Goal: Task Accomplishment & Management: Use online tool/utility

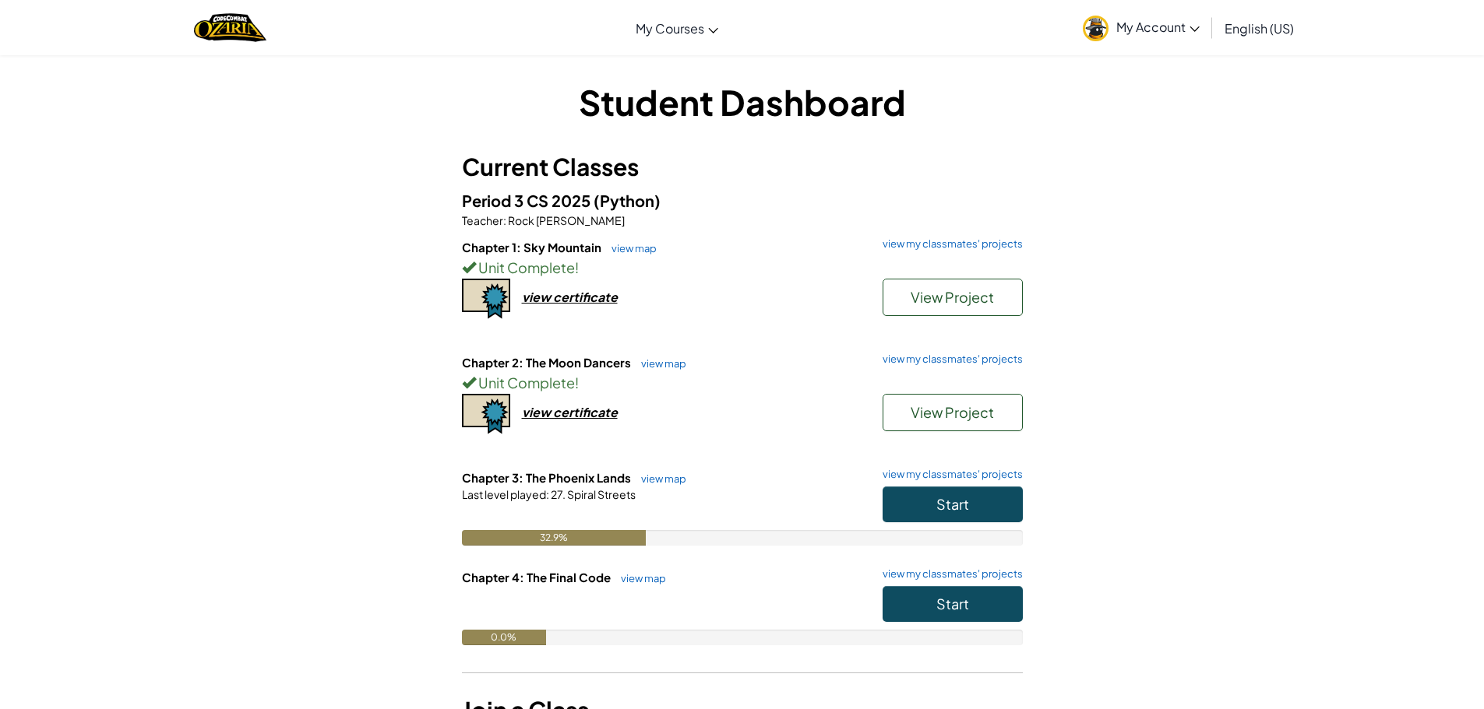
click at [1427, 188] on div "Student Dashboard Current Classes Period 3 CS 2025 (Python) Teacher : Rock [PER…" at bounding box center [742, 420] width 1484 height 731
click at [1276, 118] on div "Student Dashboard Current Classes Period 3 CS 2025 (Python) Teacher : Rock [PER…" at bounding box center [742, 420] width 1484 height 731
click at [962, 497] on span "Start" at bounding box center [952, 504] width 33 height 18
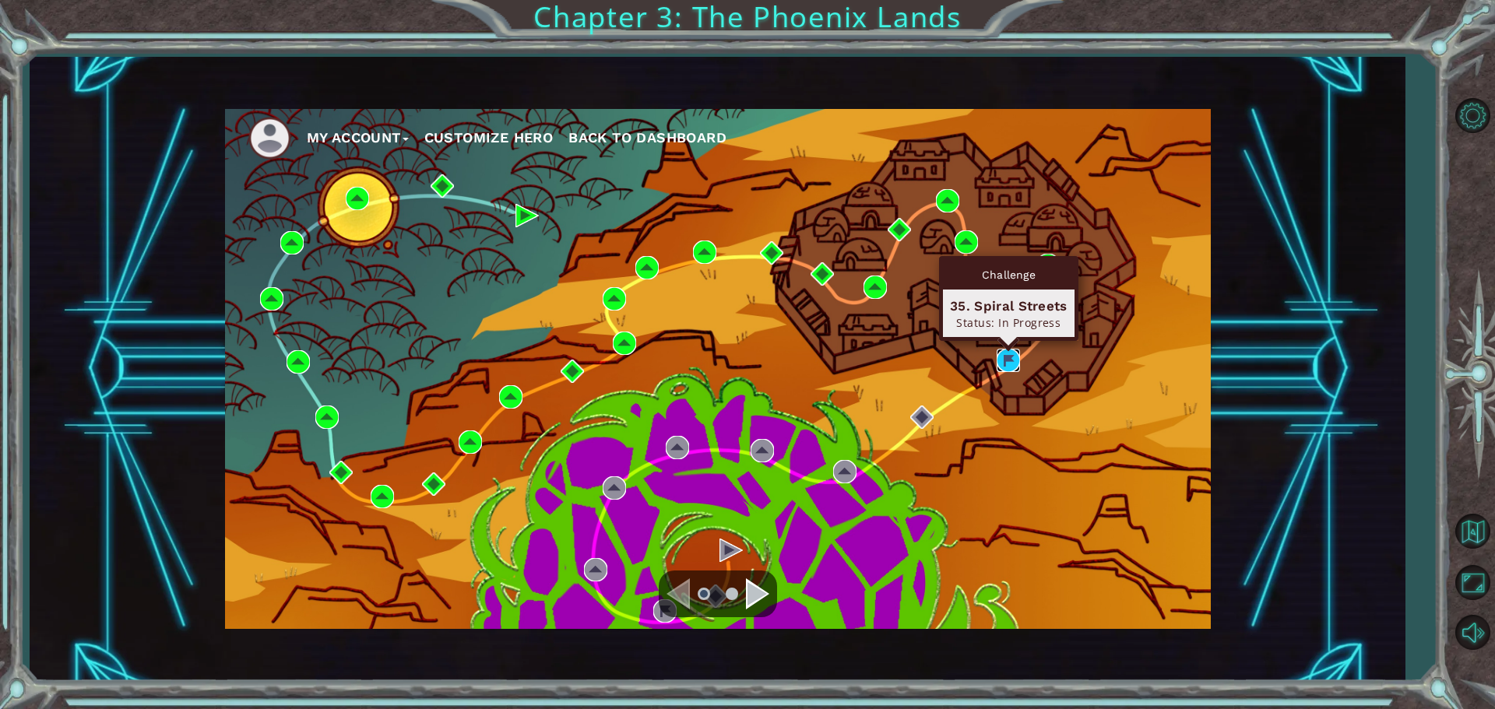
click at [1007, 355] on img at bounding box center [1008, 360] width 23 height 23
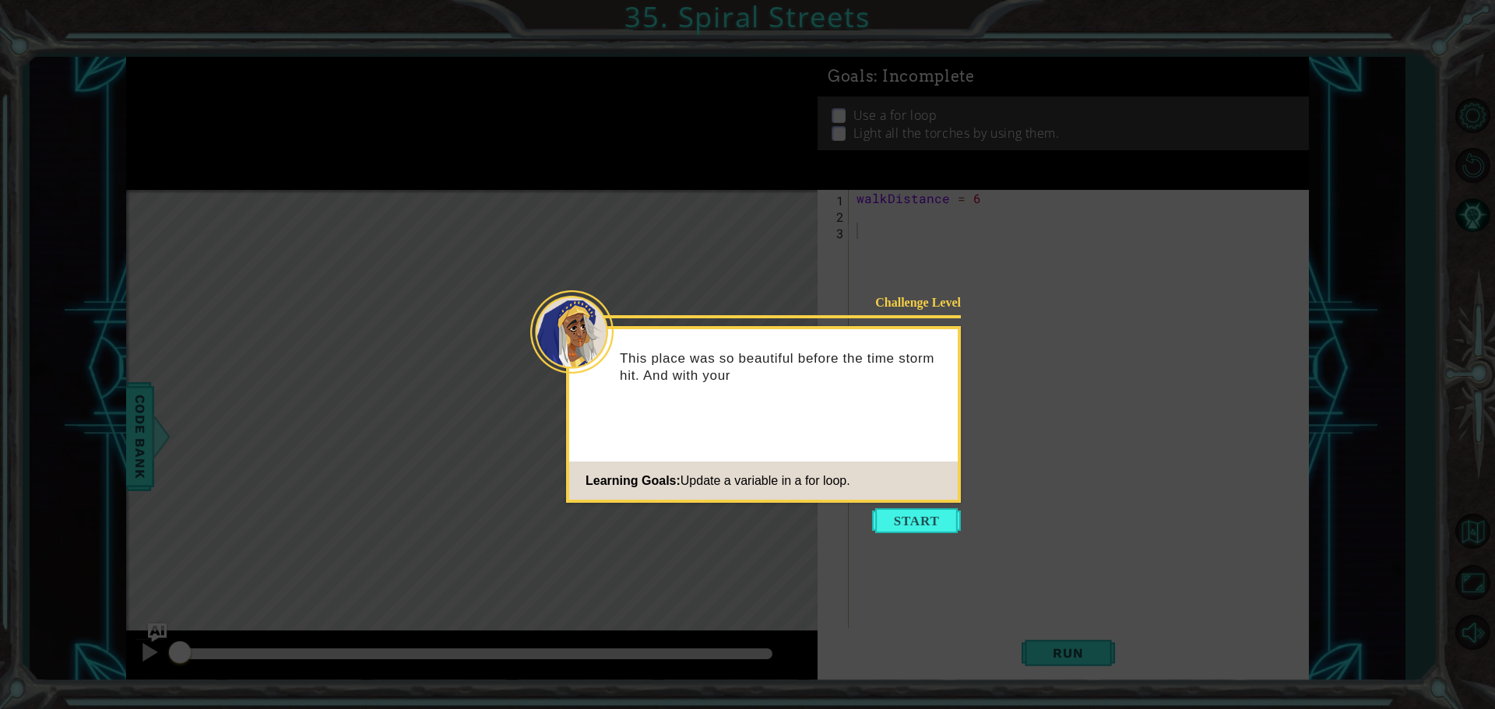
click at [1308, 323] on icon at bounding box center [747, 354] width 1495 height 709
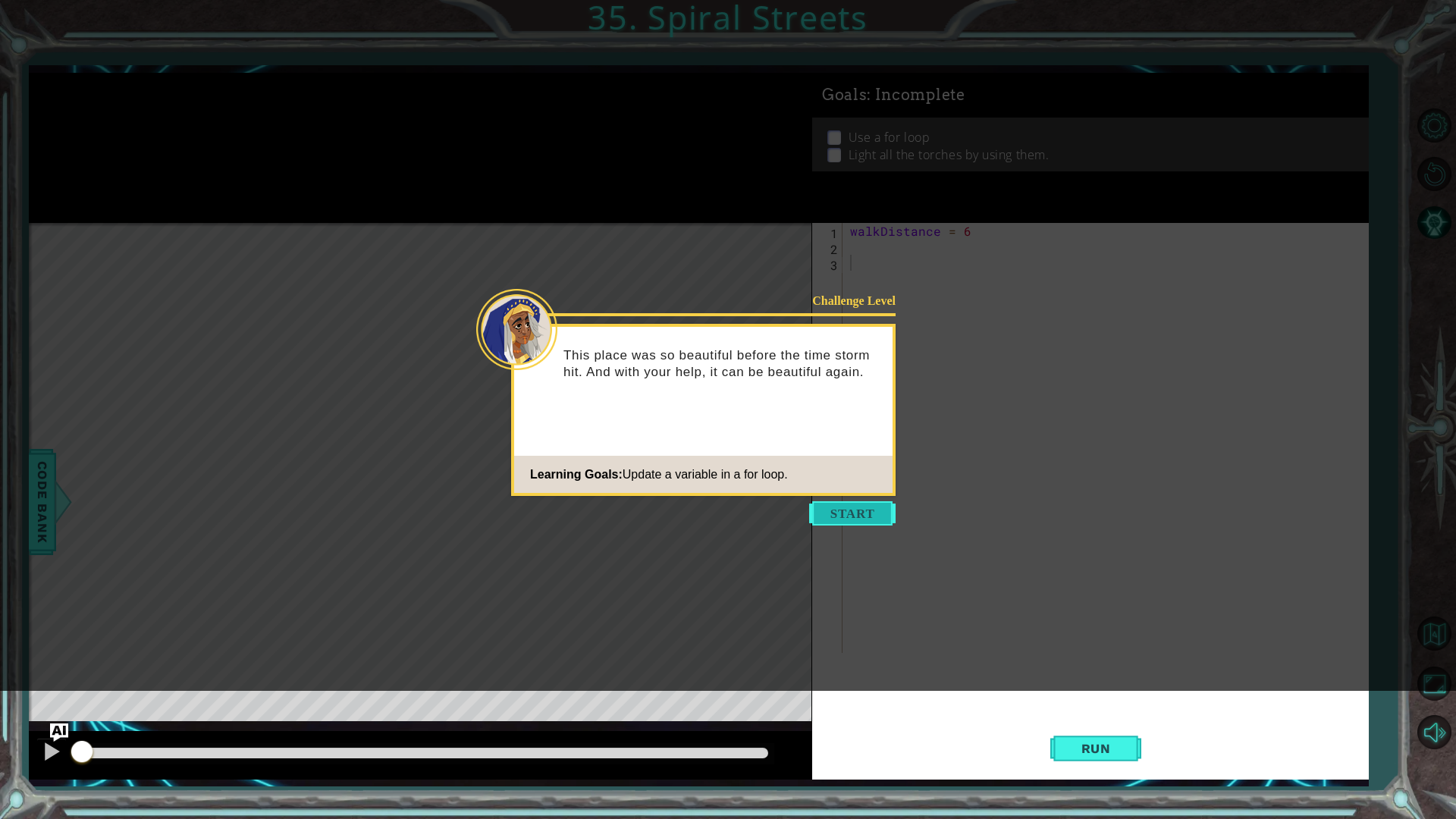
click at [866, 510] on button "Start" at bounding box center [852, 513] width 87 height 24
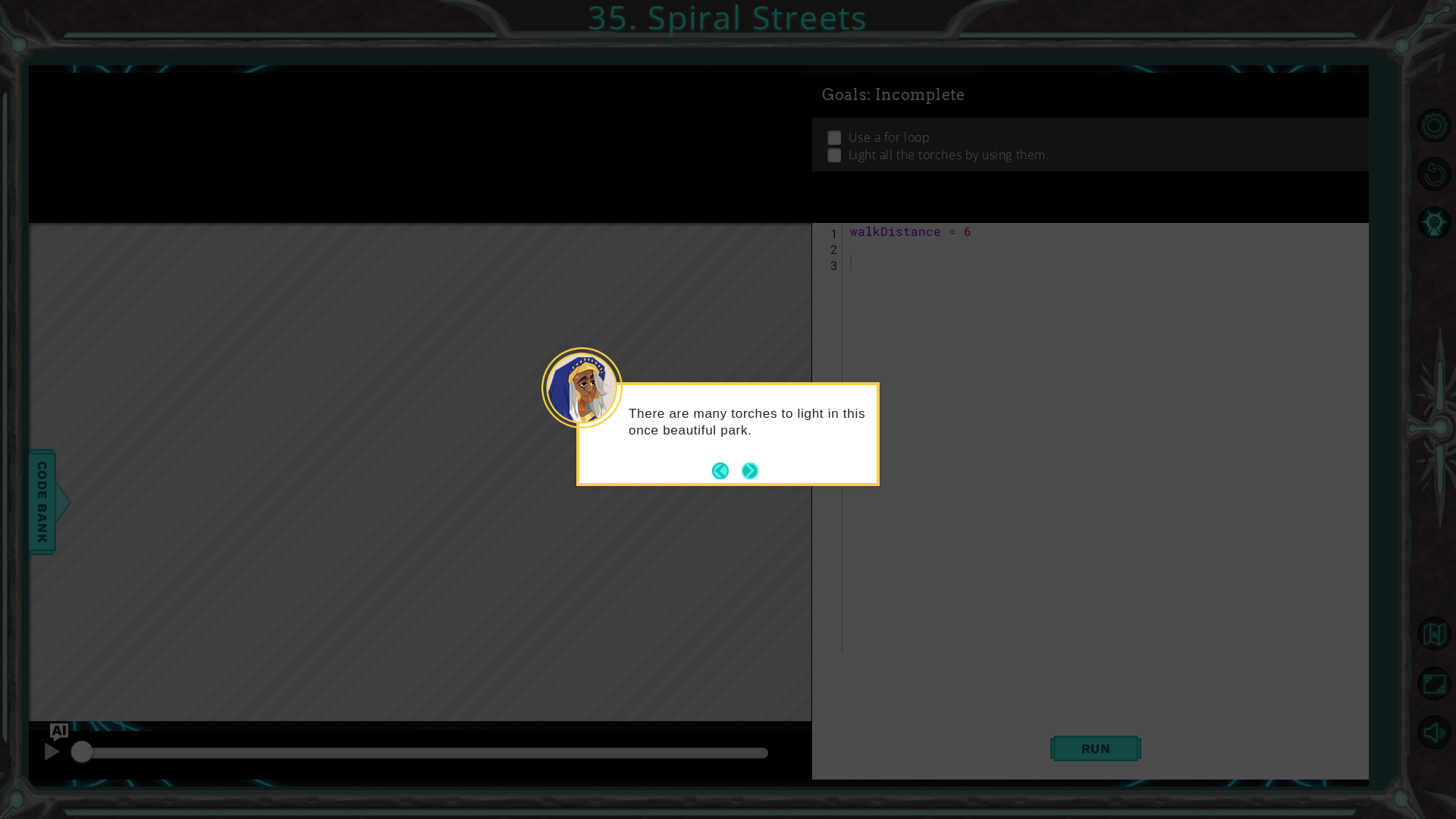
click at [746, 466] on button "Next" at bounding box center [750, 470] width 17 height 17
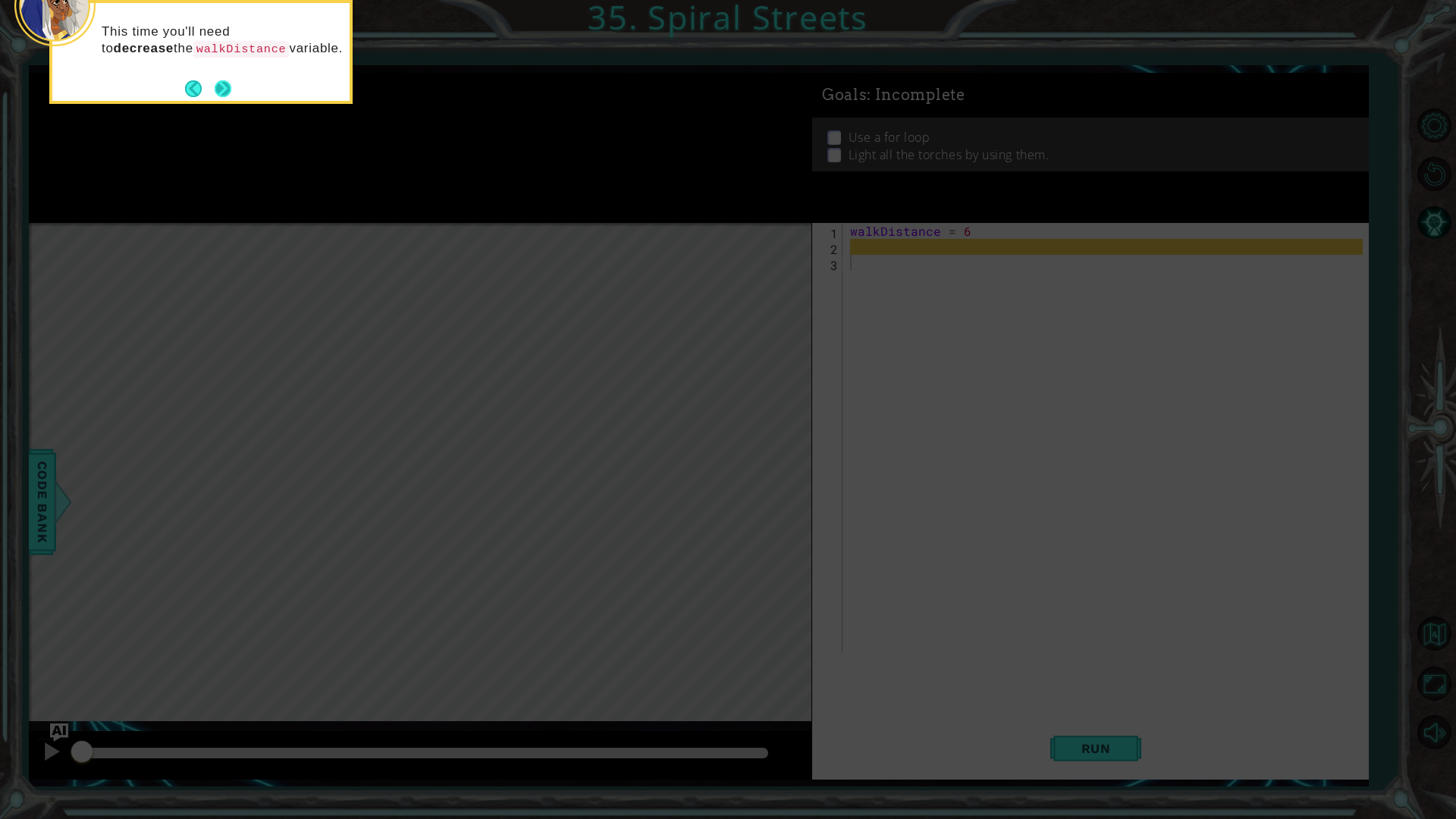
click at [224, 85] on button "Next" at bounding box center [222, 89] width 17 height 17
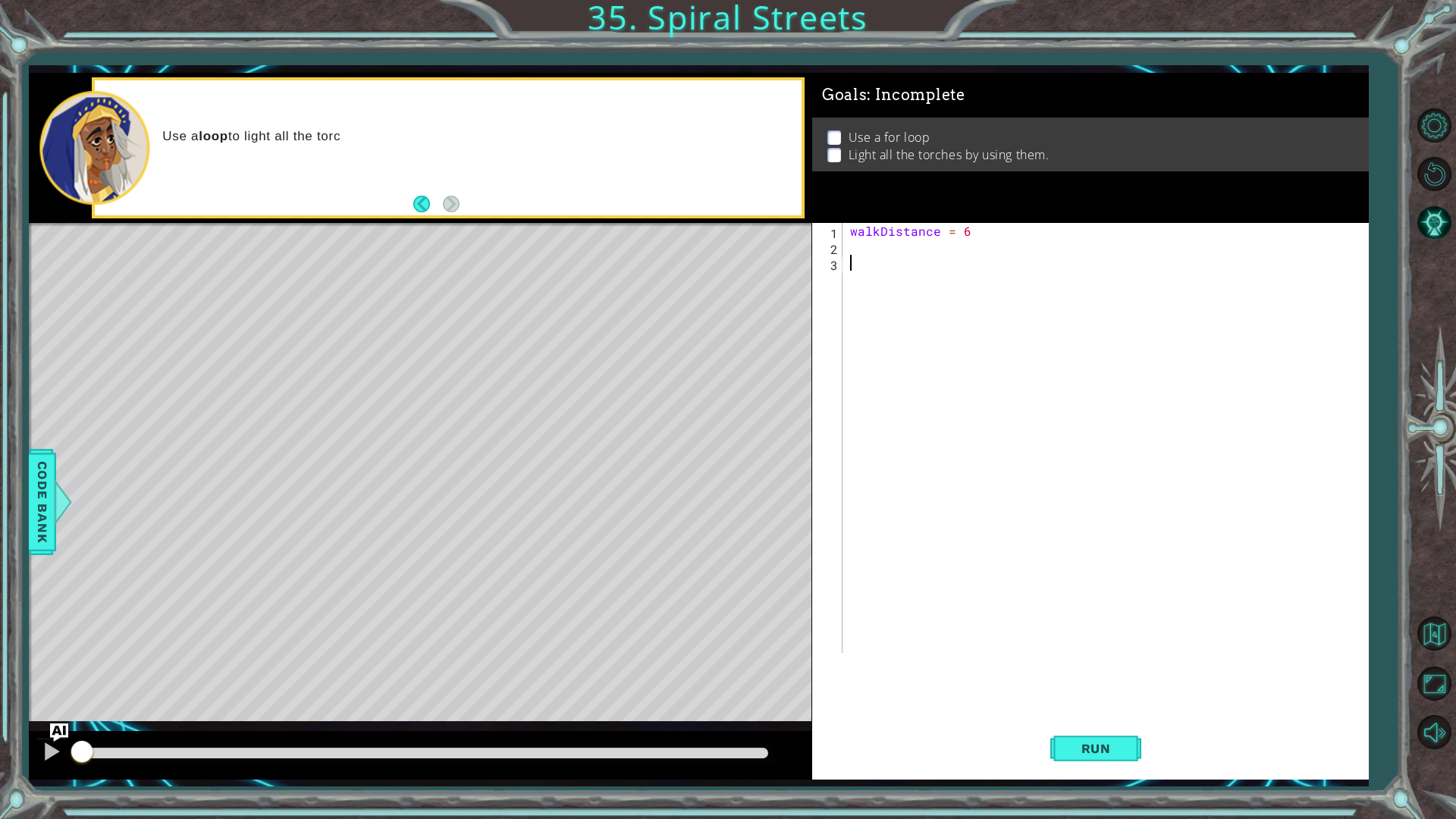
click at [980, 307] on div "walkDistance = 6" at bounding box center [1109, 454] width 524 height 462
click at [989, 385] on div "walkDistance = 6" at bounding box center [1109, 454] width 524 height 462
click at [903, 451] on div "walkDistance = 6" at bounding box center [1109, 454] width 524 height 462
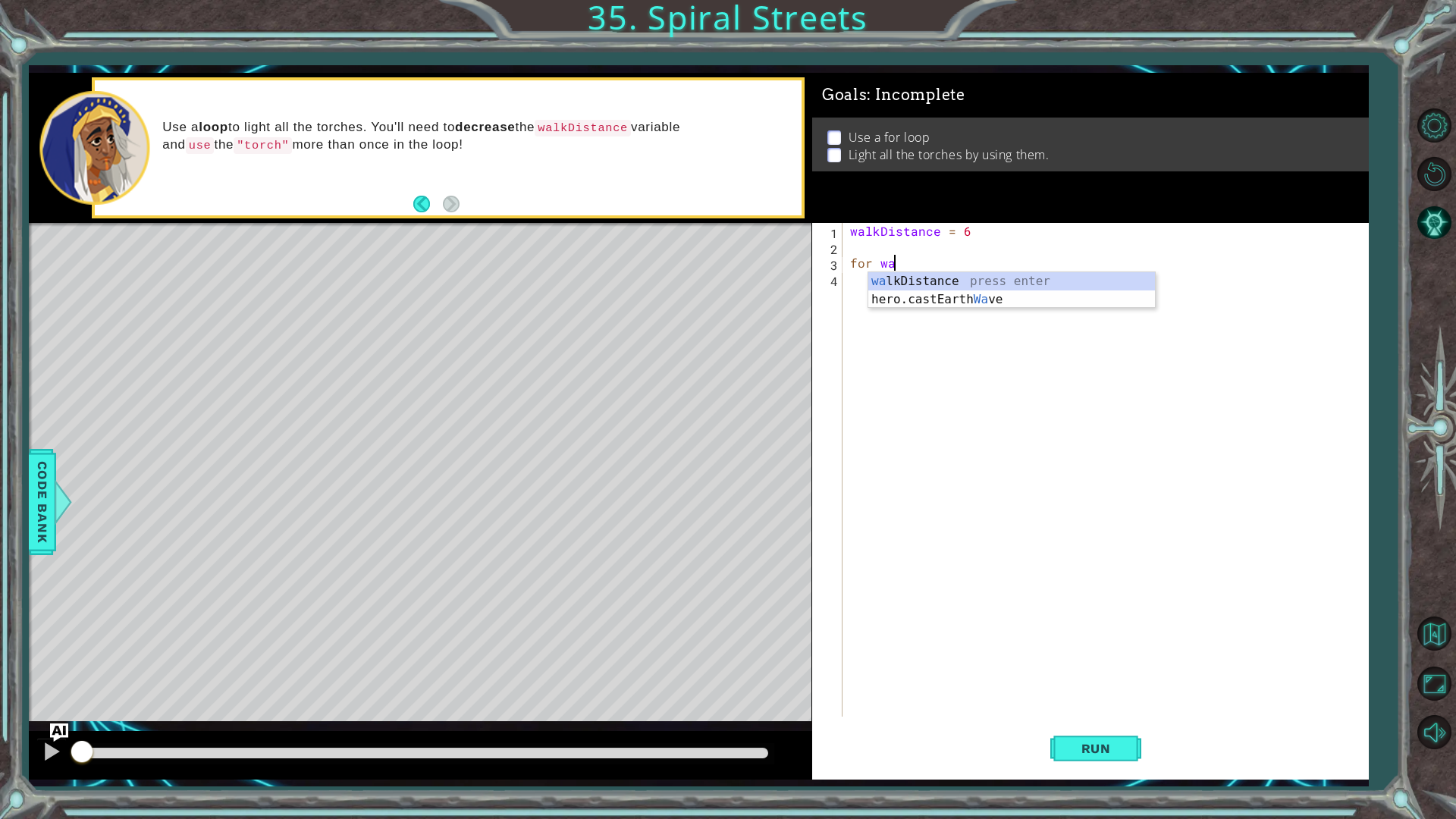
scroll to position [0, 2]
type textarea "for walkDistance"
type textarea "for i in range(6):"
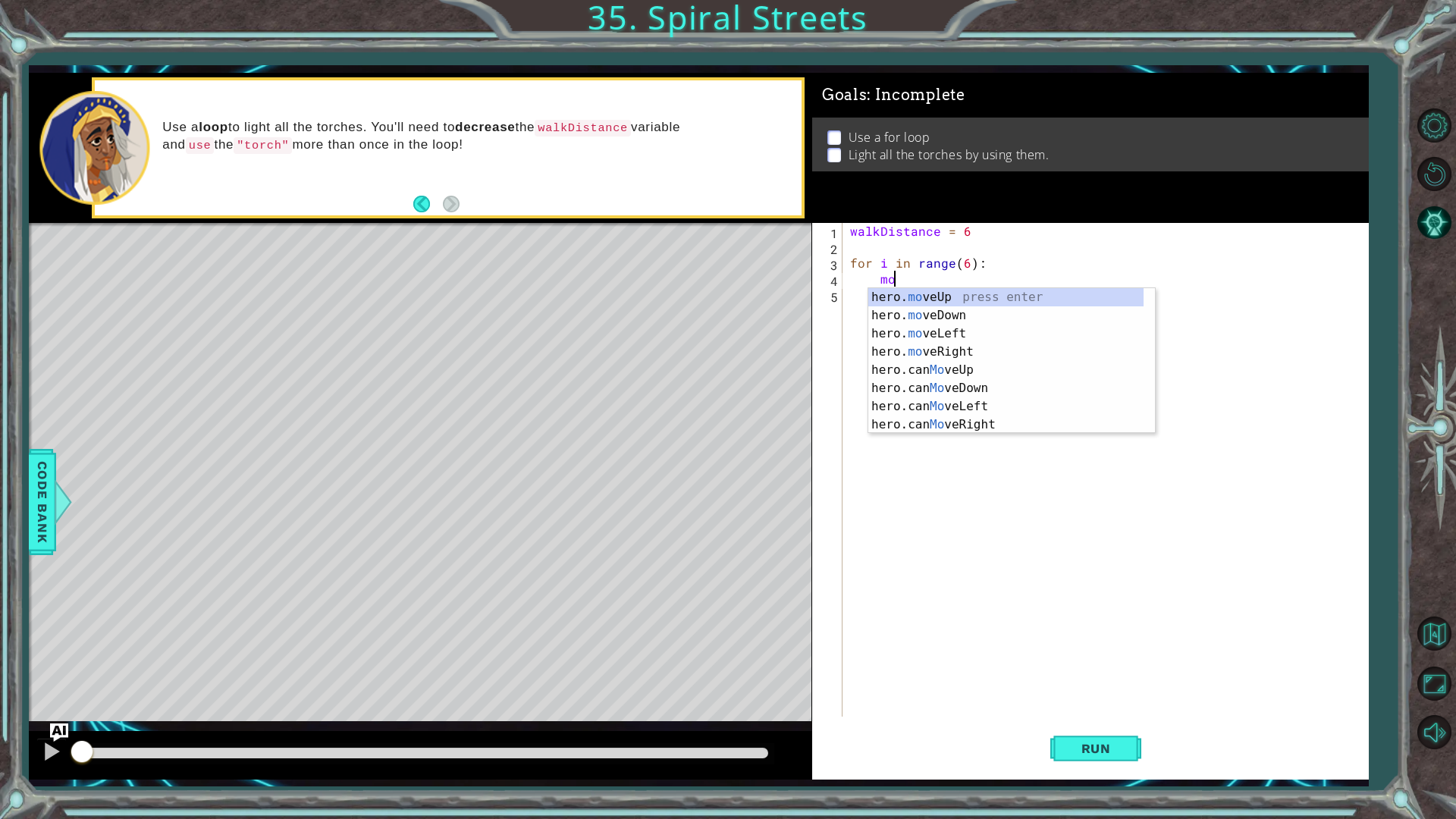
scroll to position [0, 2]
type textarea "m"
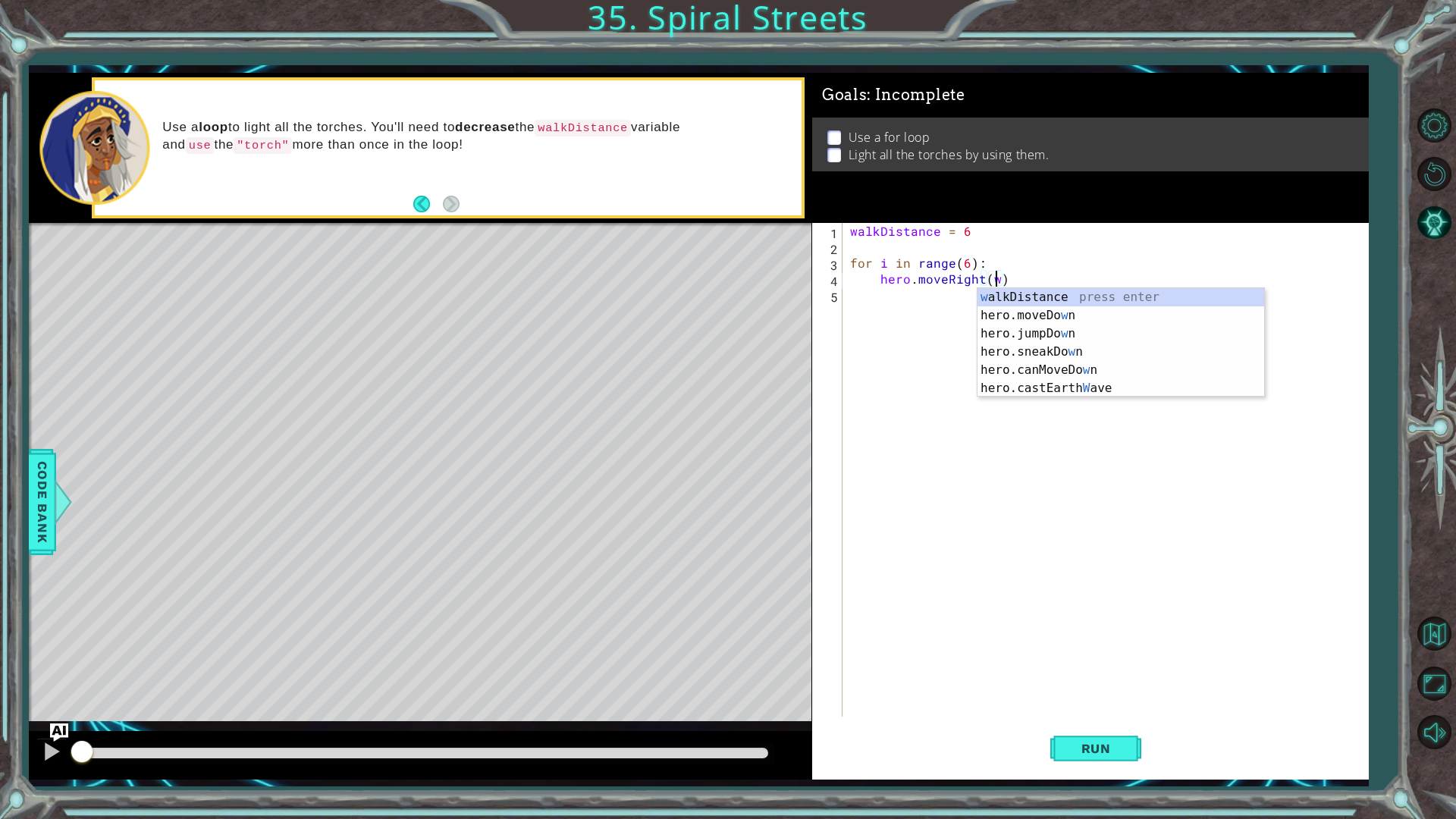
scroll to position [0, 9]
type textarea "hero.moveRight(walkDistance)"
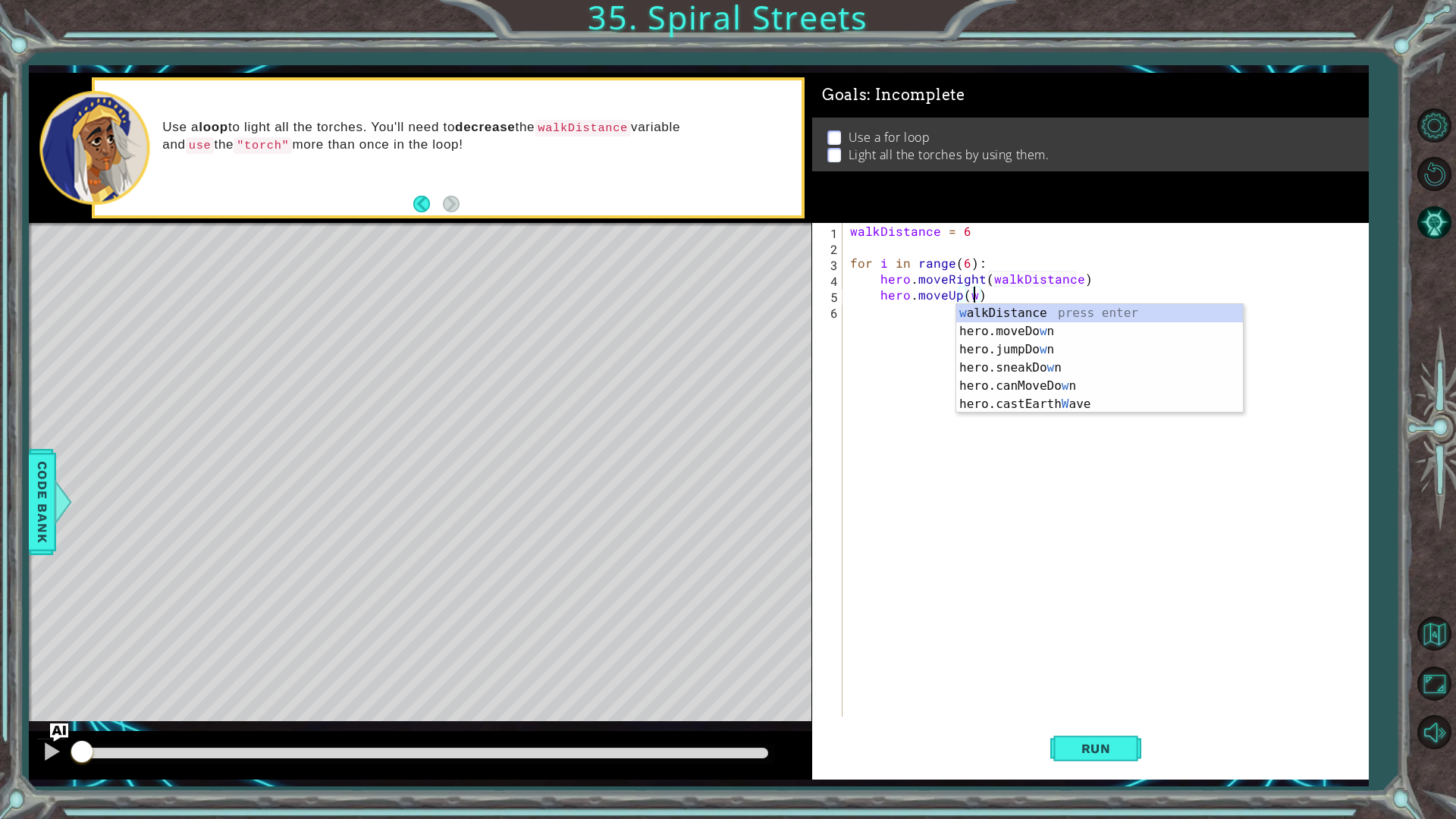
scroll to position [0, 7]
type textarea "hero.moveUp(walkDistance)"
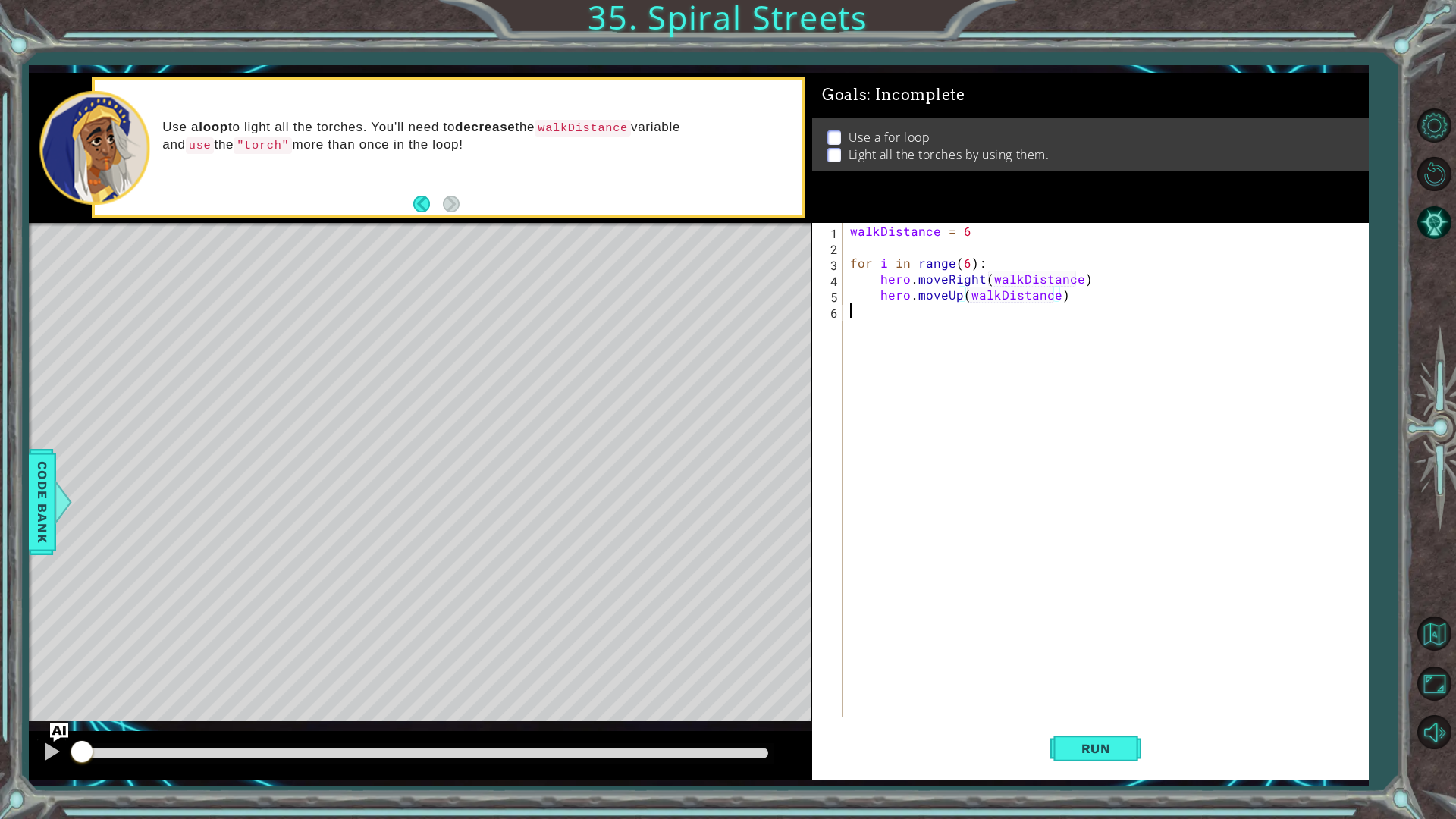
scroll to position [0, 0]
type textarea "hero.moveUp(walkDistance)"
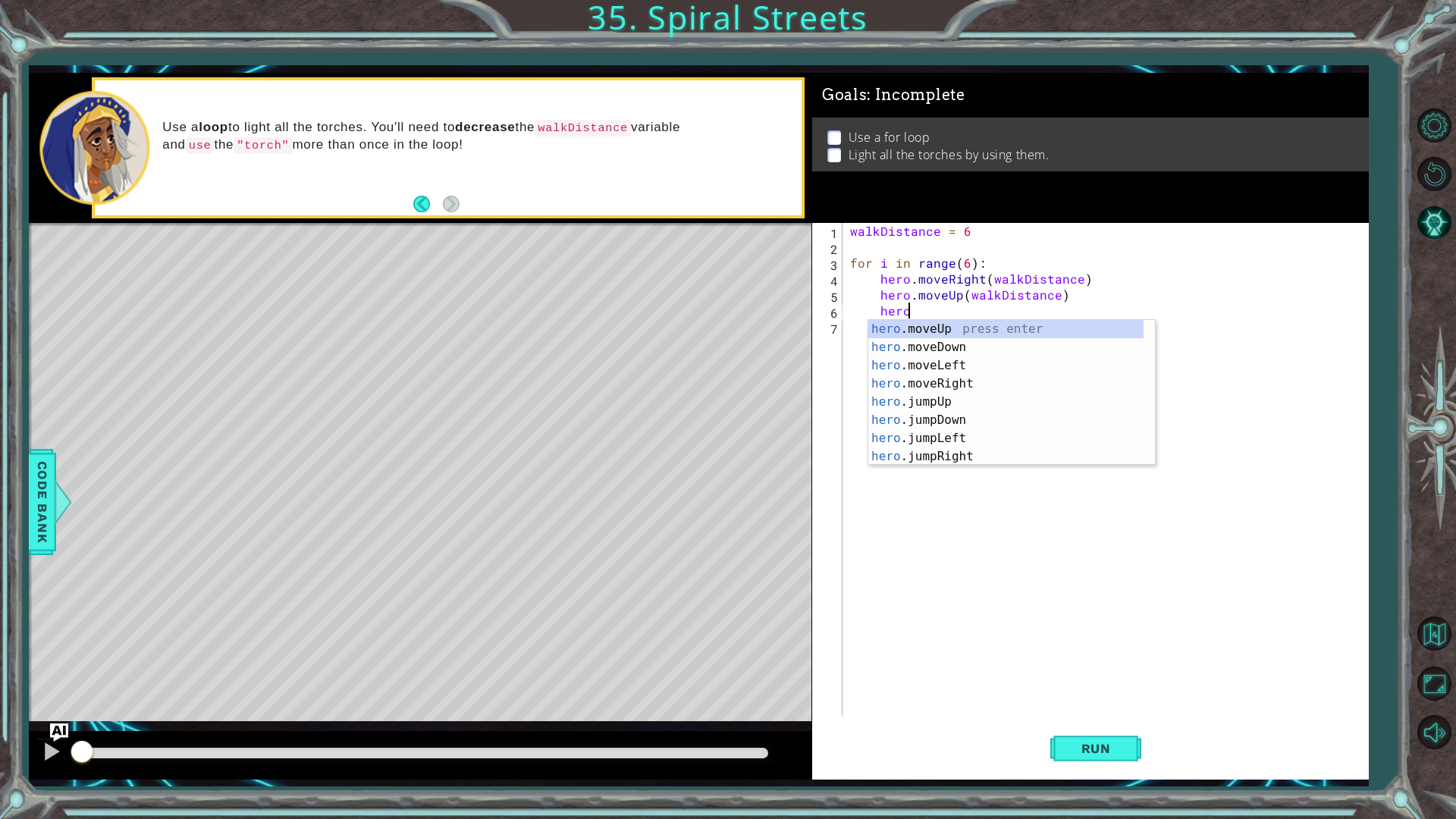
scroll to position [0, 3]
type textarea "h"
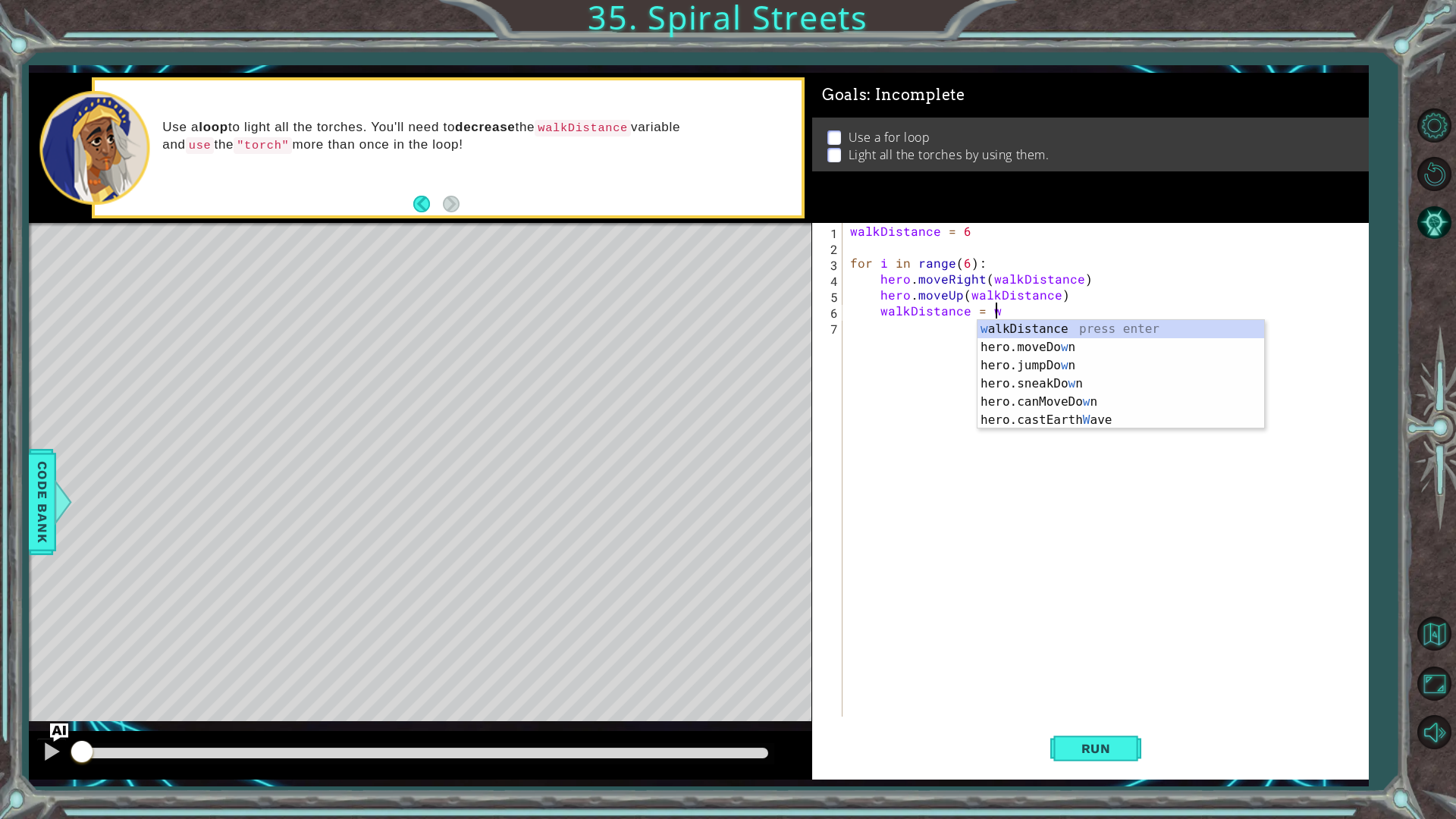
scroll to position [0, 9]
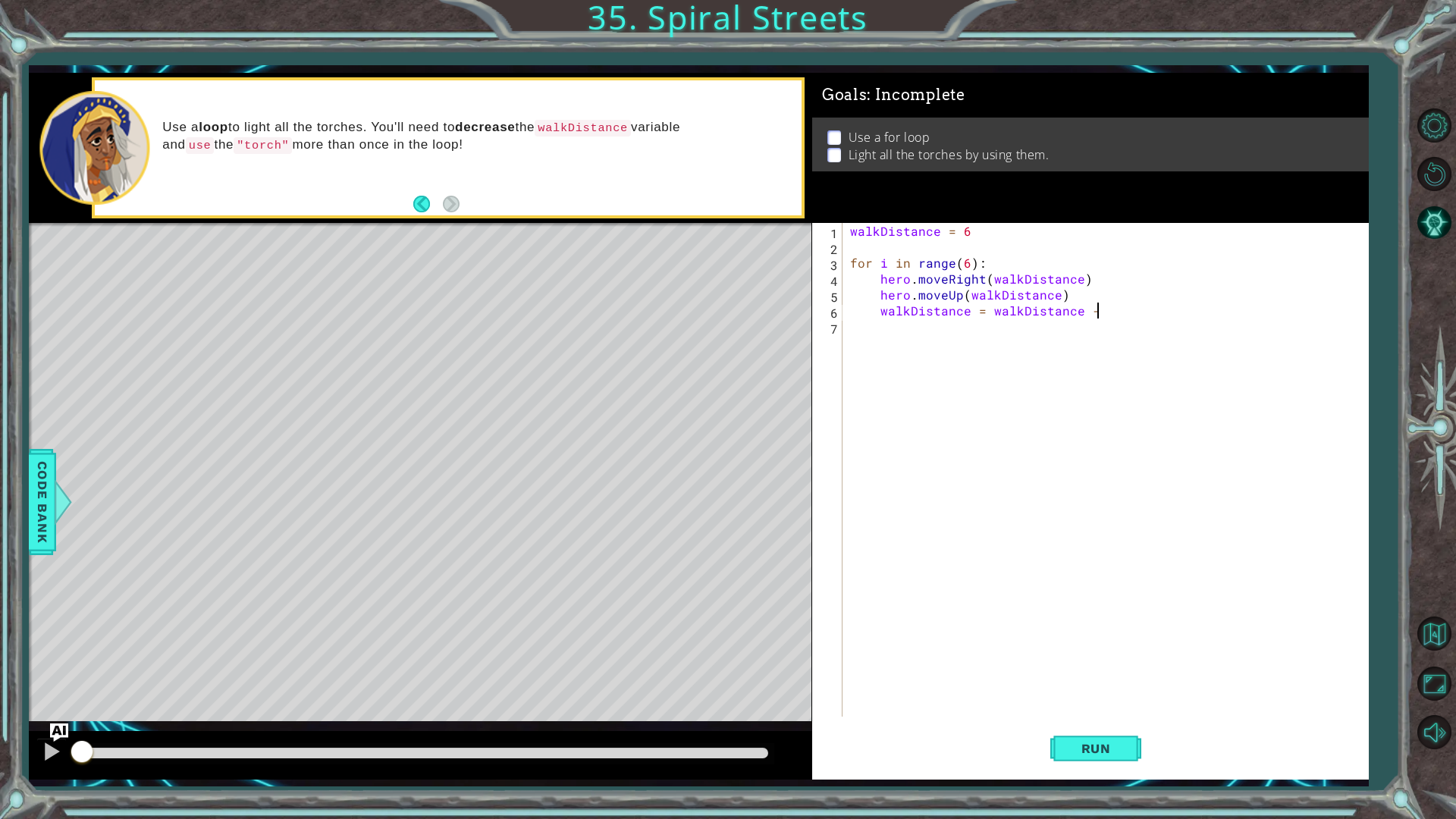
type textarea "walkDistance = walkDistance - 1"
click at [945, 511] on div "walkDistance = 6 for i in range ( 6 ) : hero . moveRight ( walkDistance ) hero …" at bounding box center [1109, 486] width 524 height 526
click at [961, 574] on div "walkDistance = 6 for i in range ( 6 ) : hero . moveRight ( walkDistance ) hero …" at bounding box center [1109, 486] width 524 height 526
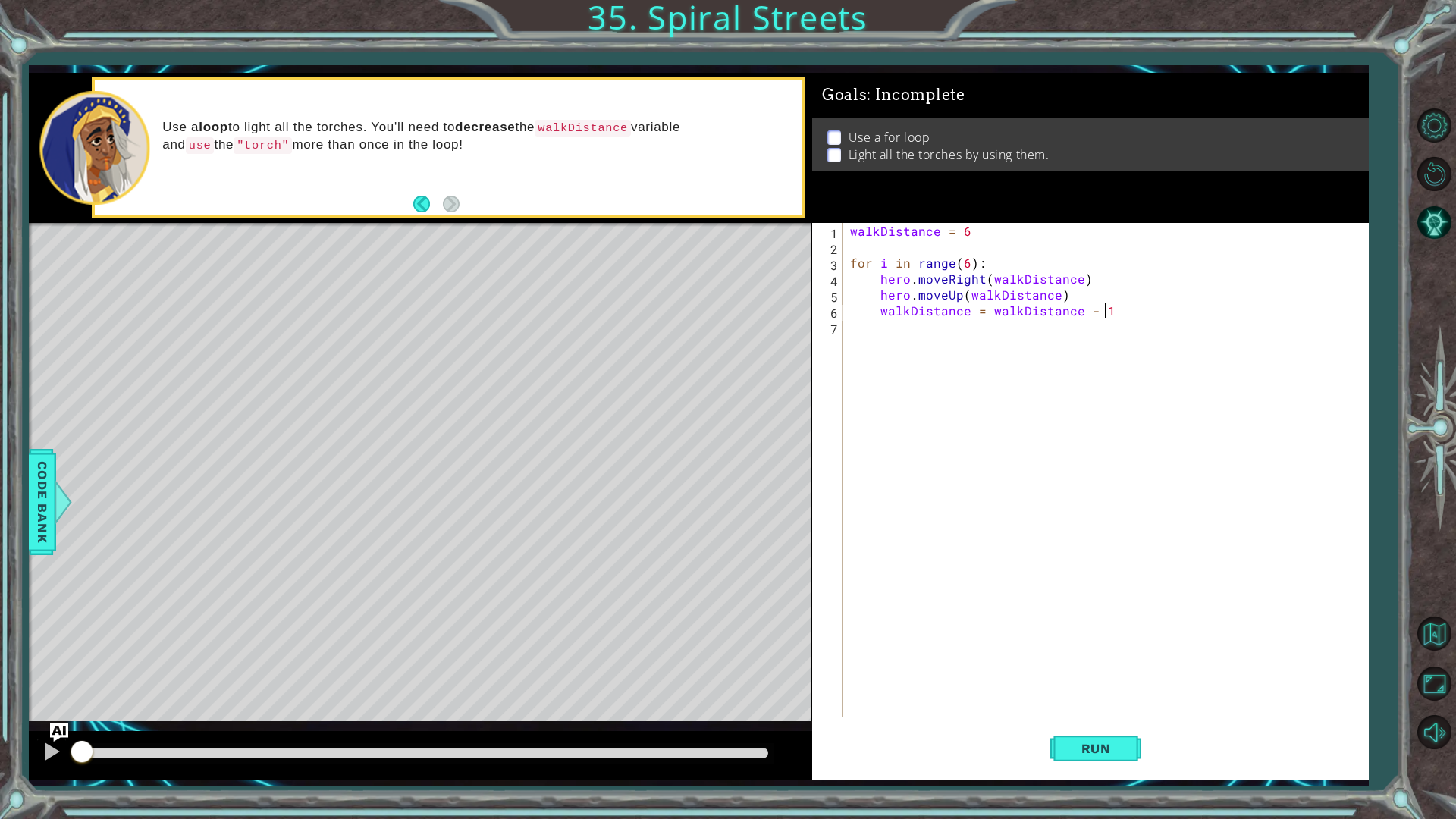
click at [1213, 312] on div "walkDistance = 6 for i in range ( 6 ) : hero . moveRight ( walkDistance ) hero …" at bounding box center [1109, 486] width 524 height 526
type textarea "walkDistance = walkDistance - 1"
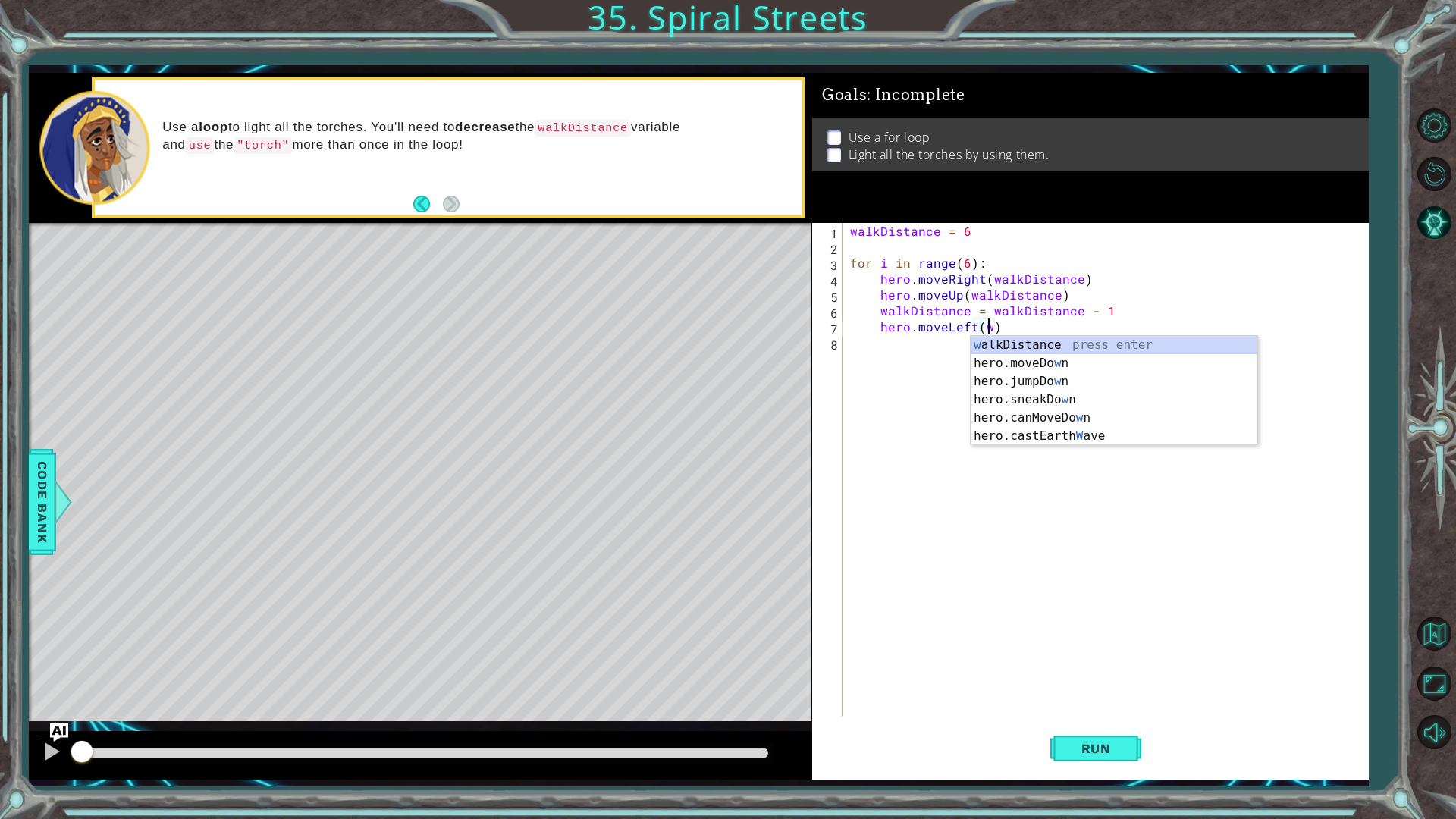
scroll to position [0, 9]
type textarea "hero.moveLeft(walkDistance)"
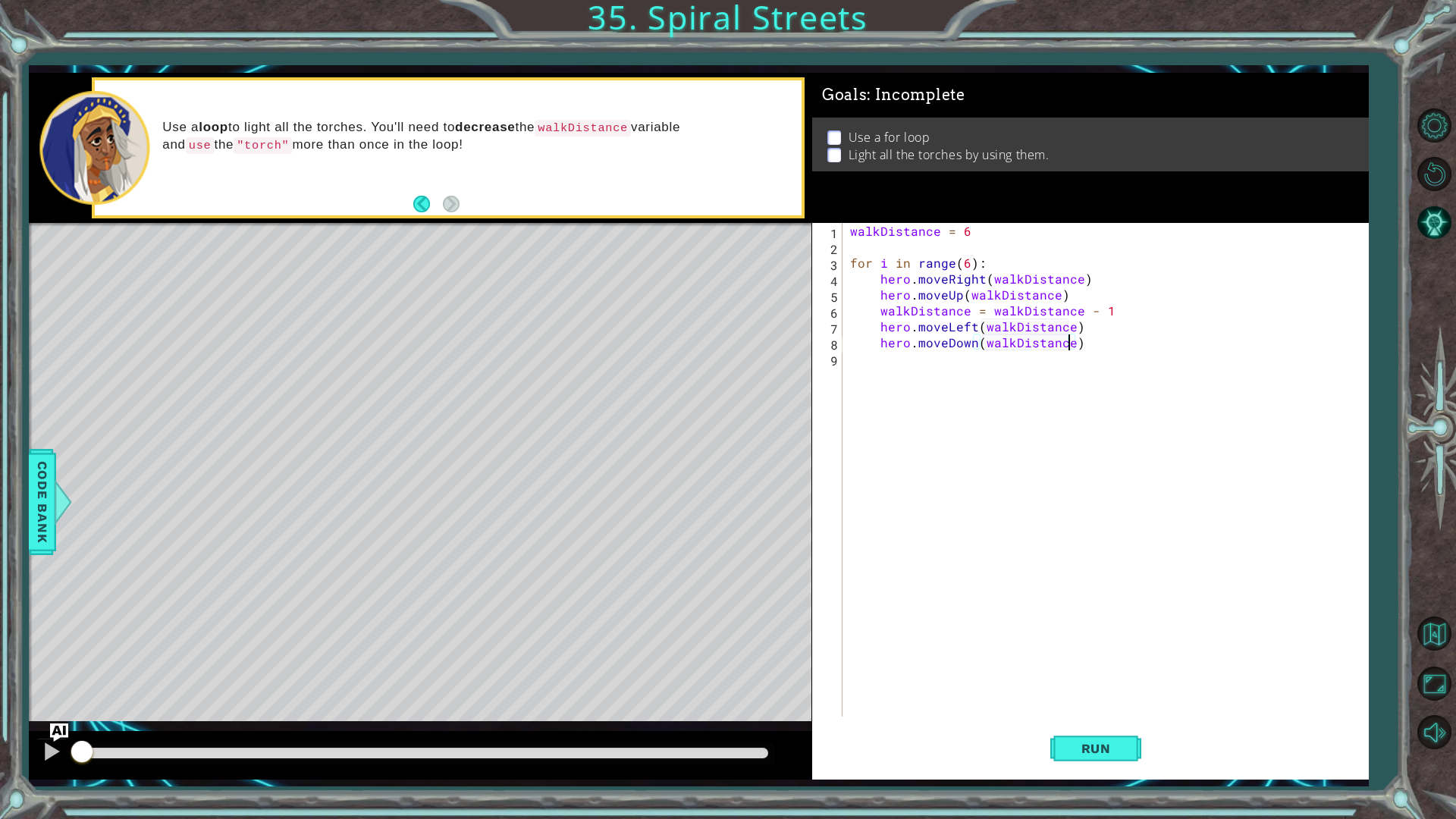
click at [1078, 300] on div "walkDistance = 6 for i in range ( 6 ) : hero . moveRight ( walkDistance ) hero …" at bounding box center [1109, 486] width 524 height 526
type textarea "hero.moveUp(walkDistance)"
type textarea "hero.use("torch")"
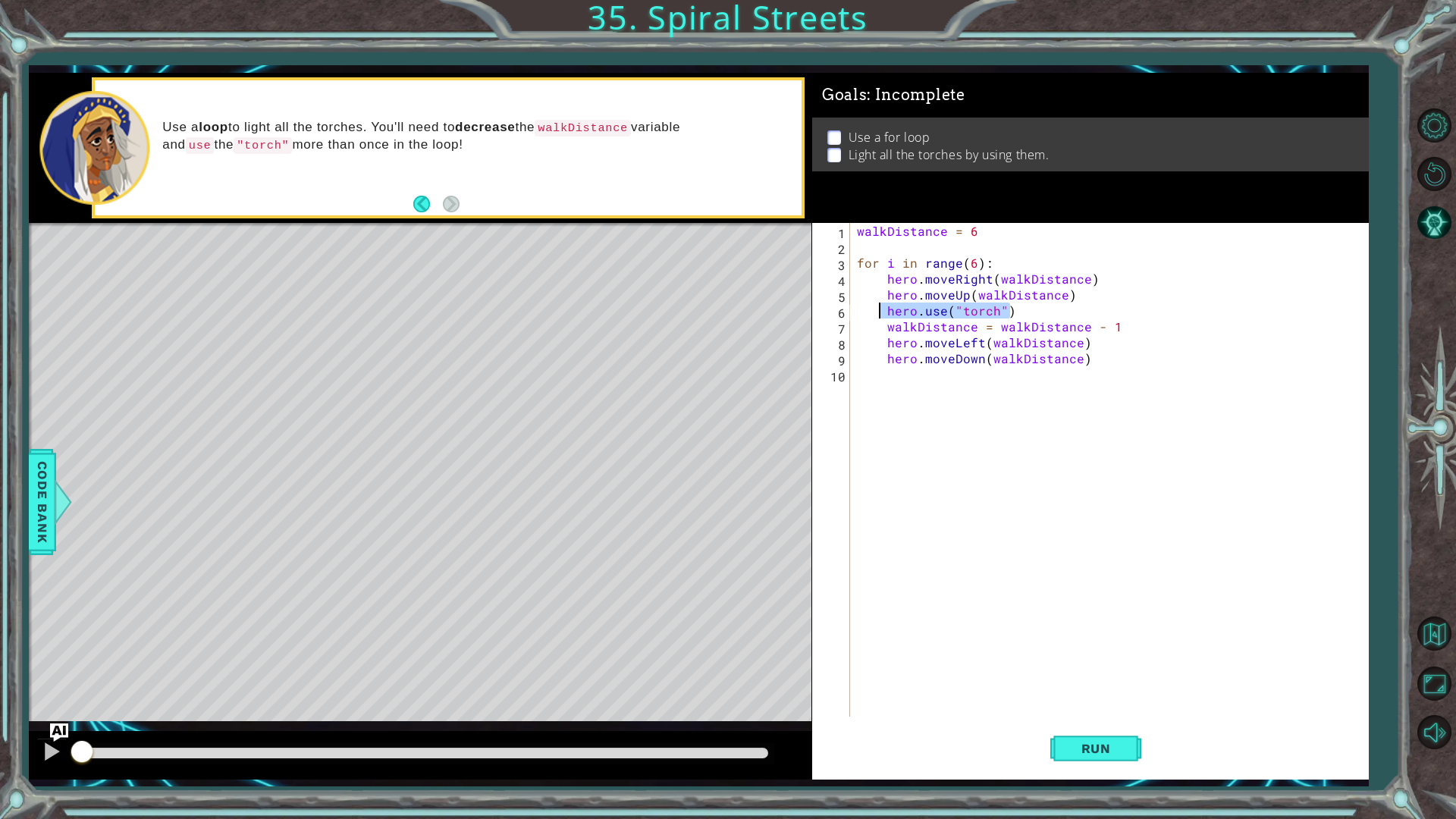
drag, startPoint x: 1016, startPoint y: 309, endPoint x: 882, endPoint y: 307, distance: 134.0
click at [882, 307] on div "walkDistance = 6 for i in range ( 6 ) : hero . moveRight ( walkDistance ) hero …" at bounding box center [1112, 486] width 517 height 526
click at [888, 406] on div "walkDistance = 6 for i in range ( 6 ) : hero . moveRight ( walkDistance ) hero …" at bounding box center [1112, 486] width 517 height 526
type textarea "hero.moveDown(walkDistance)"
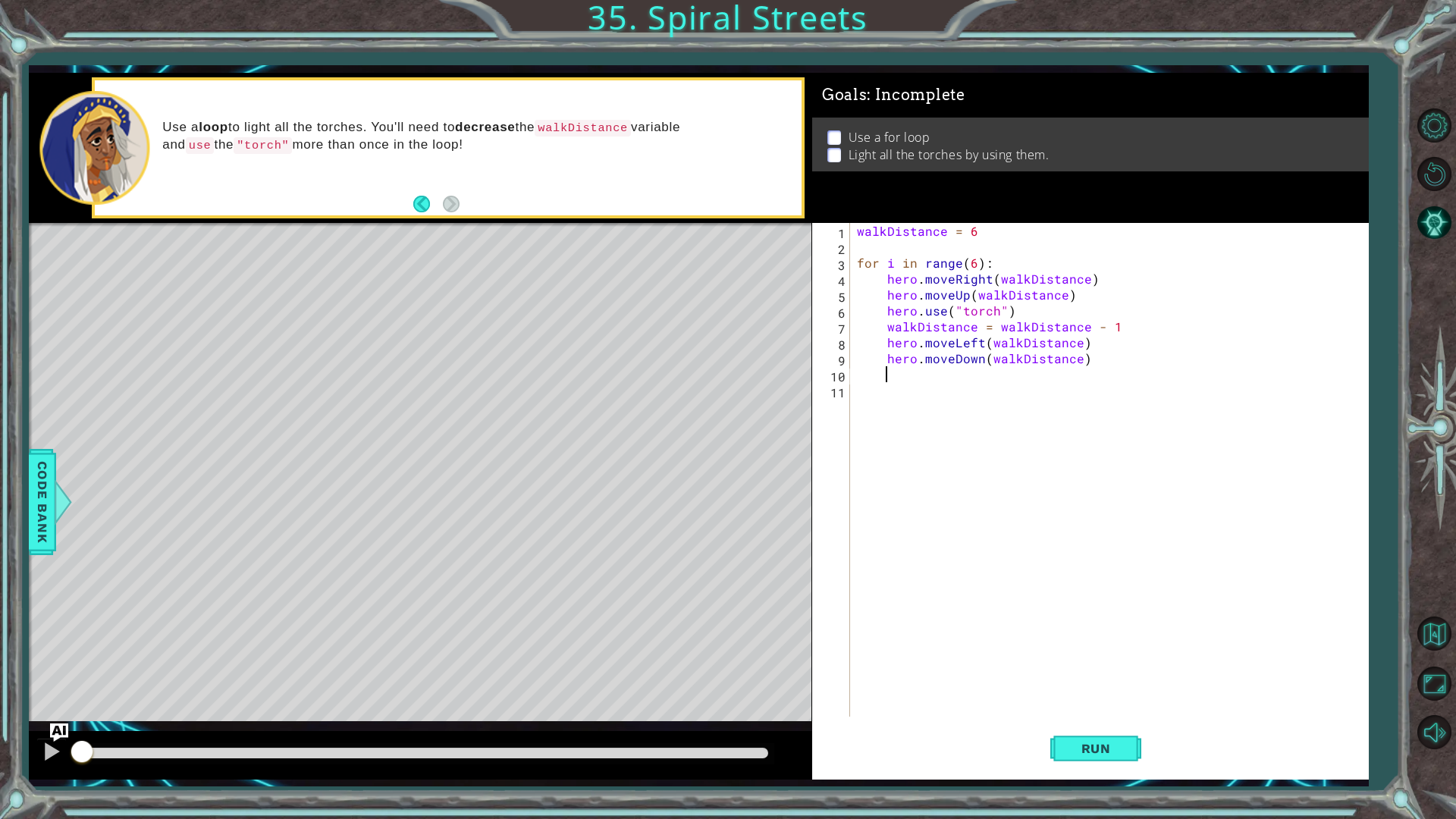
scroll to position [0, 1]
paste textarea "hero.use("torch")"
type textarea "hero.use("torch")"
click at [893, 384] on div "walkDistance = 6 for i in range ( 6 ) : hero . moveRight ( walkDistance ) hero …" at bounding box center [1112, 486] width 517 height 526
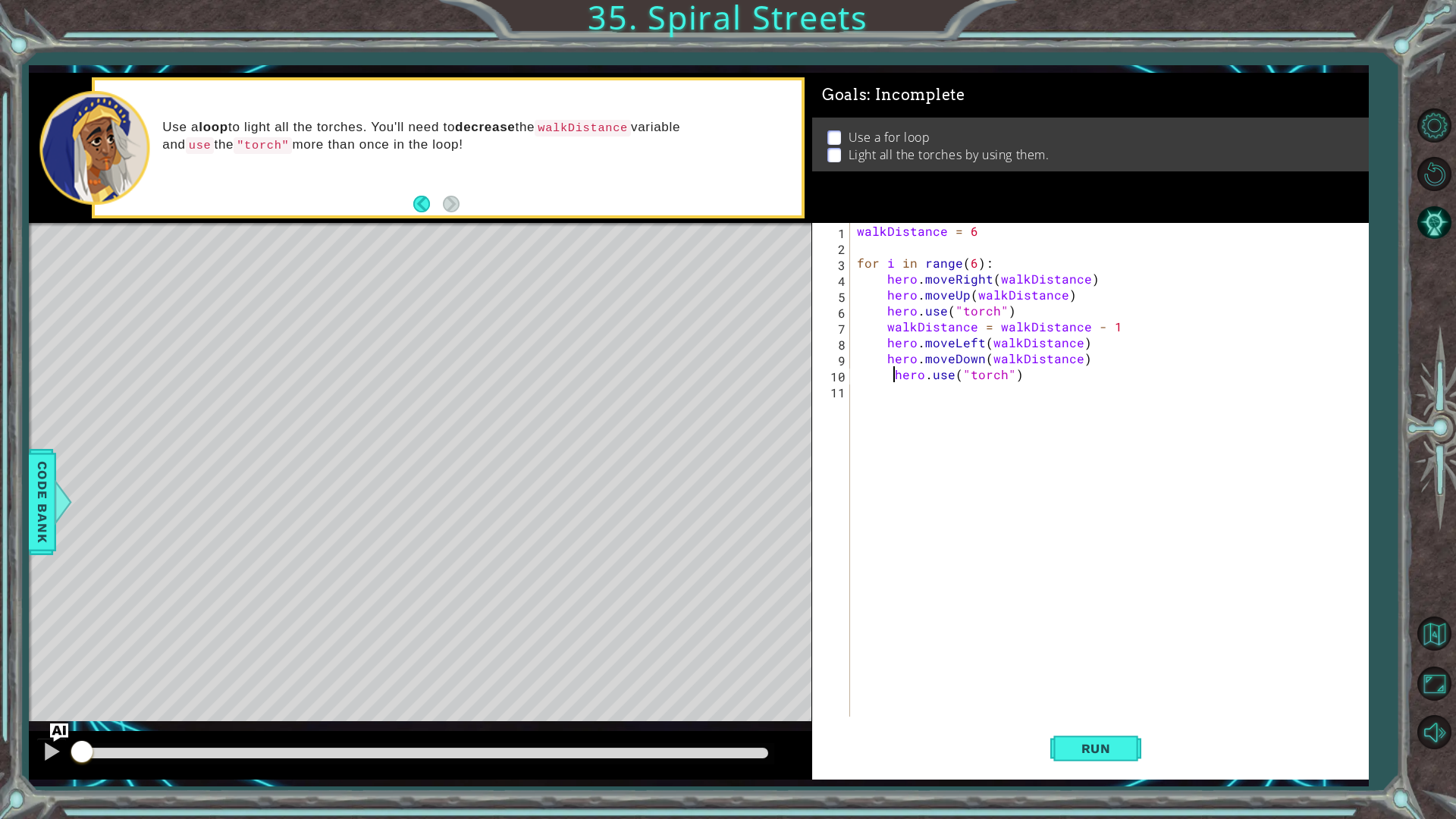
click at [891, 374] on div "walkDistance = 6 for i in range ( 6 ) : hero . moveRight ( walkDistance ) hero …" at bounding box center [1112, 486] width 517 height 526
drag, startPoint x: 1132, startPoint y: 319, endPoint x: 852, endPoint y: 334, distance: 280.4
click at [852, 334] on div "hero.use("torch") 1 2 3 4 5 6 7 8 9 10 11 walkDistance = 6 for i in range ( 6 )…" at bounding box center [1088, 469] width 551 height 494
type textarea "walkDistance = walkDistance - 1"
click at [920, 414] on div "walkDistance = 6 for i in range ( 6 ) : hero . moveRight ( walkDistance ) hero …" at bounding box center [1112, 486] width 517 height 526
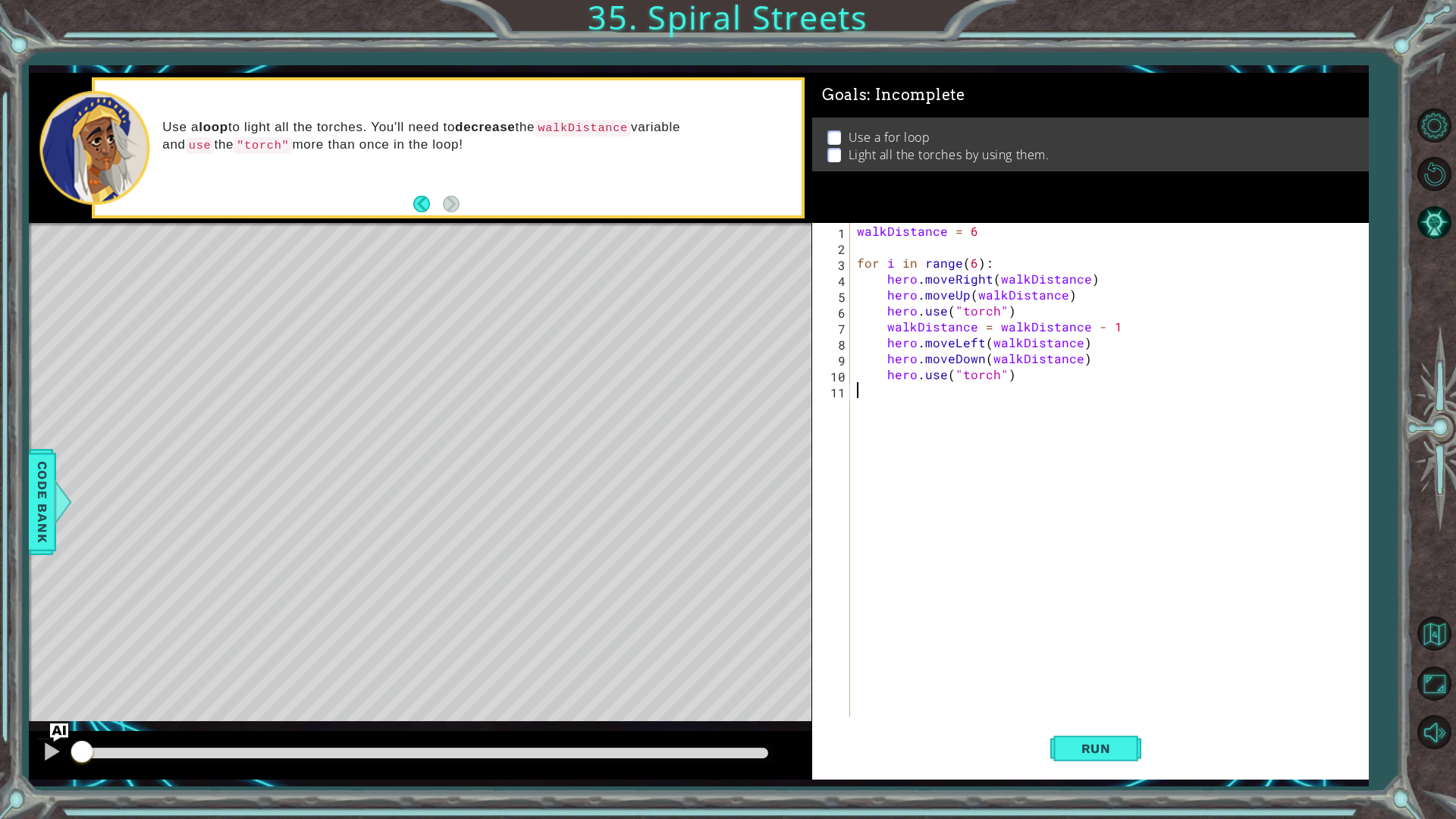
paste textarea "walkDistance = walkDistance - 1"
type textarea "walkDistance = walkDistance - 1"
click at [1096, 690] on span "Run" at bounding box center [1097, 749] width 60 height 16
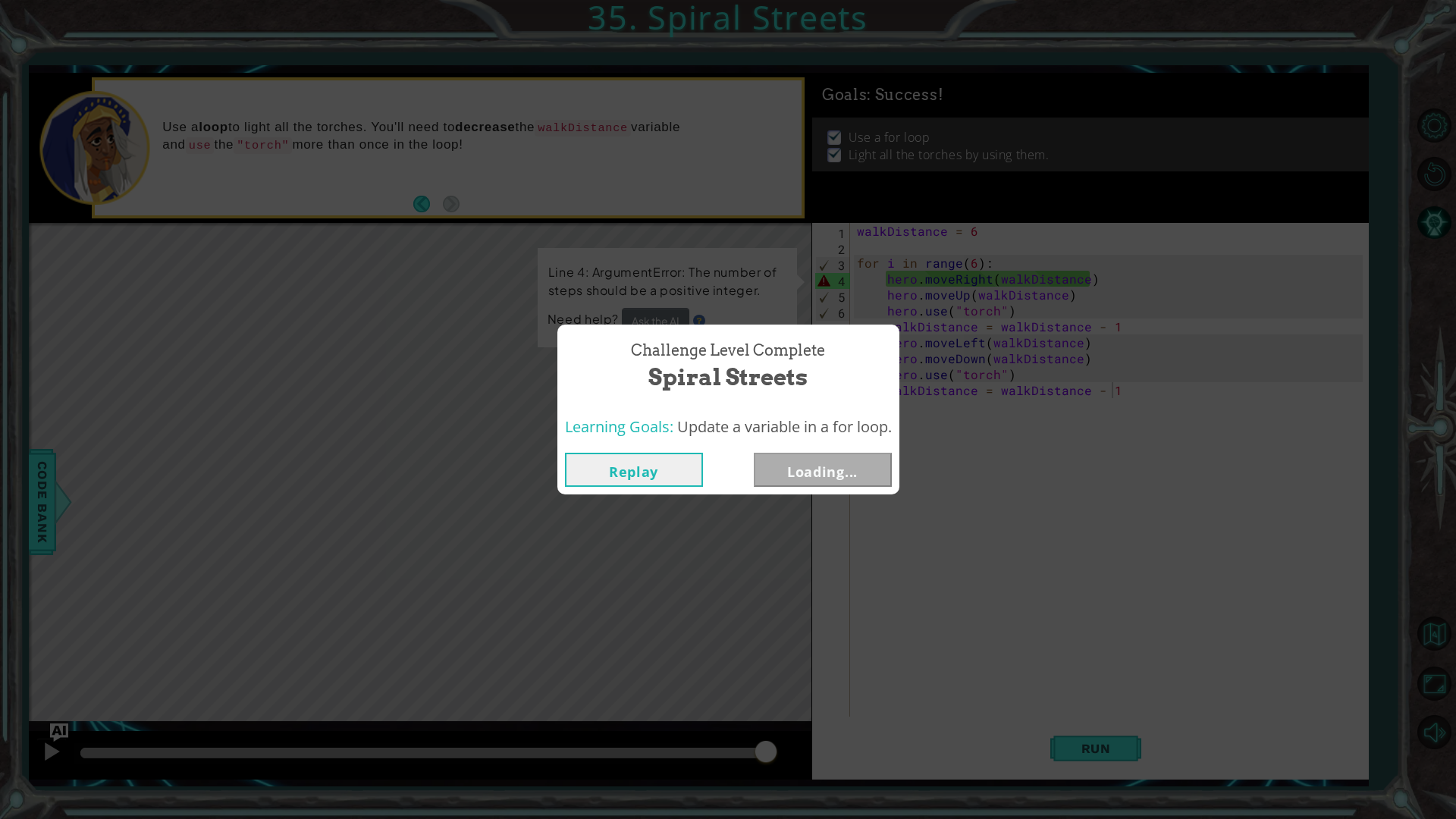
drag, startPoint x: 741, startPoint y: 749, endPoint x: 846, endPoint y: 746, distance: 105.0
click at [834, 690] on body "1 ההההההההההההההההההההההההההההההההההההההההההההההההההההההההההההההההההההההההההההה…" at bounding box center [728, 409] width 1456 height 819
click at [836, 465] on button "Next" at bounding box center [823, 469] width 138 height 34
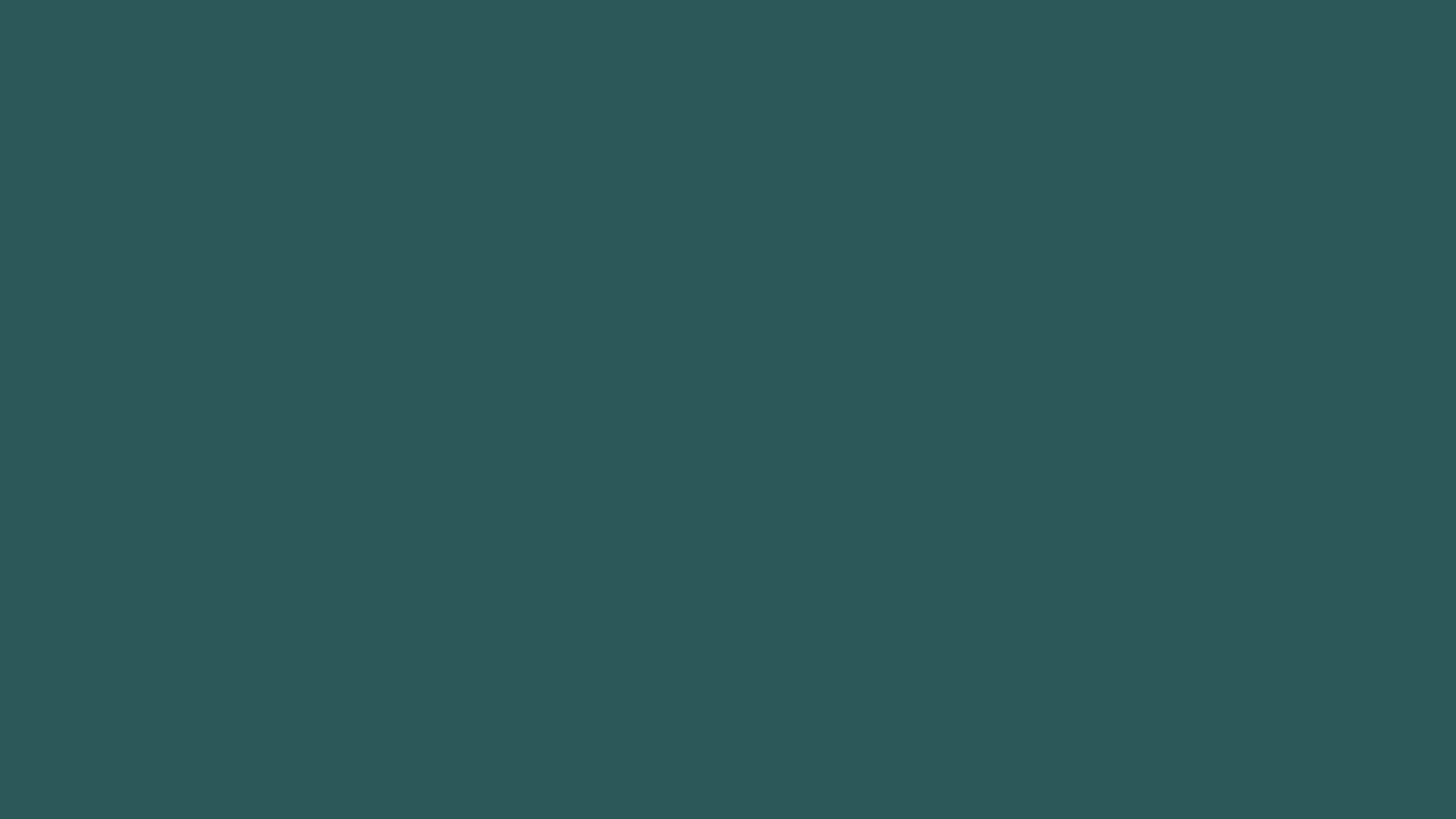
click at [836, 465] on body "1 2 3 4 5 6 7 8 9 walkDistance press enter הההההההההההההההההההההההההההההההההההה…" at bounding box center [728, 409] width 1456 height 819
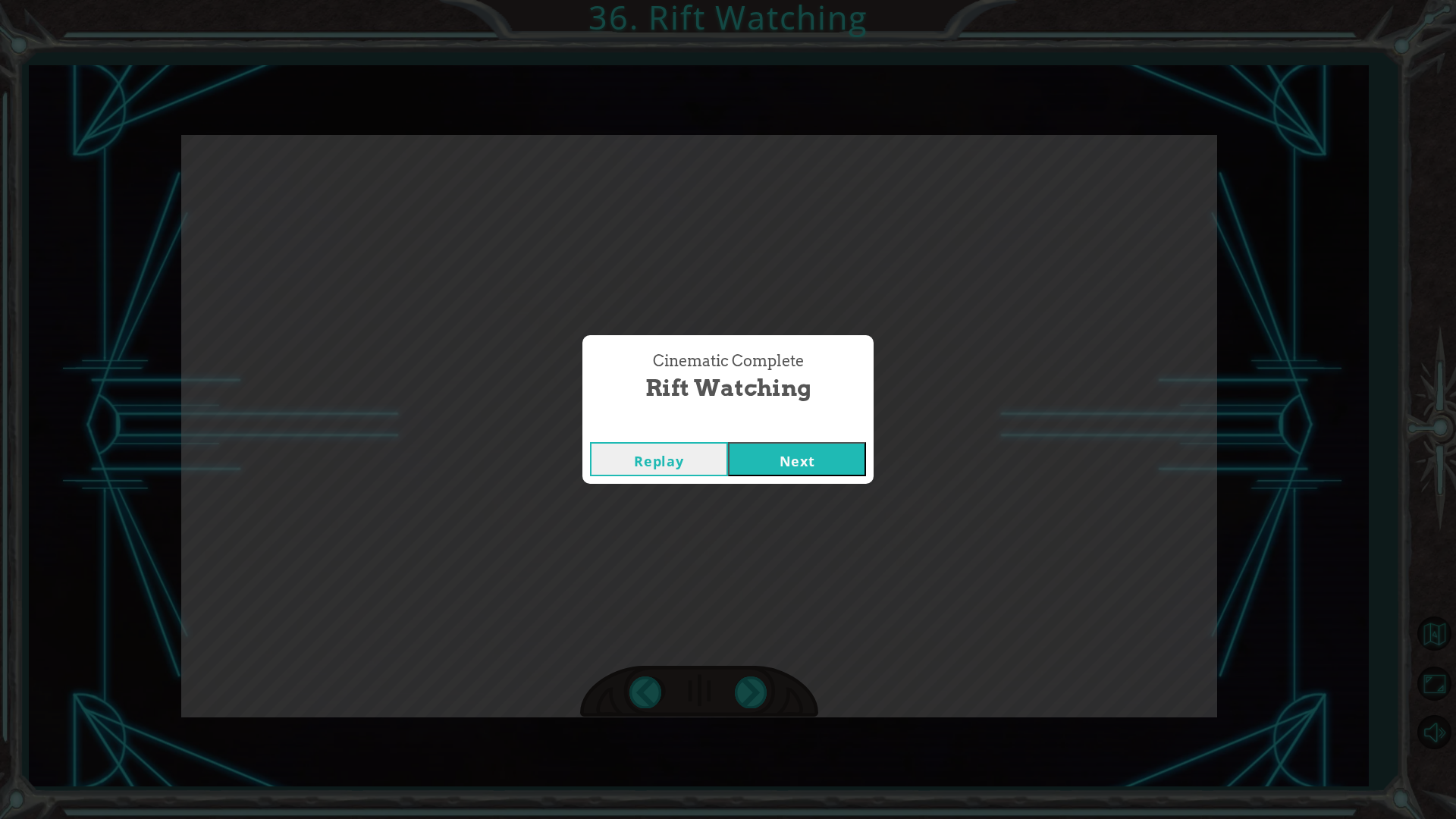
click at [832, 454] on button "Next" at bounding box center [798, 459] width 138 height 34
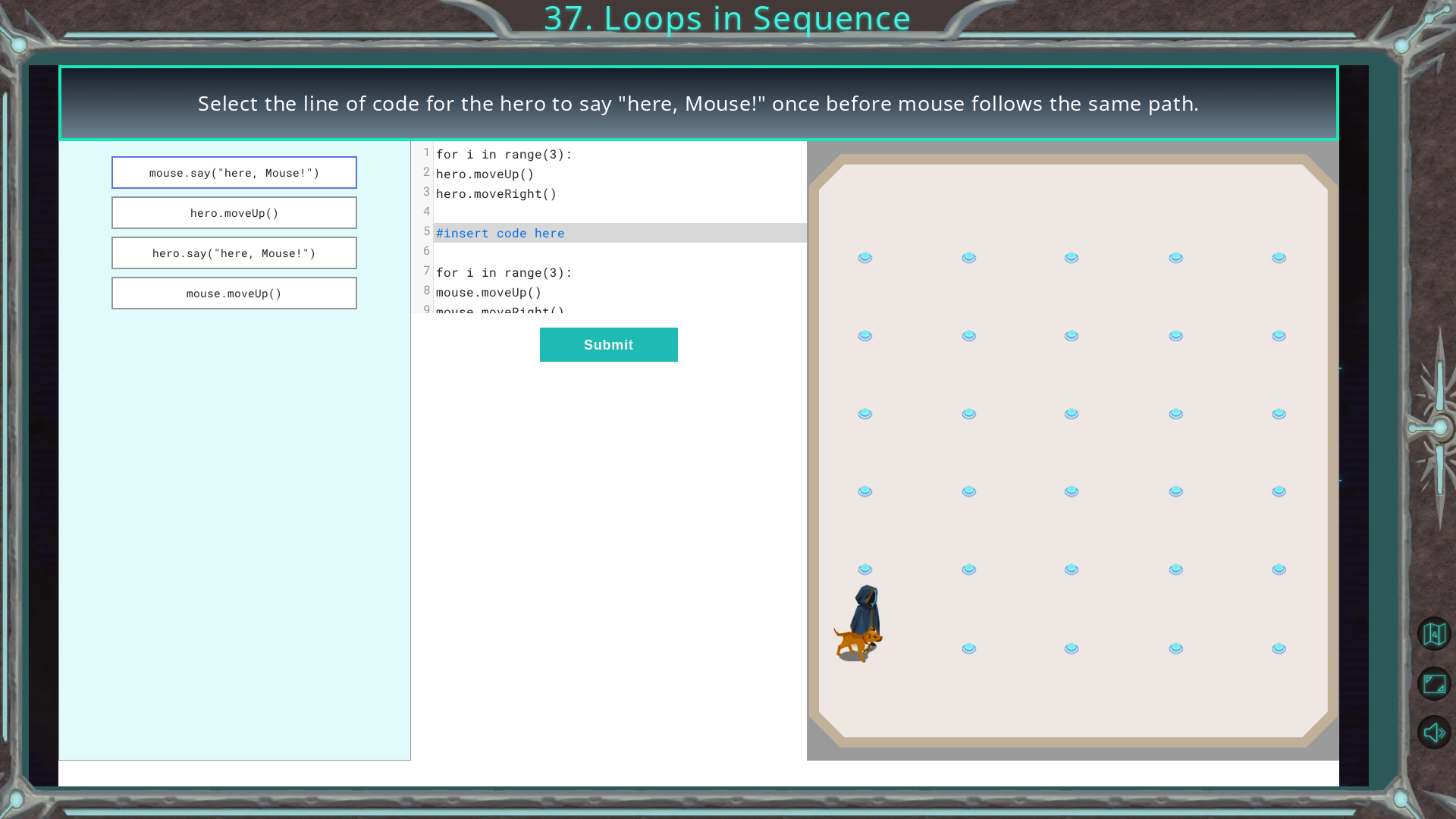
click at [300, 188] on button "mouse.say("here, Mouse!")" at bounding box center [234, 171] width 245 height 32
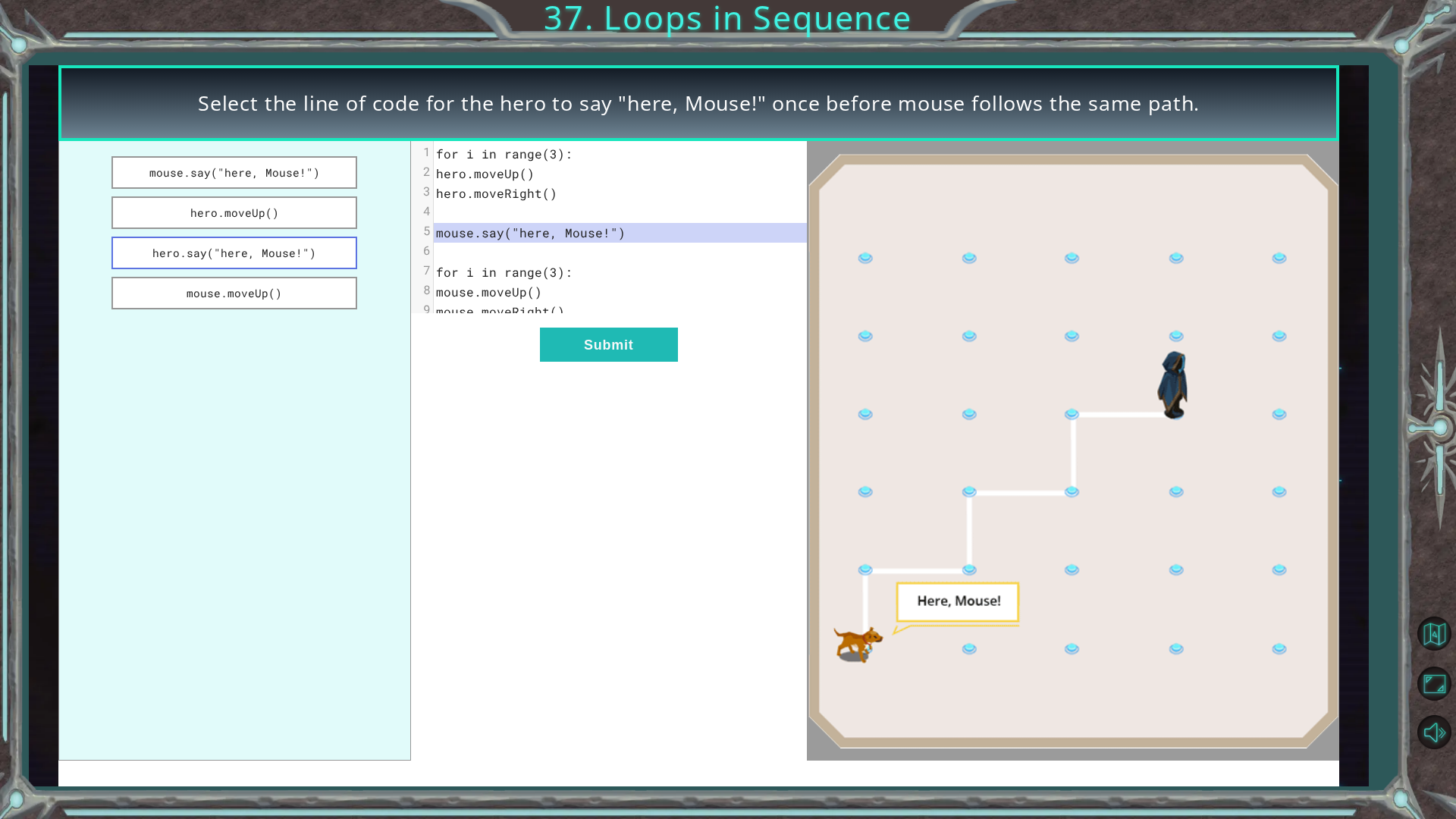
click at [191, 261] on button "hero.say("here, Mouse!")" at bounding box center [234, 252] width 245 height 32
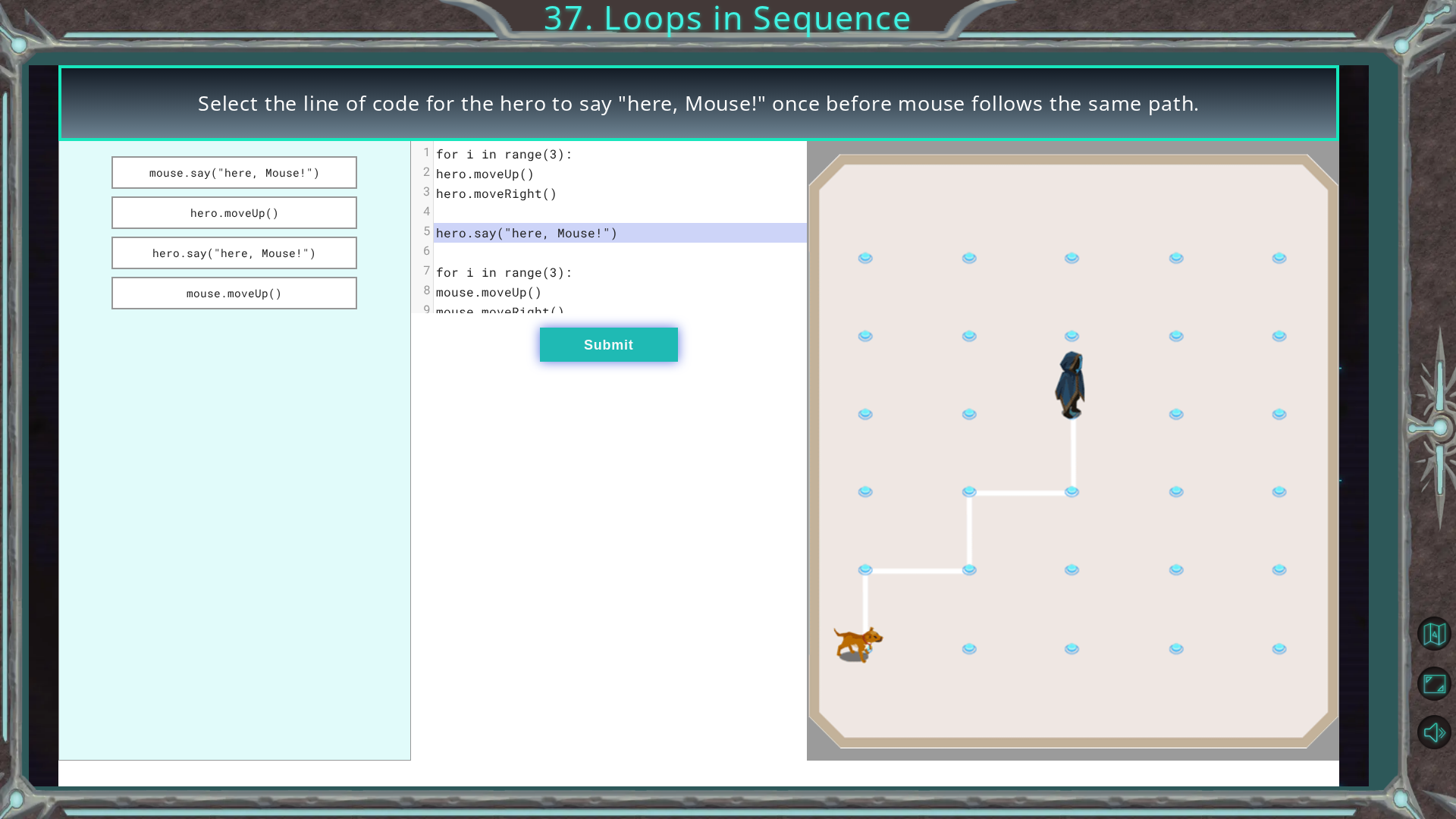
click at [639, 355] on button "Submit" at bounding box center [609, 344] width 138 height 34
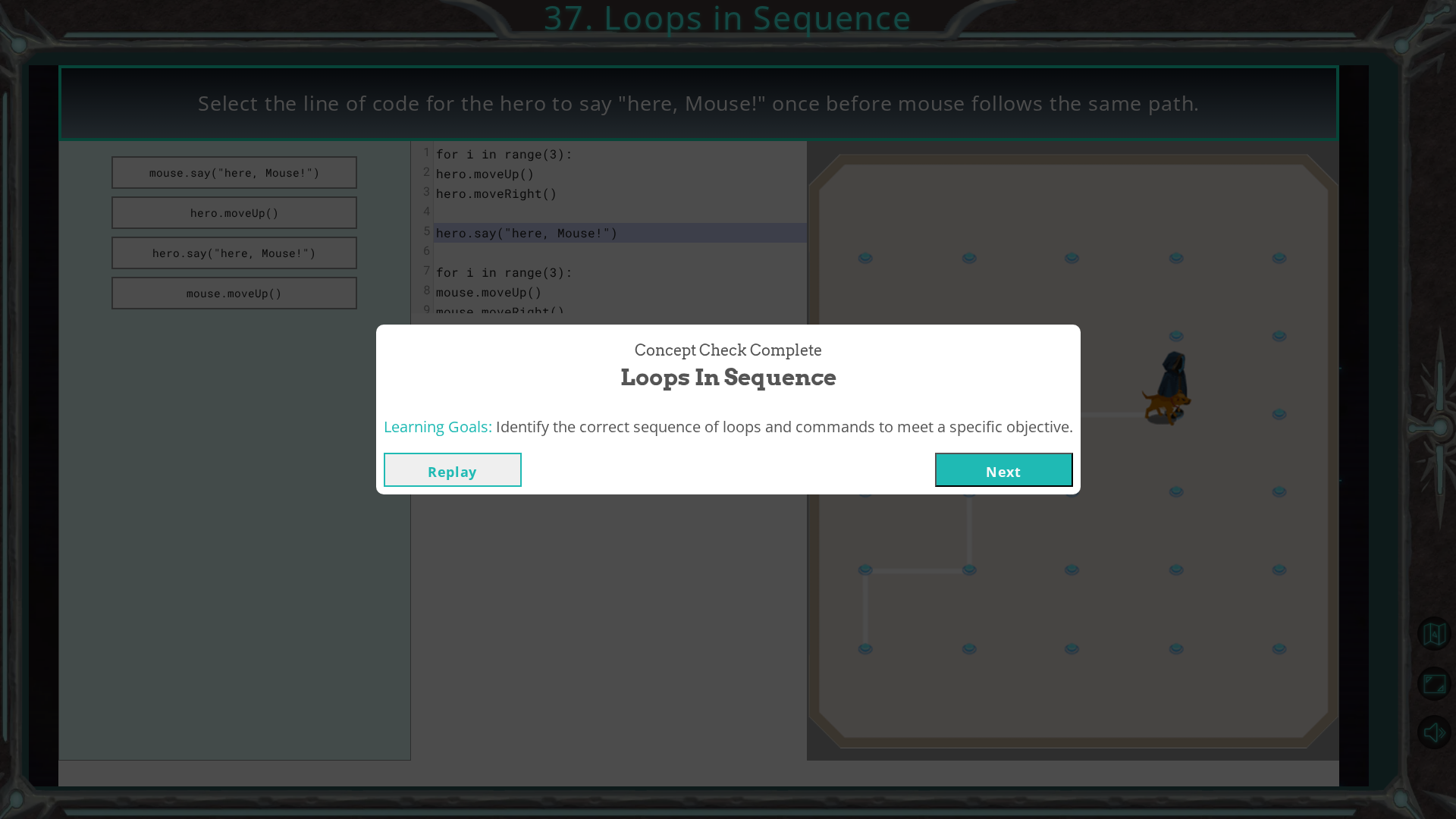
click at [1022, 474] on button "Next" at bounding box center [1004, 469] width 138 height 34
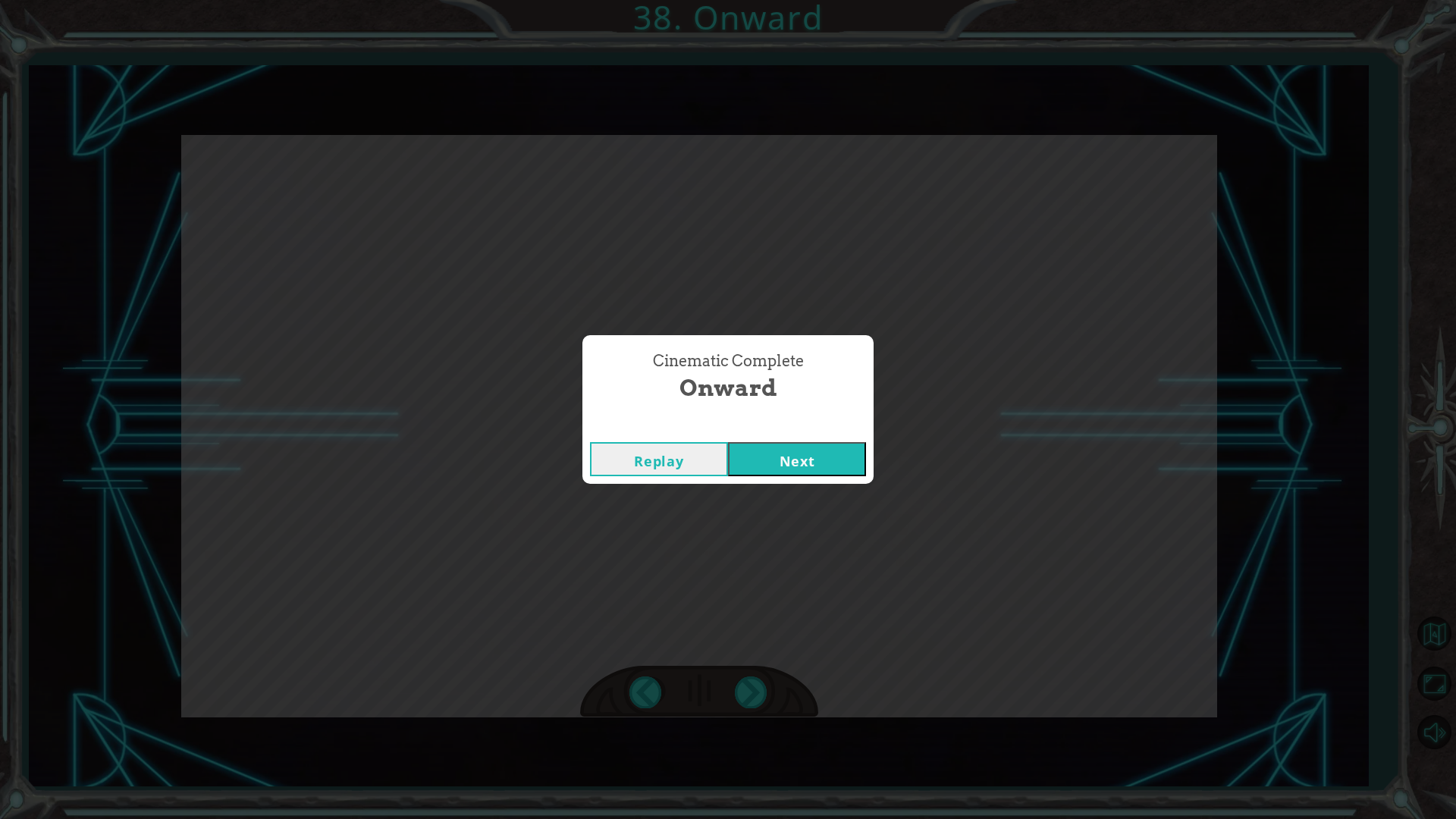
click at [860, 458] on button "Next" at bounding box center [798, 459] width 138 height 34
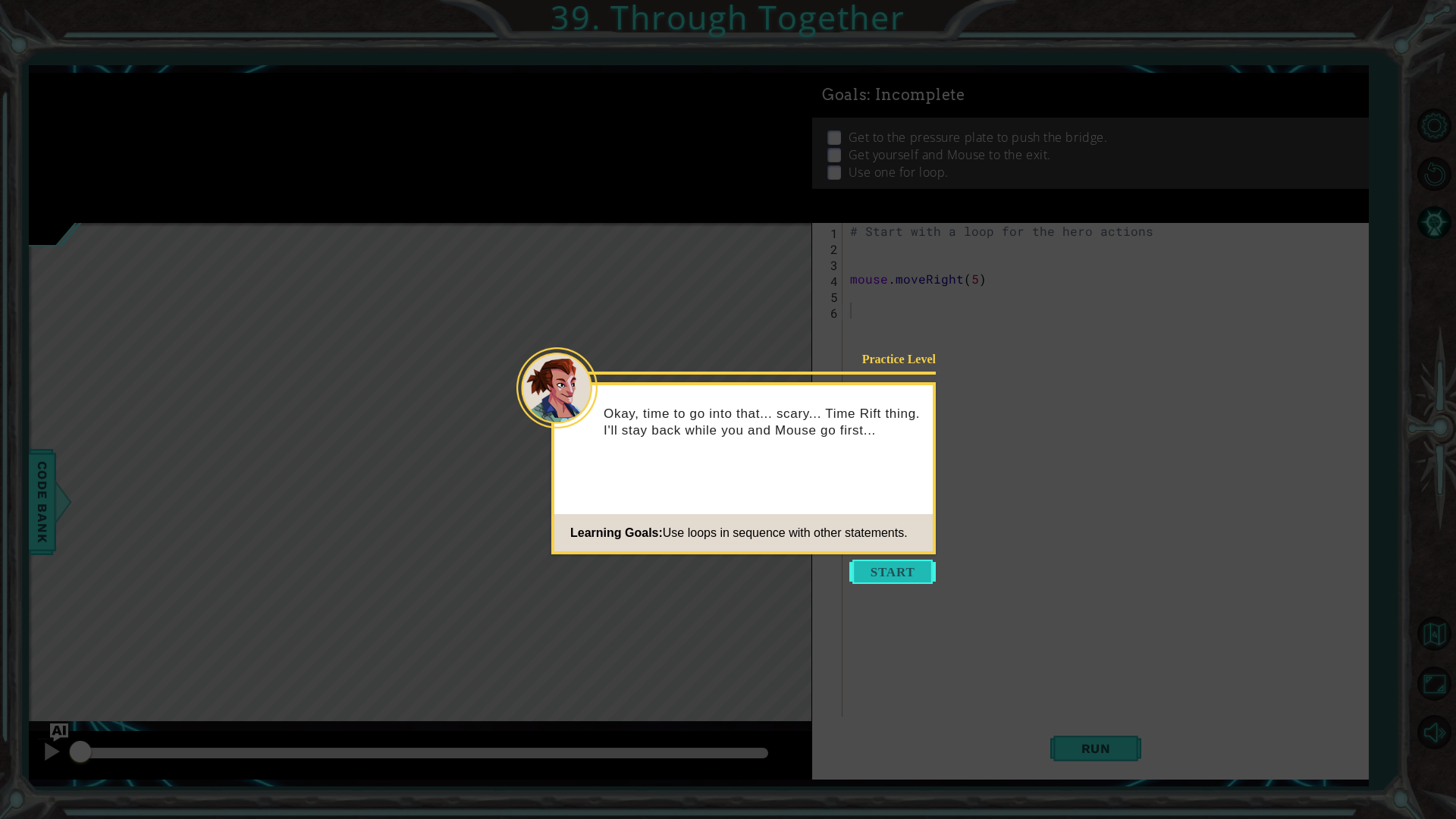
click at [910, 565] on button "Start" at bounding box center [892, 572] width 87 height 24
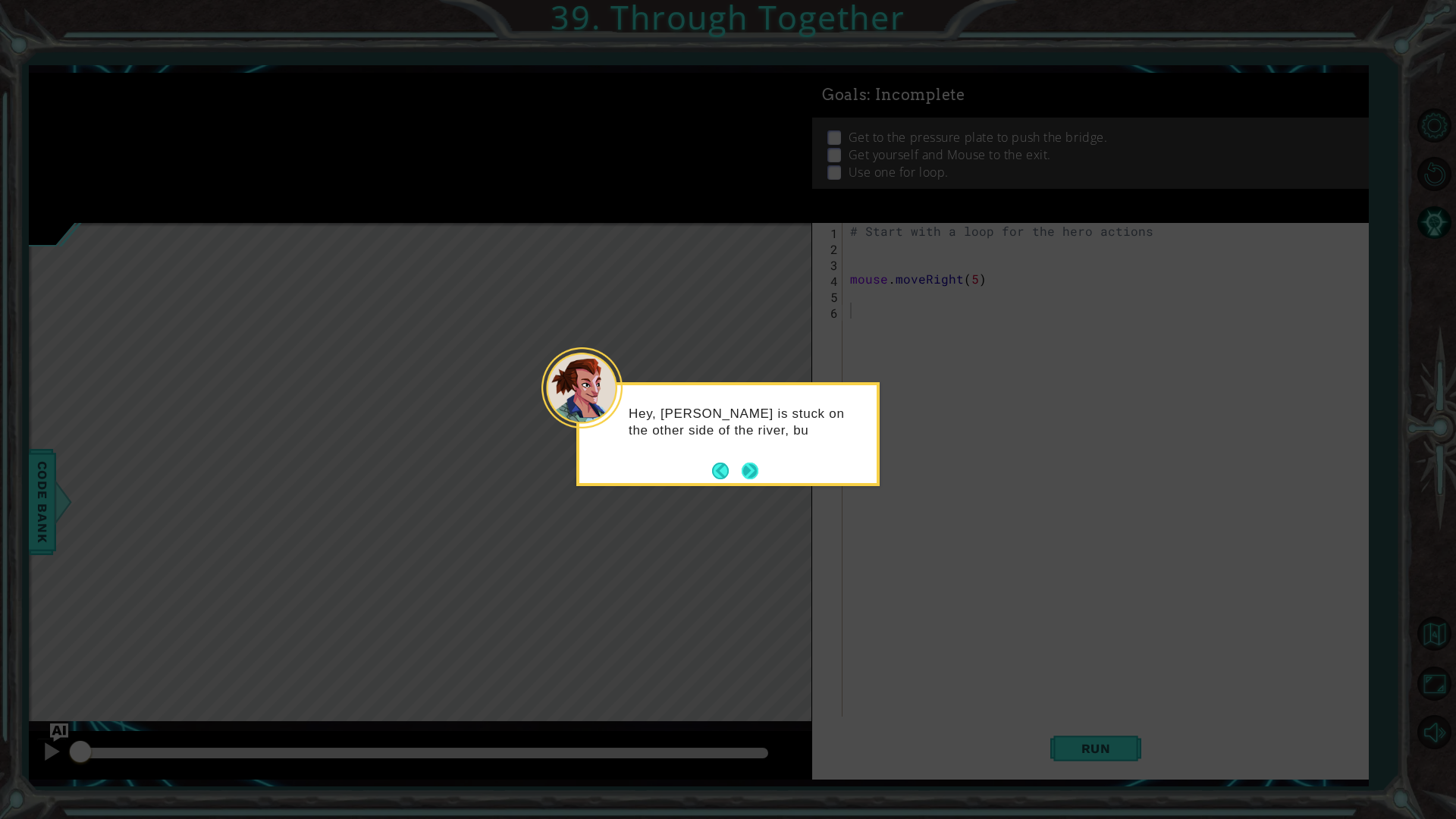
click at [749, 465] on button "Next" at bounding box center [750, 470] width 17 height 17
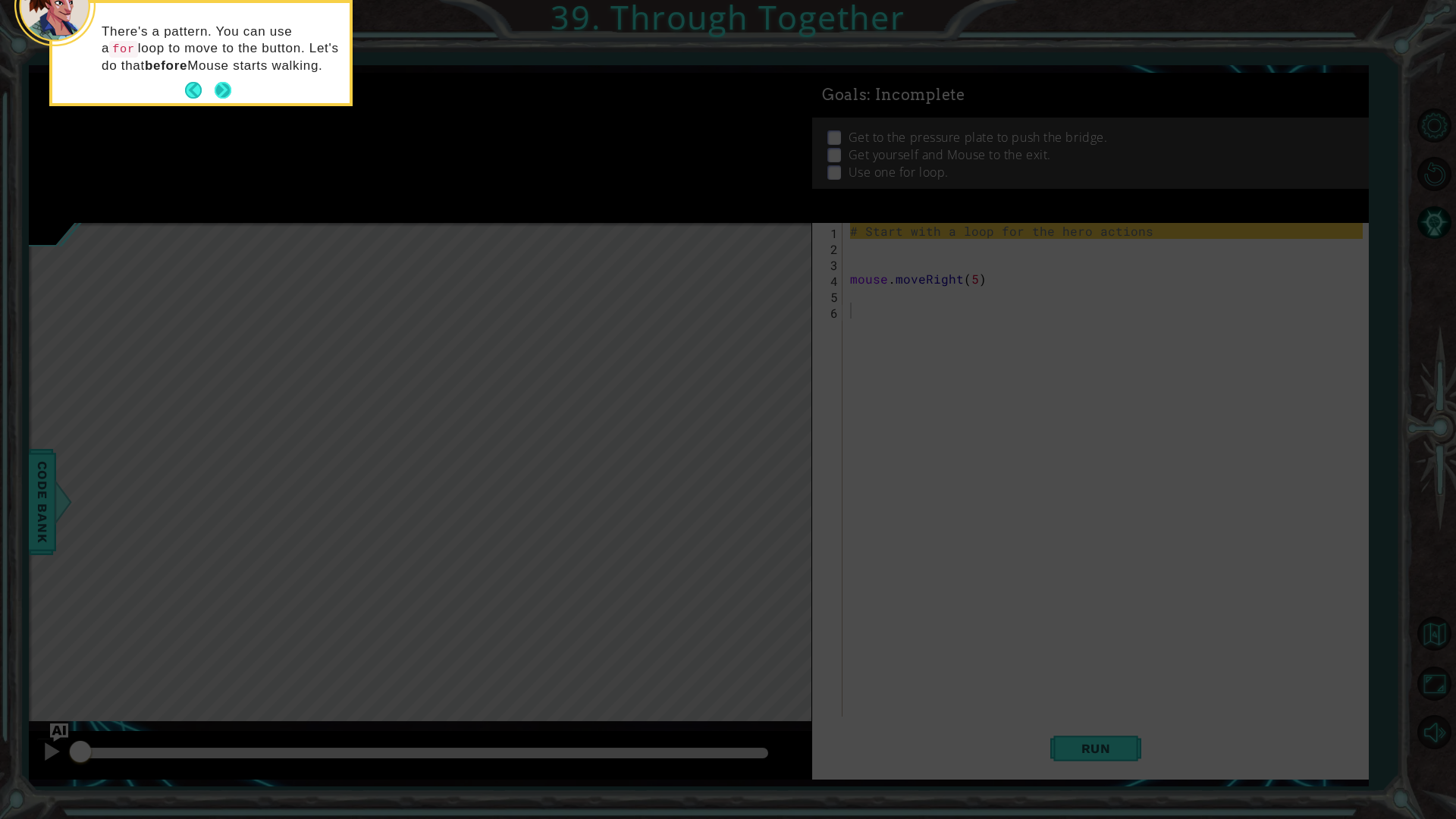
click at [223, 84] on button "Next" at bounding box center [222, 90] width 17 height 17
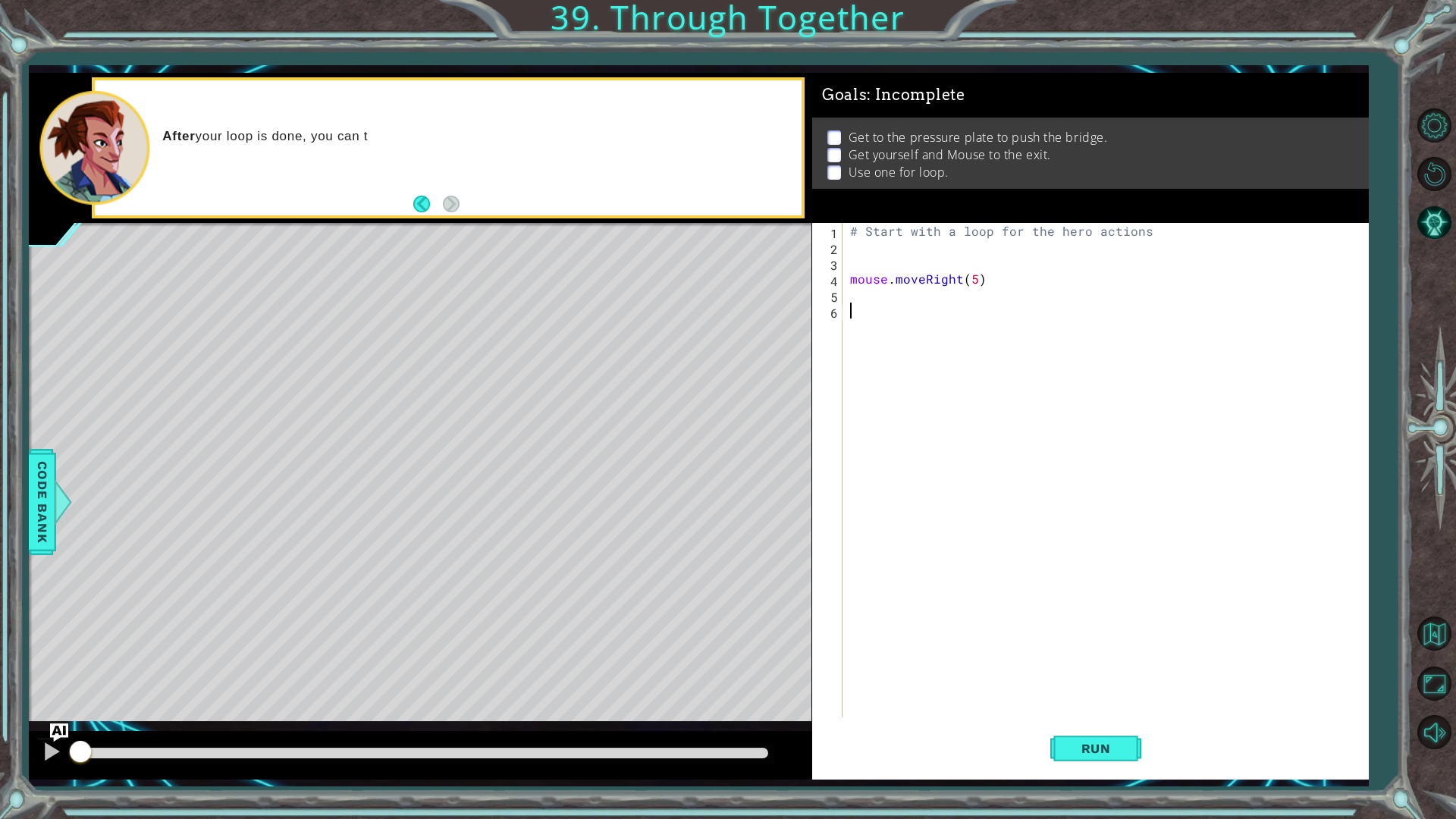
click at [1048, 482] on div "# Start with a loop for the hero actions mouse . moveRight ( 5 )" at bounding box center [1109, 486] width 524 height 526
click at [928, 347] on div "# Start with a loop for the hero actions mouse . moveRight ( 5 )" at bounding box center [1109, 486] width 524 height 526
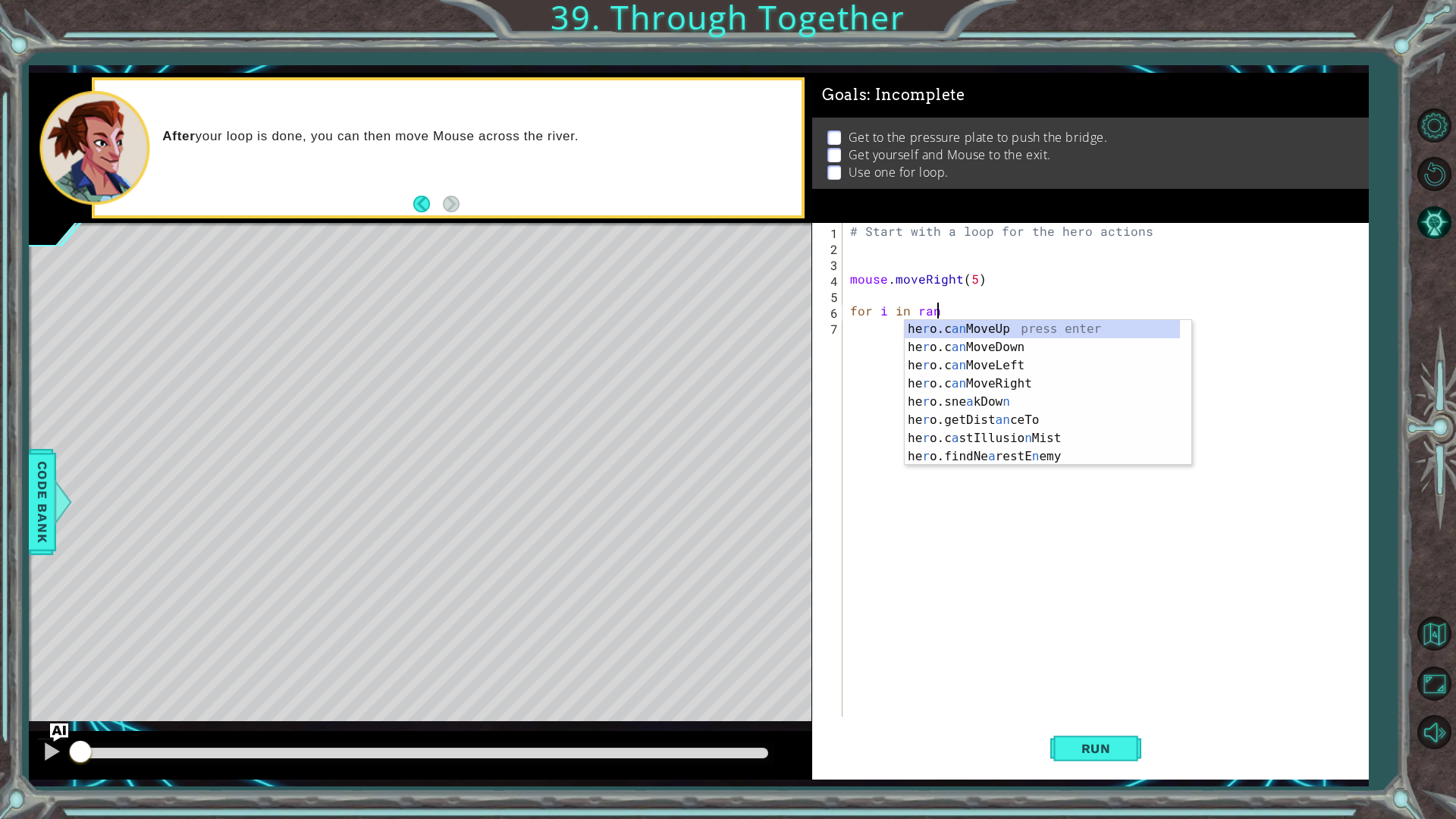
scroll to position [0, 5]
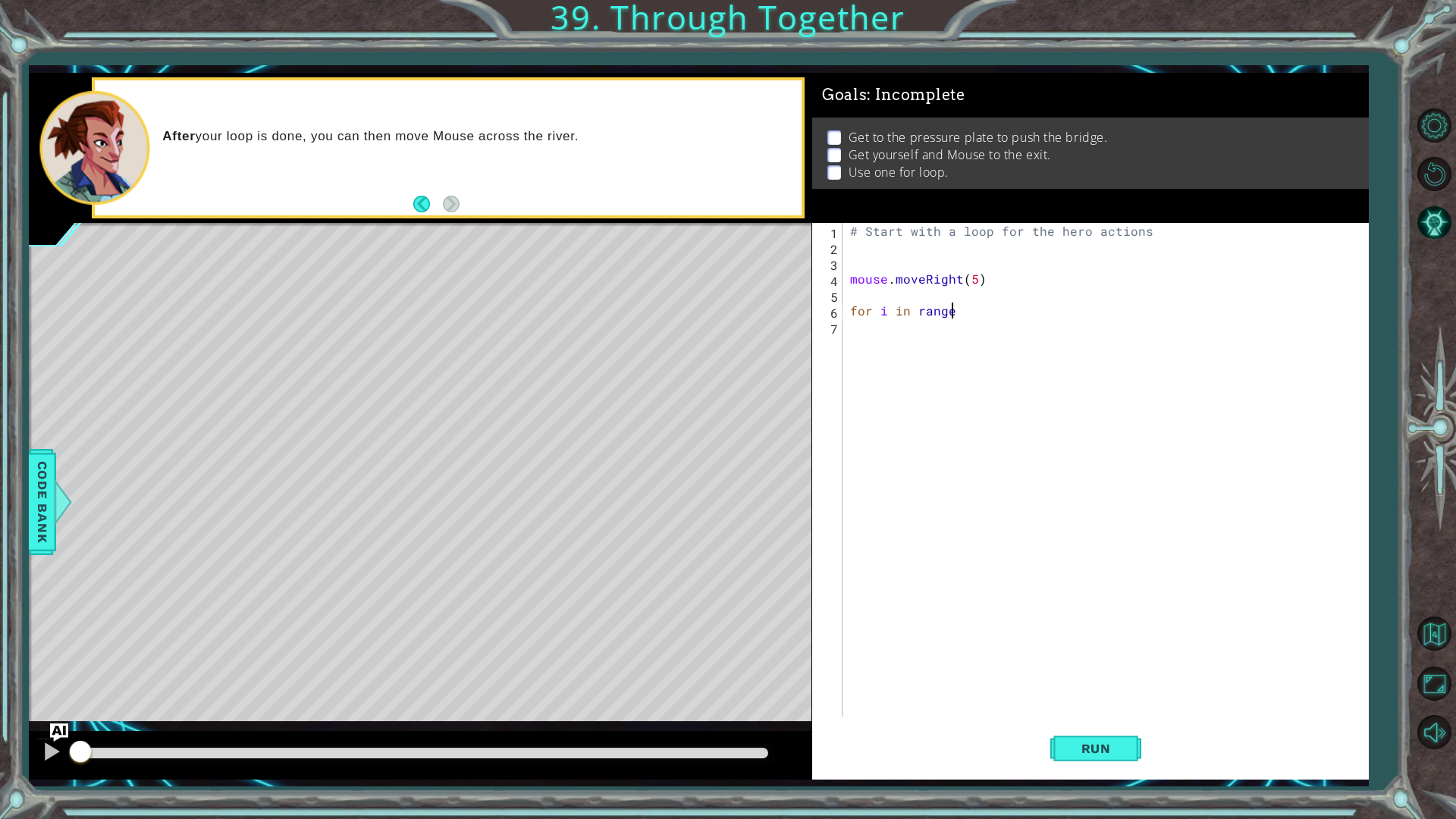
type textarea "for i in range("
click at [1042, 499] on div "# Start with a loop for the hero actions mouse . moveRight ( 5 ) for i in range…" at bounding box center [1109, 486] width 524 height 526
click at [1005, 304] on div "# Start with a loop for the hero actions mouse . moveRight ( 5 ) for i in range…" at bounding box center [1109, 486] width 524 height 526
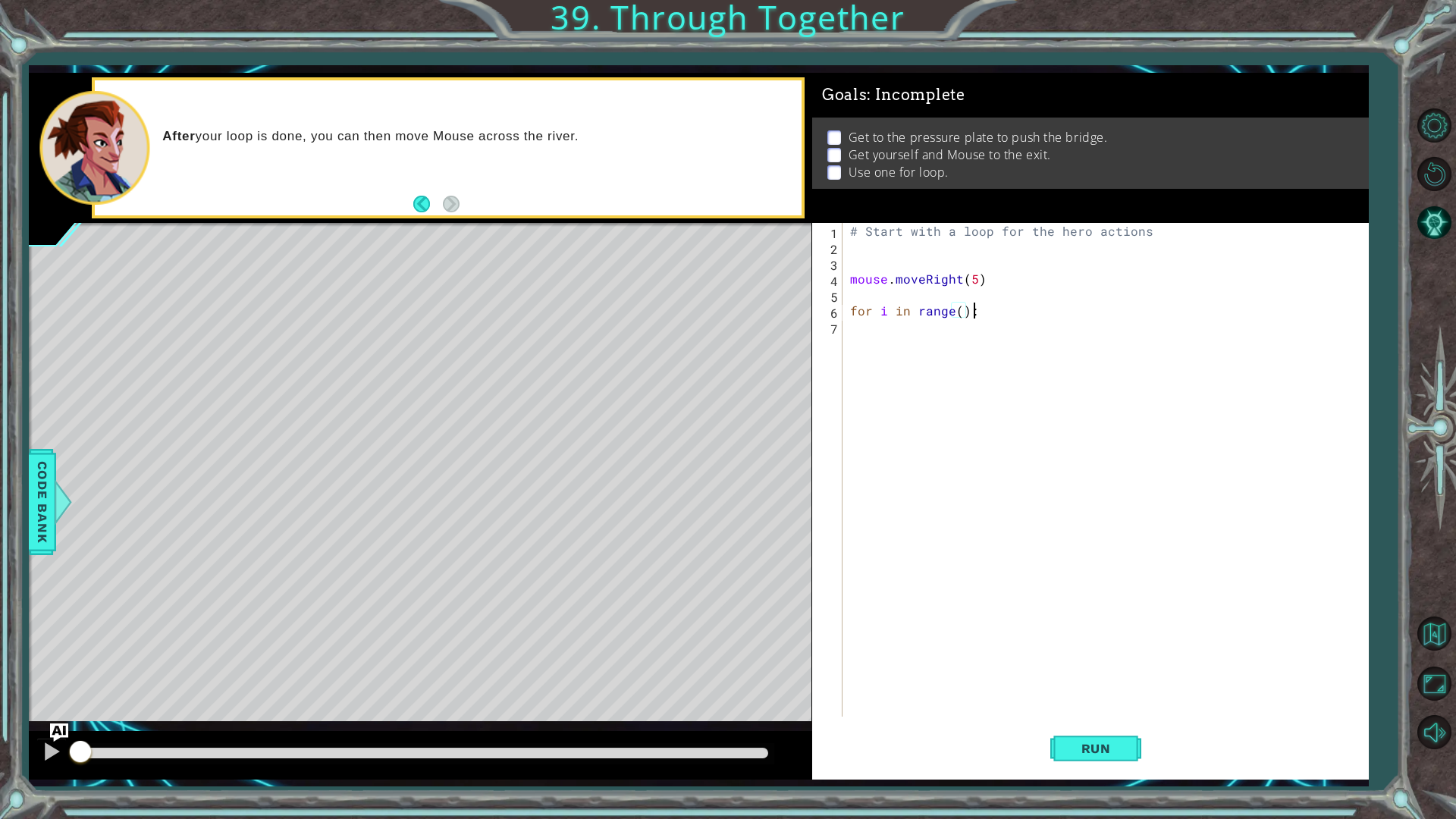
type textarea "for i in range():"
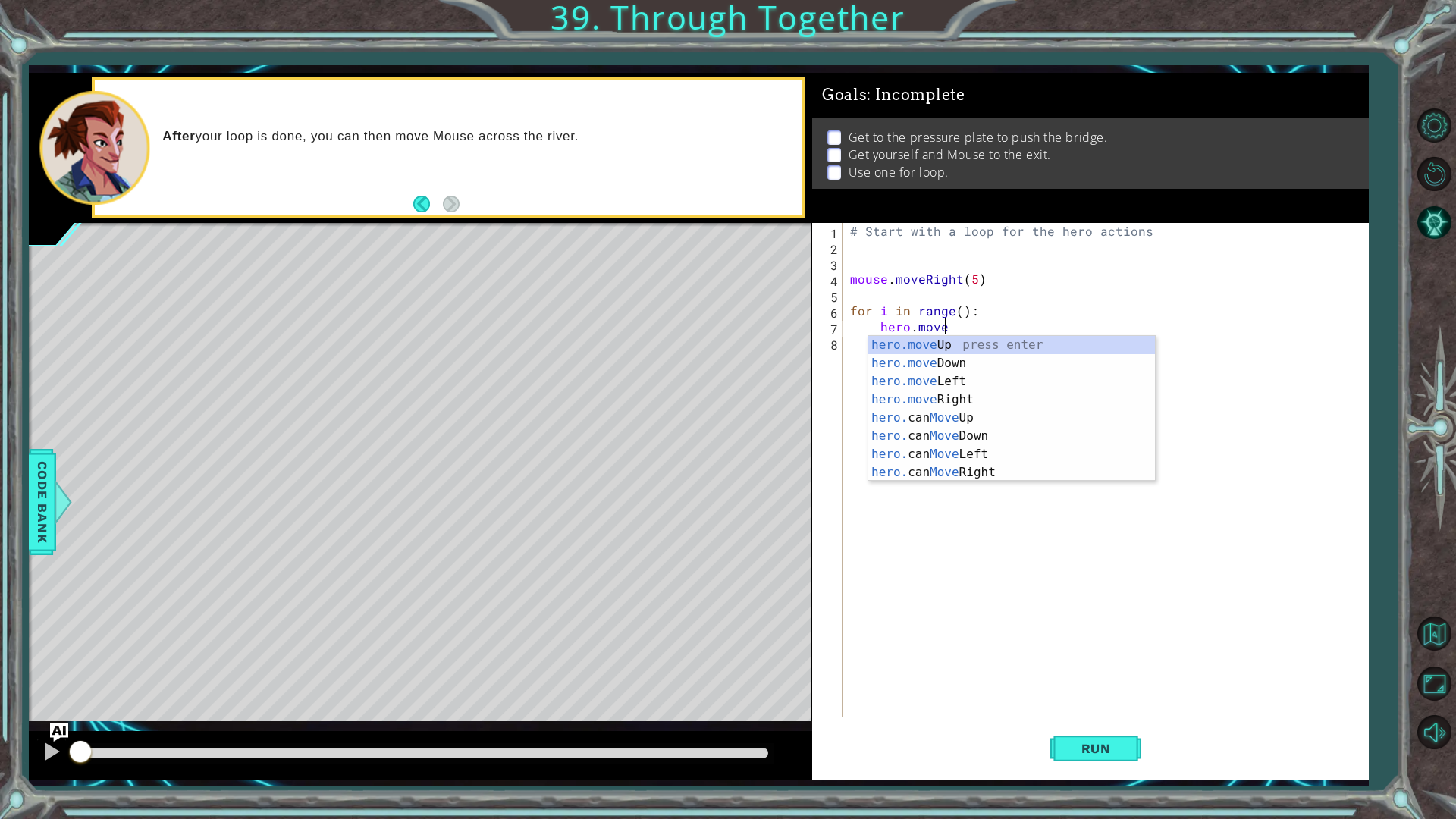
scroll to position [0, 5]
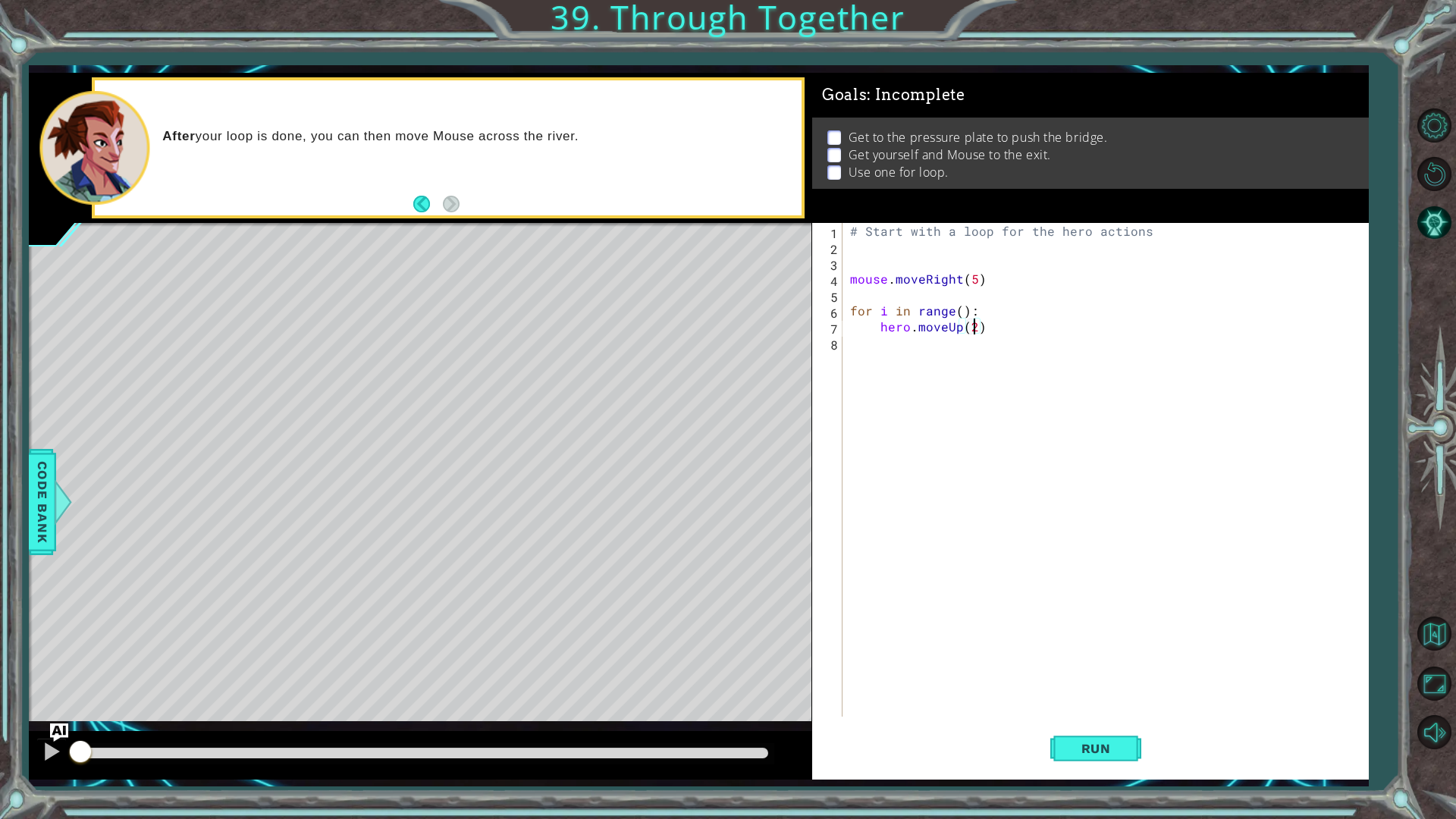
type textarea "hero.moveUp(2)"
type textarea "hero.moveDown(2)"
click at [1034, 428] on div "# Start with a loop for the hero actions mouse . moveRight ( 5 ) for i in range…" at bounding box center [1112, 486] width 517 height 526
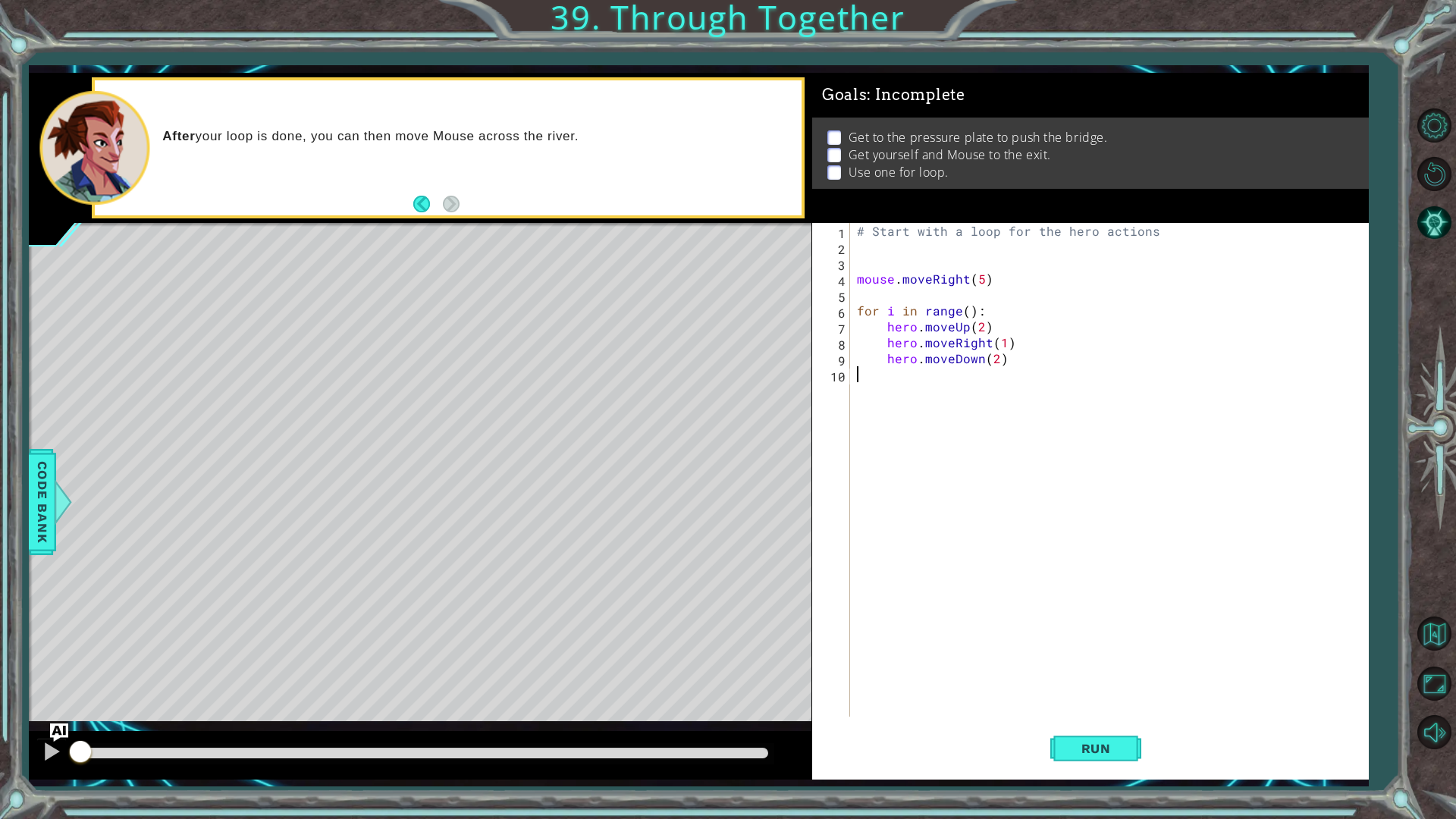
click at [1051, 344] on div "# Start with a loop for the hero actions mouse . moveRight ( 5 ) for i in range…" at bounding box center [1112, 486] width 517 height 526
type textarea "hero.moveRight(1)"
click at [1047, 367] on div "# Start with a loop for the hero actions mouse . moveRight ( 5 ) for i in range…" at bounding box center [1112, 486] width 517 height 526
click at [962, 313] on div "# Start with a loop for the hero actions mouse . moveRight ( 5 ) for i in range…" at bounding box center [1112, 486] width 517 height 526
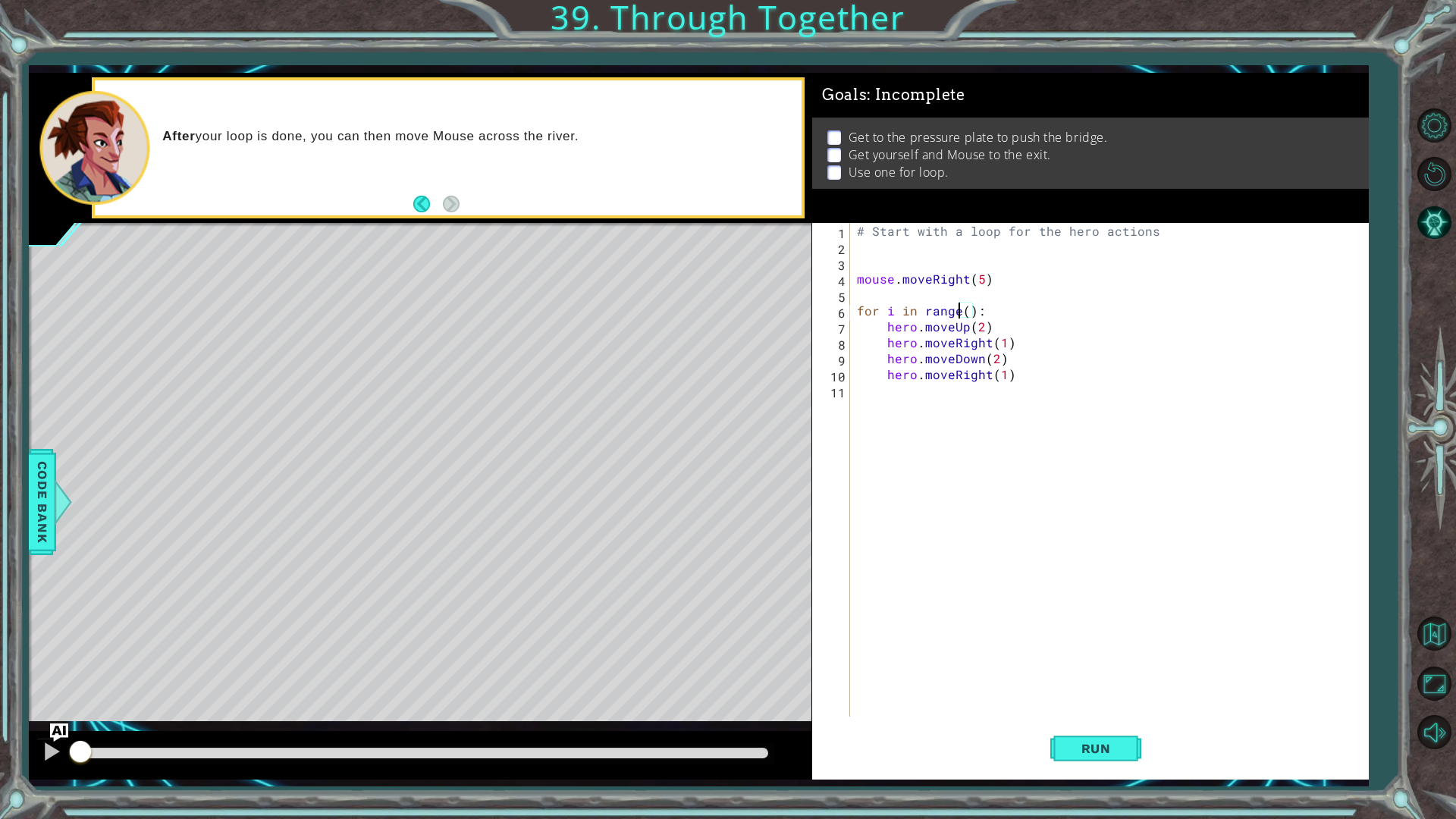
scroll to position [0, 7]
type textarea "for i in range(3):"
click at [1032, 433] on div "# Start with a loop for the hero actions mouse . moveRight ( 5 ) for i in range…" at bounding box center [1112, 486] width 517 height 526
click at [1033, 516] on div "# Start with a loop for the hero actions mouse . moveRight ( 5 ) for i in range…" at bounding box center [1112, 486] width 517 height 526
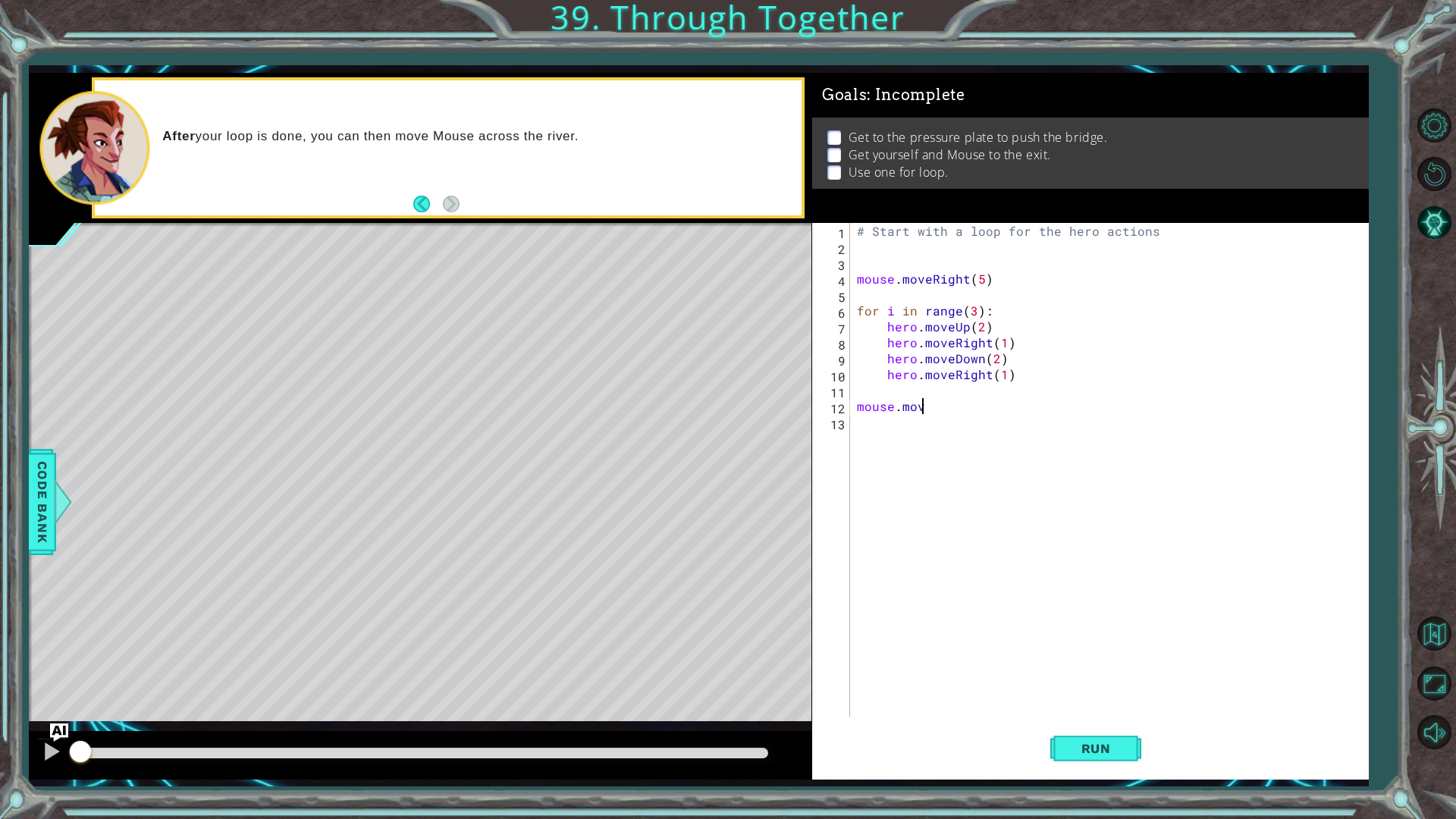
scroll to position [0, 4]
type textarea "mouse.moveDown"
type textarea "mouse.moveDown(3)"
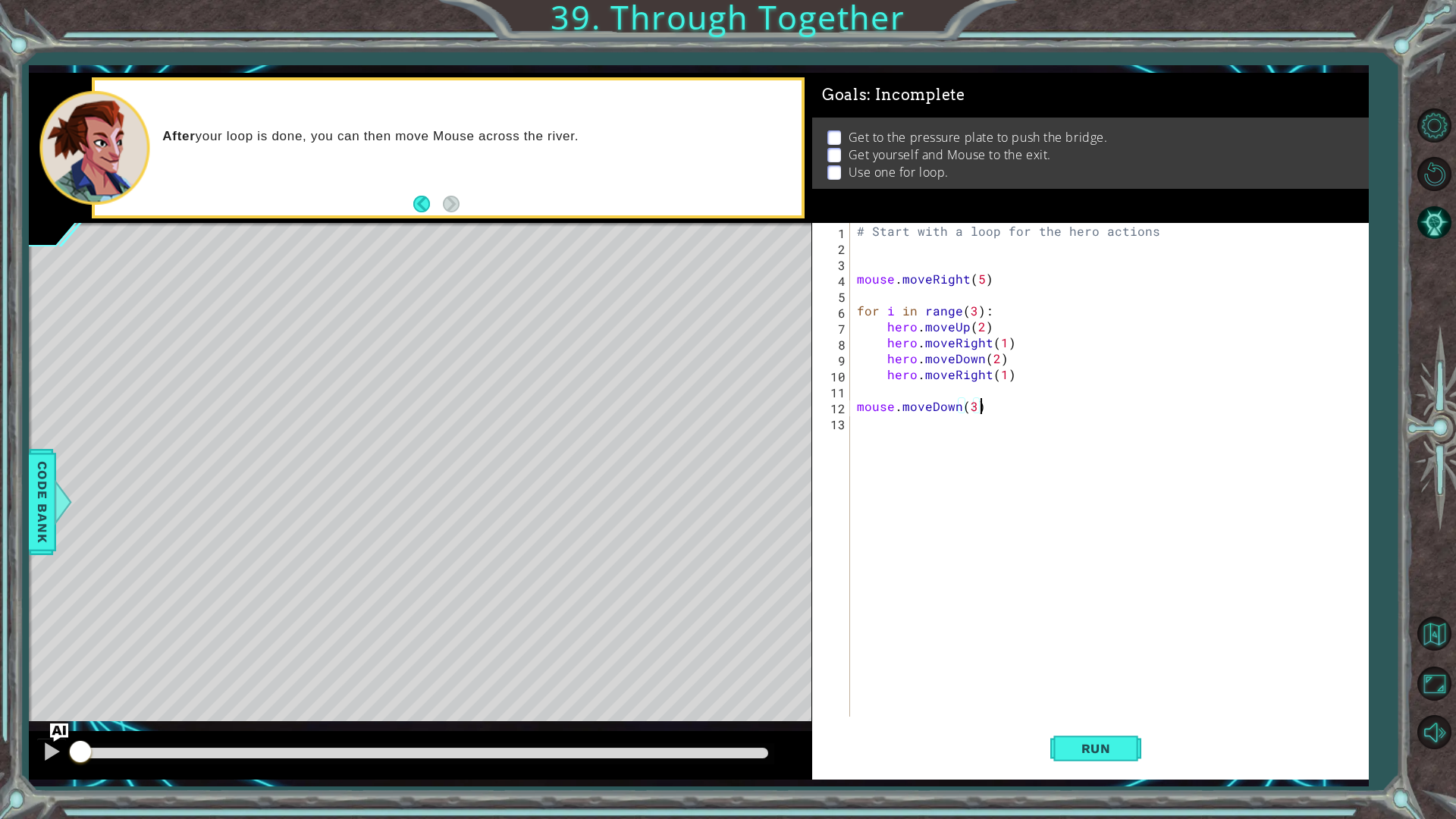
click at [1006, 577] on div "# Start with a loop for the hero actions mouse . moveRight ( 5 ) for i in range…" at bounding box center [1112, 486] width 517 height 526
type textarea "mouse.moveRight(1)"
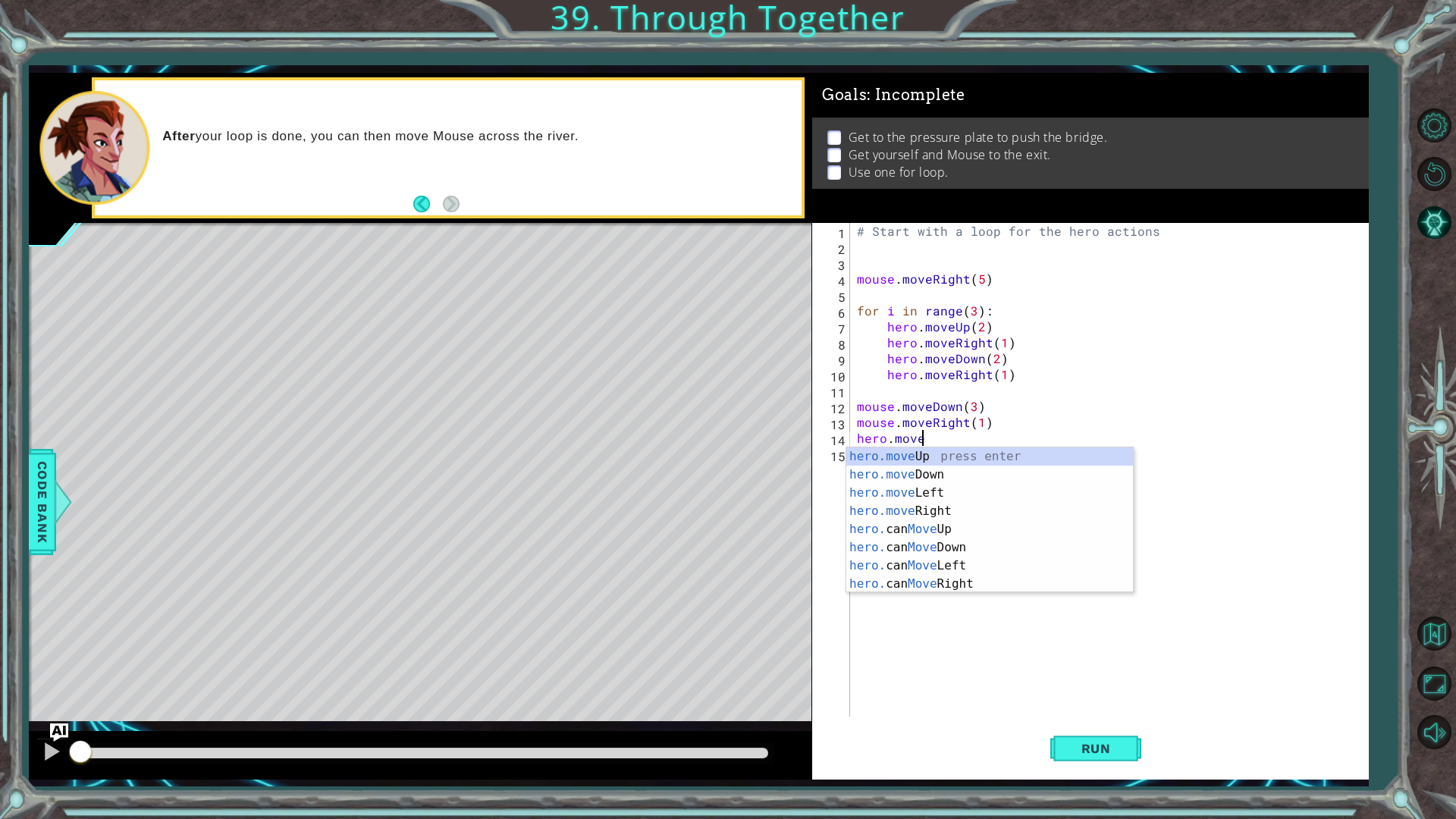
scroll to position [0, 3]
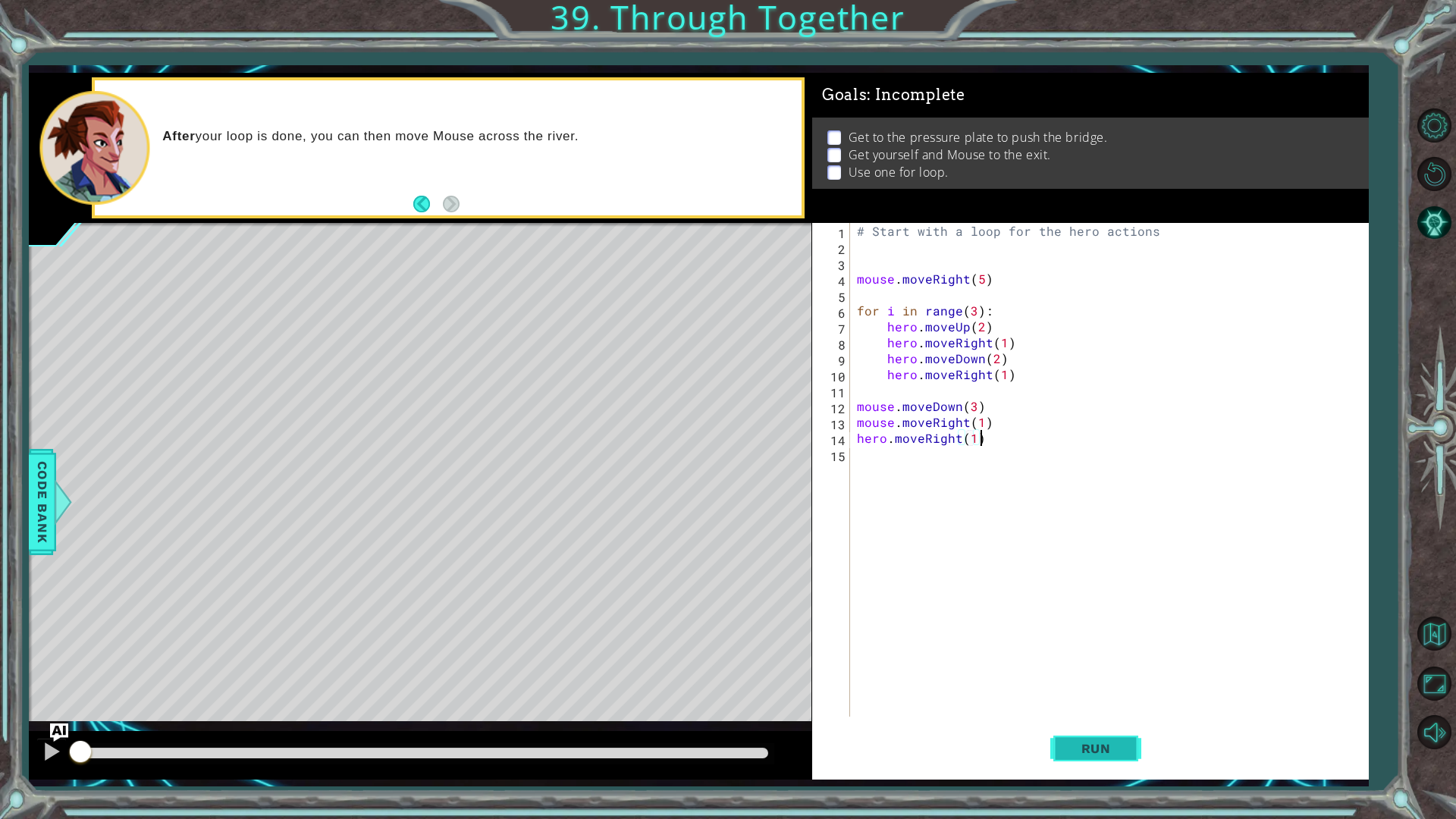
type textarea "hero.moveRight(1)"
click at [1069, 690] on span "Run" at bounding box center [1097, 749] width 60 height 16
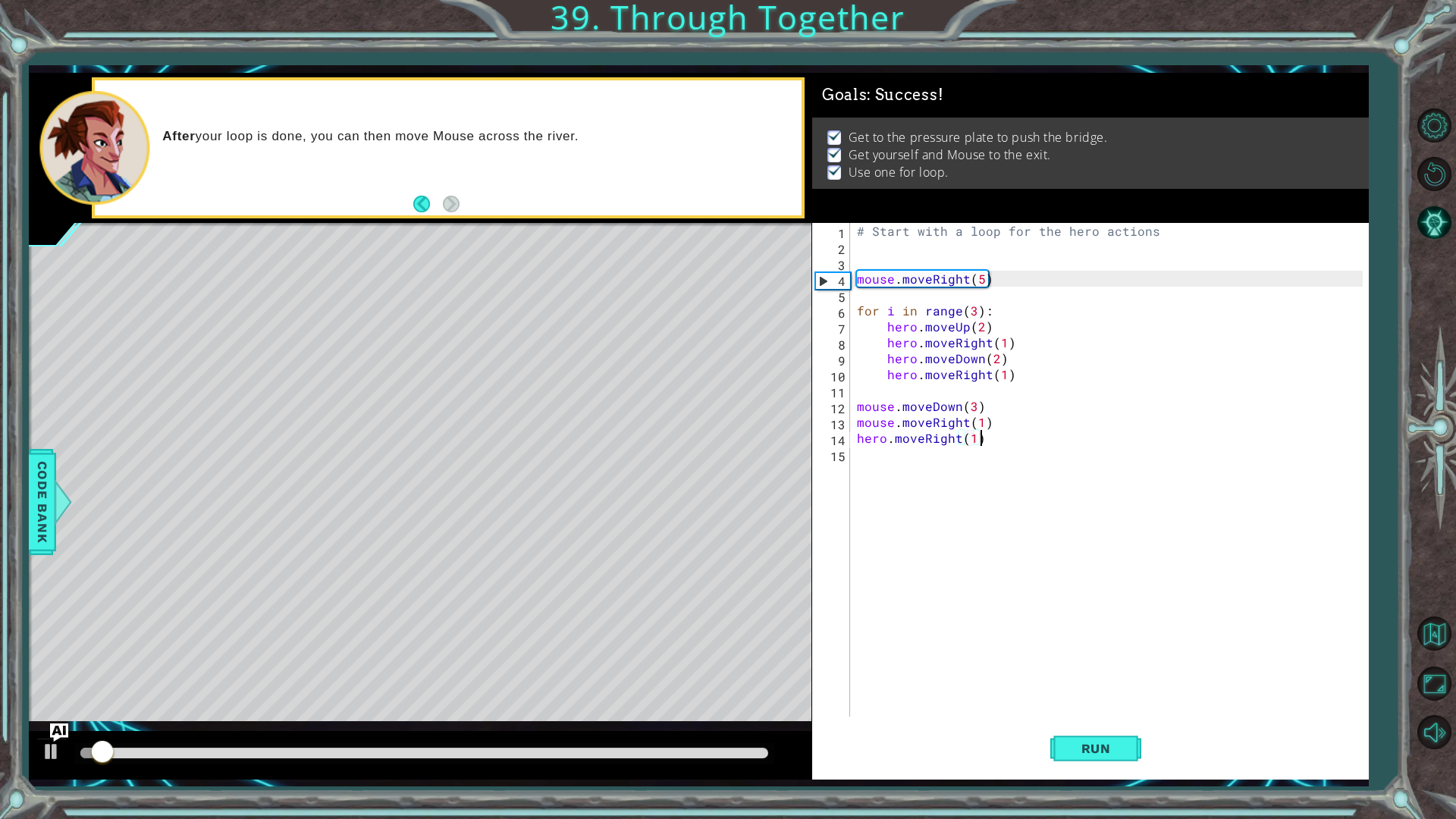
drag, startPoint x: 743, startPoint y: 753, endPoint x: 814, endPoint y: 754, distance: 71.0
click at [810, 690] on div at bounding box center [421, 756] width 783 height 49
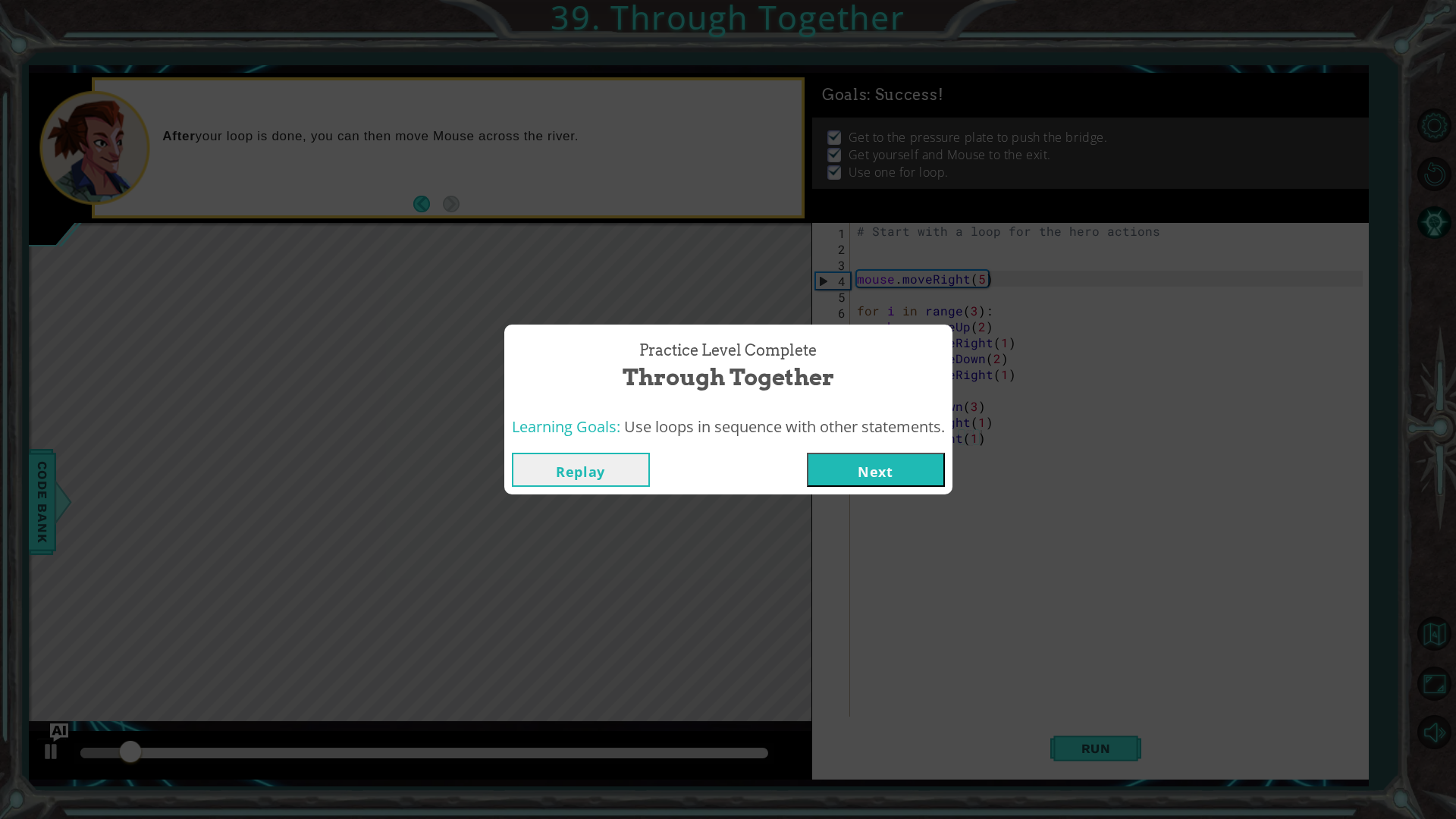
drag, startPoint x: 526, startPoint y: 753, endPoint x: 564, endPoint y: 745, distance: 38.8
click at [544, 690] on div "Practice Level Complete Through Together Learning Goals: Use loops in sequence …" at bounding box center [728, 409] width 1456 height 819
click at [906, 465] on button "Next" at bounding box center [877, 469] width 138 height 34
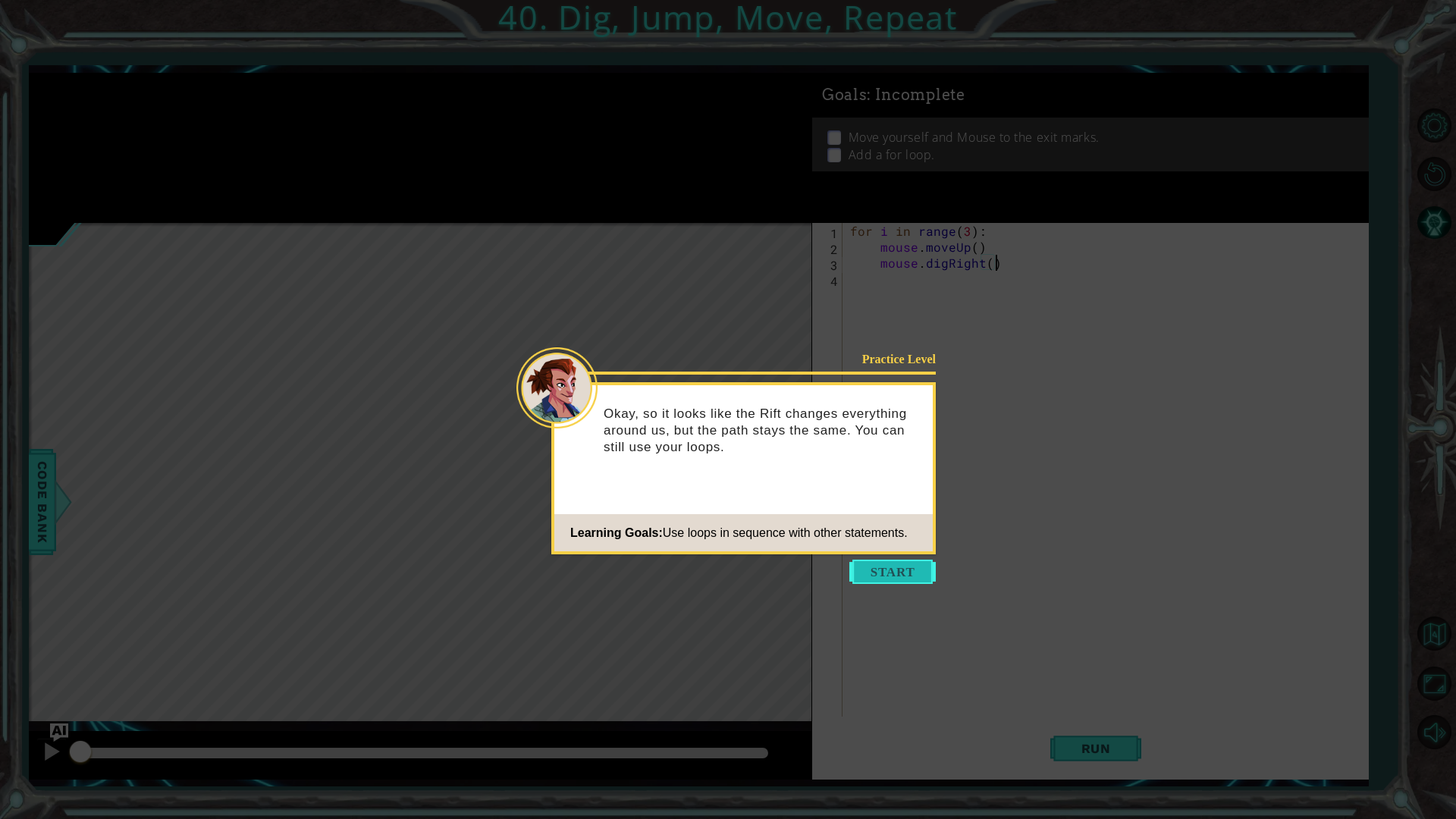
click at [896, 567] on button "Start" at bounding box center [892, 572] width 87 height 24
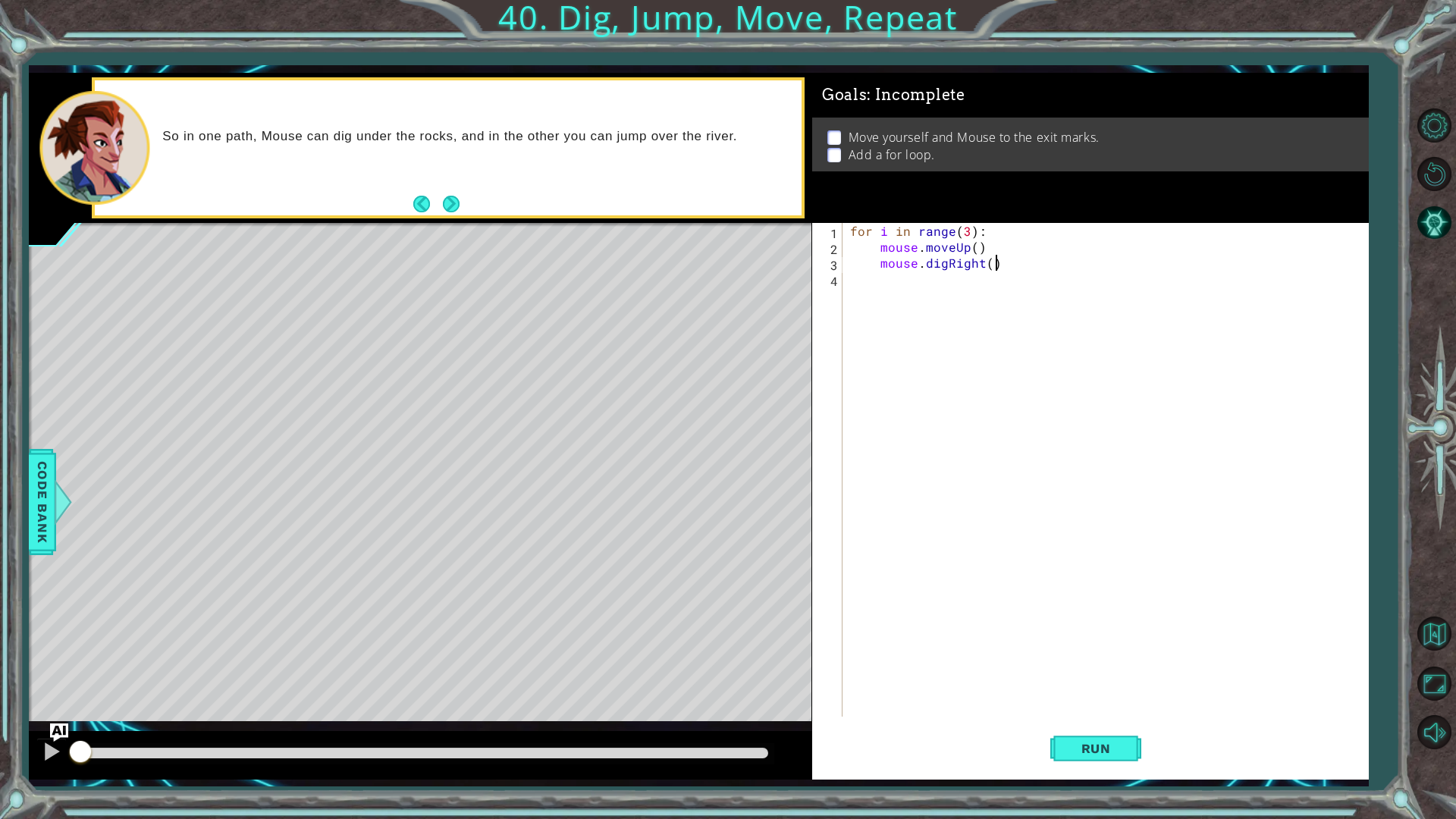
click at [1088, 306] on div "for i in range ( 3 ) : mouse . moveUp ( ) mouse . digRight ( )" at bounding box center [1109, 486] width 524 height 526
click at [1091, 259] on div "for i in range ( 3 ) : mouse . moveUp ( ) mouse . digRight ( )" at bounding box center [1109, 486] width 524 height 526
type textarea "mouse.digRight()"
click at [1038, 334] on div "for i in range ( 3 ) : mouse . moveUp ( ) mouse . digRight ( )" at bounding box center [1109, 486] width 524 height 526
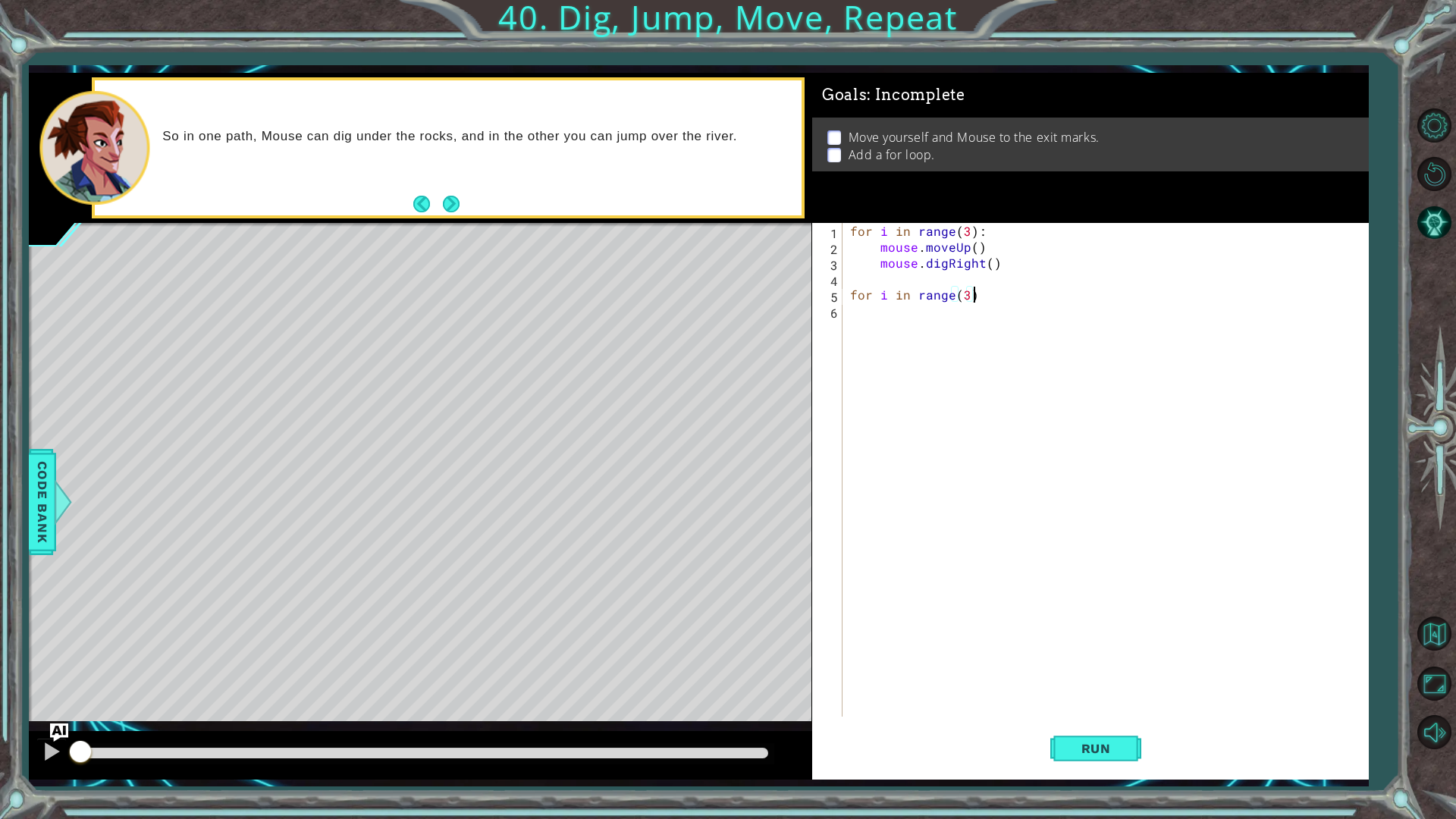
type textarea "for i in range(3):"
type textarea "hero.moveDown(1)hero.jumpRight"
click at [952, 502] on div "for i in range ( 3 ) : mouse . moveUp ( ) mouse . digRight ( ) for i in range (…" at bounding box center [1109, 486] width 524 height 526
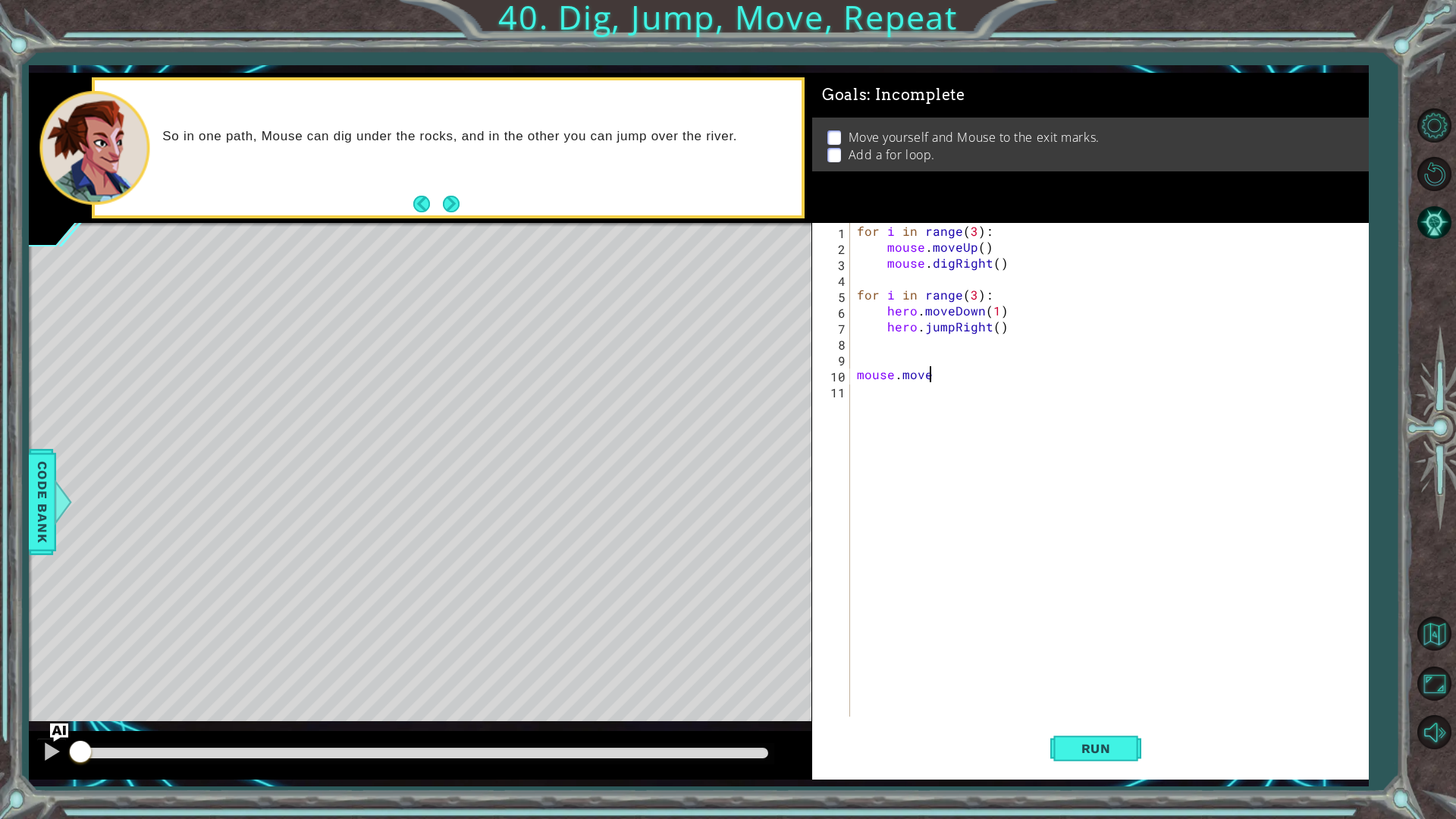
scroll to position [0, 4]
type textarea "mouse.moveDown"
click at [998, 389] on div "for i in range ( 3 ) : mouse . moveUp ( ) mouse . digRight ( ) for i in range (…" at bounding box center [1112, 486] width 517 height 526
type textarea "mouse.moveDown"
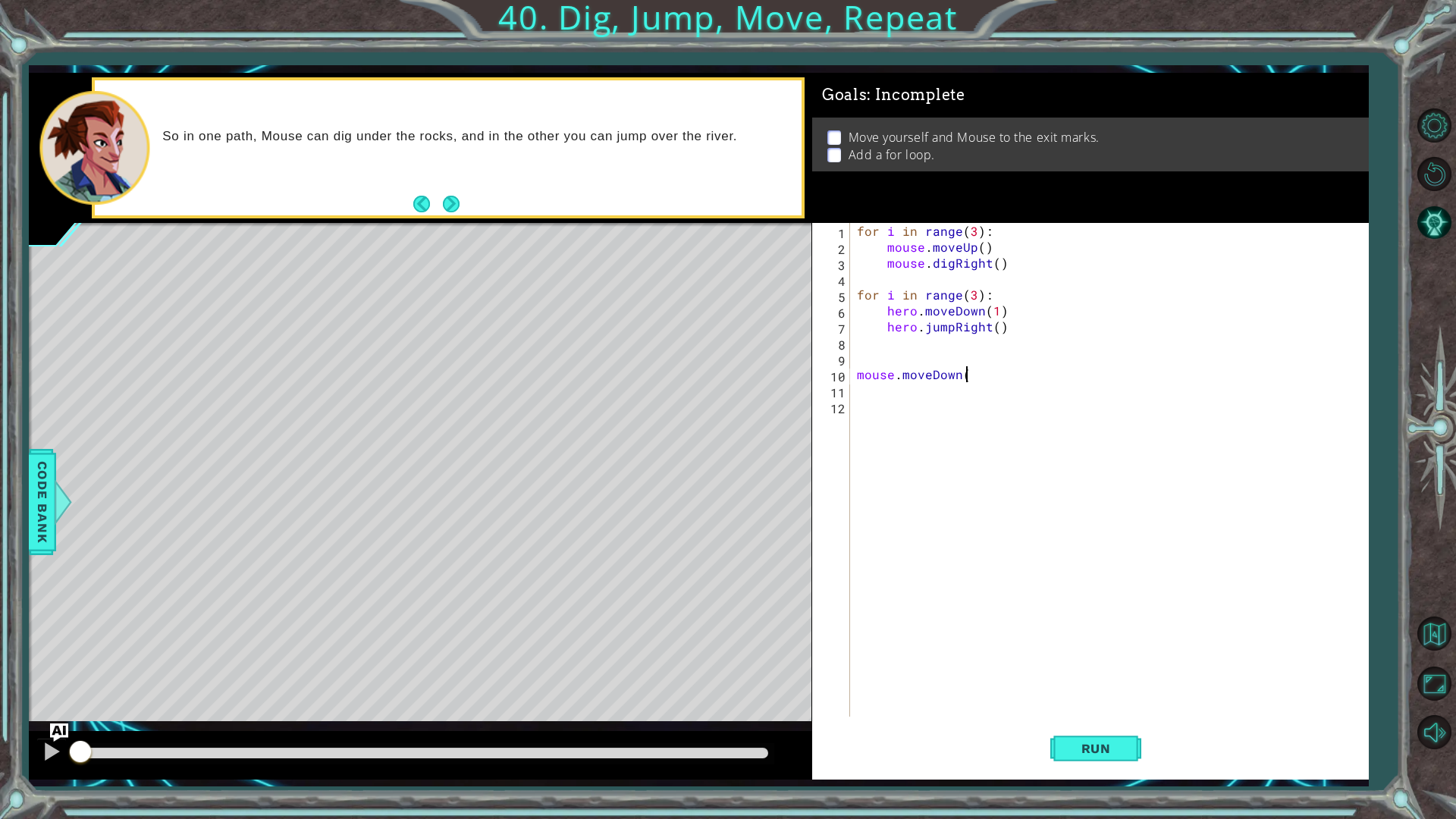
type textarea "mouse.moveDown(3)"
type textarea "hero.moveUp(3645861581523687)"
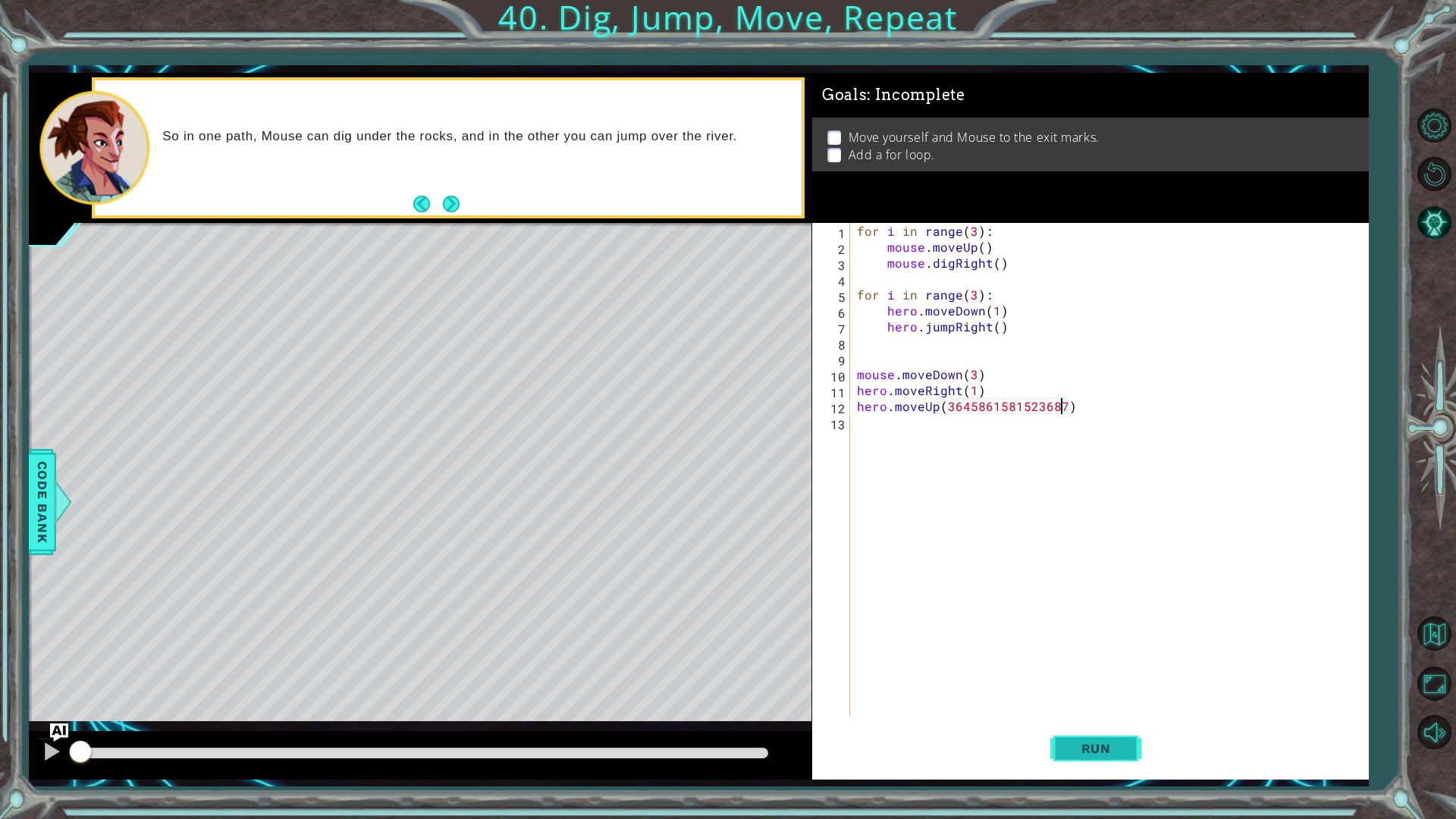
click at [1129, 690] on button "Run" at bounding box center [1096, 748] width 91 height 56
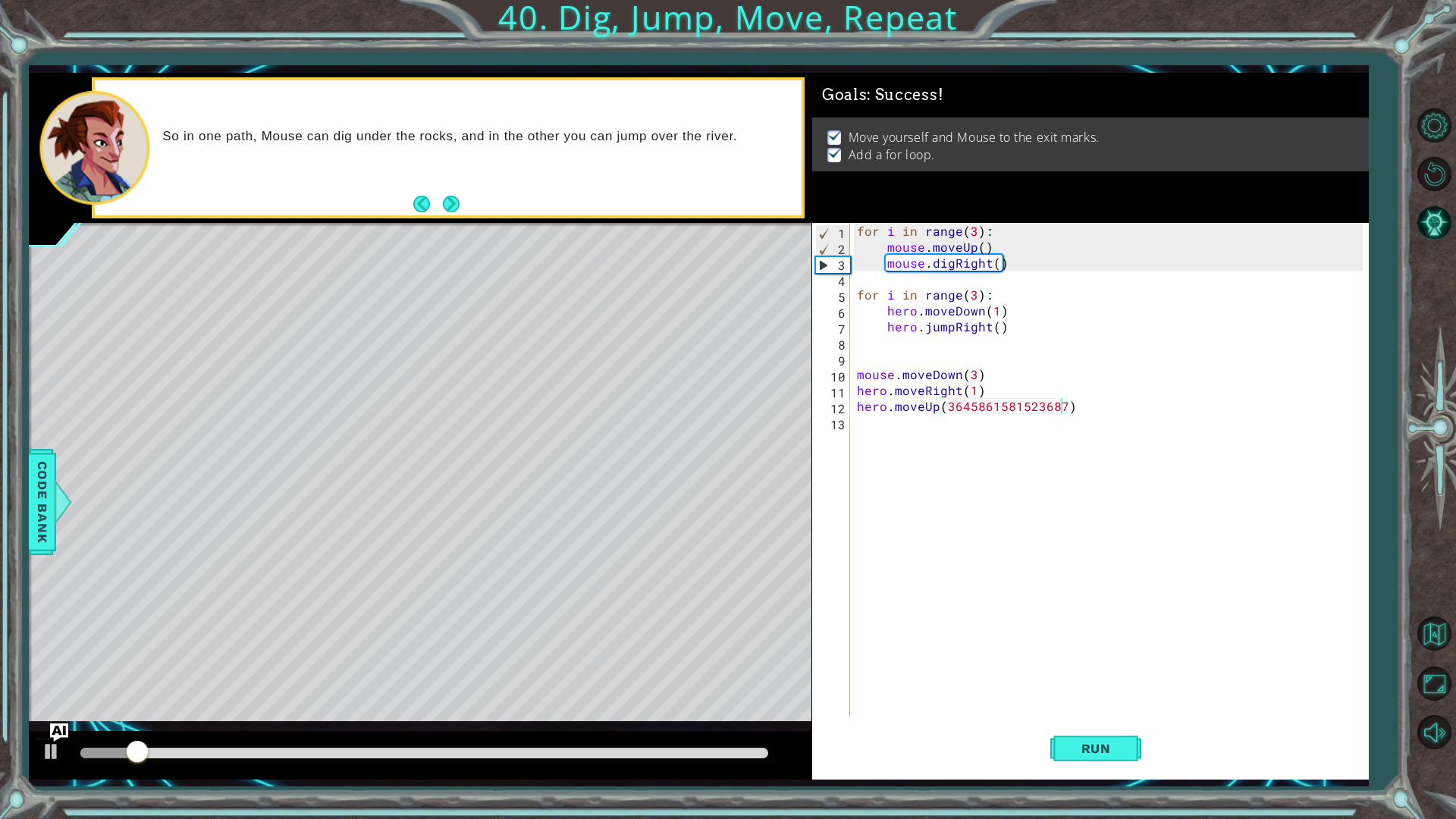
drag, startPoint x: 719, startPoint y: 760, endPoint x: 994, endPoint y: 779, distance: 275.7
click at [994, 690] on div "1 ההההההההההההההההההההההההההההההההההההההההההההההההההההההההההההההההההההההההההההה…" at bounding box center [698, 427] width 1339 height 707
click at [684, 690] on div at bounding box center [421, 756] width 783 height 49
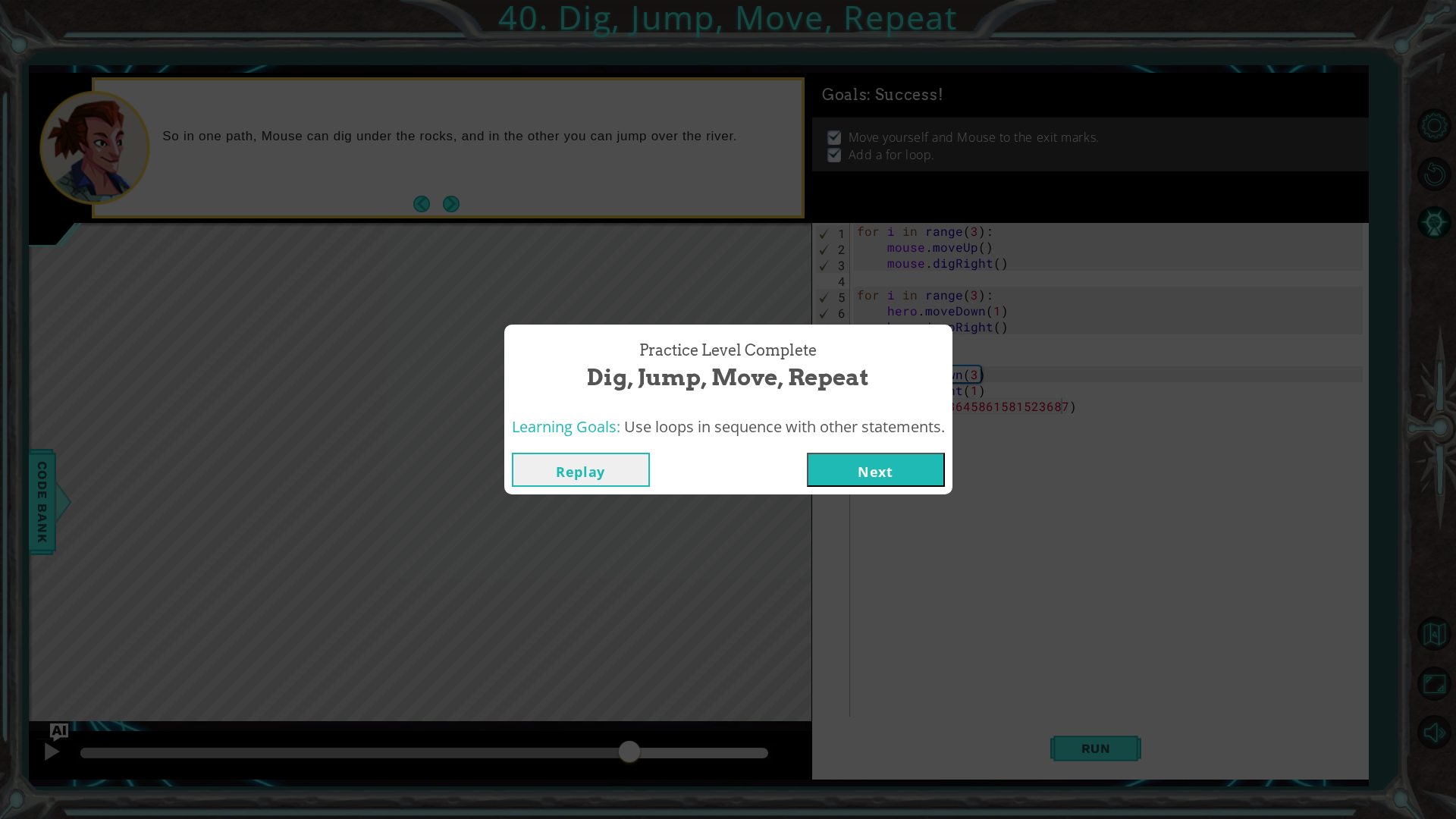
drag, startPoint x: 683, startPoint y: 751, endPoint x: 629, endPoint y: 746, distance: 54.2
click at [629, 690] on body "1 ההההההההההההההההההההההההההההההההההההההההההההההההההההההההההההההההההההההההההההה…" at bounding box center [728, 409] width 1456 height 819
click at [879, 460] on button "Next" at bounding box center [877, 469] width 138 height 34
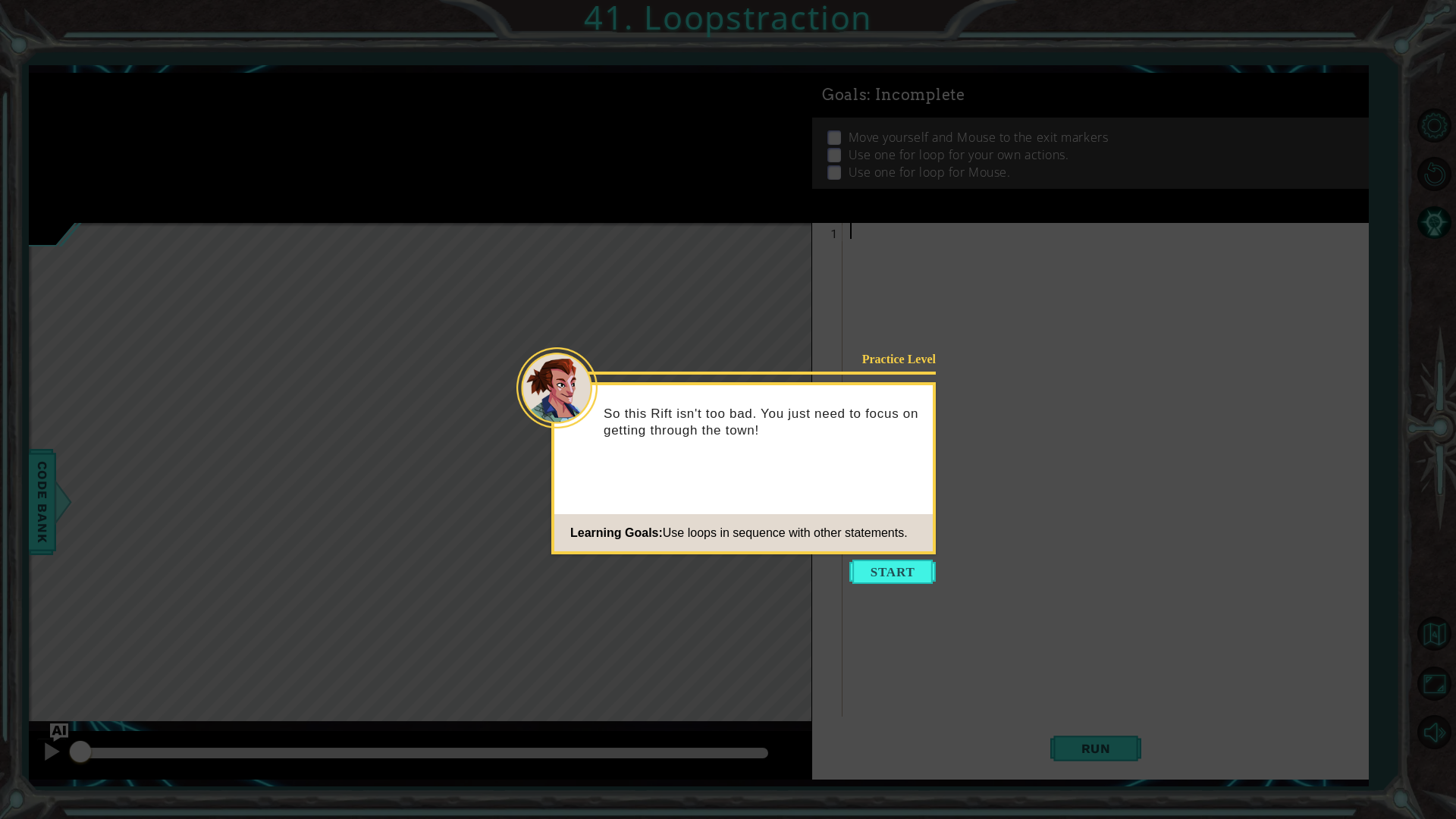
click at [897, 564] on button "Start" at bounding box center [892, 572] width 87 height 24
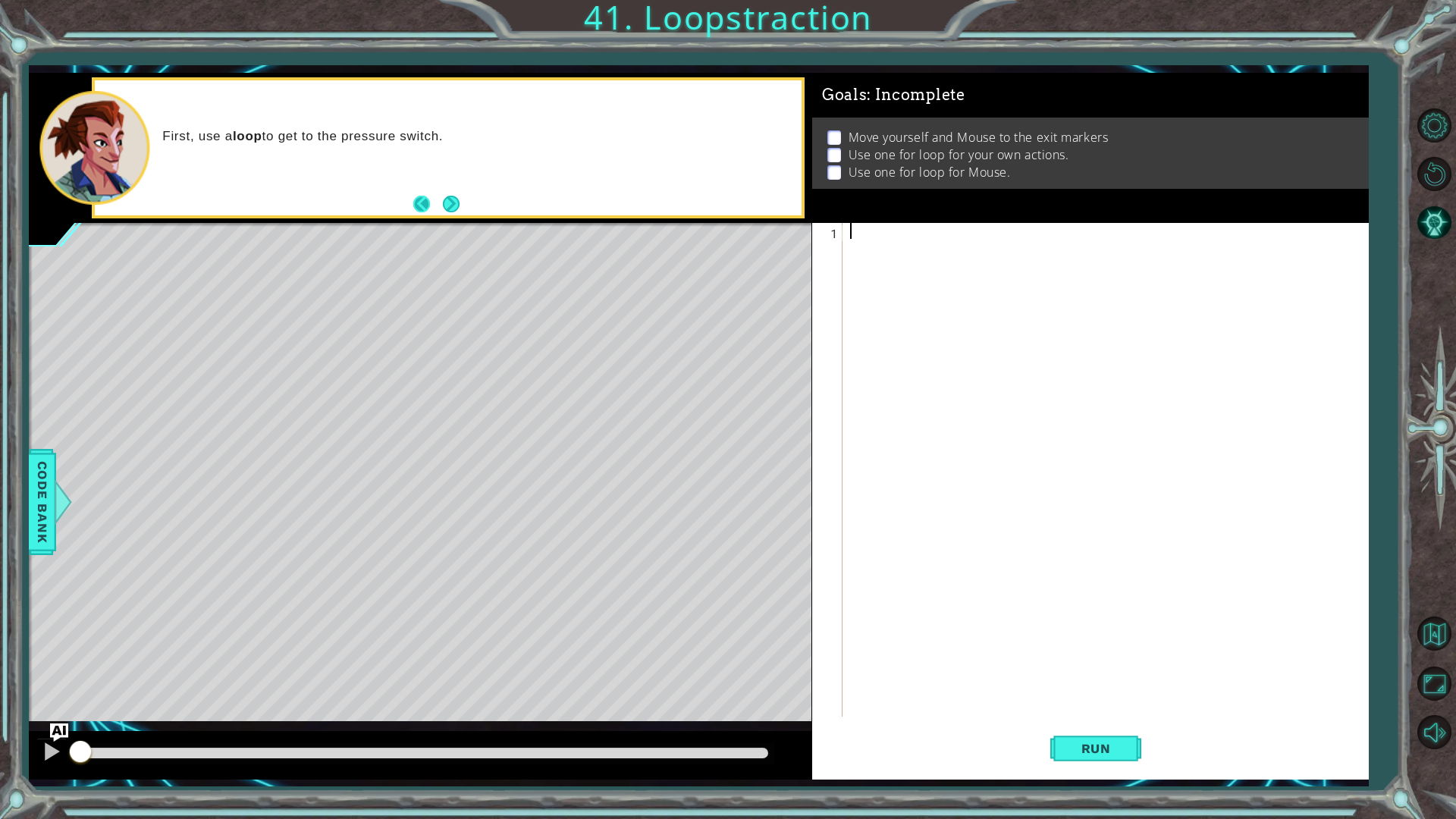
click at [440, 207] on button "Back" at bounding box center [428, 204] width 29 height 17
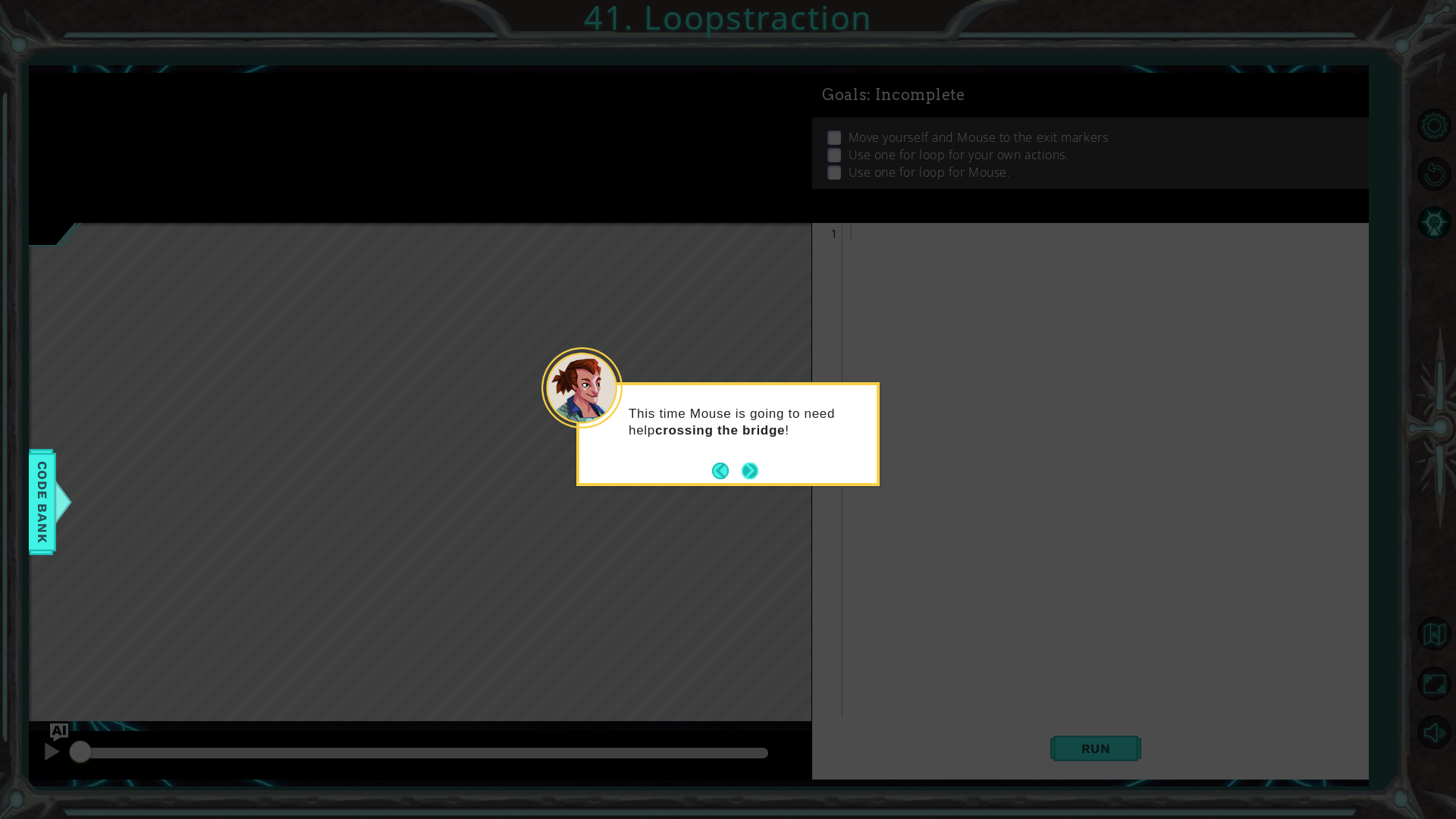
click at [754, 476] on button "Next" at bounding box center [750, 470] width 17 height 17
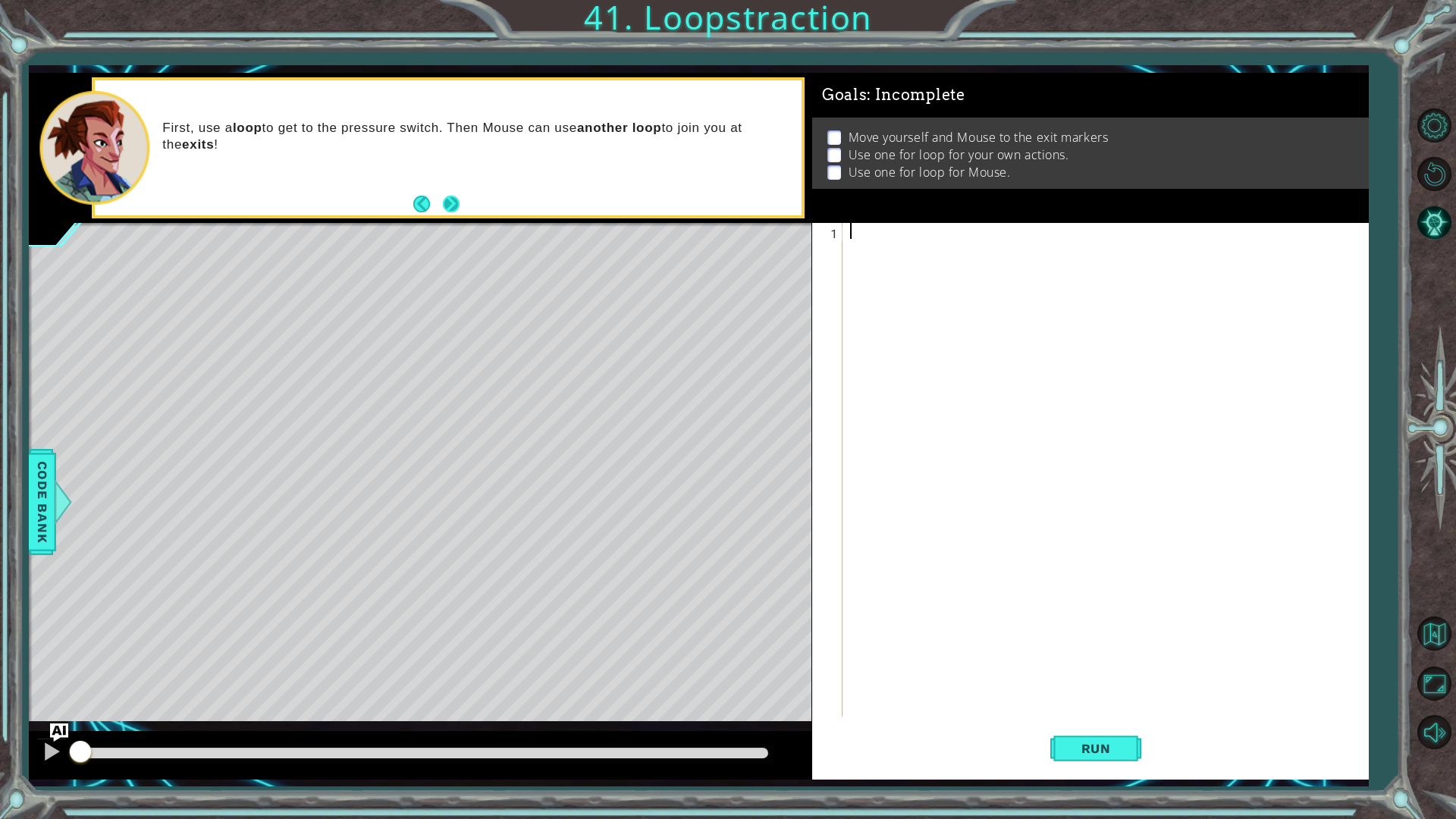
click at [454, 201] on button "Next" at bounding box center [451, 204] width 17 height 17
click at [979, 272] on div at bounding box center [1109, 486] width 524 height 526
type textarea "for i in range(3):"
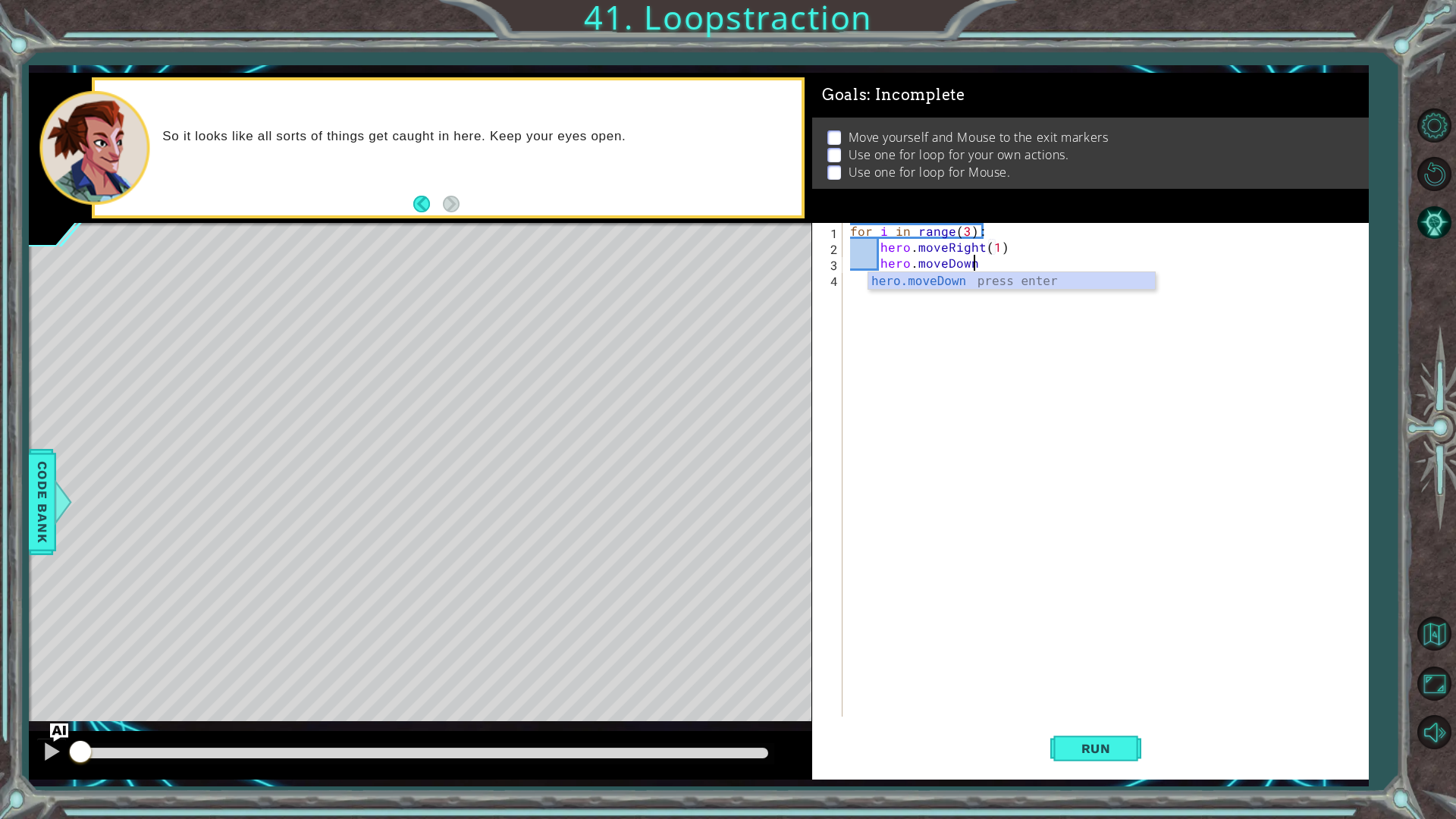
type textarea "hero.moveDown(1)"
type textarea "for i in range(3):"
click at [849, 300] on div "for i in range ( 3 ) : hero . moveRight ( 1 ) hero . moveDown ( 1 ) for i in ra…" at bounding box center [1109, 486] width 524 height 526
click at [850, 292] on div "for i in range ( 3 ) : hero . moveRight ( 1 ) hero . moveDown ( 1 ) for i in ra…" at bounding box center [1109, 486] width 524 height 526
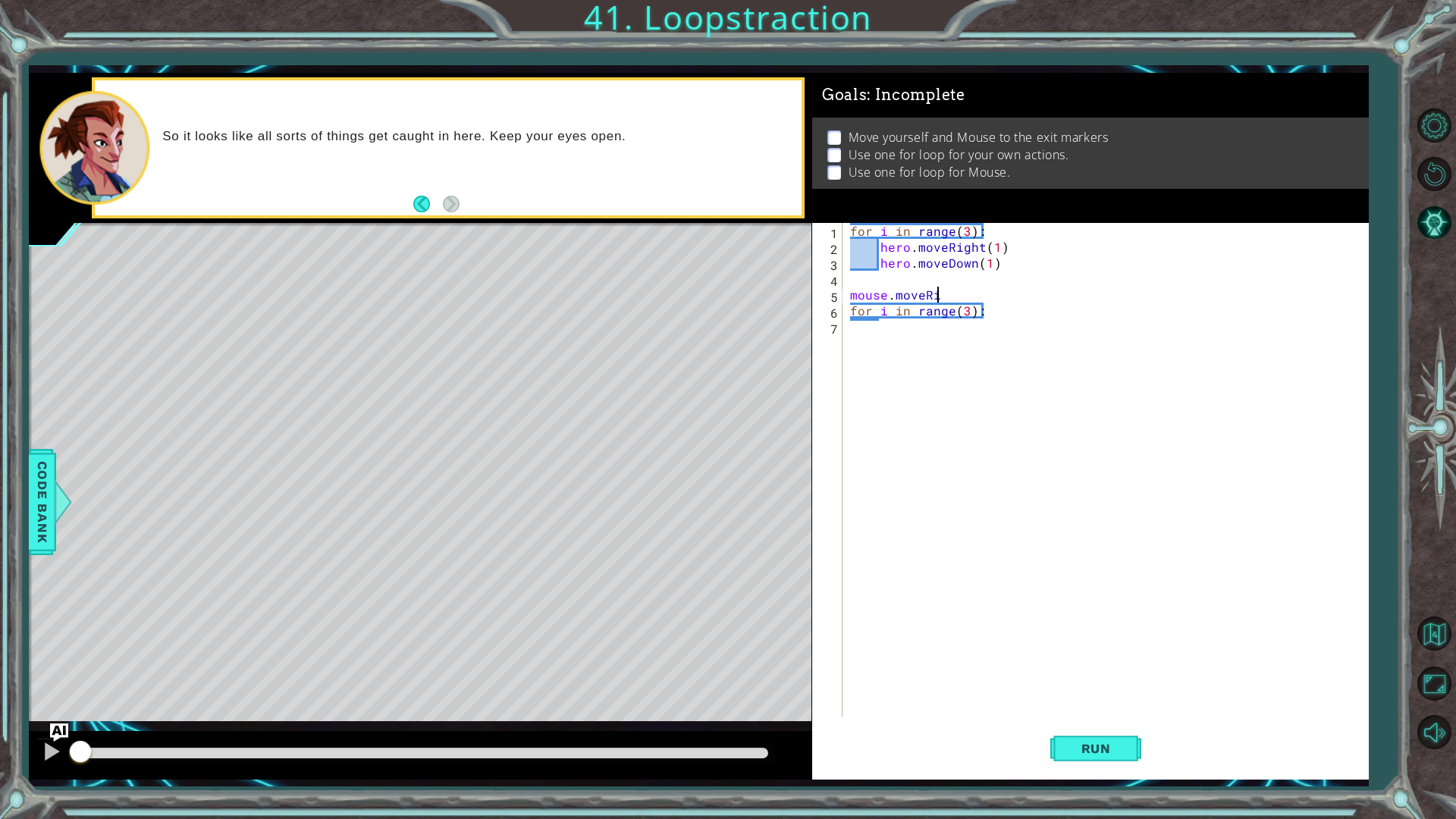
type textarea "mouse.moveRight"
type textarea "mouse.moveRight(2)"
click at [859, 342] on div "for i in range ( 3 ) : hero . moveRight ( 1 ) hero . moveDown ( 1 ) mouse . mov…" at bounding box center [1109, 486] width 524 height 526
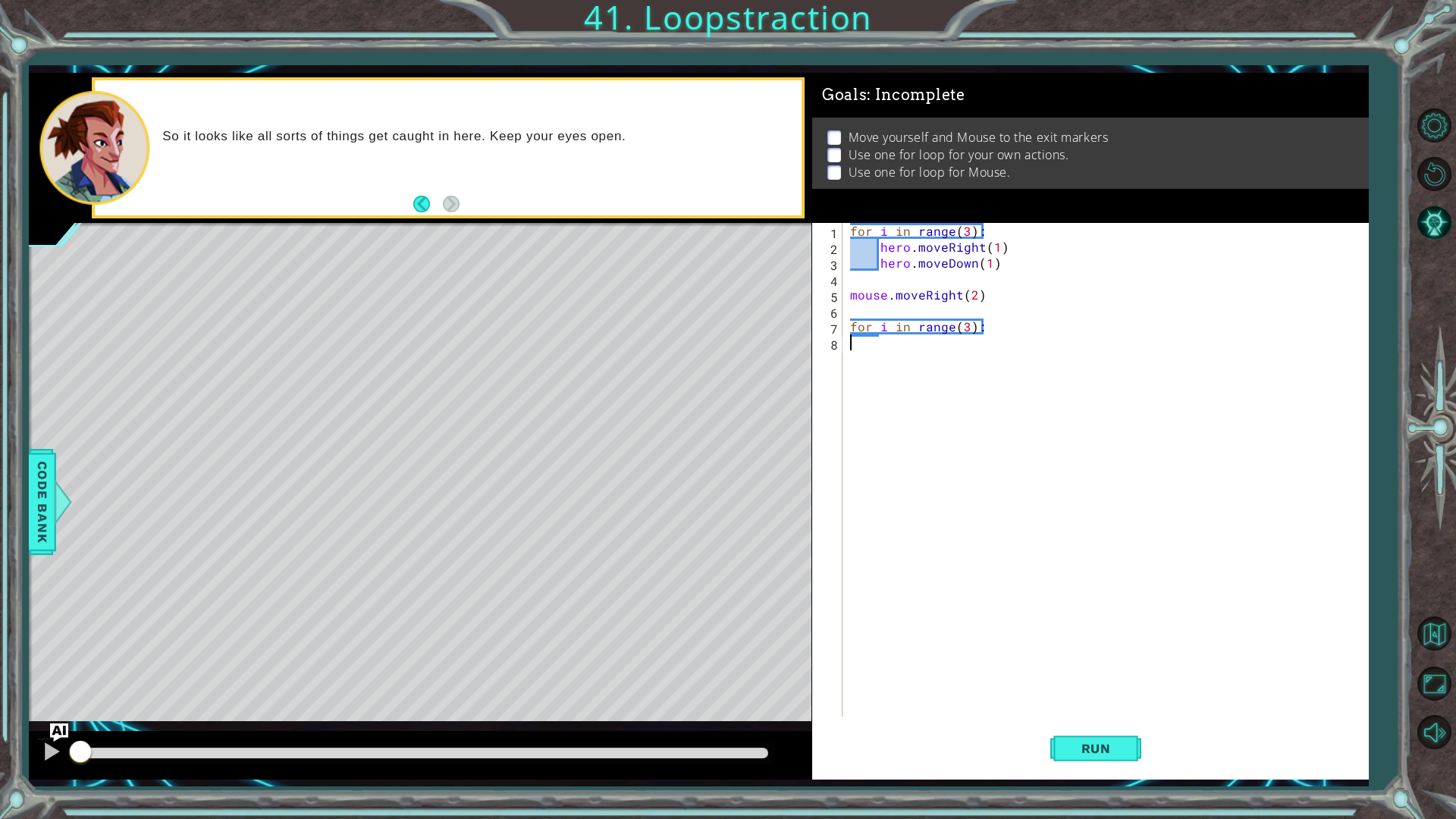
click at [867, 403] on div "for i in range ( 3 ) : hero . moveRight ( 1 ) hero . moveDown ( 1 ) mouse . mov…" at bounding box center [1109, 486] width 524 height 526
click at [991, 594] on div "for i in range ( 3 ) : hero . moveRight ( 1 ) hero . moveDown ( 1 ) mouse . mov…" at bounding box center [1109, 486] width 524 height 526
type textarea "o"
type textarea "="
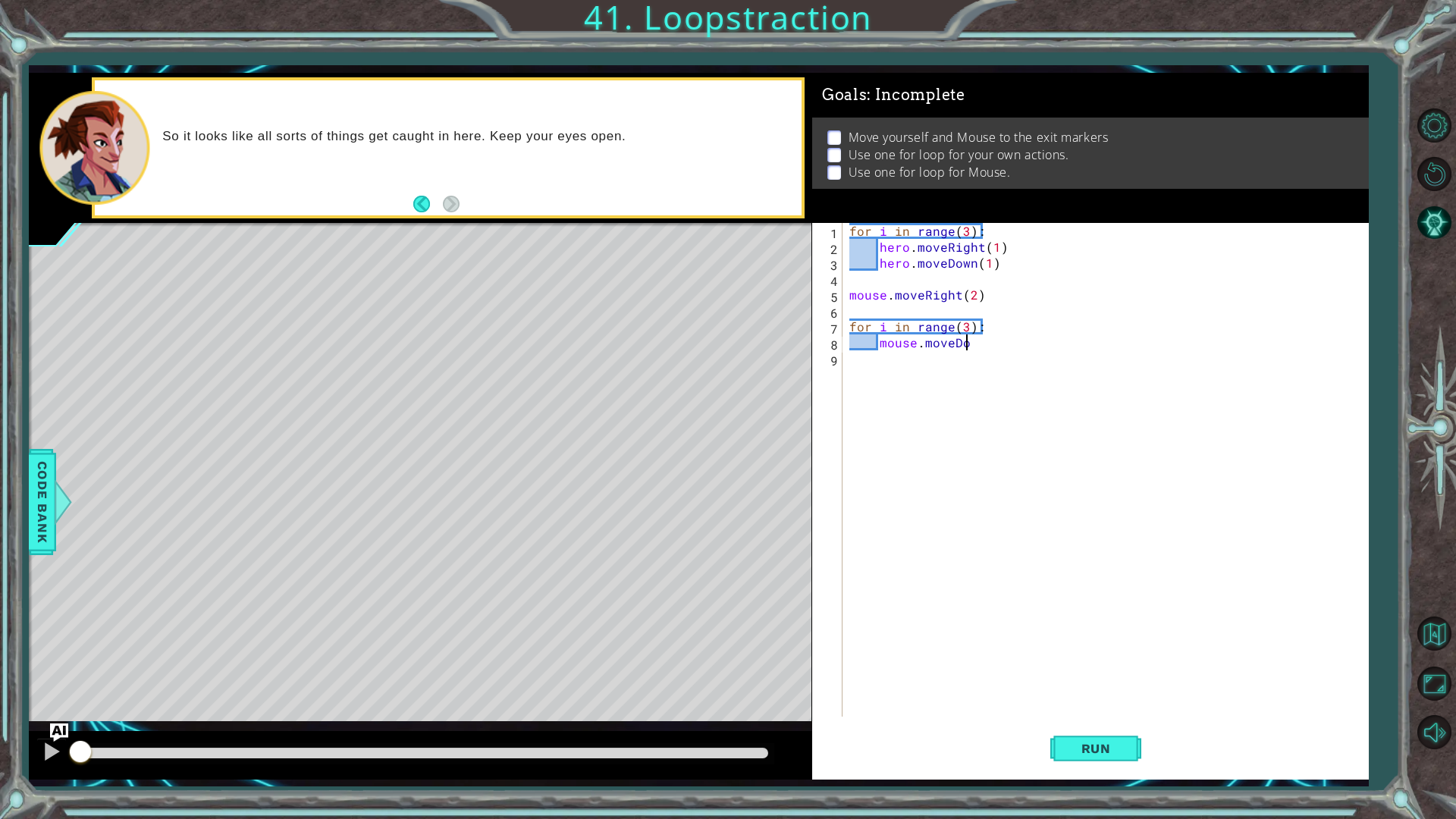
type textarea "mouse.moveDown"
type textarea "("
type textarea "mouse.moveDown()"
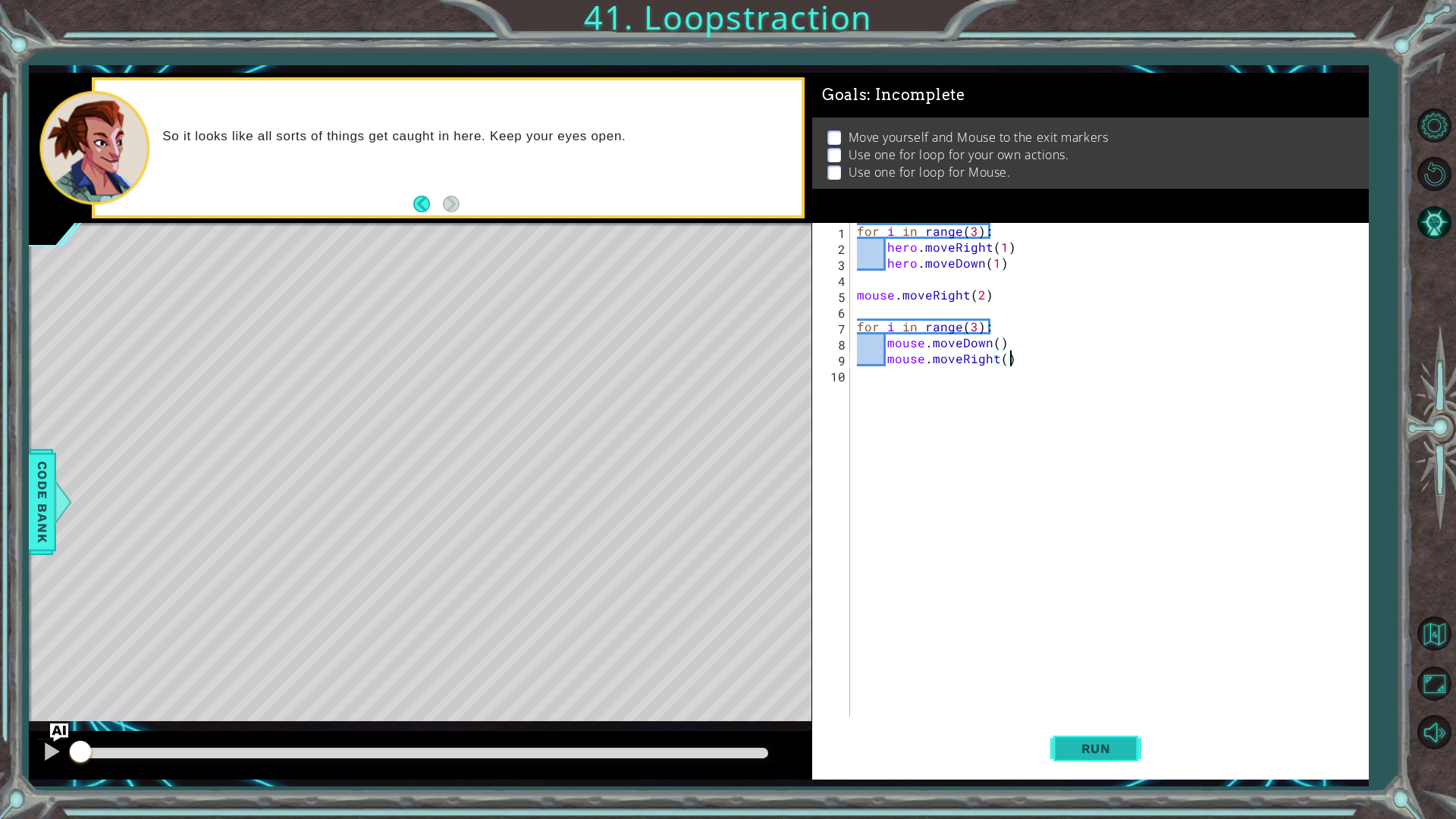
type textarea "mouse.moveRight()"
click at [1091, 690] on span "Run" at bounding box center [1097, 749] width 60 height 16
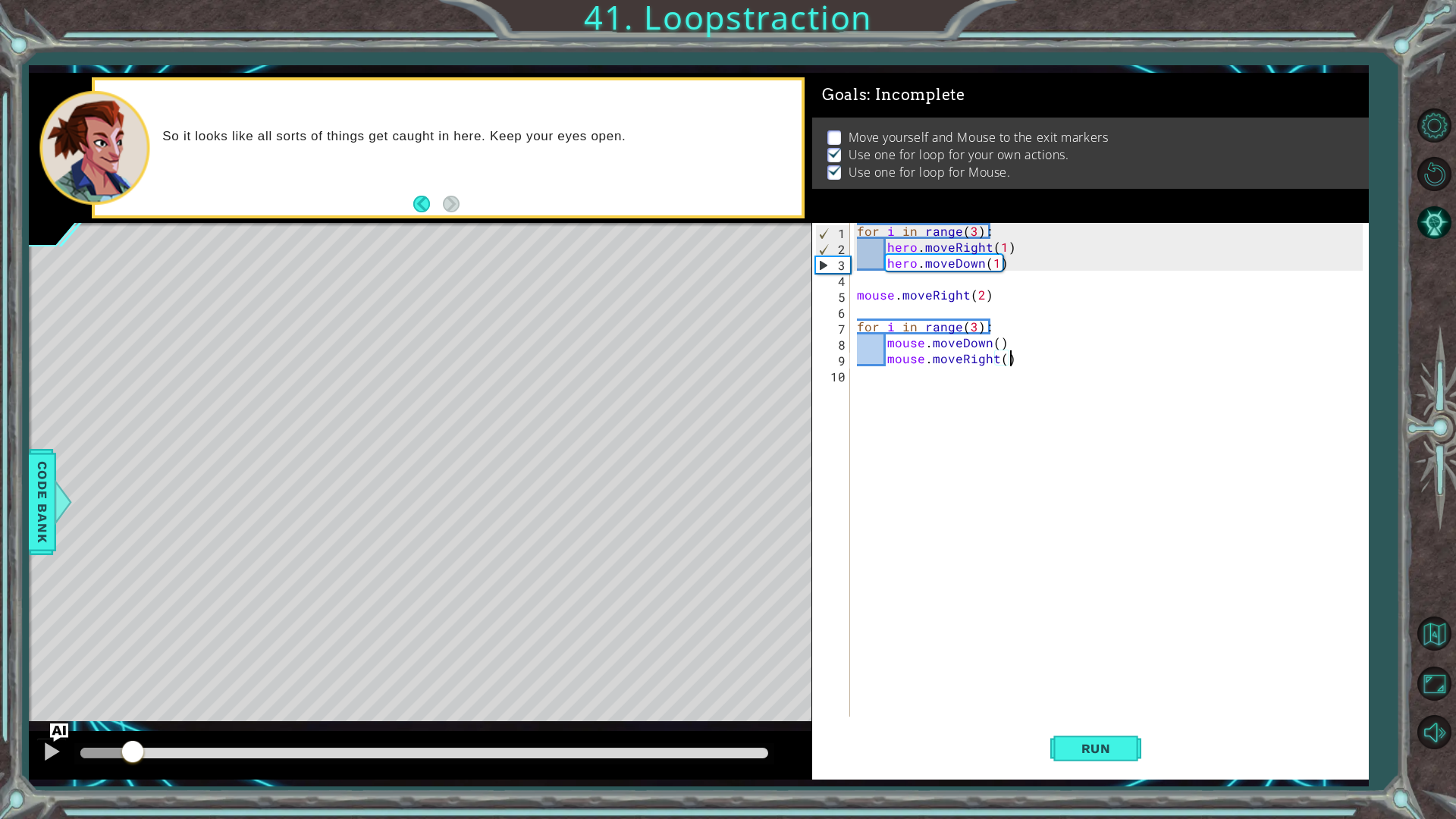
drag, startPoint x: 625, startPoint y: 749, endPoint x: 132, endPoint y: 734, distance: 493.2
click at [132, 690] on div at bounding box center [421, 756] width 783 height 49
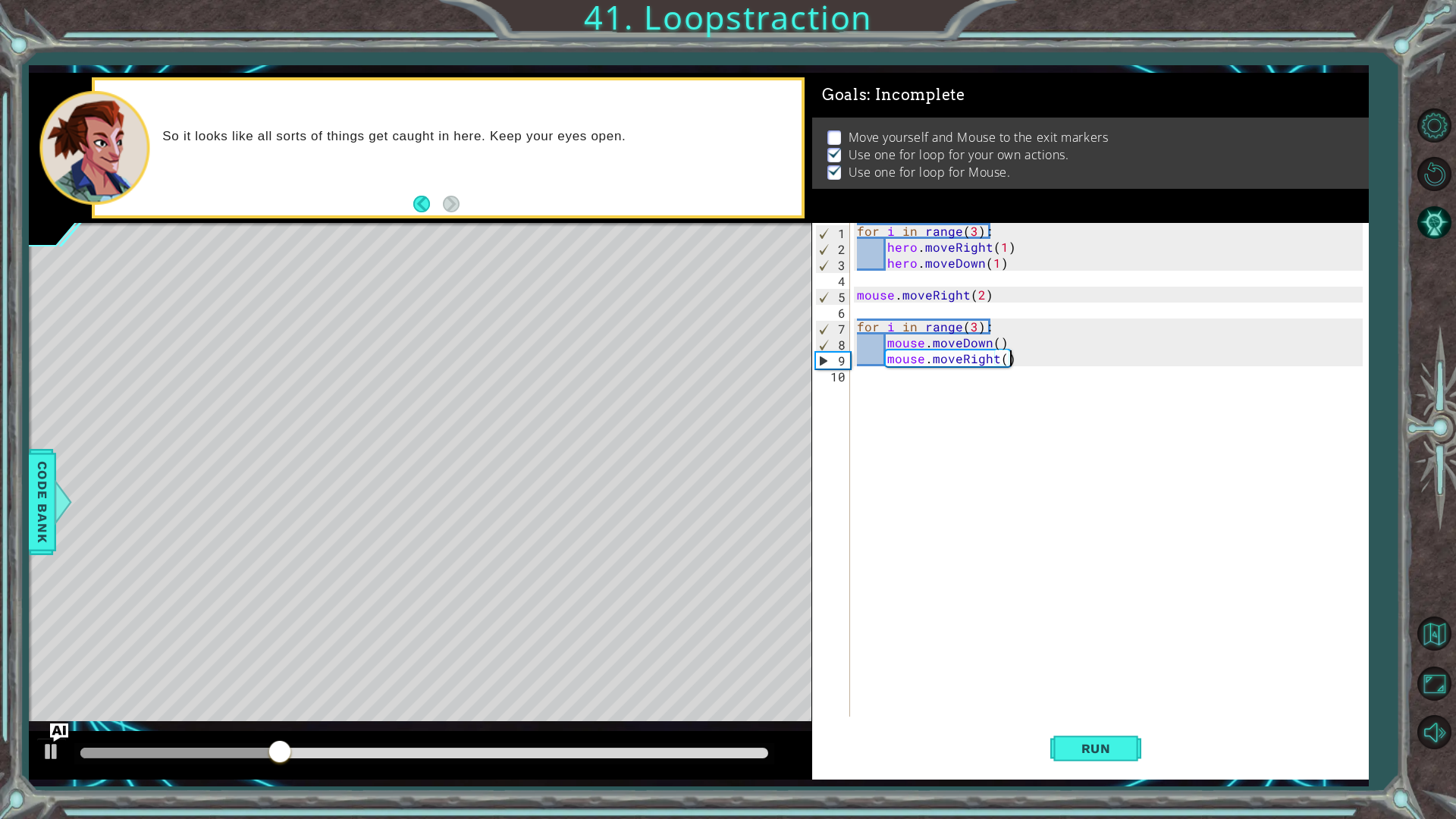
click at [1000, 394] on div "for i in range ( 3 ) : hero . moveRight ( 1 ) hero . moveDown ( 1 ) mouse . mov…" at bounding box center [1112, 486] width 517 height 526
click at [1003, 461] on div "for i in range ( 3 ) : hero . moveRight ( 1 ) hero . moveDown ( 1 ) mouse . mov…" at bounding box center [1112, 486] width 517 height 526
type textarea "mouse.moveDown"
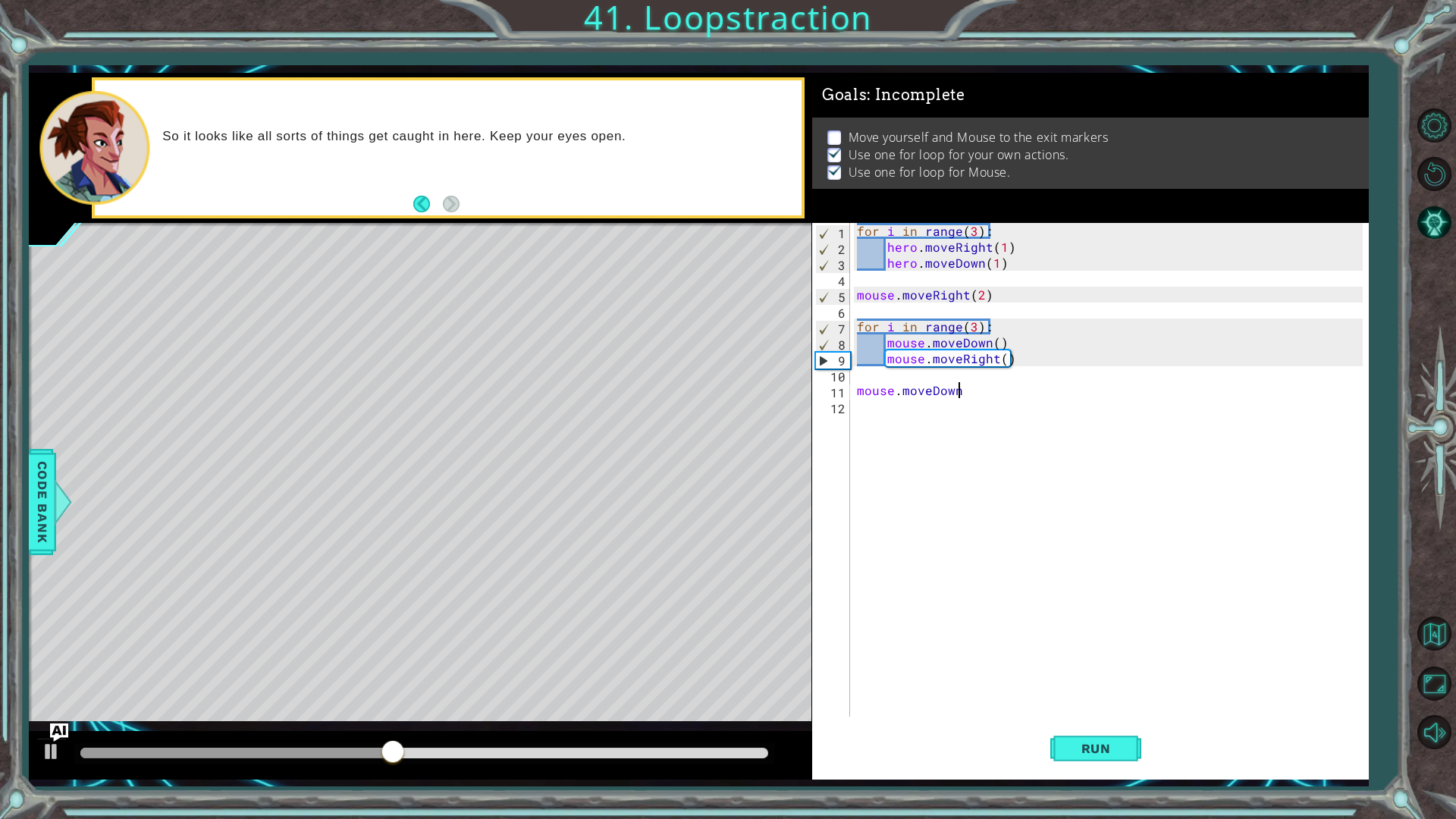
type textarea "mouse.moveDown()"
click at [974, 325] on div "for i in range ( 3 ) : hero . moveRight ( 1 ) hero . moveDown ( 1 ) mouse . mov…" at bounding box center [1112, 486] width 517 height 526
drag, startPoint x: 998, startPoint y: 392, endPoint x: 831, endPoint y: 392, distance: 167.0
click at [831, 392] on div "for i in range(4): 1 2 3 4 5 6 7 8 9 10 11 12 13 for i in range ( 3 ) : hero . …" at bounding box center [1088, 469] width 551 height 494
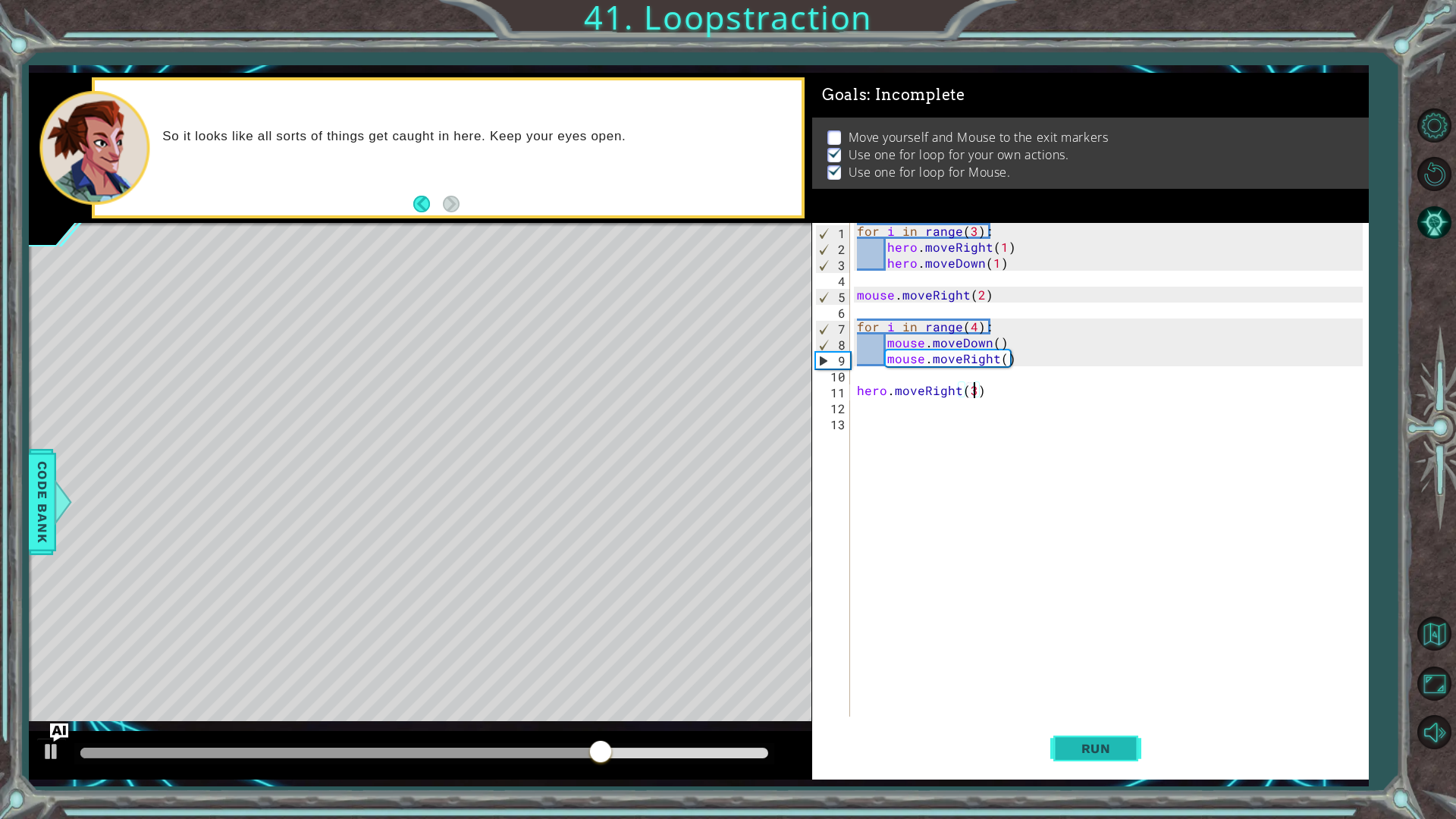
type textarea "hero.moveRight(3)"
click at [1101, 690] on button "Run" at bounding box center [1096, 748] width 91 height 56
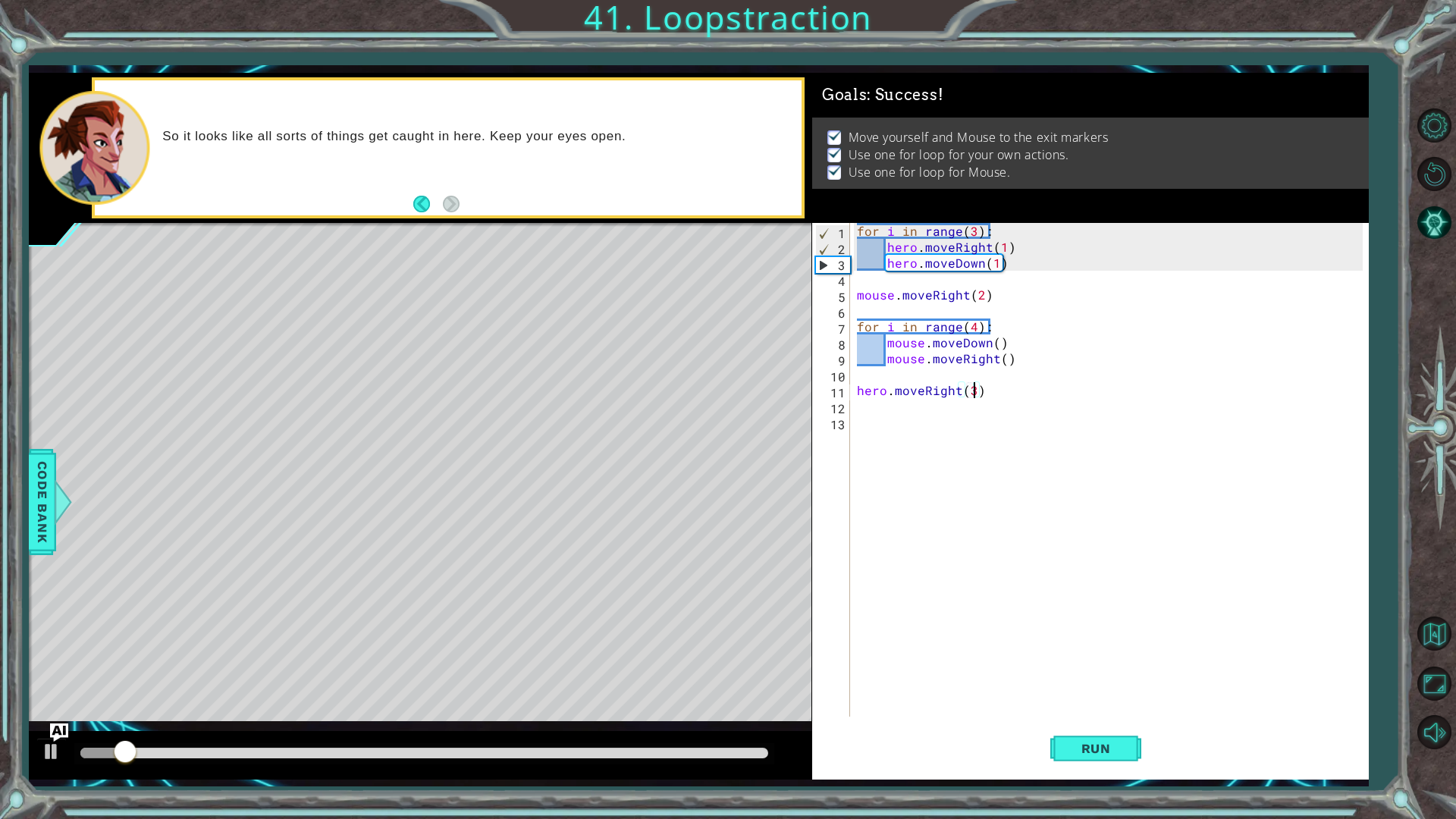
drag, startPoint x: 701, startPoint y: 749, endPoint x: 914, endPoint y: 783, distance: 215.7
click at [914, 690] on div "1 ההההההההההההההההההההההההההההההההההההההההההההההההההההההההההההההההההההההההההההה…" at bounding box center [698, 426] width 1339 height 721
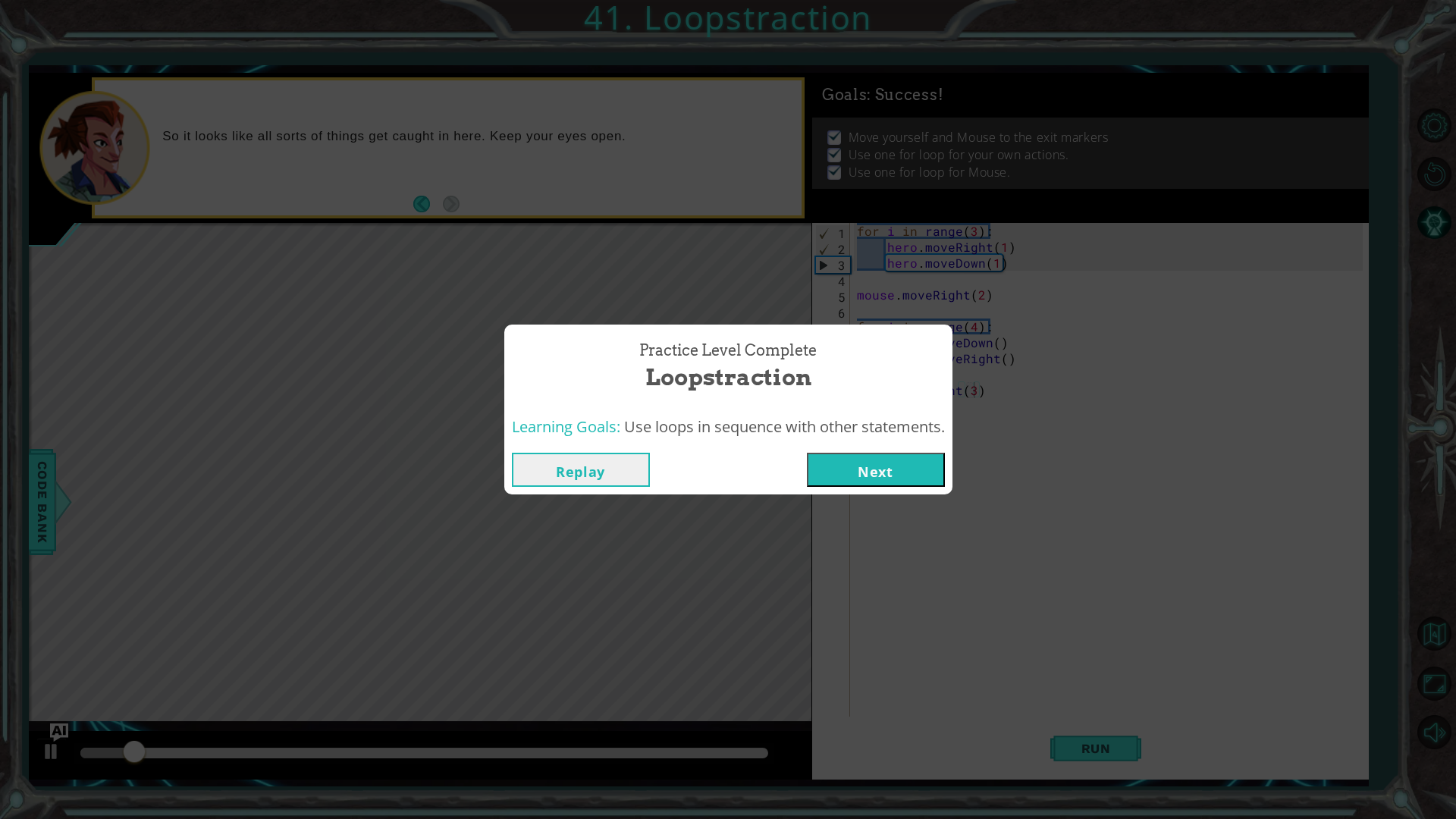
click at [889, 467] on button "Next" at bounding box center [877, 469] width 138 height 34
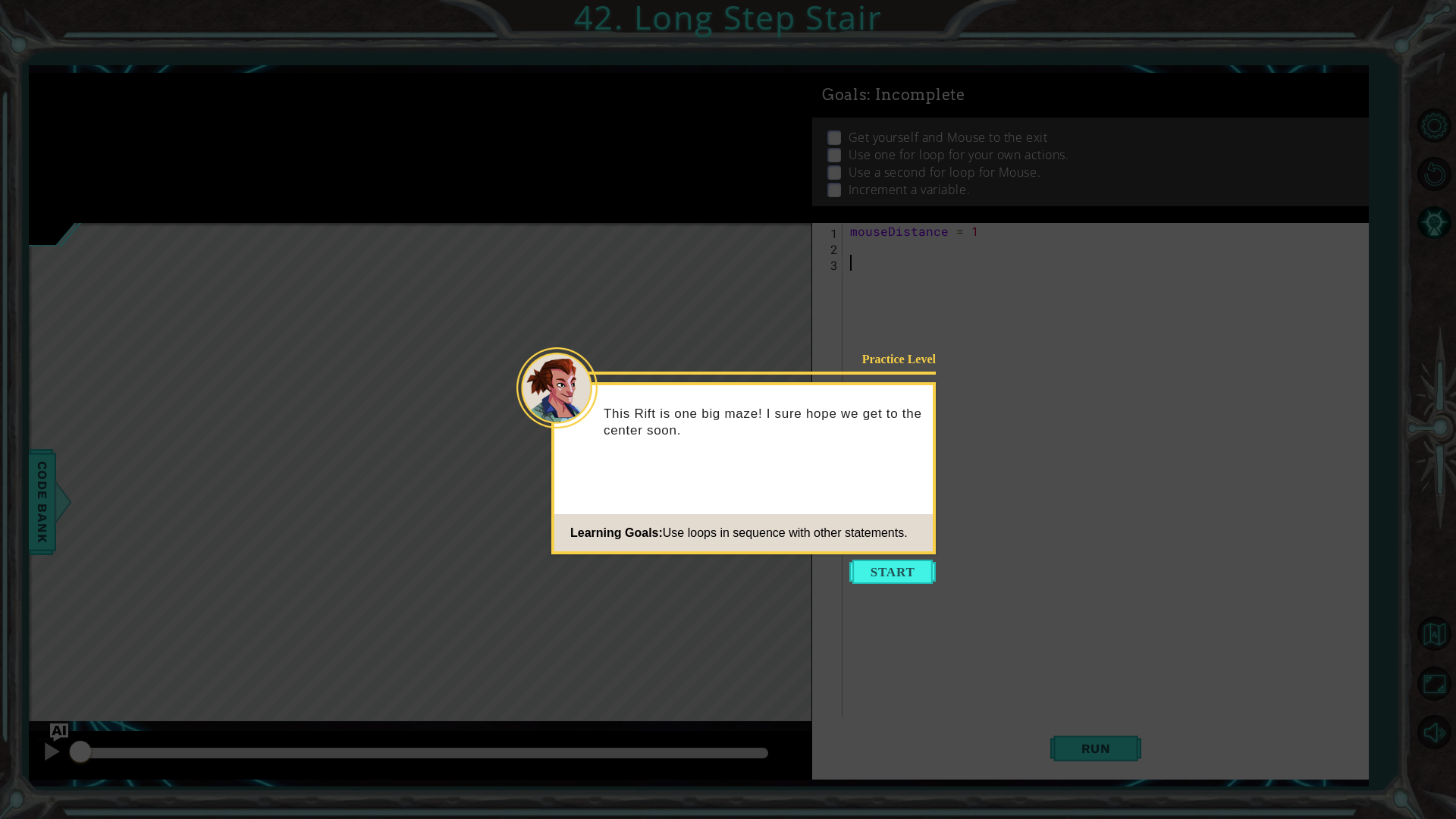
click at [910, 564] on button "Start" at bounding box center [892, 572] width 87 height 24
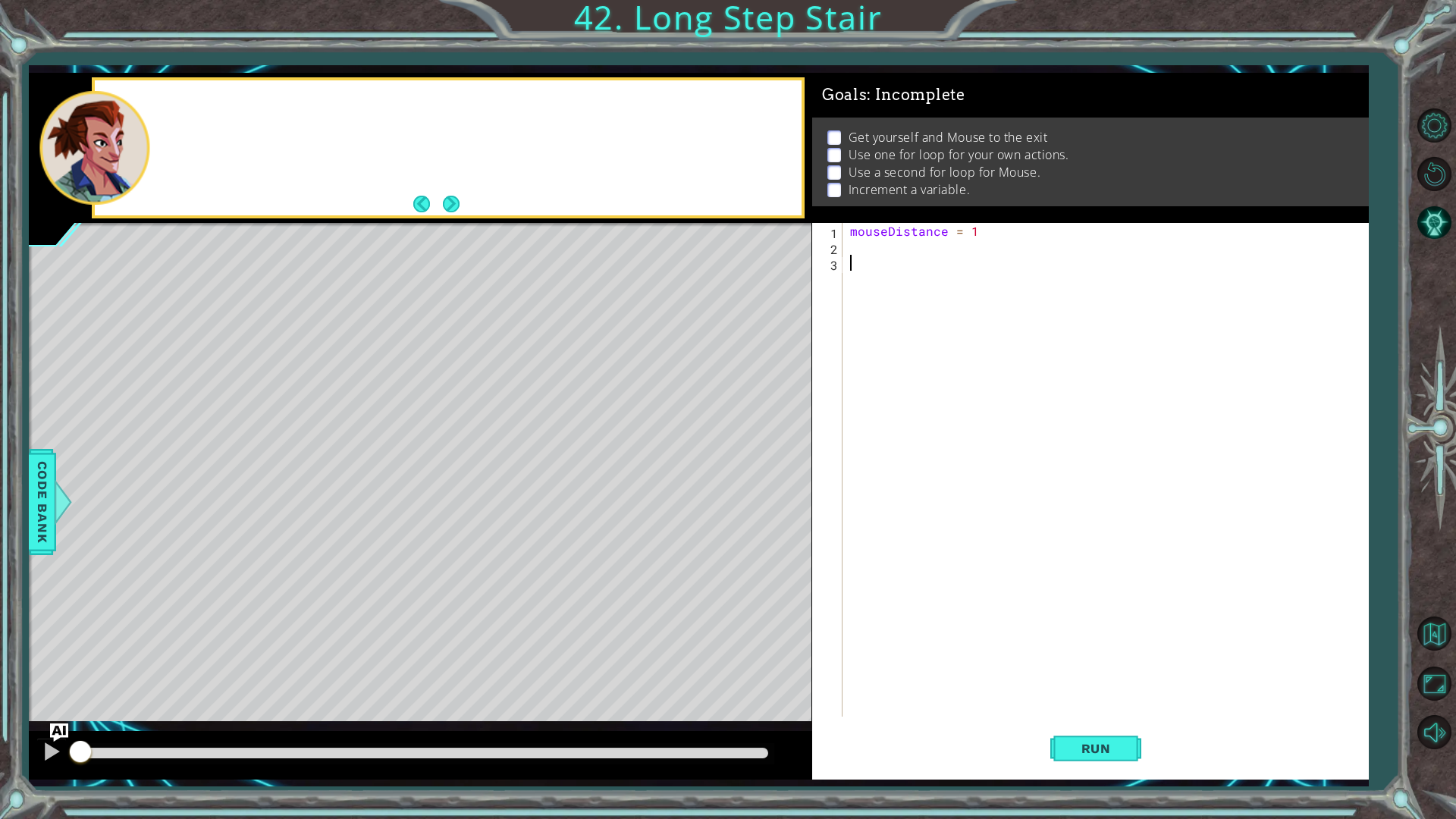
click at [910, 564] on div "mouseDistance = 1" at bounding box center [1109, 486] width 524 height 526
click at [447, 203] on button "Next" at bounding box center [451, 204] width 17 height 17
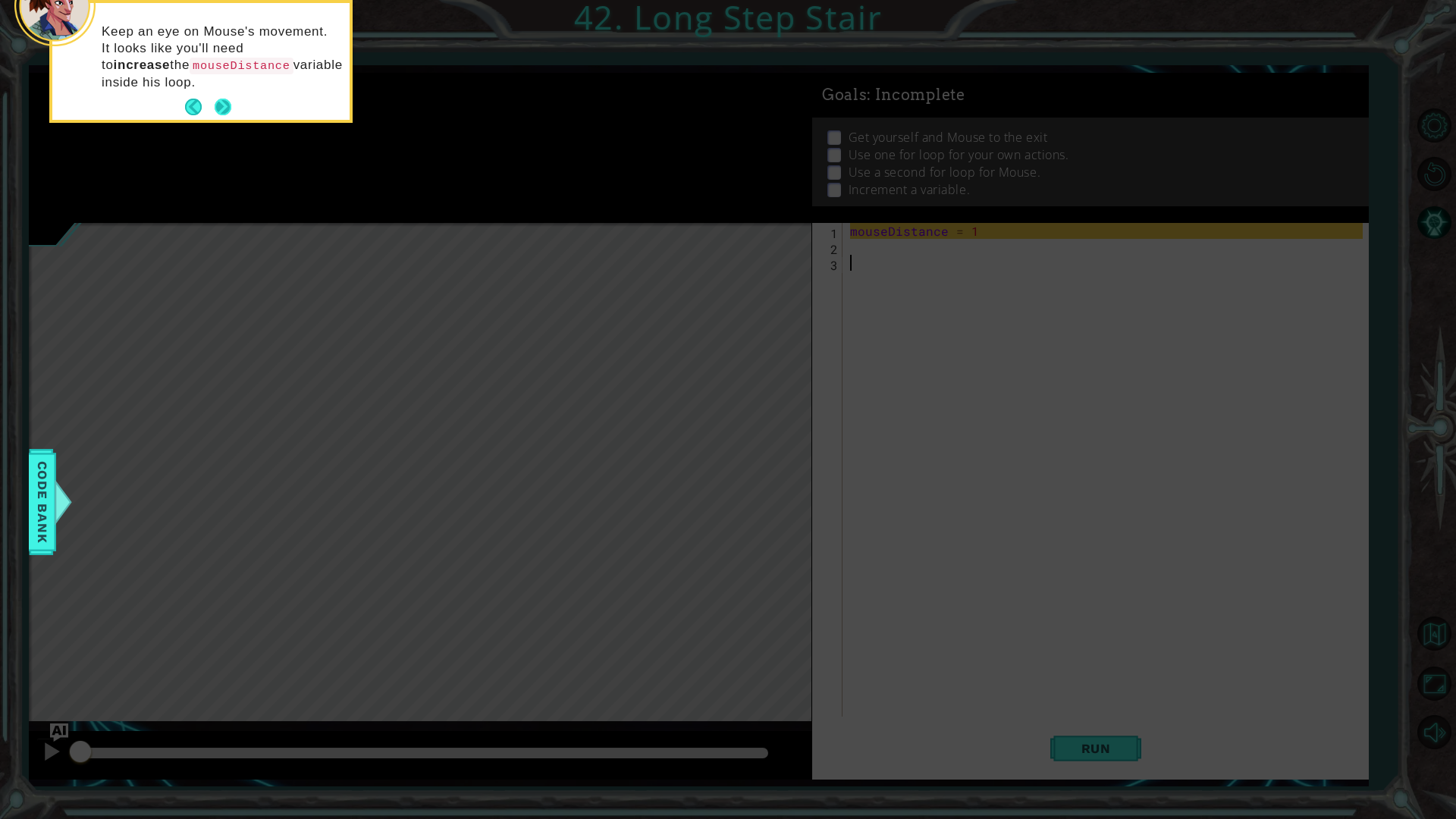
click at [216, 113] on button "Next" at bounding box center [222, 106] width 17 height 17
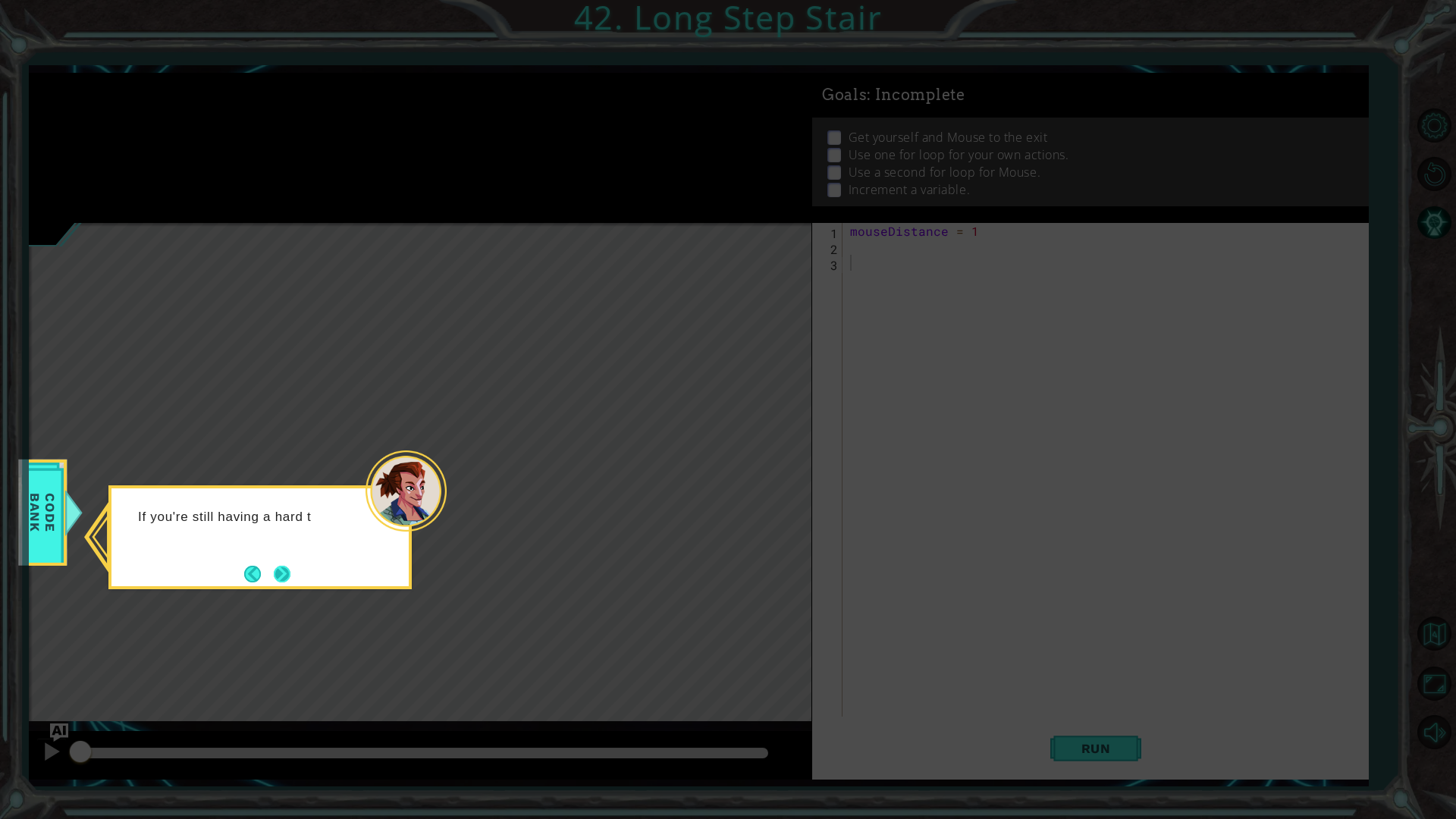
click at [280, 569] on button "Next" at bounding box center [281, 574] width 17 height 17
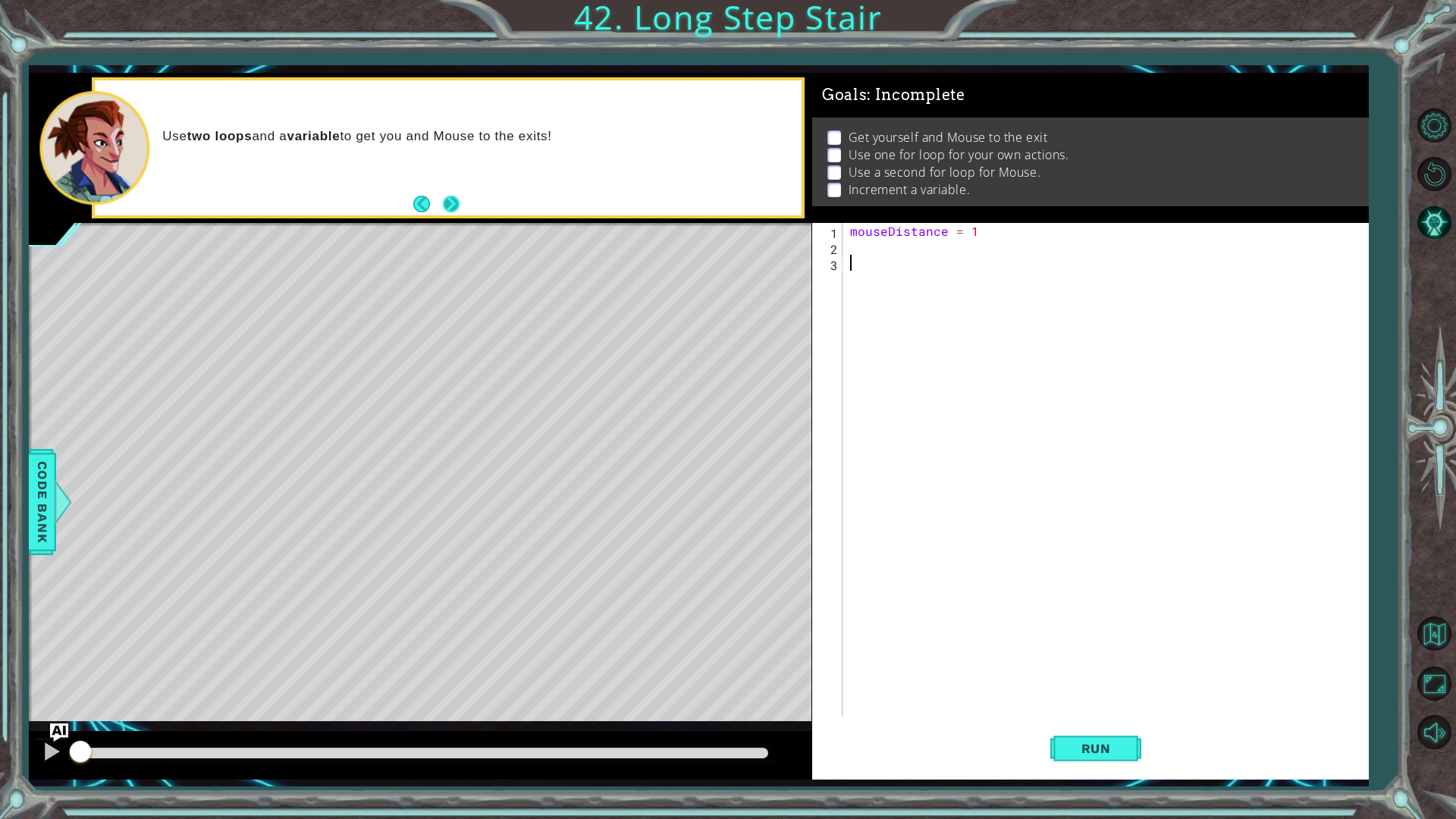
click at [454, 200] on button "Next" at bounding box center [451, 204] width 17 height 17
click at [927, 306] on div "mouseDistance = 1" at bounding box center [1109, 486] width 524 height 526
click at [924, 334] on div "mouseDistance = 1" at bounding box center [1109, 486] width 524 height 526
type textarea "for i in range(3):"
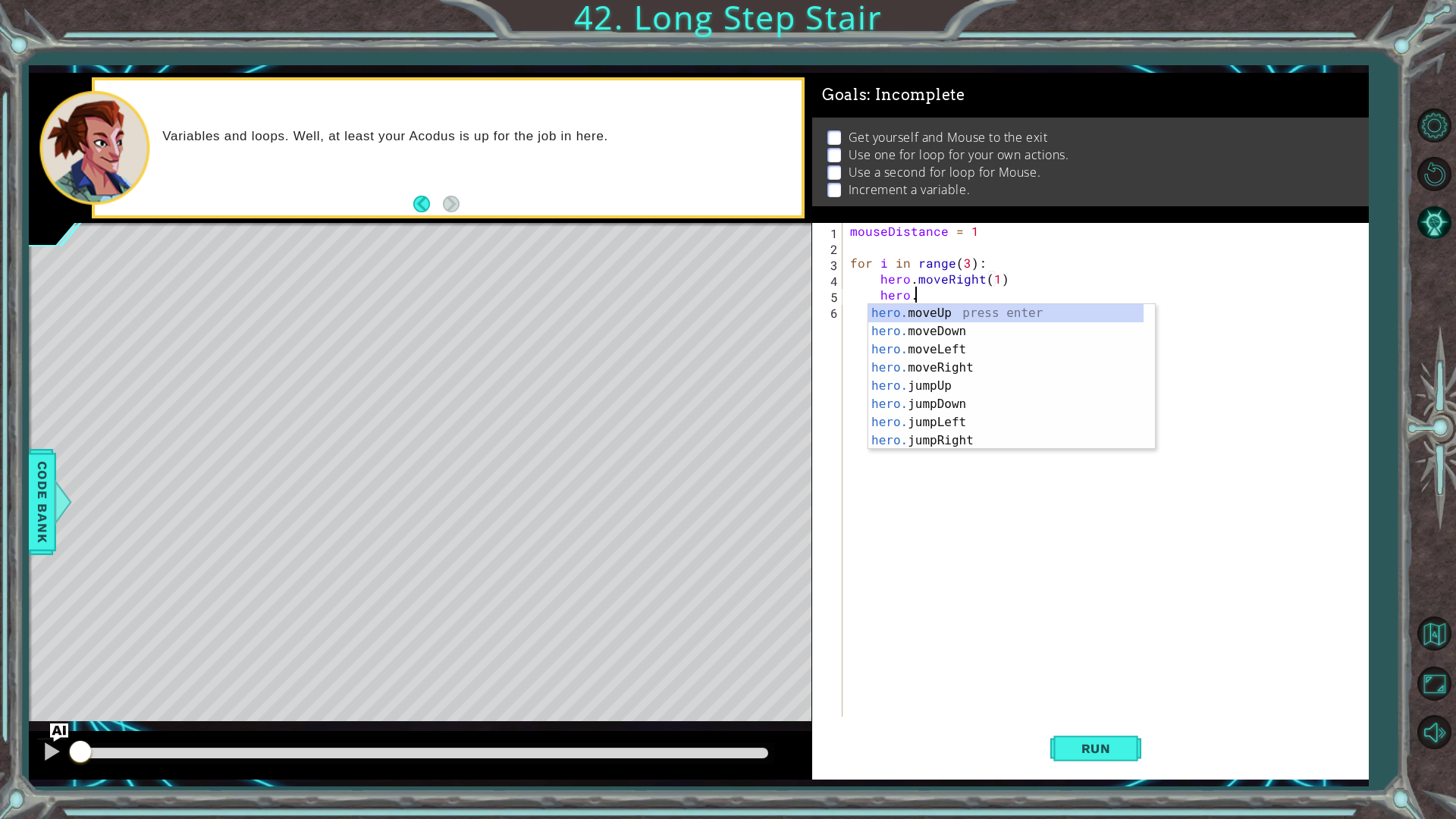
scroll to position [0, 13]
type textarea "hero.moveUp(1)"
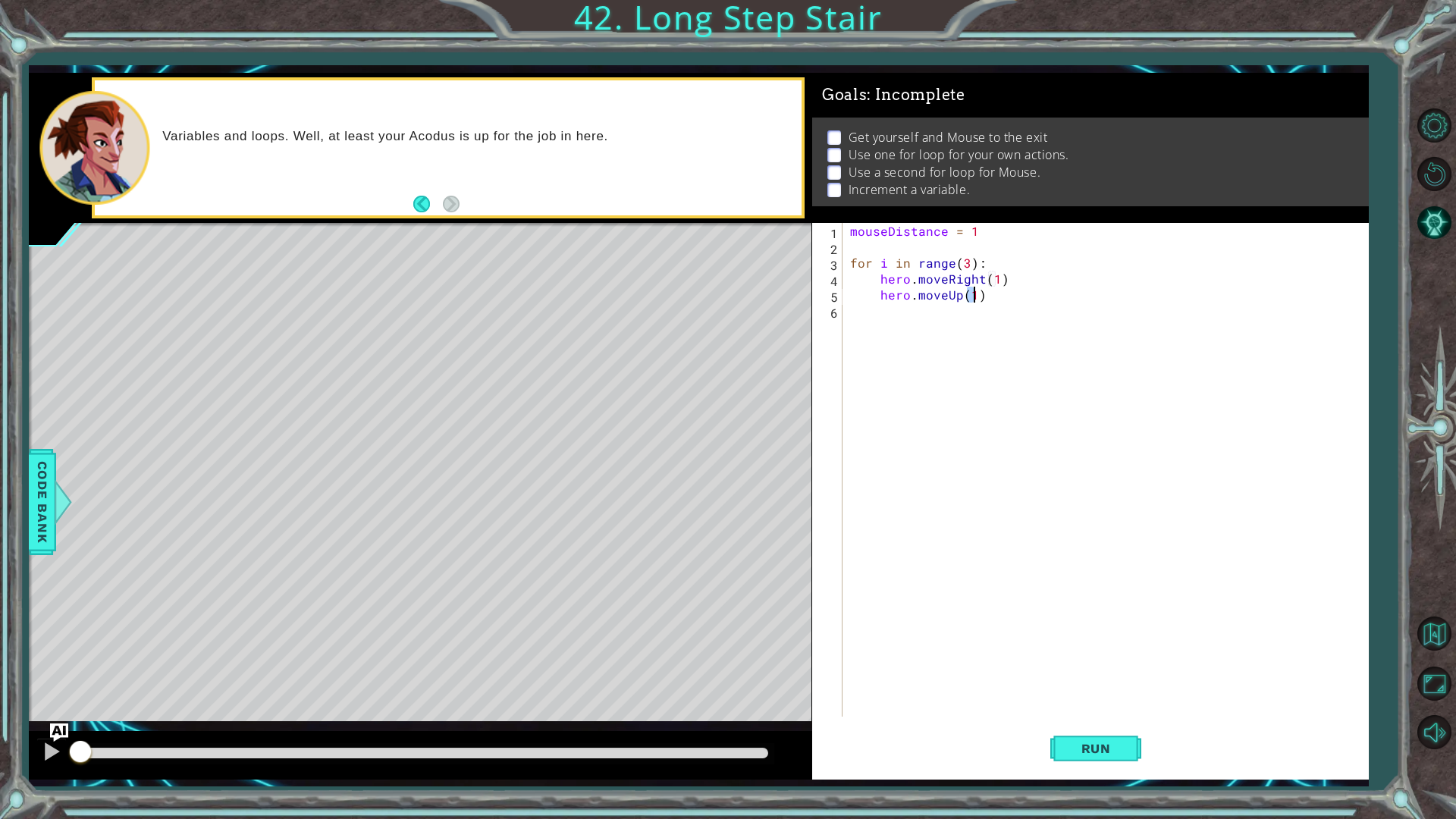
scroll to position [0, 8]
click at [924, 334] on div "mouseDistance = 1 for i in range ( 3 ) : hero . moveRight ( 1 ) hero . moveUp (…" at bounding box center [1109, 486] width 524 height 526
type textarea "hero.jumpRight"
click at [1090, 690] on span "Run" at bounding box center [1097, 749] width 60 height 16
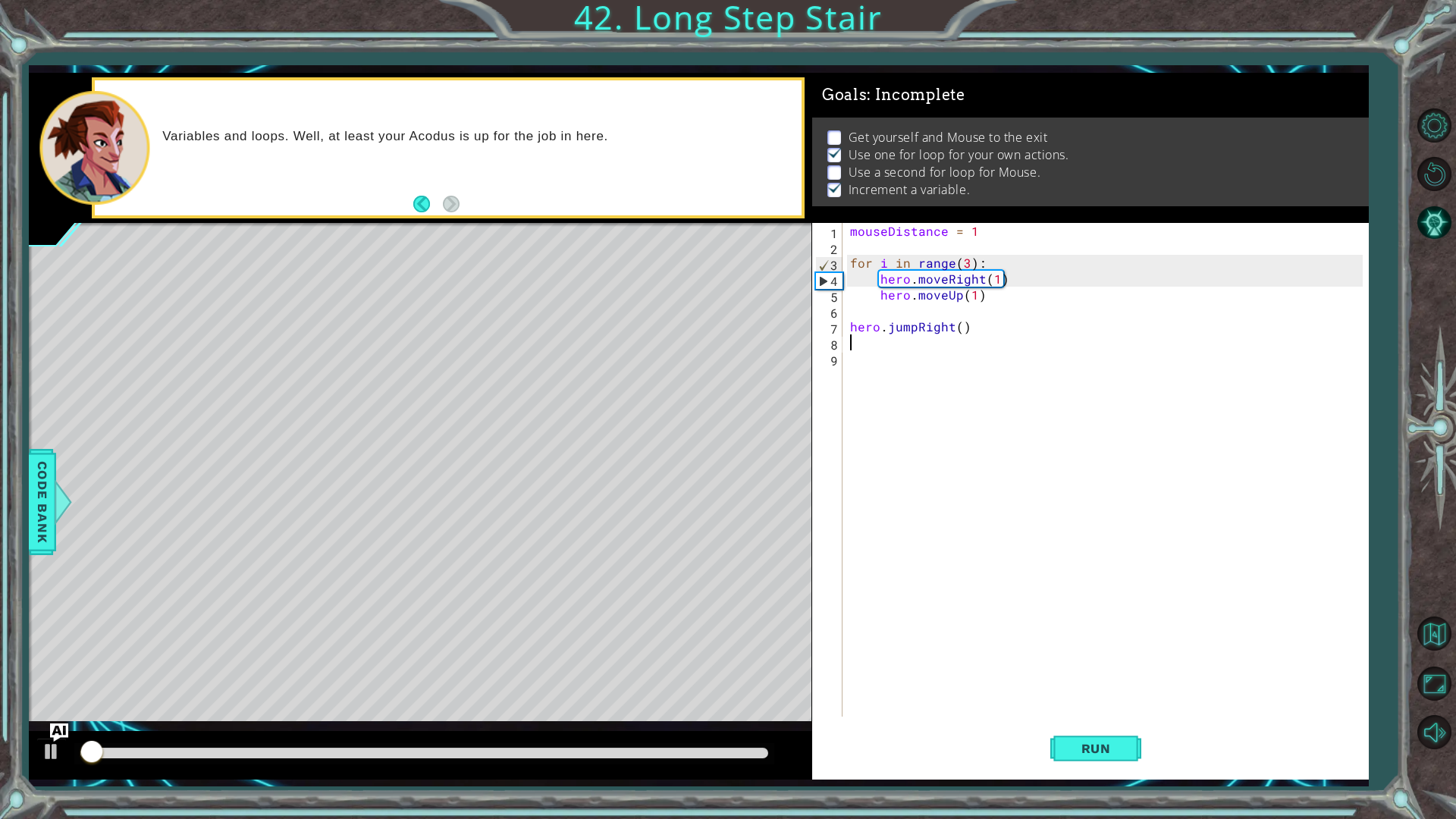
scroll to position [1, 0]
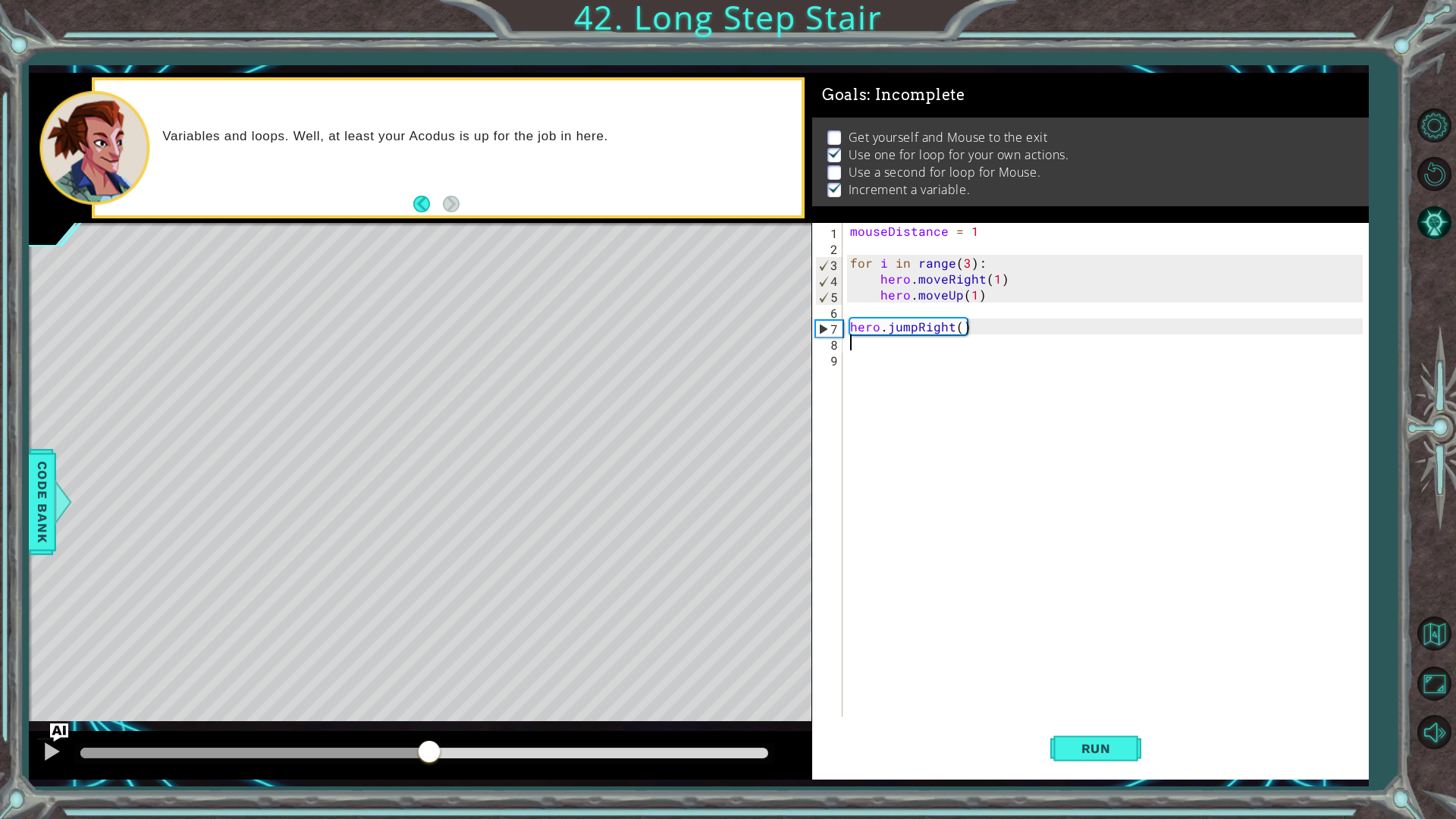
drag, startPoint x: 258, startPoint y: 756, endPoint x: 429, endPoint y: 777, distance: 172.3
click at [429, 690] on div at bounding box center [421, 756] width 783 height 49
click at [1078, 690] on span "Run" at bounding box center [1097, 749] width 60 height 16
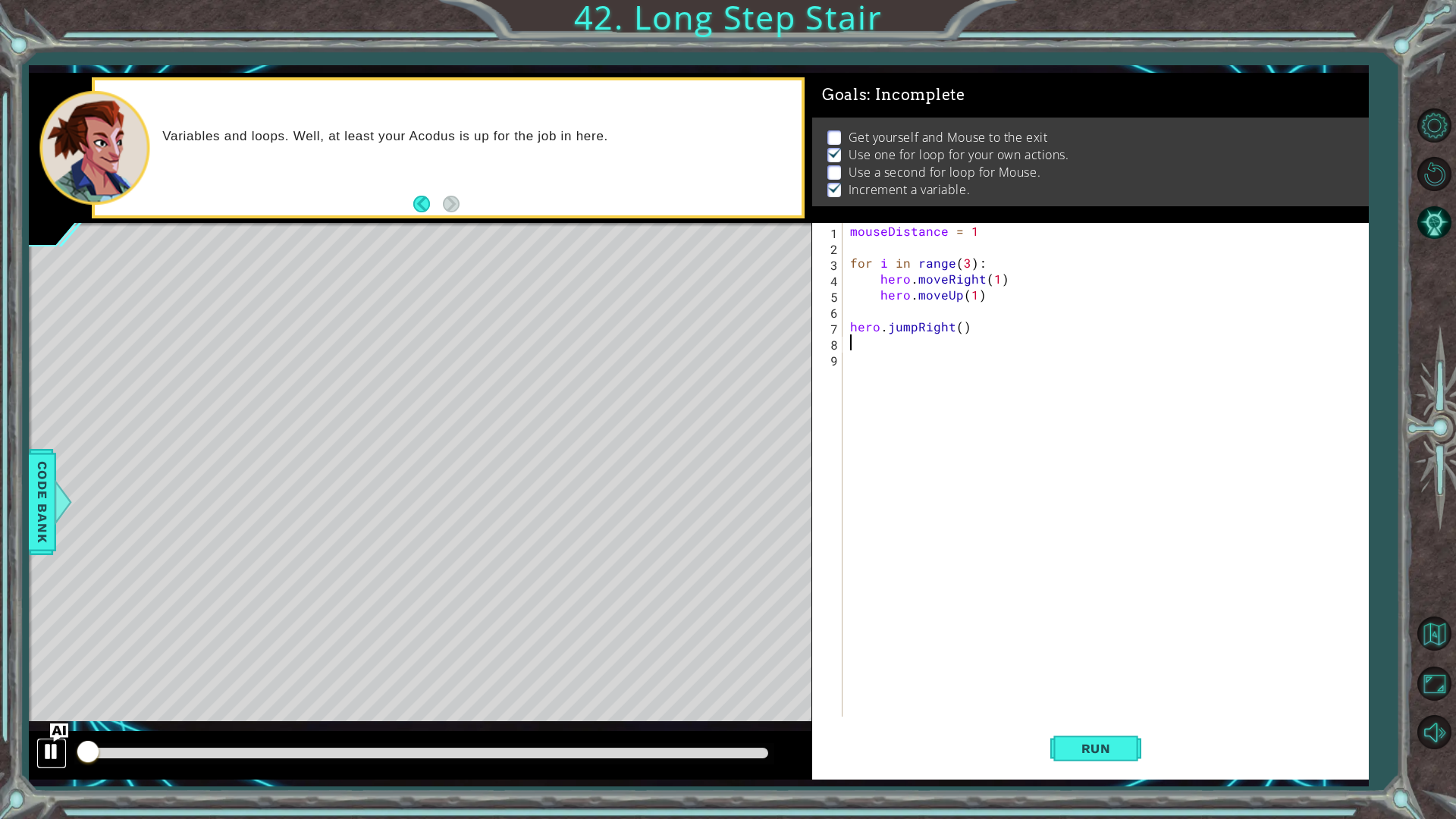
click at [56, 690] on div at bounding box center [52, 752] width 19 height 19
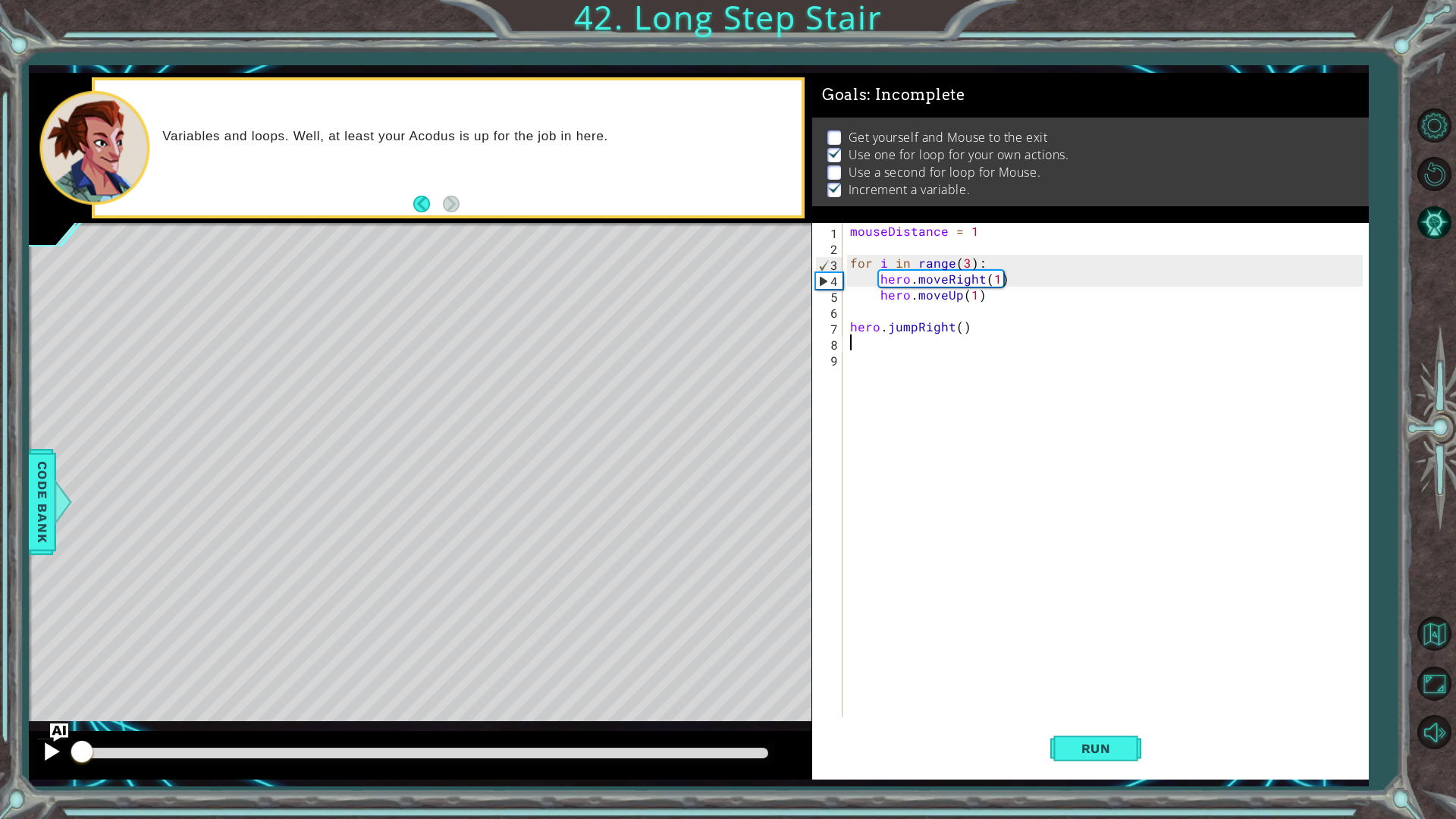
drag, startPoint x: 97, startPoint y: 751, endPoint x: 48, endPoint y: 749, distance: 49.0
click at [48, 690] on div at bounding box center [421, 756] width 783 height 49
click at [952, 406] on div "mouseDistance = 1 for i in range ( 3 ) : hero . moveRight ( 1 ) hero . moveUp (…" at bounding box center [1109, 486] width 524 height 526
click at [955, 523] on div "mouseDistance = 1 for i in range ( 3 ) : hero . moveRight ( 1 ) hero . moveUp (…" at bounding box center [1109, 486] width 524 height 526
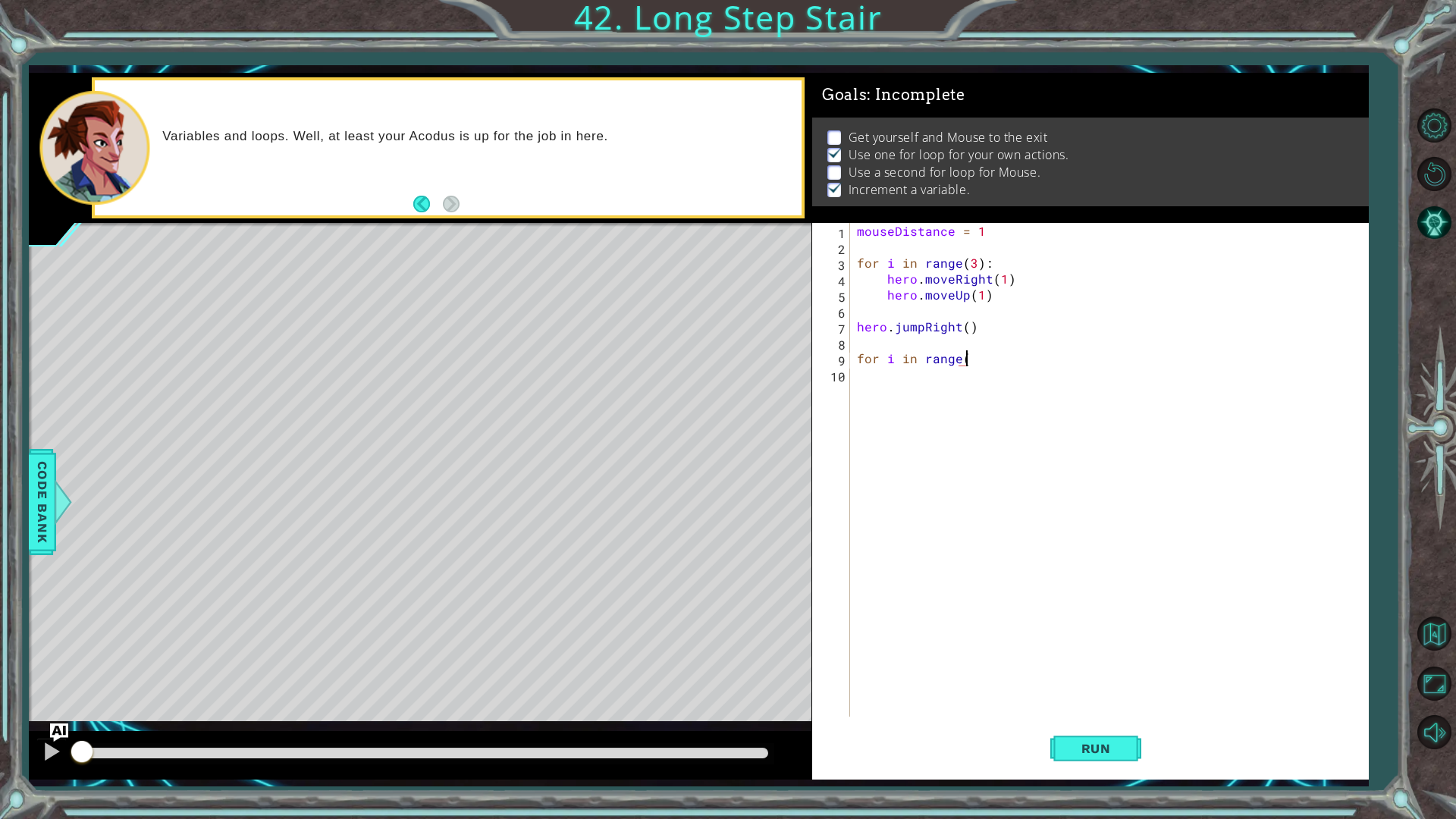
scroll to position [0, 6]
type textarea "for i in range(2):"
type textarea "mouse.moveUp()"
type textarea "mouse.moveRight"
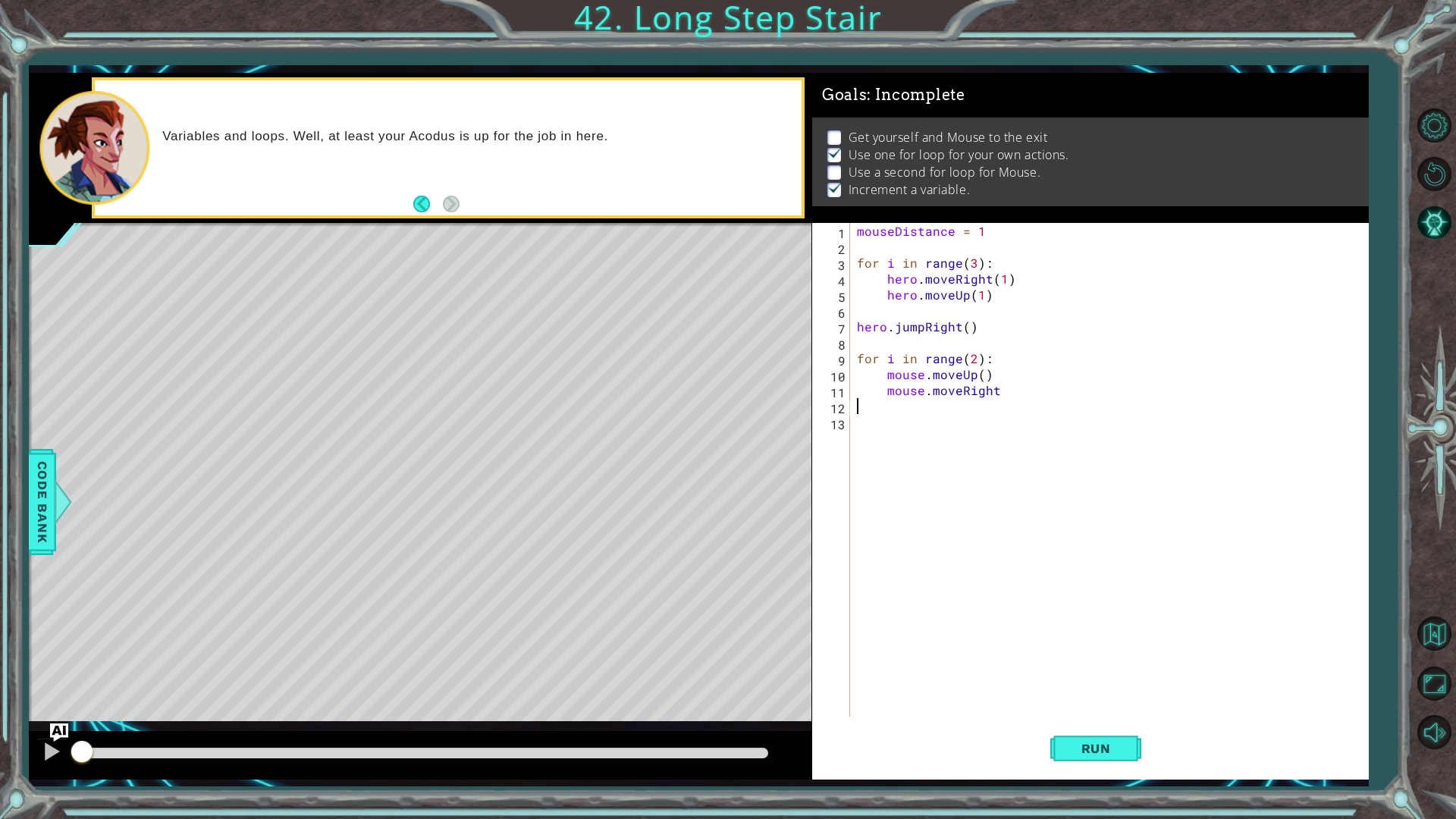
scroll to position [0, 0]
type textarea "("
type textarea "mouse.moveRight(mouseDistance)"
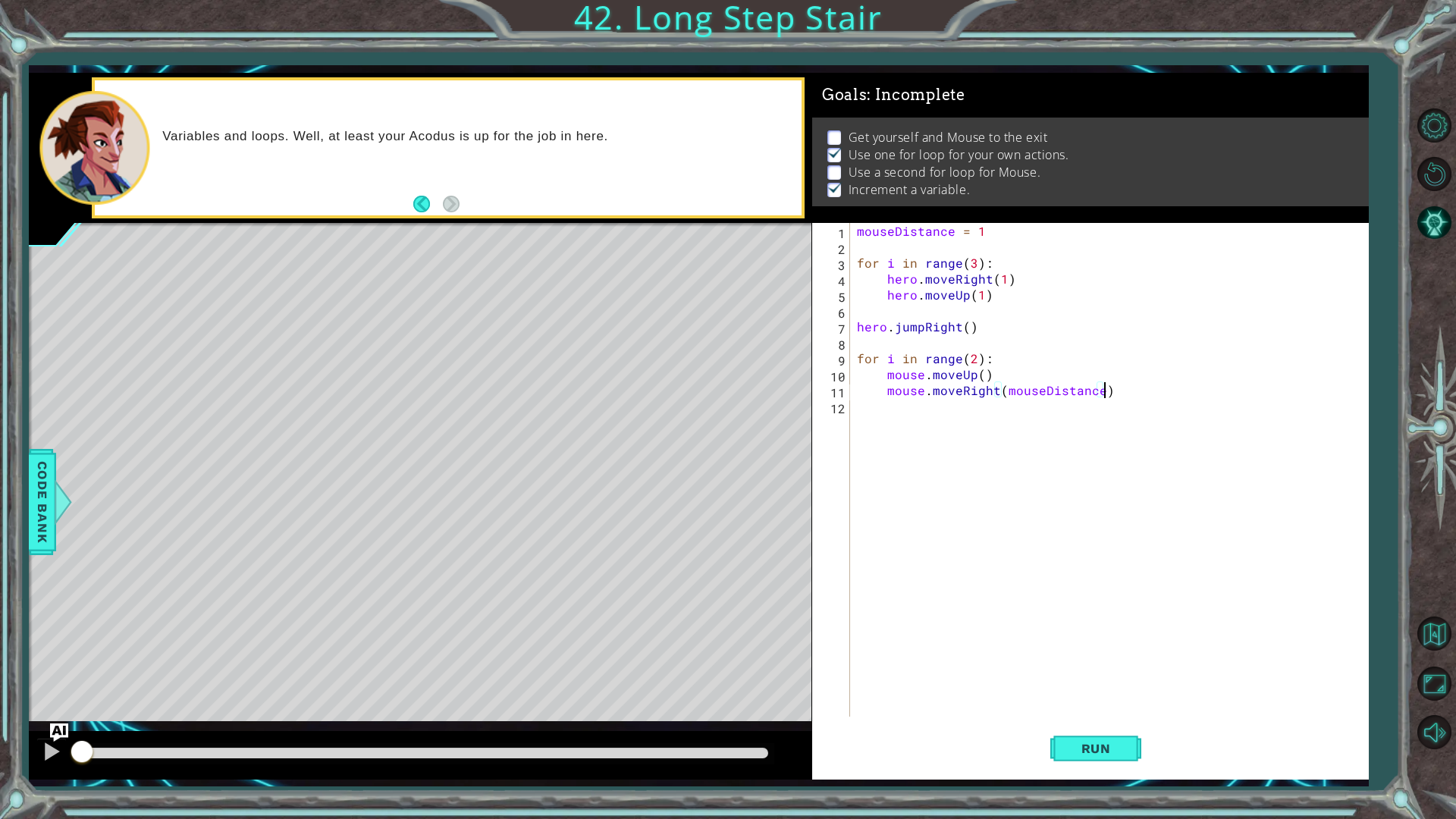
click at [943, 430] on div "mouseDistance = 1 for i in range ( 3 ) : hero . moveRight ( 1 ) hero . moveUp (…" at bounding box center [1112, 486] width 517 height 526
click at [1090, 690] on button "Run" at bounding box center [1096, 748] width 91 height 56
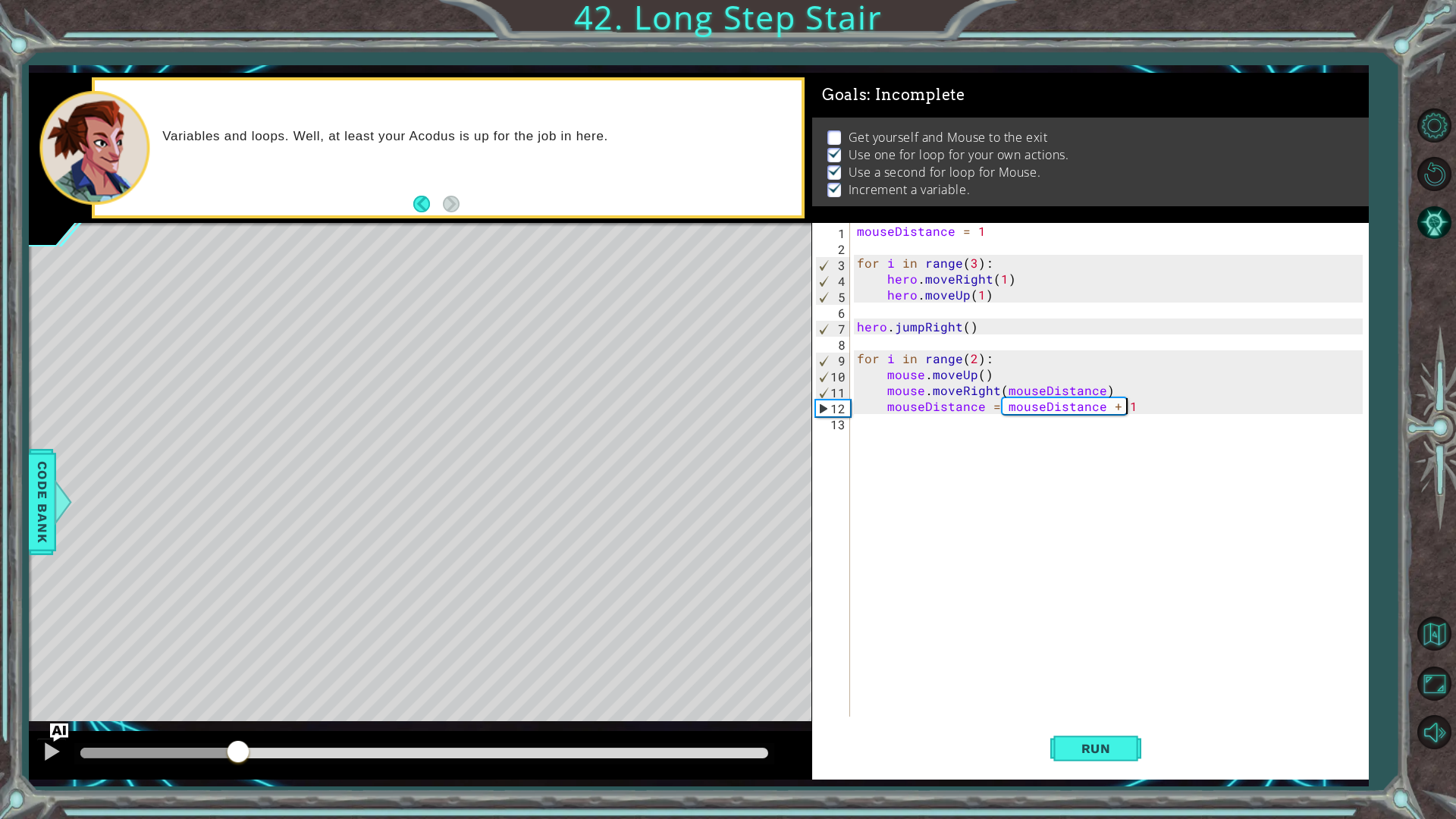
drag, startPoint x: 341, startPoint y: 761, endPoint x: 214, endPoint y: 762, distance: 127.0
click at [214, 690] on div at bounding box center [425, 753] width 688 height 11
click at [971, 364] on div "mouseDistance = 1 for i in range ( 3 ) : hero . moveRight ( 1 ) hero . moveUp (…" at bounding box center [1112, 486] width 517 height 526
type textarea "for i in range(3):"
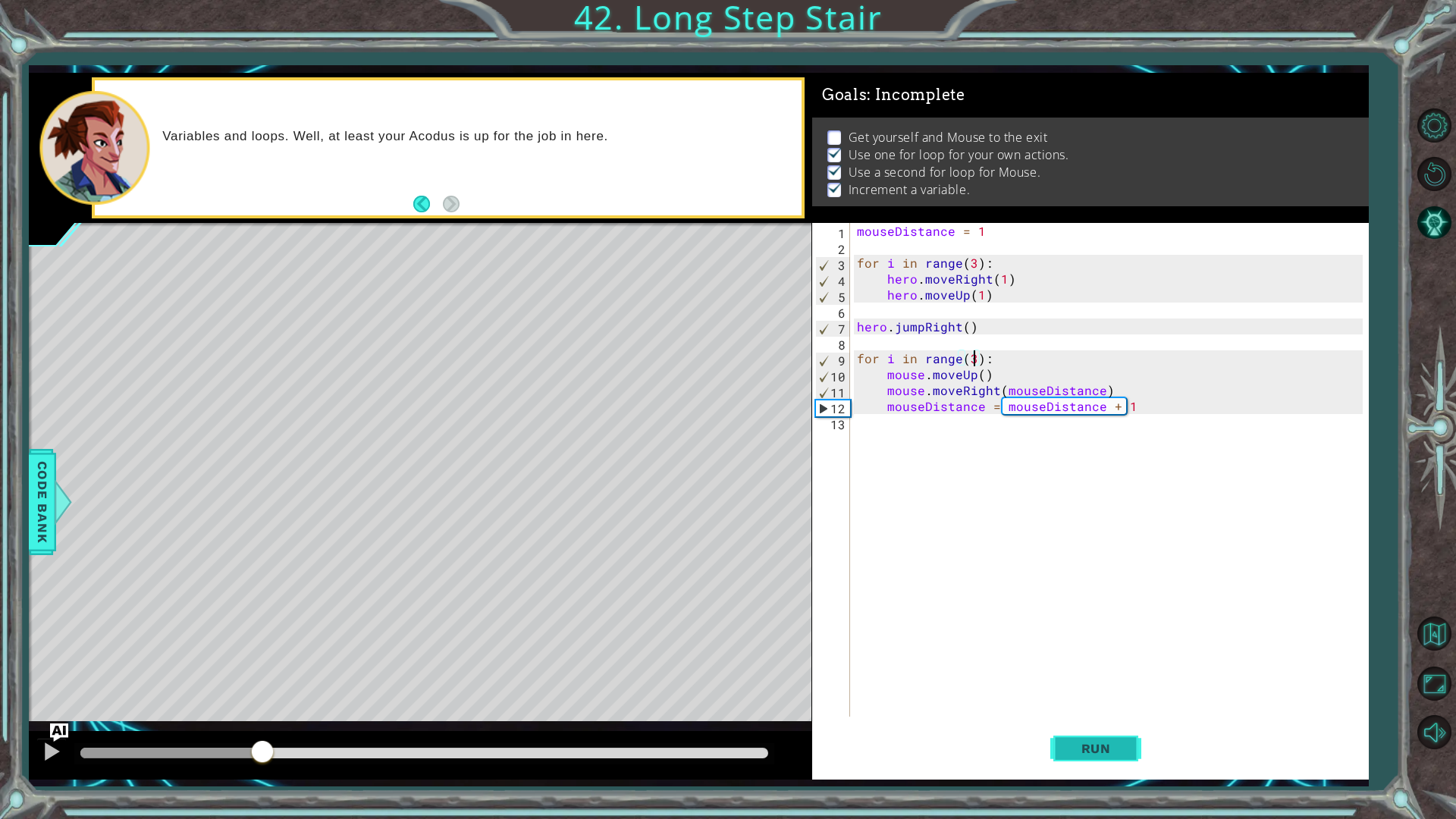
click at [1095, 690] on span "Run" at bounding box center [1097, 749] width 60 height 16
drag, startPoint x: 237, startPoint y: 757, endPoint x: 414, endPoint y: 763, distance: 177.1
click at [414, 690] on div at bounding box center [425, 753] width 688 height 11
click at [1076, 498] on div "mouseDistance = 1 for i in range ( 3 ) : hero . moveRight ( 1 ) hero . moveUp (…" at bounding box center [1112, 486] width 517 height 526
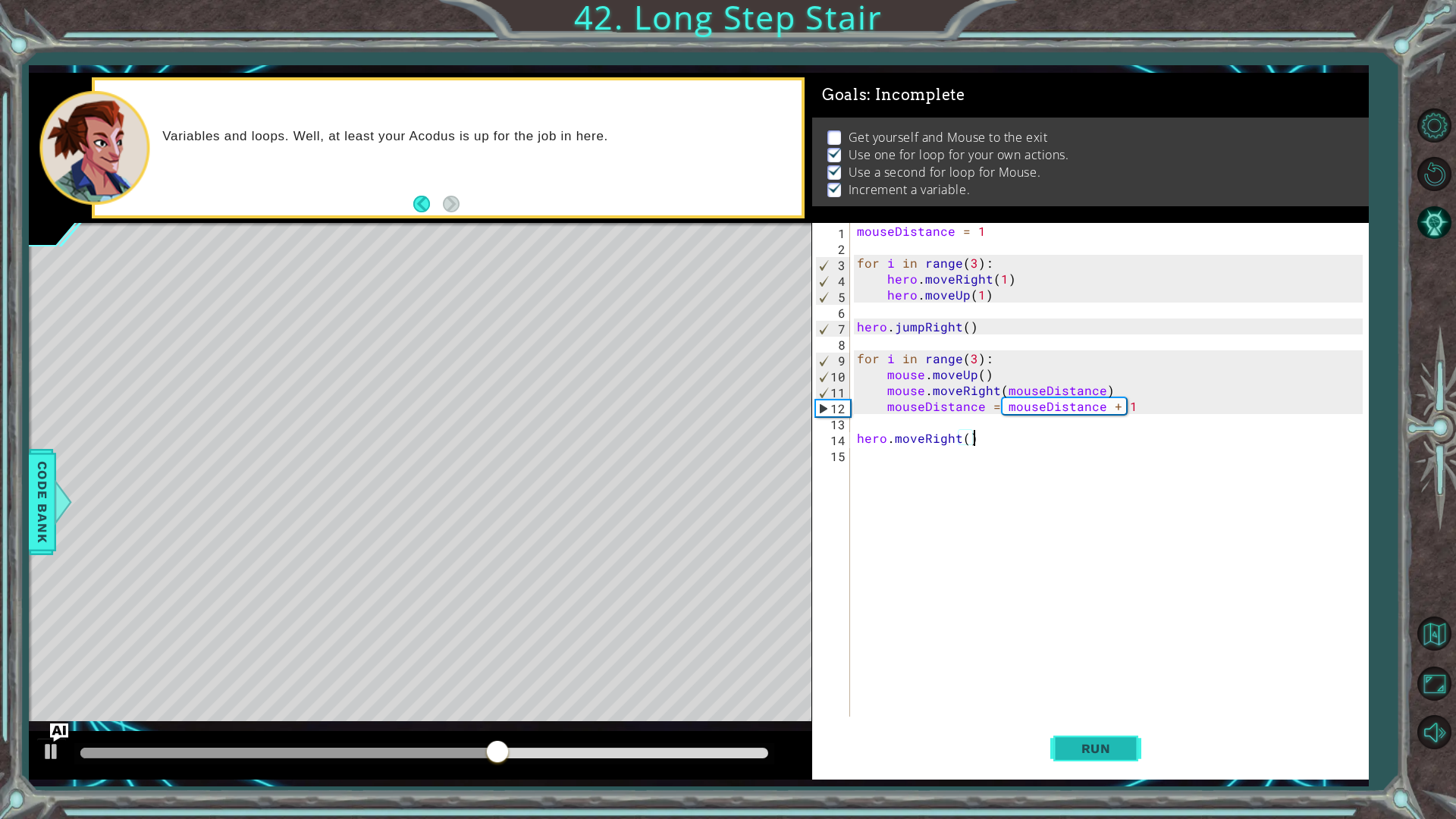
type textarea "hero.moveRight()"
click at [1086, 690] on button "Run" at bounding box center [1096, 748] width 91 height 56
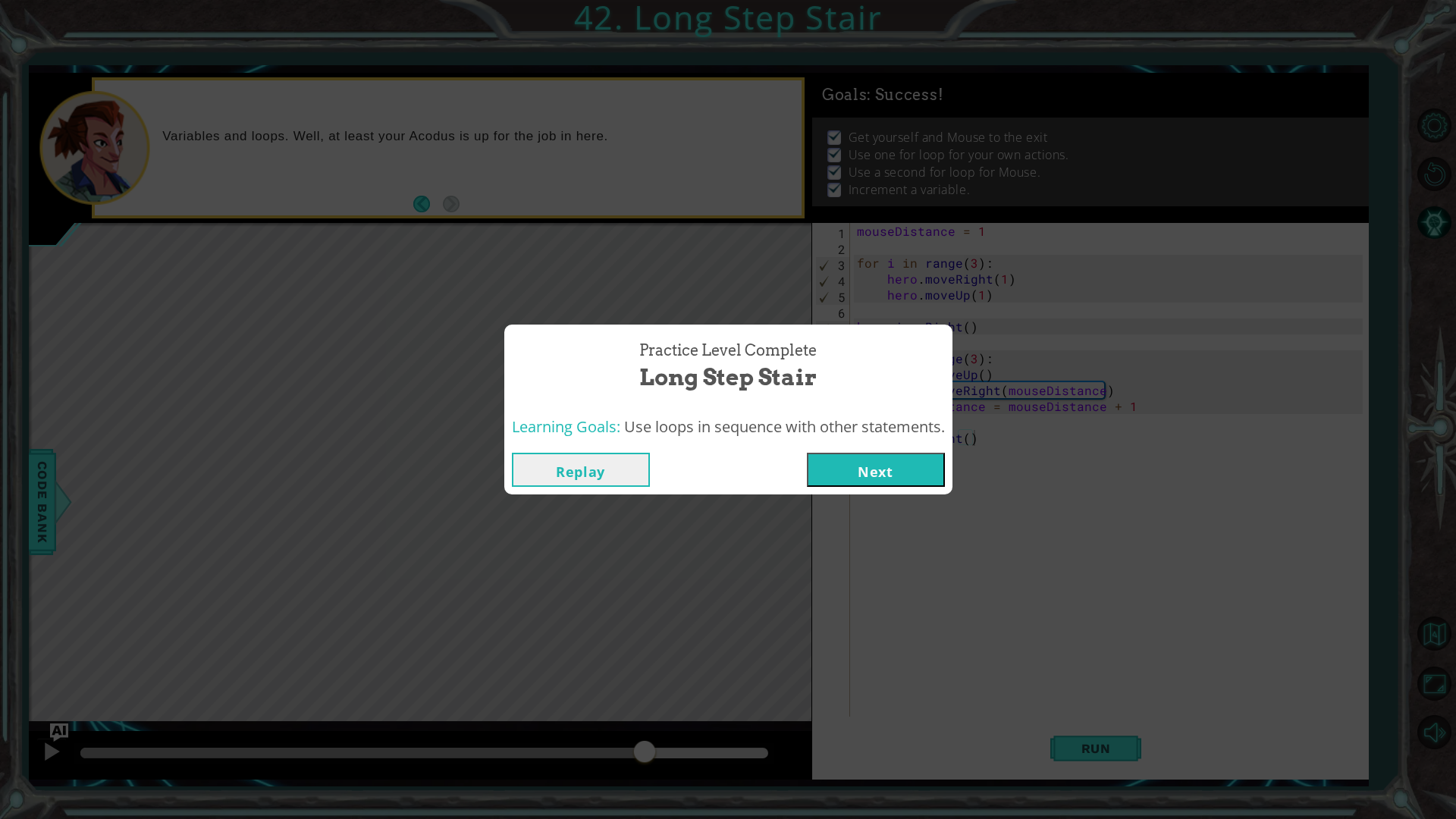
drag, startPoint x: 761, startPoint y: 753, endPoint x: 646, endPoint y: 736, distance: 116.2
click at [646, 690] on body "1 ההההההההההההההההההההההההההההההההההההההההההההההההההההההההההההההההההההההההההההה…" at bounding box center [728, 409] width 1456 height 819
click at [910, 474] on button "Next" at bounding box center [877, 469] width 138 height 34
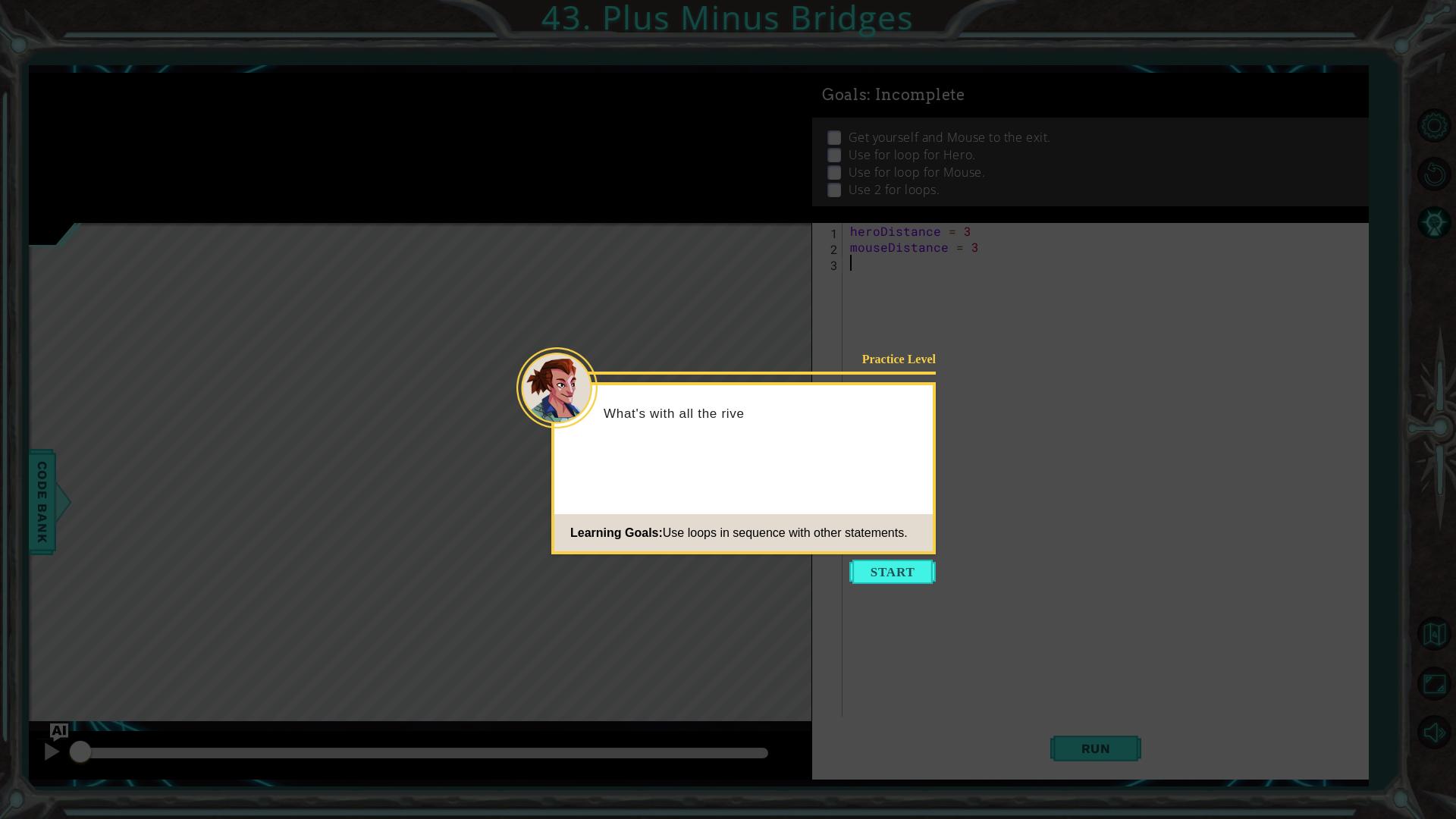
click at [1187, 527] on icon at bounding box center [728, 409] width 1456 height 819
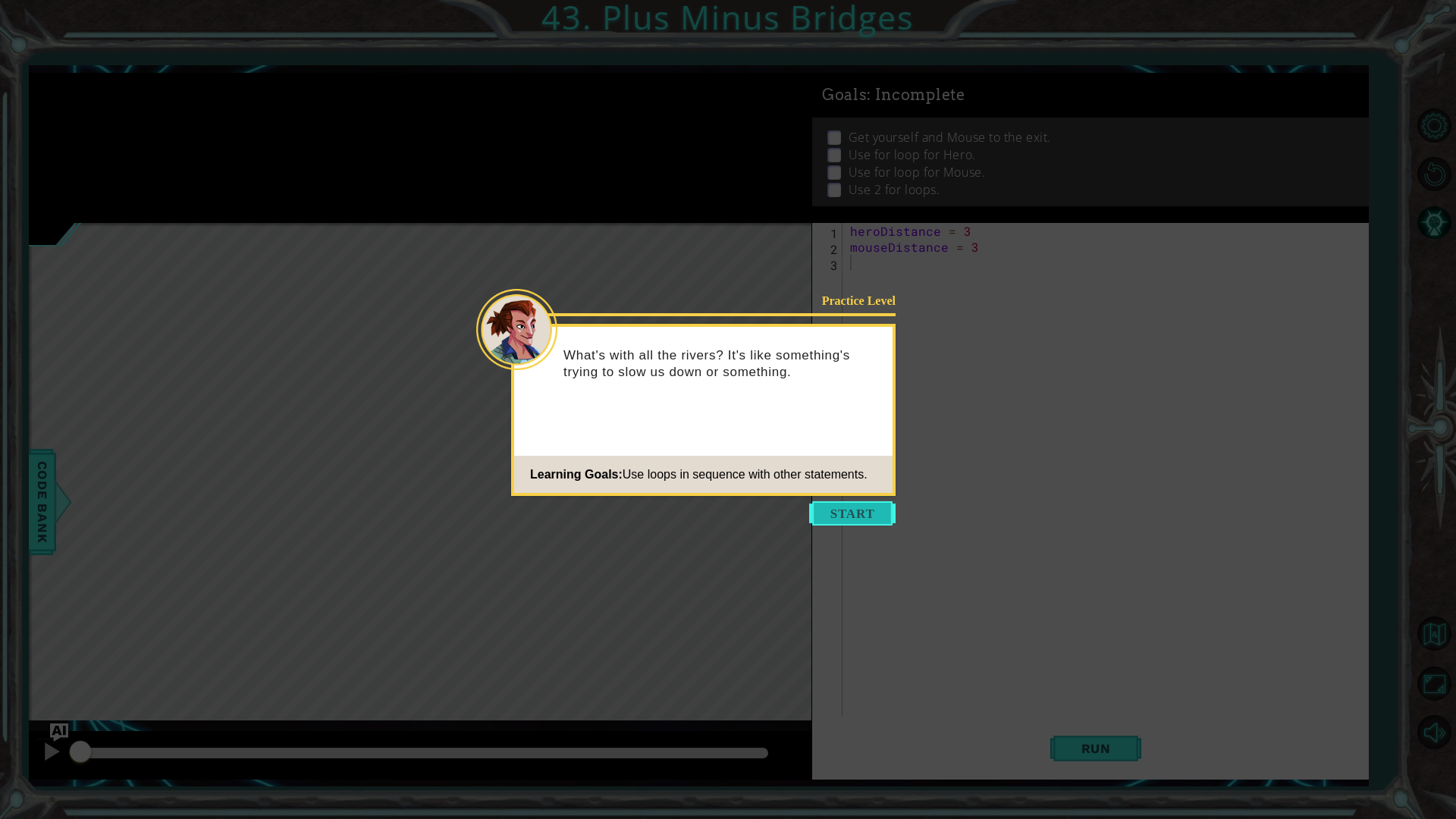
click at [832, 505] on button "Start" at bounding box center [852, 513] width 87 height 24
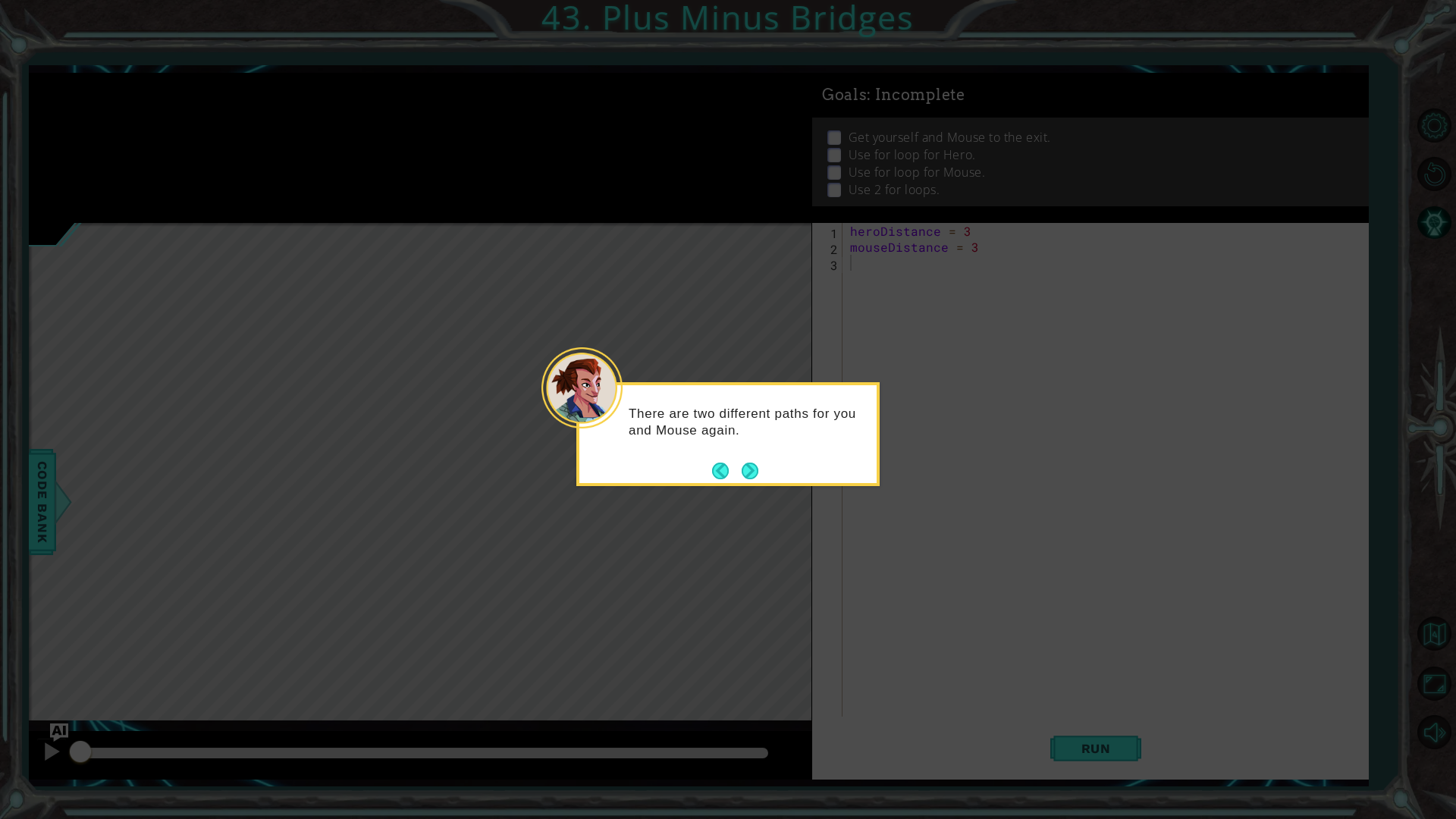
click at [760, 458] on div "There are two different paths for you and Mouse again." at bounding box center [728, 429] width 297 height 77
click at [746, 464] on button "Next" at bounding box center [750, 470] width 17 height 17
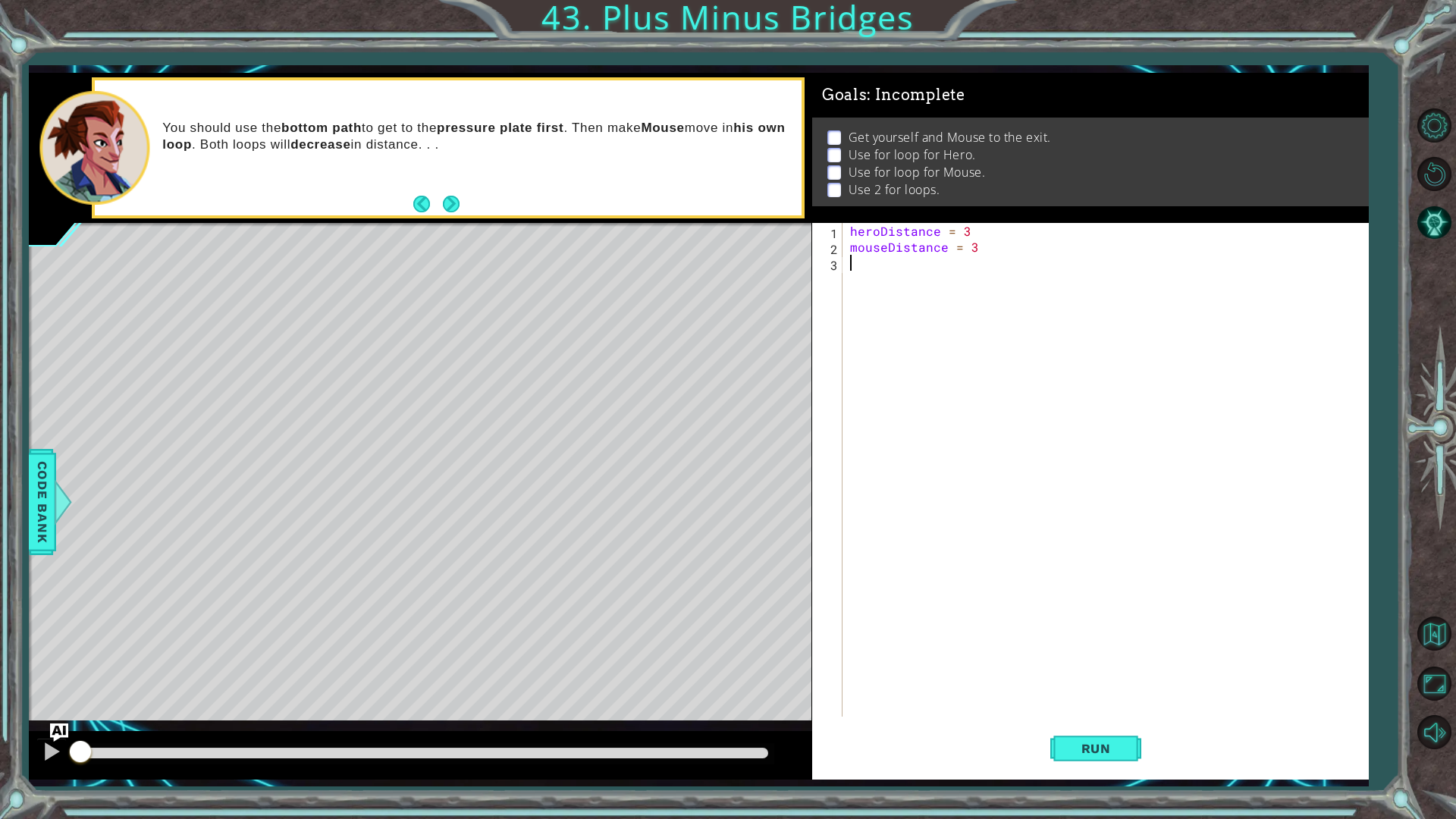
click at [1079, 493] on div "heroDistance = 3 mouseDistance = 3" at bounding box center [1109, 486] width 524 height 526
type textarea "h"
type textarea "mouseDistance = 3"
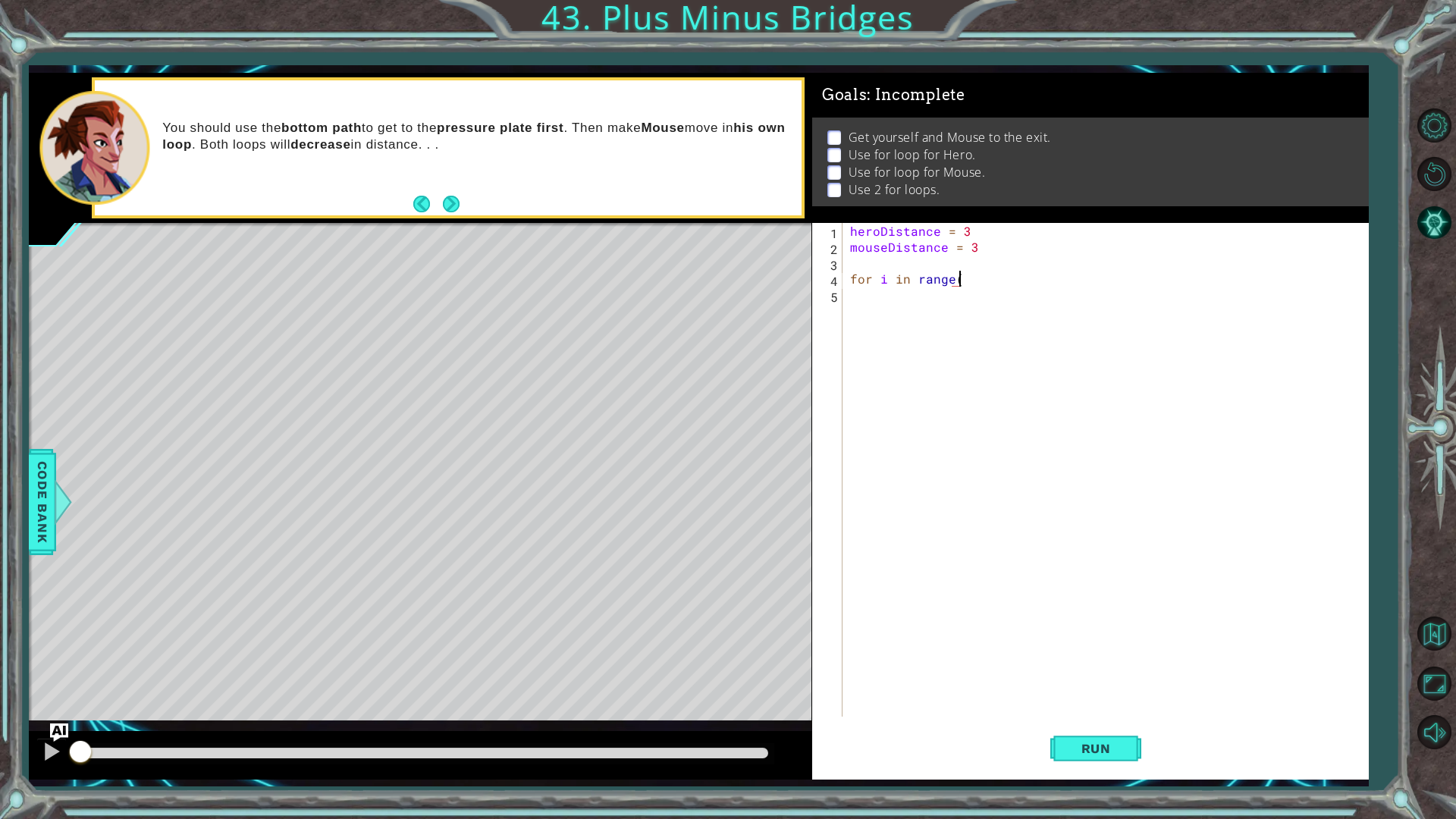
scroll to position [0, 6]
type textarea "for i in range(2)"
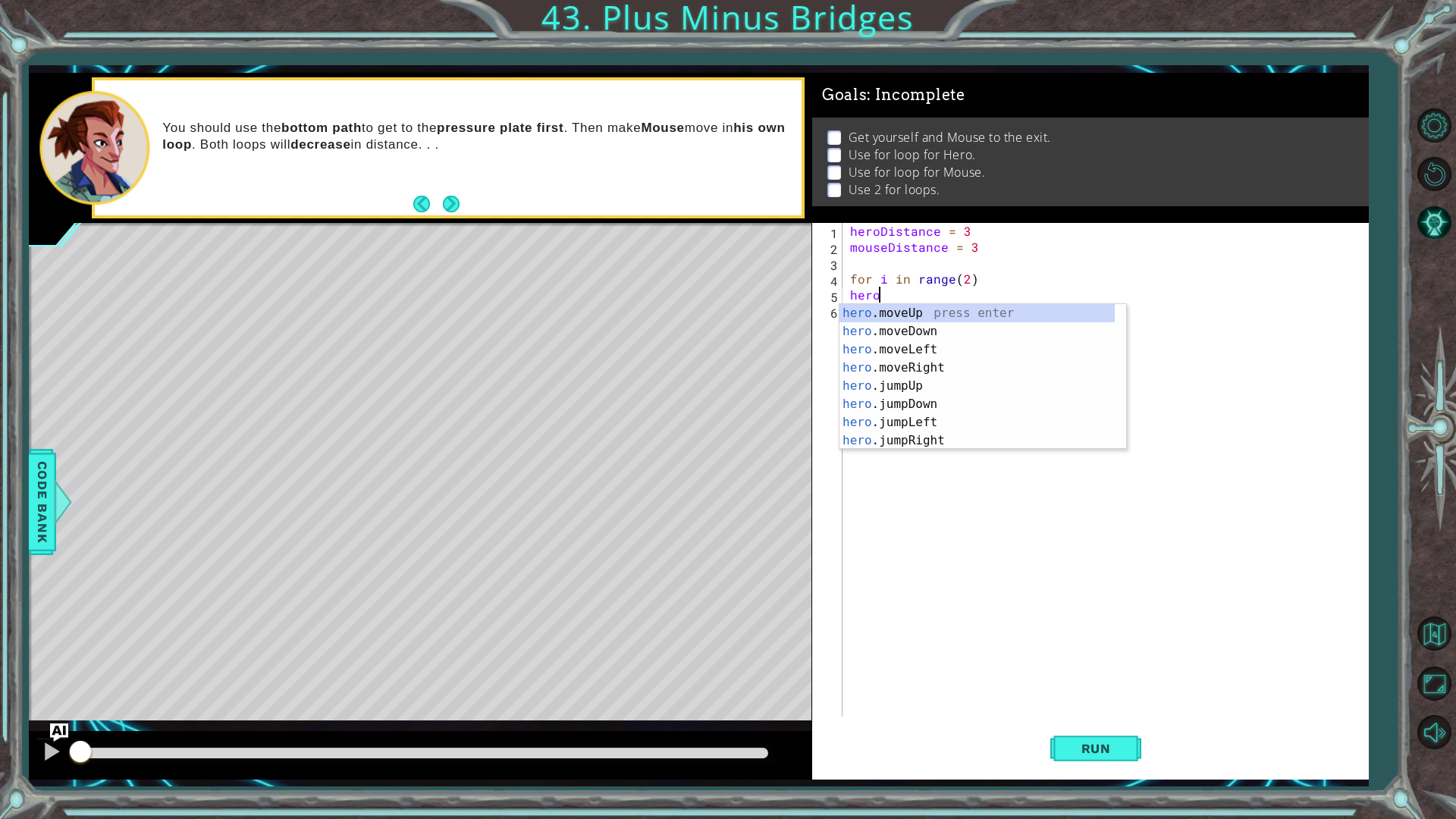
scroll to position [0, 1]
type textarea "h"
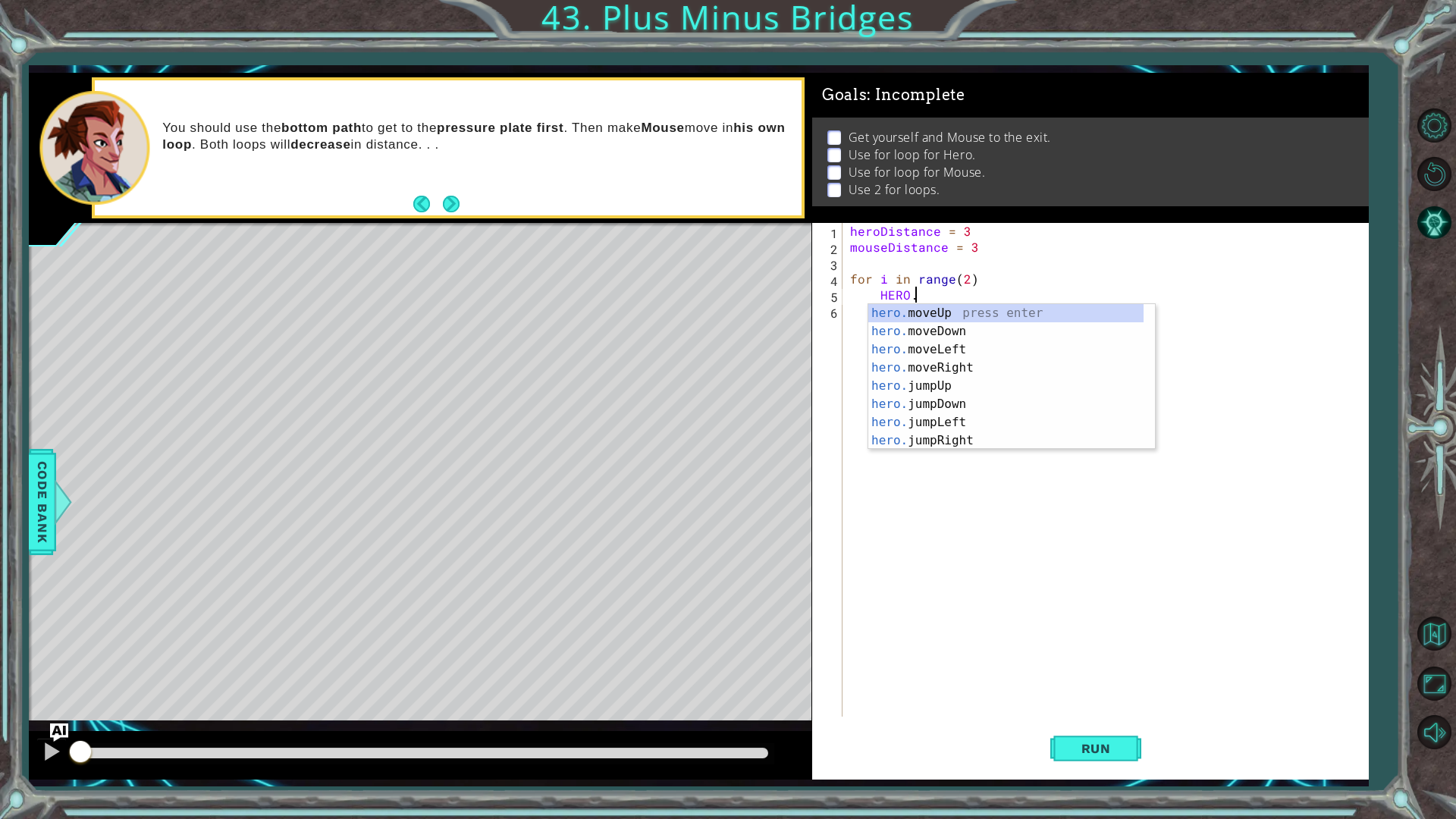
scroll to position [0, 3]
click at [995, 282] on div "heroDistance = 3 mouseDistance = 3 for i in range ( 2 ) HERO ." at bounding box center [1109, 486] width 524 height 526
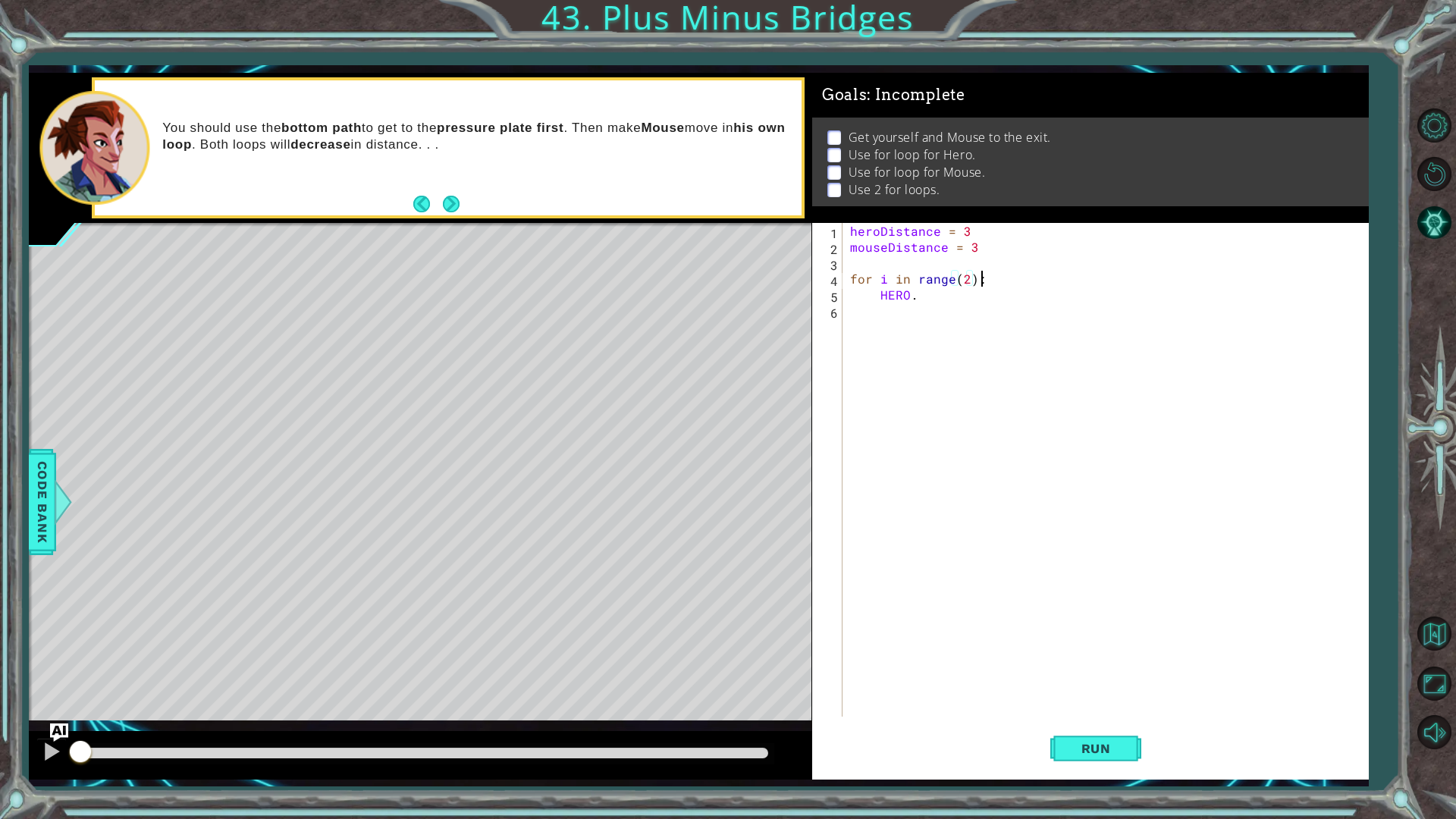
scroll to position [0, 7]
drag, startPoint x: 940, startPoint y: 308, endPoint x: 903, endPoint y: 297, distance: 38.6
click at [903, 297] on div "heroDistance = 3 mouseDistance = 3 for i in range ( 2 ) : HERO ." at bounding box center [1109, 486] width 524 height 526
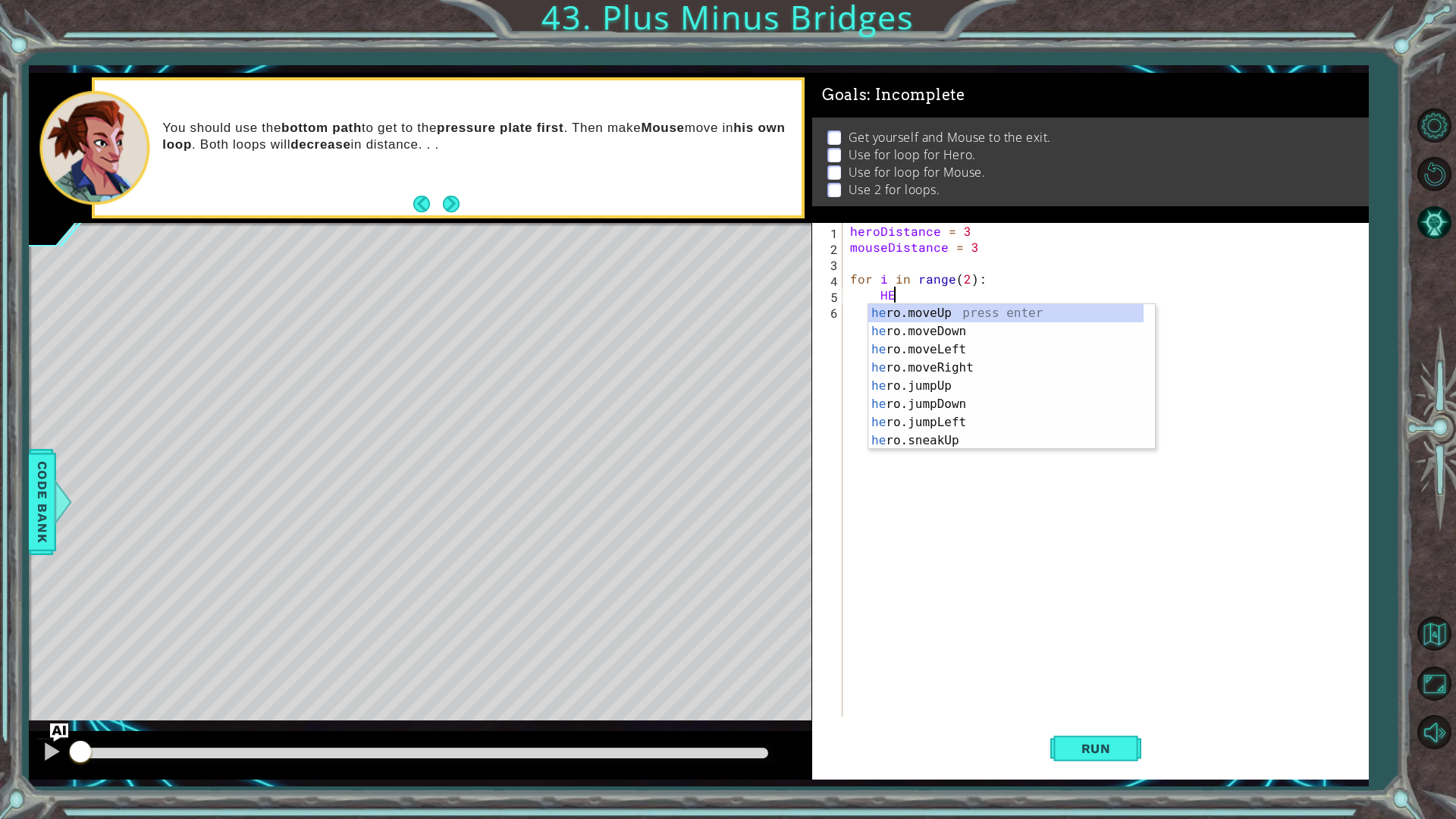
type textarea "H"
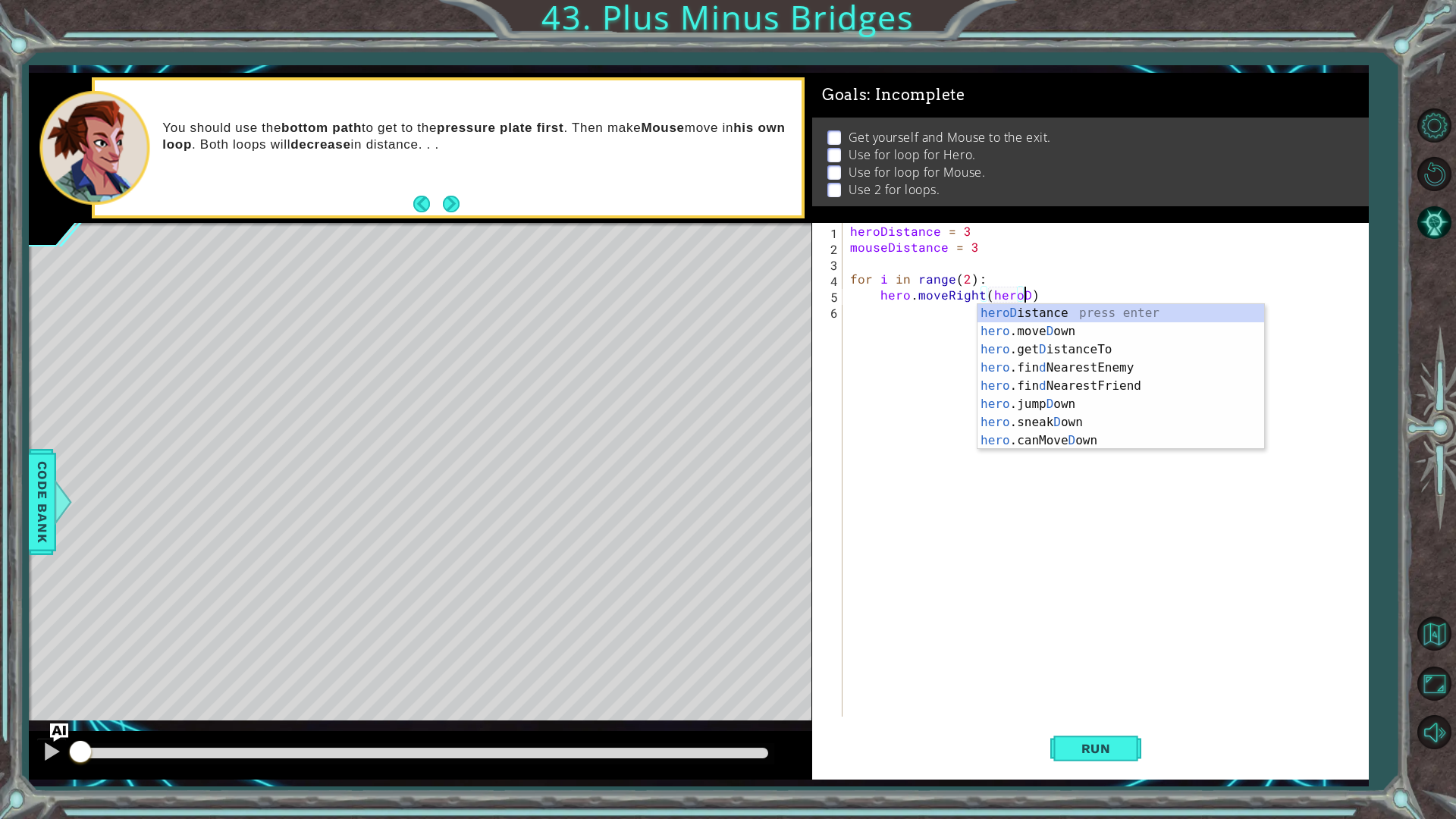
scroll to position [0, 11]
type textarea "hero.moveRight(heroDistance)"
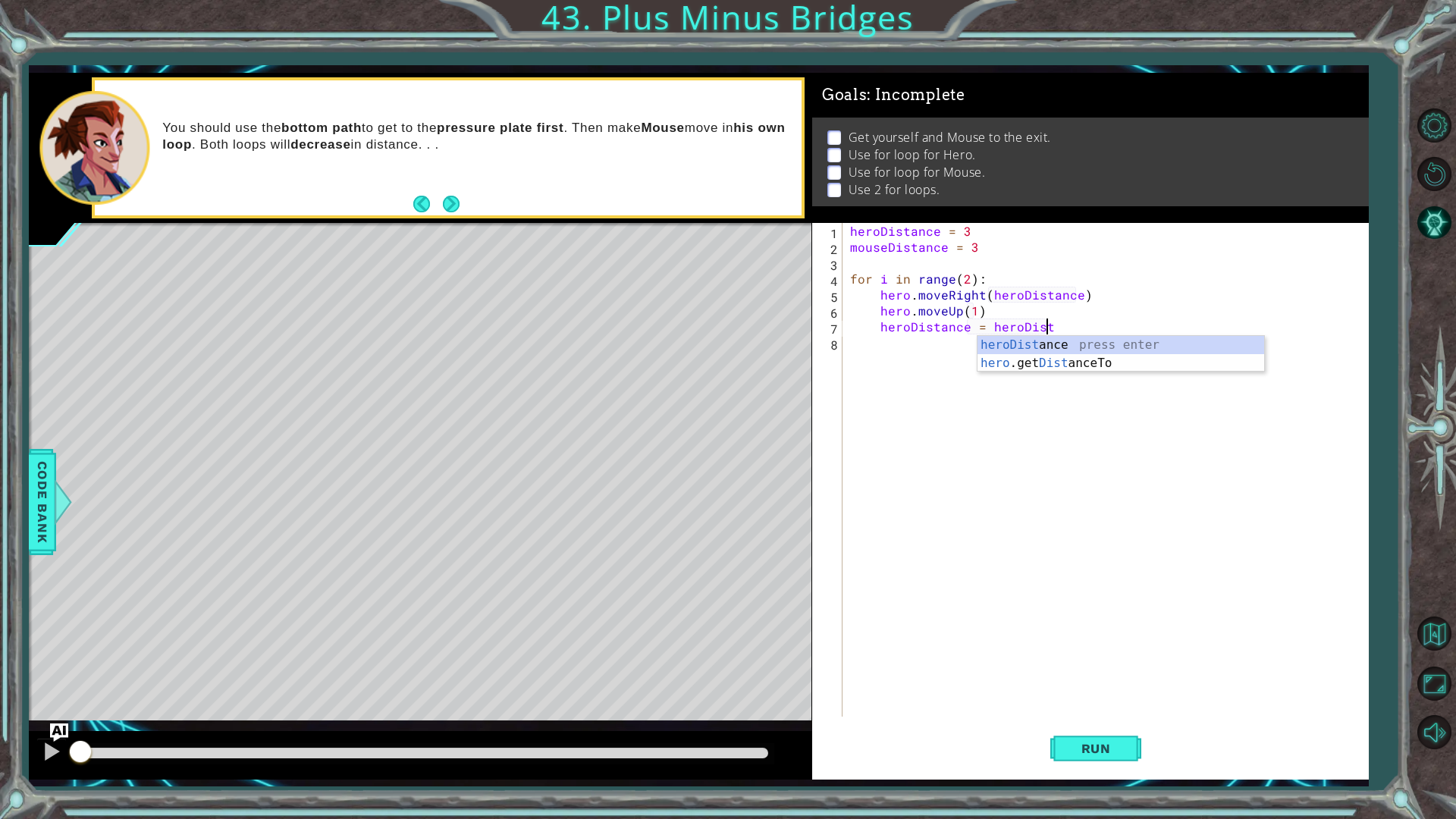
scroll to position [0, 12]
type textarea "heroDistance = heroDistance - 1"
click at [960, 407] on div "heroDistance = 3 mouseDistance = 3 for i in range ( 2 ) : hero . moveRight ( he…" at bounding box center [1109, 486] width 524 height 526
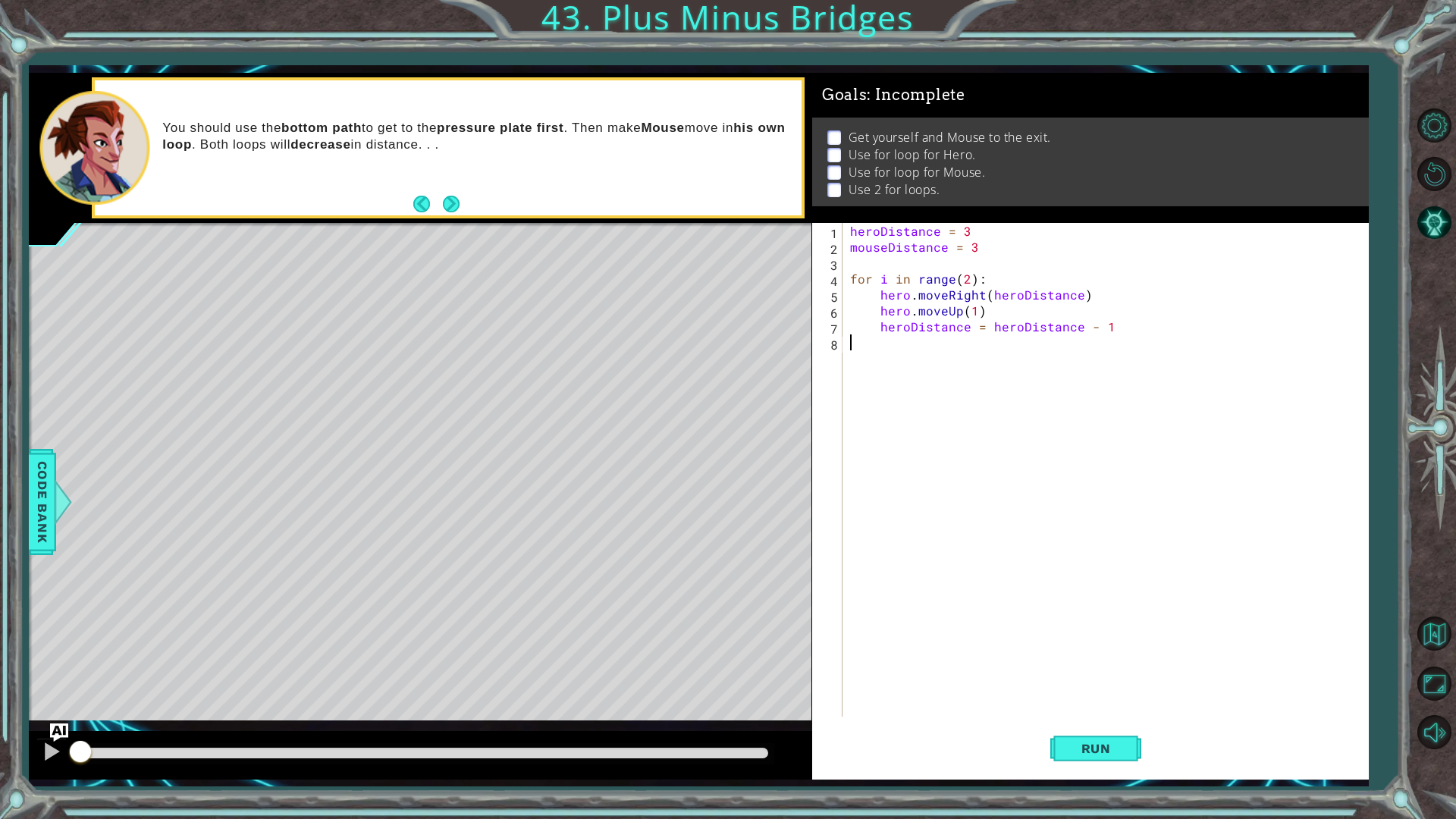
click at [945, 458] on div "heroDistance = 3 mouseDistance = 3 for i in range ( 2 ) : hero . moveRight ( he…" at bounding box center [1109, 486] width 524 height 526
click at [920, 538] on div "heroDistance = 3 mouseDistance = 3 for i in range ( 2 ) : hero . moveRight ( he…" at bounding box center [1109, 486] width 524 height 526
click at [945, 391] on div "heroDistance = 3 mouseDistance = 3 for i in range ( 2 ) : hero . moveRight ( he…" at bounding box center [1109, 486] width 524 height 526
click at [947, 374] on div "heroDistance = 3 mouseDistance = 3 for i in range ( 2 ) : hero . moveRight ( he…" at bounding box center [1109, 486] width 524 height 526
click at [1002, 605] on div "heroDistance = 3 mouseDistance = 3 for i in range ( 2 ) : hero . moveRight ( he…" at bounding box center [1109, 486] width 524 height 526
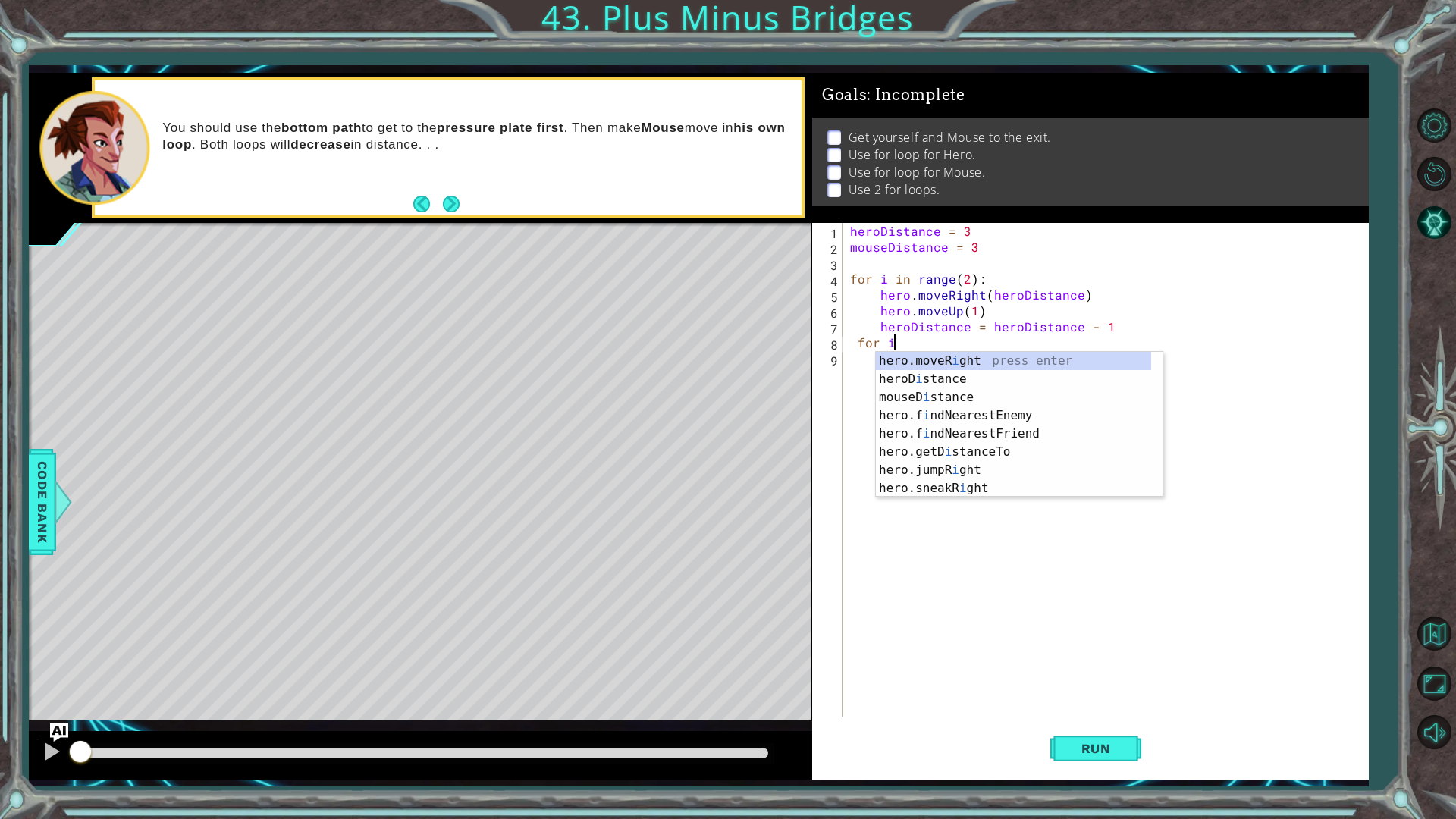
scroll to position [0, 2]
type textarea "f"
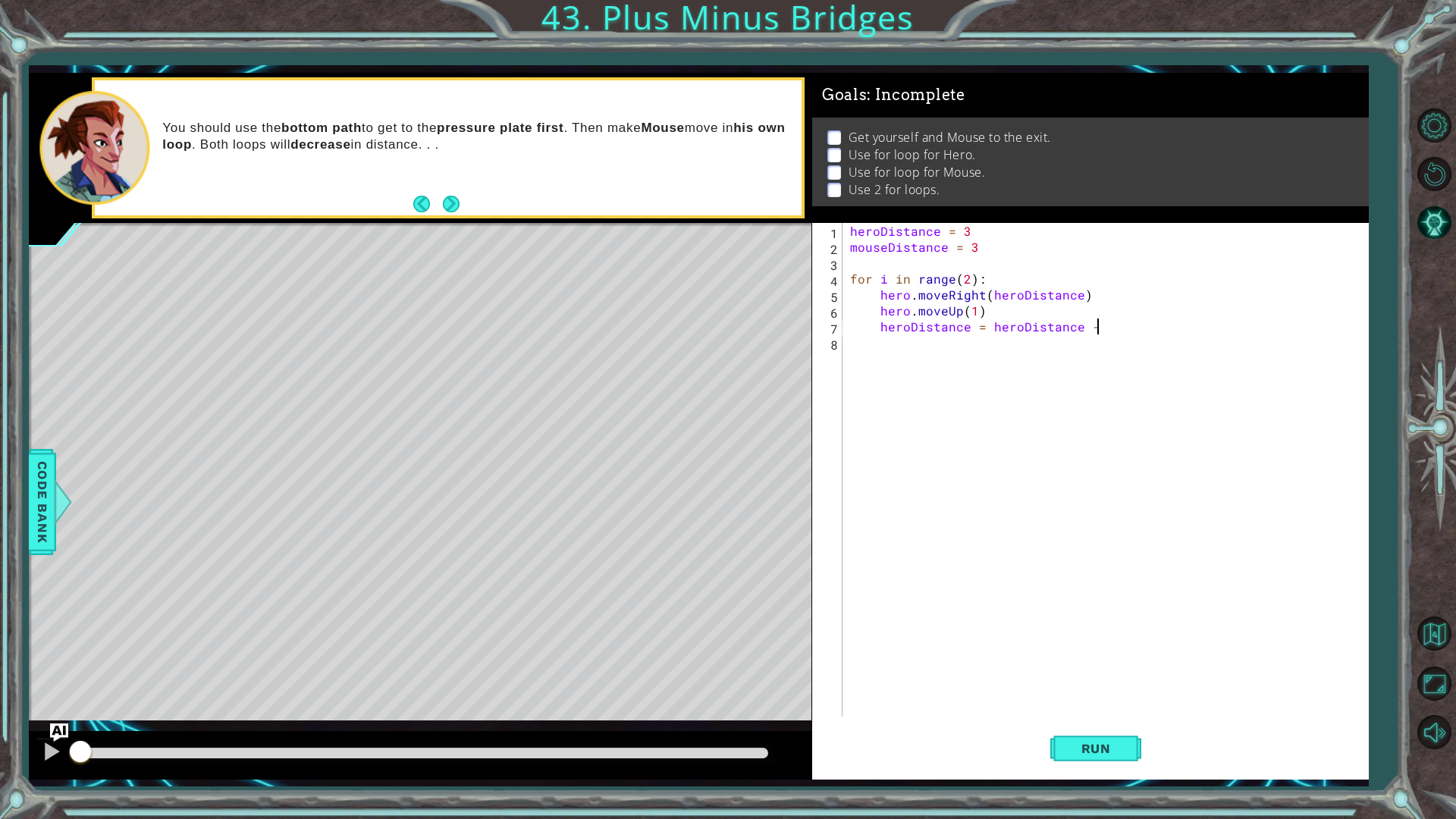
scroll to position [0, 0]
type textarea "heroDistance = heroDistance - 1"
type textarea "for i in range(2)"
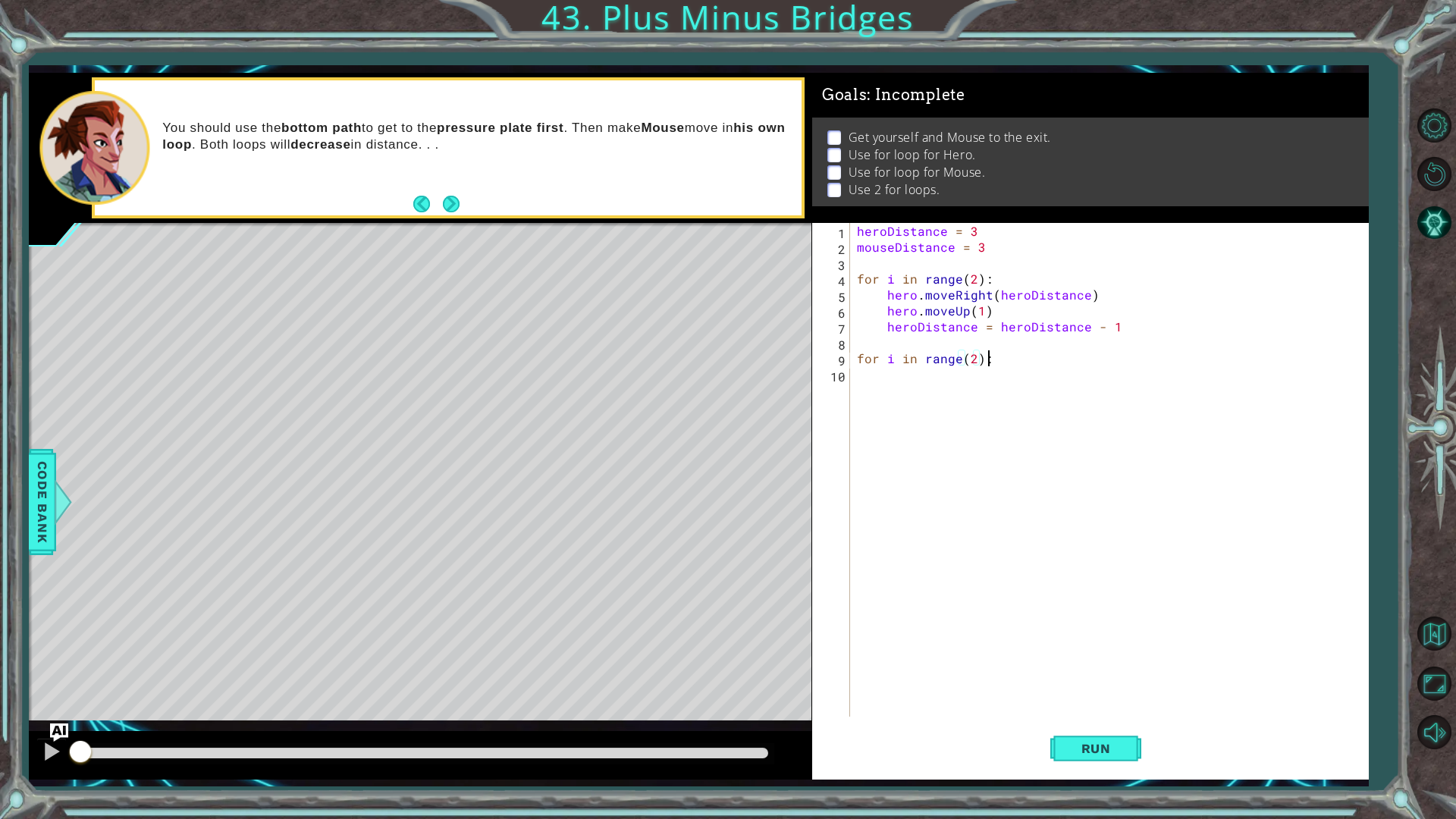
type textarea "for i in range(2):"
type textarea "mouse.moveDown"
click at [900, 437] on div "heroDistance = 3 mouseDistance = 3 for i in range ( 2 ) : hero . moveRight ( he…" at bounding box center [1112, 486] width 517 height 526
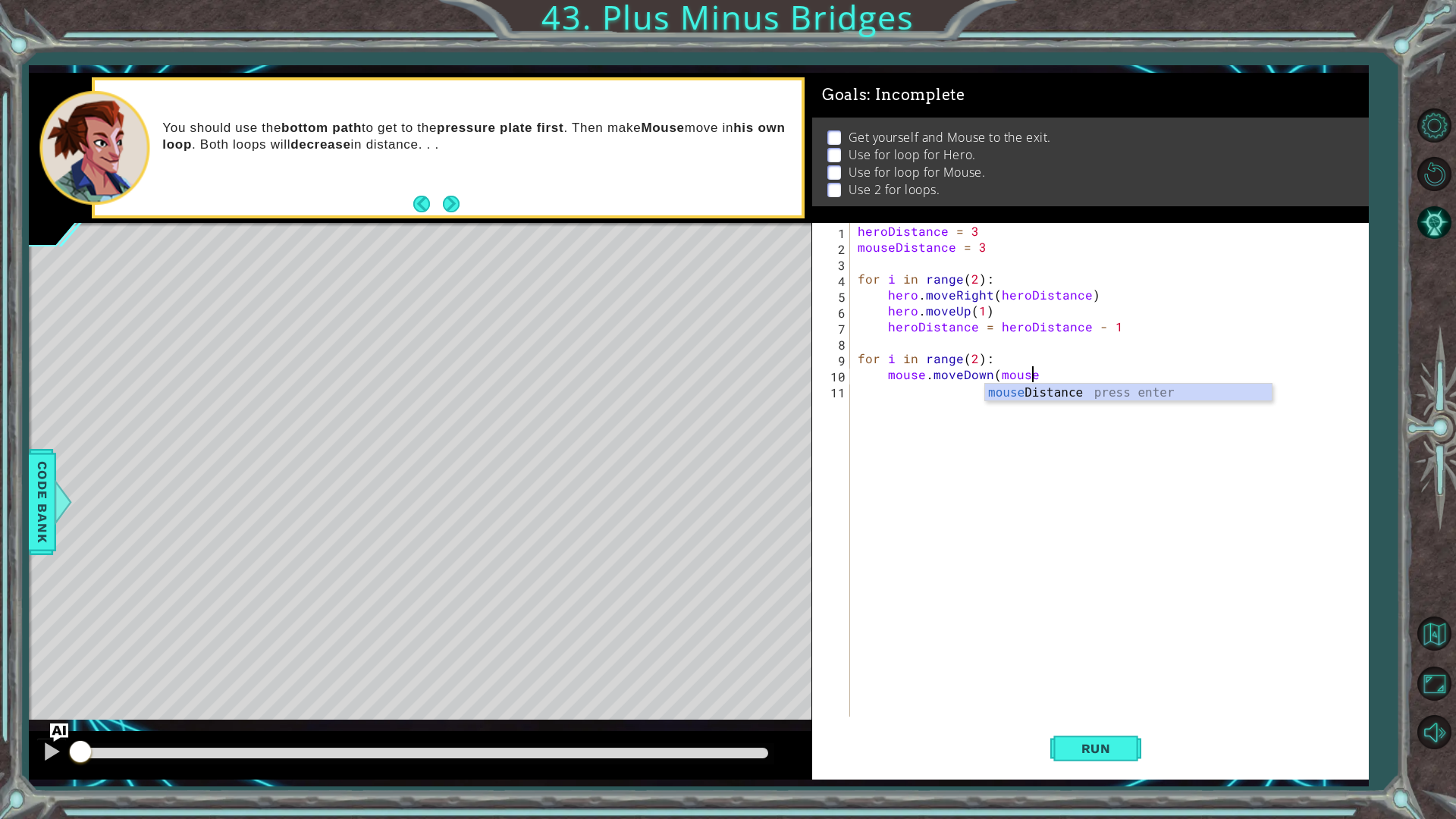
scroll to position [0, 10]
type textarea "mouse.moveDown(mouseDistance)"
type textarea "mouse.moveRight"
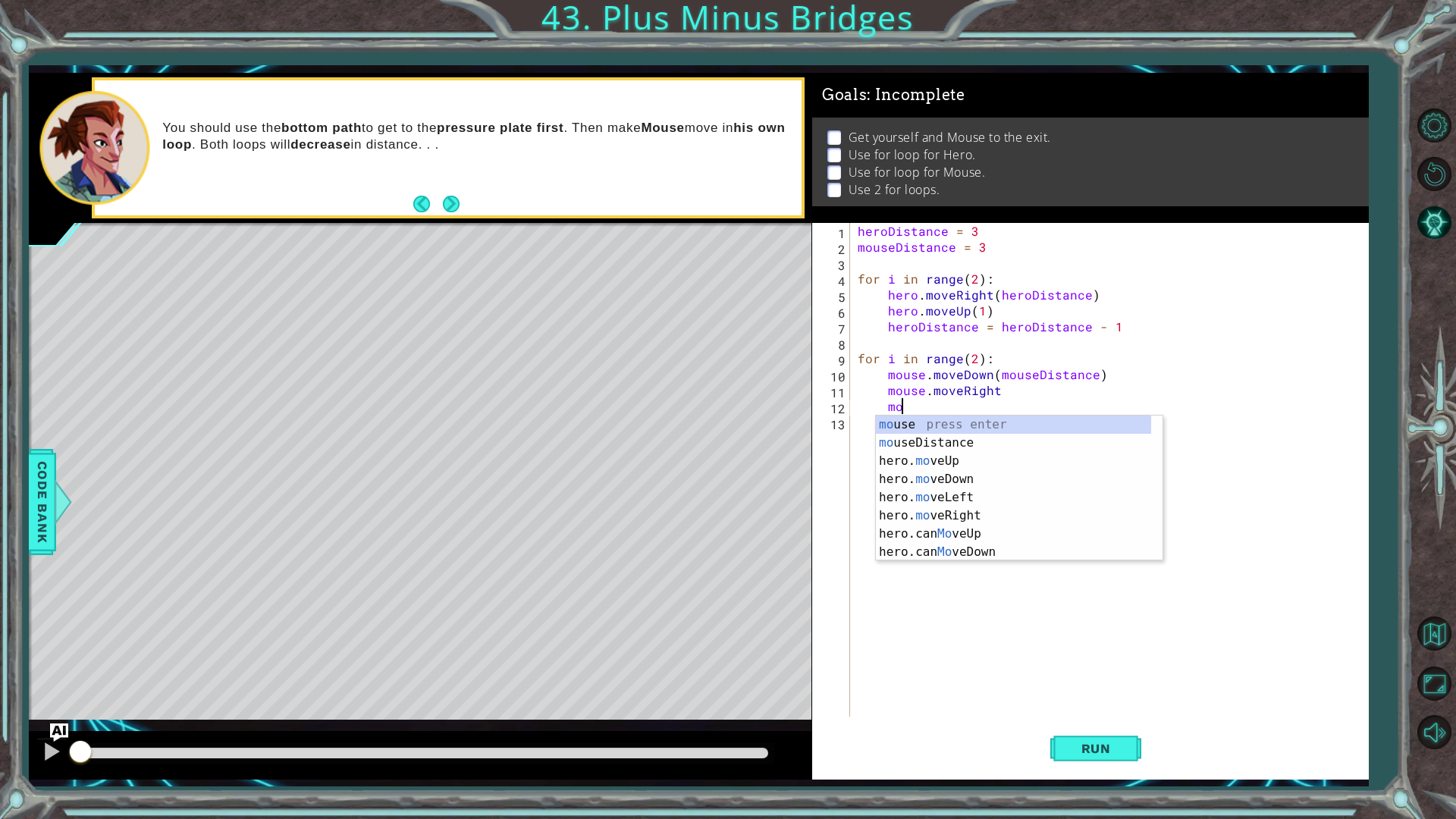
scroll to position [0, 2]
type textarea "m"
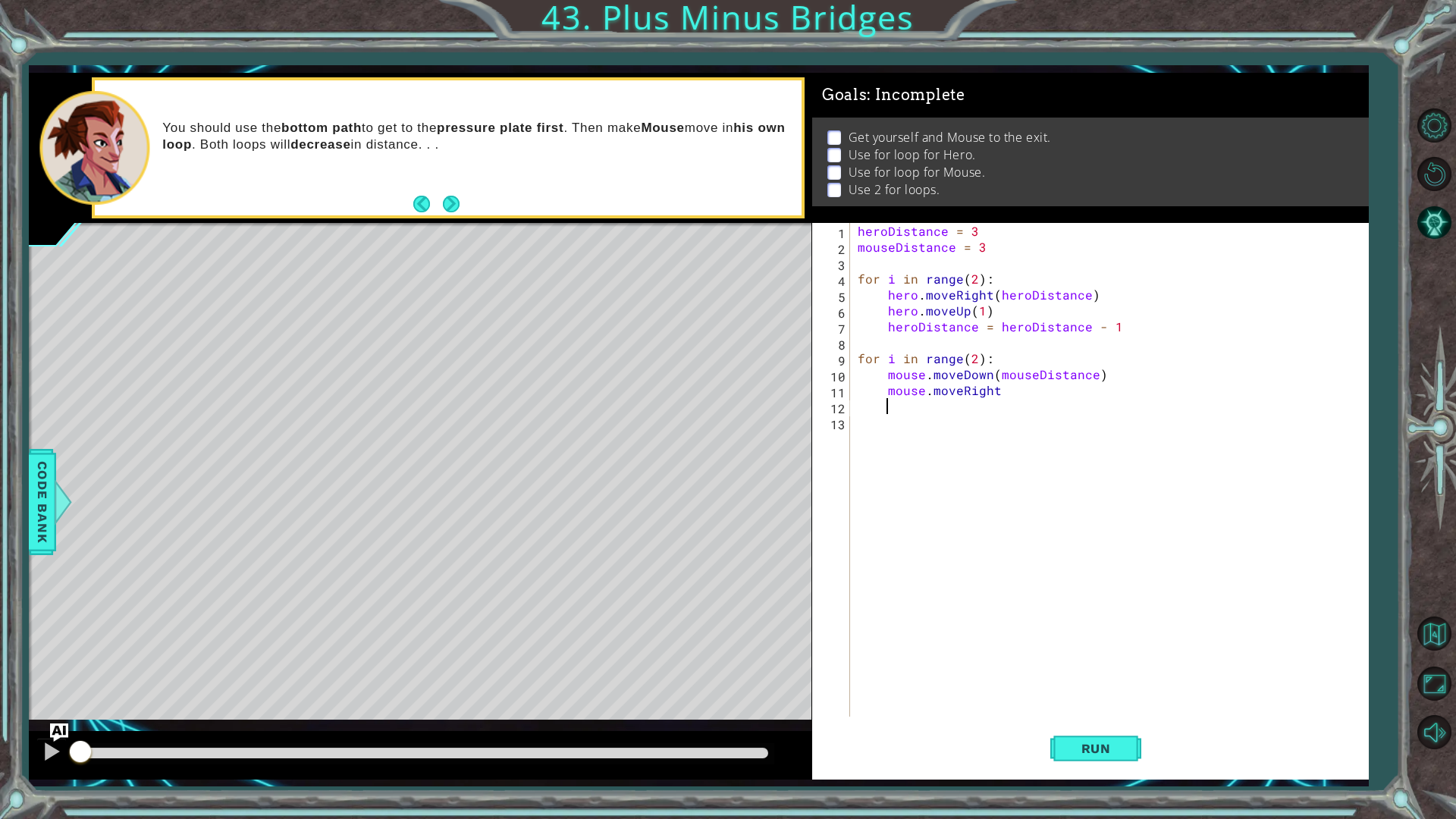
scroll to position [0, 0]
type textarea "mouse.moveRight()"
type textarea "mouse.moveUp(mouseDistance)"
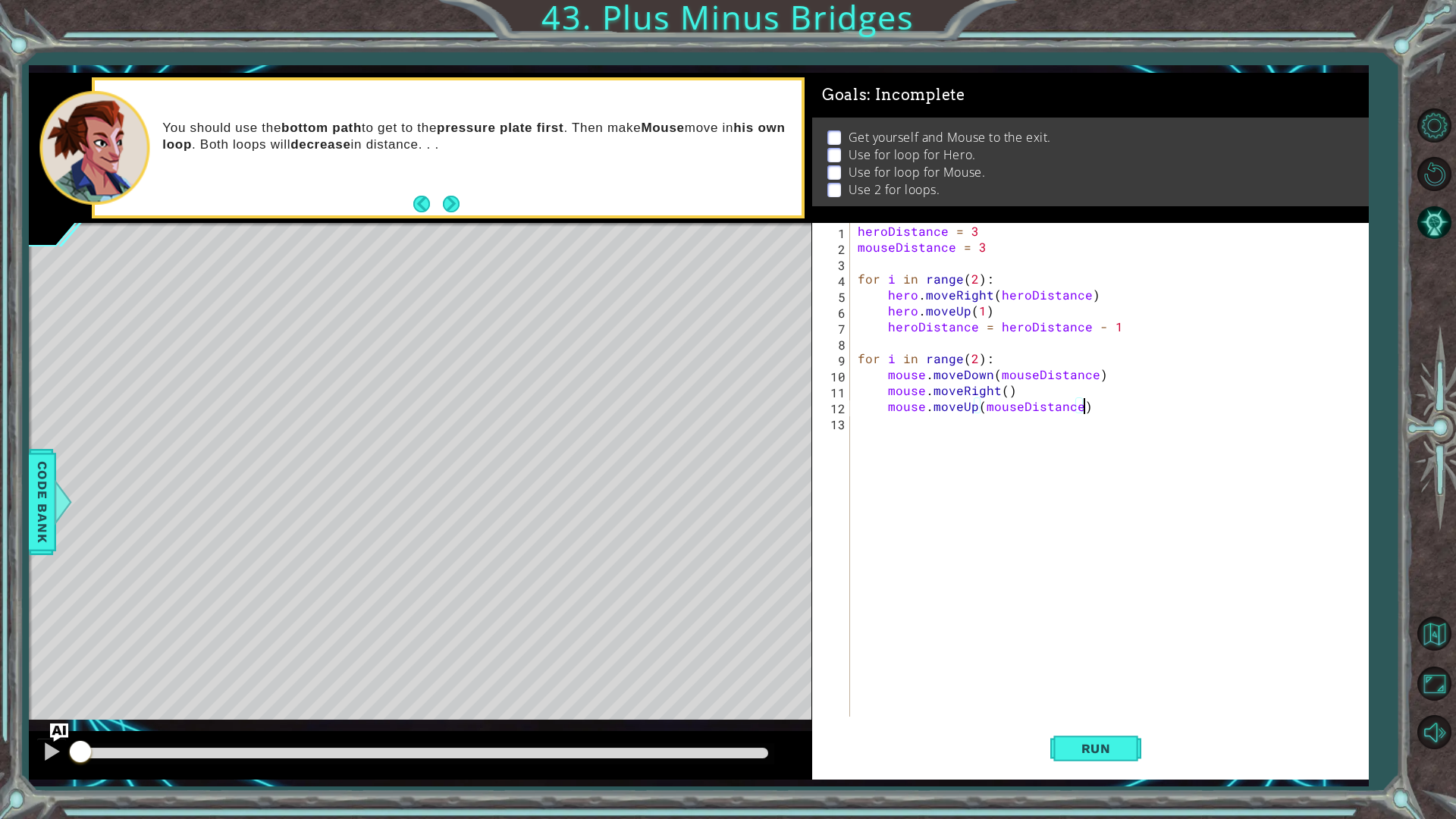
click at [900, 437] on div "heroDistance = 3 mouseDistance = 3 for i in range ( 2 ) : hero . moveRight ( he…" at bounding box center [1113, 486] width 516 height 526
click at [1111, 690] on span "Run" at bounding box center [1097, 749] width 60 height 16
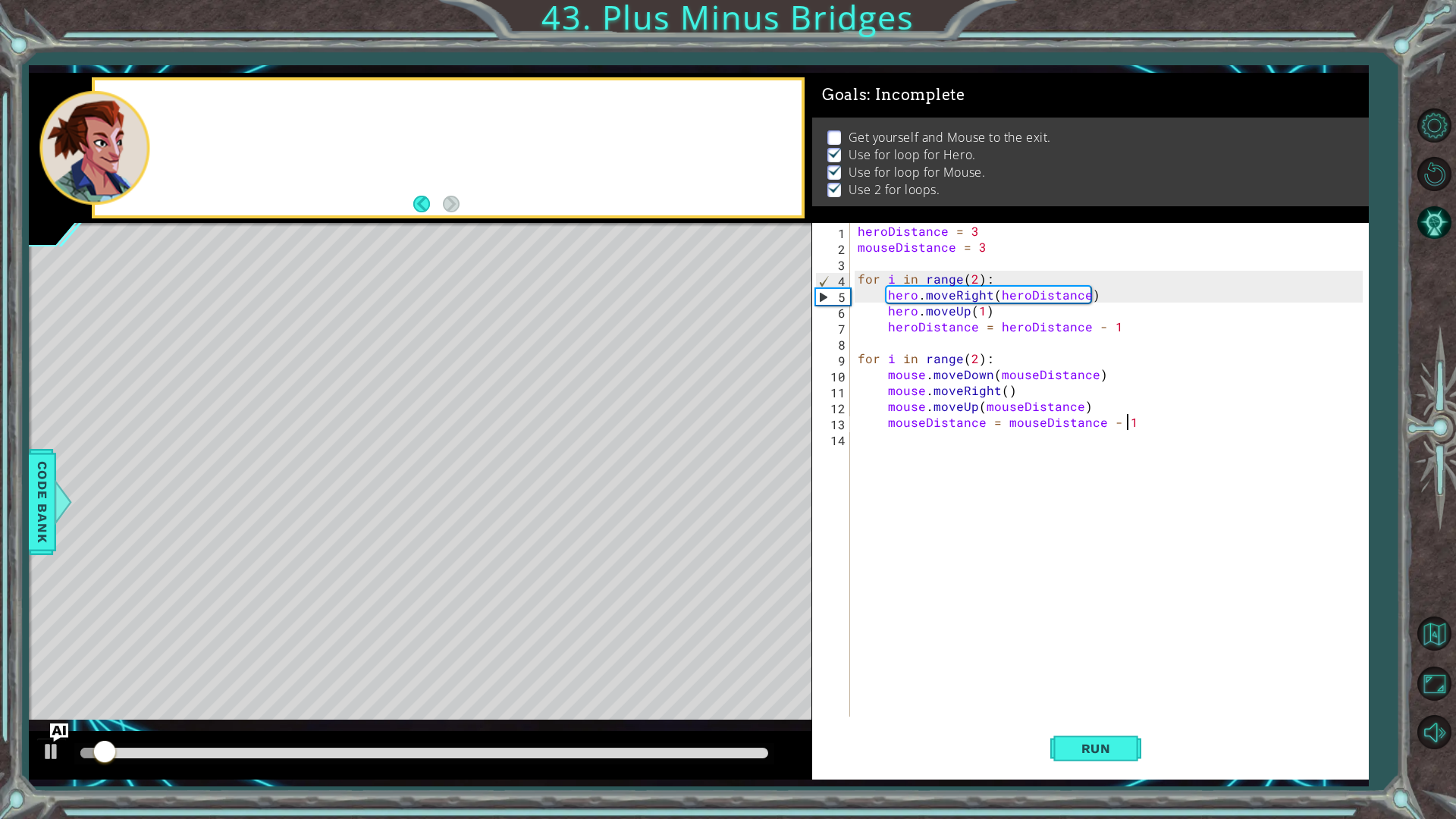
scroll to position [1, 0]
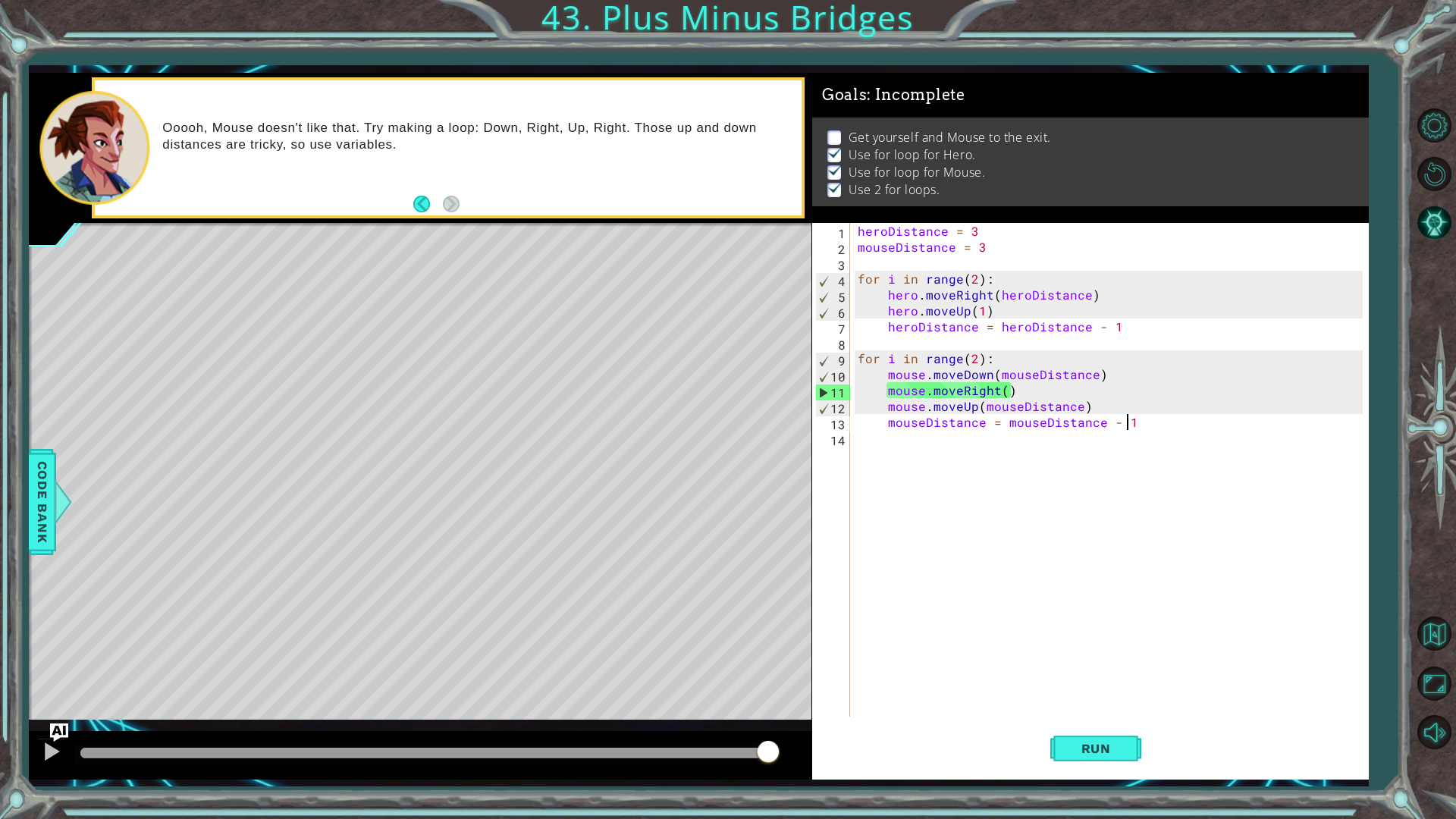
drag, startPoint x: 468, startPoint y: 755, endPoint x: 860, endPoint y: 758, distance: 392.0
click at [860, 690] on div "1 ההההההההההההההההההההההההההההההההההההההההההההההההההההההההההההההההההההההההההההה…" at bounding box center [698, 427] width 1339 height 707
click at [1096, 410] on div "heroDistance = 3 mouseDistance = 3 for i in range ( 2 ) : hero . moveRight ( he…" at bounding box center [1113, 486] width 516 height 526
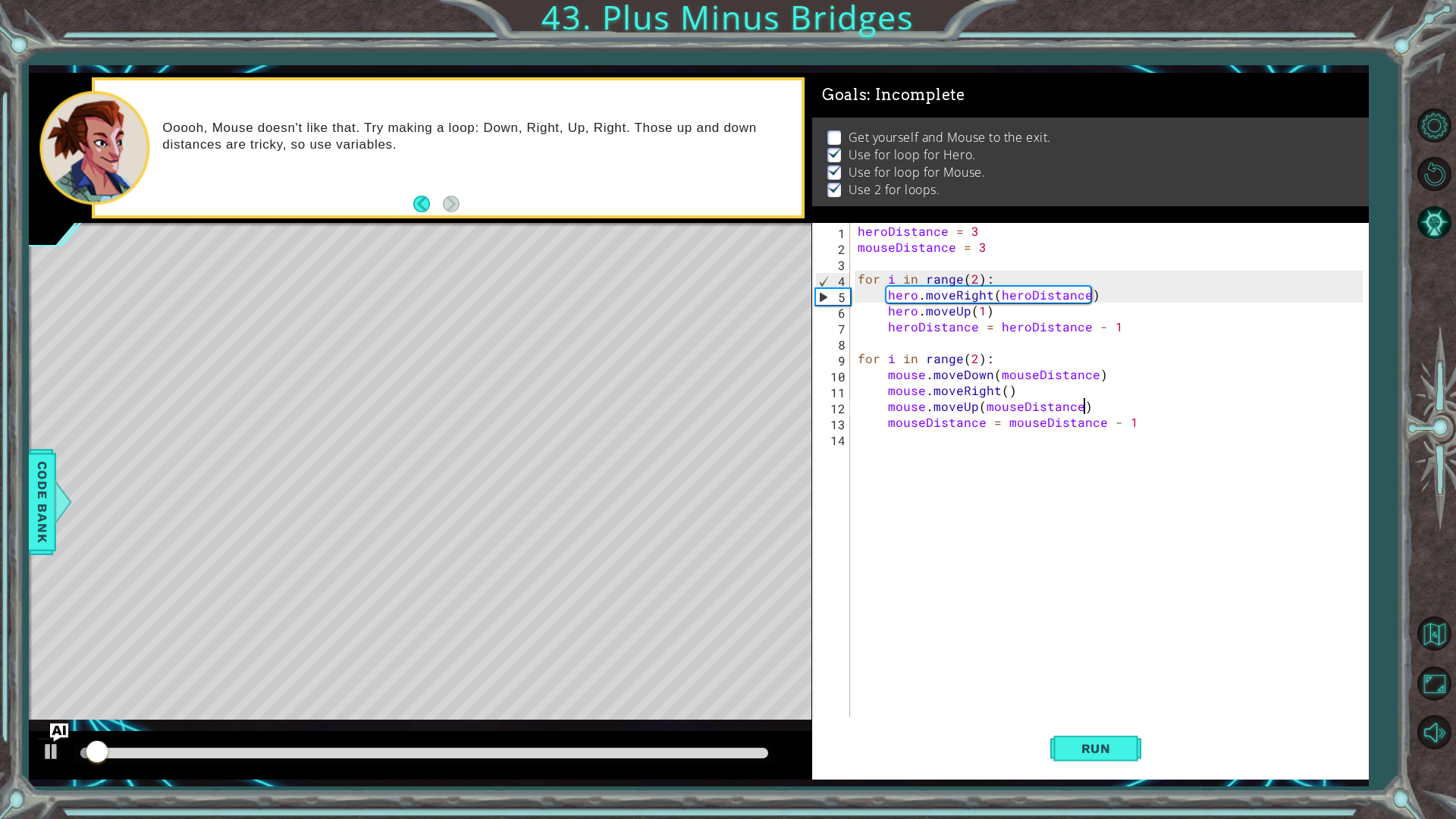
type textarea "mouse.moveUp(mouseDistance)"
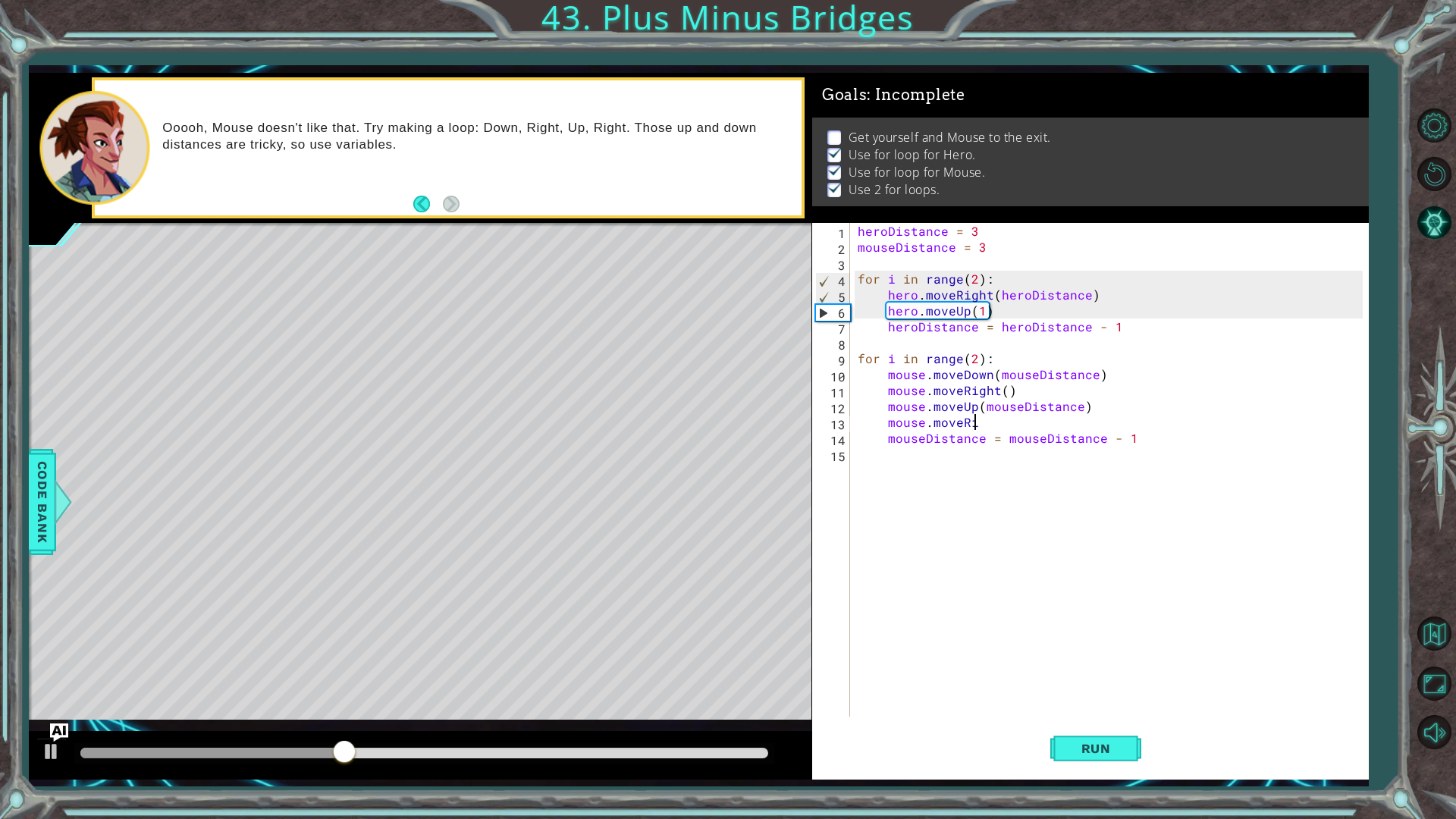
scroll to position [0, 8]
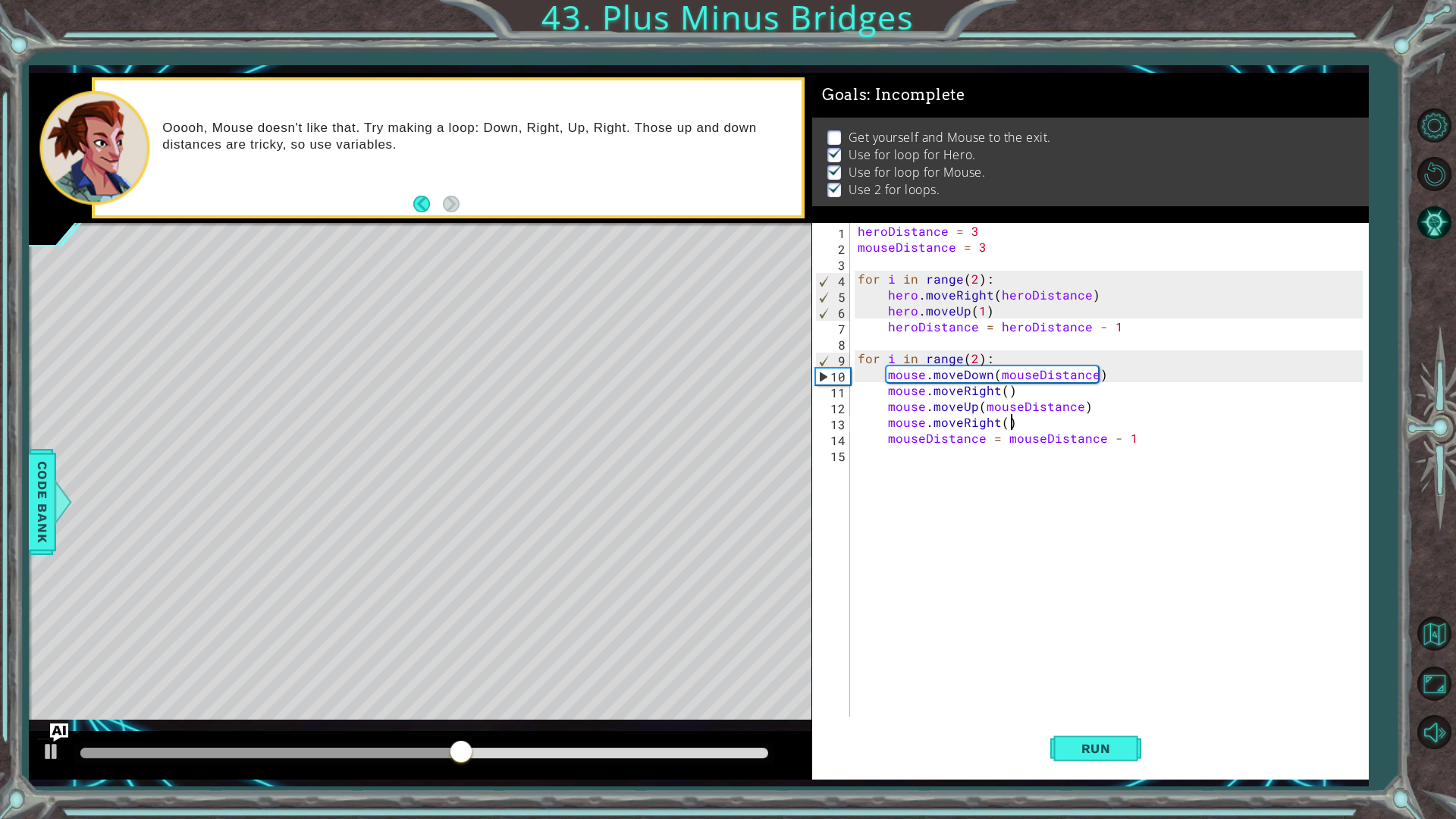
type textarea "mouse.moveRight()"
click at [1020, 636] on div "heroDistance = 3 mouseDistance = 3 for i in range ( 2 ) : hero . moveRight ( he…" at bounding box center [1113, 486] width 516 height 526
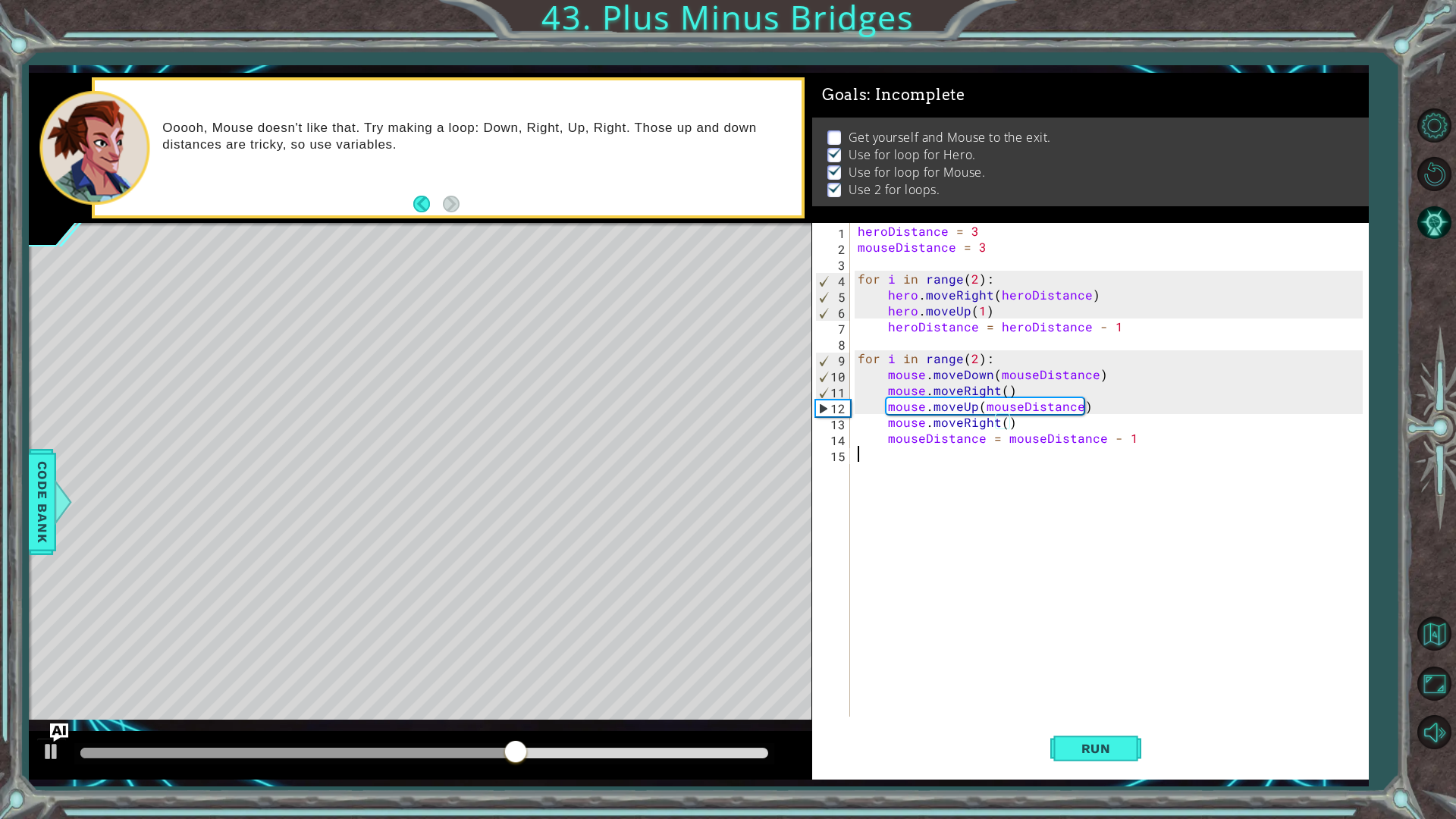
scroll to position [0, 0]
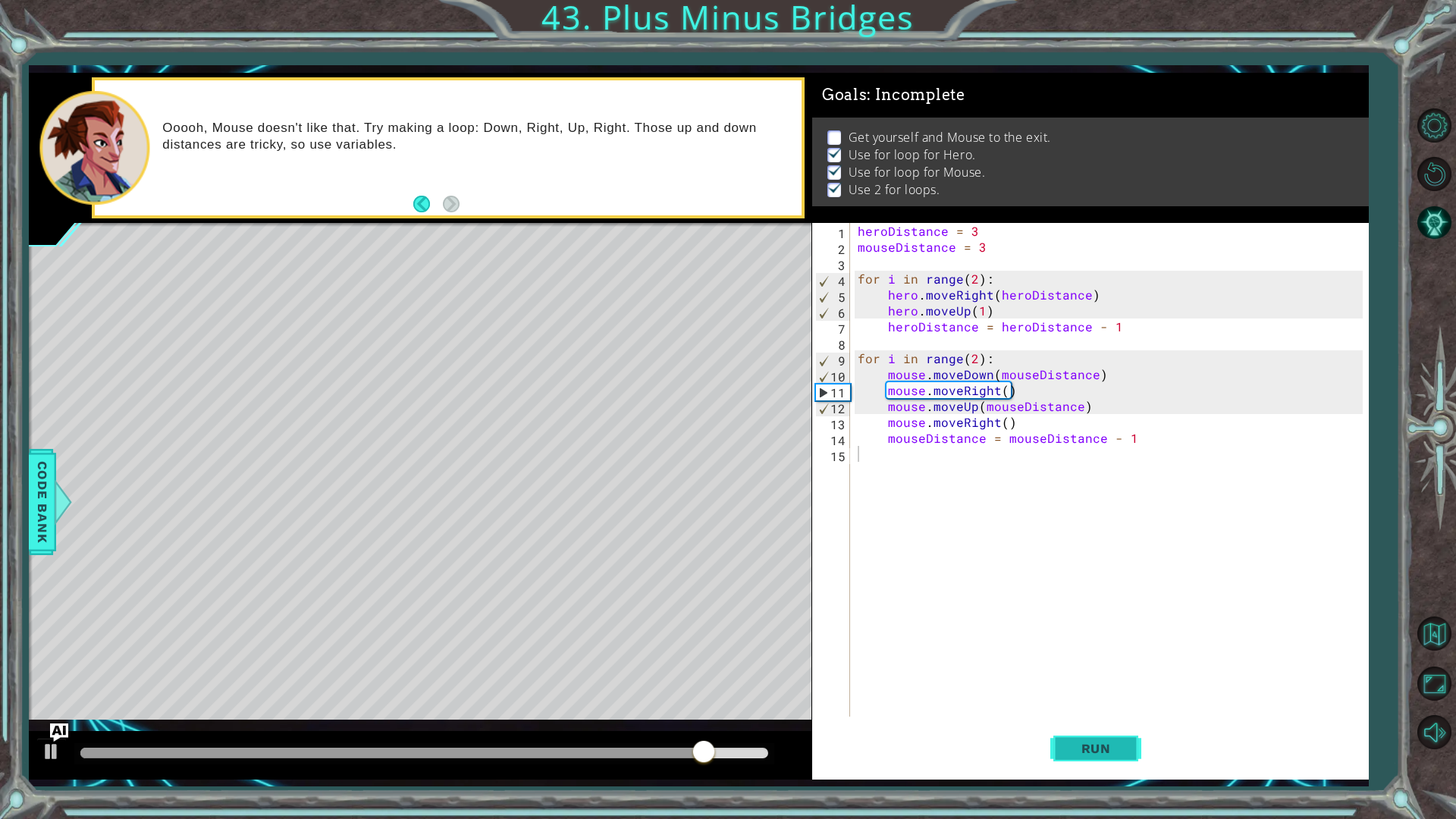
click at [1102, 690] on span "Run" at bounding box center [1097, 749] width 60 height 16
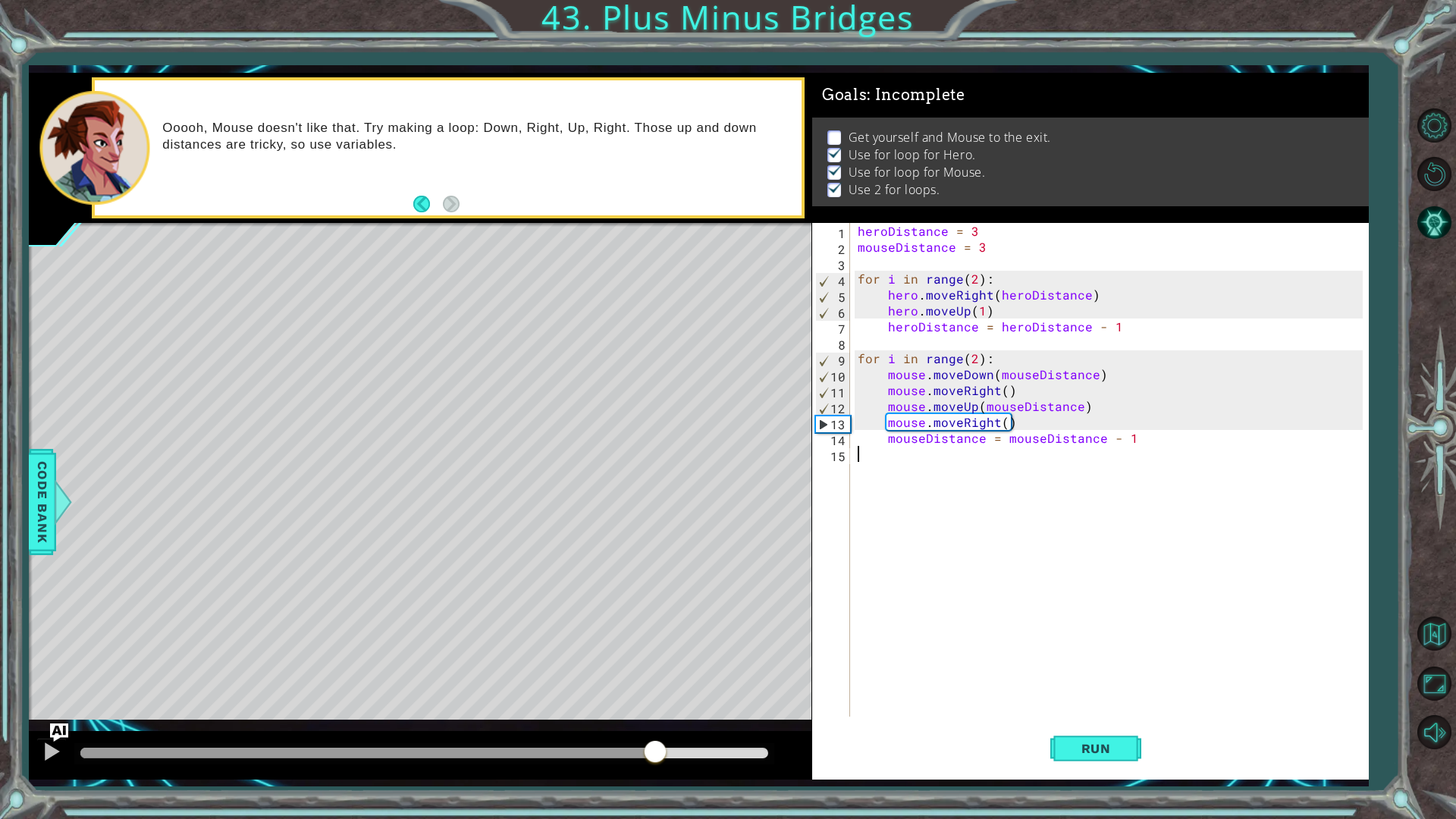
drag, startPoint x: 677, startPoint y: 756, endPoint x: 655, endPoint y: 746, distance: 24.2
click at [655, 690] on div at bounding box center [425, 753] width 688 height 11
click at [970, 363] on div "heroDistance = 3 mouseDistance = 3 for i in range ( 2 ) : hero . moveRight ( he…" at bounding box center [1113, 486] width 516 height 526
type textarea "for i in range(3):"
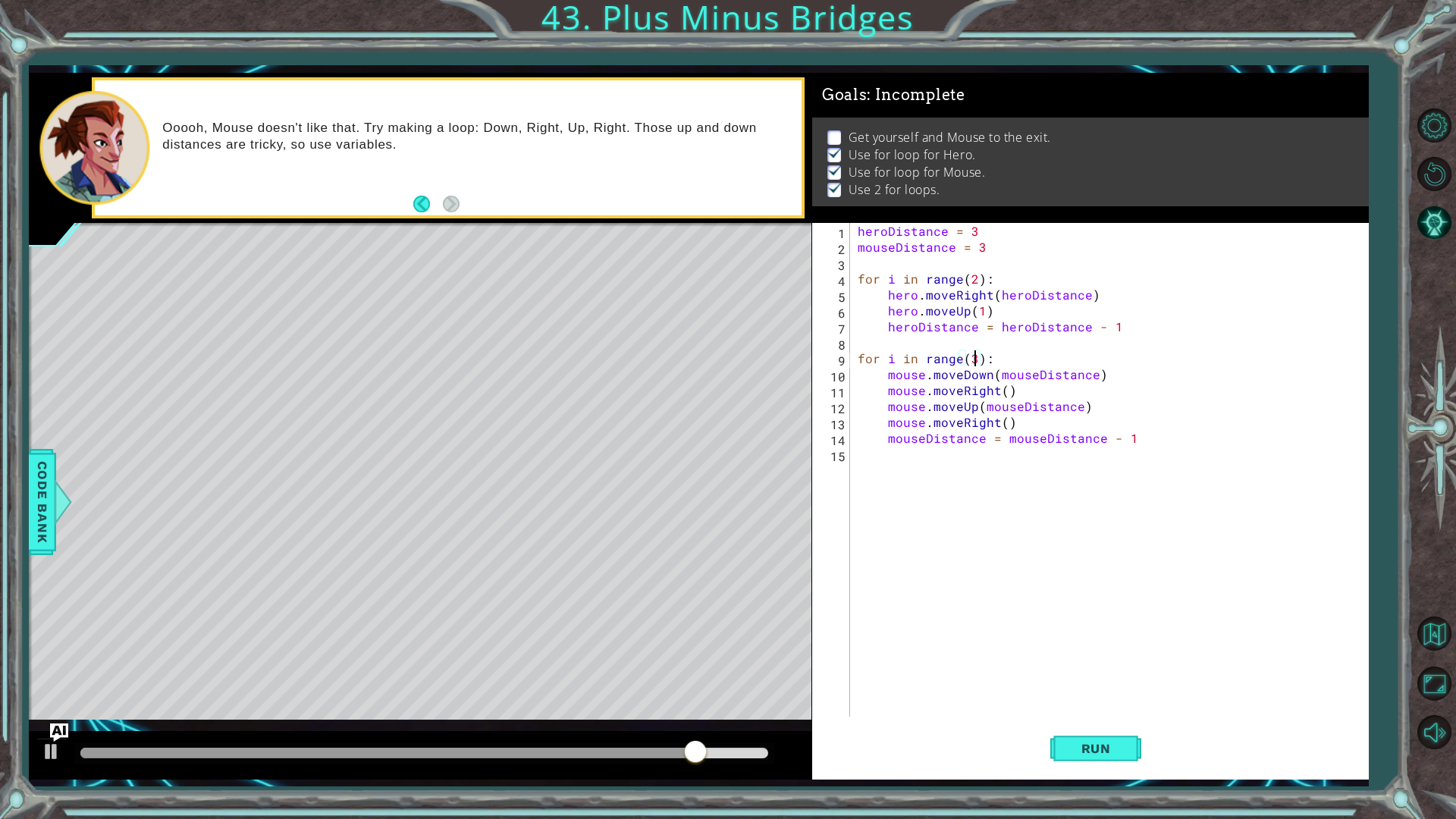
scroll to position [0, 7]
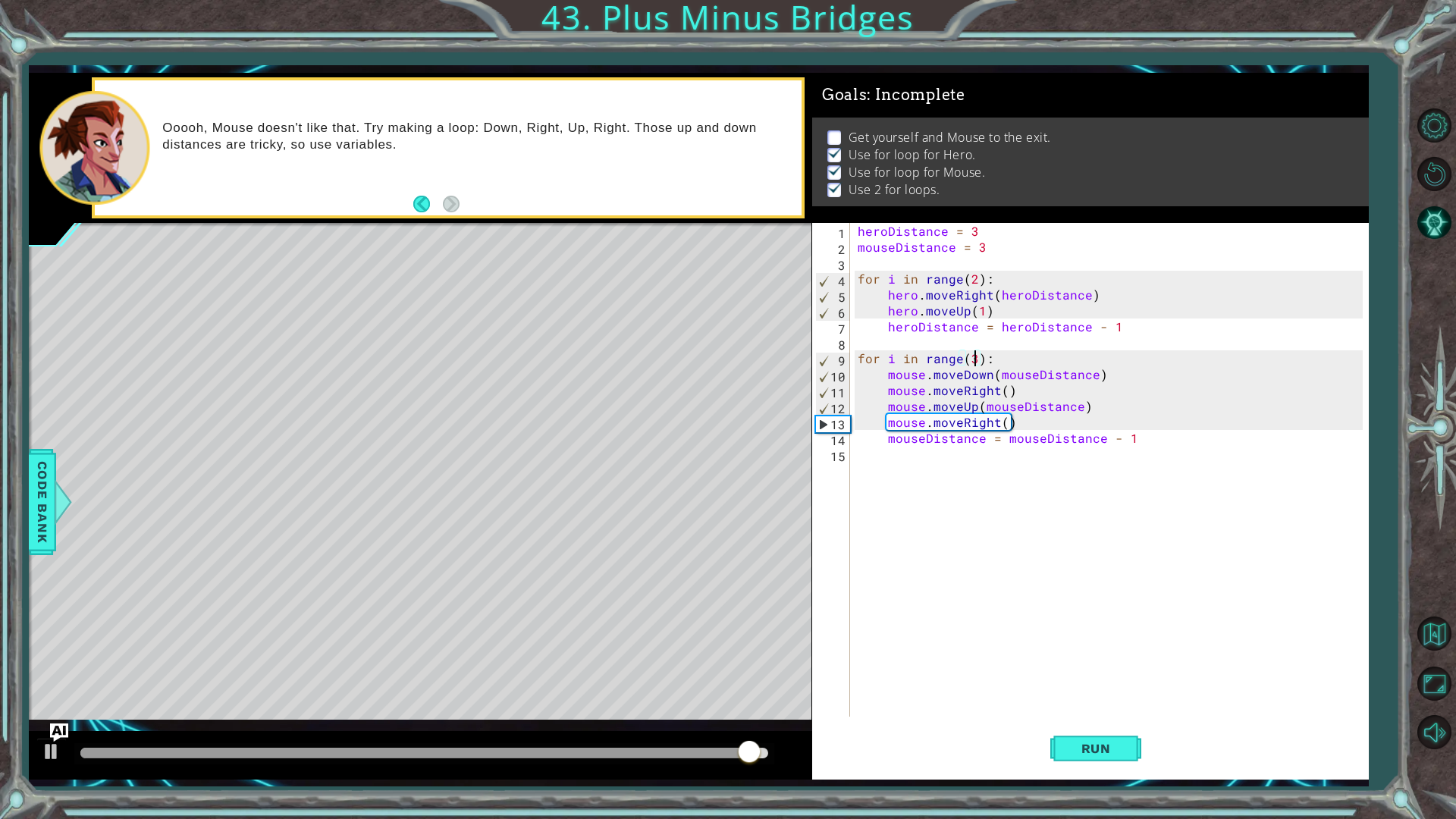
click at [1021, 573] on div "heroDistance = 3 mouseDistance = 3 for i in range ( 2 ) : hero . moveRight ( he…" at bounding box center [1113, 486] width 516 height 526
click at [889, 340] on div "heroDistance = 3 mouseDistance = 3 for i in range ( 2 ) : hero . moveRight ( he…" at bounding box center [1113, 486] width 516 height 526
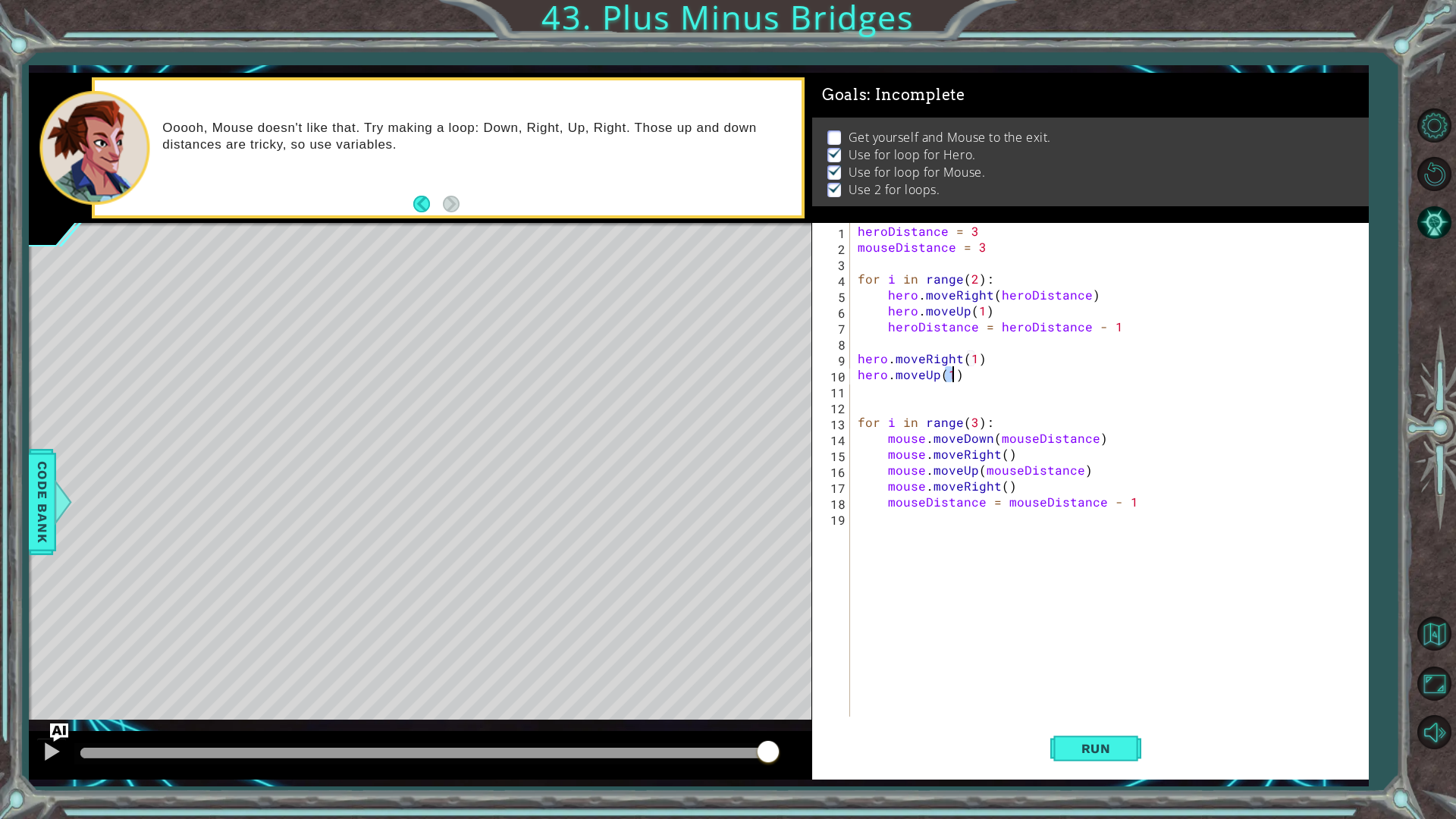
scroll to position [0, 5]
type textarea "hero.moveU"
drag, startPoint x: 854, startPoint y: 341, endPoint x: 852, endPoint y: 354, distance: 13.2
click at [852, 354] on div "1 2 3 4 5 6 7 8 9 10 11 12 13 14 15 16 17 18 19 heroDistance = 3 mouseDistance …" at bounding box center [1088, 469] width 551 height 494
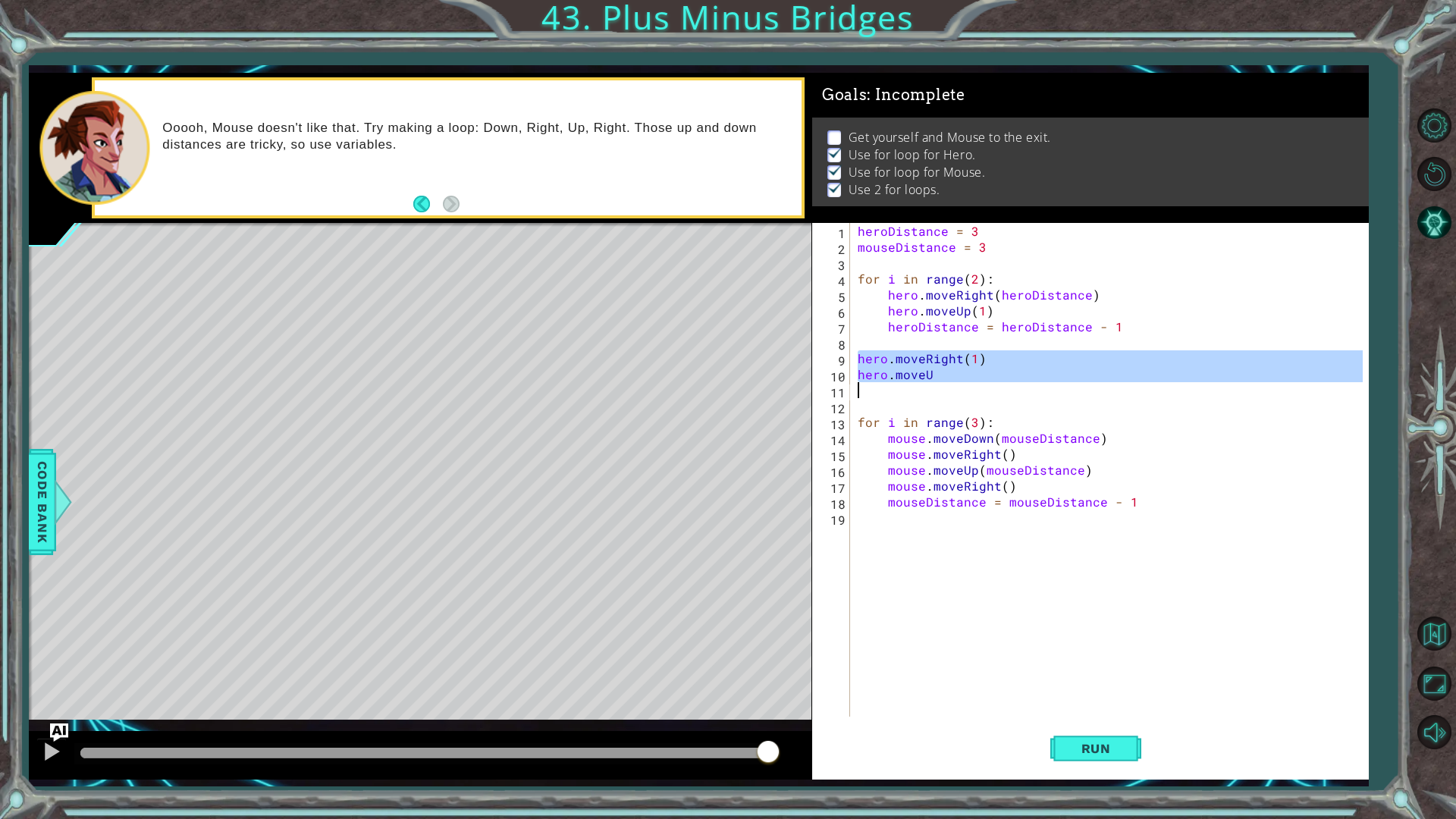
drag, startPoint x: 859, startPoint y: 356, endPoint x: 973, endPoint y: 395, distance: 120.5
click at [973, 395] on div "heroDistance = 3 mouseDistance = 3 for i in range ( 2 ) : hero . moveRight ( he…" at bounding box center [1113, 486] width 516 height 526
type textarea "hero.moveU"
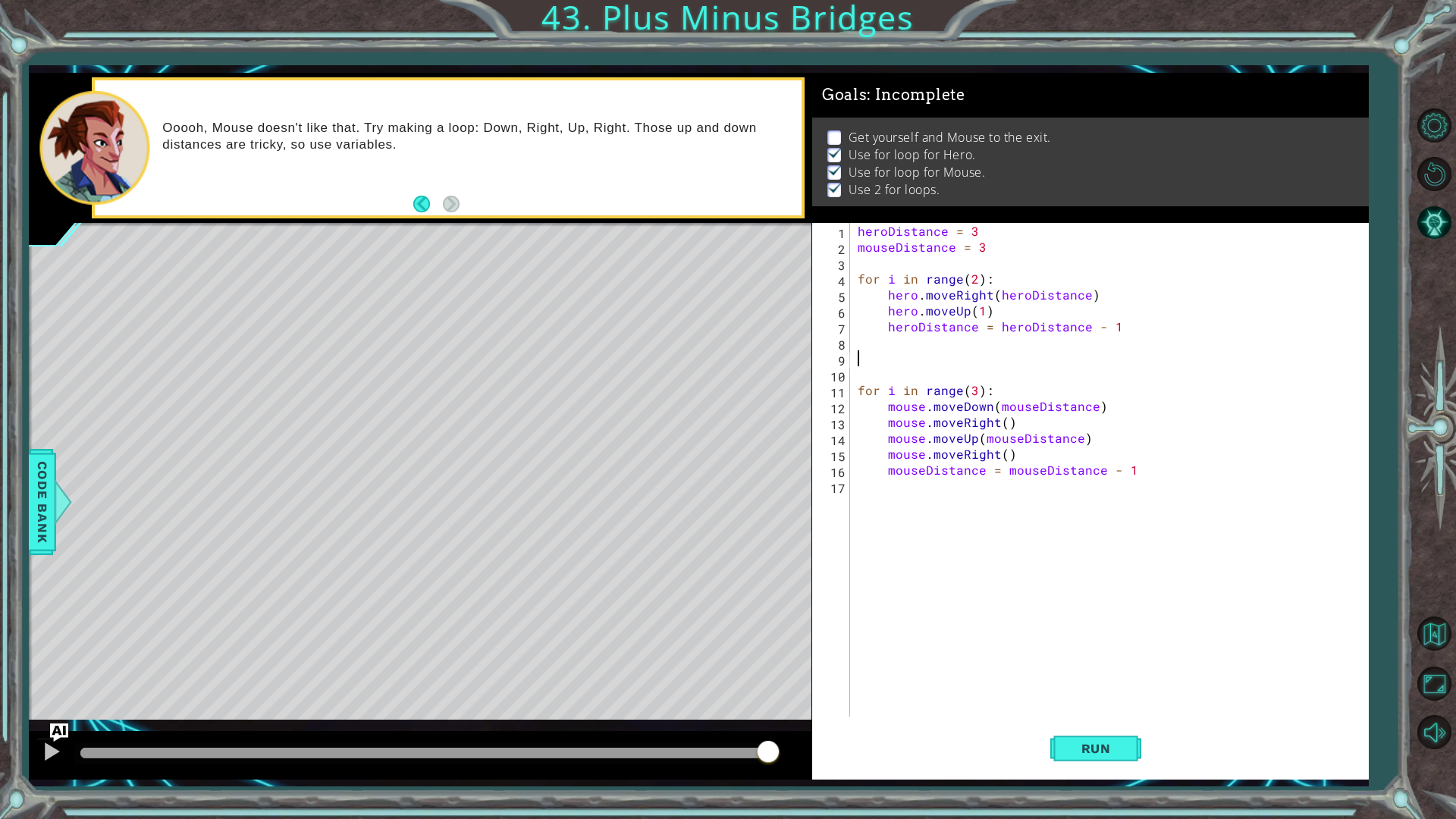
click at [971, 279] on div "heroDistance = 3 mouseDistance = 3 for i in range ( 2 ) : hero . moveRight ( he…" at bounding box center [1113, 486] width 516 height 526
type textarea "for i in range(3):"
click at [928, 372] on div "heroDistance = 3 mouseDistance = 3 for i in range ( 3 ) : hero . moveRight ( he…" at bounding box center [1113, 486] width 516 height 526
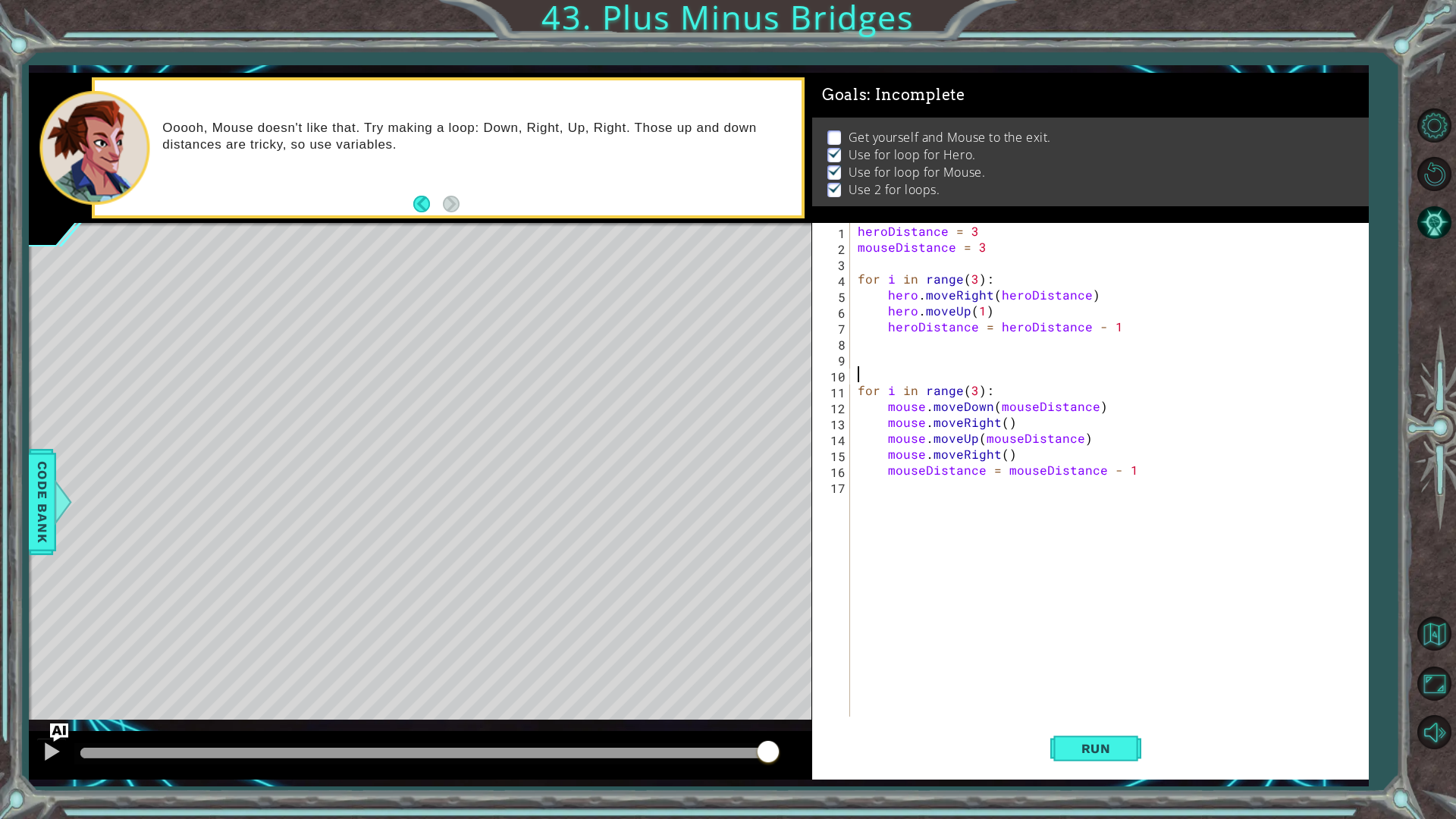
click at [927, 357] on div "heroDistance = 3 mouseDistance = 3 for i in range ( 3 ) : hero . moveRight ( he…" at bounding box center [1113, 486] width 516 height 526
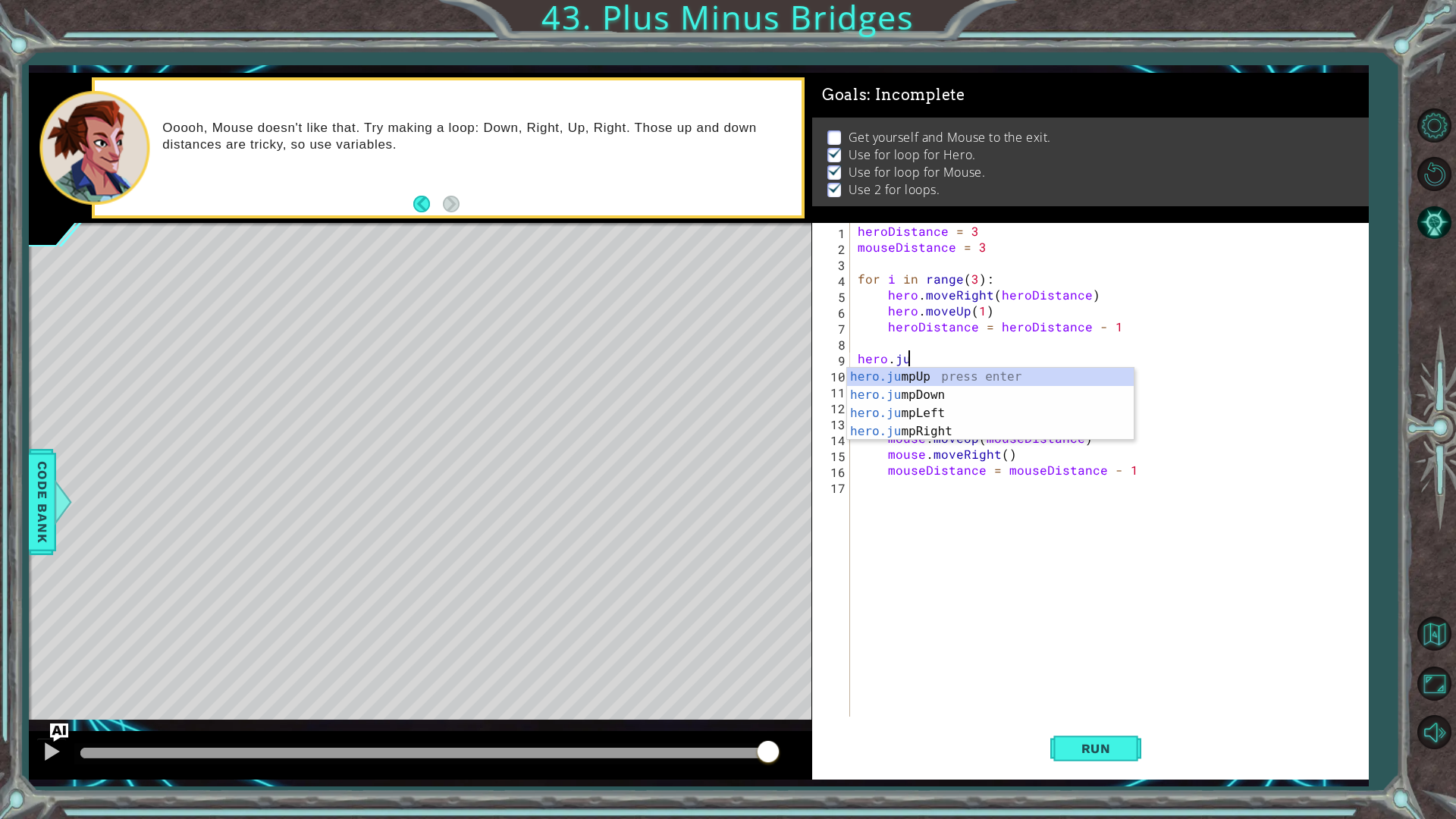
type textarea "hero.jump"
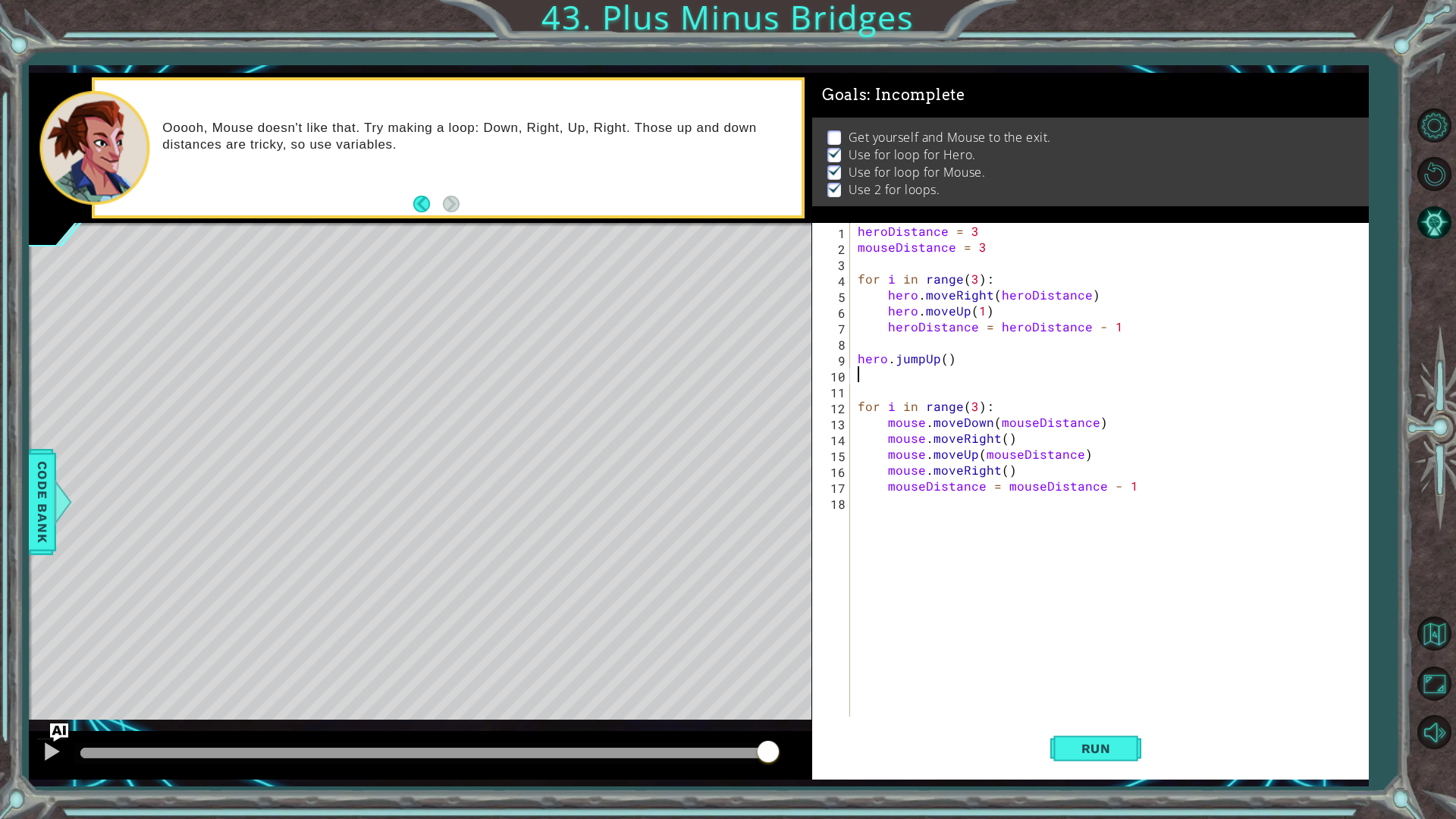
type textarea "hero.jumpUp()"
click at [915, 530] on div "heroDistance = 3 mouseDistance = 3 for i in range ( 3 ) : hero . moveRight ( he…" at bounding box center [1113, 486] width 516 height 526
click at [1095, 690] on button "Run" at bounding box center [1096, 748] width 91 height 56
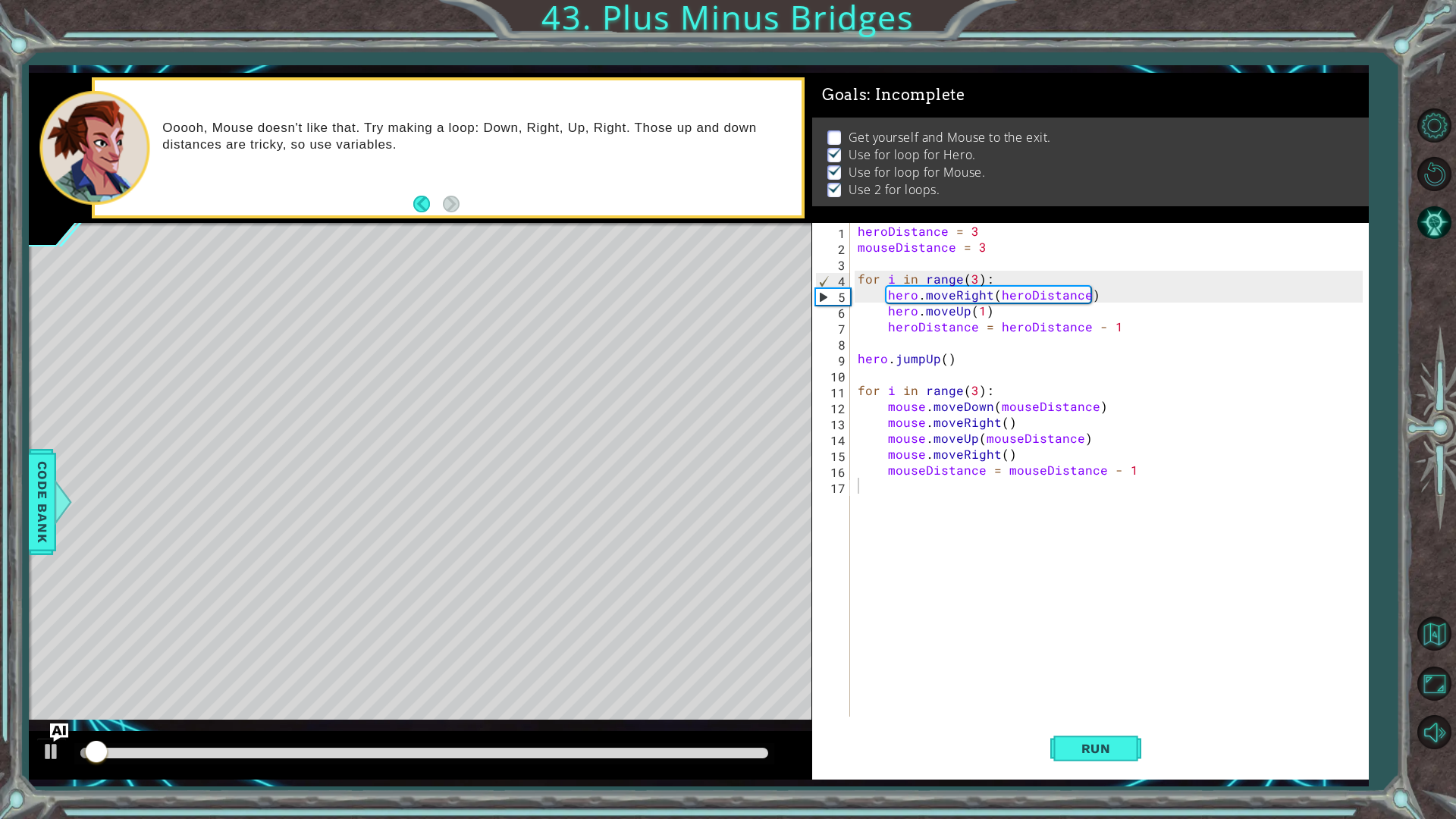
drag, startPoint x: 704, startPoint y: 759, endPoint x: 728, endPoint y: 755, distance: 24.3
click at [728, 690] on div at bounding box center [424, 754] width 699 height 21
drag, startPoint x: 707, startPoint y: 760, endPoint x: 715, endPoint y: 757, distance: 8.5
click at [715, 690] on div at bounding box center [424, 754] width 699 height 21
click at [399, 690] on div at bounding box center [424, 754] width 699 height 21
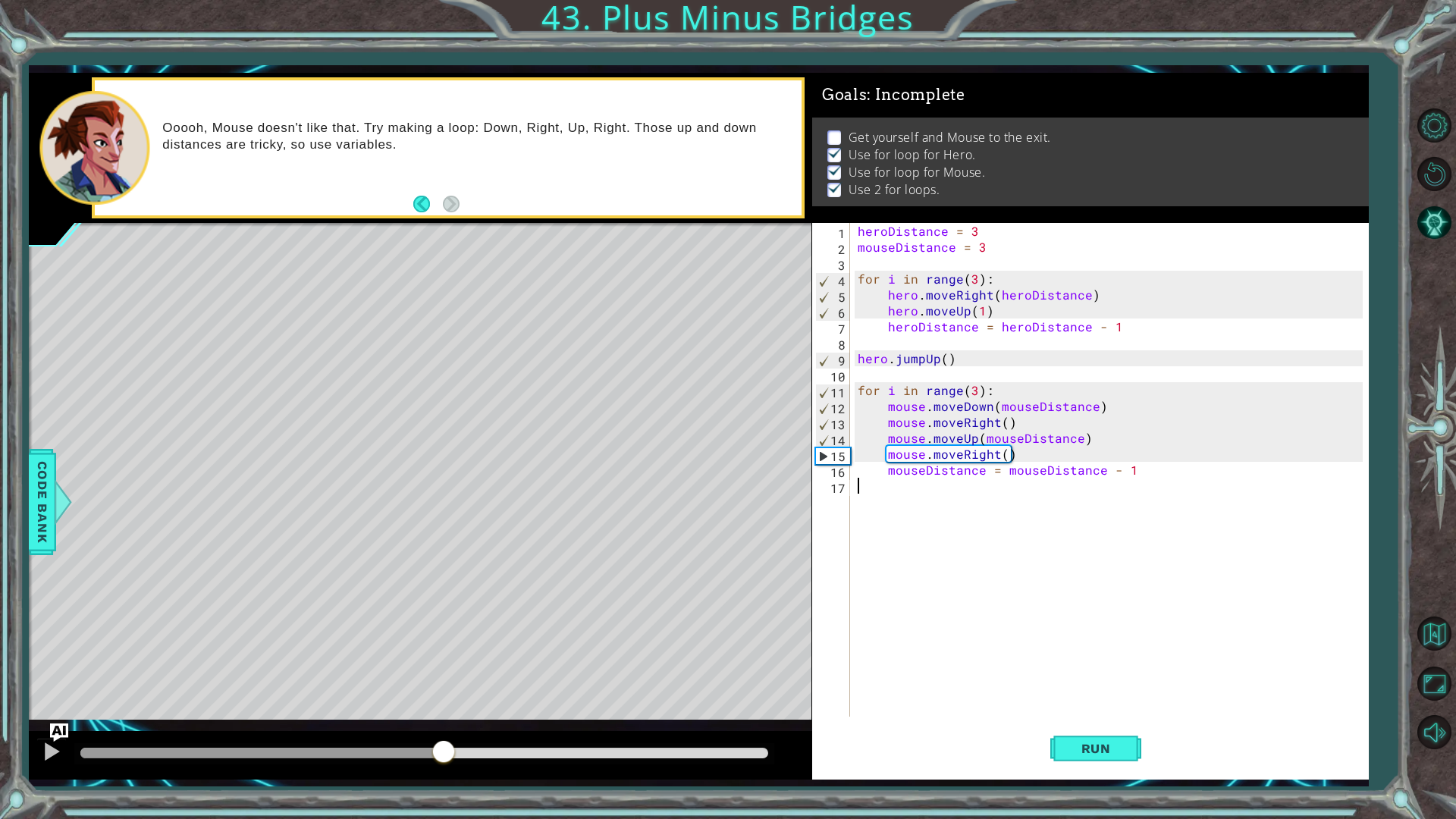
drag, startPoint x: 399, startPoint y: 747, endPoint x: 443, endPoint y: 752, distance: 44.3
click at [443, 690] on div at bounding box center [425, 753] width 688 height 11
click at [962, 623] on div "heroDistance = 3 mouseDistance = 3 for i in range ( 3 ) : hero . moveRight ( he…" at bounding box center [1113, 486] width 516 height 526
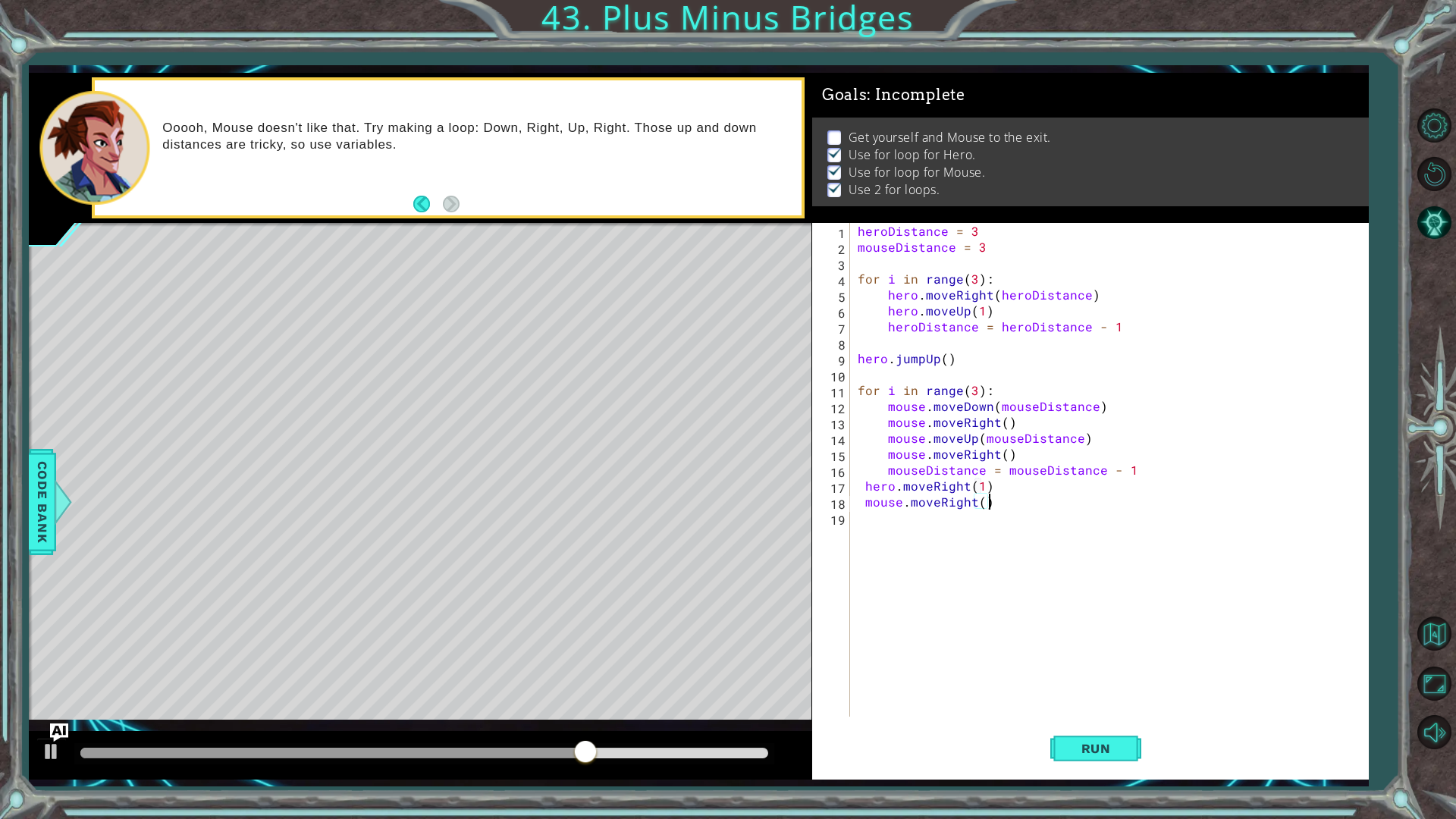
scroll to position [0, 16]
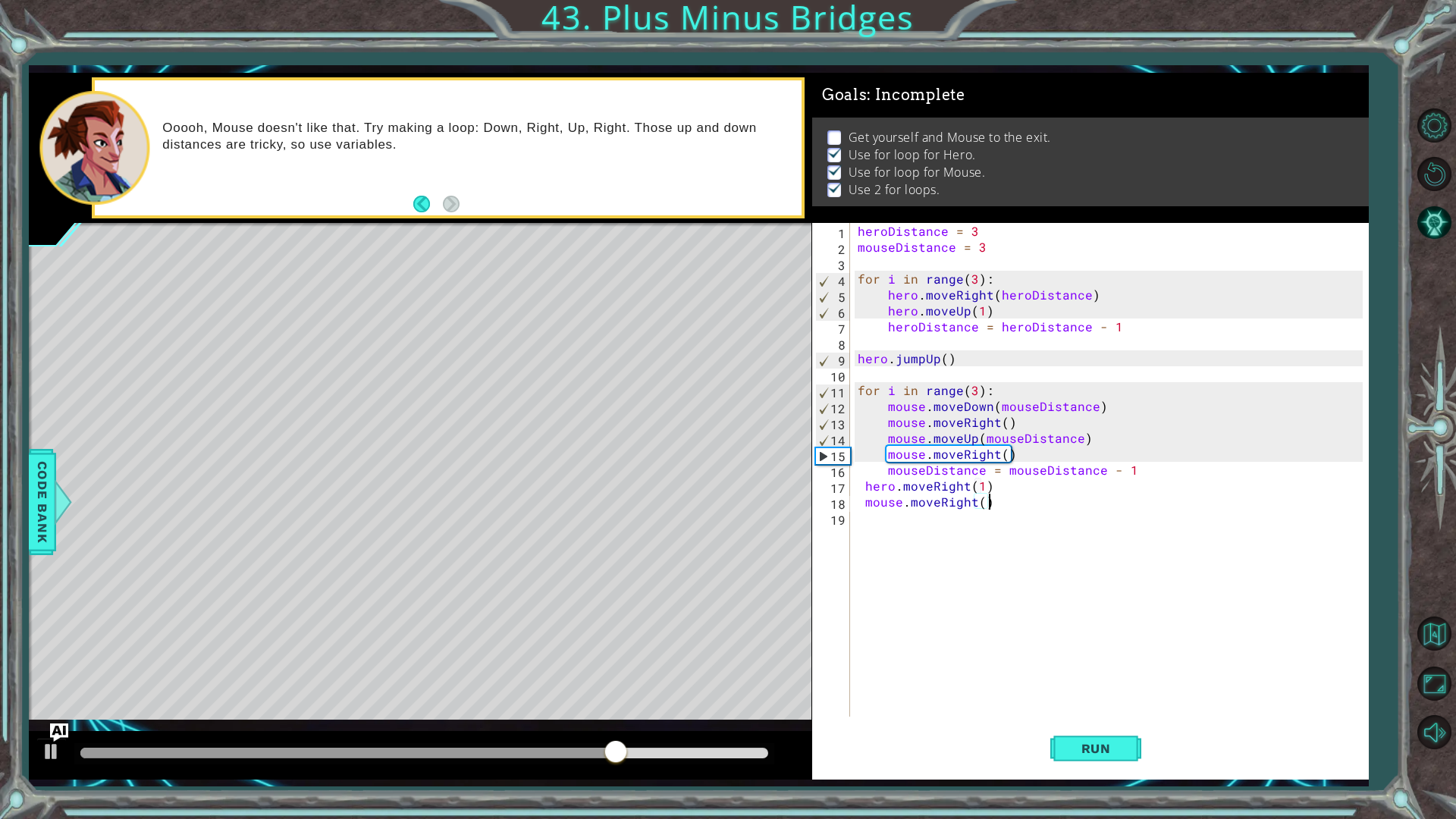
click at [865, 487] on div "heroDistance = 3 mouseDistance = 3 for i in range ( 3 ) : hero . moveRight ( he…" at bounding box center [1113, 486] width 516 height 526
click at [862, 519] on div "heroDistance = 3 mouseDistance = 3 for i in range ( 3 ) : hero . moveRight ( he…" at bounding box center [1113, 486] width 516 height 526
type textarea "mouse.moveRight()"
click at [1096, 690] on span "Run" at bounding box center [1097, 749] width 60 height 16
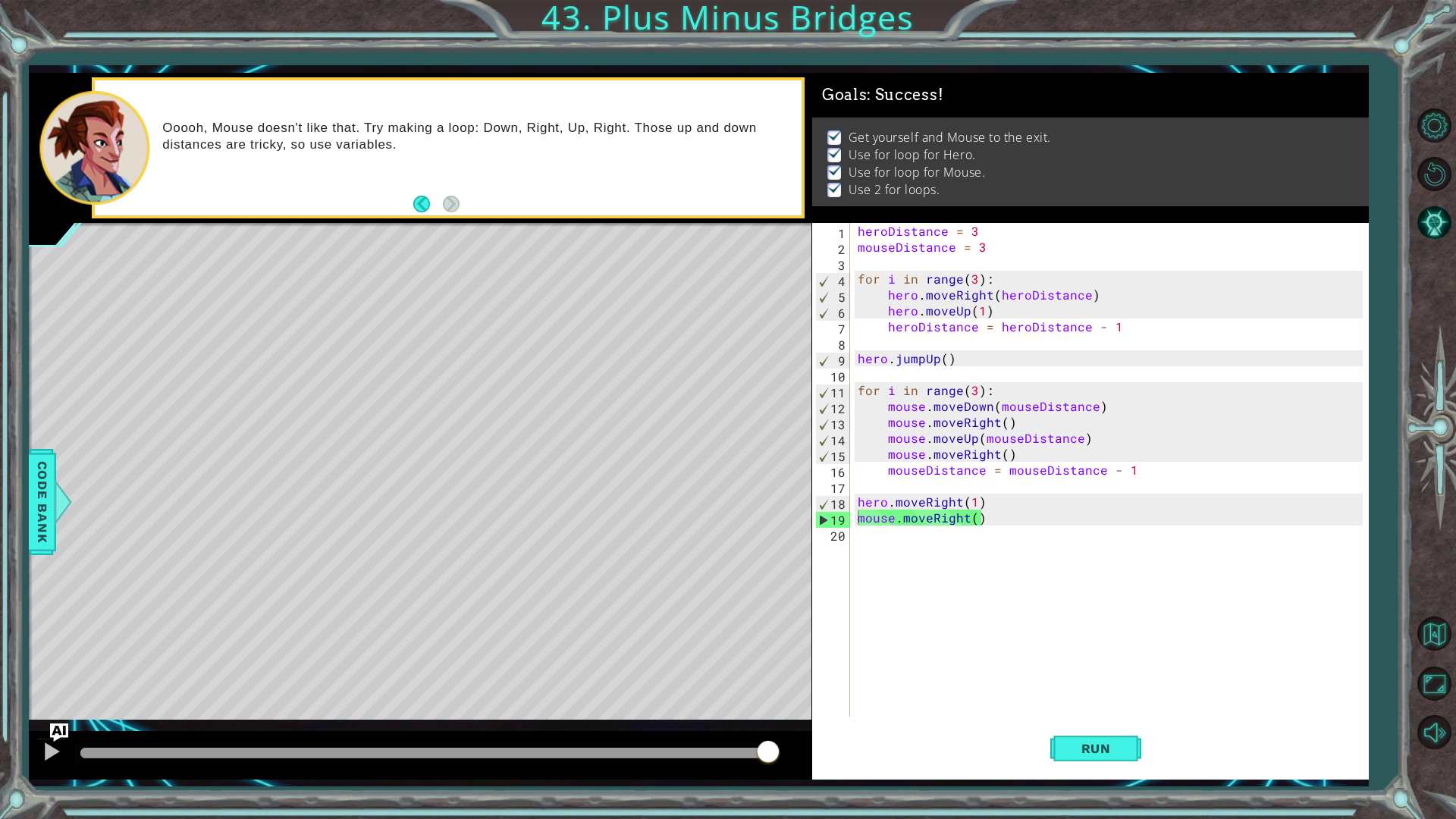
drag, startPoint x: 722, startPoint y: 753, endPoint x: 938, endPoint y: 773, distance: 216.9
click at [931, 690] on body "1 ההההההההההההההההההההההההההההההההההההההההההההההההההההההההההההההההההההההההההההה…" at bounding box center [728, 409] width 1456 height 819
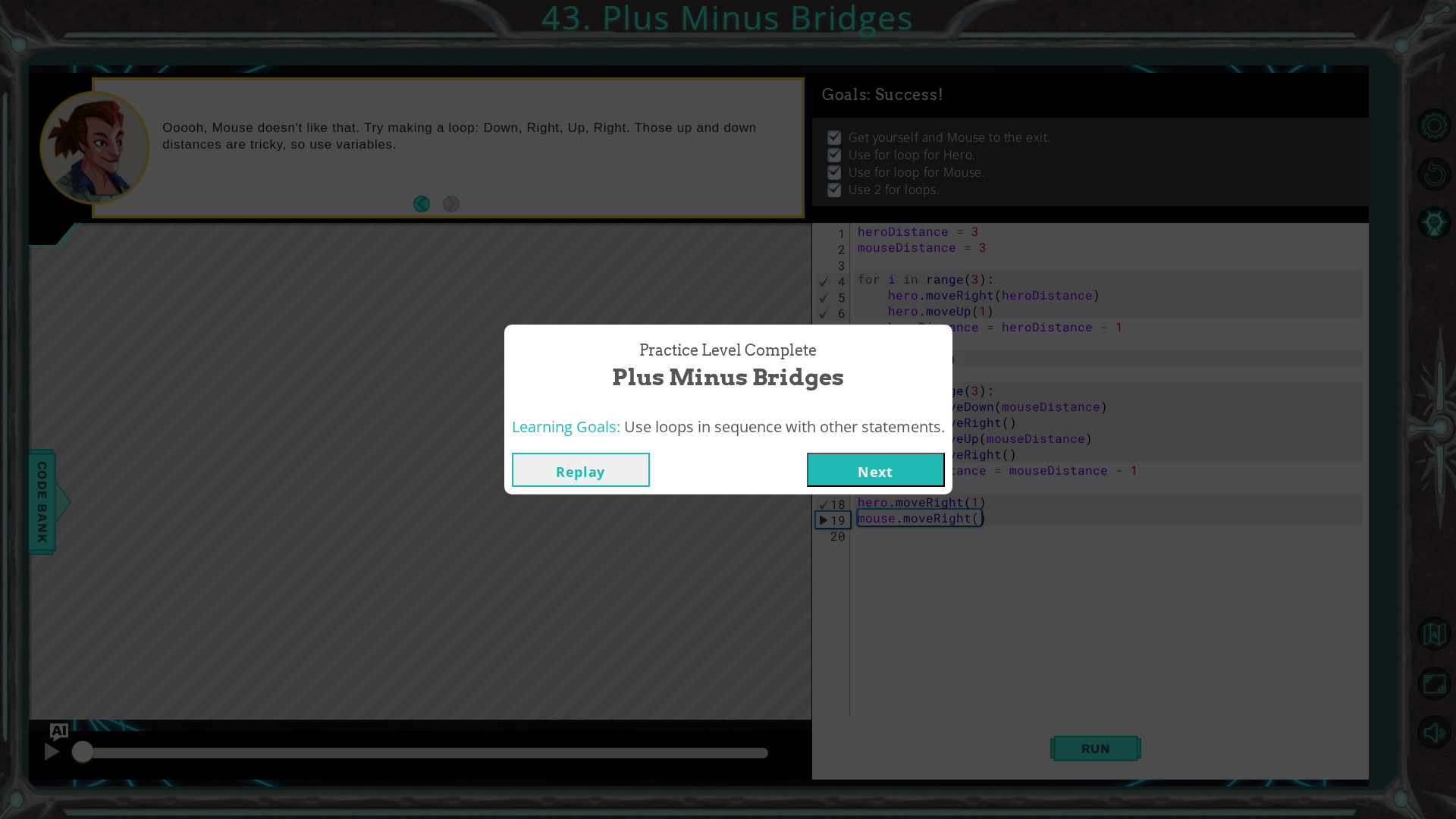
click at [886, 474] on button "Next" at bounding box center [877, 469] width 138 height 34
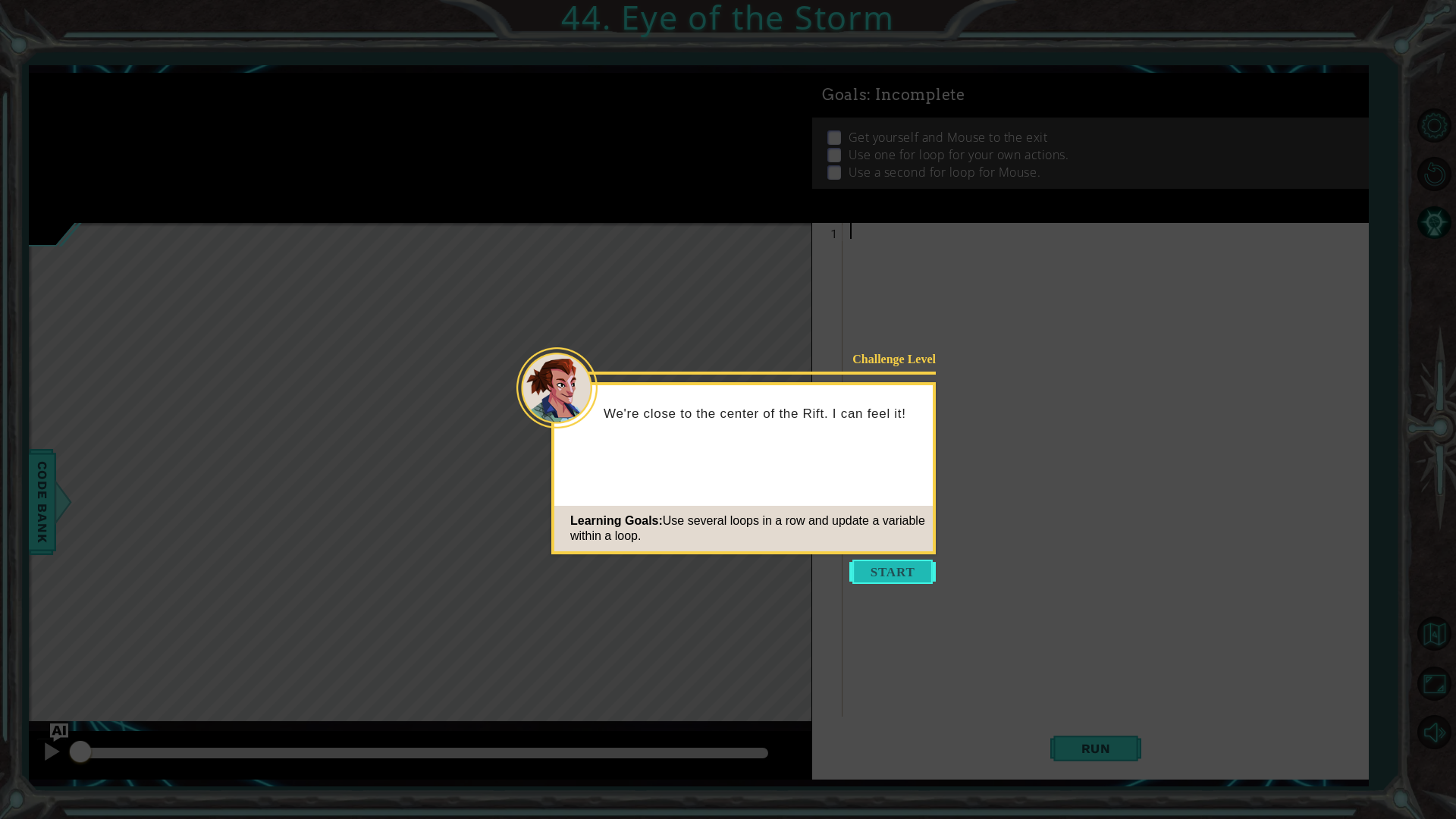
click at [902, 578] on button "Start" at bounding box center [892, 572] width 87 height 24
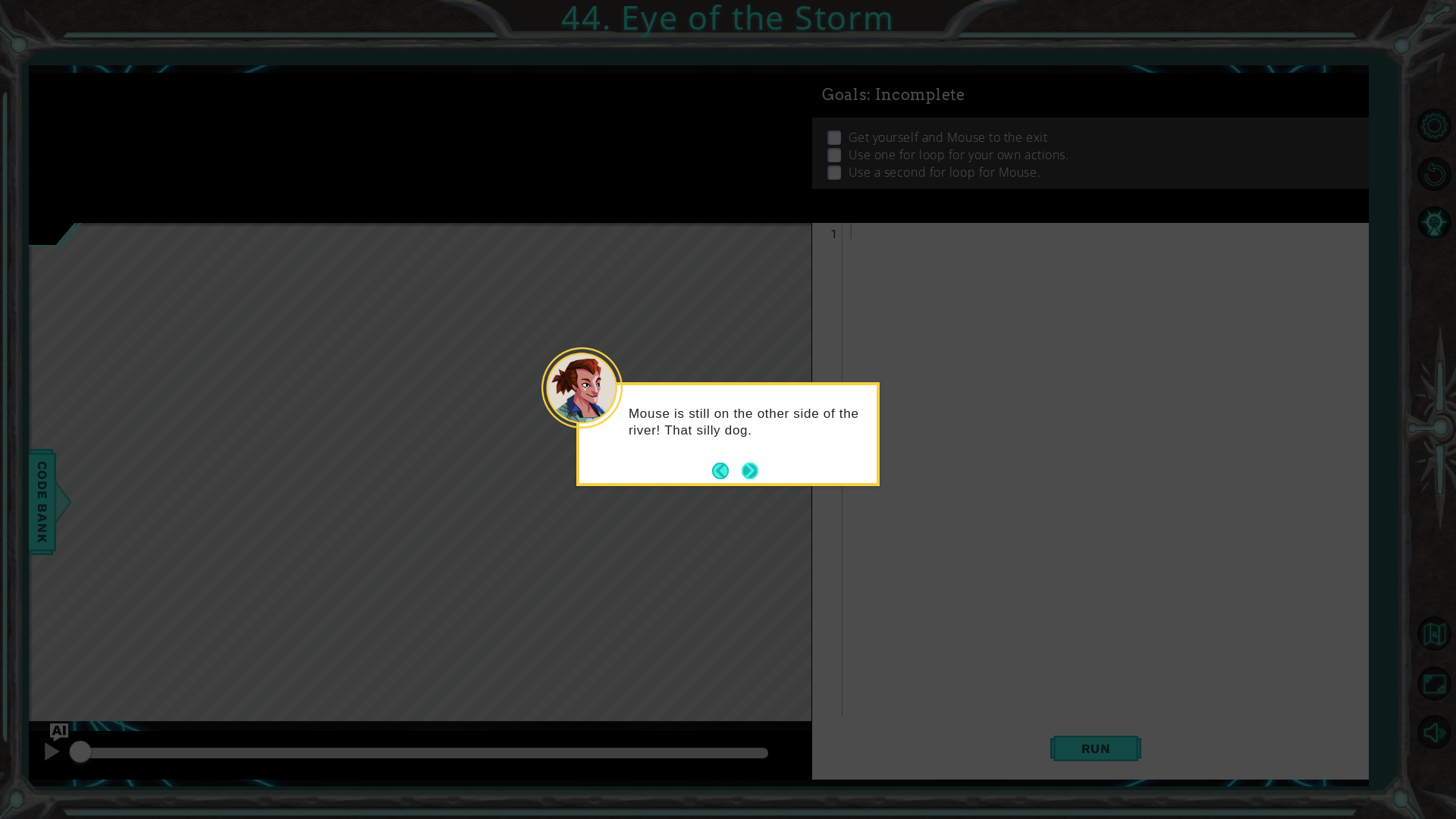
click at [742, 474] on button "Next" at bounding box center [750, 470] width 17 height 17
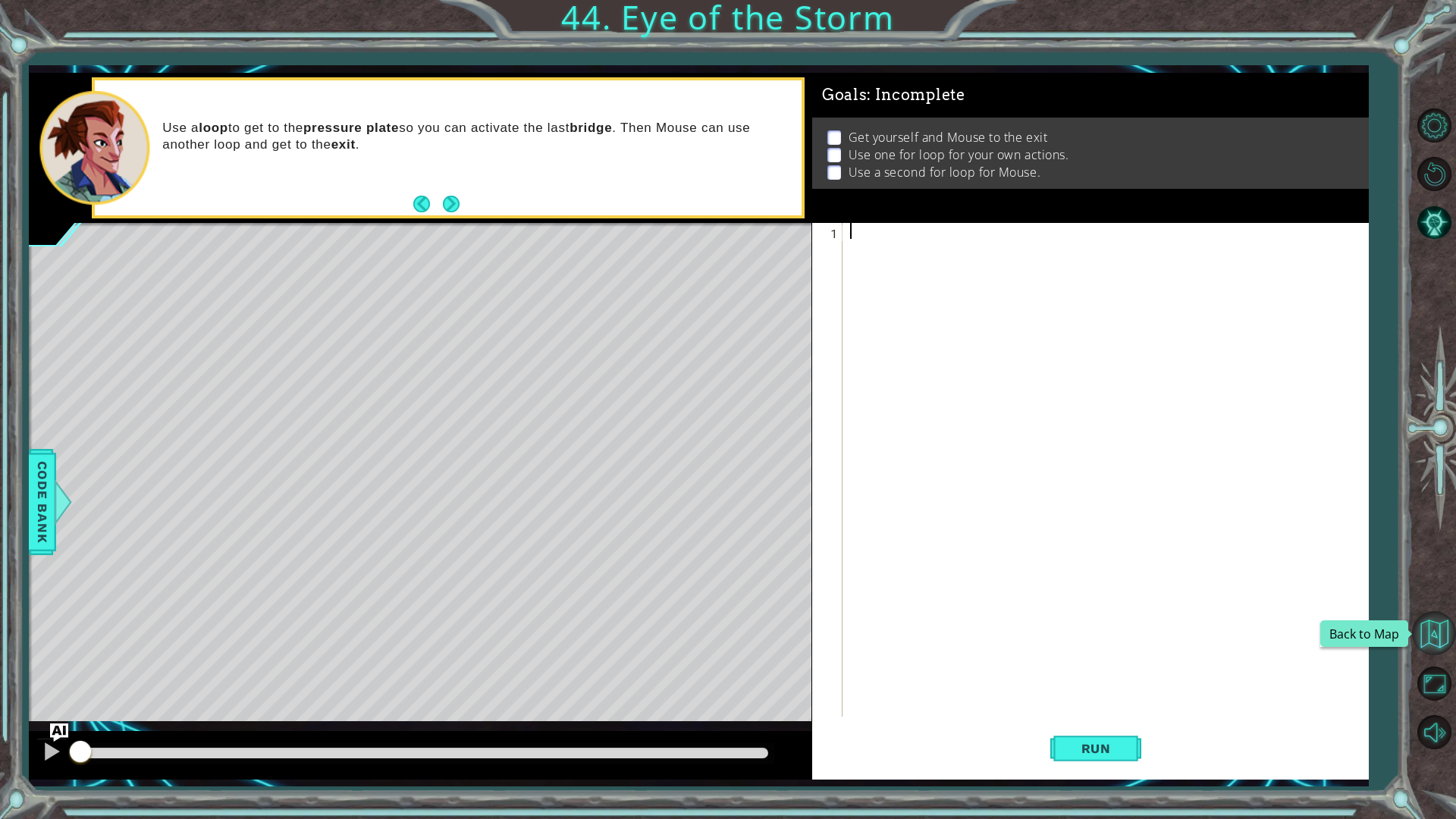
click at [1444, 617] on button "Back to Map" at bounding box center [1434, 633] width 44 height 44
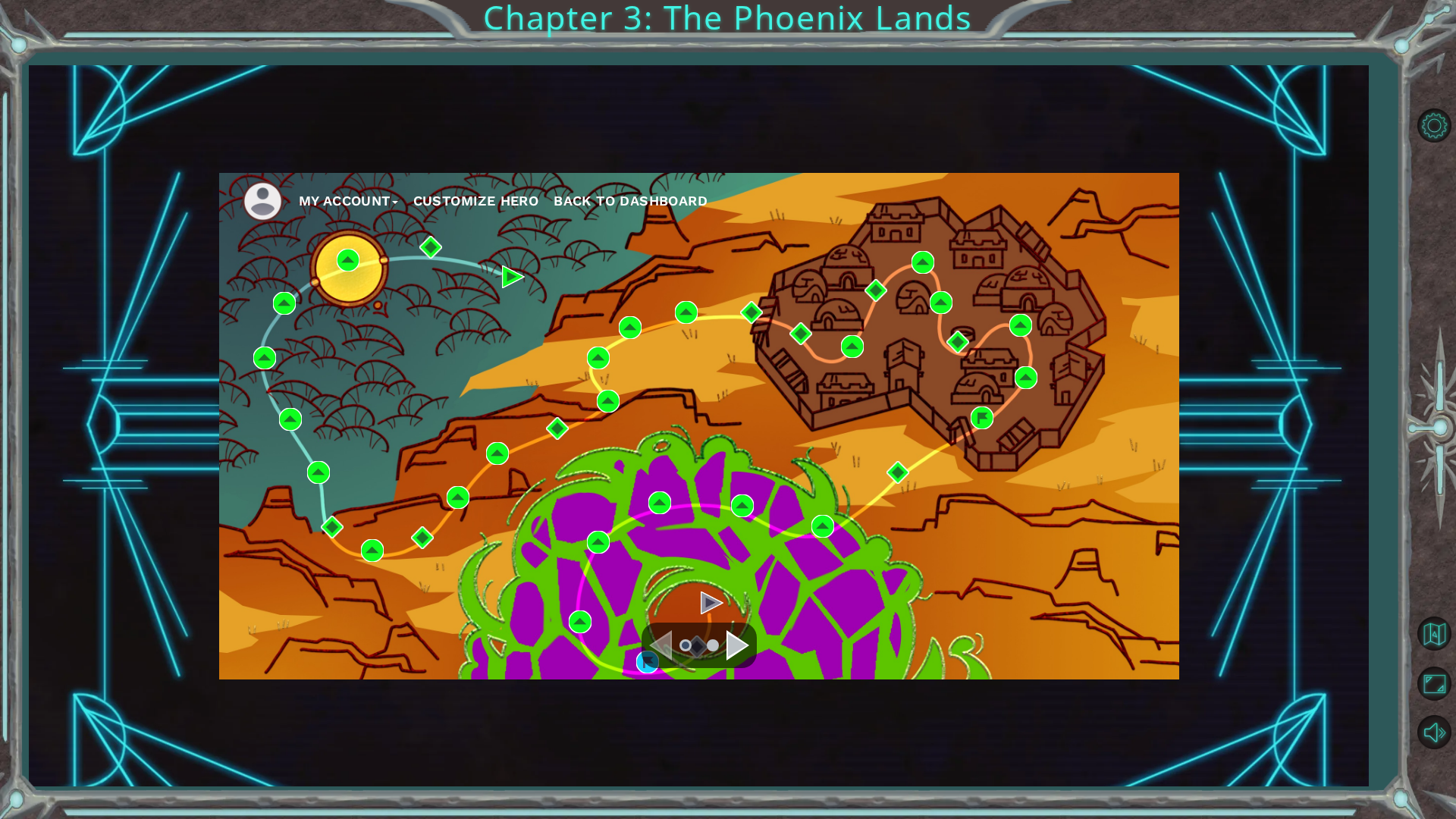
click at [1346, 499] on div "My Account Customize Hero Back to Dashboard" at bounding box center [698, 426] width 1339 height 721
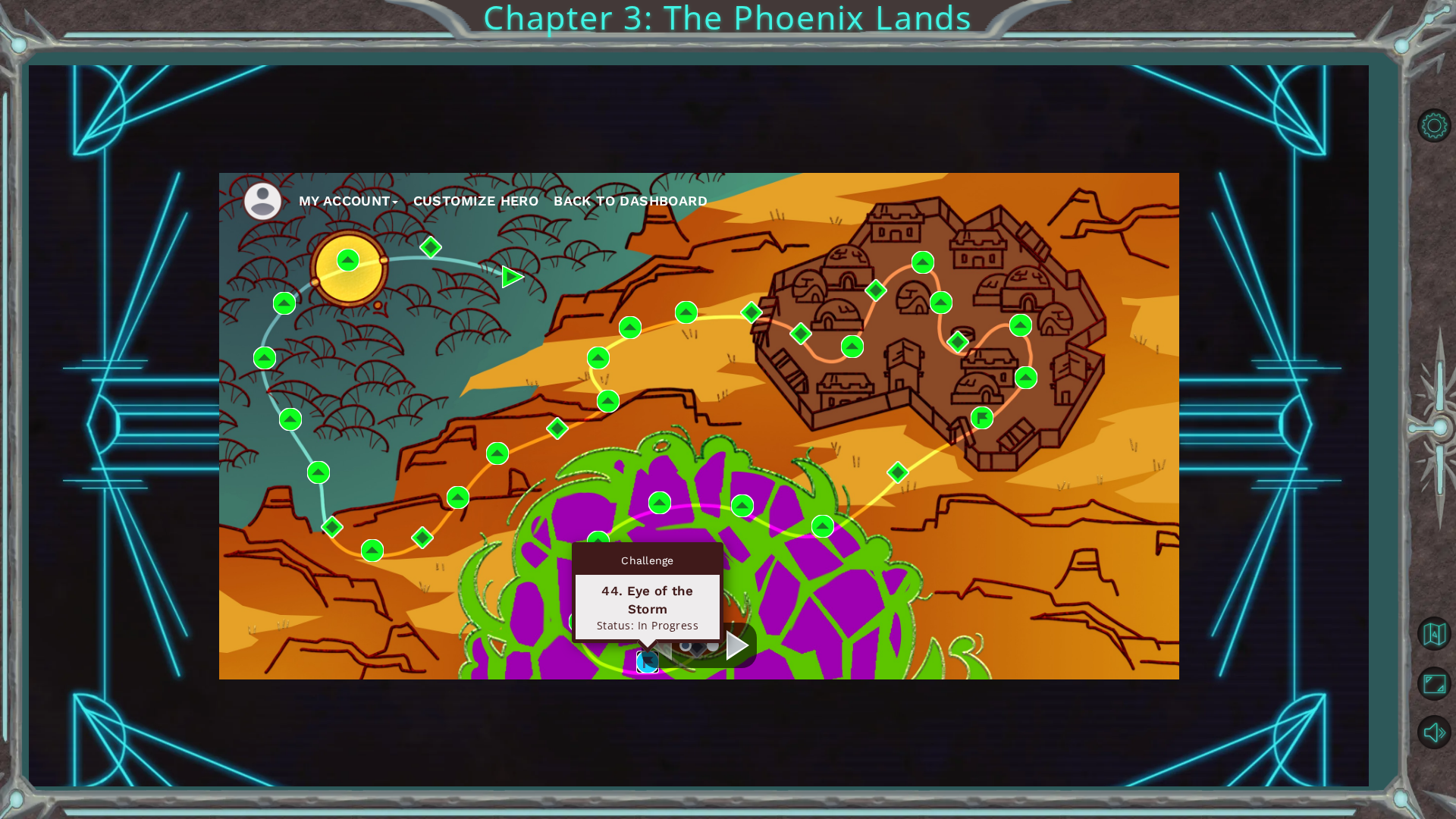
click at [644, 670] on img at bounding box center [647, 661] width 22 height 22
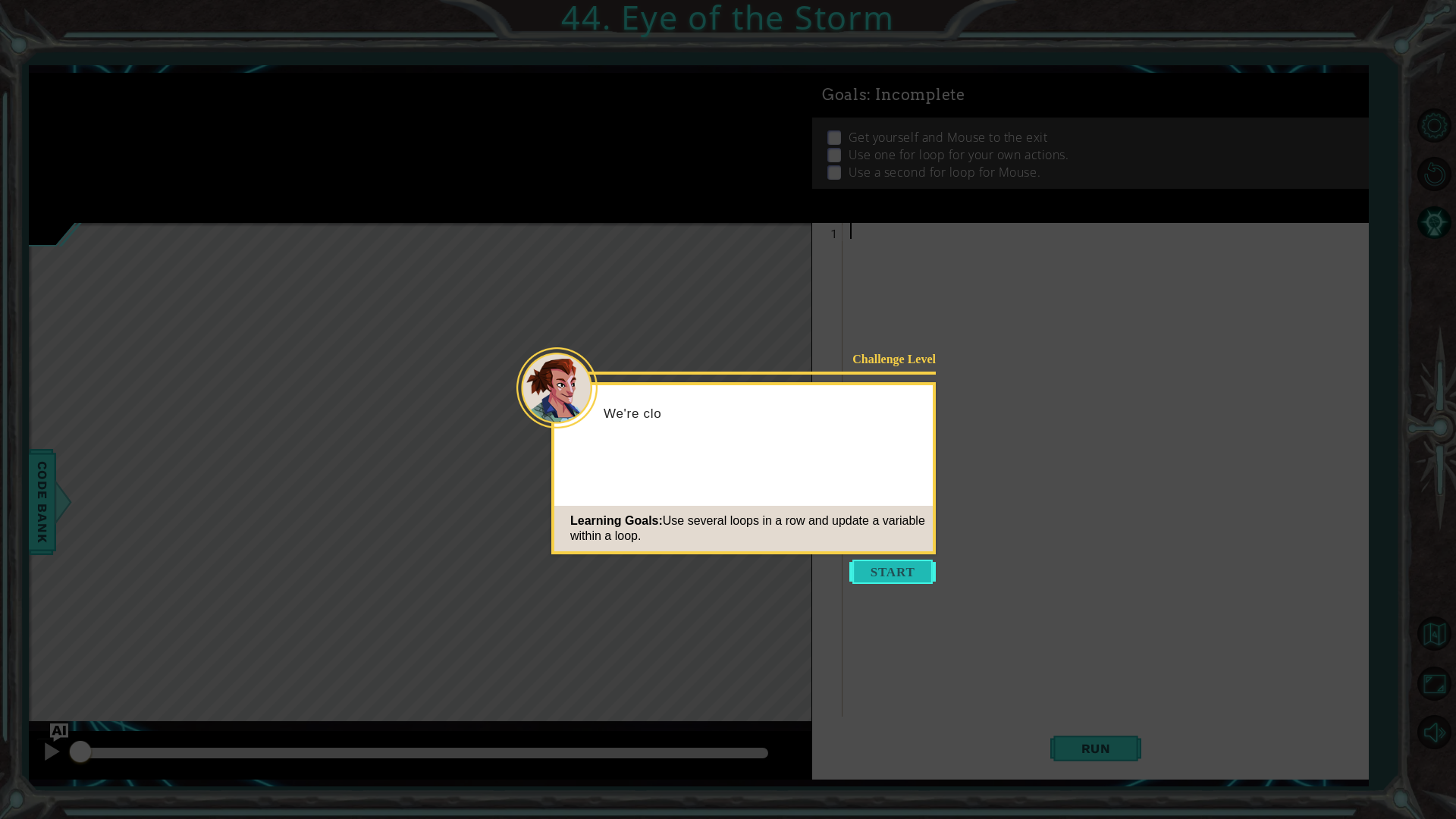
click at [911, 580] on button "Start" at bounding box center [892, 572] width 87 height 24
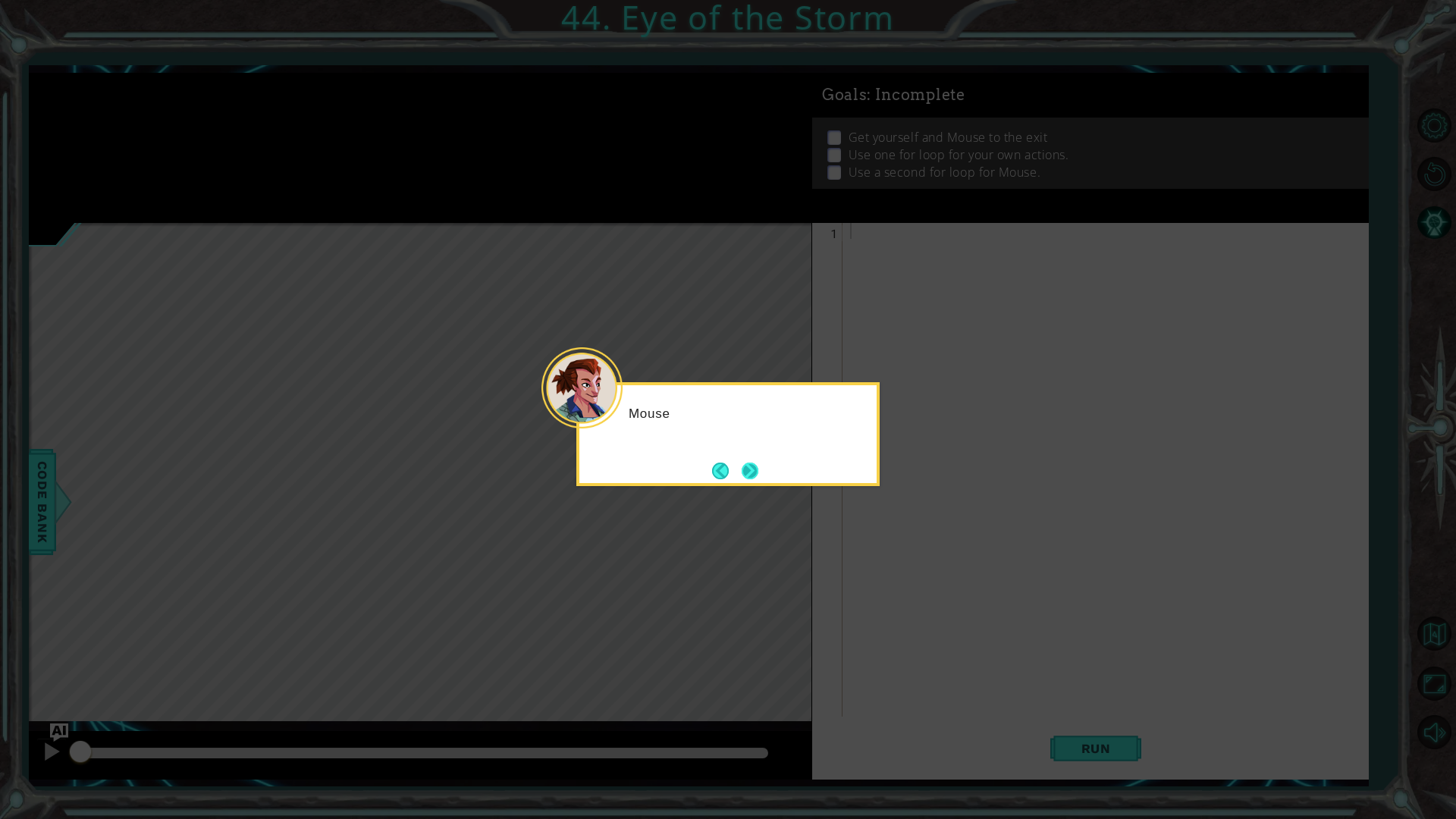
click at [742, 479] on button "Next" at bounding box center [750, 470] width 17 height 17
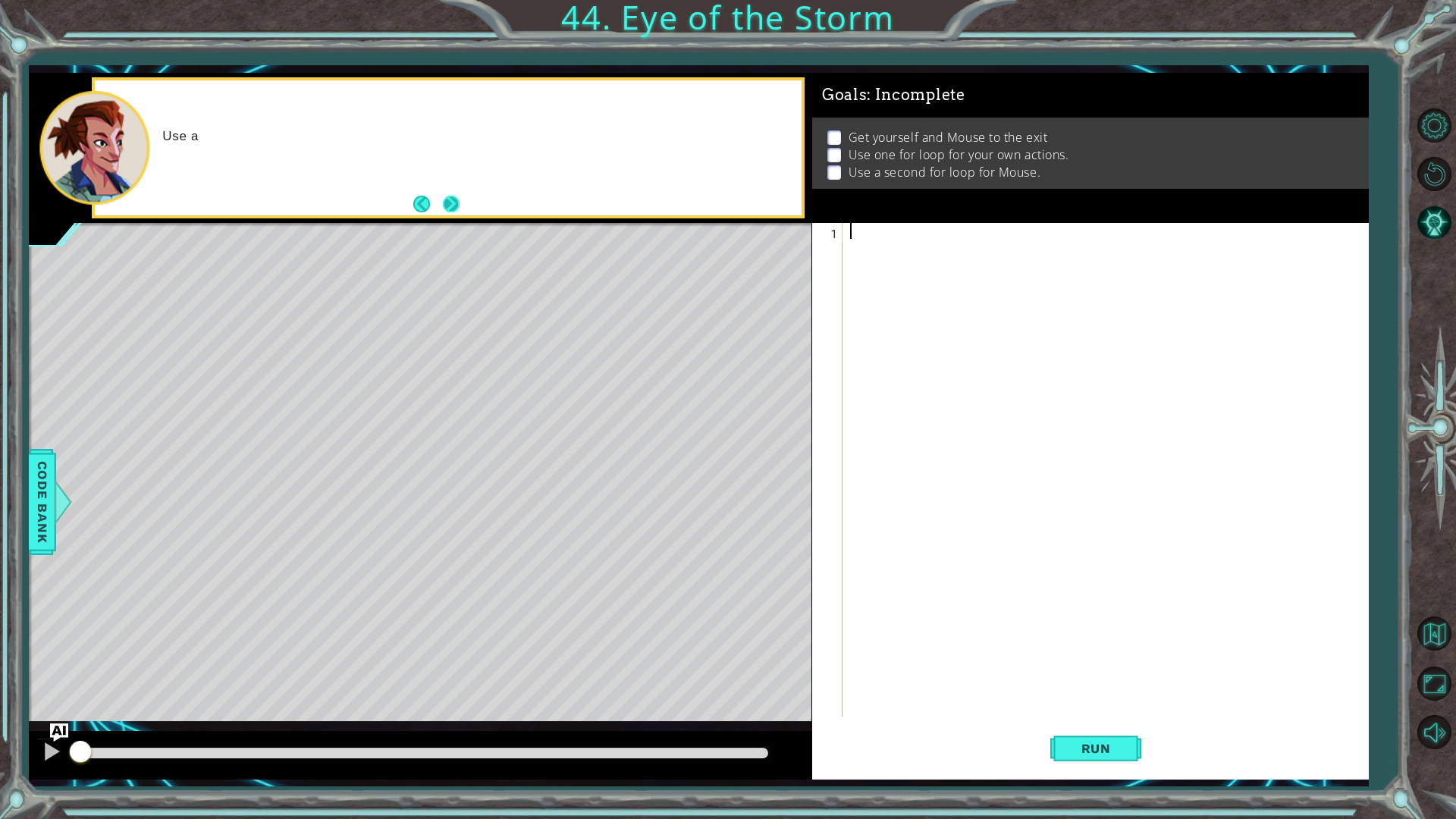
click at [447, 196] on button "Next" at bounding box center [451, 204] width 17 height 17
click at [915, 286] on div at bounding box center [1109, 486] width 524 height 526
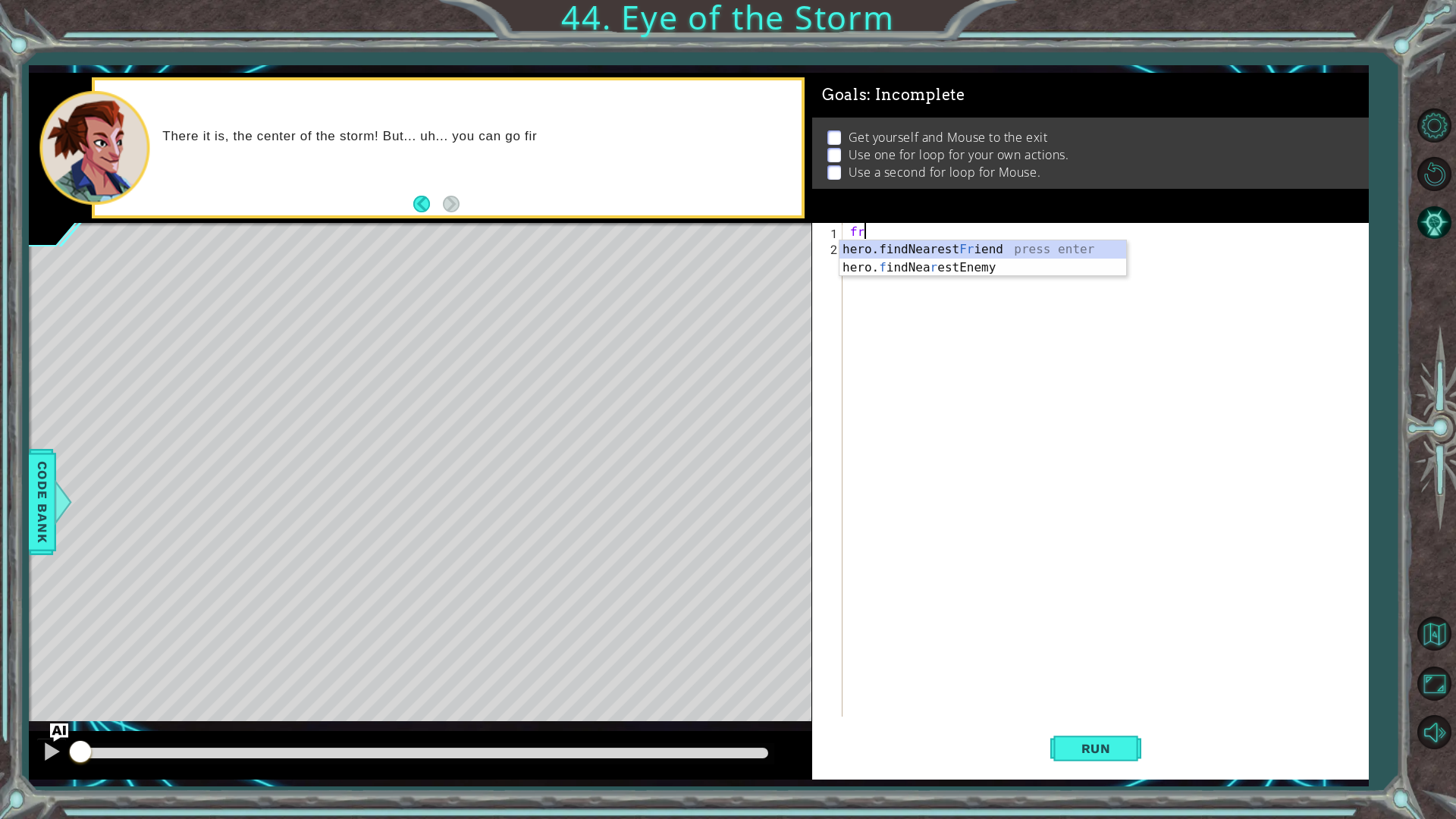
type textarea "f"
type textarea "mouseSteps = 1"
type textarea "for i in range():"
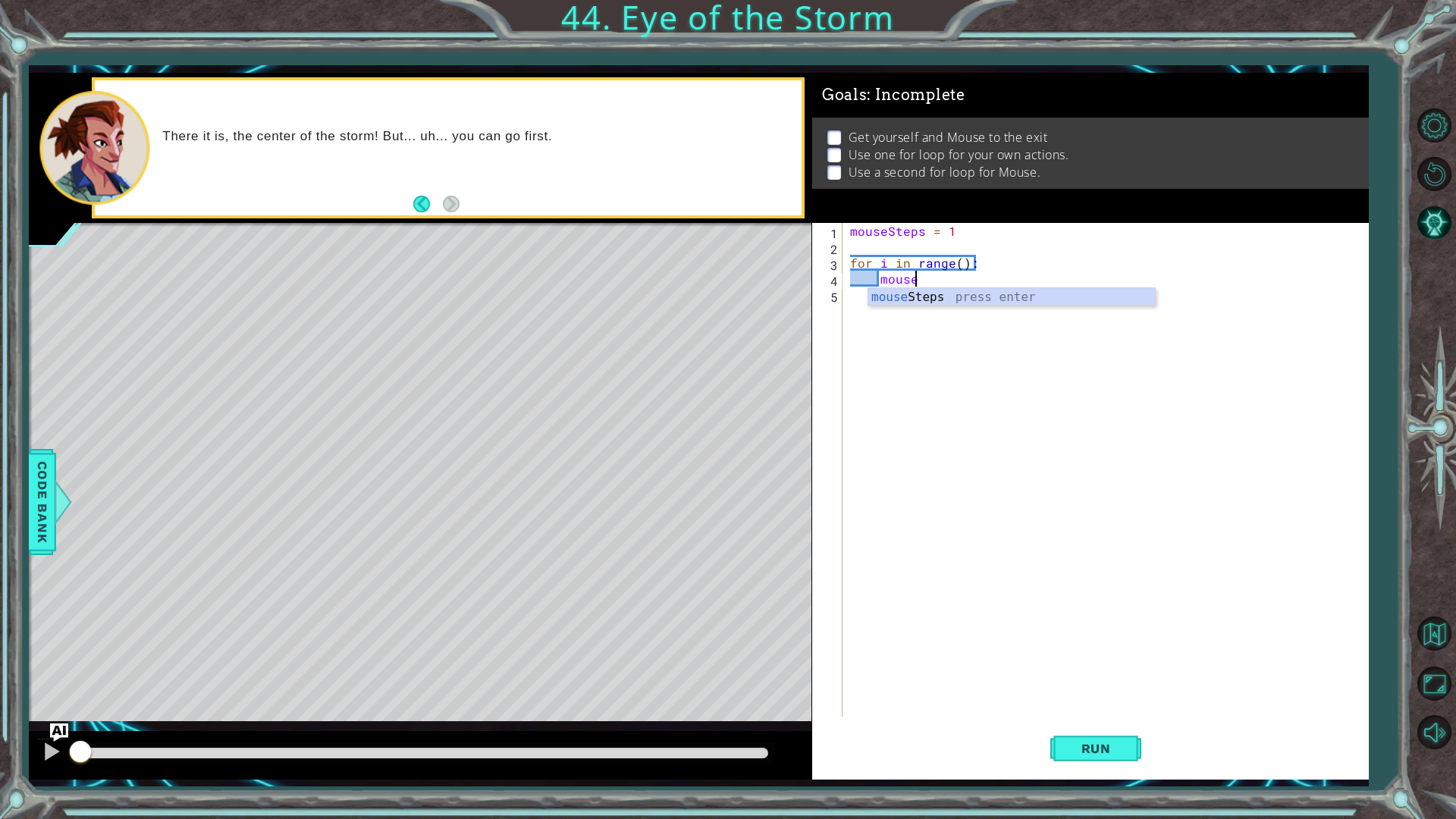
scroll to position [0, 3]
type textarea "m"
click at [994, 235] on div "mouseSteps = 1 for i in range ( ) : hero" at bounding box center [1109, 486] width 524 height 526
type textarea "mouseSteps = 1\"
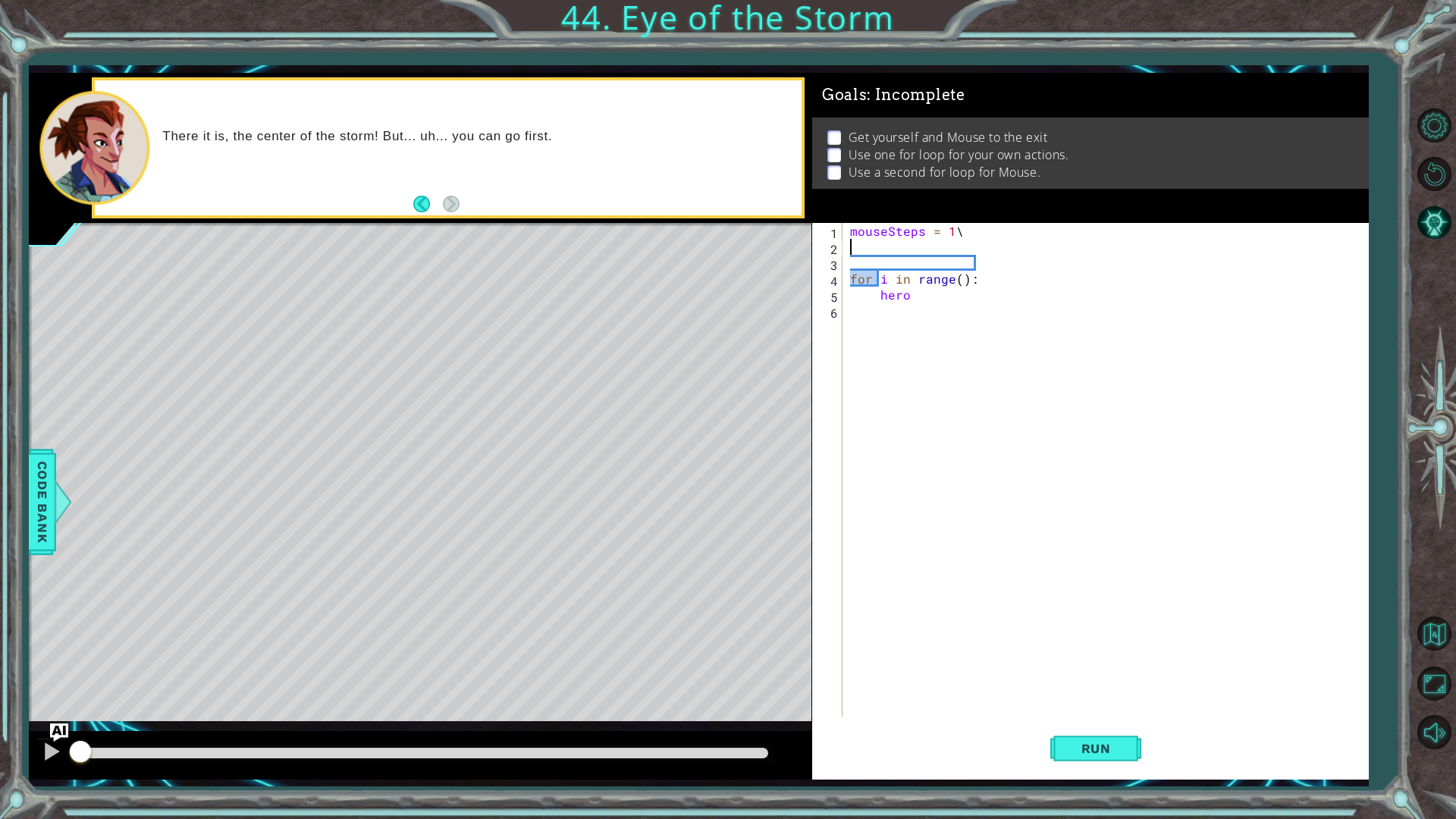
scroll to position [0, 0]
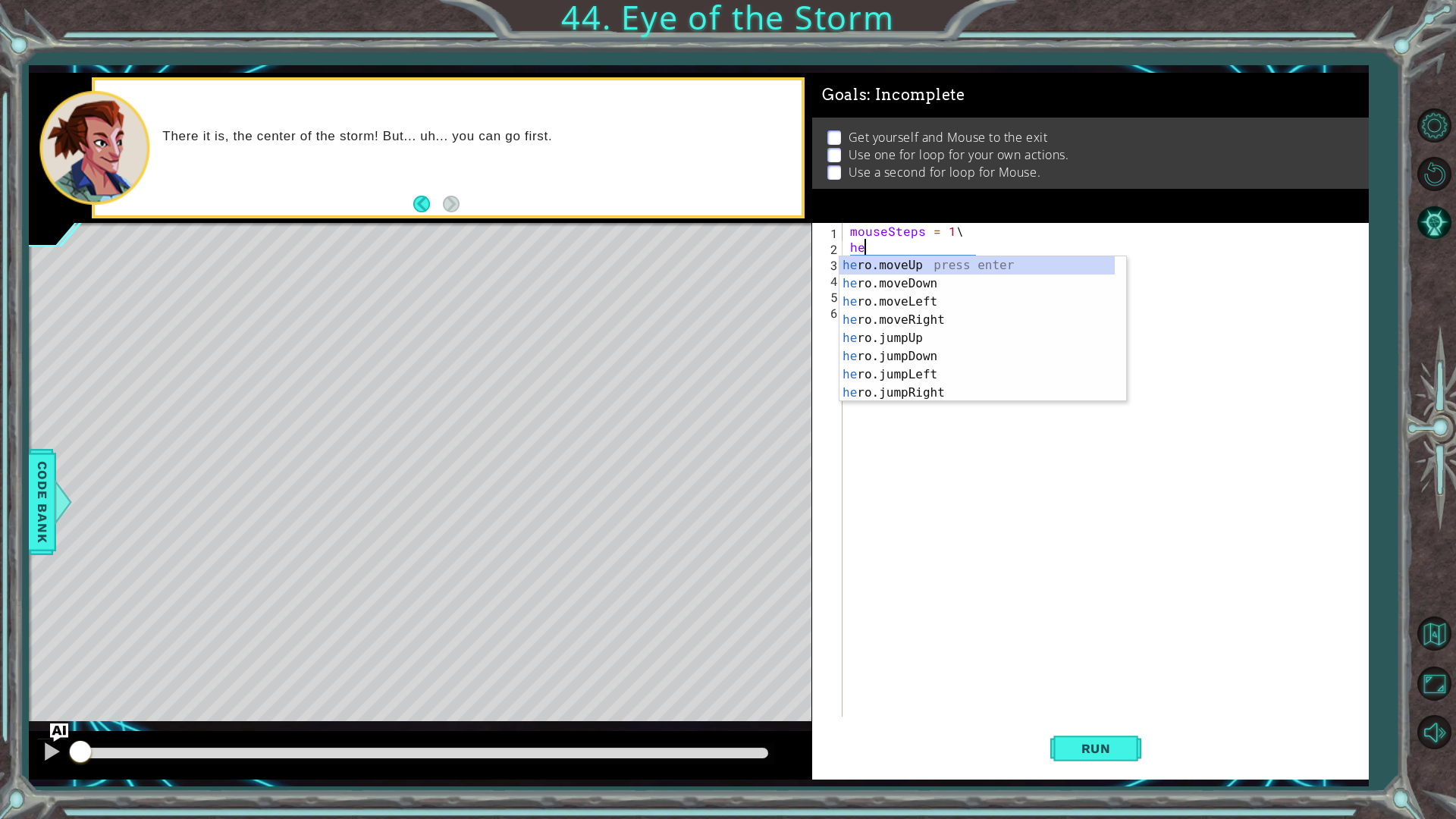
type textarea "h"
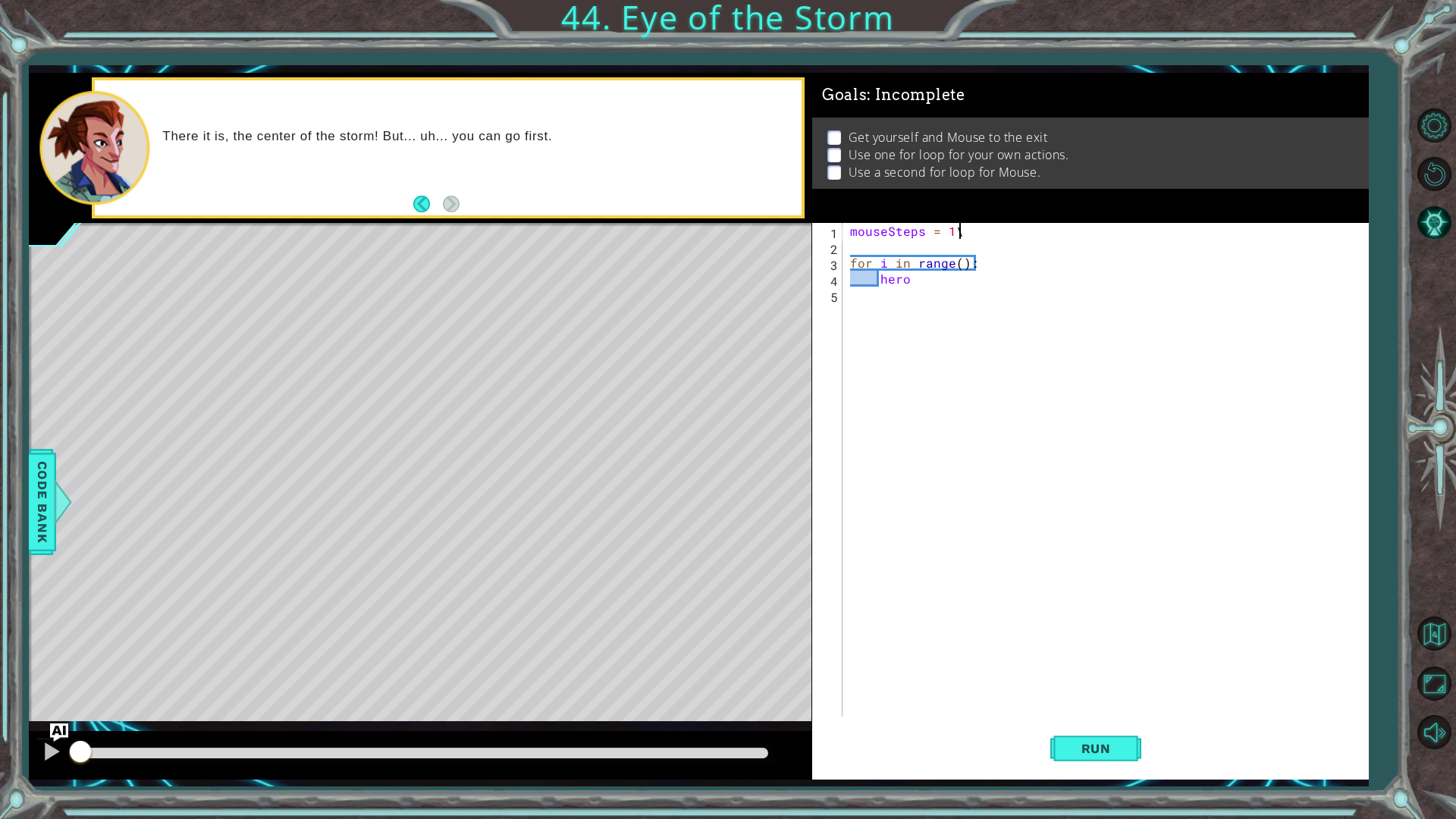
type textarea "mouseSteps = 1"
click at [941, 296] on div "mouseSteps = 1 heroSteps = 3 for i in range ( ) : hero" at bounding box center [1109, 486] width 524 height 526
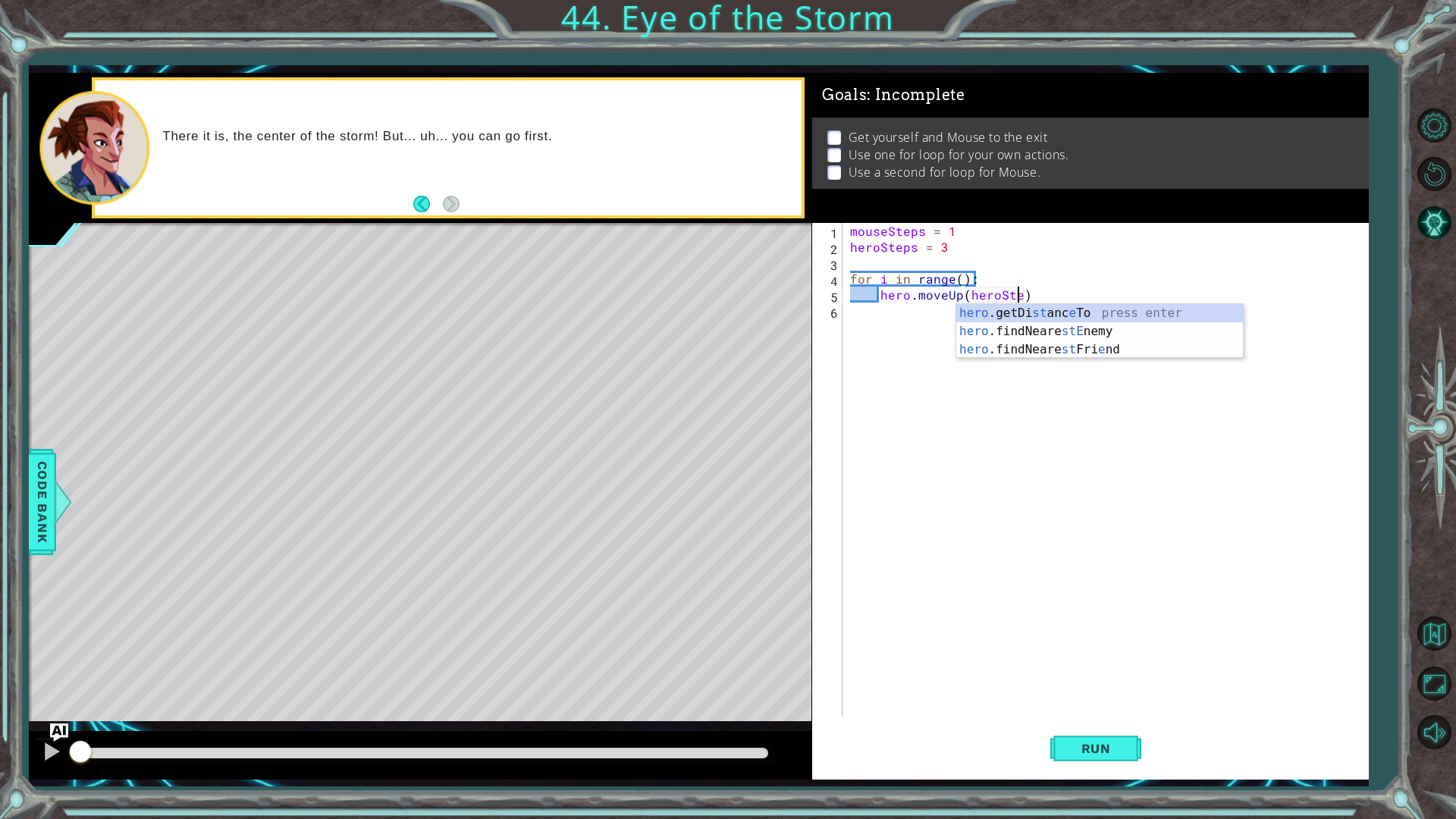
scroll to position [0, 10]
type textarea "hero.moveUp(heroSteps)"
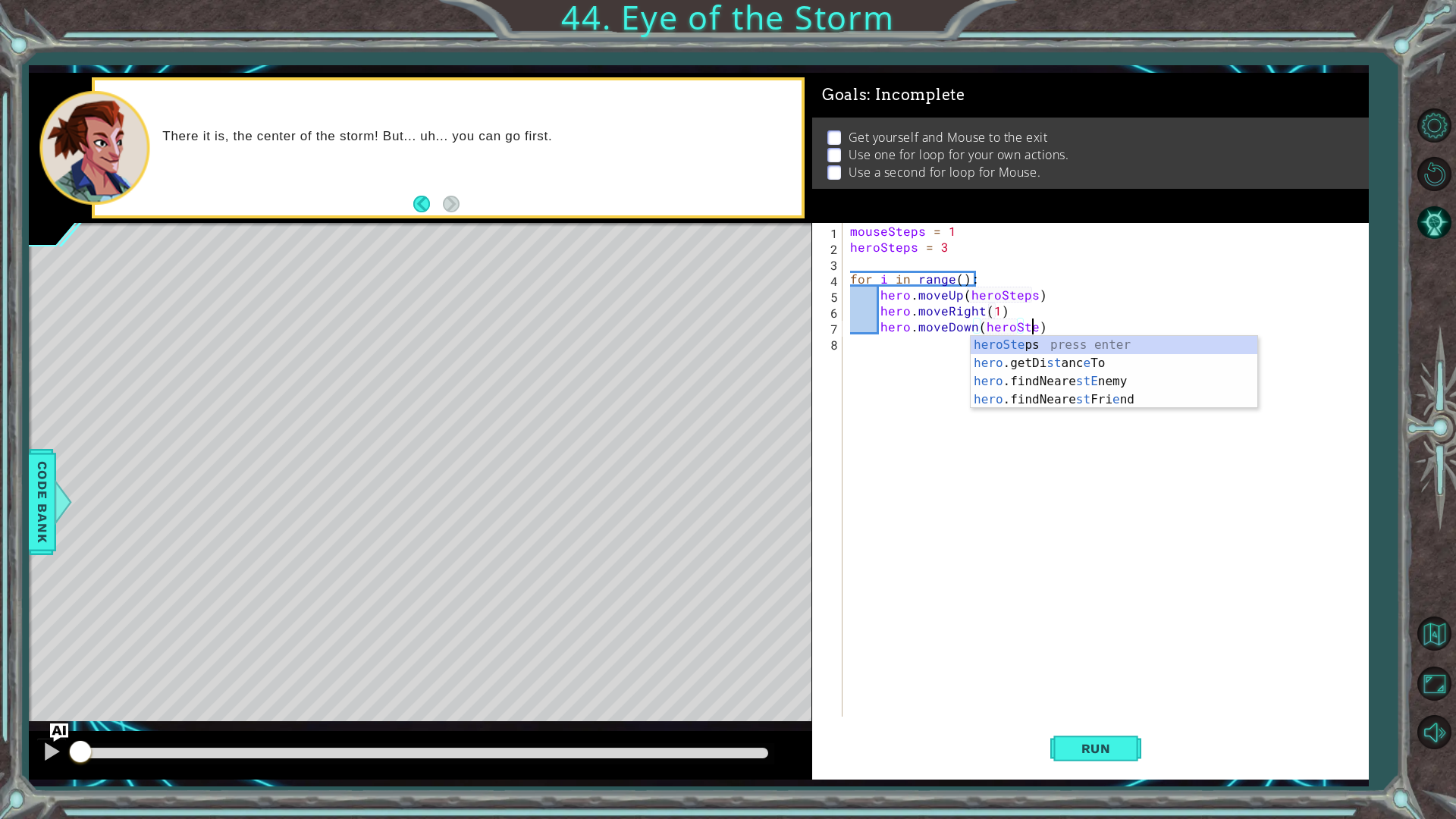
scroll to position [0, 12]
type textarea "hero.moveDown(heroSteps)"
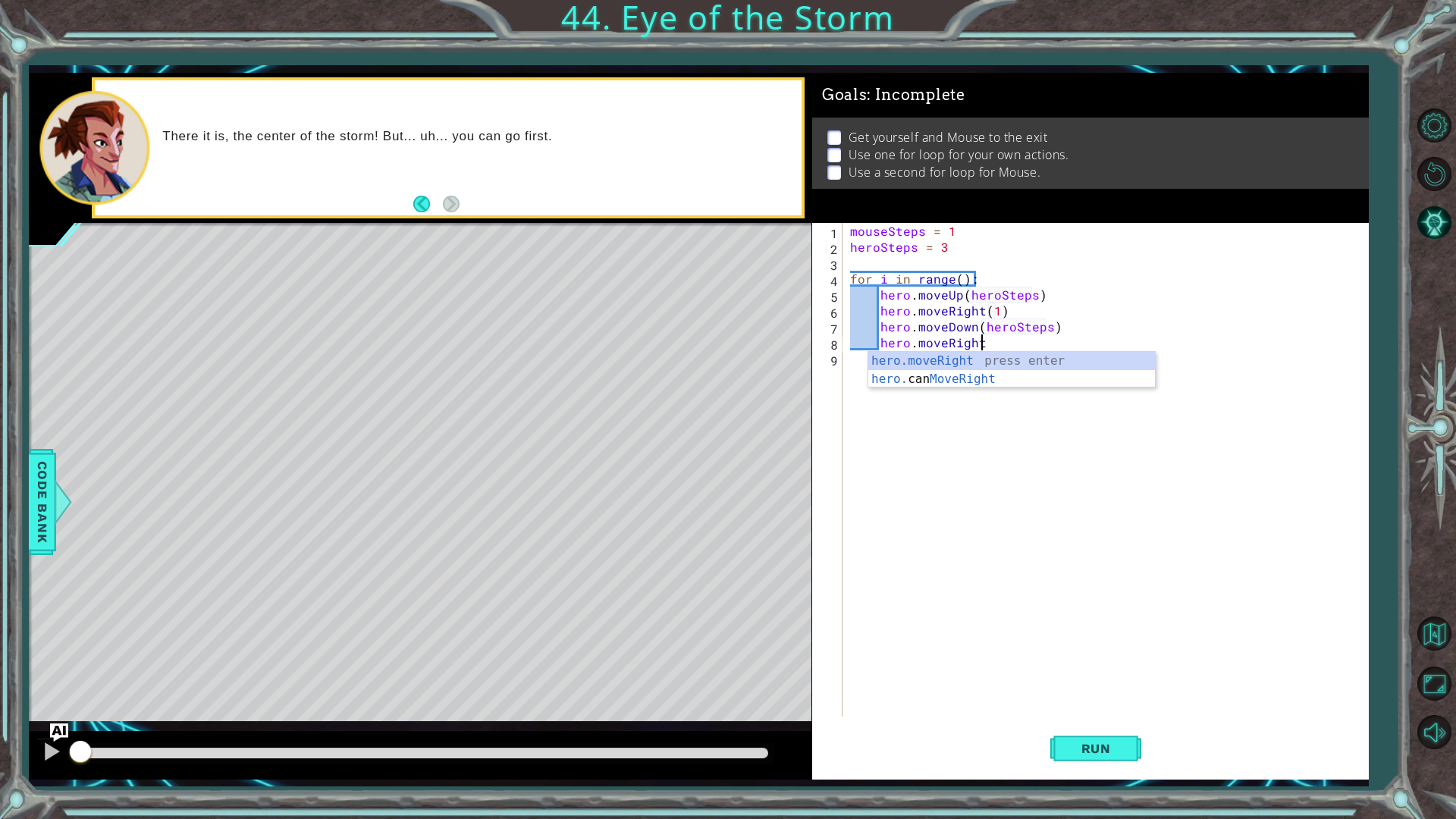
scroll to position [0, 7]
click at [961, 281] on div "mouseSteps = 1 heroSteps = 3 for i in range ( ) : hero . moveUp ( heroSteps ) h…" at bounding box center [1109, 486] width 524 height 526
type textarea "for i in range():"
drag, startPoint x: 895, startPoint y: 422, endPoint x: 922, endPoint y: 406, distance: 31.4
click at [899, 417] on div "mouseSteps = 1 heroSteps = 3 for i in range ( ) : hero . moveUp ( heroSteps ) h…" at bounding box center [1109, 486] width 524 height 526
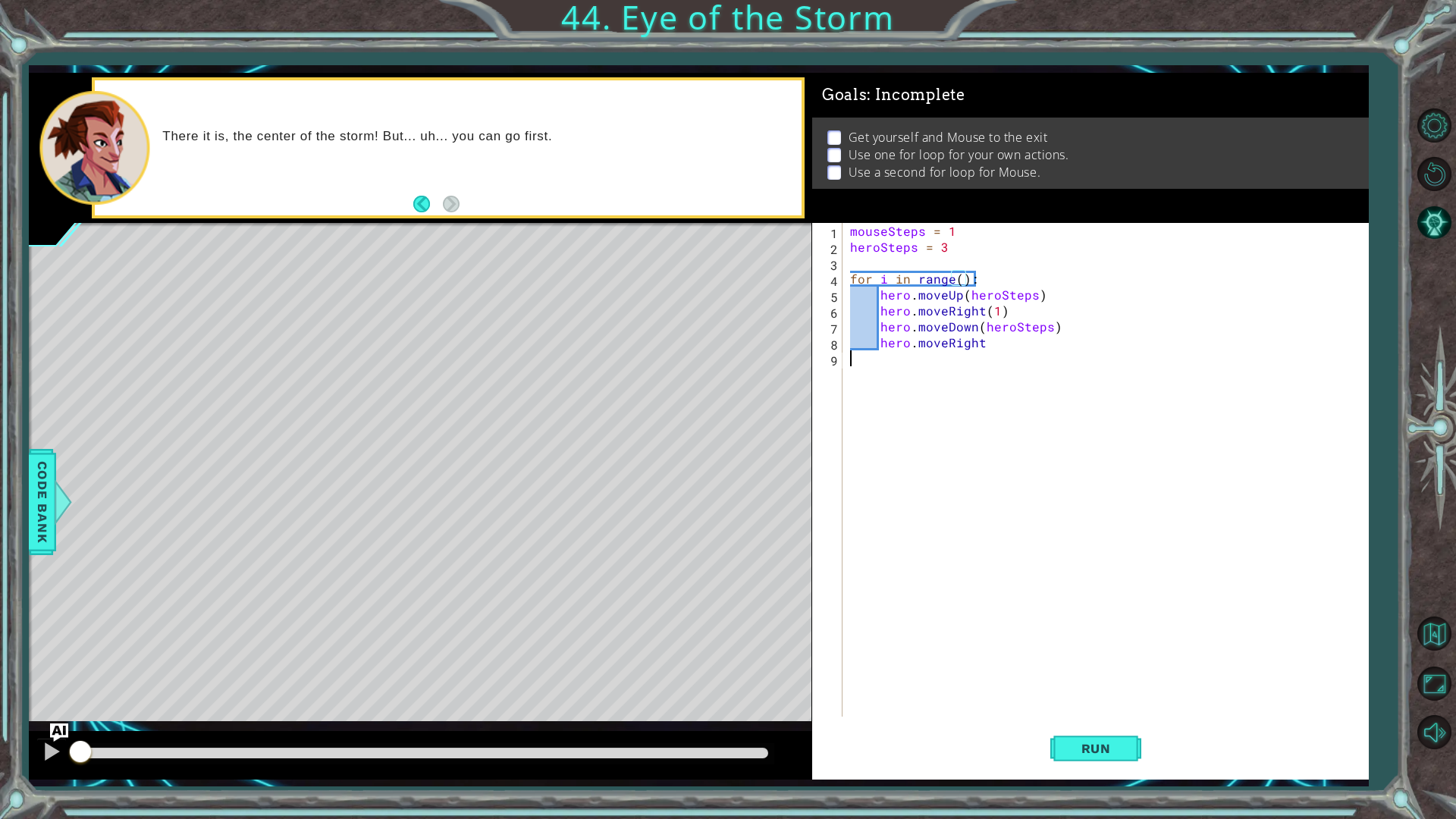
scroll to position [0, 0]
click at [1005, 347] on div "mouseSteps = 1 heroSteps = 3 for i in range ( ) : hero . moveUp ( heroSteps ) h…" at bounding box center [1109, 486] width 524 height 526
type textarea "hero.moveRight()"
click at [1099, 690] on button "Run" at bounding box center [1096, 748] width 91 height 56
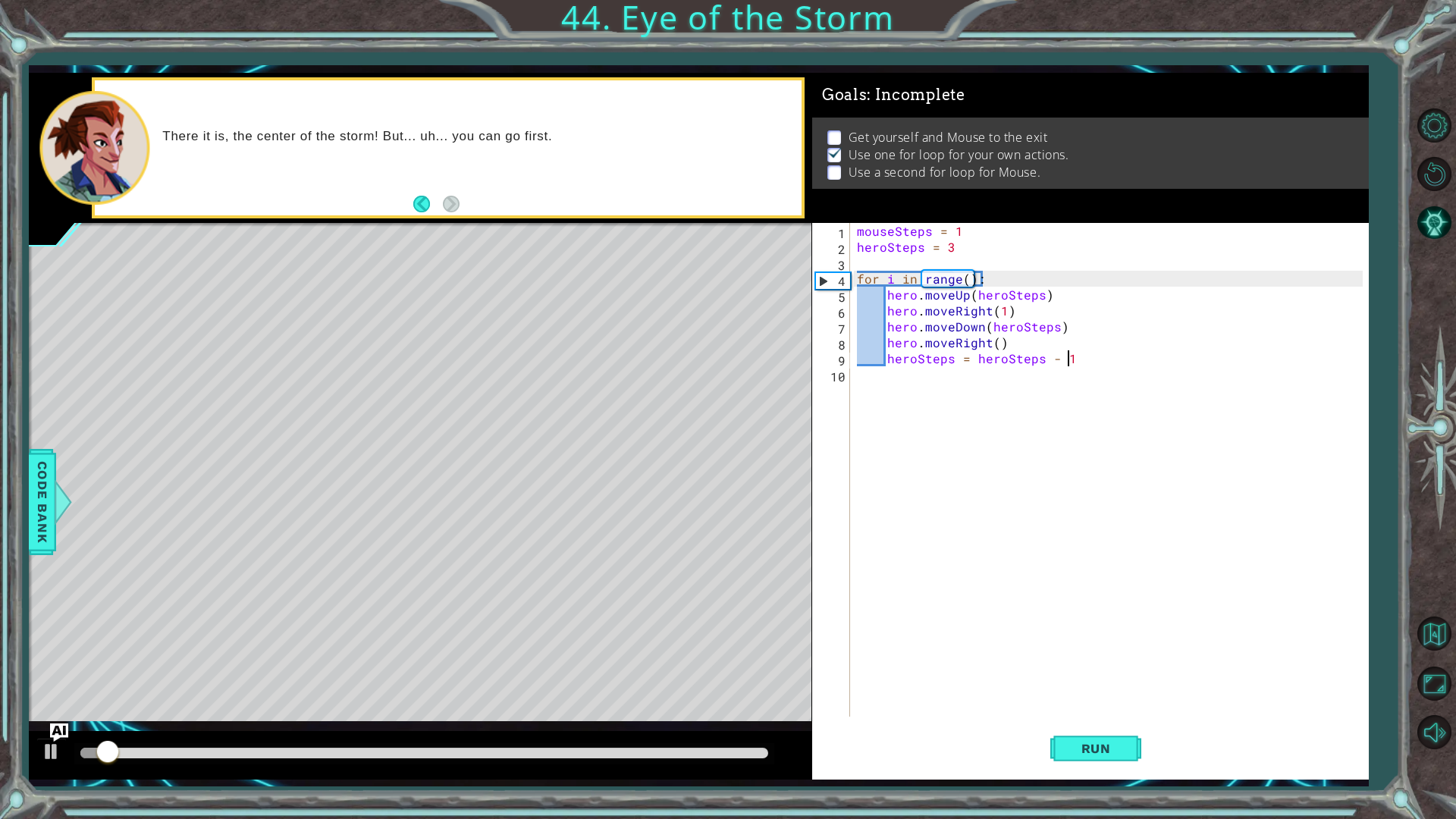
click at [965, 277] on div "mouseSteps = 1 heroSteps = 3 for i in range ( ) : hero . moveUp ( heroSteps ) h…" at bounding box center [1112, 486] width 517 height 526
type textarea "for i in range(3):"
click at [1082, 690] on span "Run" at bounding box center [1097, 749] width 60 height 16
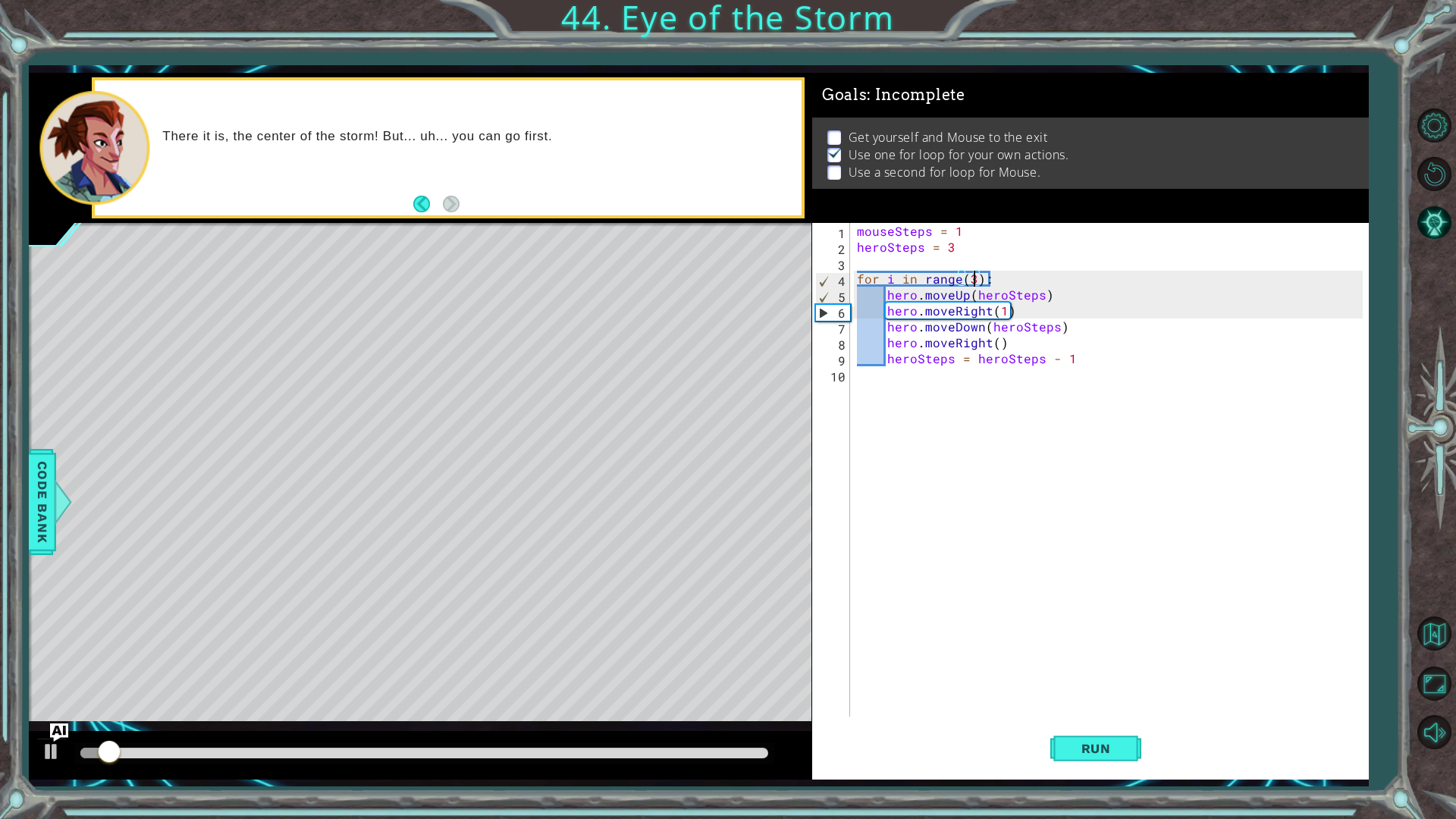
click at [1057, 394] on div "mouseSteps = 1 heroSteps = 3 for i in range ( 3 ) : hero . moveUp ( heroSteps )…" at bounding box center [1112, 486] width 517 height 526
click at [1063, 490] on div "mouseSteps = 1 heroSteps = 3 for i in range ( 3 ) : hero . moveUp ( heroSteps )…" at bounding box center [1112, 486] width 517 height 526
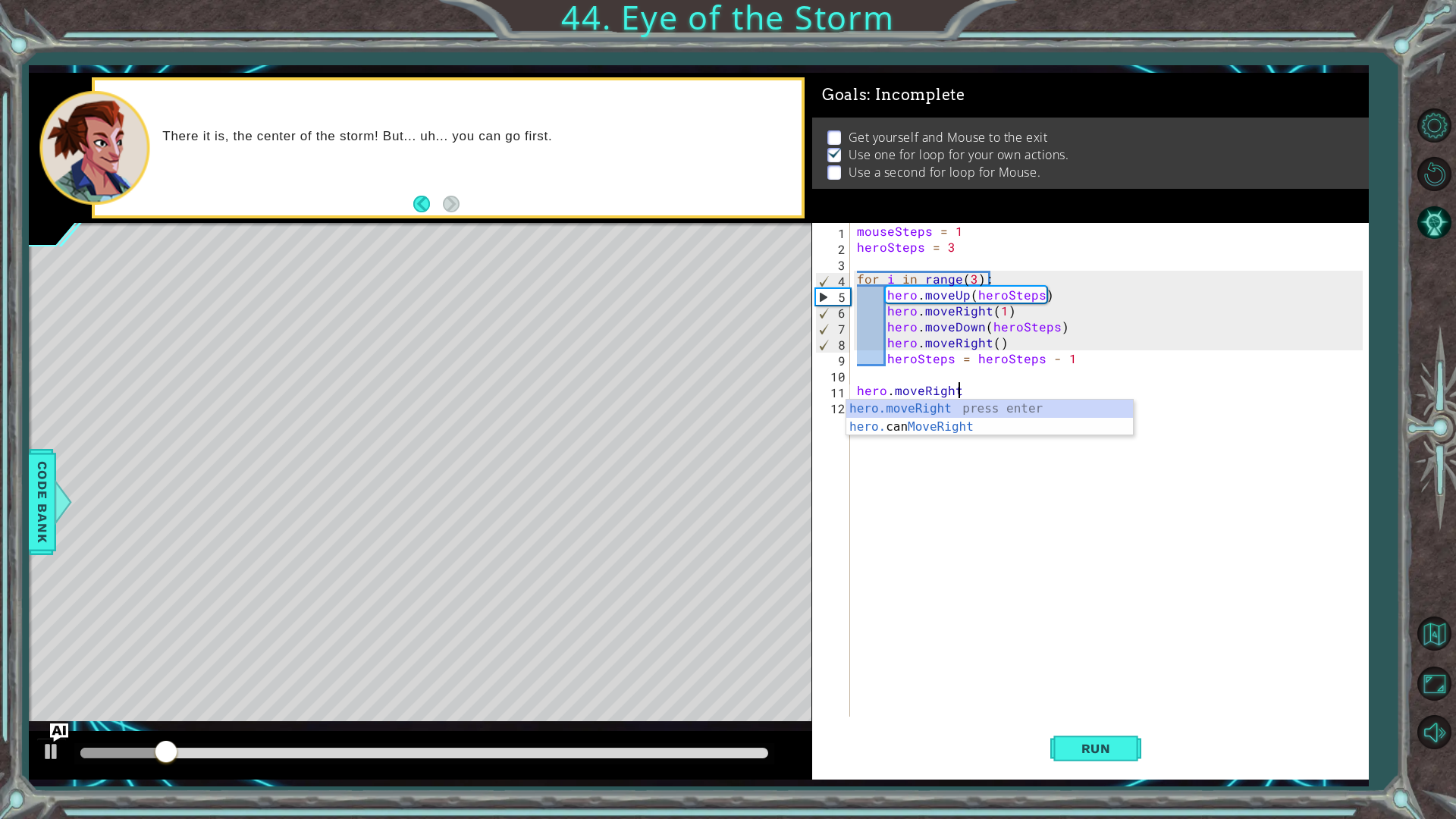
scroll to position [0, 5]
type textarea "hero.moveRight()"
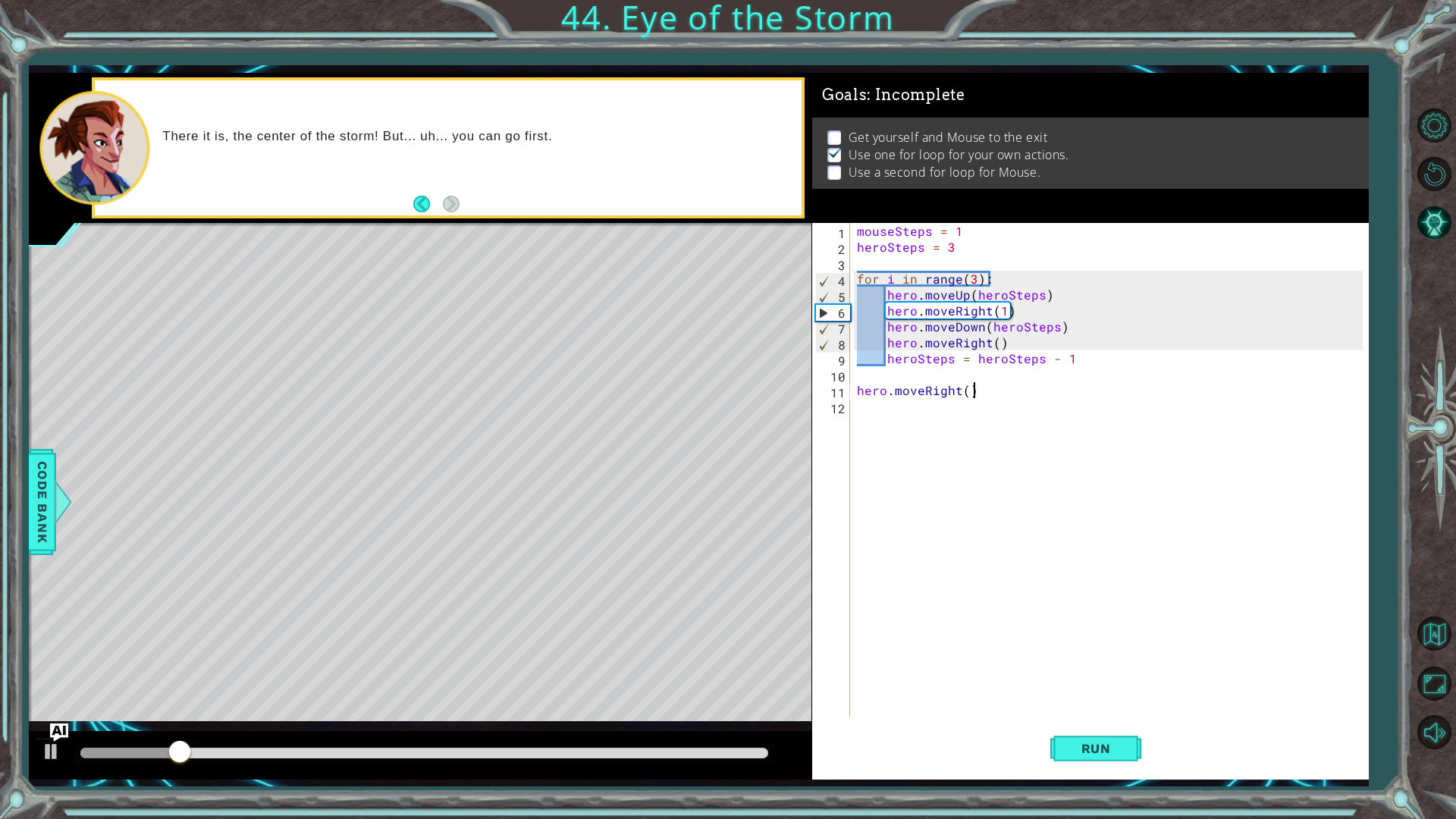
scroll to position [0, 6]
click at [1063, 490] on div "mouseSteps = 1 heroSteps = 3 for i in range ( 3 ) : hero . moveUp ( heroSteps )…" at bounding box center [1112, 486] width 517 height 526
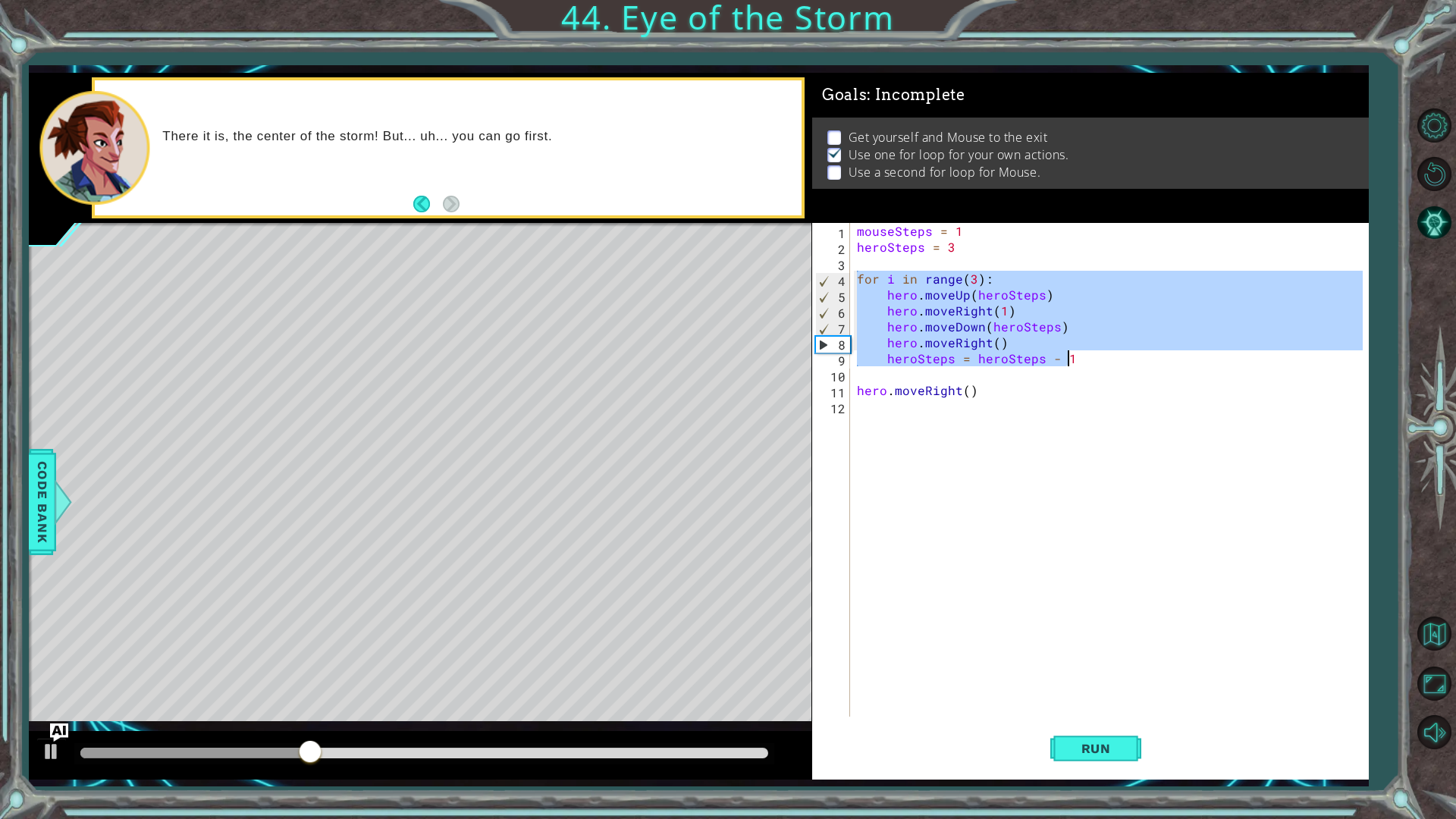
drag, startPoint x: 857, startPoint y: 277, endPoint x: 1111, endPoint y: 365, distance: 268.8
click at [1111, 365] on div "mouseSteps = 1 heroSteps = 3 for i in range ( 3 ) : hero . moveUp ( heroSteps )…" at bounding box center [1112, 486] width 517 height 526
type textarea "hero.moveRight() heroSteps = heroSteps - 1"
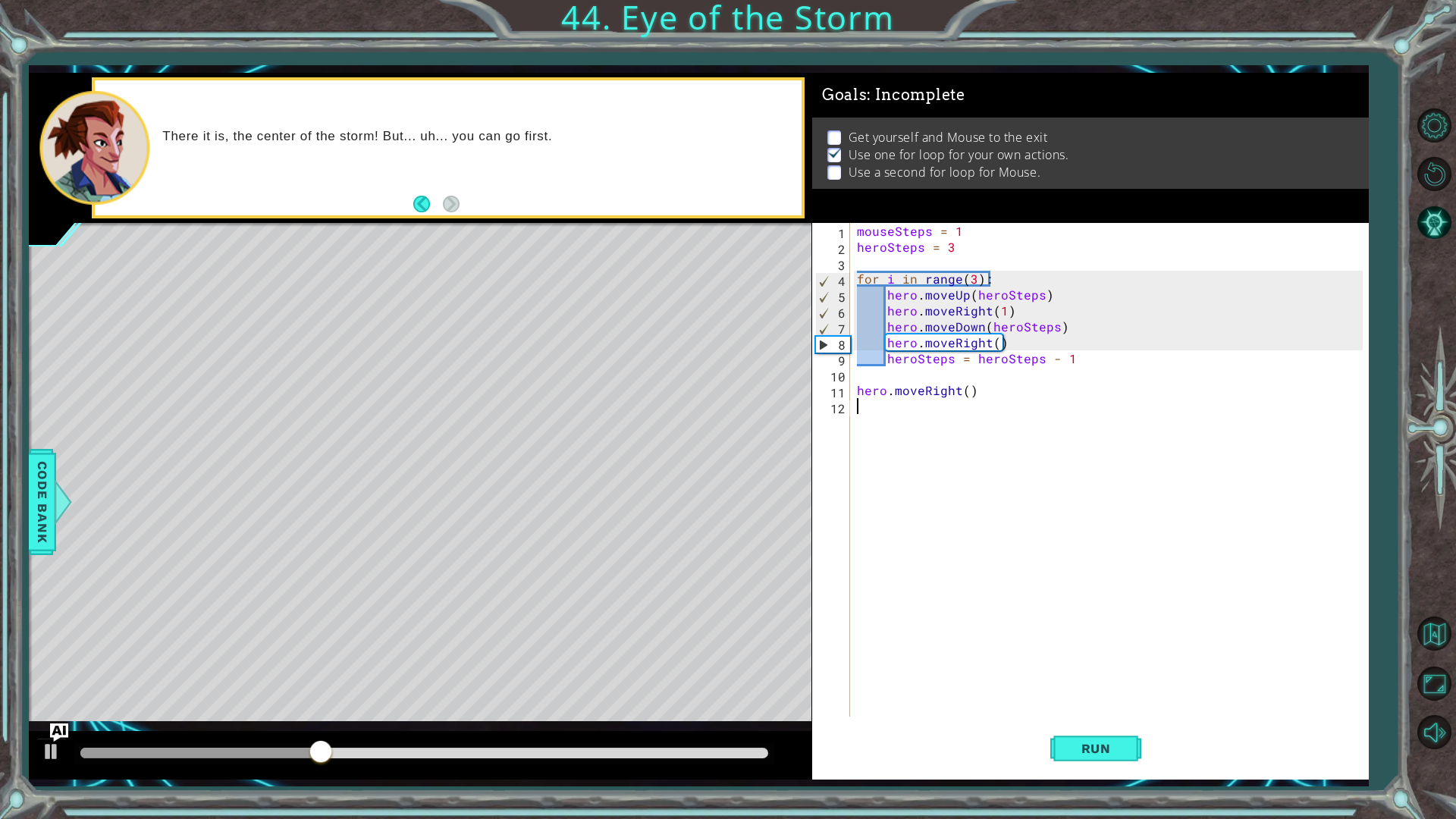
click at [907, 543] on div "mouseSteps = 1 heroSteps = 3 for i in range ( 3 ) : hero . moveUp ( heroSteps )…" at bounding box center [1112, 486] width 517 height 526
paste textarea "heroSteps = heroSteps - 1"
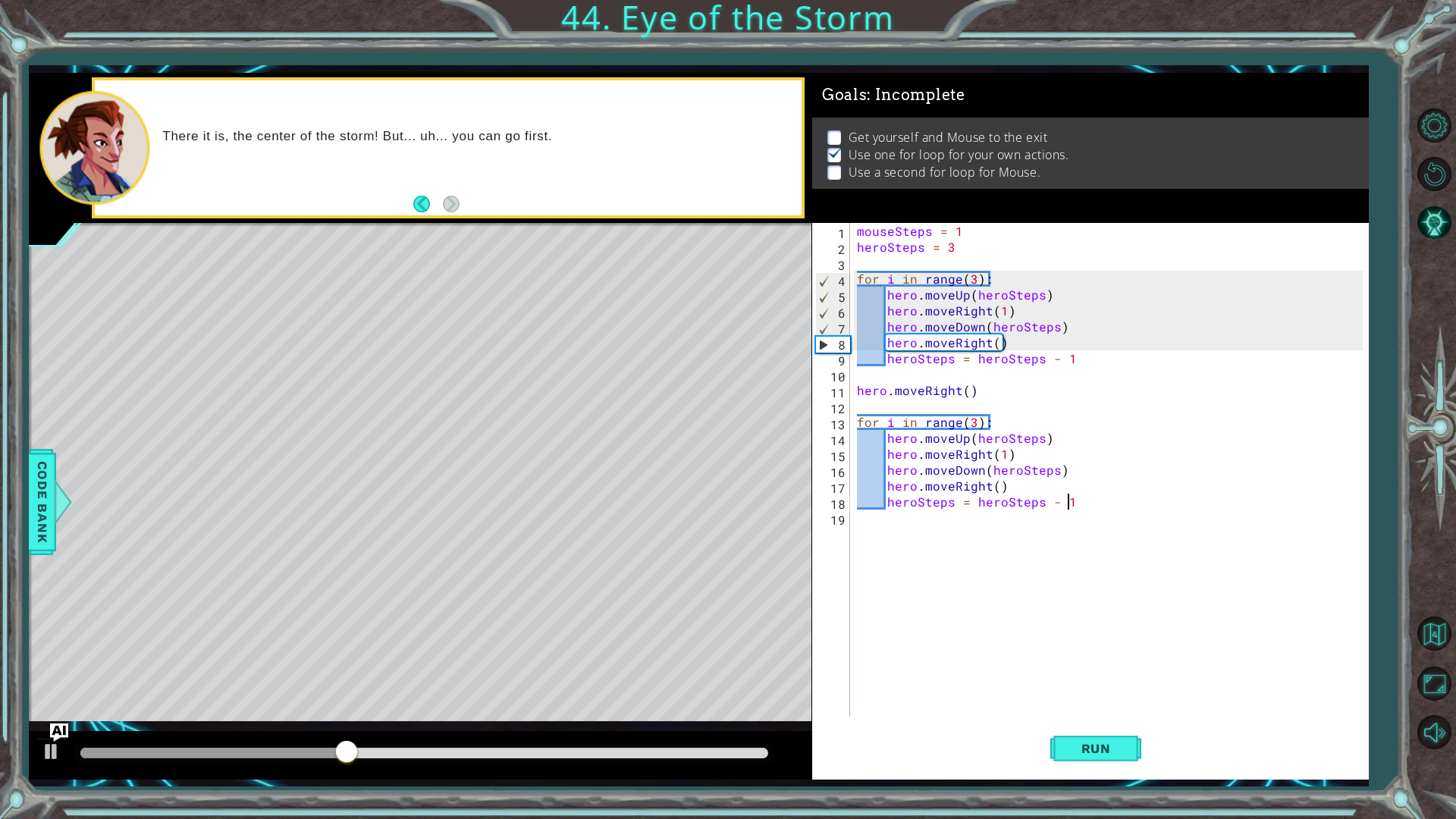
click at [890, 437] on div "mouseSteps = 1 heroSteps = 3 for i in range ( 3 ) : hero . moveUp ( heroSteps )…" at bounding box center [1112, 486] width 517 height 526
click at [893, 465] on div "mouseSteps = 1 heroSteps = 3 for i in range ( 3 ) : hero . moveUp ( heroSteps )…" at bounding box center [1112, 486] width 517 height 526
type textarea "hero.moveDown(heroSteps)"
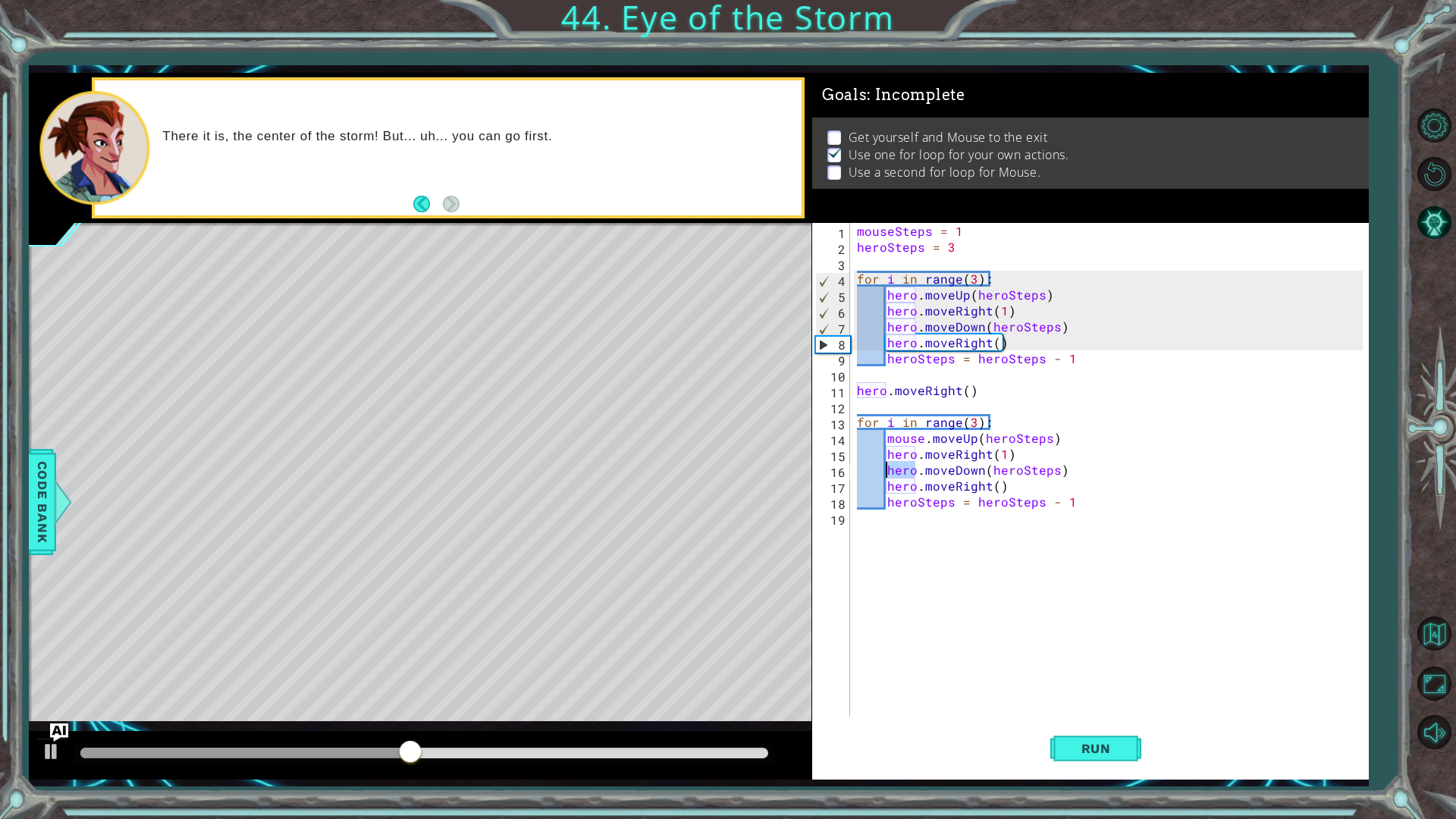
click at [893, 465] on div "mouseSteps = 1 heroSteps = 3 for i in range ( 3 ) : hero . moveUp ( heroSteps )…" at bounding box center [1112, 486] width 517 height 526
click at [894, 469] on div "mouseSteps = 1 heroSteps = 3 for i in range ( 3 ) : hero . moveUp ( heroSteps )…" at bounding box center [1112, 486] width 517 height 526
click at [903, 452] on div "mouseSteps = 1 heroSteps = 3 for i in range ( 3 ) : hero . moveUp ( heroSteps )…" at bounding box center [1112, 486] width 517 height 526
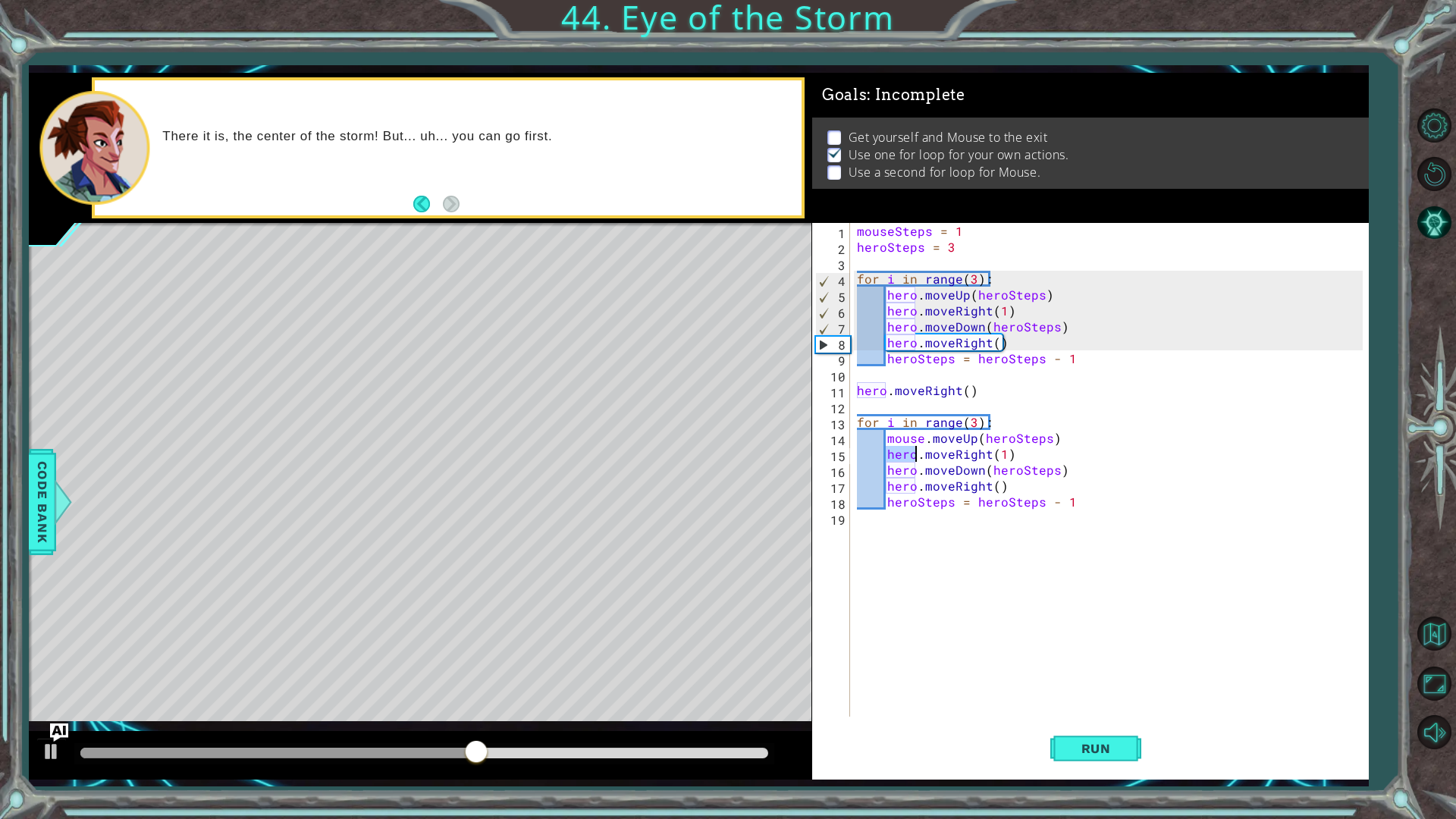
paste textarea "mouse"
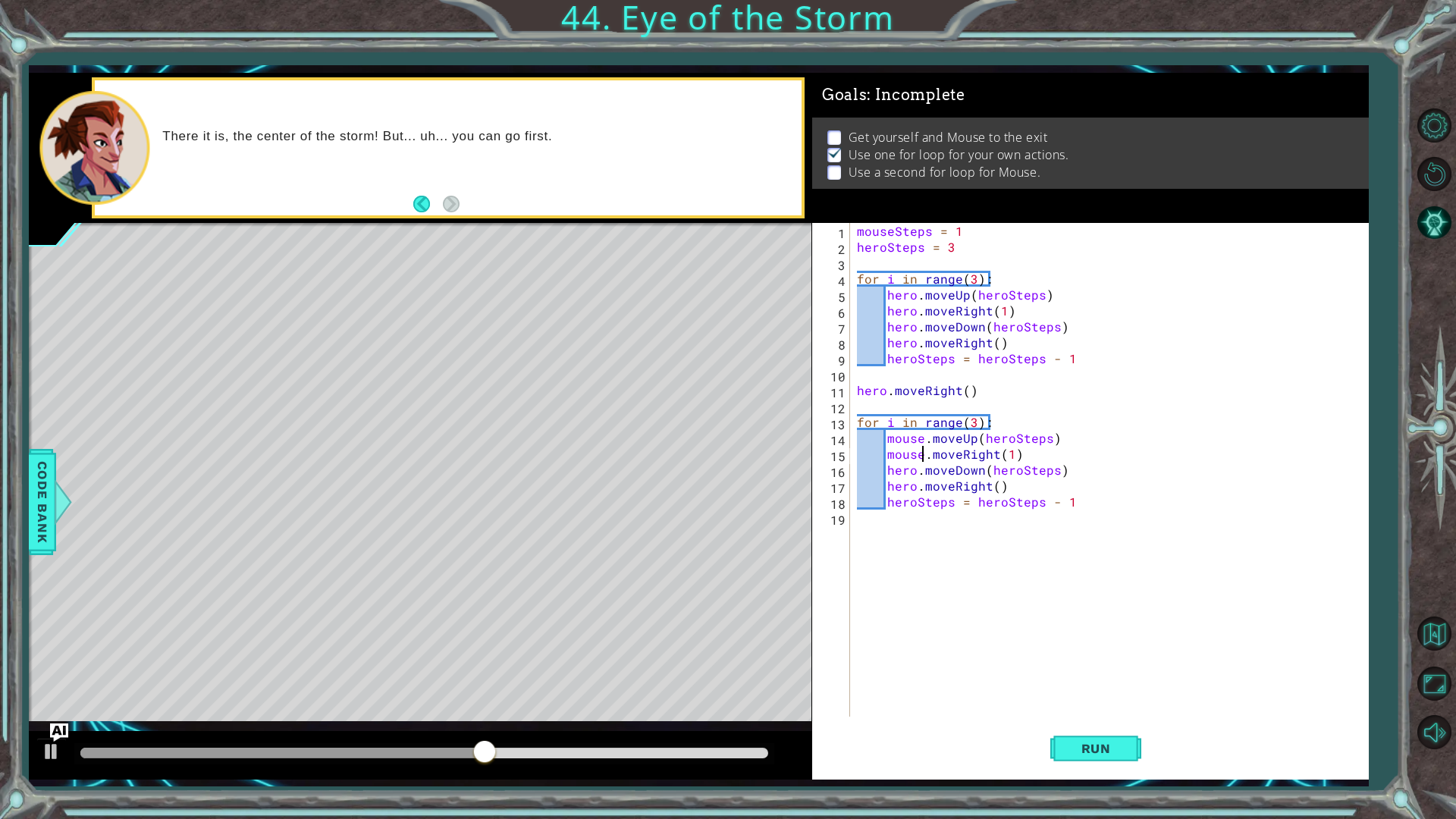
click at [903, 469] on div "mouseSteps = 1 heroSteps = 3 for i in range ( 3 ) : hero . moveUp ( heroSteps )…" at bounding box center [1112, 486] width 517 height 526
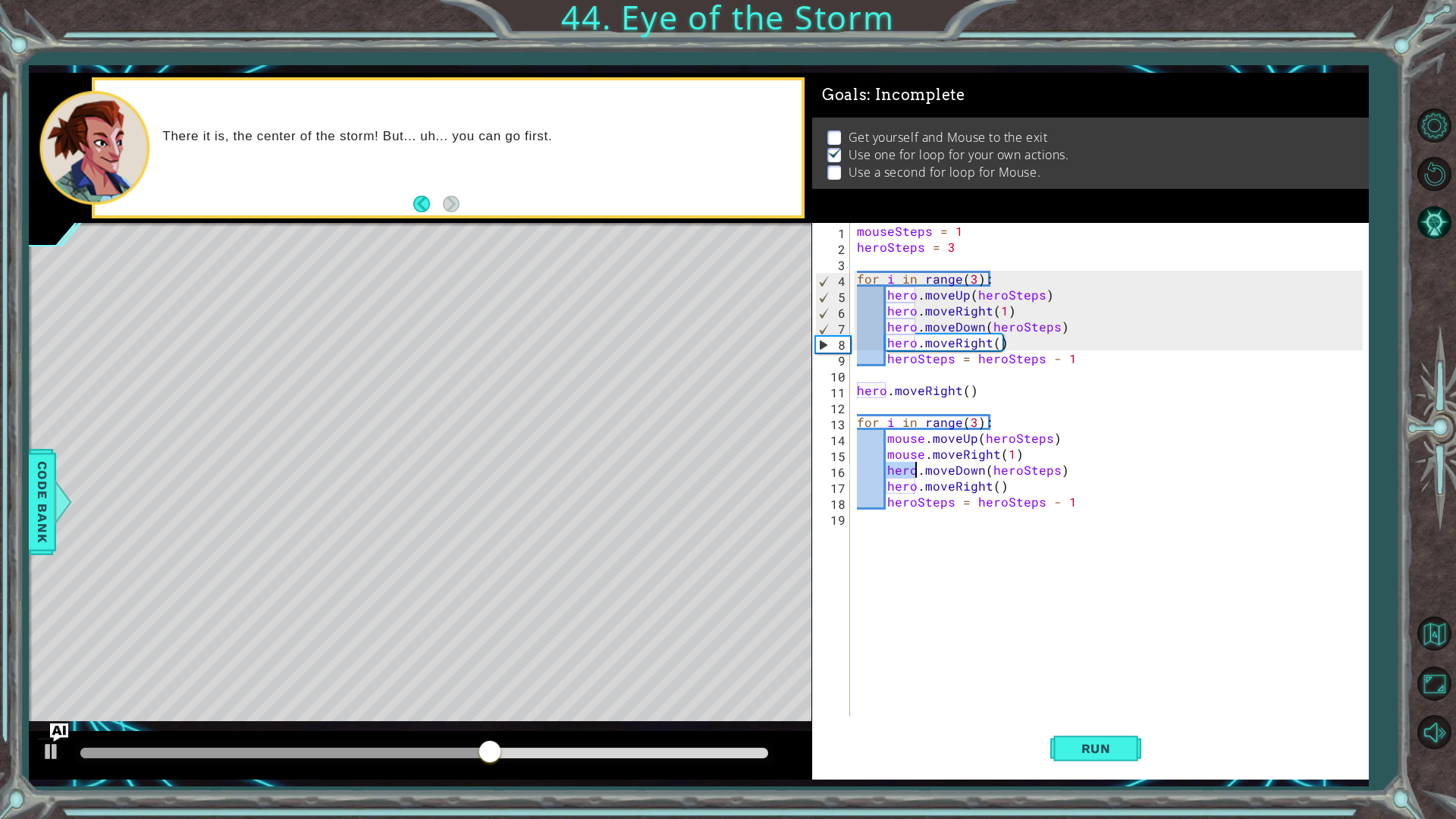
paste textarea "mouse"
click at [907, 493] on div "mouseSteps = 1 heroSteps = 3 for i in range ( 3 ) : hero . moveUp ( heroSteps )…" at bounding box center [1112, 486] width 517 height 526
paste textarea "mouse"
click at [906, 501] on div "mouseSteps = 1 heroSteps = 3 for i in range ( 3 ) : hero . moveUp ( heroSteps )…" at bounding box center [1112, 486] width 517 height 526
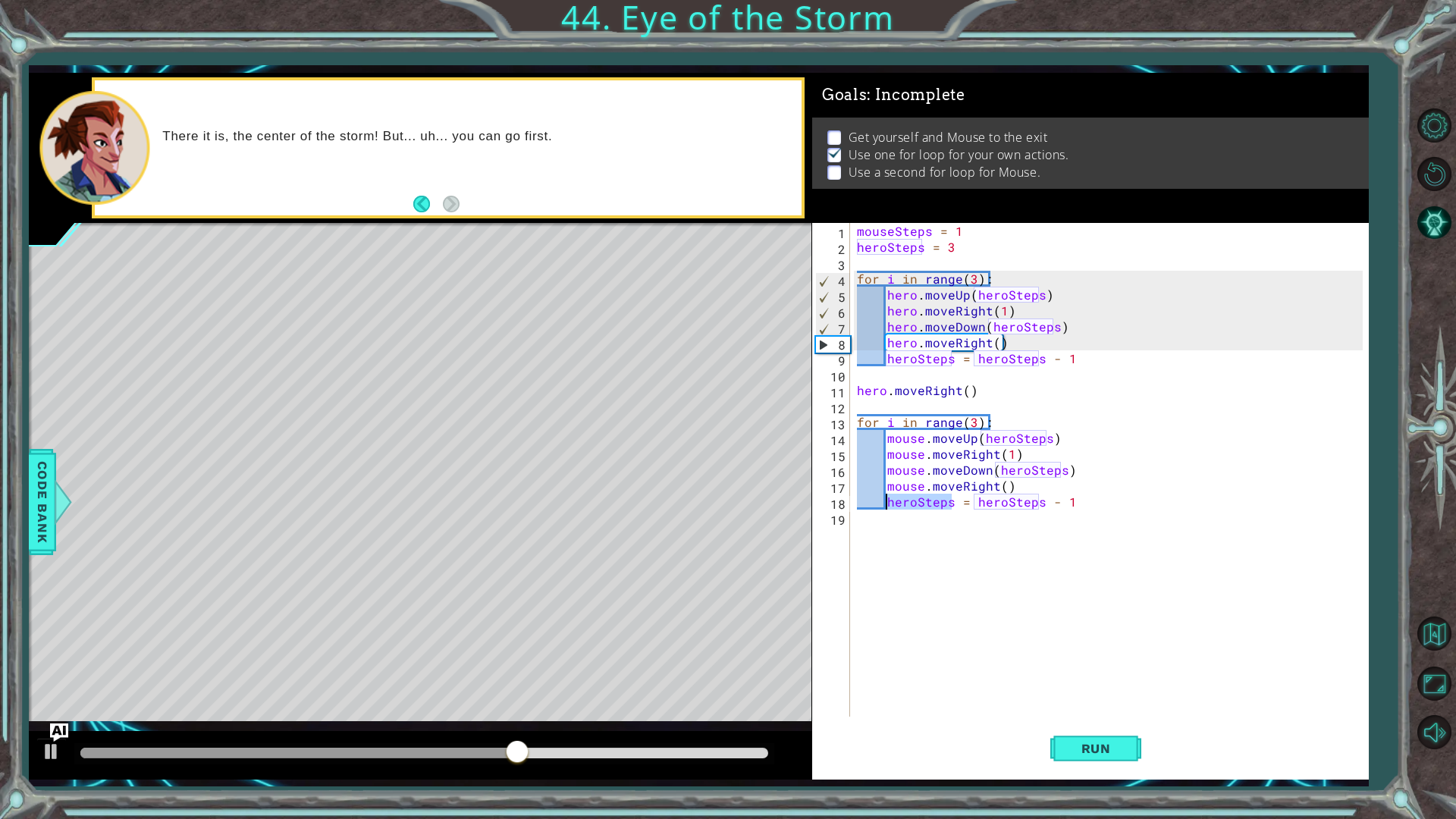
click at [906, 501] on div "mouseSteps = 1 heroSteps = 3 for i in range ( 3 ) : hero . moveUp ( heroSteps )…" at bounding box center [1112, 486] width 517 height 526
click at [918, 508] on div "mouseSteps = 1 heroSteps = 3 for i in range ( 3 ) : hero . moveUp ( heroSteps )…" at bounding box center [1108, 469] width 509 height 494
drag, startPoint x: 917, startPoint y: 507, endPoint x: 887, endPoint y: 503, distance: 30.3
click at [887, 503] on div "mouseSteps = 1 heroSteps = 3 for i in range ( 3 ) : hero . moveUp ( heroSteps )…" at bounding box center [1112, 486] width 517 height 526
paste textarea "mouse"
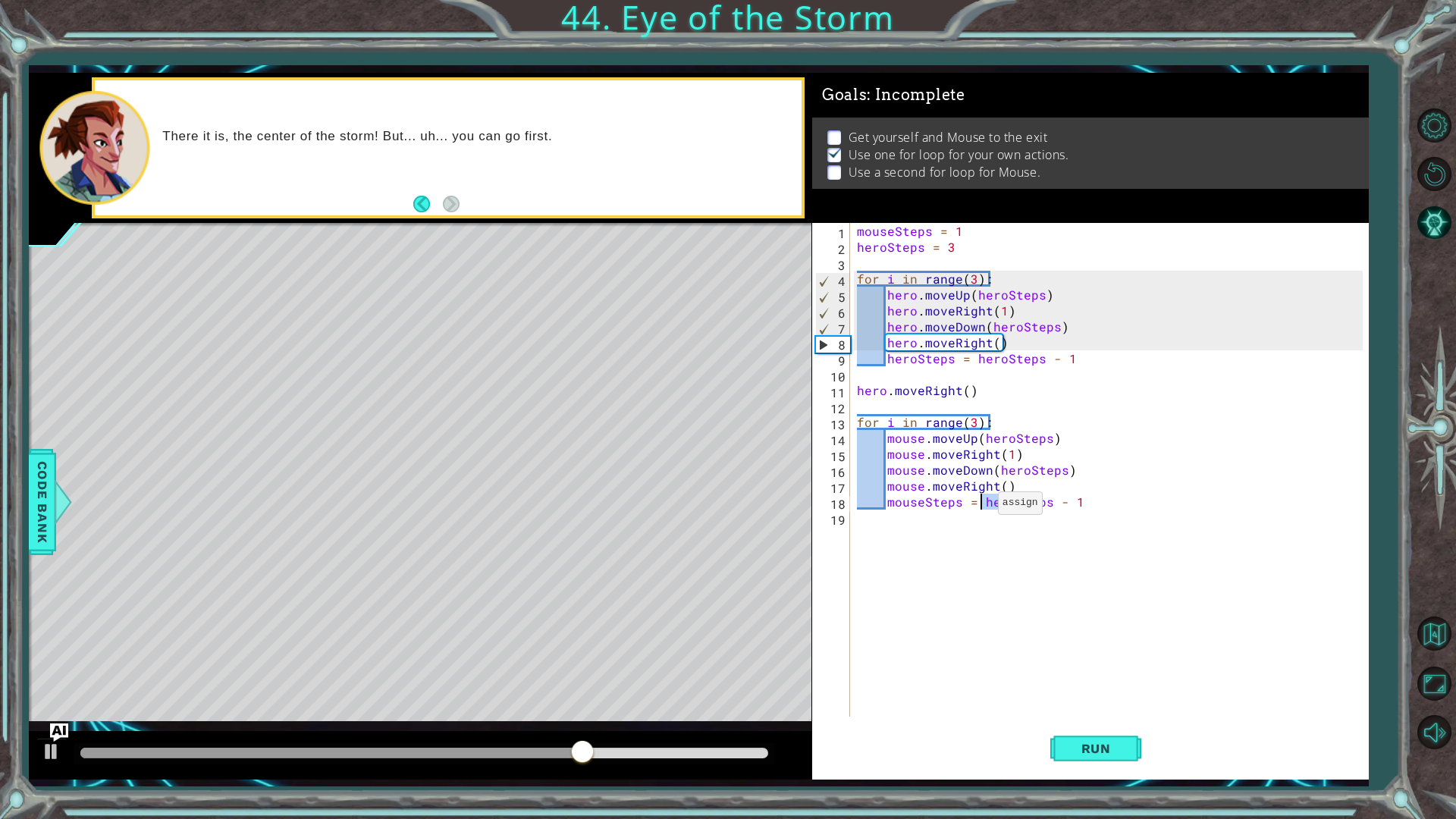
drag, startPoint x: 1010, startPoint y: 505, endPoint x: 979, endPoint y: 506, distance: 31.0
click at [979, 506] on div "mouseSteps = 1 heroSteps = 3 for i in range ( 3 ) : hero . moveUp ( heroSteps )…" at bounding box center [1112, 486] width 517 height 526
paste textarea "mouse"
drag, startPoint x: 1024, startPoint y: 476, endPoint x: 994, endPoint y: 471, distance: 30.4
click at [994, 471] on div "mouseSteps = 1 heroSteps = 3 for i in range ( 3 ) : hero . moveUp ( heroSteps )…" at bounding box center [1112, 486] width 517 height 526
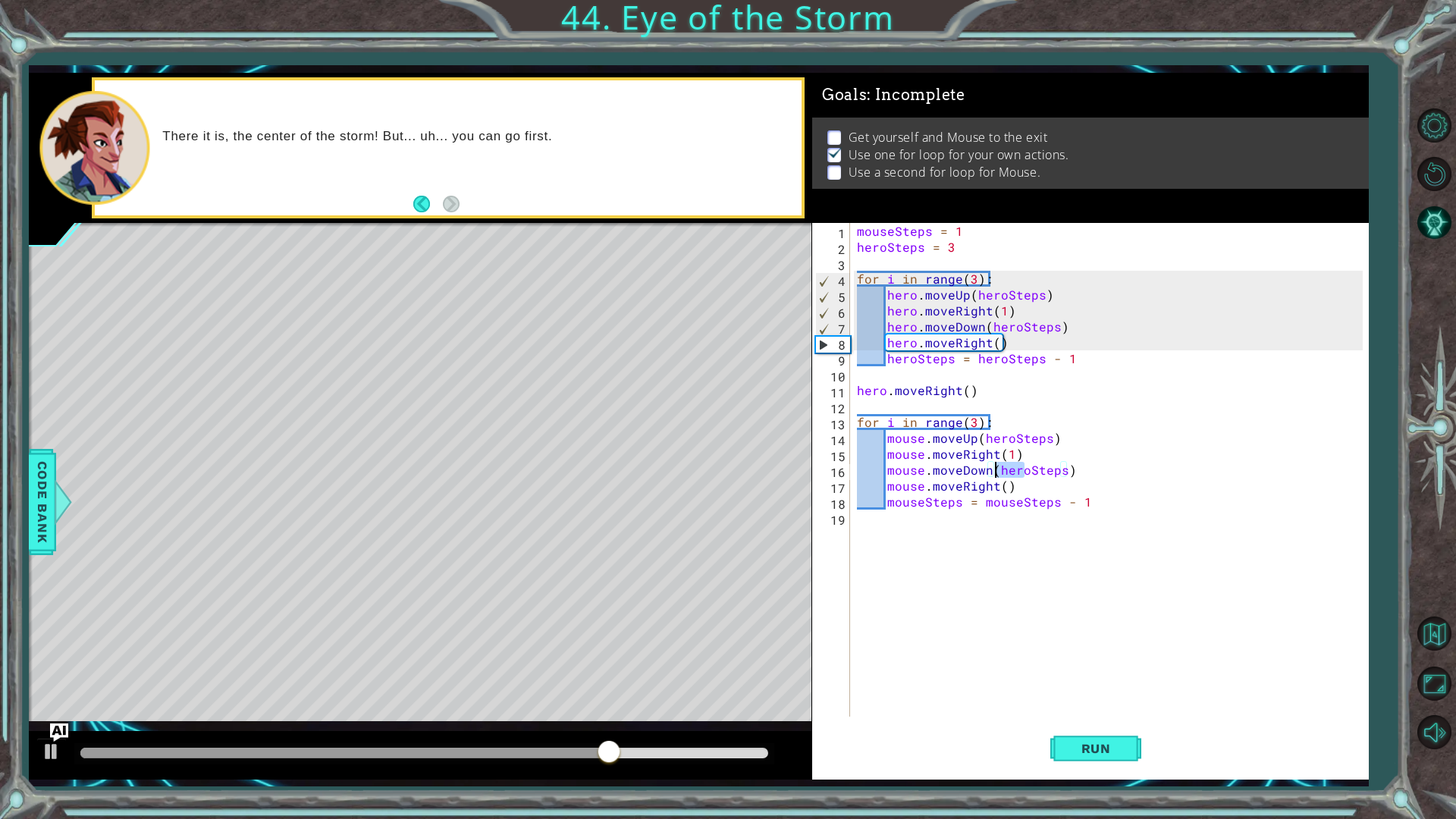
paste textarea "mouse"
drag, startPoint x: 1008, startPoint y: 437, endPoint x: 982, endPoint y: 437, distance: 26.0
click at [982, 437] on div "mouseSteps = 1 heroSteps = 3 for i in range ( 3 ) : hero . moveUp ( heroSteps )…" at bounding box center [1112, 486] width 517 height 526
paste textarea "mouse"
click at [961, 442] on div "mouseSteps = 1 heroSteps = 3 for i in range ( 3 ) : hero . moveUp ( heroSteps )…" at bounding box center [1112, 486] width 517 height 526
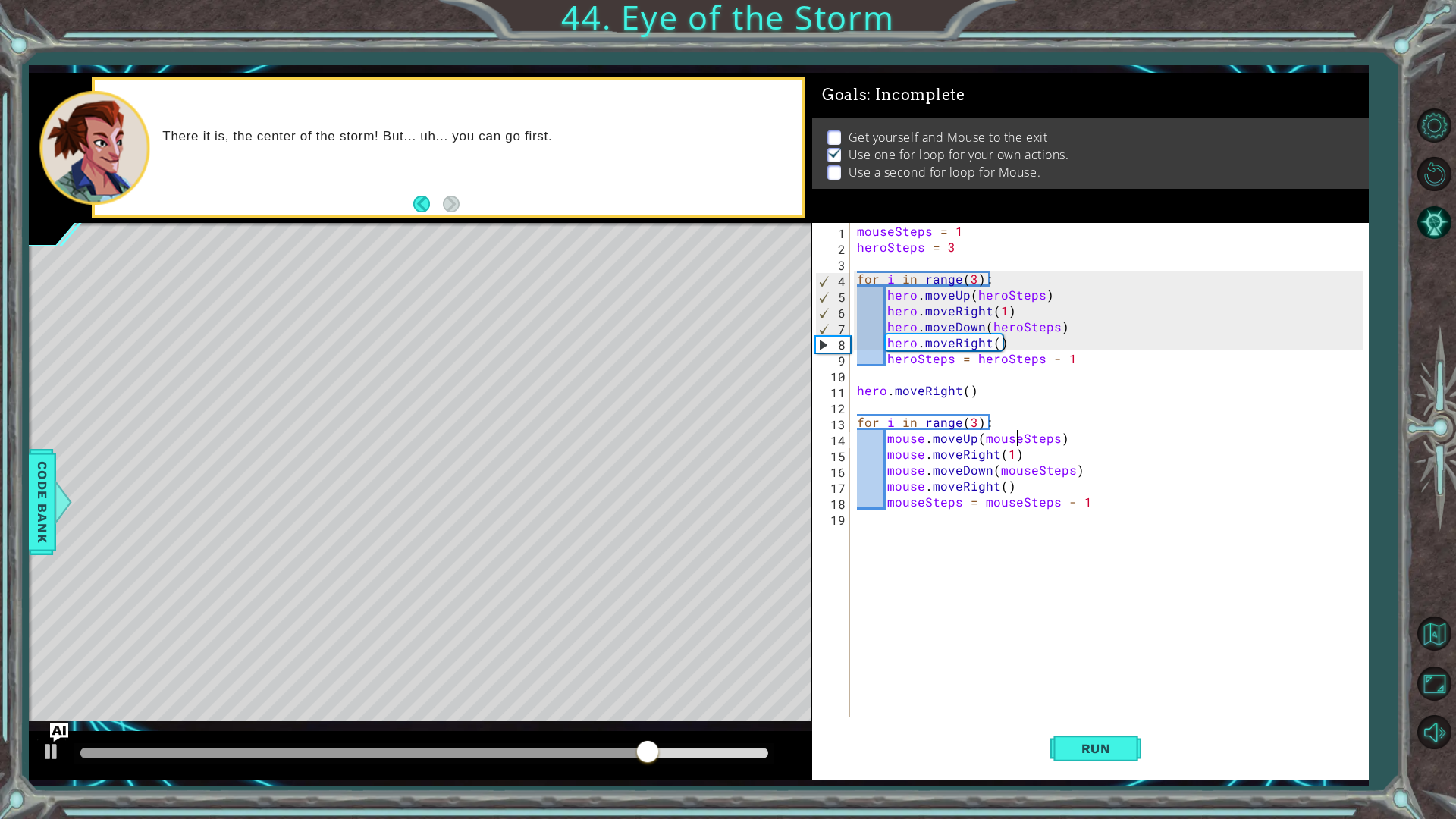
click at [961, 442] on div "mouseSteps = 1 heroSteps = 3 for i in range ( 3 ) : hero . moveUp ( heroSteps )…" at bounding box center [1112, 486] width 517 height 526
click at [973, 471] on div "mouseSteps = 1 heroSteps = 3 for i in range ( 3 ) : hero . moveUp ( heroSteps )…" at bounding box center [1112, 486] width 517 height 526
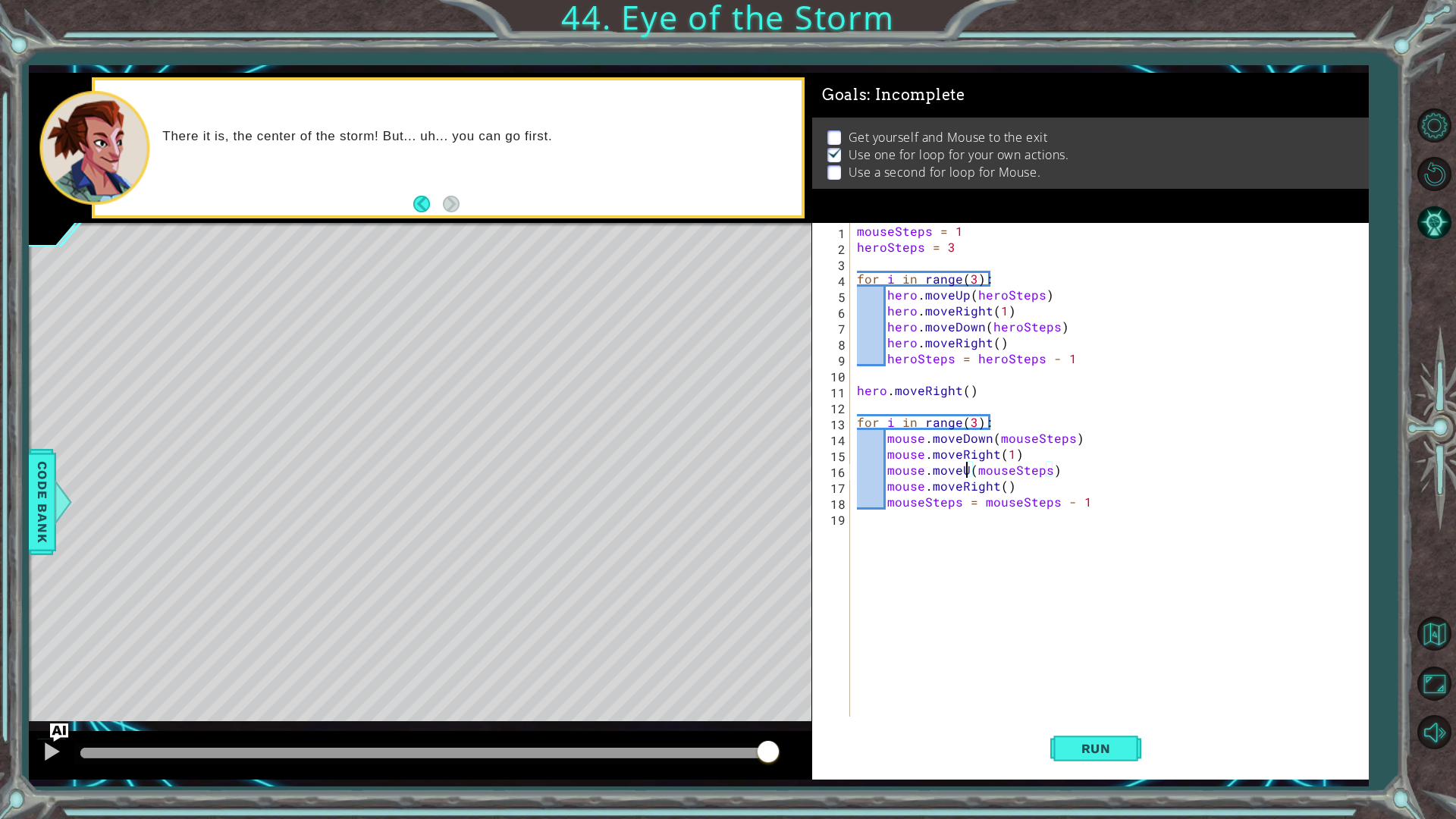
scroll to position [0, 7]
click at [1079, 690] on span "Run" at bounding box center [1097, 749] width 60 height 16
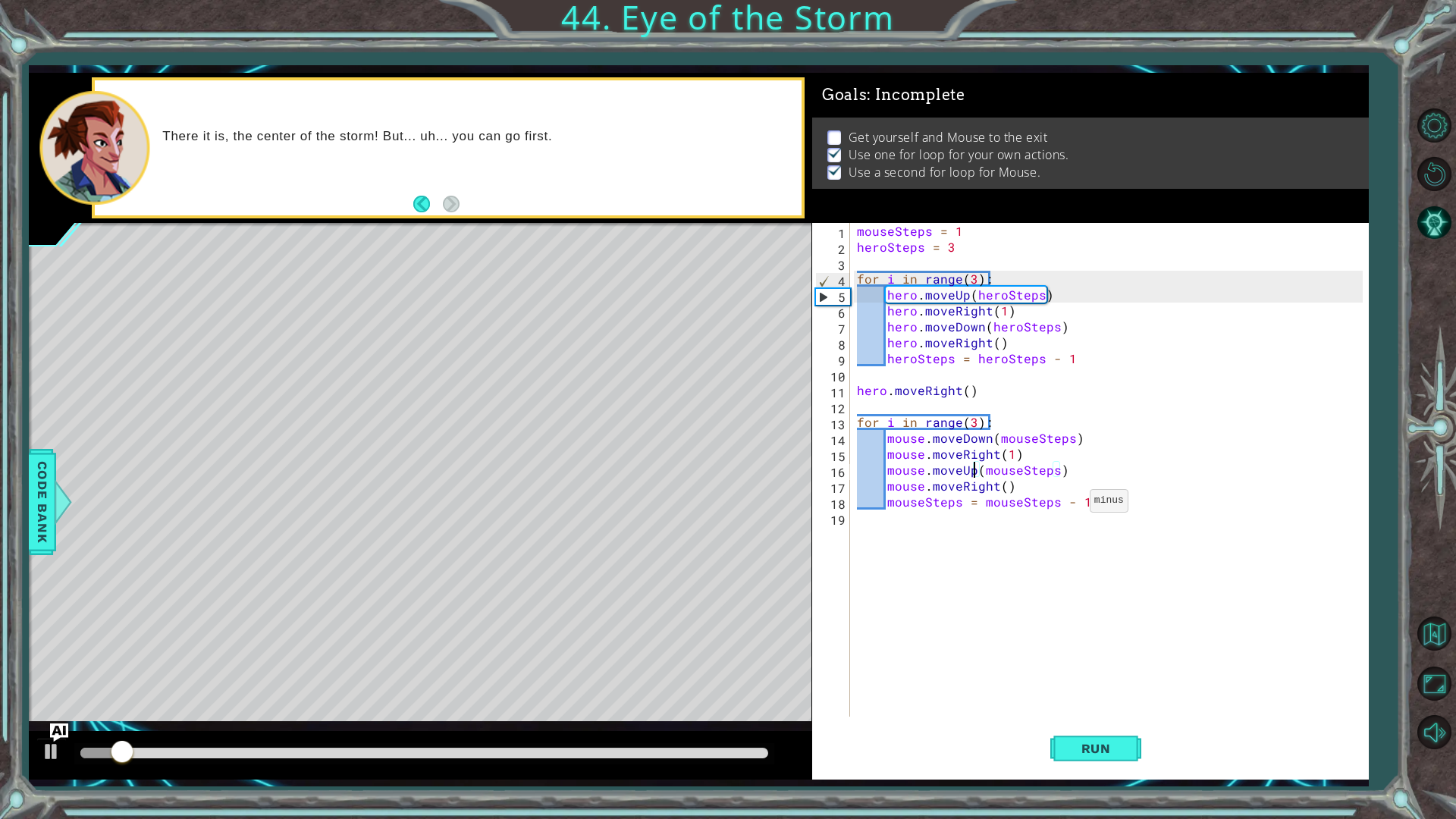
click at [1071, 504] on div "mouseSteps = 1 heroSteps = 3 for i in range ( 3 ) : hero . moveUp ( heroSteps )…" at bounding box center [1112, 486] width 517 height 526
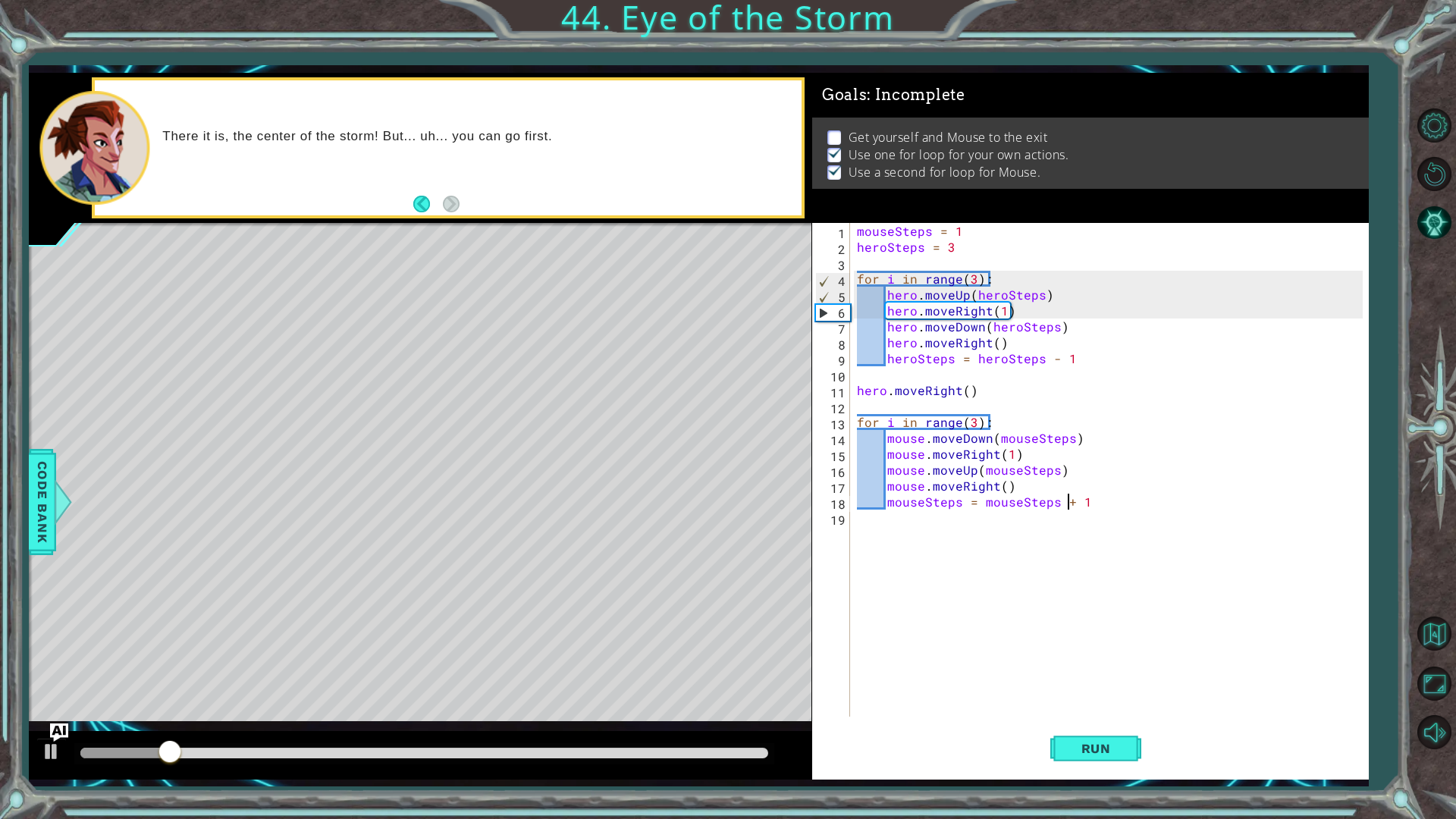
scroll to position [0, 13]
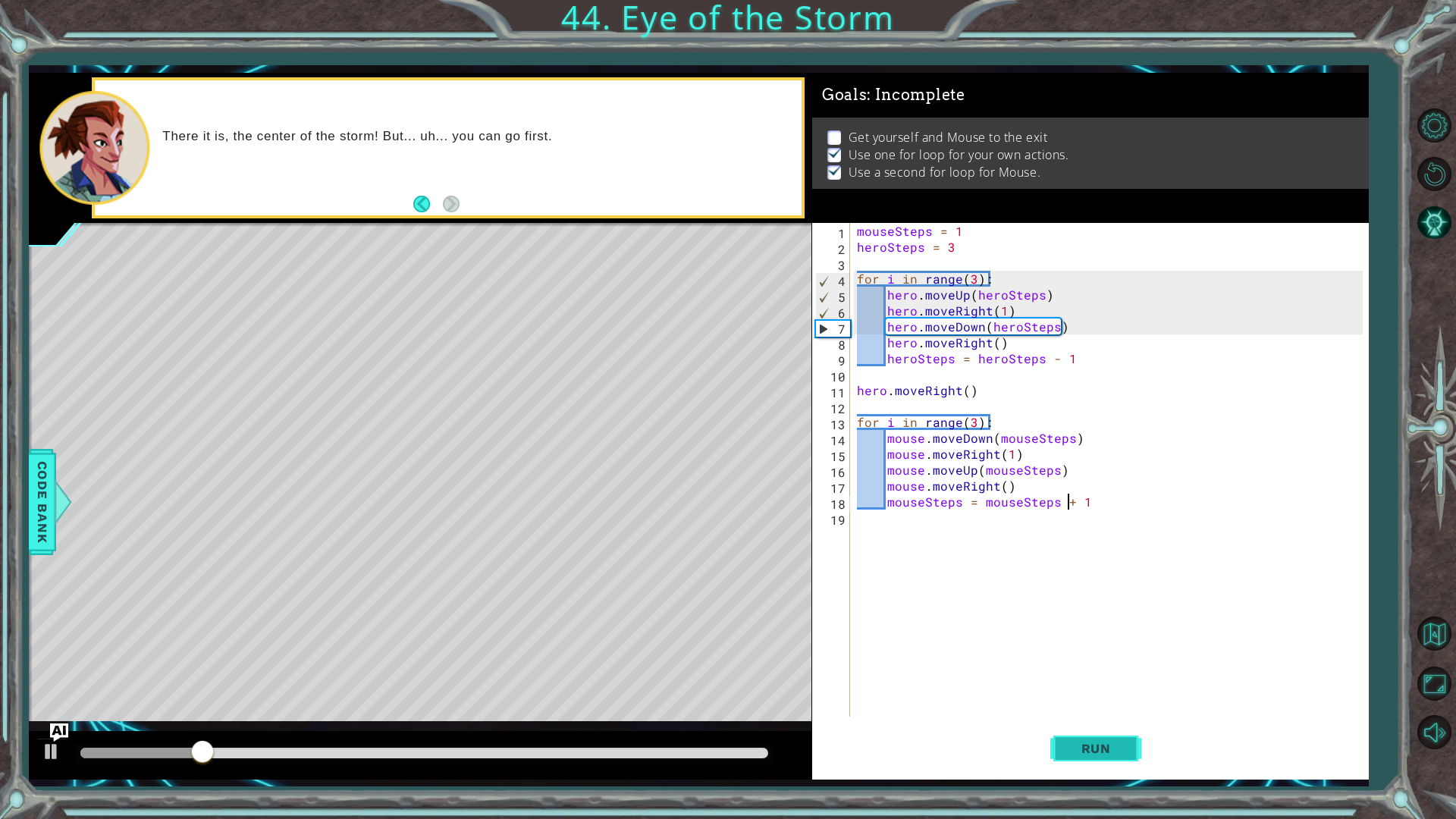
type textarea "mouseSteps = mouseSteps + 1"
click at [1133, 690] on button "Run" at bounding box center [1096, 748] width 91 height 56
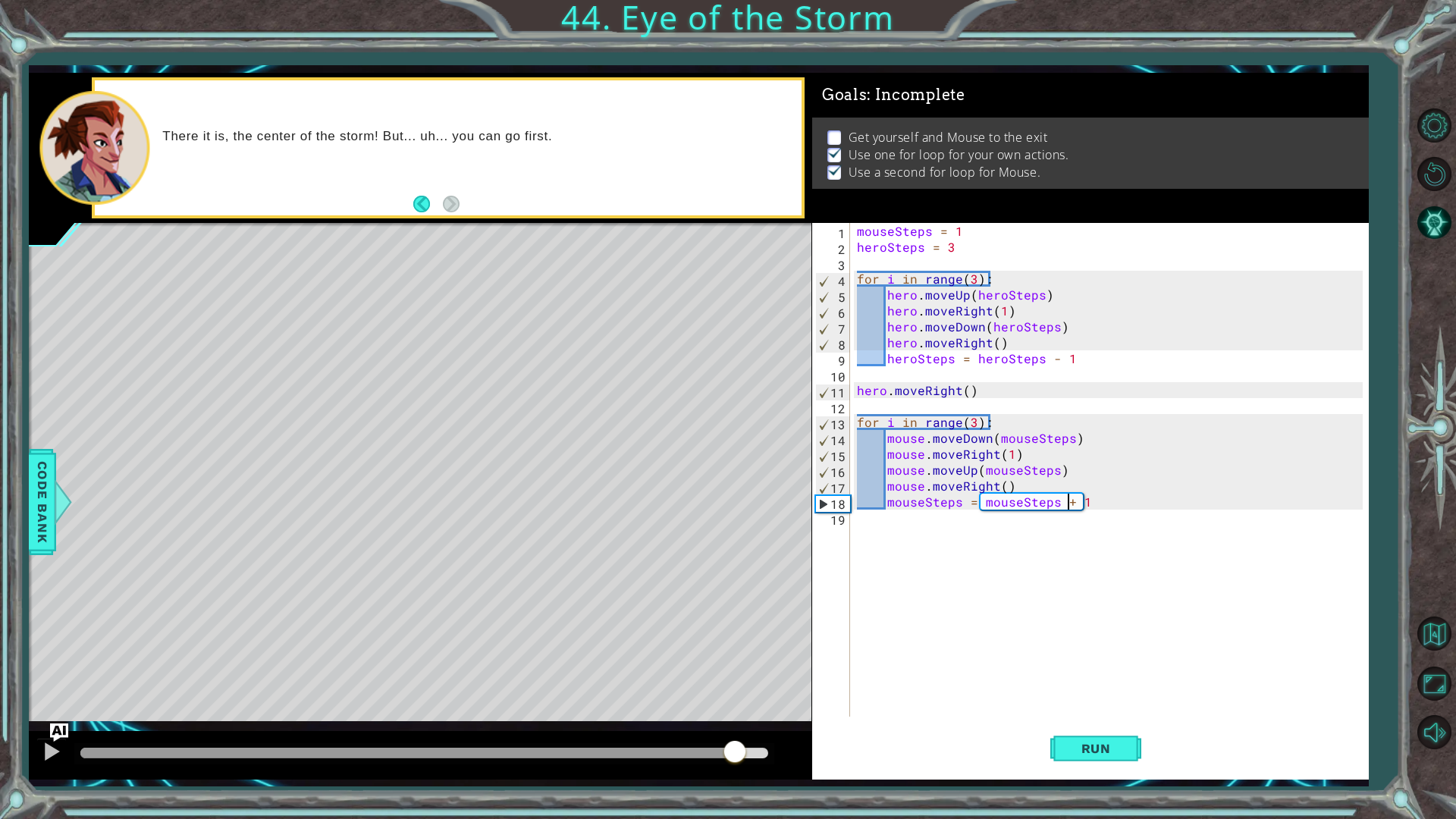
drag, startPoint x: 562, startPoint y: 755, endPoint x: 734, endPoint y: 756, distance: 172.0
click at [734, 690] on div at bounding box center [425, 753] width 688 height 11
click at [972, 413] on div "mouseSteps = 1 heroSteps = 3 for i in range ( 3 ) : hero . moveUp ( heroSteps )…" at bounding box center [1112, 486] width 517 height 526
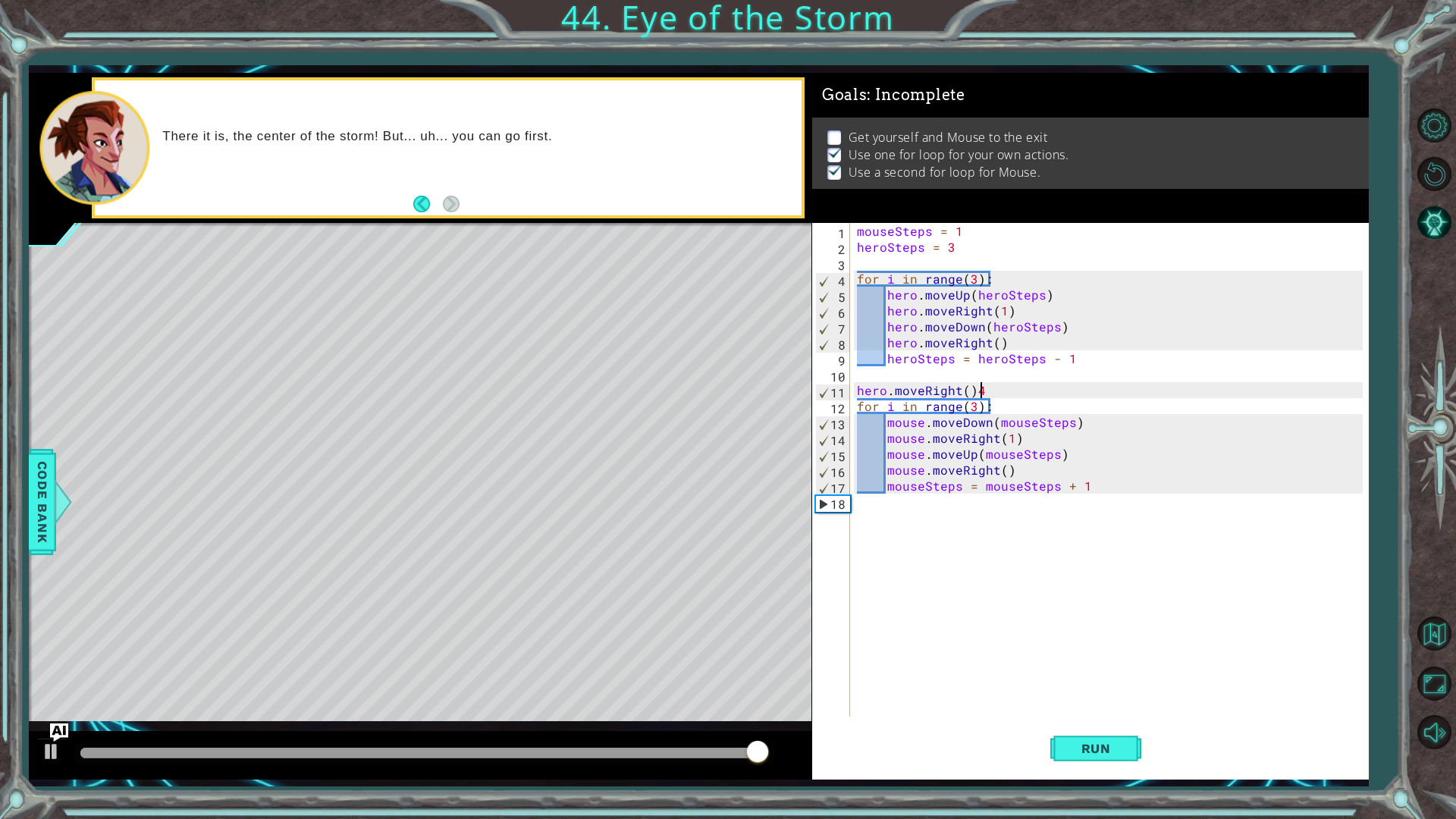
scroll to position [0, 7]
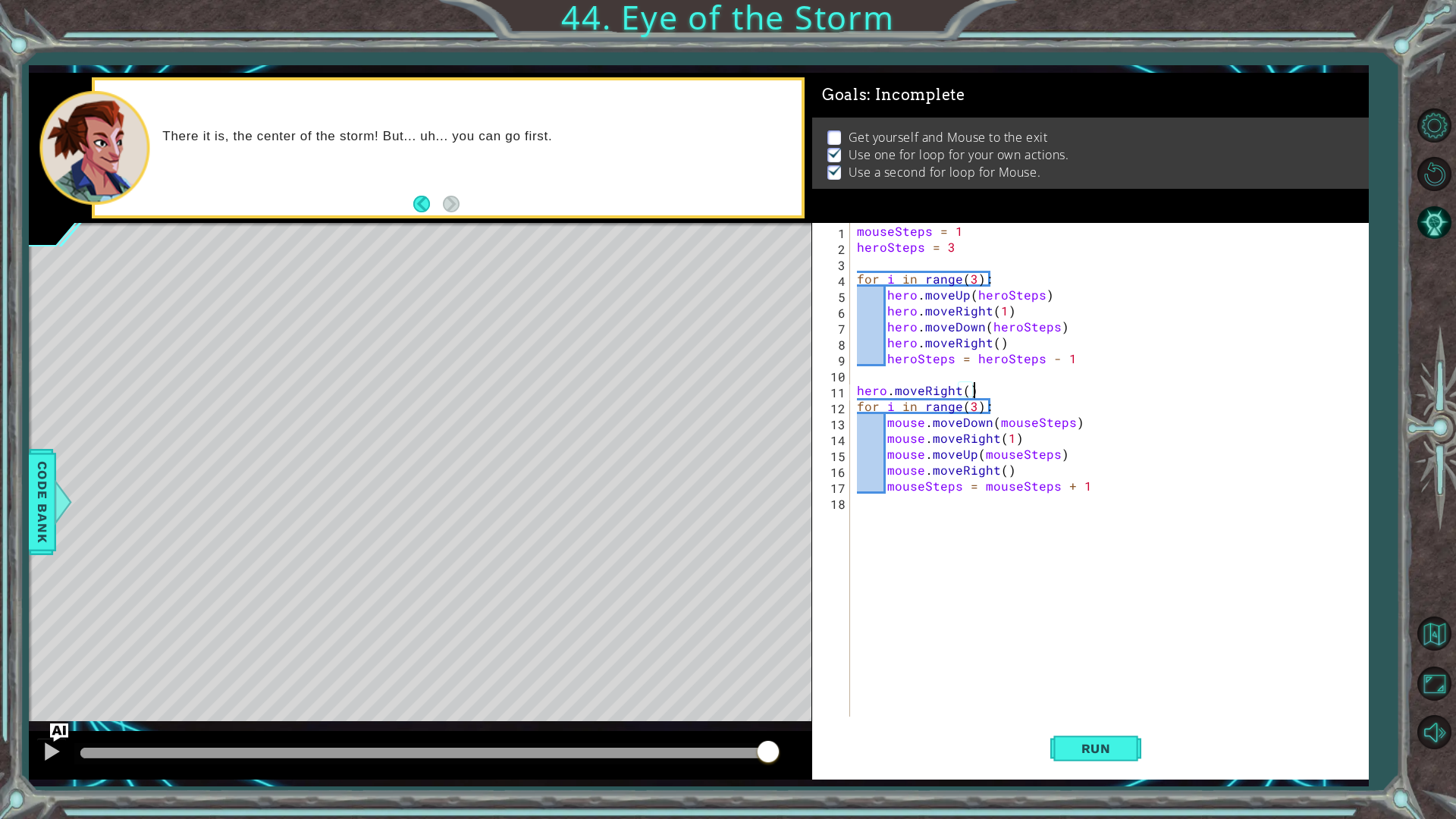
click at [974, 405] on div "mouseSteps = 1 heroSteps = 3 for i in range ( 3 ) : hero . moveUp ( heroSteps )…" at bounding box center [1112, 486] width 517 height 526
click at [859, 405] on div "mouseSteps = 1 heroSteps = 3 for i in range ( 3 ) : hero . moveUp ( heroSteps )…" at bounding box center [1112, 486] width 517 height 526
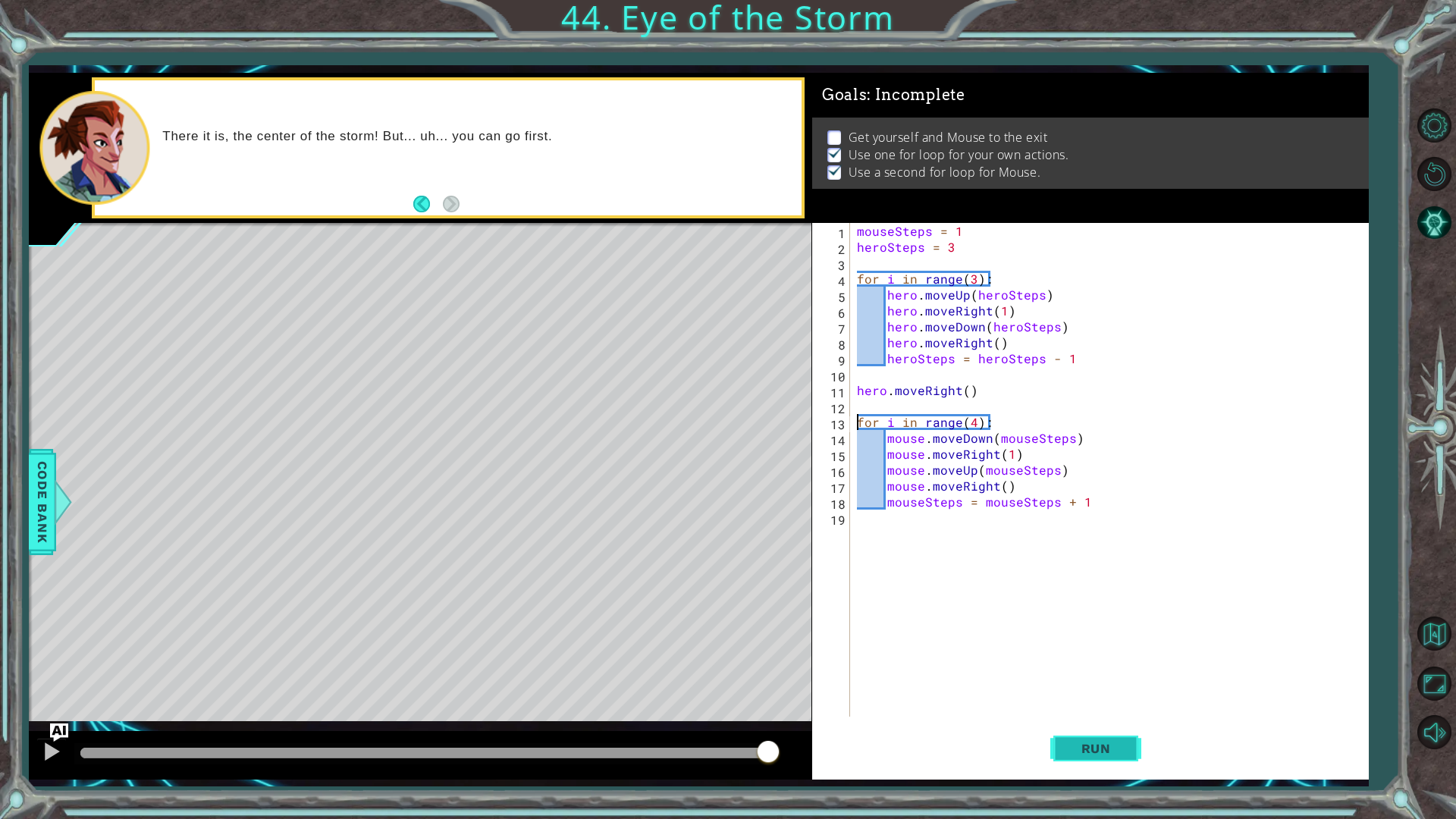
type textarea "for i in range(4):"
click at [1136, 690] on button "Run" at bounding box center [1096, 748] width 91 height 56
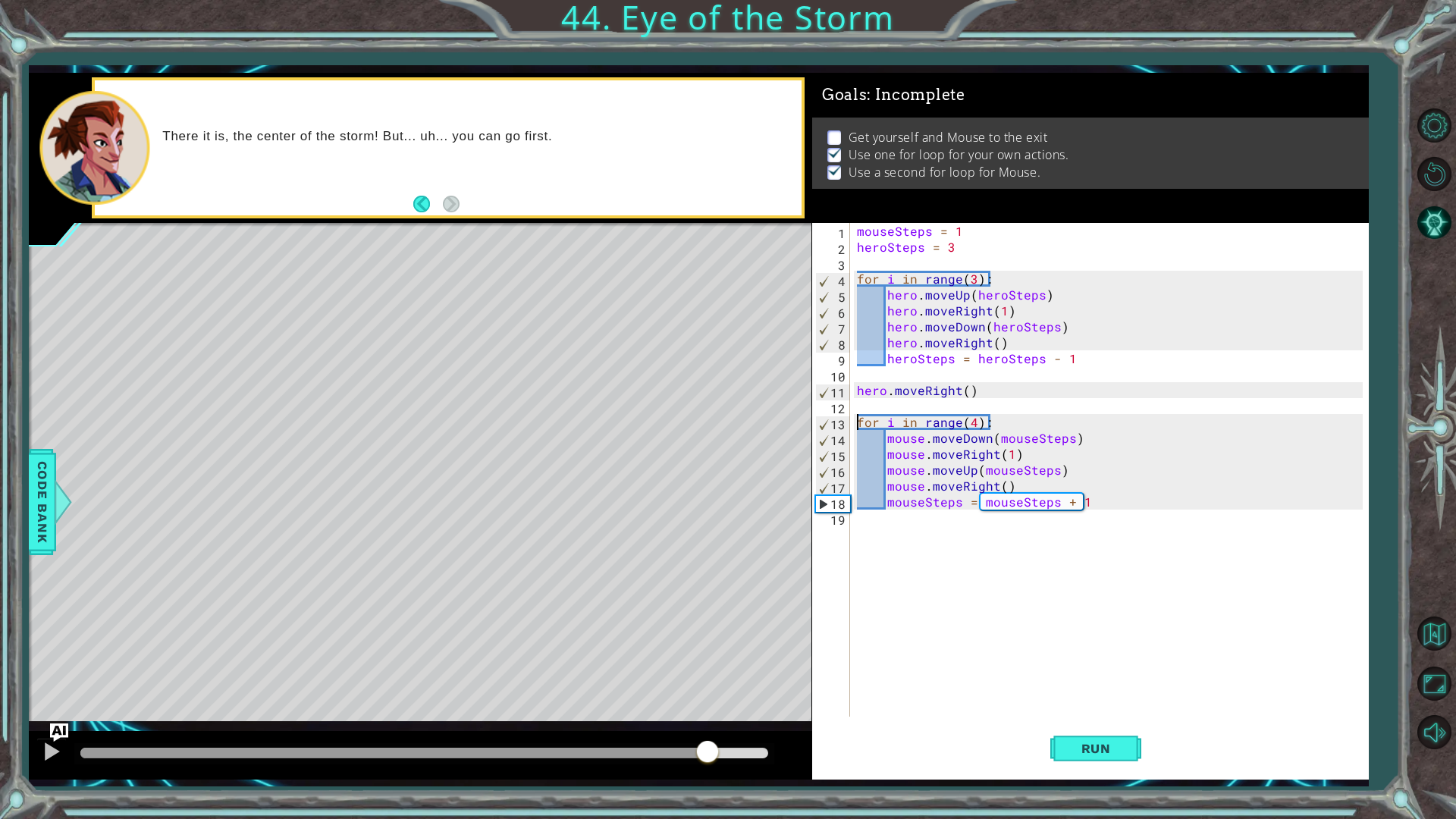
drag, startPoint x: 718, startPoint y: 751, endPoint x: 707, endPoint y: 744, distance: 13.0
click at [707, 690] on div at bounding box center [425, 753] width 688 height 11
click at [919, 566] on div "mouseSteps = 1 heroSteps = 3 for i in range ( 3 ) : hero . moveUp ( heroSteps )…" at bounding box center [1112, 486] width 517 height 526
click at [927, 639] on div "mouseSteps = 1 heroSteps = 3 for i in range ( 3 ) : hero . moveUp ( heroSteps )…" at bounding box center [1112, 486] width 517 height 526
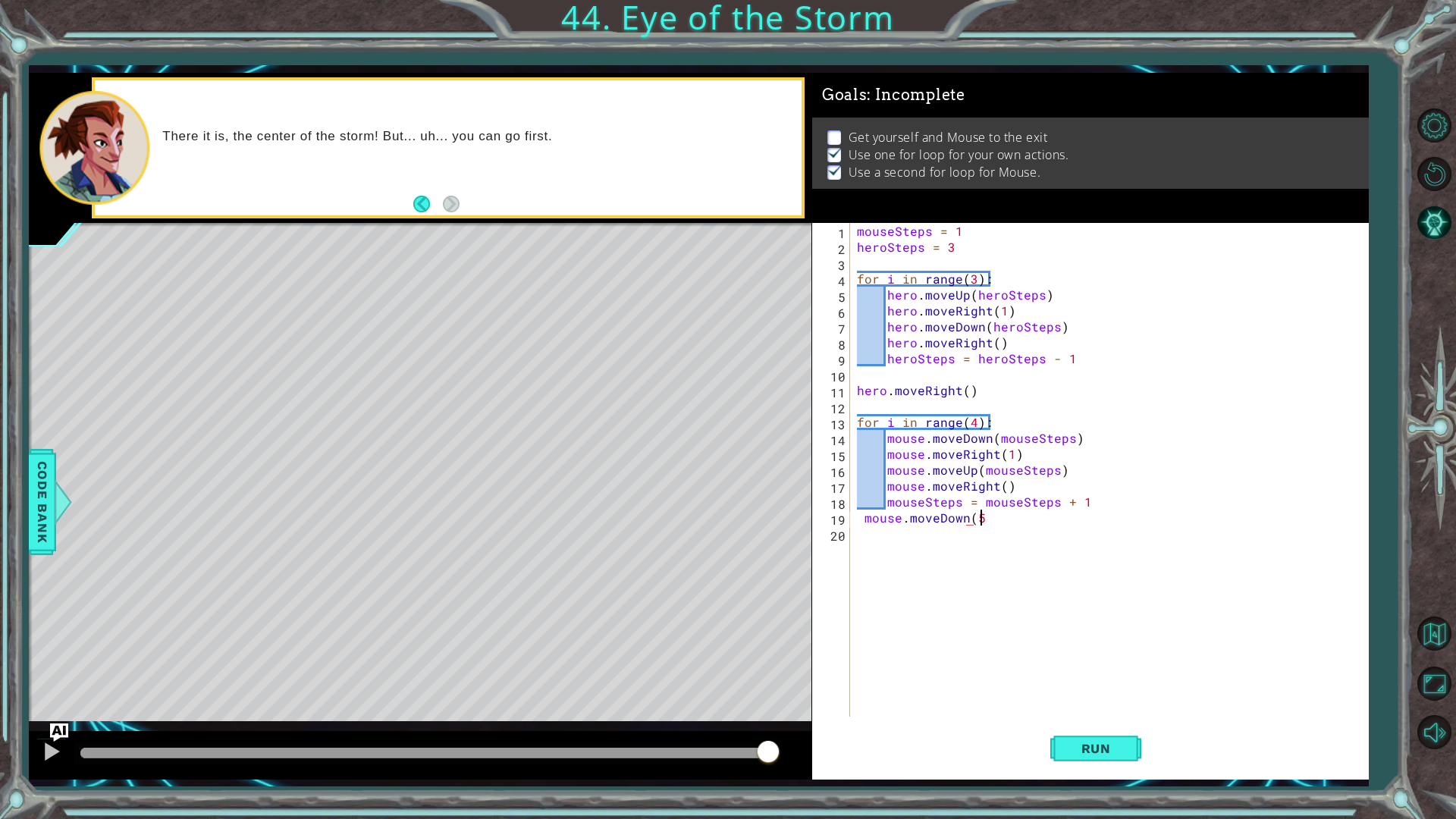
scroll to position [0, 7]
click at [862, 522] on div "mouseSteps = 1 heroSteps = 3 for i in range ( 3 ) : hero . moveUp ( heroSteps )…" at bounding box center [1112, 486] width 517 height 526
type textarea "mouse.moveDown(5)"
click at [887, 560] on div "mouseSteps = 1 heroSteps = 3 for i in range ( 3 ) : hero . moveUp ( heroSteps )…" at bounding box center [1112, 486] width 517 height 526
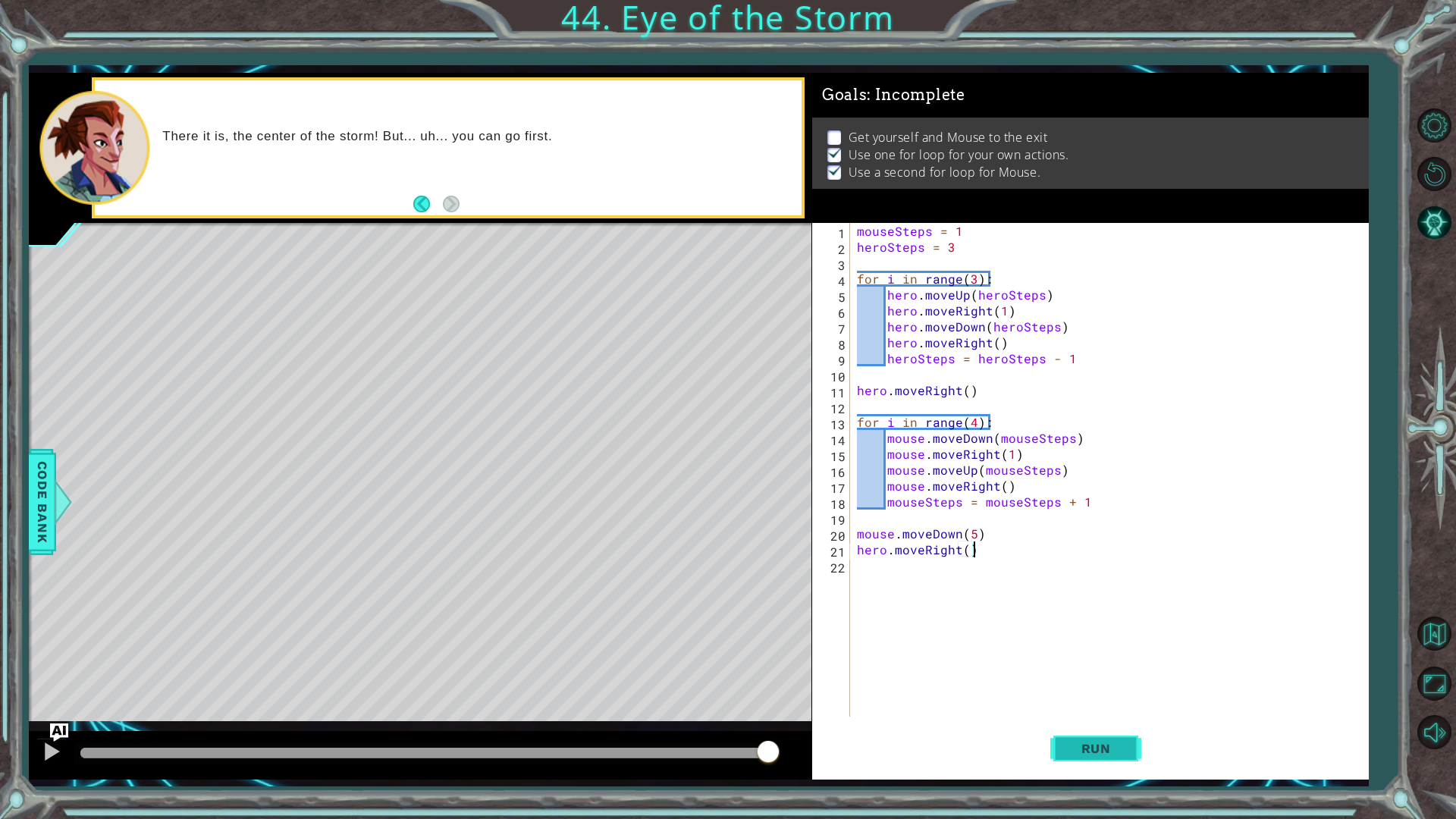
click at [1081, 690] on button "Run" at bounding box center [1096, 748] width 91 height 56
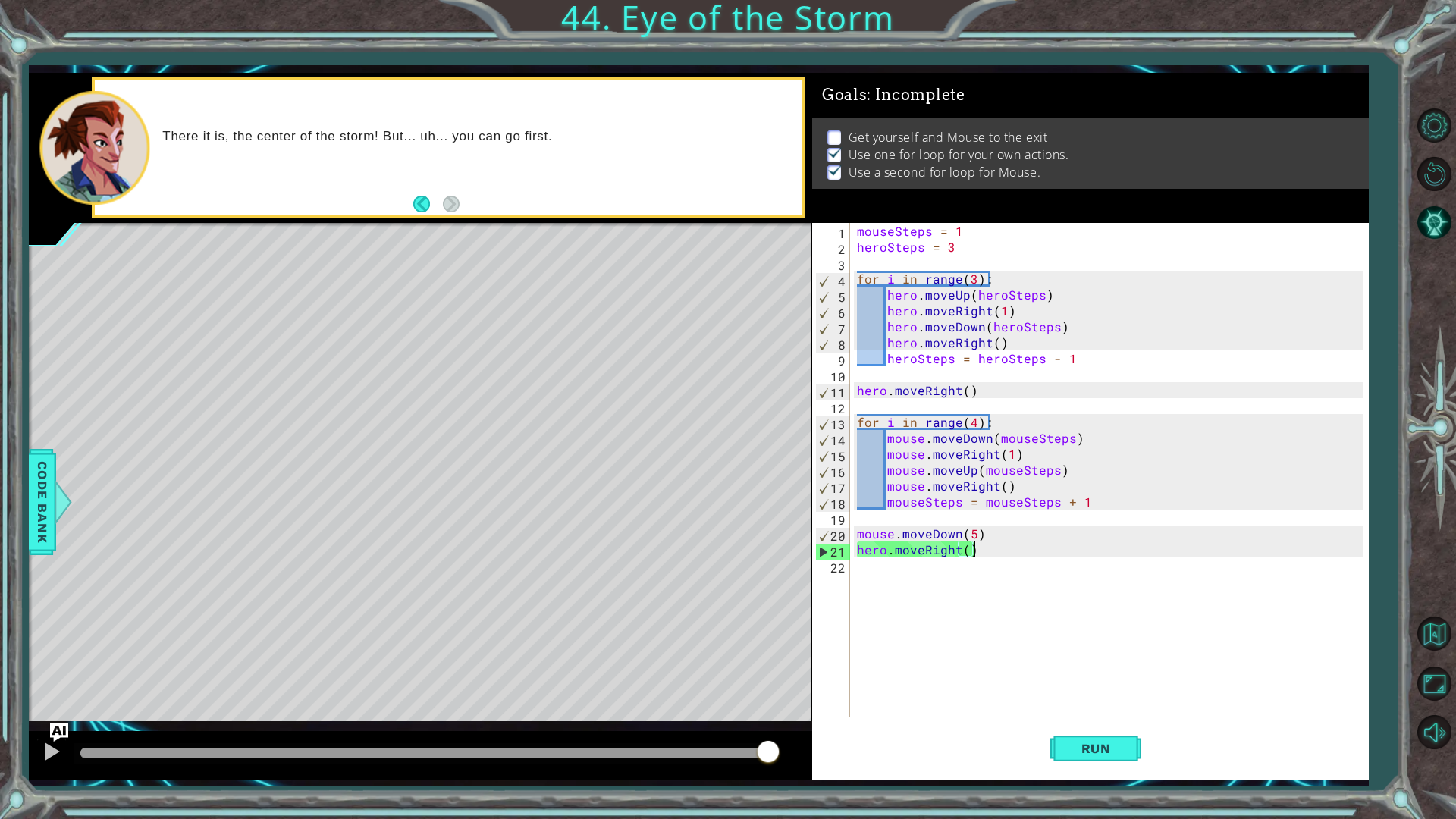
drag, startPoint x: 675, startPoint y: 751, endPoint x: 975, endPoint y: 539, distance: 367.3
click at [975, 539] on div "1 ההההההההההההההההההההההההההההההההההההההההההההההההההההההההההההההההההההההההההההה…" at bounding box center [698, 427] width 1339 height 707
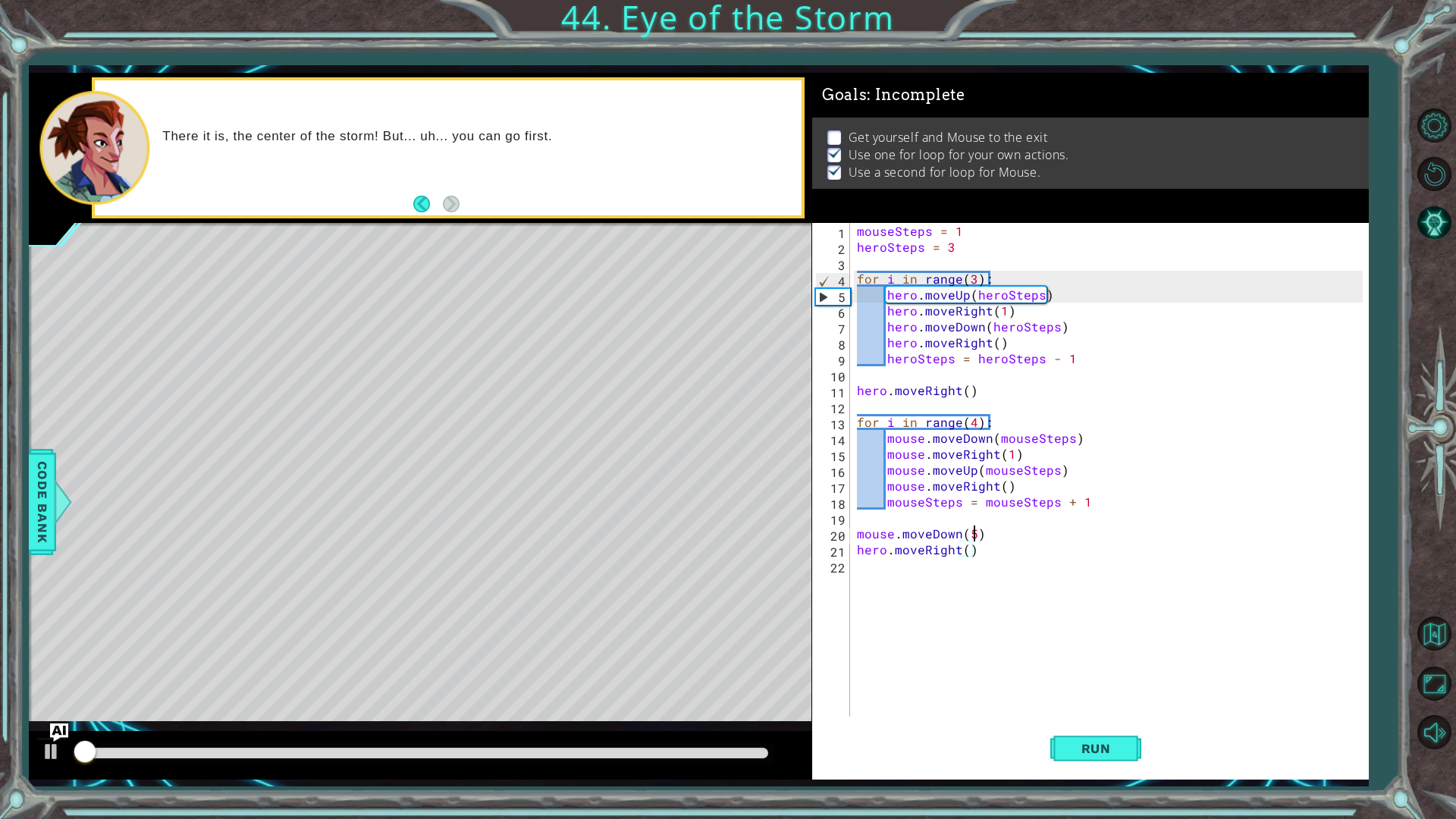
click at [975, 538] on div "mouseSteps = 1 heroSteps = 3 for i in range ( 3 ) : hero . moveUp ( heroSteps )…" at bounding box center [1112, 486] width 517 height 526
type textarea "mouse.moveDown(6)"
click at [1109, 690] on span "Run" at bounding box center [1097, 749] width 60 height 16
drag, startPoint x: 695, startPoint y: 754, endPoint x: 914, endPoint y: 761, distance: 219.1
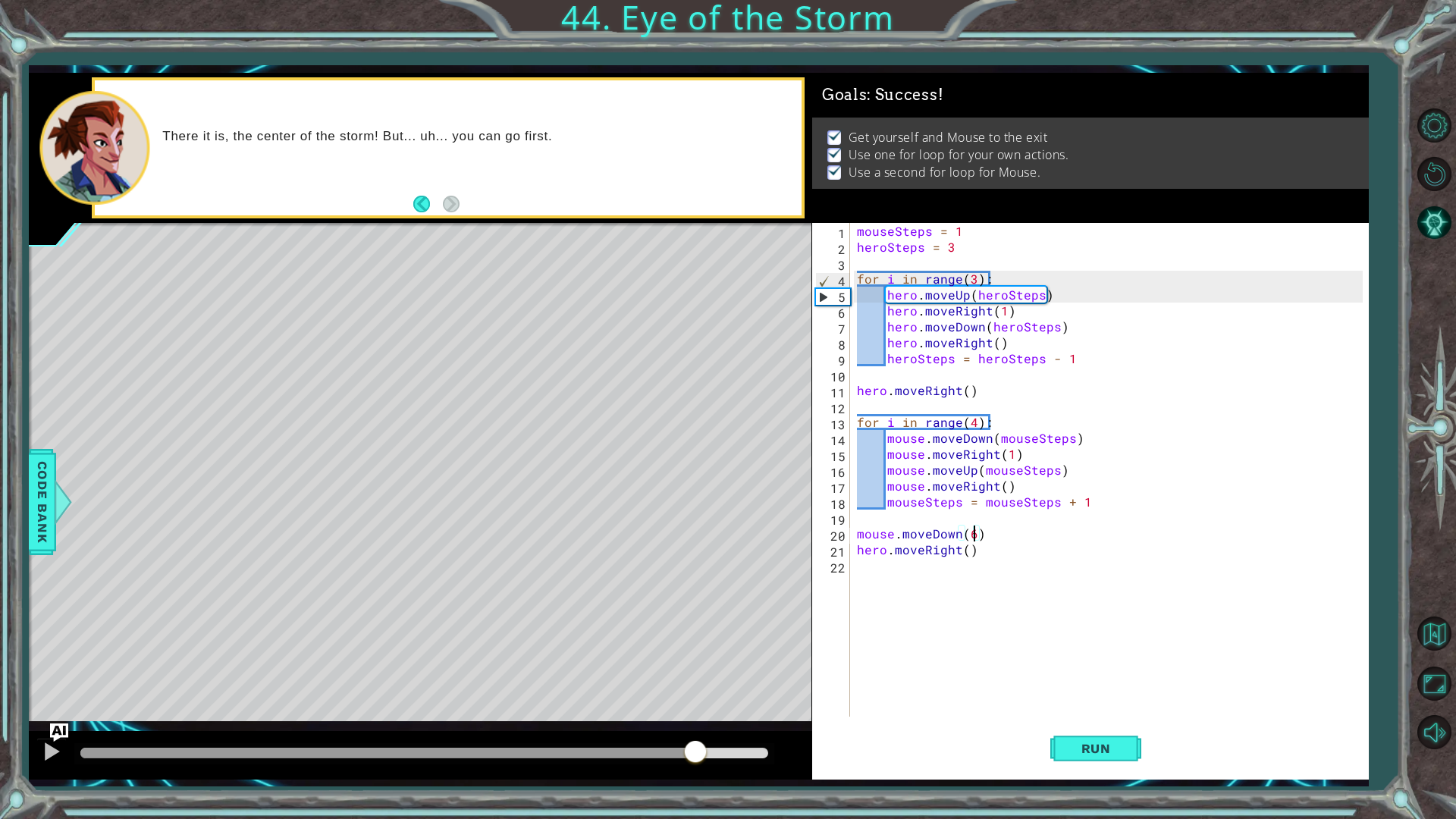
click at [899, 690] on div "1 ההההההההההההההההההההההההההההההההההההההההההההההההההההההההההההההההההההההההההההה…" at bounding box center [698, 427] width 1339 height 707
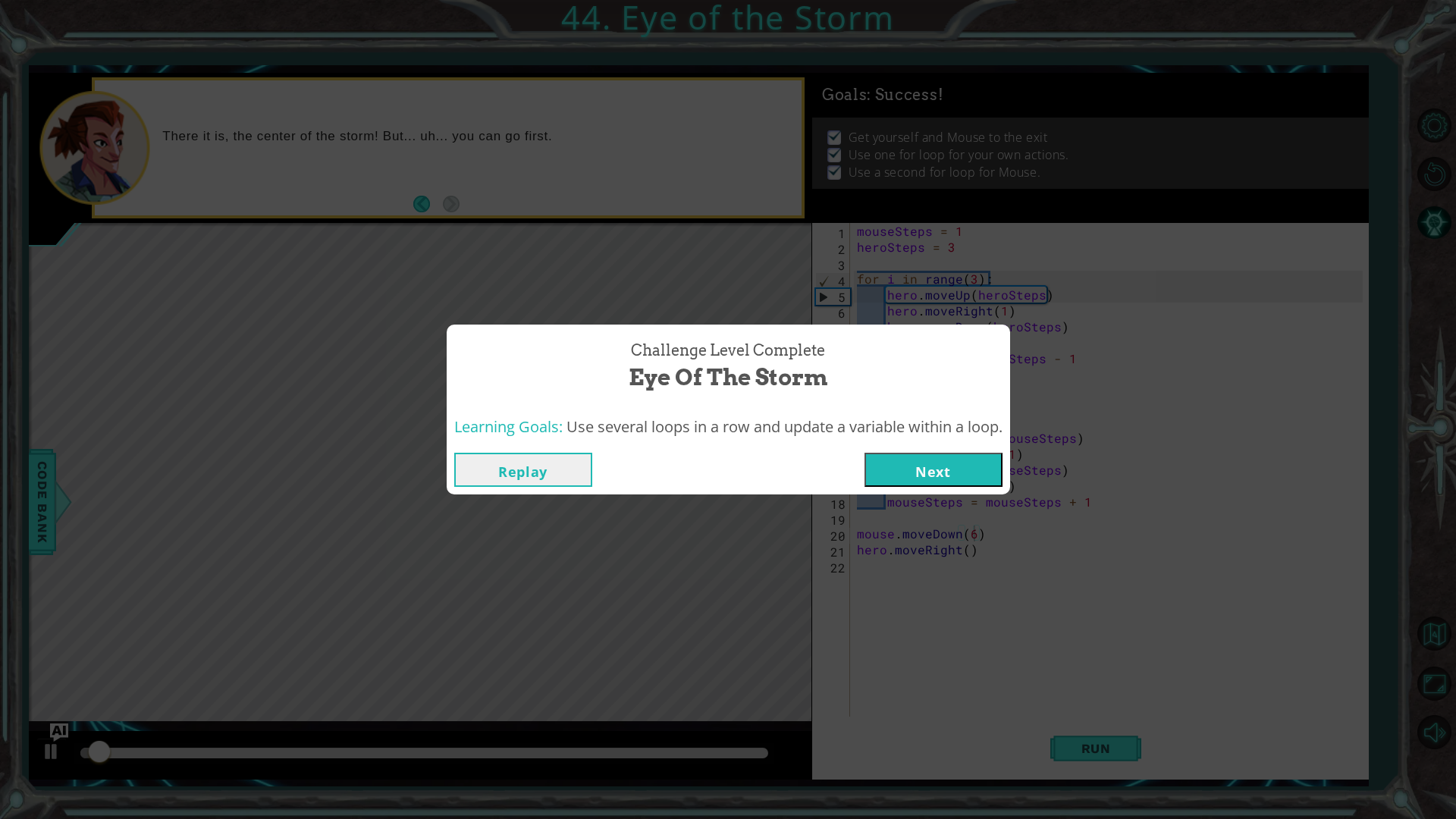
click at [958, 477] on button "Next" at bounding box center [934, 469] width 138 height 34
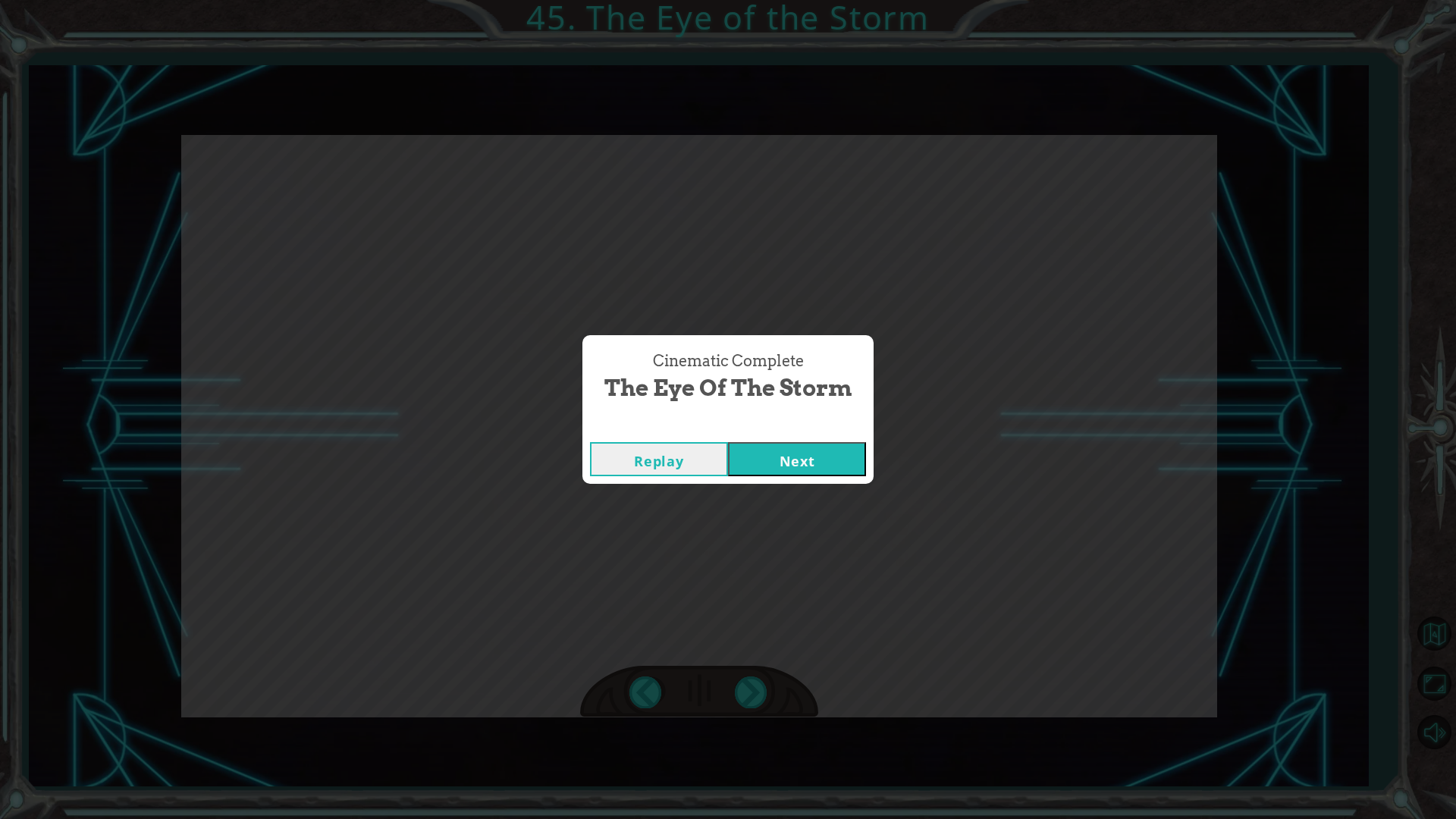
click at [841, 446] on button "Next" at bounding box center [798, 459] width 138 height 34
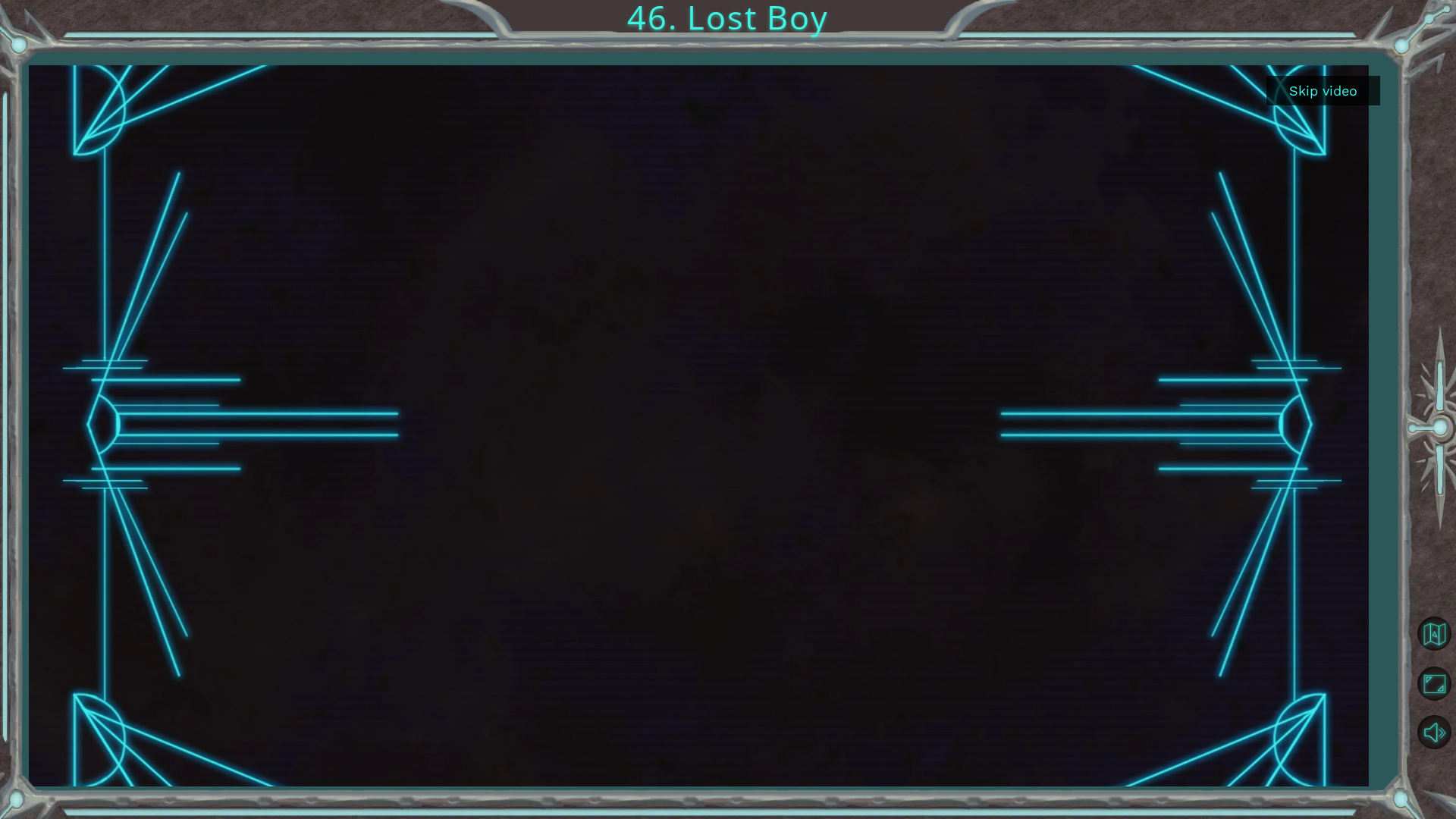
click at [1444, 326] on div at bounding box center [1434, 428] width 44 height 362
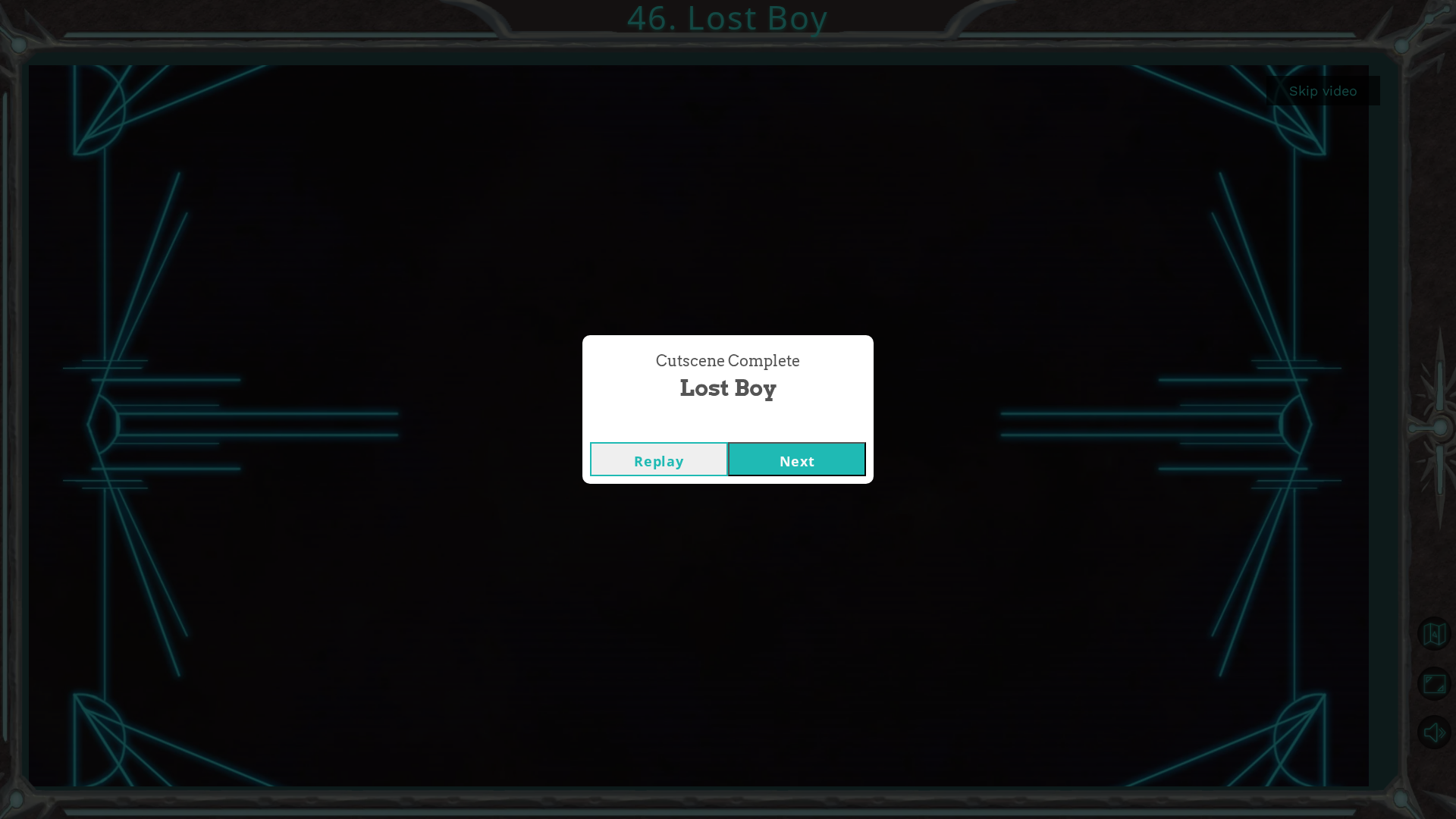
click at [787, 468] on button "Next" at bounding box center [798, 459] width 138 height 34
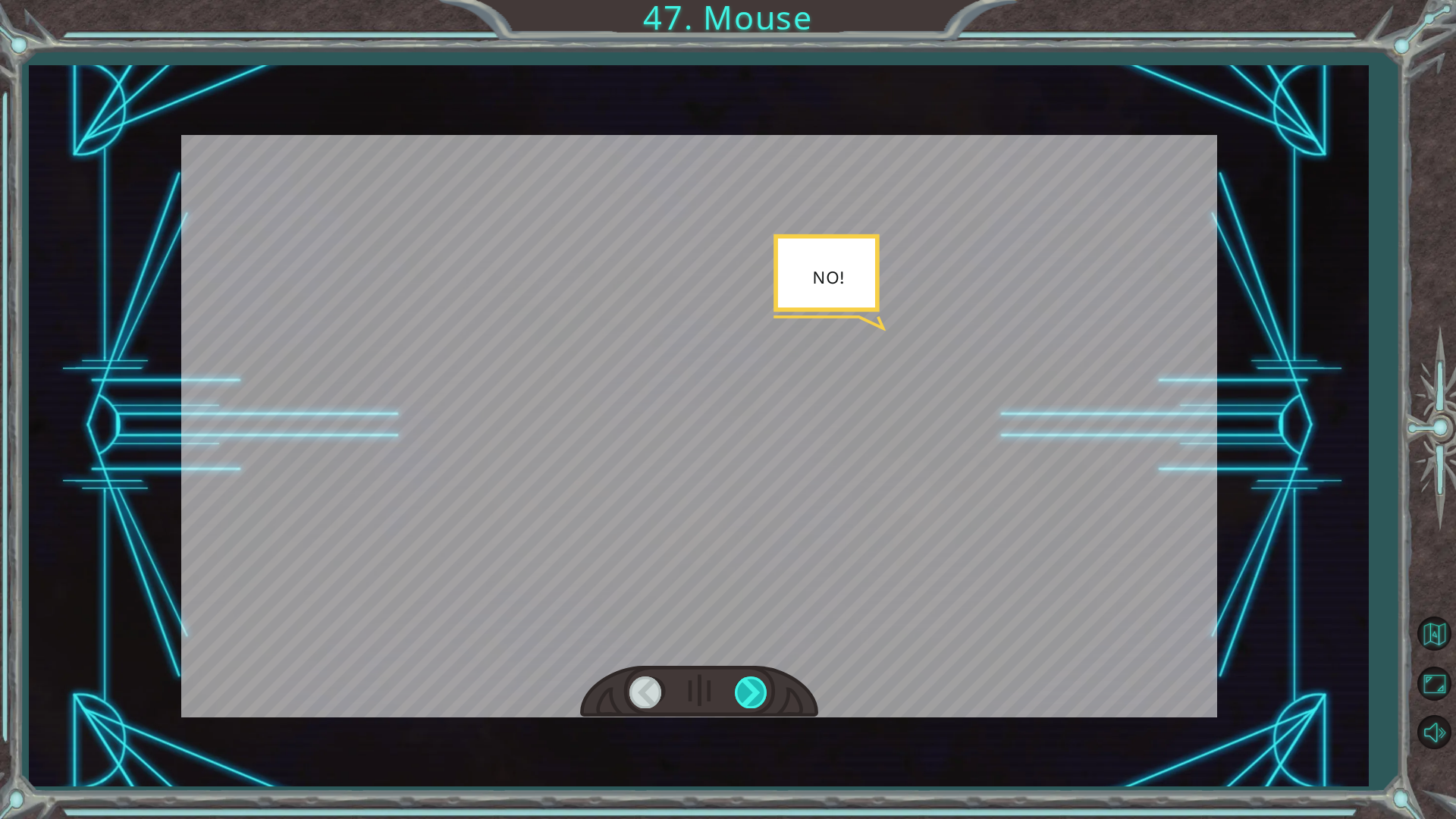
click at [749, 688] on div at bounding box center [752, 692] width 34 height 31
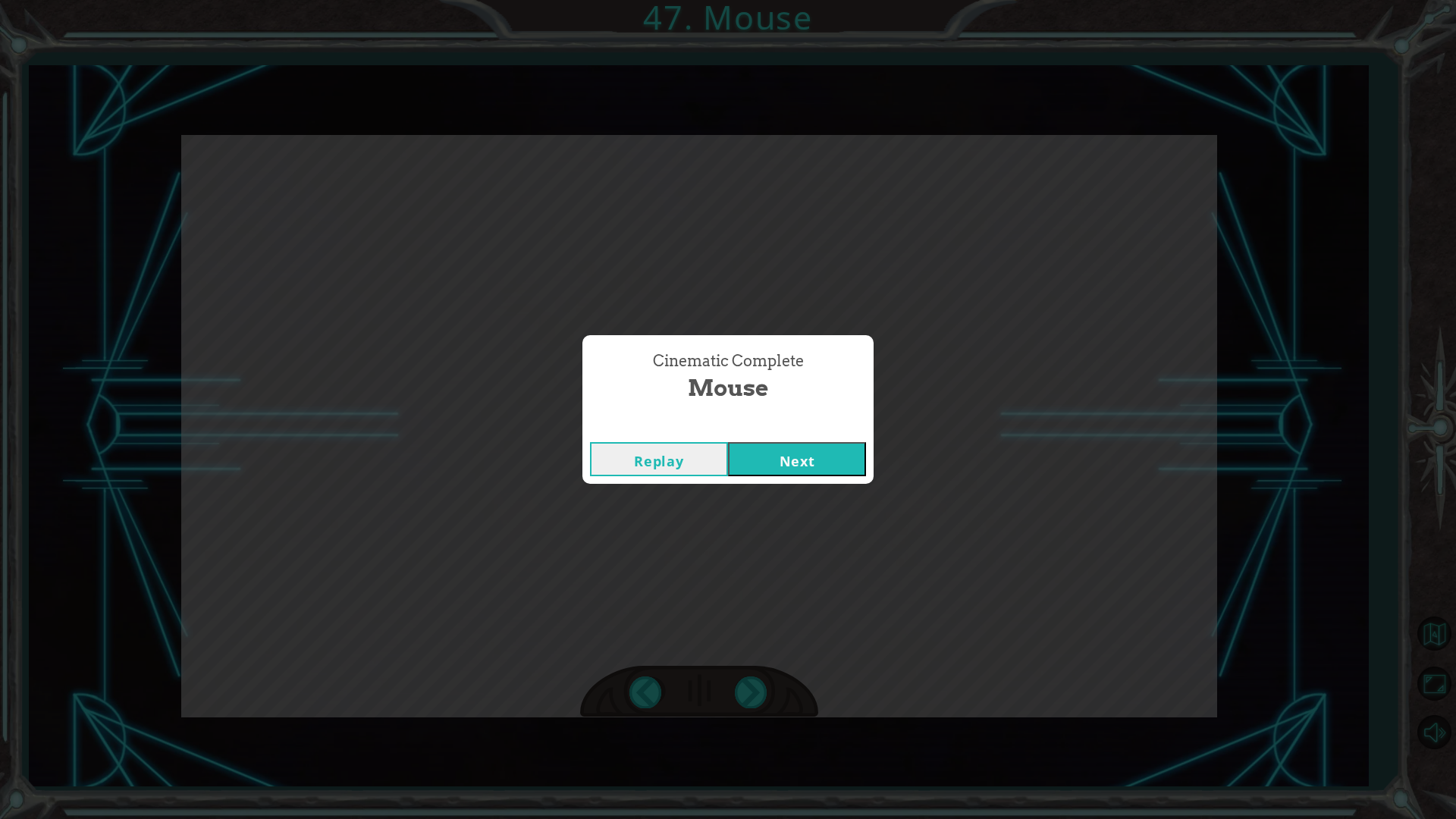
click at [805, 454] on button "Next" at bounding box center [798, 459] width 138 height 34
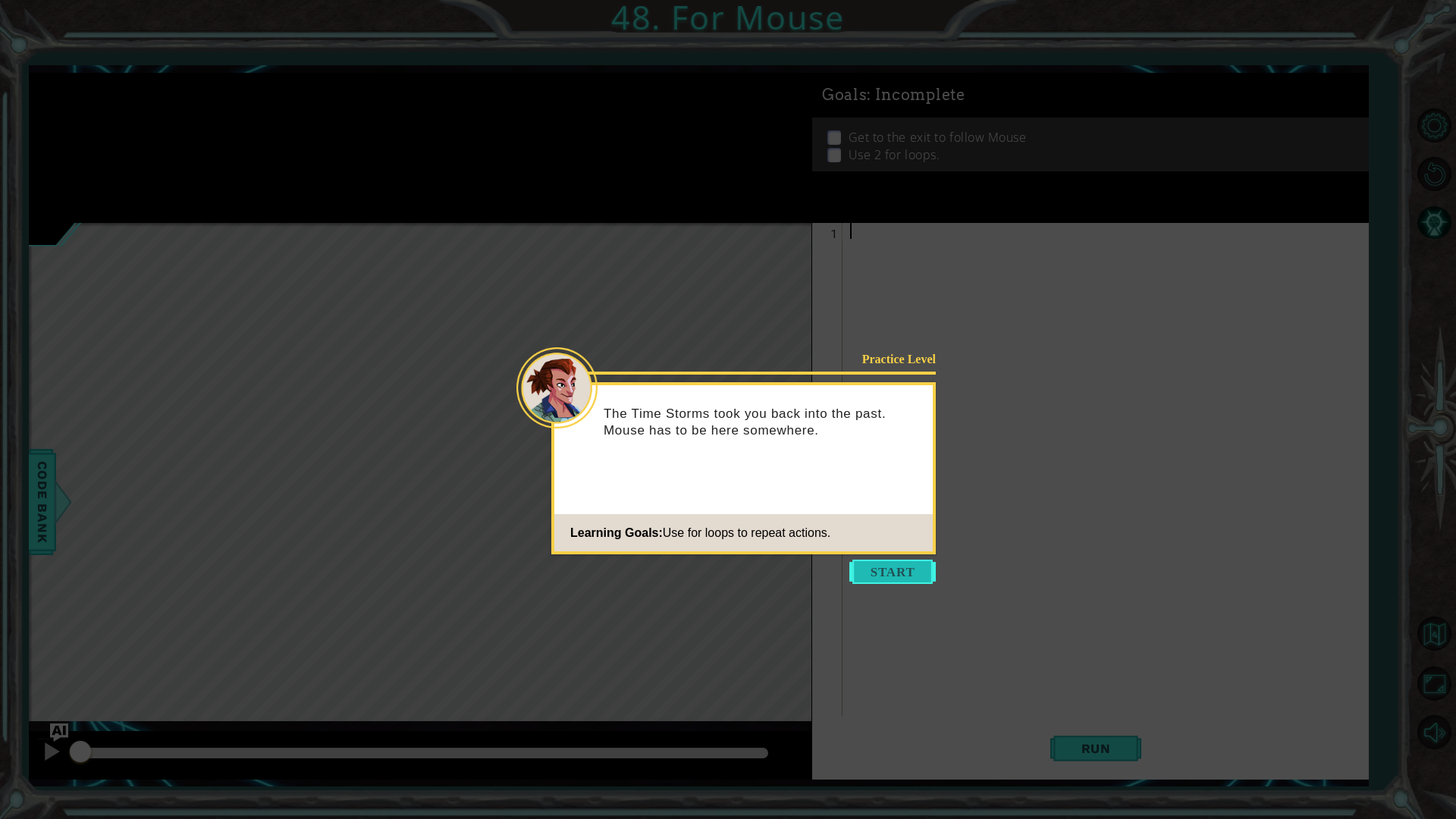
click at [920, 578] on button "Start" at bounding box center [892, 572] width 87 height 24
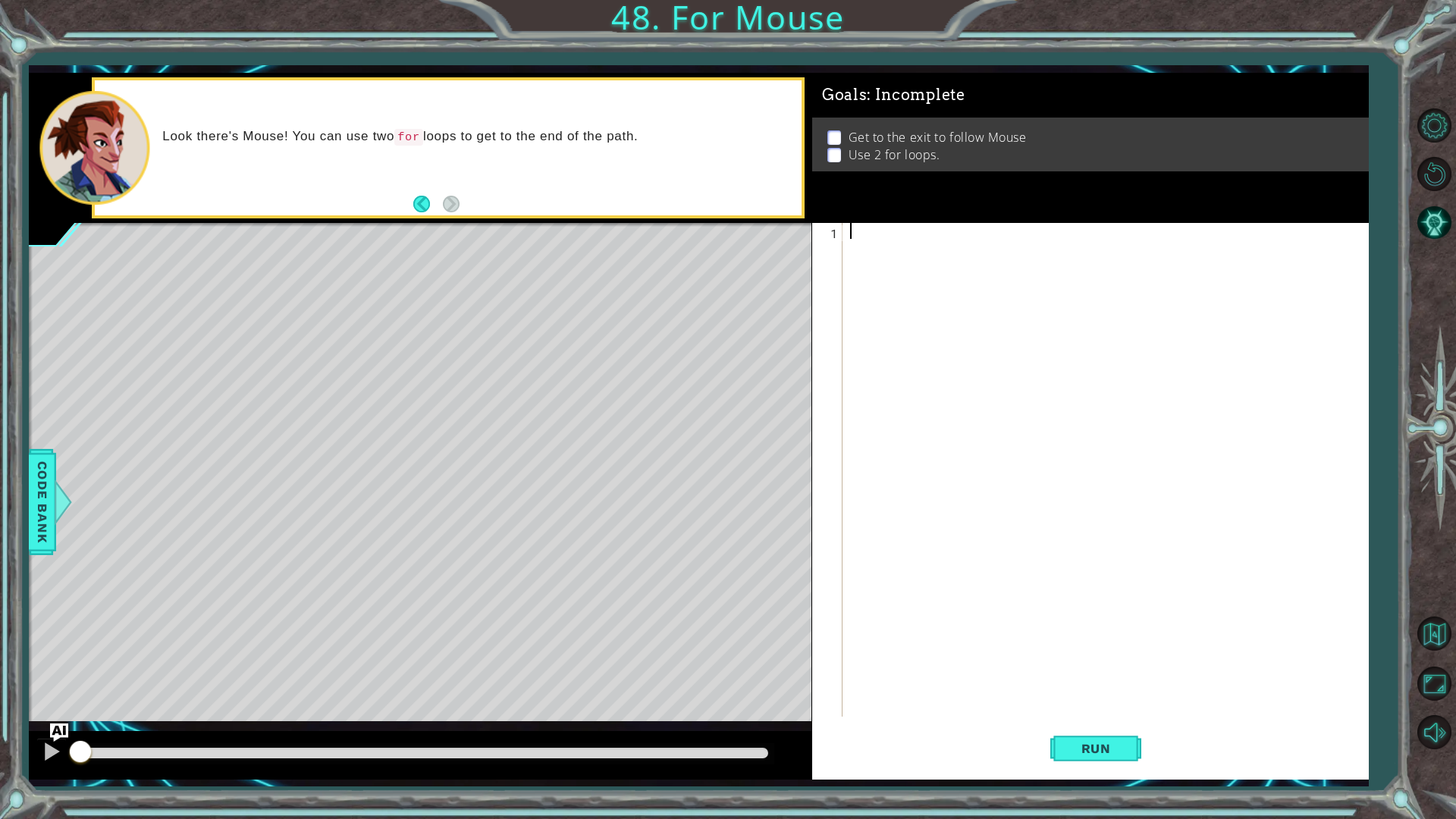
click at [990, 298] on div at bounding box center [1109, 486] width 524 height 526
click at [998, 504] on div at bounding box center [1109, 486] width 524 height 526
type textarea "for i in range(3):"
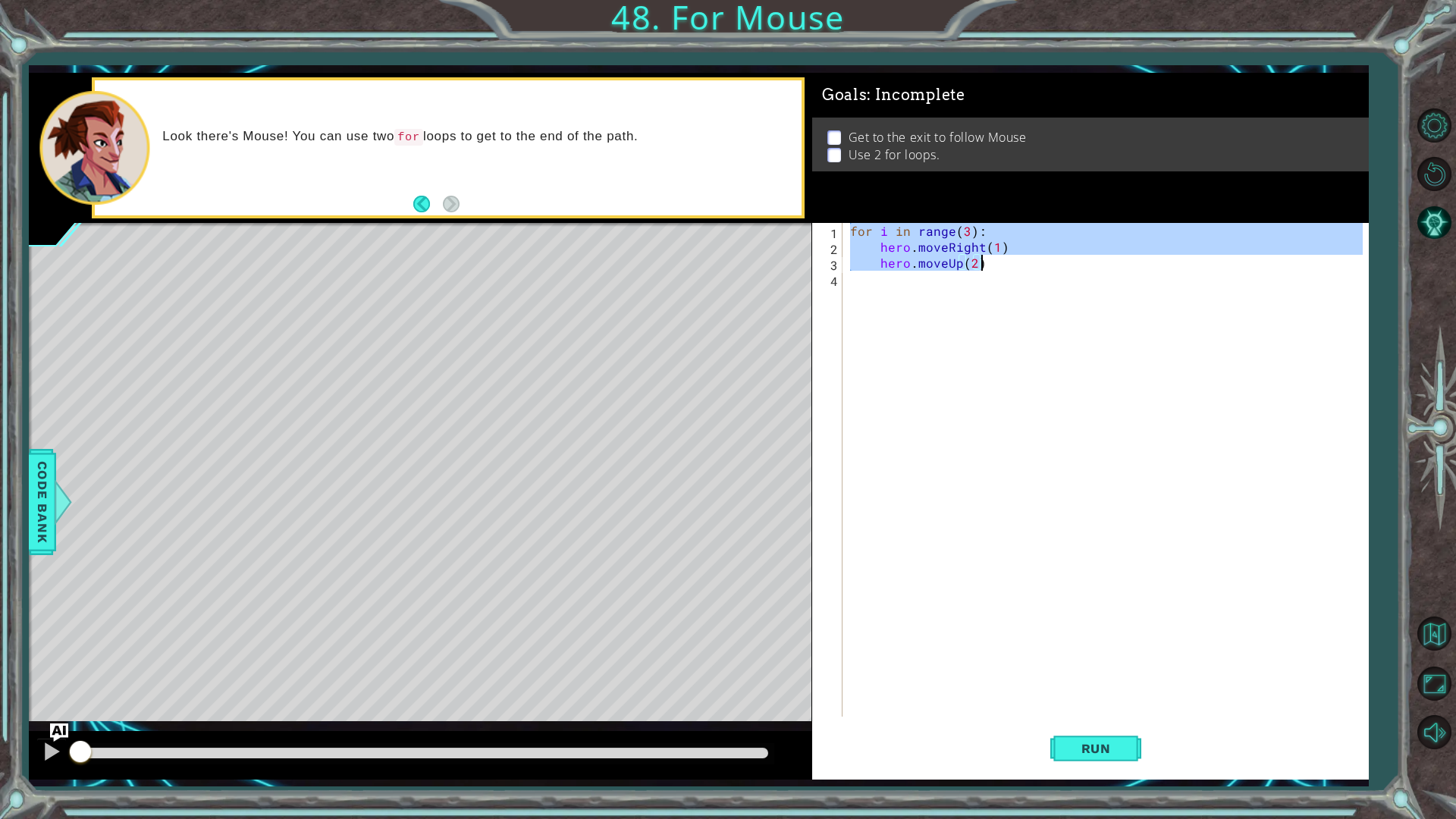
drag, startPoint x: 849, startPoint y: 231, endPoint x: 1024, endPoint y: 267, distance: 178.7
click at [1024, 267] on div "for i in range ( 3 ) : hero . moveRight ( 1 ) hero . moveUp ( 2 )" at bounding box center [1109, 486] width 524 height 526
type textarea "hero.moveRight(1) hero.moveUp(2)"
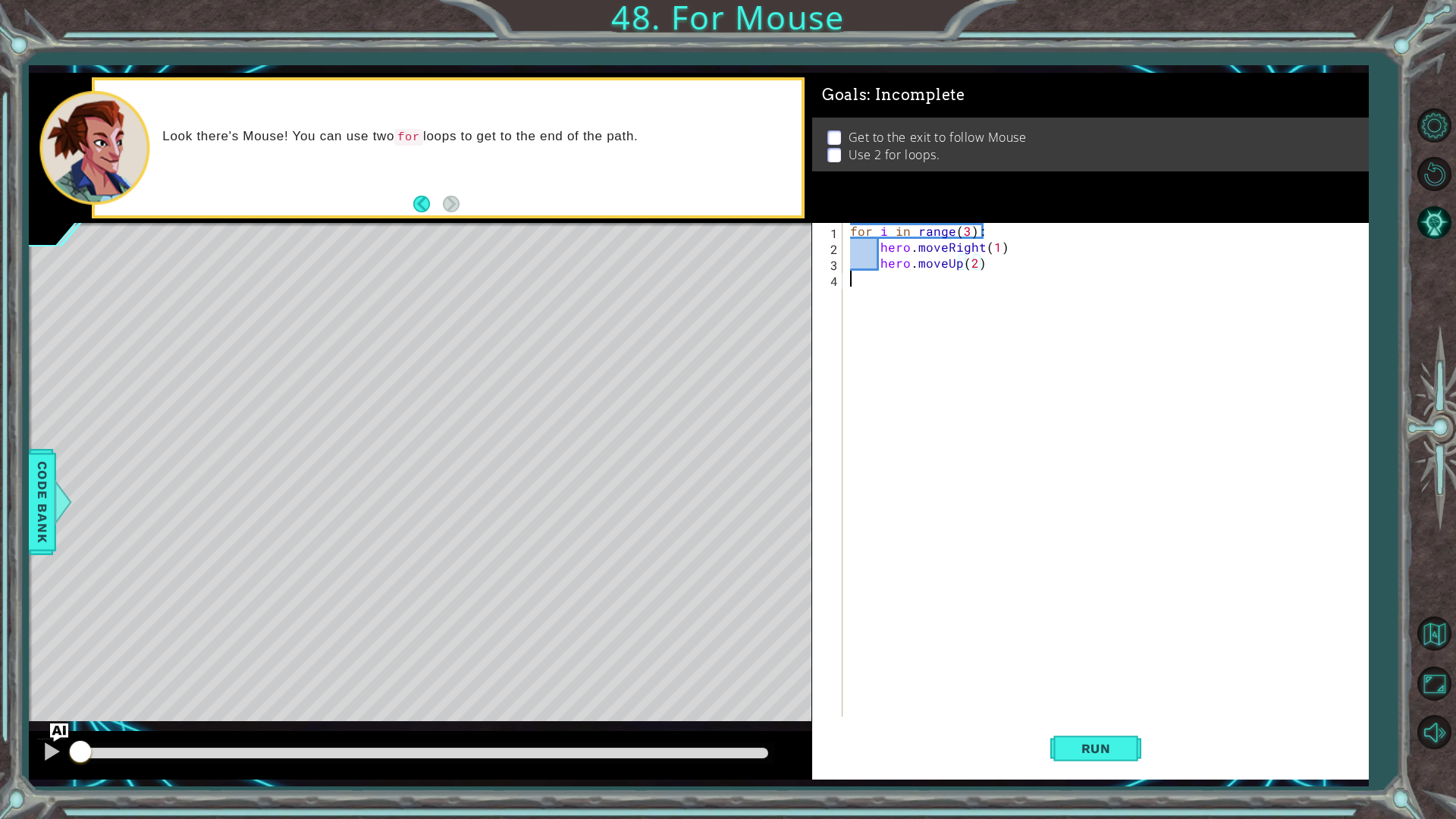
drag, startPoint x: 1006, startPoint y: 301, endPoint x: 1001, endPoint y: 351, distance: 50.2
click at [1006, 303] on div "for i in range ( 3 ) : hero . moveRight ( 1 ) hero . moveUp ( 2 )" at bounding box center [1109, 486] width 524 height 526
type textarea "hero.moveDown("
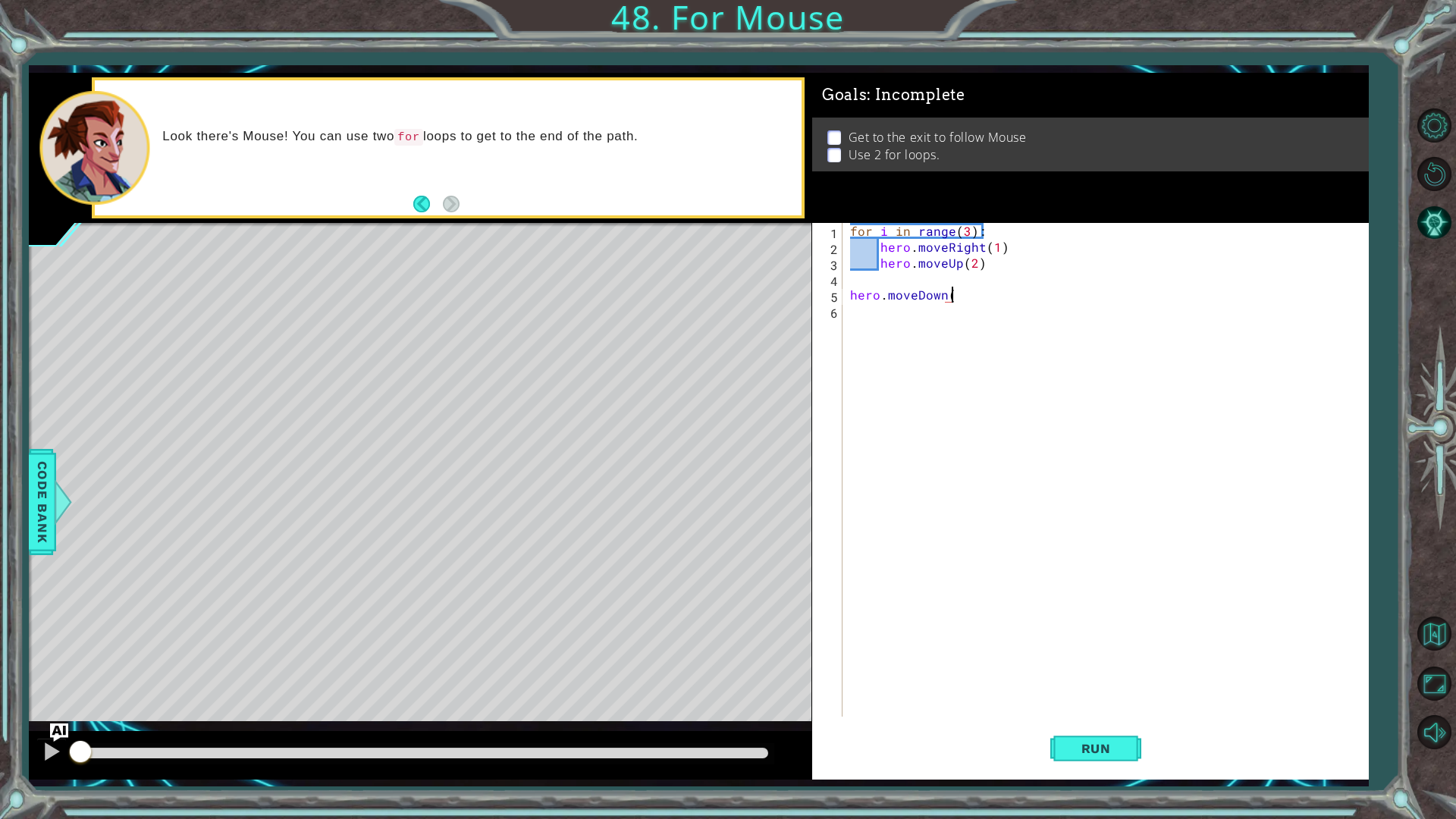
click at [852, 303] on div "for i in range ( 3 ) : hero . moveRight ( 1 ) hero . moveUp ( 2 ) hero . moveDo…" at bounding box center [1109, 486] width 524 height 526
click at [854, 294] on div "for i in range ( 3 ) : hero . moveRight ( 1 ) hero . moveUp ( 2 ) hero . moveDo…" at bounding box center [1109, 486] width 524 height 526
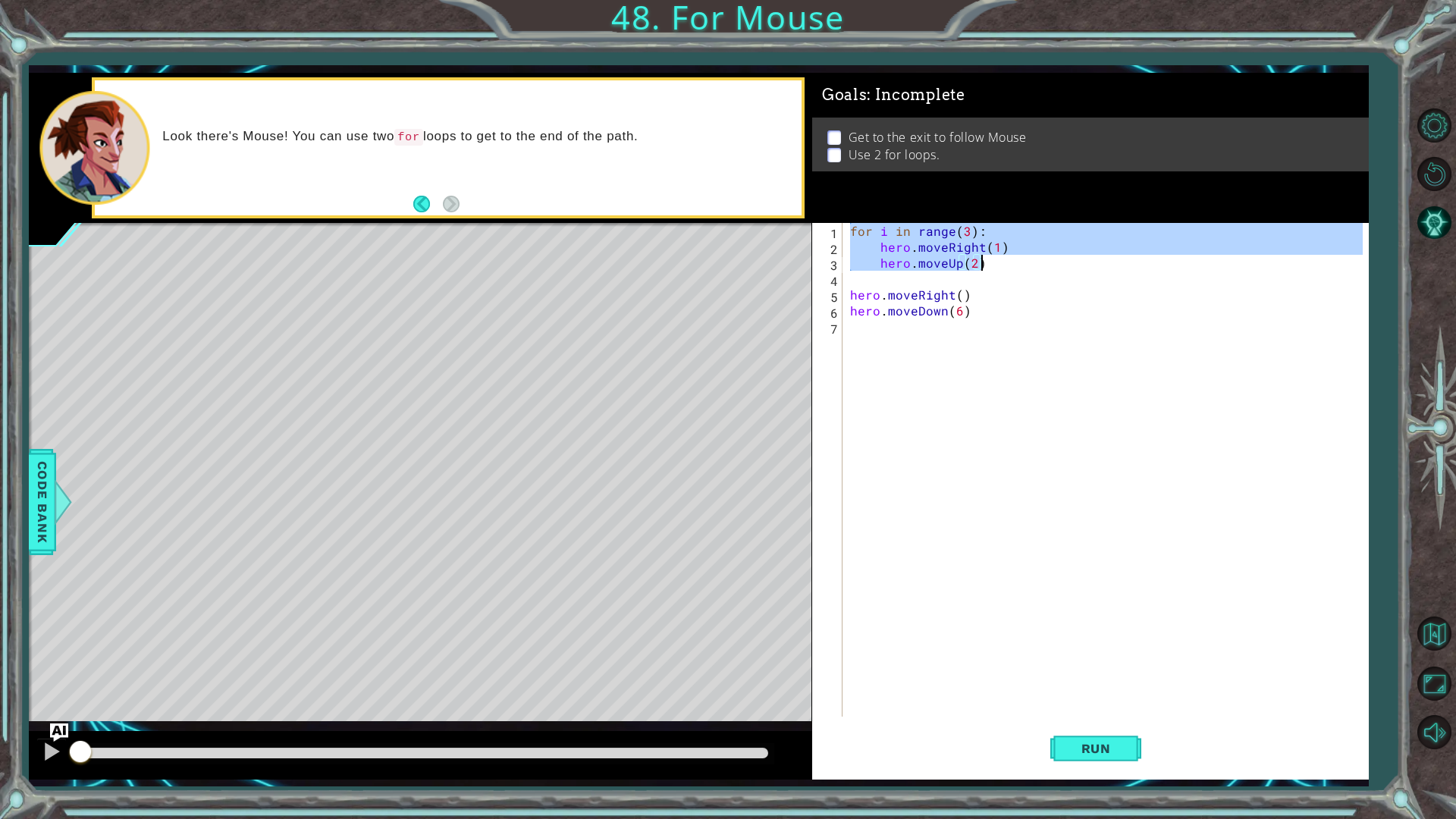
drag, startPoint x: 848, startPoint y: 233, endPoint x: 1013, endPoint y: 269, distance: 168.9
click at [1013, 269] on div "for i in range ( 3 ) : hero . moveRight ( 1 ) hero . moveUp ( 2 ) hero . moveRi…" at bounding box center [1109, 486] width 524 height 526
type textarea "hero.moveRight(1) hero.moveUp(2)"
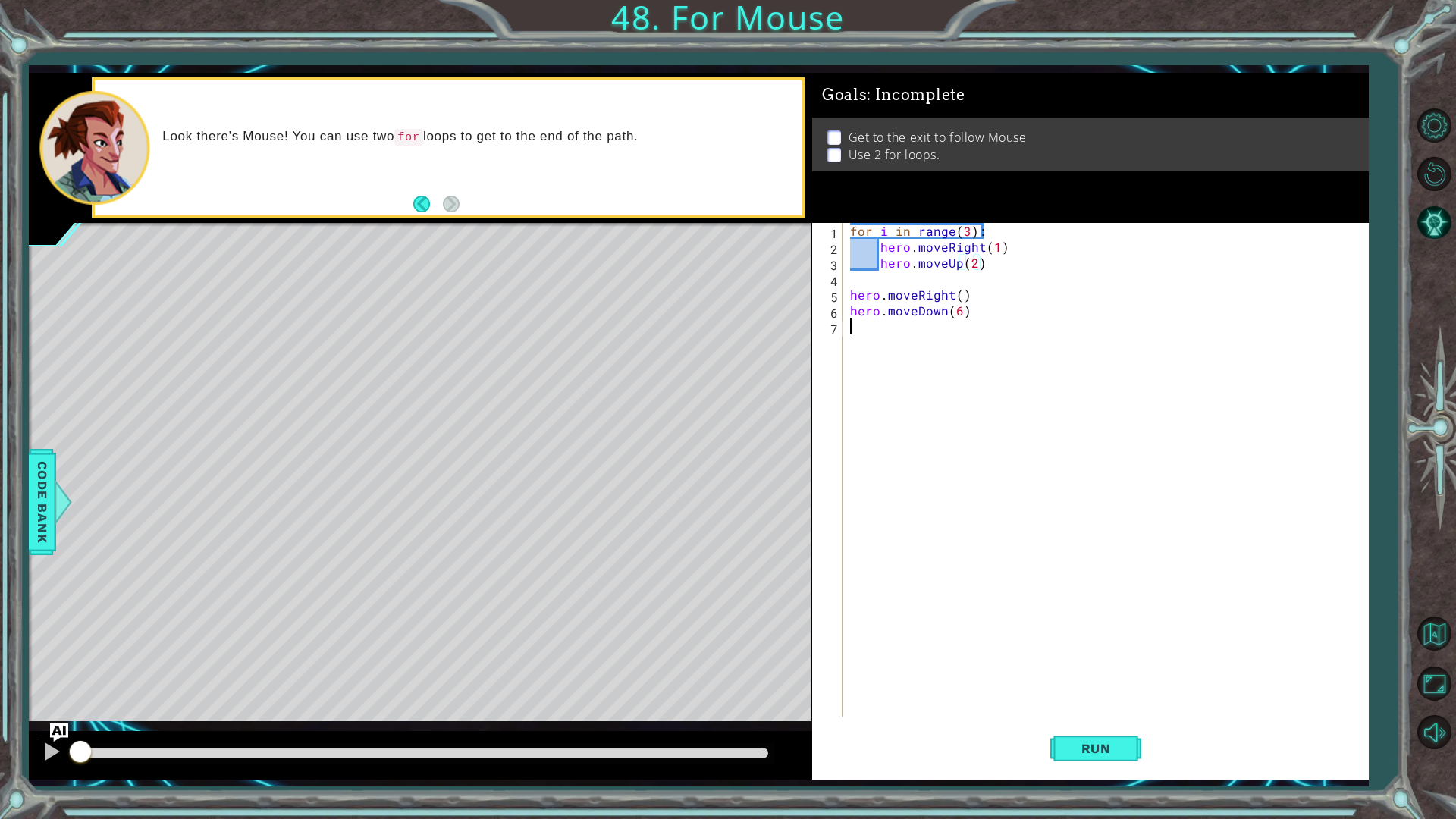
click at [884, 537] on div "for i in range ( 3 ) : hero . moveRight ( 1 ) hero . moveUp ( 2 ) hero . moveRi…" at bounding box center [1109, 486] width 524 height 526
paste textarea "hero.moveUp(2)"
type textarea "hero.moveUp(2)"
click at [979, 626] on div "for i in range ( 3 ) : hero . moveRight ( 1 ) hero . moveUp ( 2 ) hero . moveRi…" at bounding box center [1112, 486] width 517 height 526
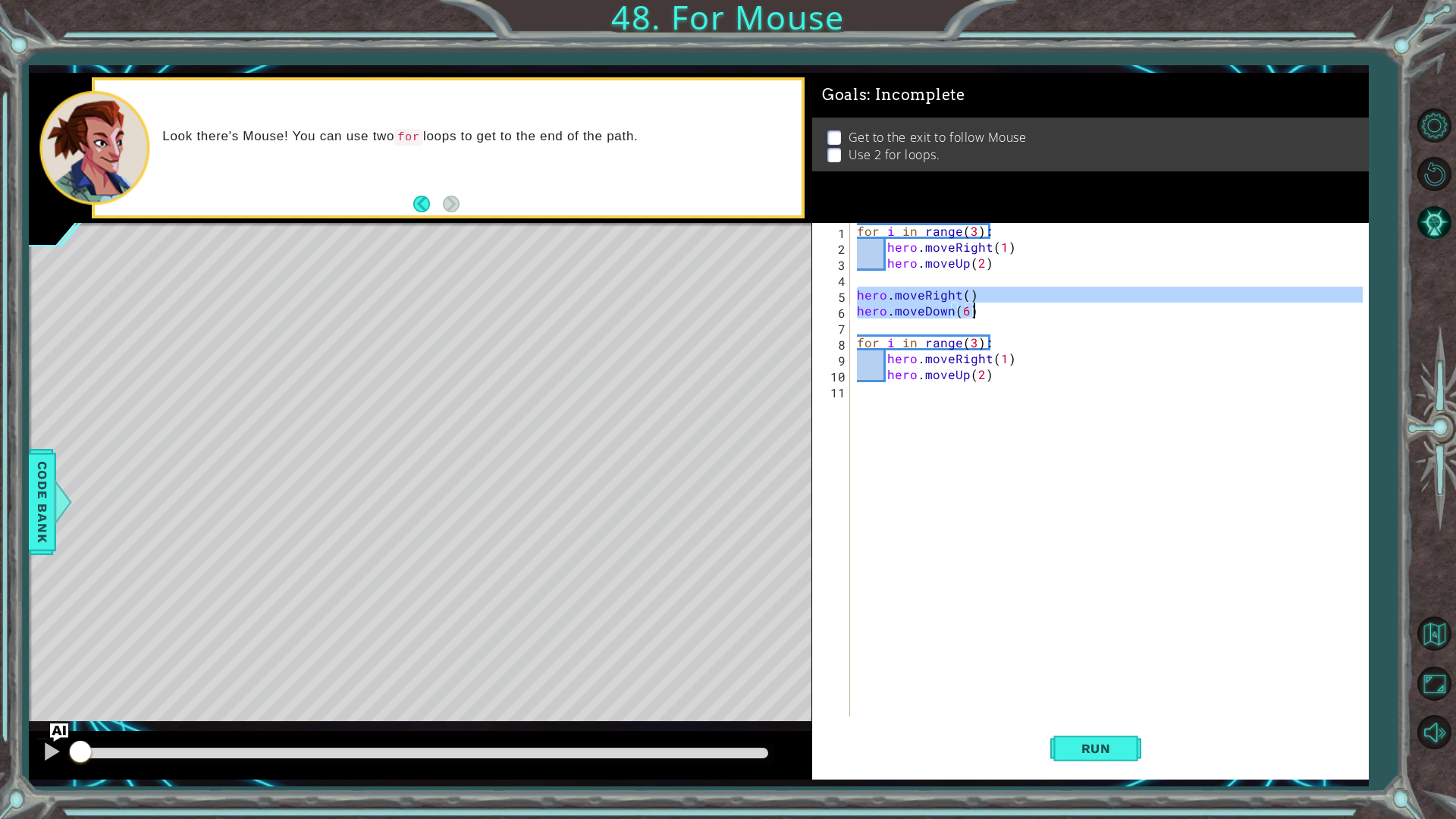
drag, startPoint x: 855, startPoint y: 297, endPoint x: 983, endPoint y: 317, distance: 129.6
click at [983, 317] on div "for i in range ( 3 ) : hero . moveRight ( 1 ) hero . moveUp ( 2 ) hero . moveRi…" at bounding box center [1112, 486] width 517 height 526
type textarea "hero.moveRight() hero.moveDown(6)"
click at [980, 498] on div "for i in range ( 3 ) : hero . moveRight ( 1 ) hero . moveUp ( 2 ) hero . moveRi…" at bounding box center [1112, 486] width 517 height 526
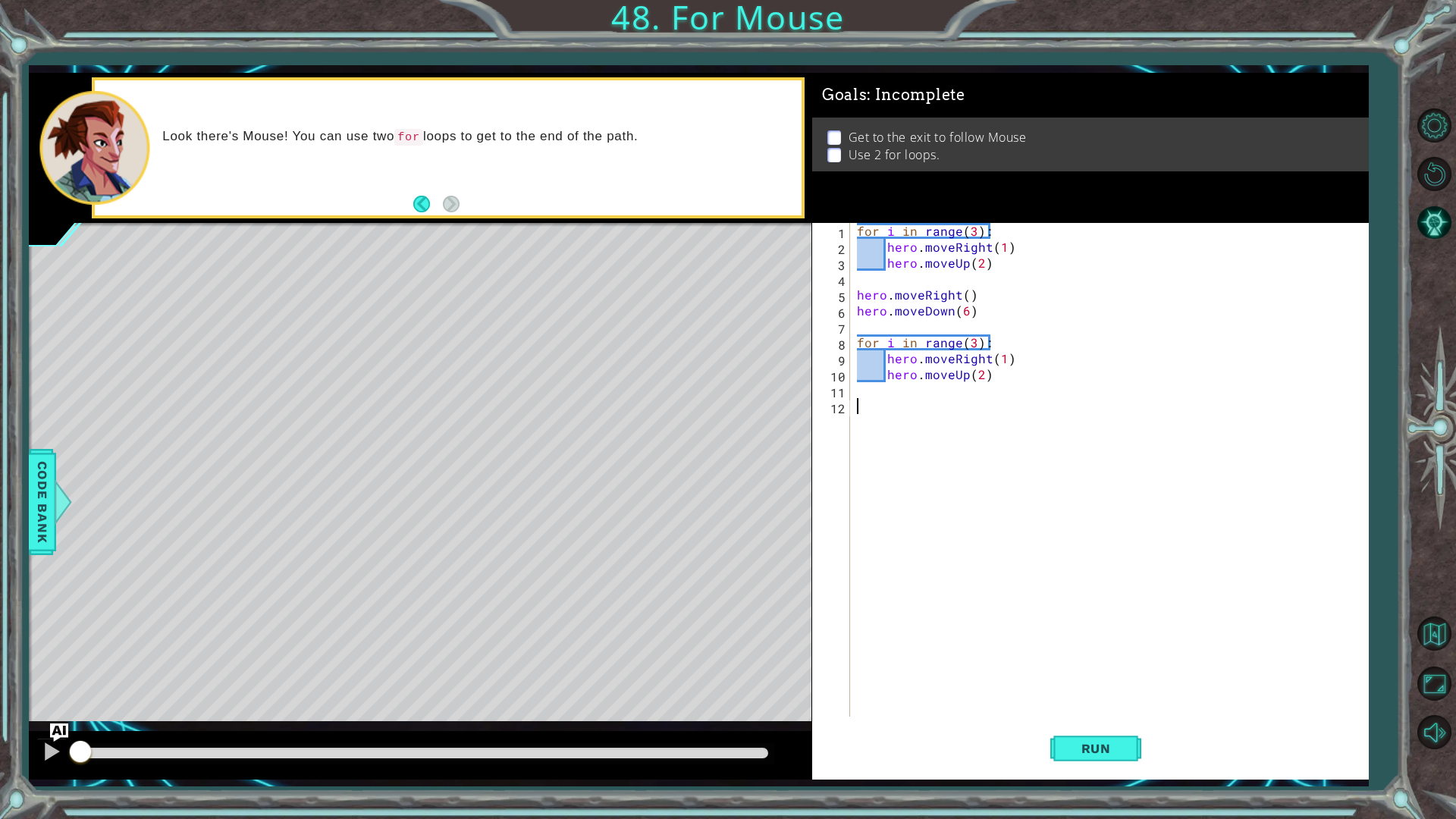
paste textarea "hero.moveDown(6)"
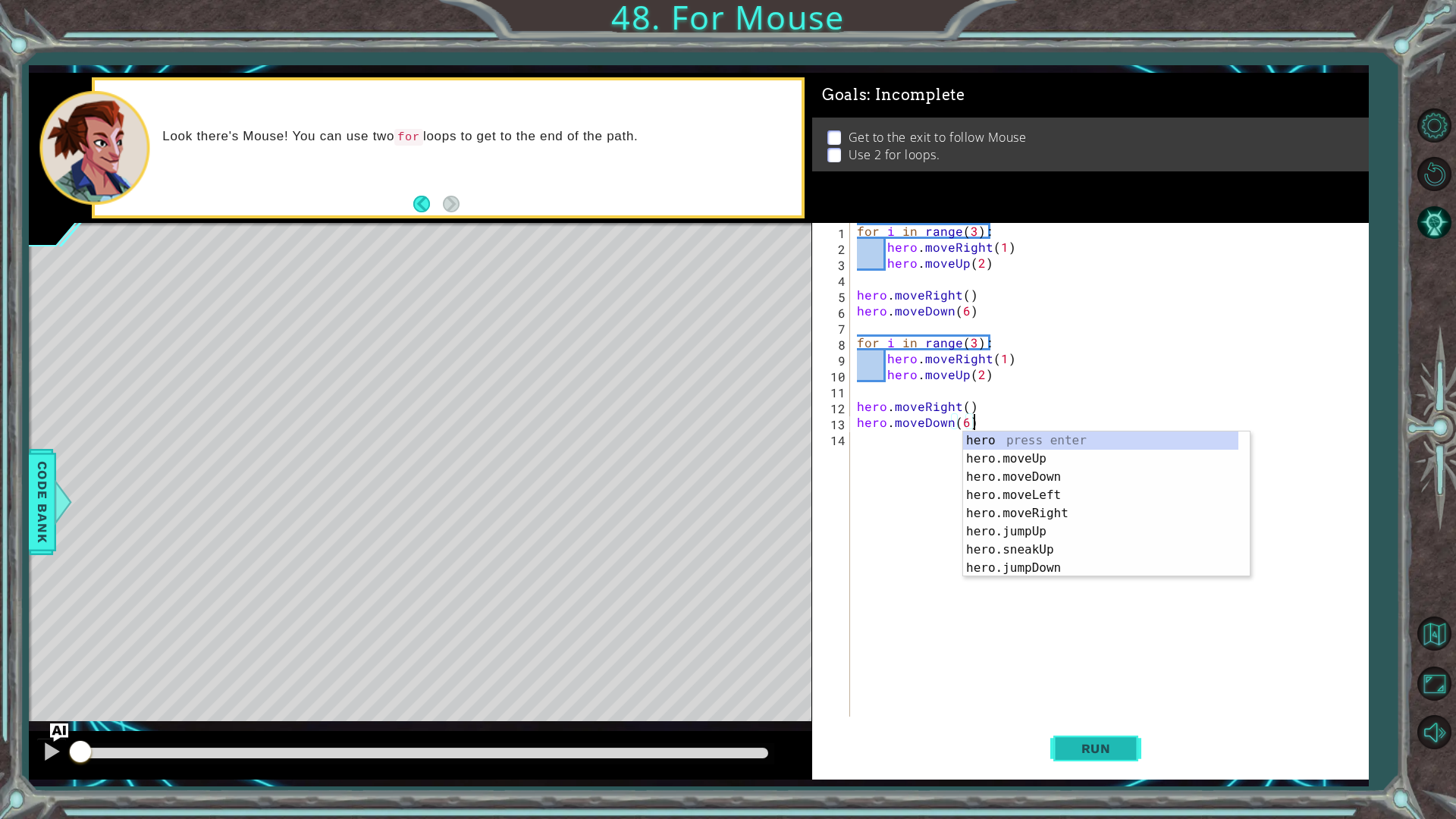
type textarea "hero.moveDown(6)"
click at [1106, 690] on button "Run" at bounding box center [1096, 748] width 91 height 56
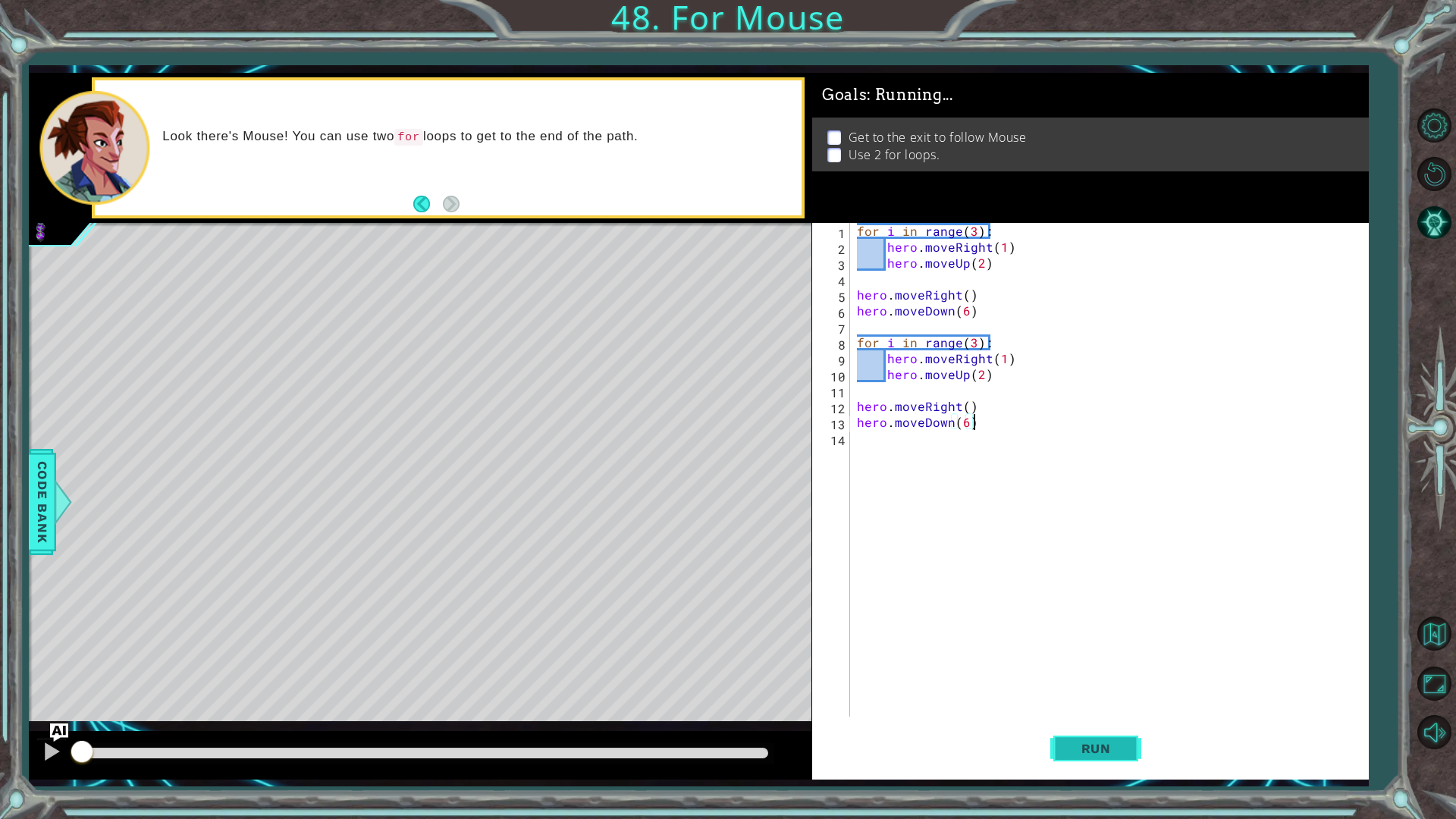
click at [1103, 690] on span "Run" at bounding box center [1097, 749] width 60 height 16
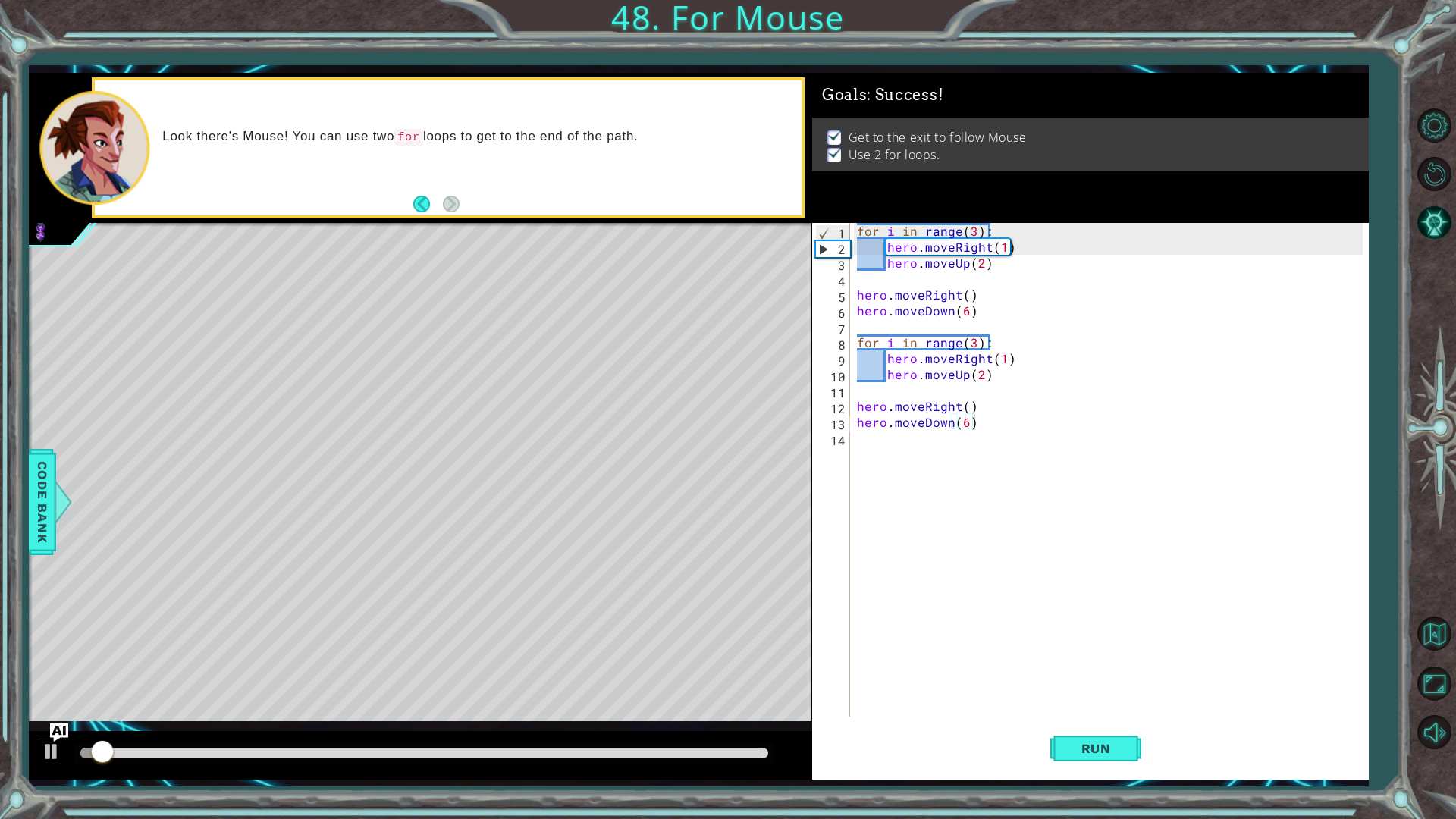
drag, startPoint x: 697, startPoint y: 742, endPoint x: 807, endPoint y: 770, distance: 113.5
click at [807, 690] on div at bounding box center [421, 756] width 783 height 49
click at [746, 690] on div at bounding box center [424, 754] width 699 height 21
drag, startPoint x: 756, startPoint y: 759, endPoint x: 765, endPoint y: 758, distance: 9.1
click at [765, 690] on div at bounding box center [424, 754] width 699 height 21
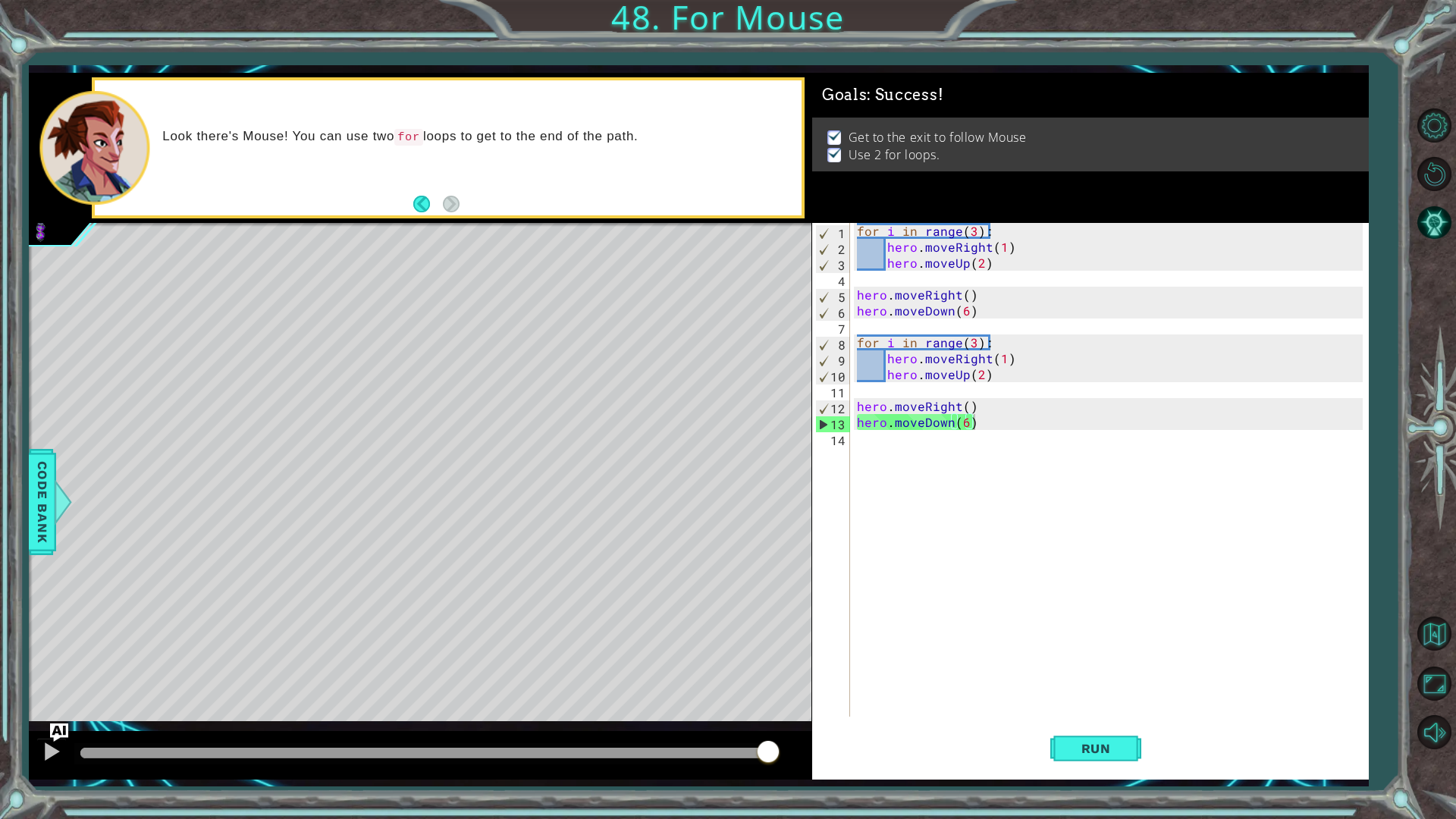
drag, startPoint x: 749, startPoint y: 756, endPoint x: 789, endPoint y: 756, distance: 40.0
click at [789, 690] on body "1 ההההההההההההההההההההההההההההההההההההההההההההההההההההההההההההההההההההההההההההה…" at bounding box center [728, 409] width 1456 height 819
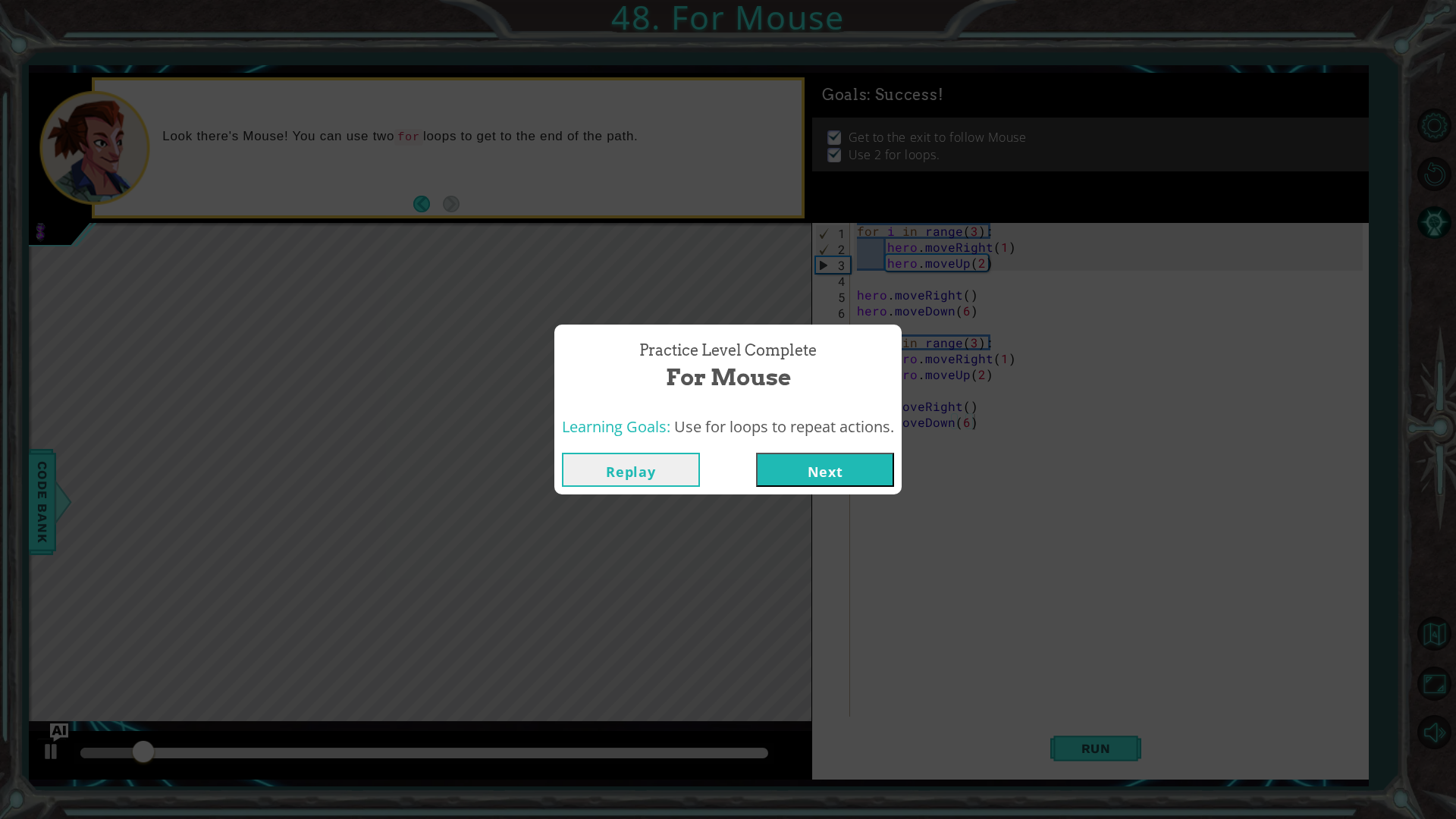
drag, startPoint x: 657, startPoint y: 748, endPoint x: 652, endPoint y: 755, distance: 8.6
click at [679, 690] on div "Practice Level Complete For Mouse Learning Goals: Use for loops to repeat actio…" at bounding box center [728, 409] width 1456 height 819
click at [871, 456] on button "Next" at bounding box center [825, 469] width 138 height 34
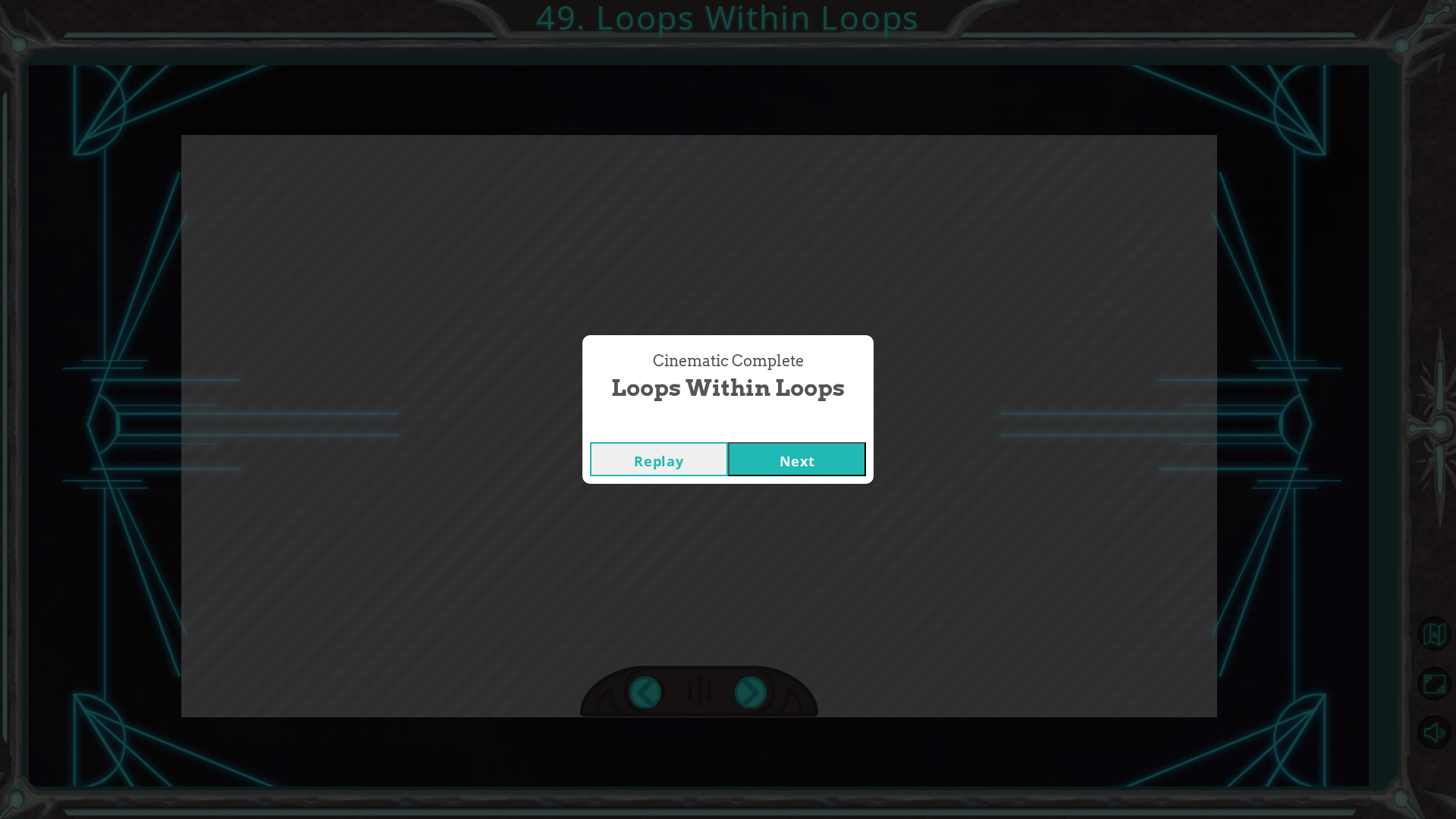
click at [784, 447] on button "Next" at bounding box center [798, 459] width 138 height 34
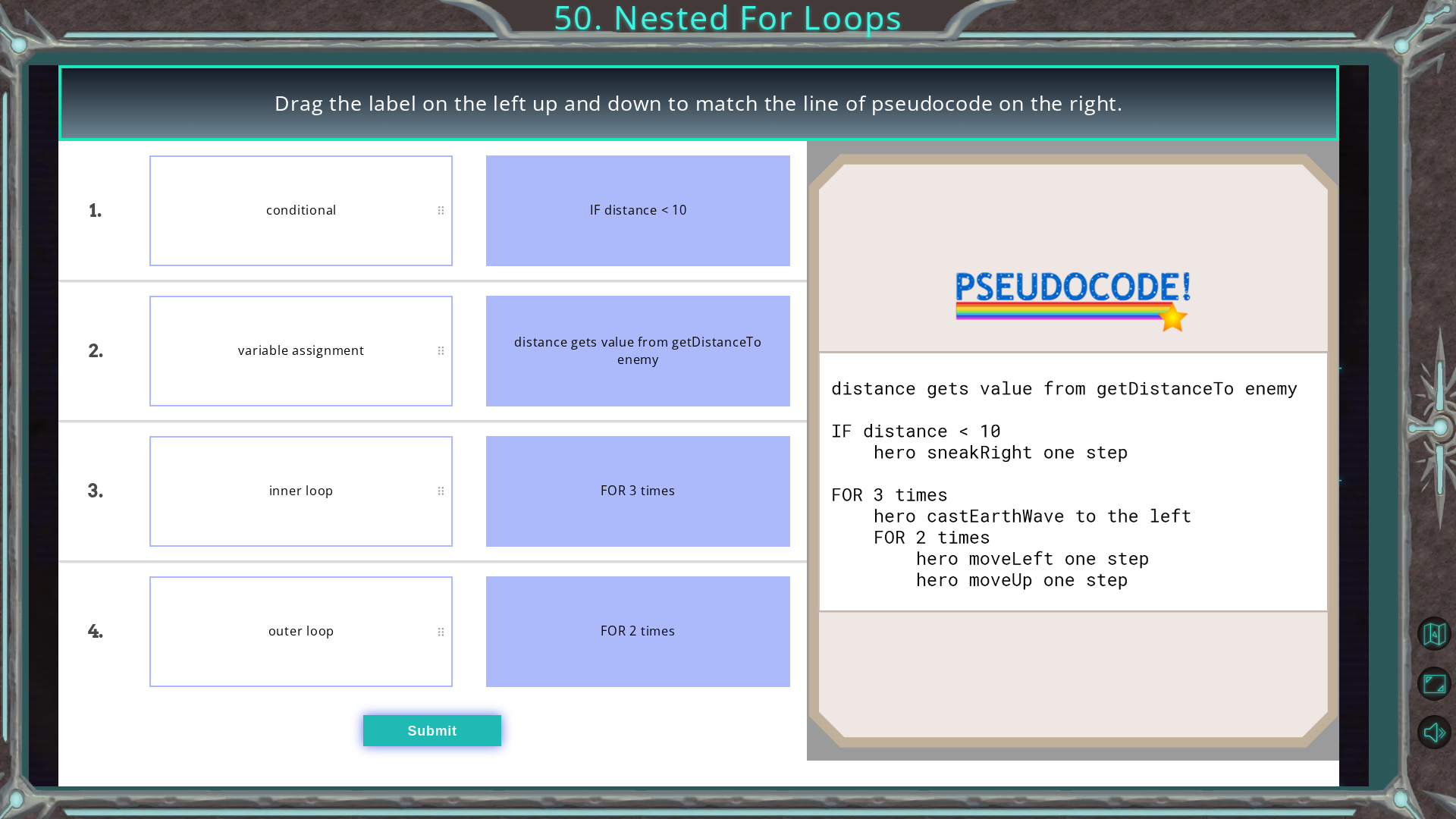
click at [454, 690] on button "Submit" at bounding box center [432, 730] width 138 height 31
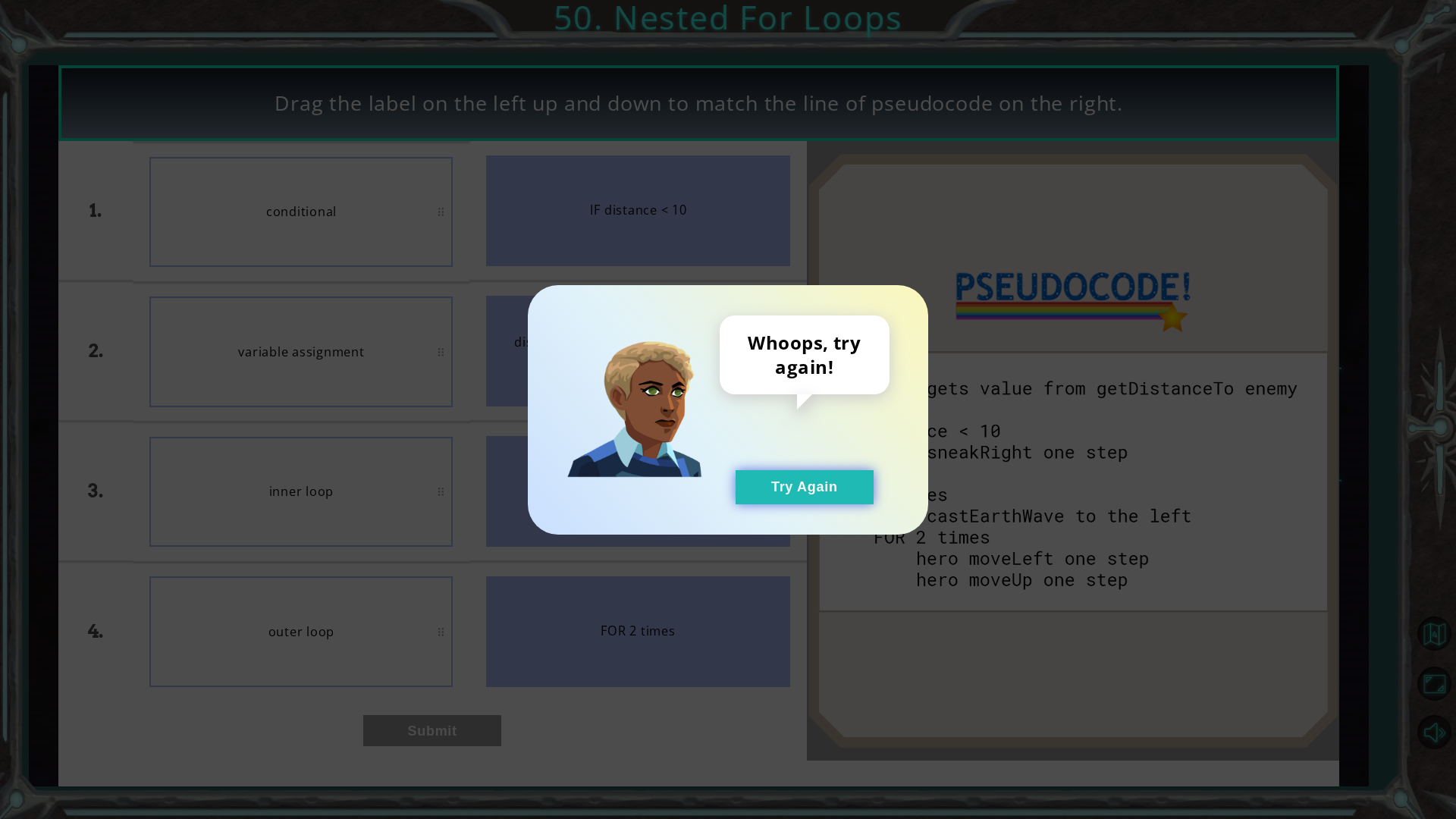
click at [843, 488] on button "Try Again" at bounding box center [804, 487] width 138 height 34
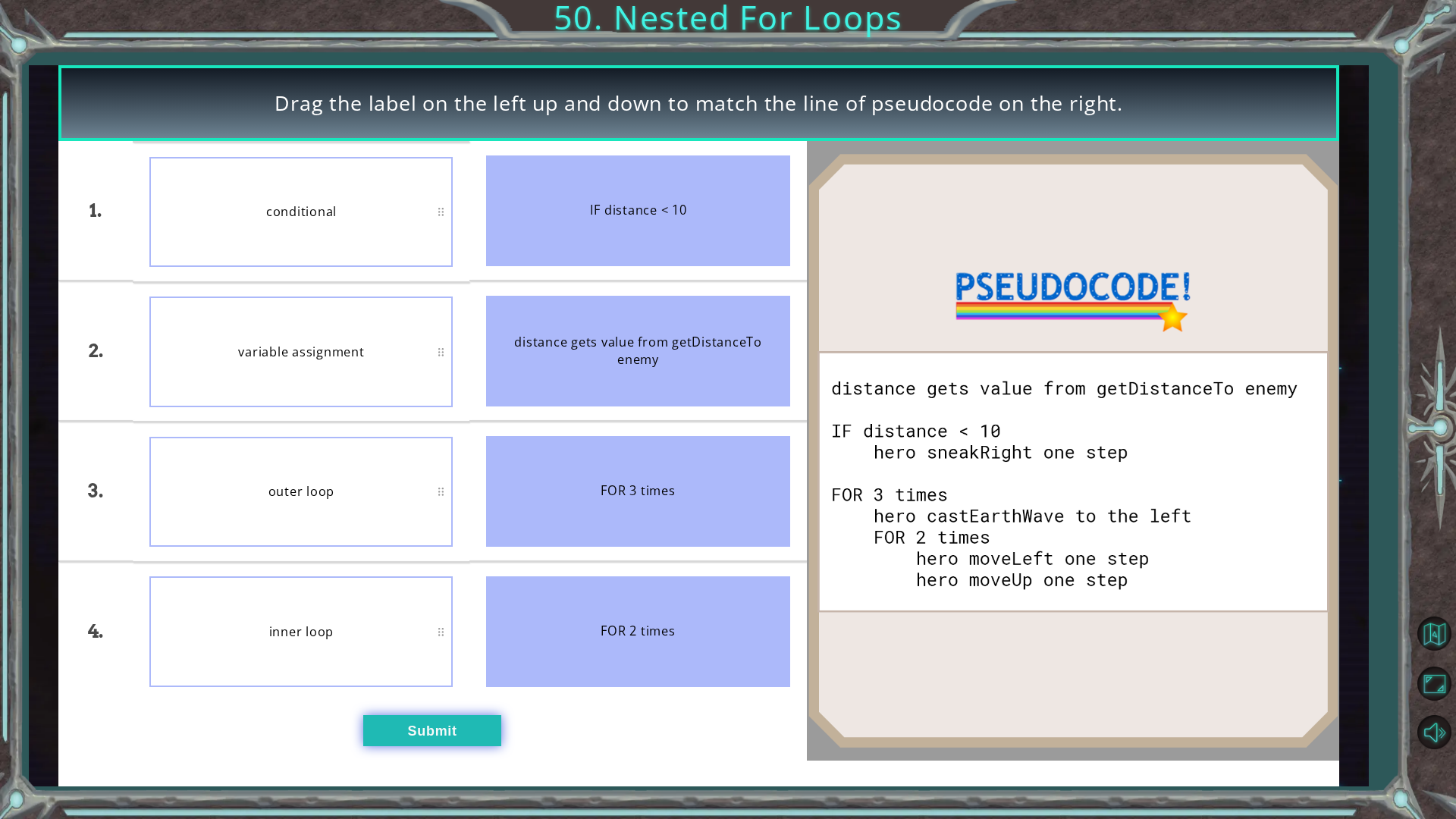
click at [409, 690] on button "Submit" at bounding box center [432, 730] width 138 height 31
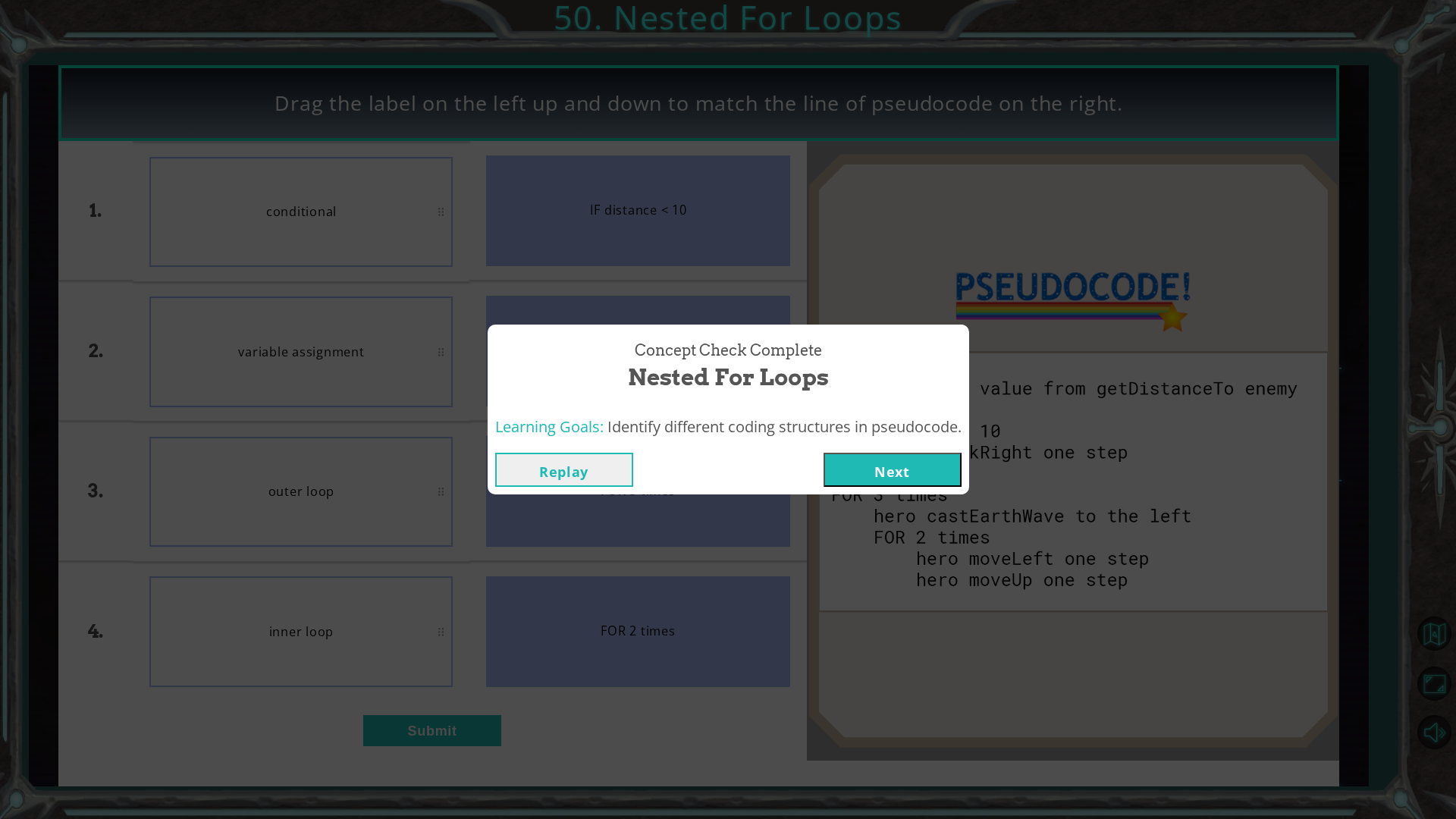
click at [900, 474] on button "Next" at bounding box center [893, 469] width 138 height 34
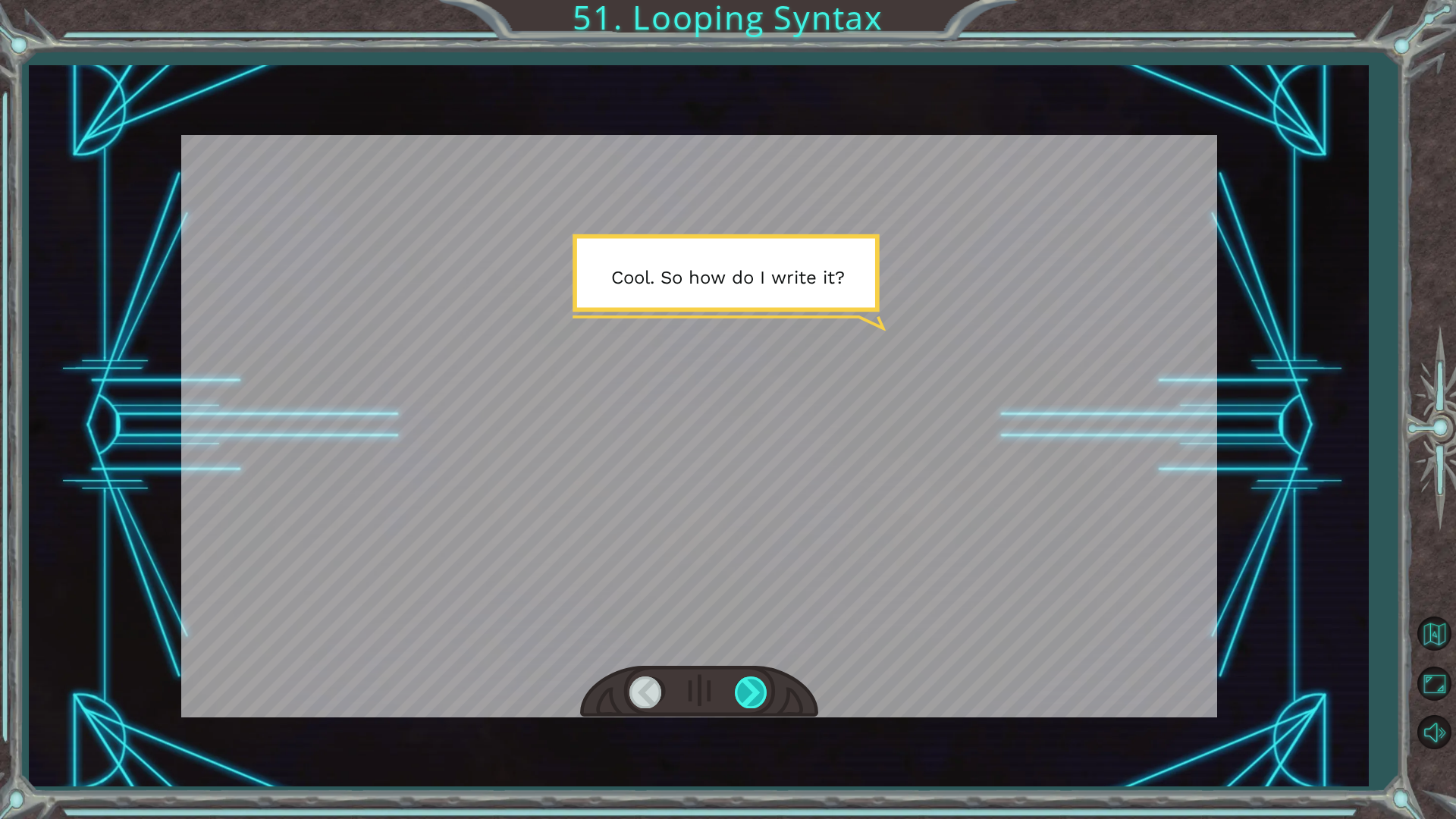
click at [746, 681] on div at bounding box center [752, 692] width 34 height 31
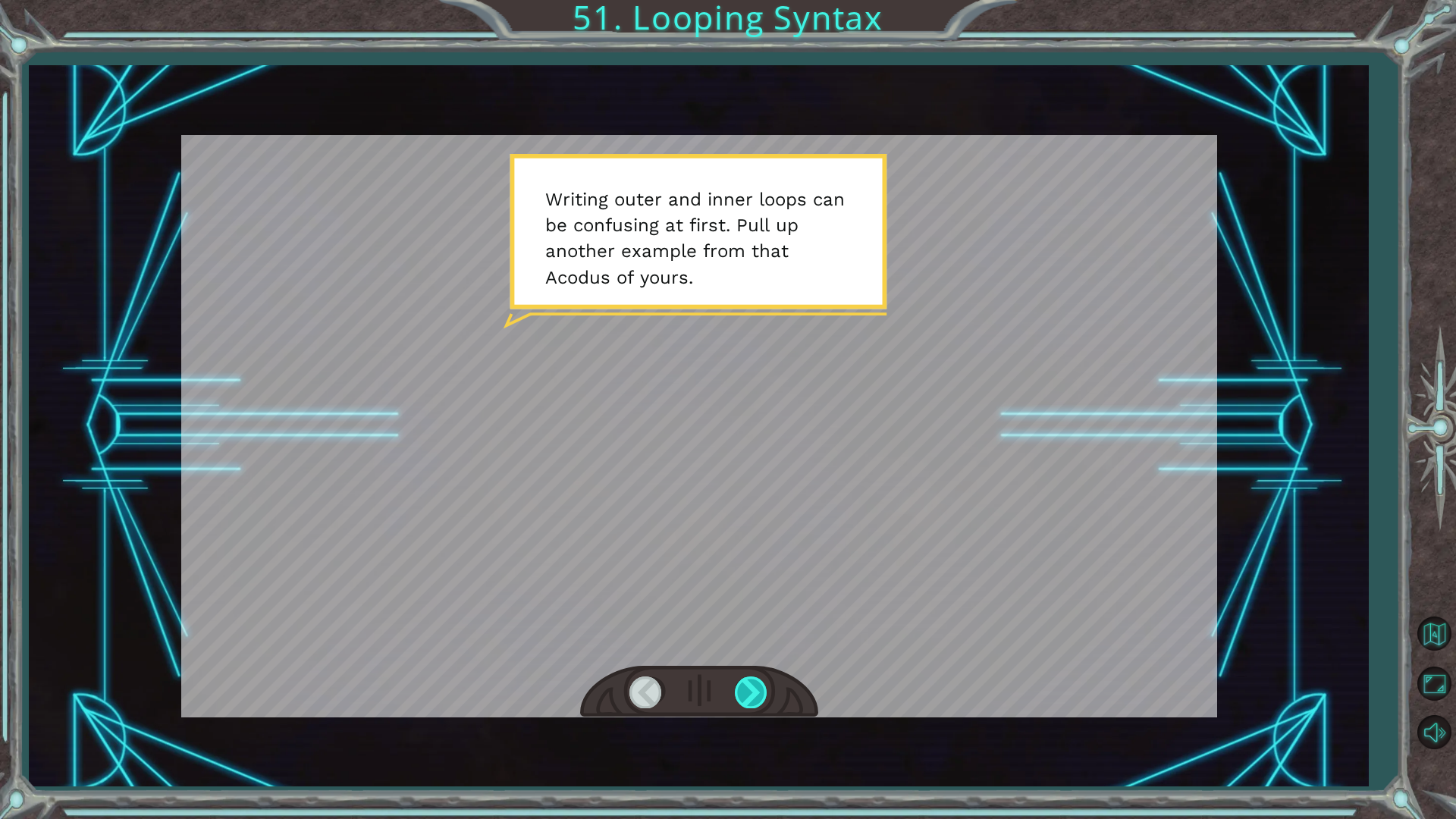
click at [746, 681] on div at bounding box center [752, 692] width 34 height 31
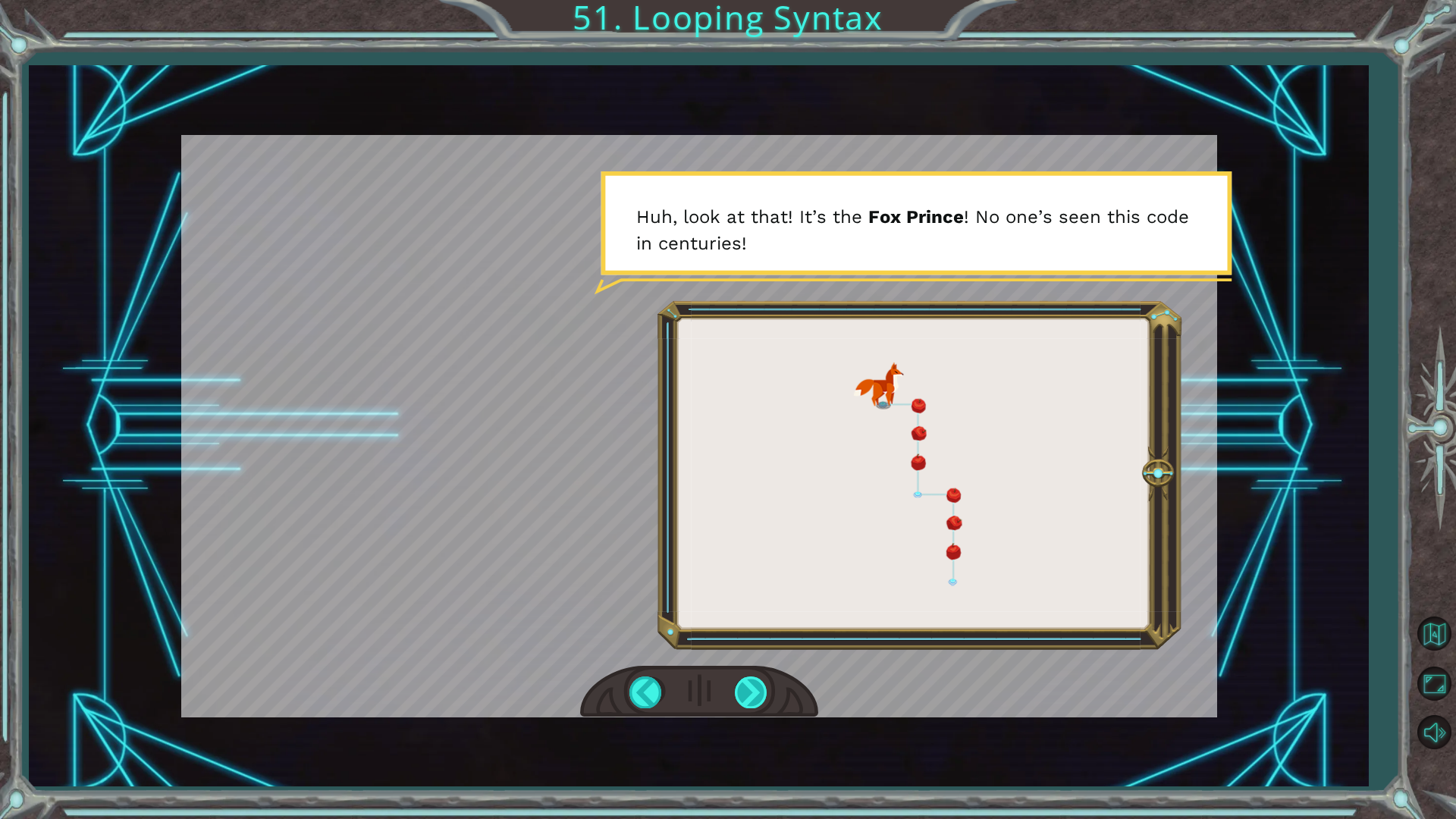
click at [746, 681] on div at bounding box center [752, 692] width 34 height 31
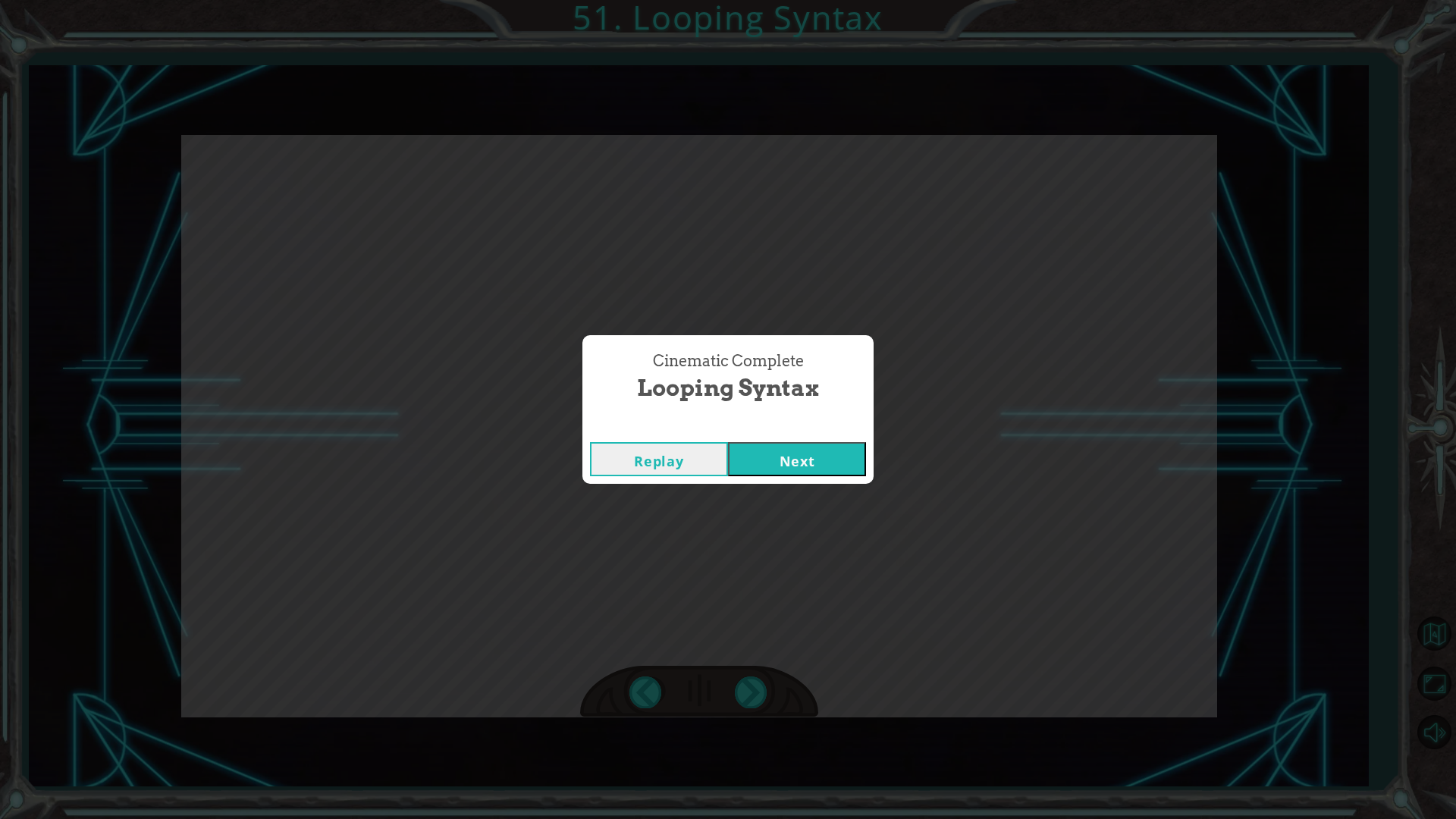
click at [776, 467] on button "Next" at bounding box center [798, 459] width 138 height 34
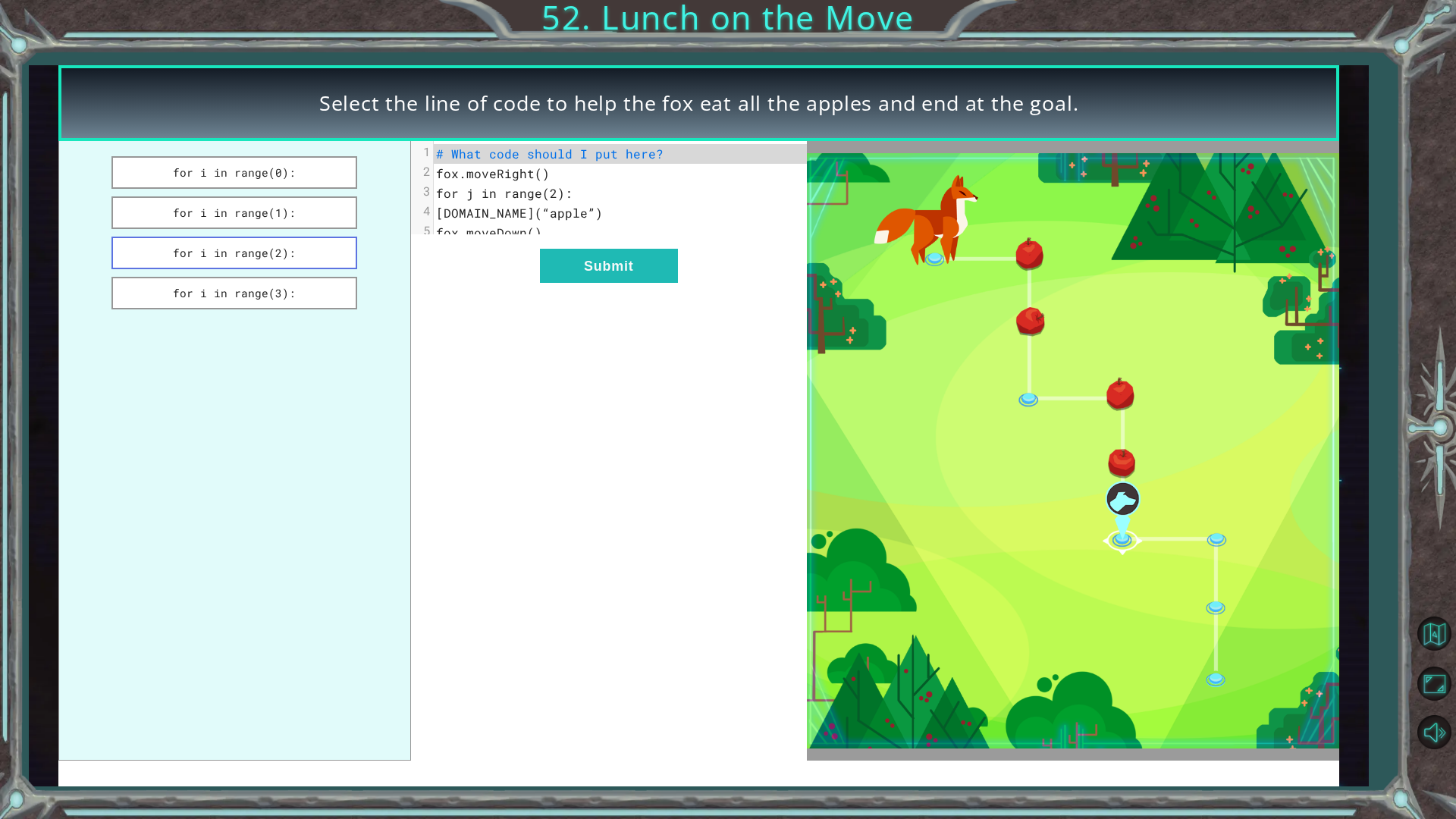
click at [327, 254] on button "for i in range(2):" at bounding box center [234, 252] width 245 height 32
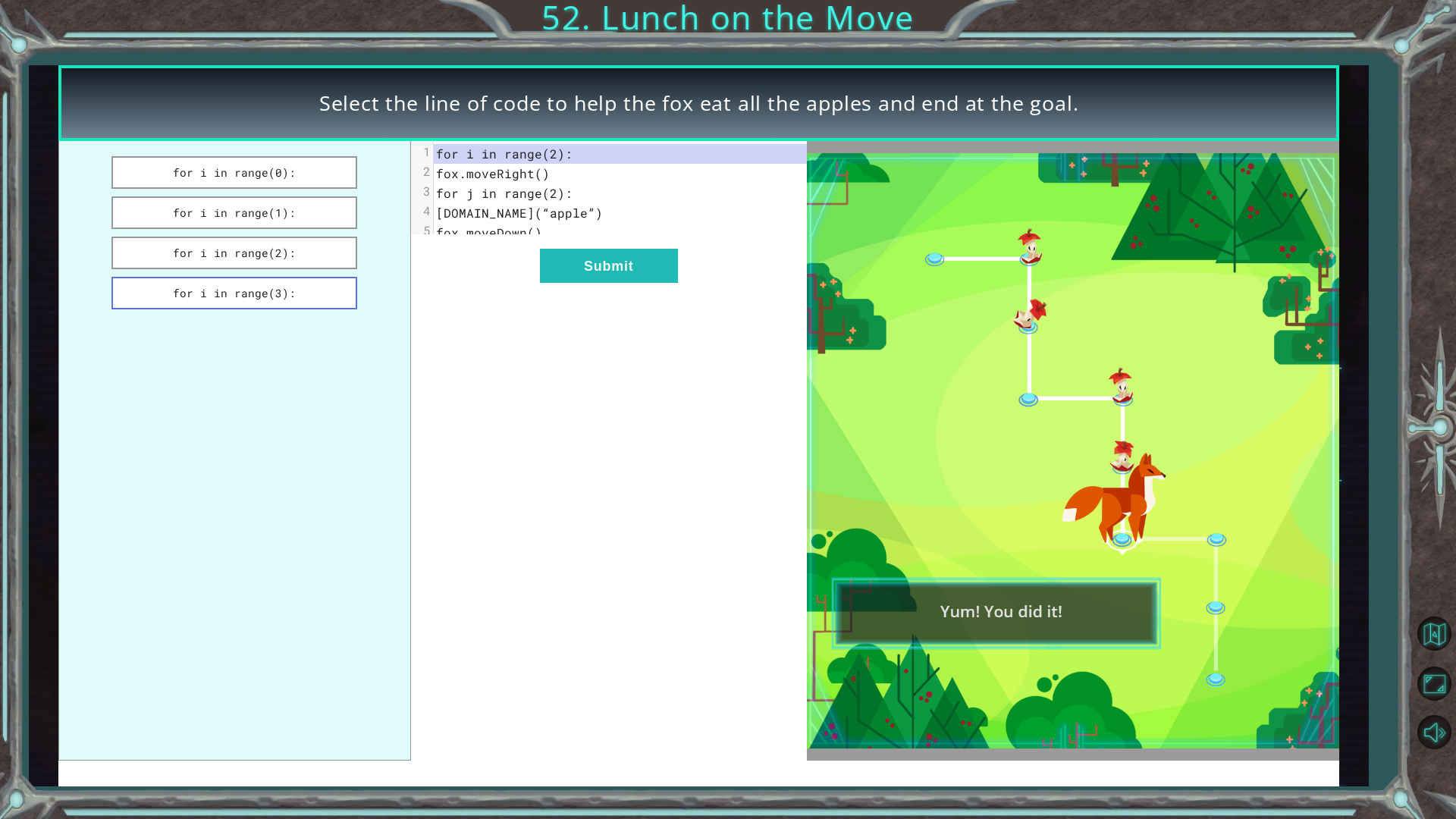
click at [311, 295] on button "for i in range(3):" at bounding box center [234, 292] width 245 height 32
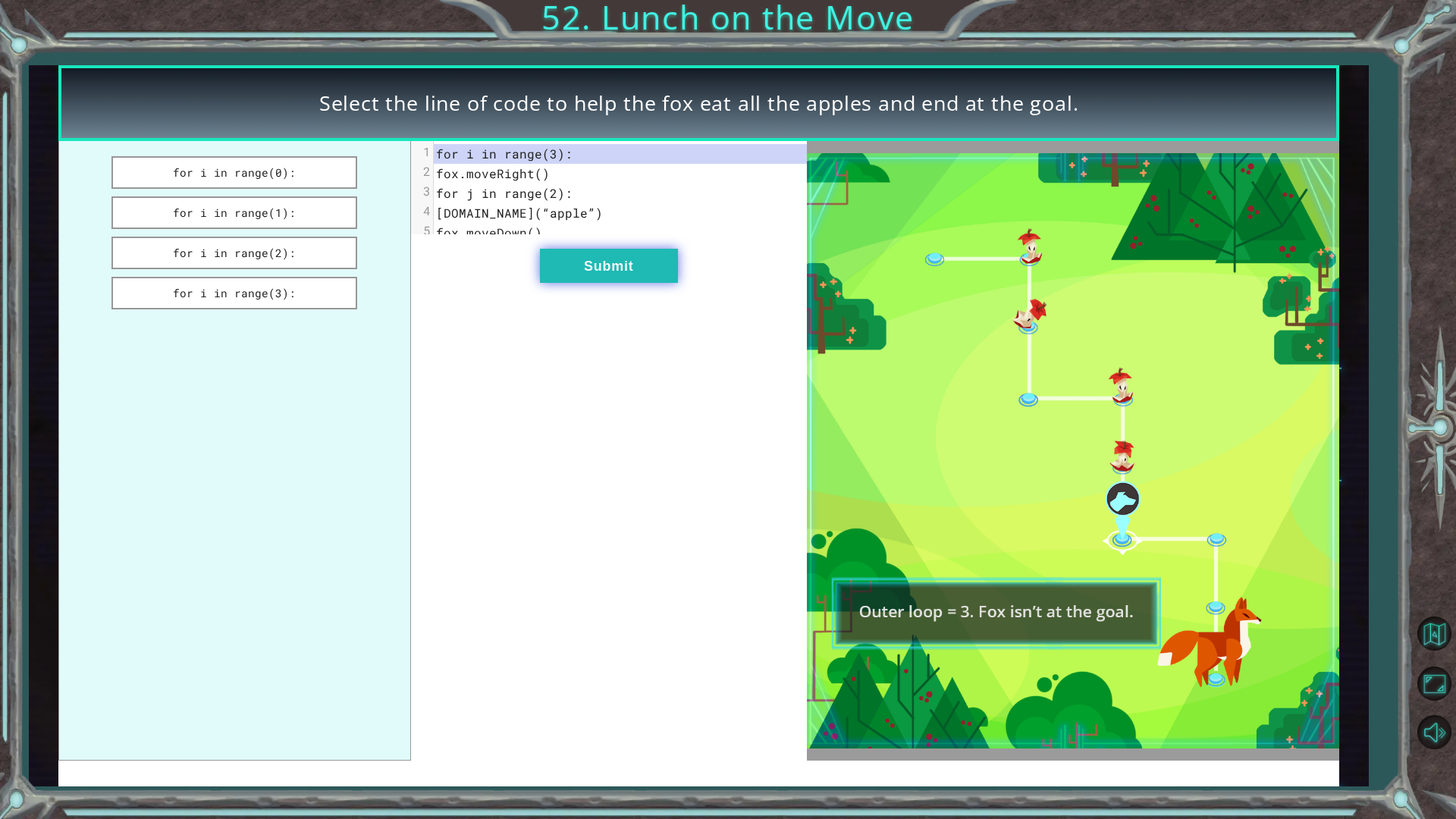
click at [639, 282] on button "Submit" at bounding box center [609, 265] width 138 height 34
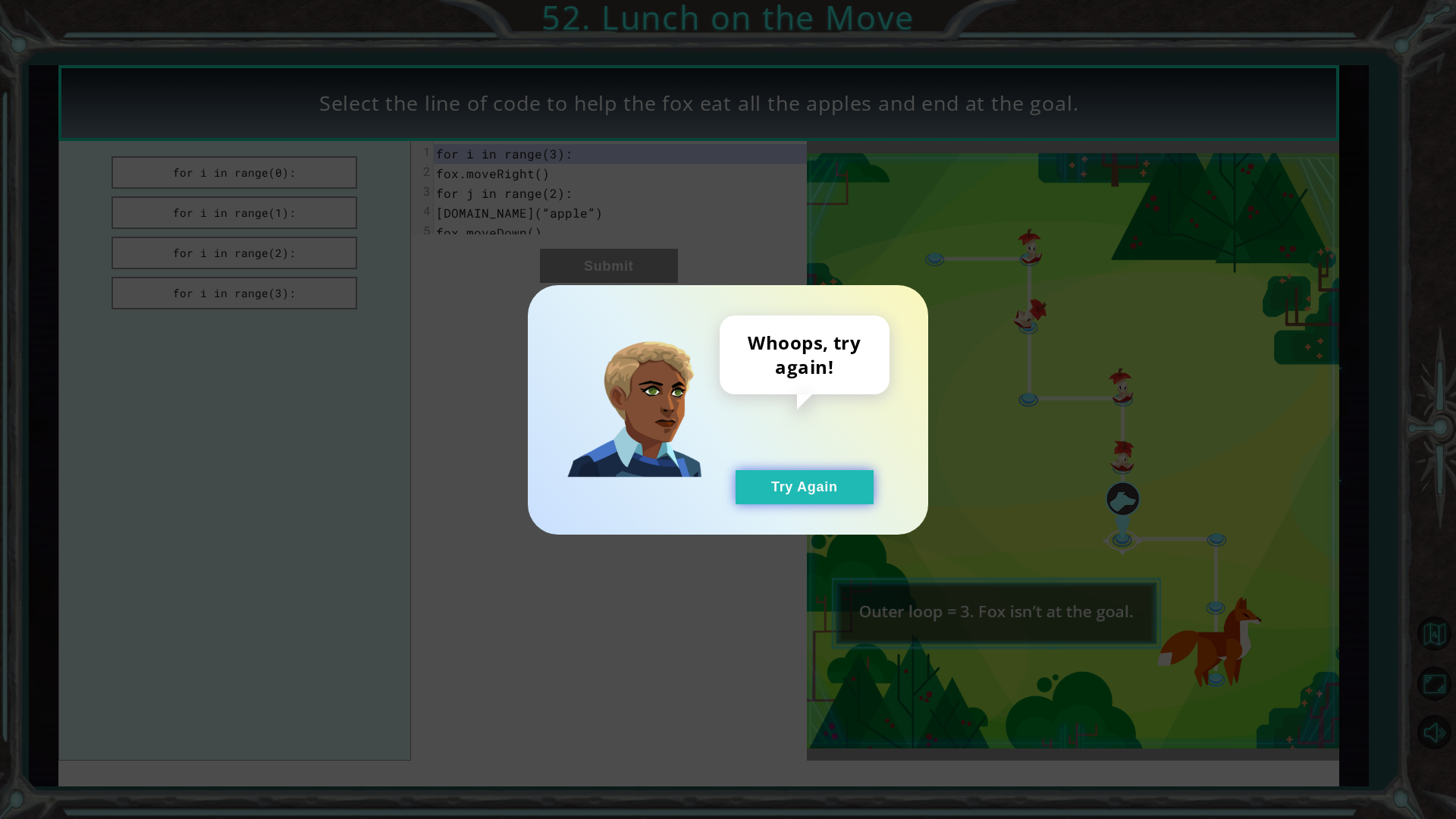
click at [758, 496] on button "Try Again" at bounding box center [804, 487] width 138 height 34
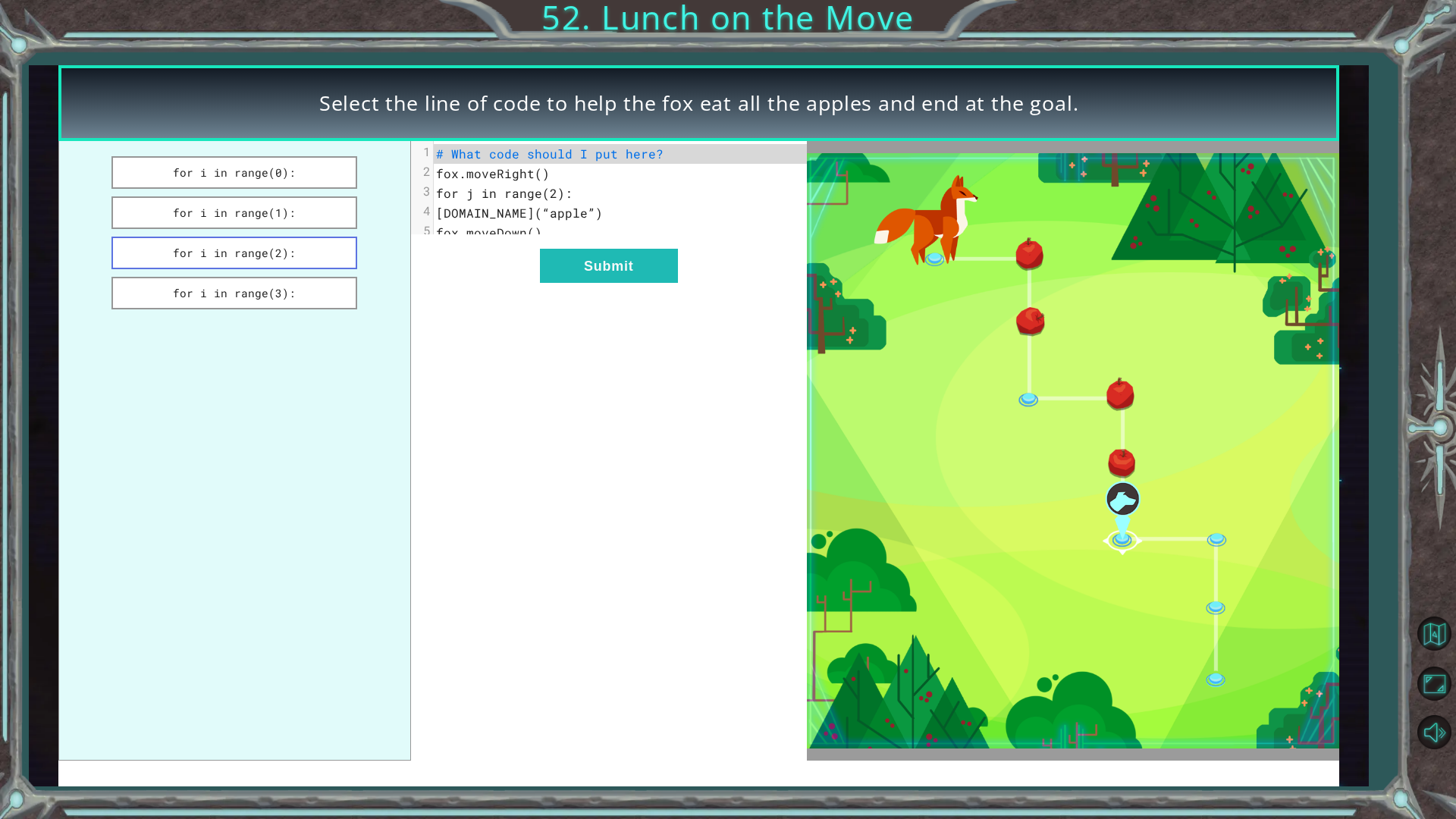
click at [280, 252] on button "for i in range(2):" at bounding box center [234, 252] width 245 height 32
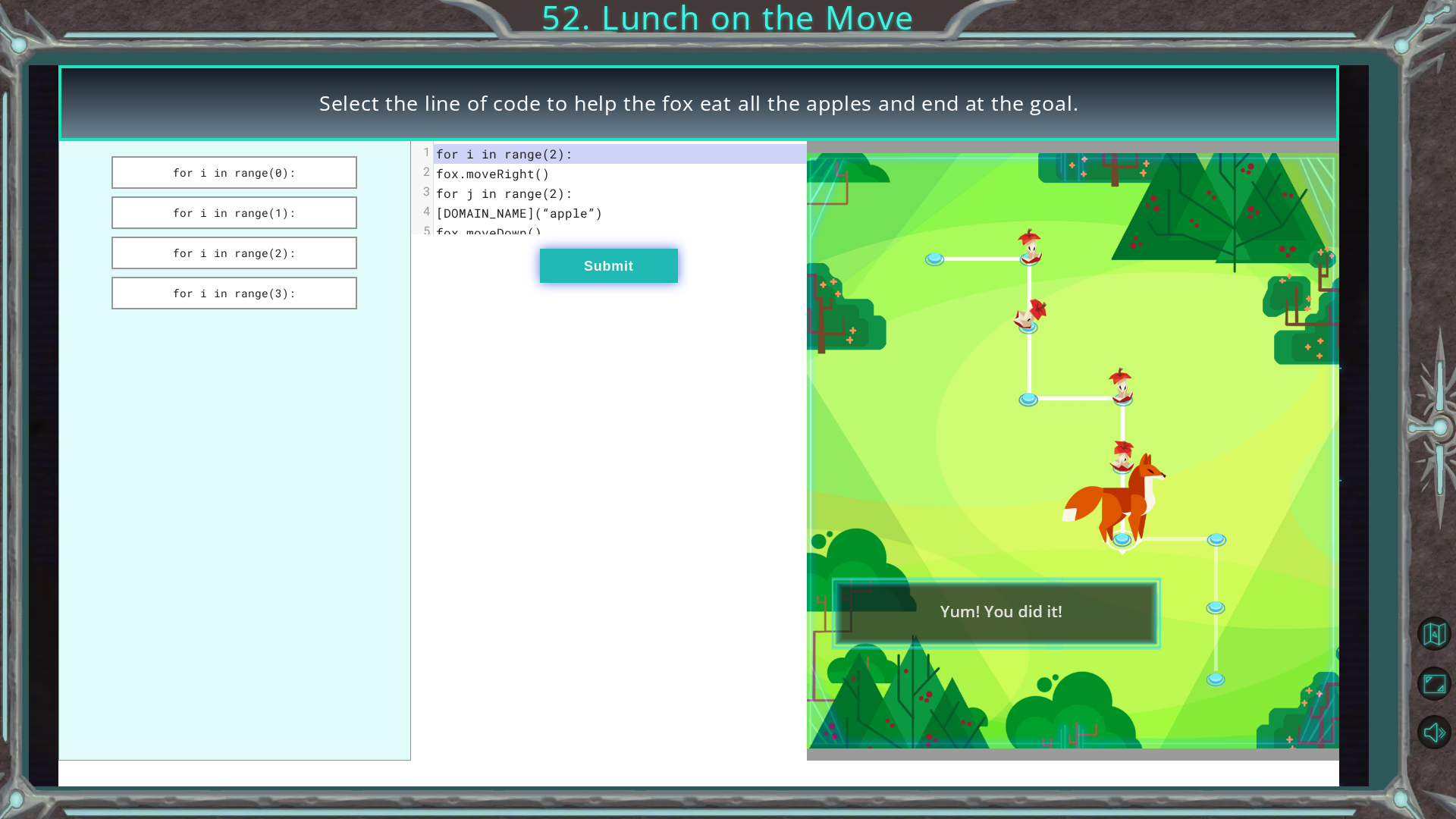
click at [597, 282] on button "Submit" at bounding box center [609, 265] width 138 height 34
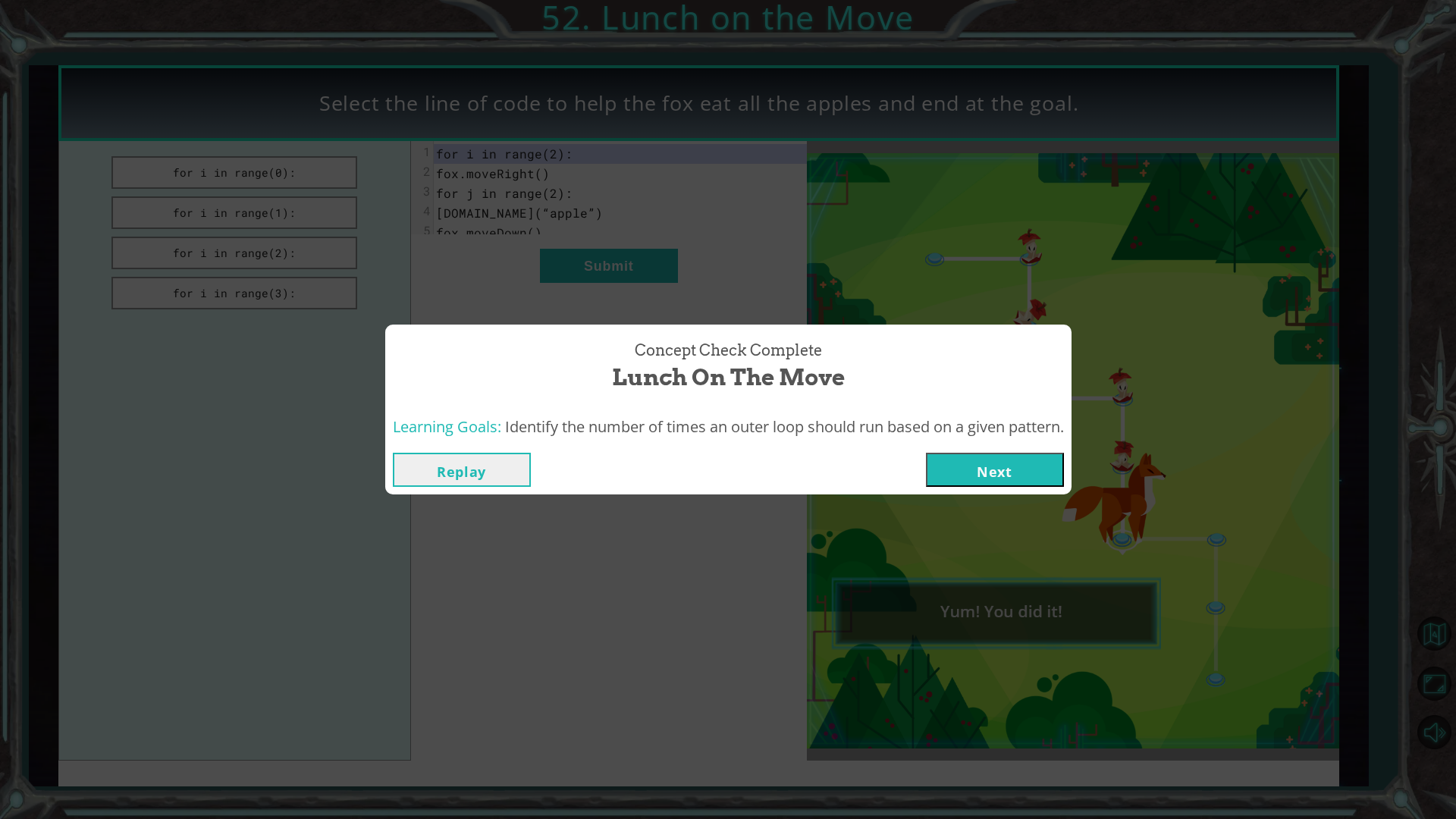
click at [1046, 481] on button "Next" at bounding box center [995, 469] width 138 height 34
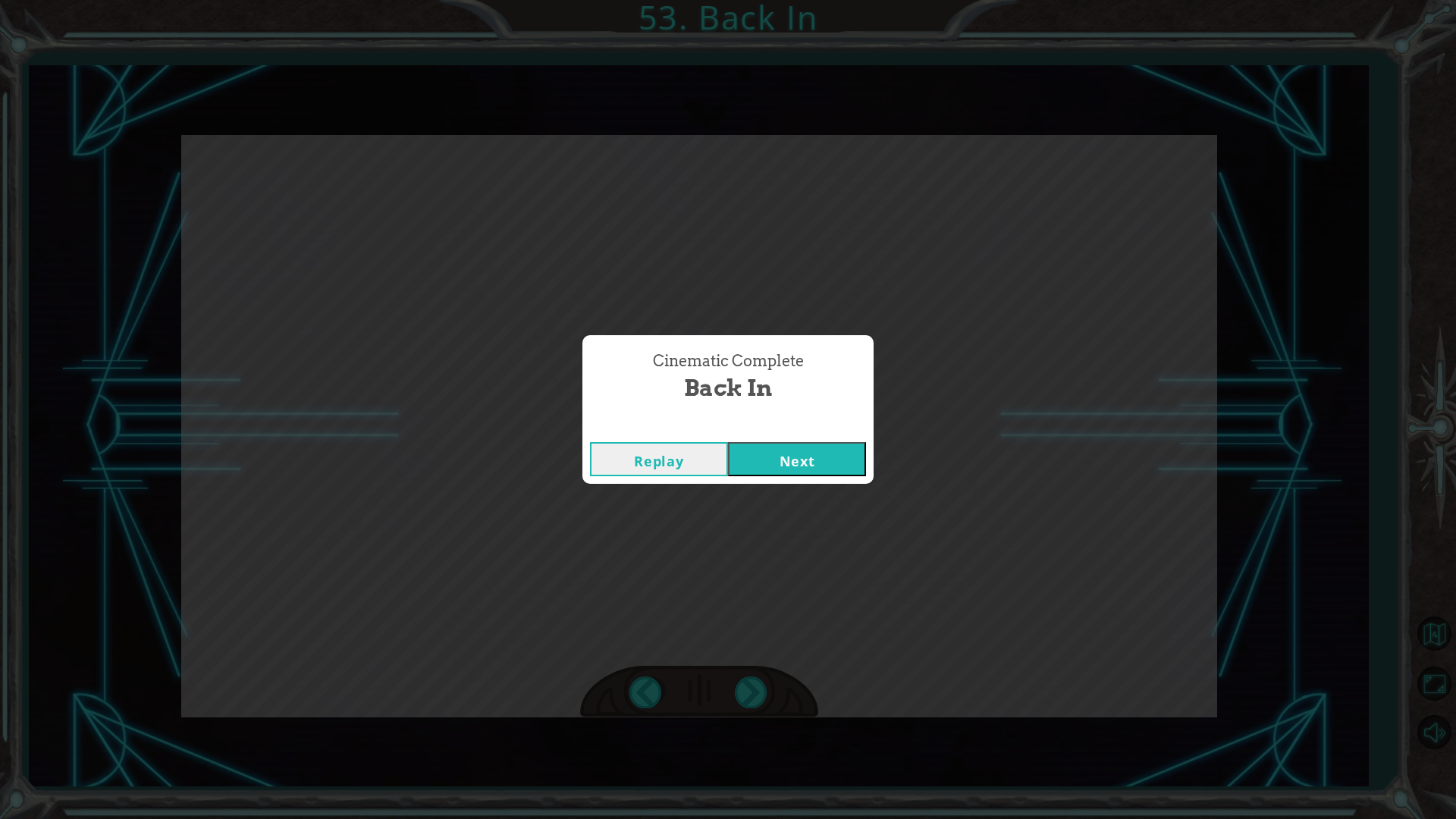
click at [802, 472] on button "Next" at bounding box center [798, 459] width 138 height 34
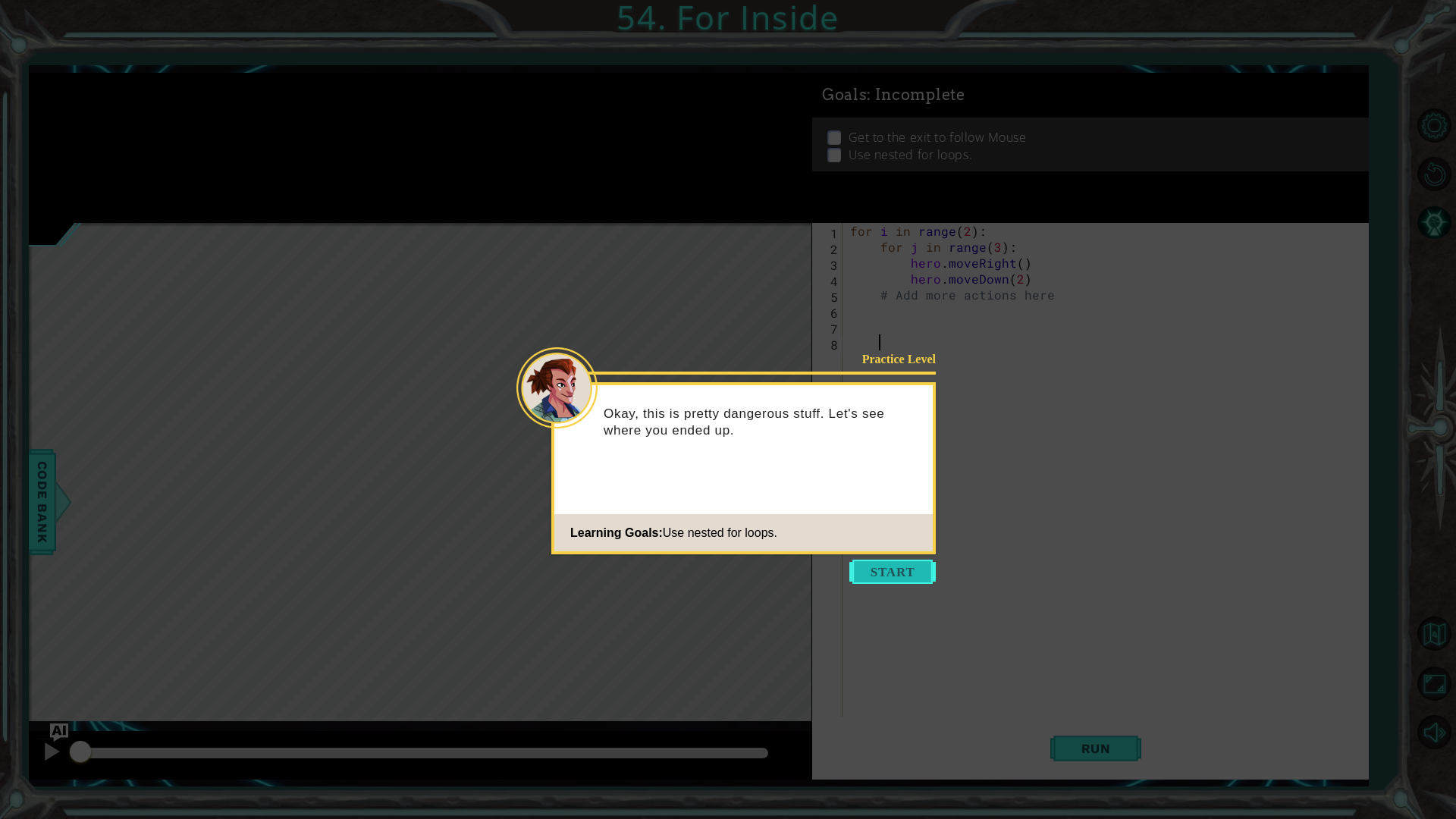
click at [867, 561] on button "Start" at bounding box center [892, 572] width 87 height 24
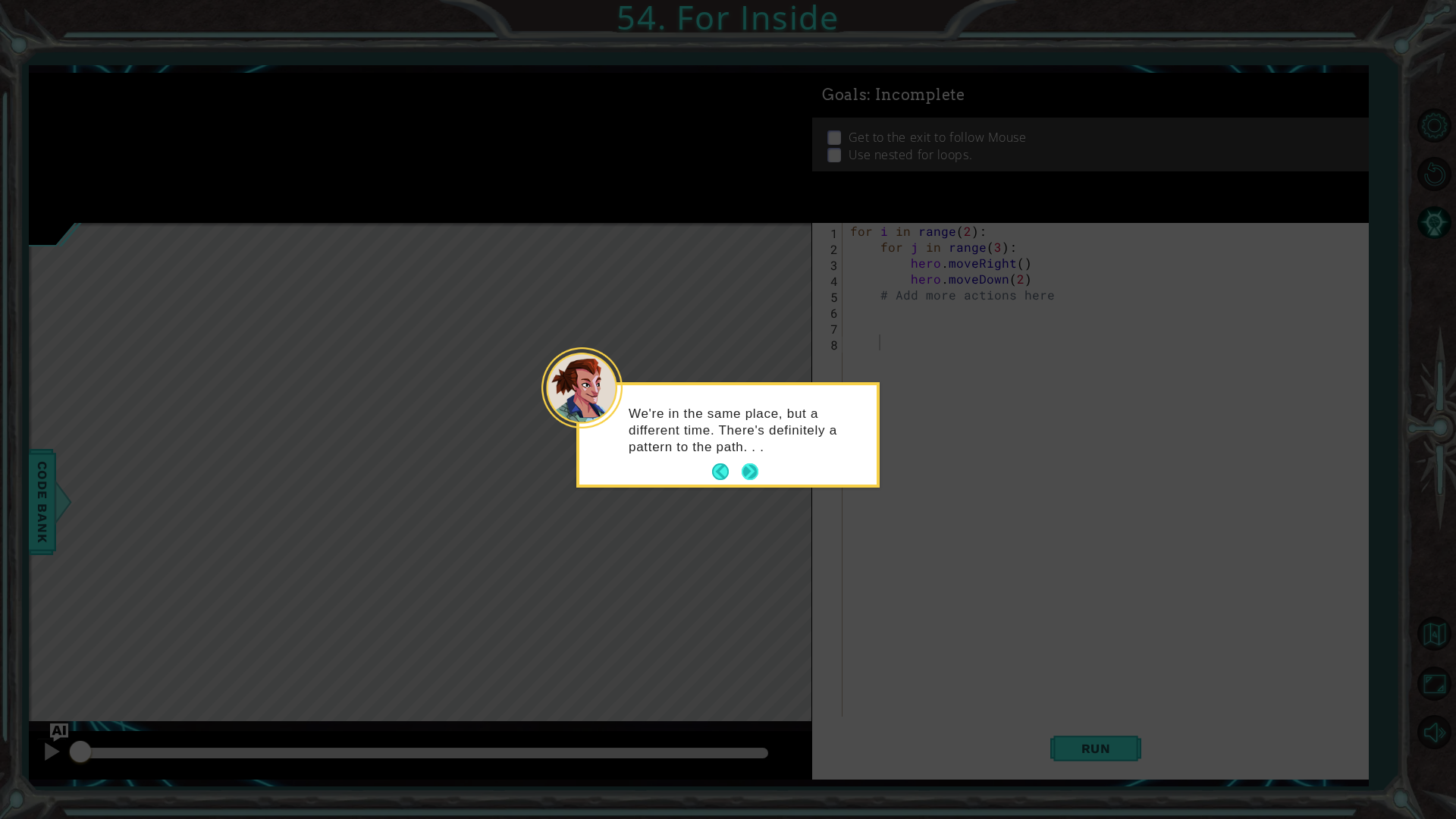
click at [756, 474] on button "Next" at bounding box center [750, 471] width 17 height 17
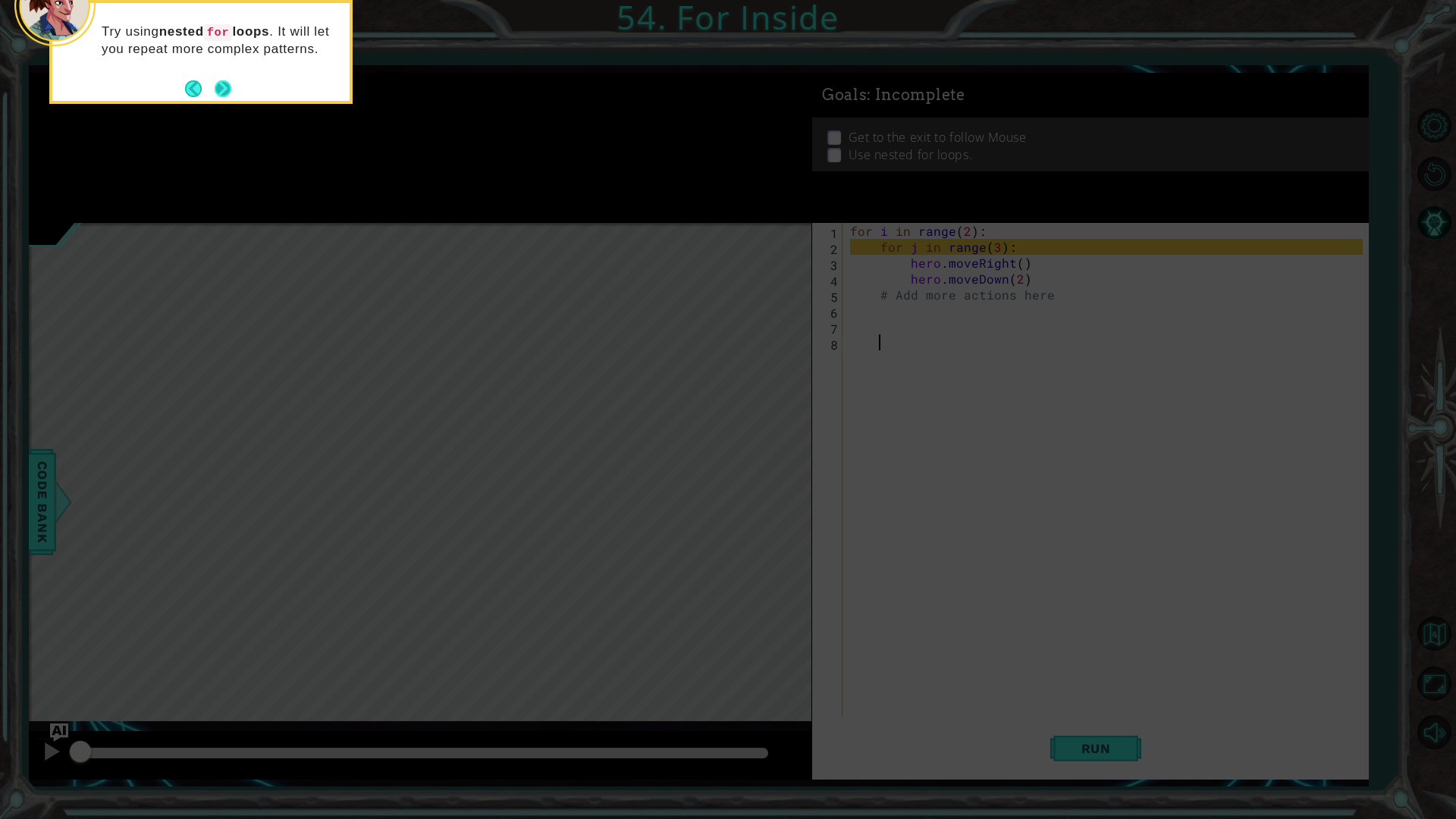
click at [228, 82] on button "Next" at bounding box center [222, 89] width 17 height 17
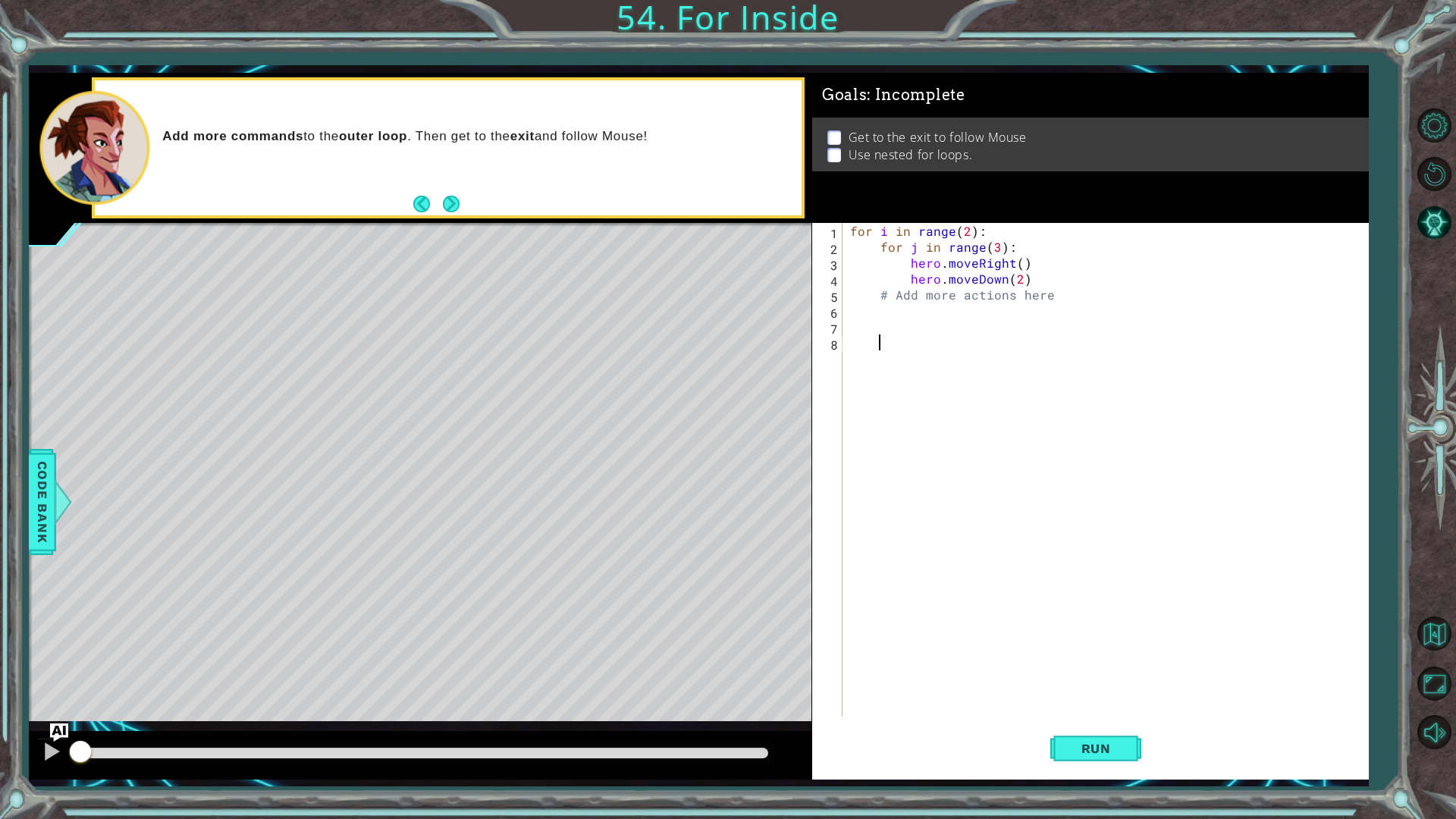
click at [989, 230] on div "for i in range ( 2 ) : for j in range ( 3 ) : hero . moveRight ( ) hero . moveD…" at bounding box center [1109, 486] width 524 height 526
type textarea "for i in range(2):"
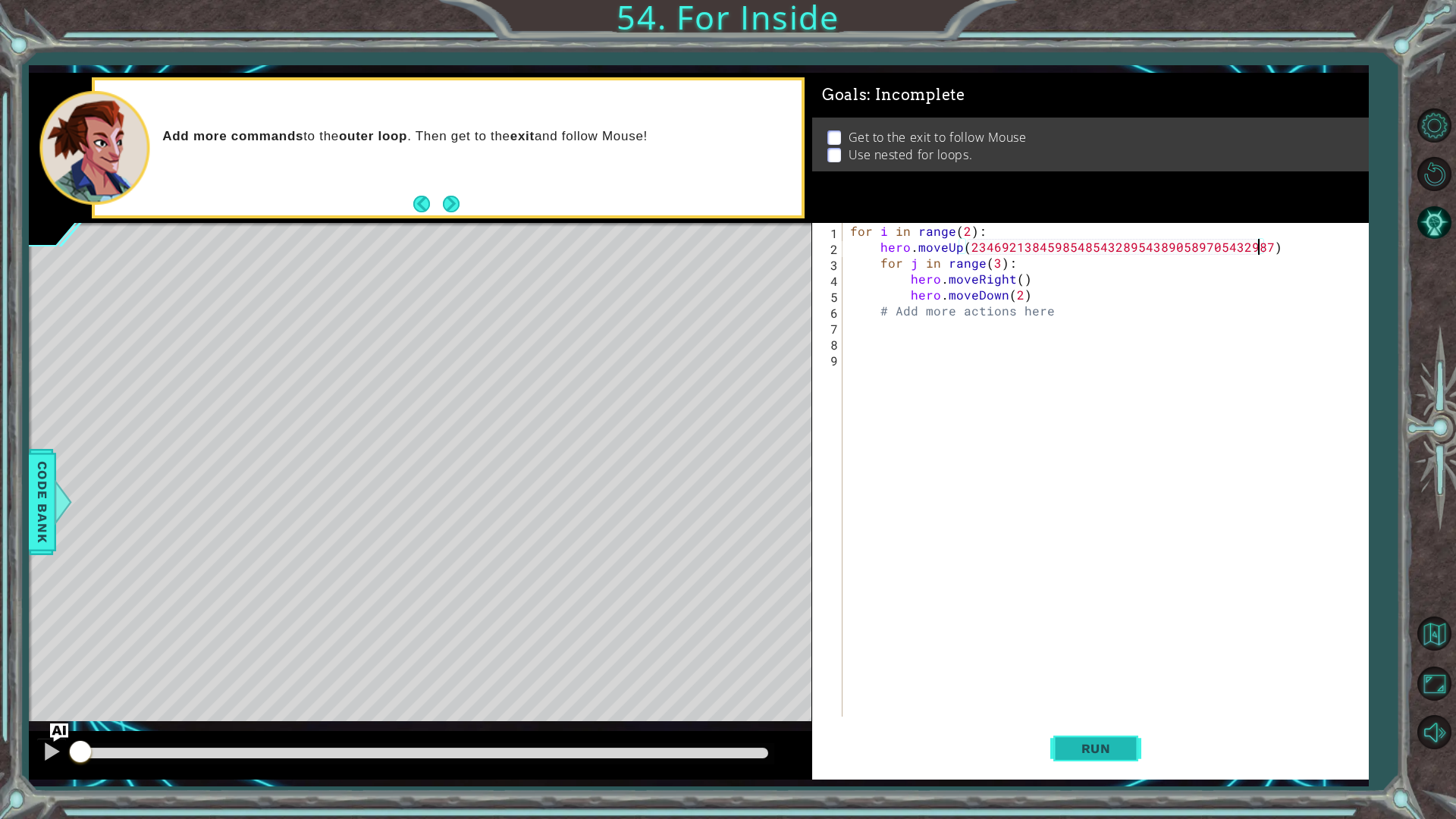
type textarea "hero.moveUp(2346921384598548543289543890589705432987)"
click at [1067, 690] on span "Run" at bounding box center [1097, 749] width 60 height 16
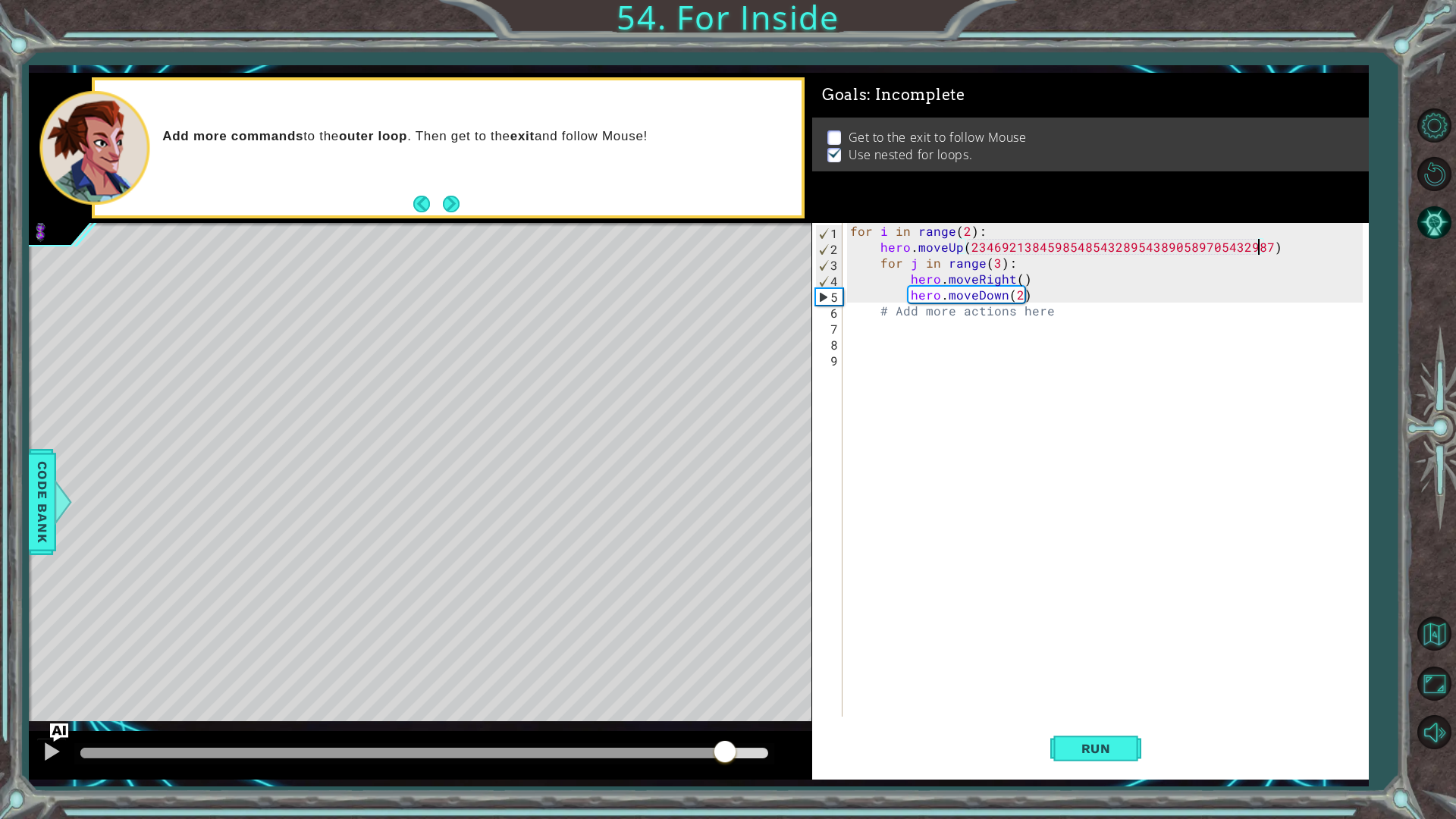
drag, startPoint x: 699, startPoint y: 750, endPoint x: 726, endPoint y: 747, distance: 27.2
click at [726, 690] on div at bounding box center [425, 753] width 688 height 11
click at [1139, 690] on button "Run" at bounding box center [1096, 748] width 91 height 56
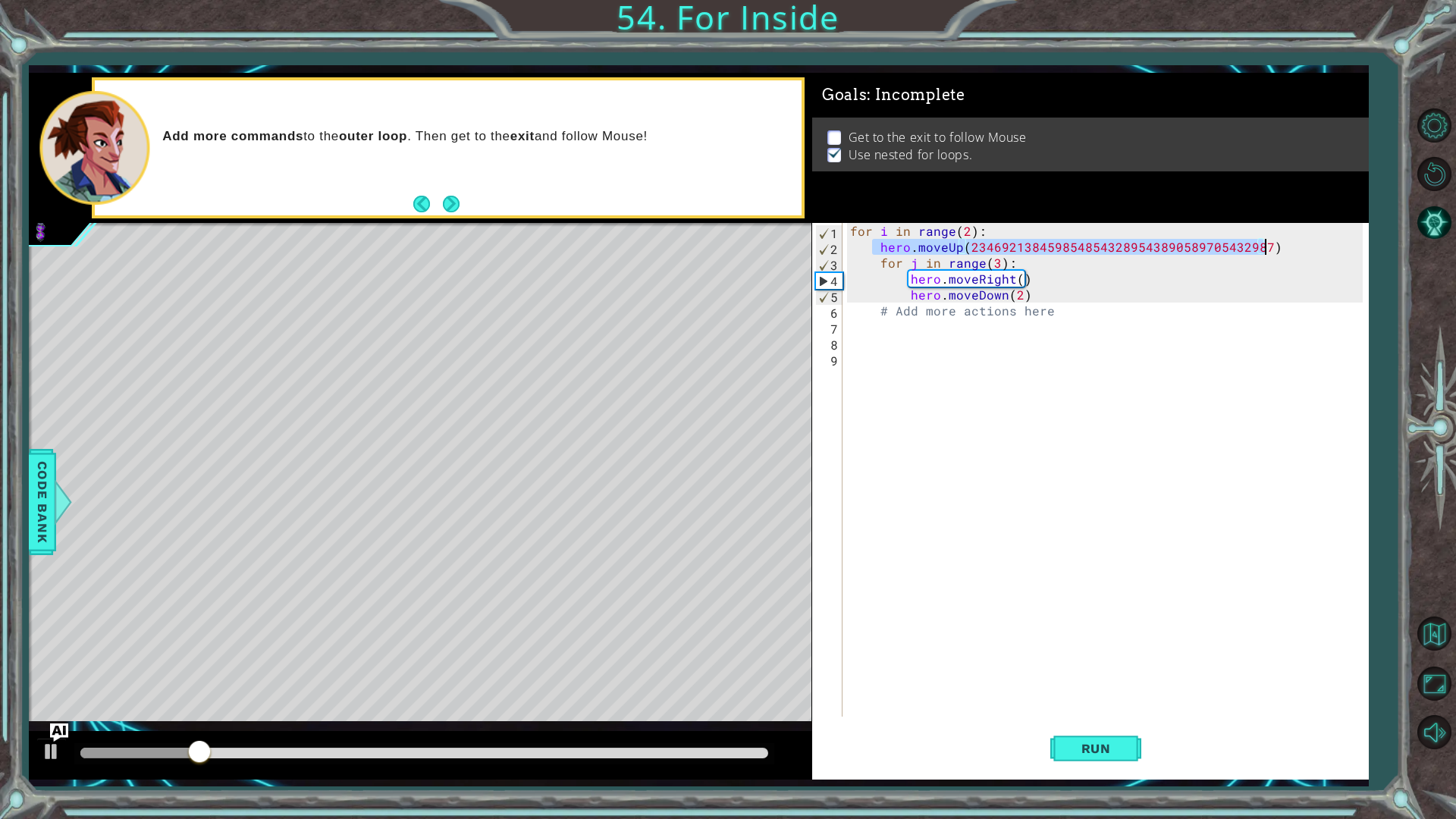
drag, startPoint x: 875, startPoint y: 251, endPoint x: 1269, endPoint y: 245, distance: 394.0
click at [1269, 245] on div "for i in range ( 2 ) : hero . moveUp ( 2346921384598548543289543890589705432987…" at bounding box center [1109, 486] width 524 height 526
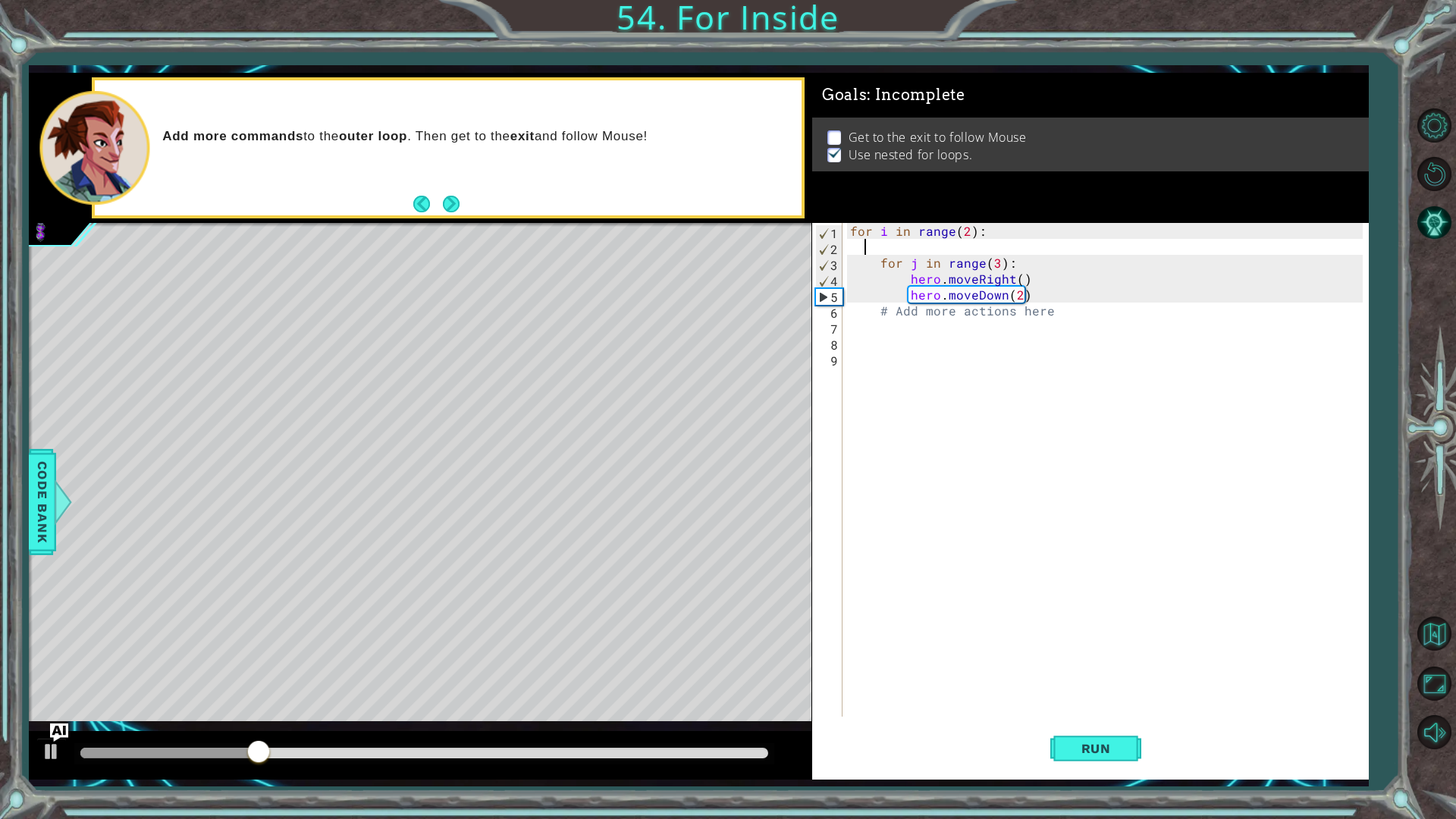
scroll to position [0, 0]
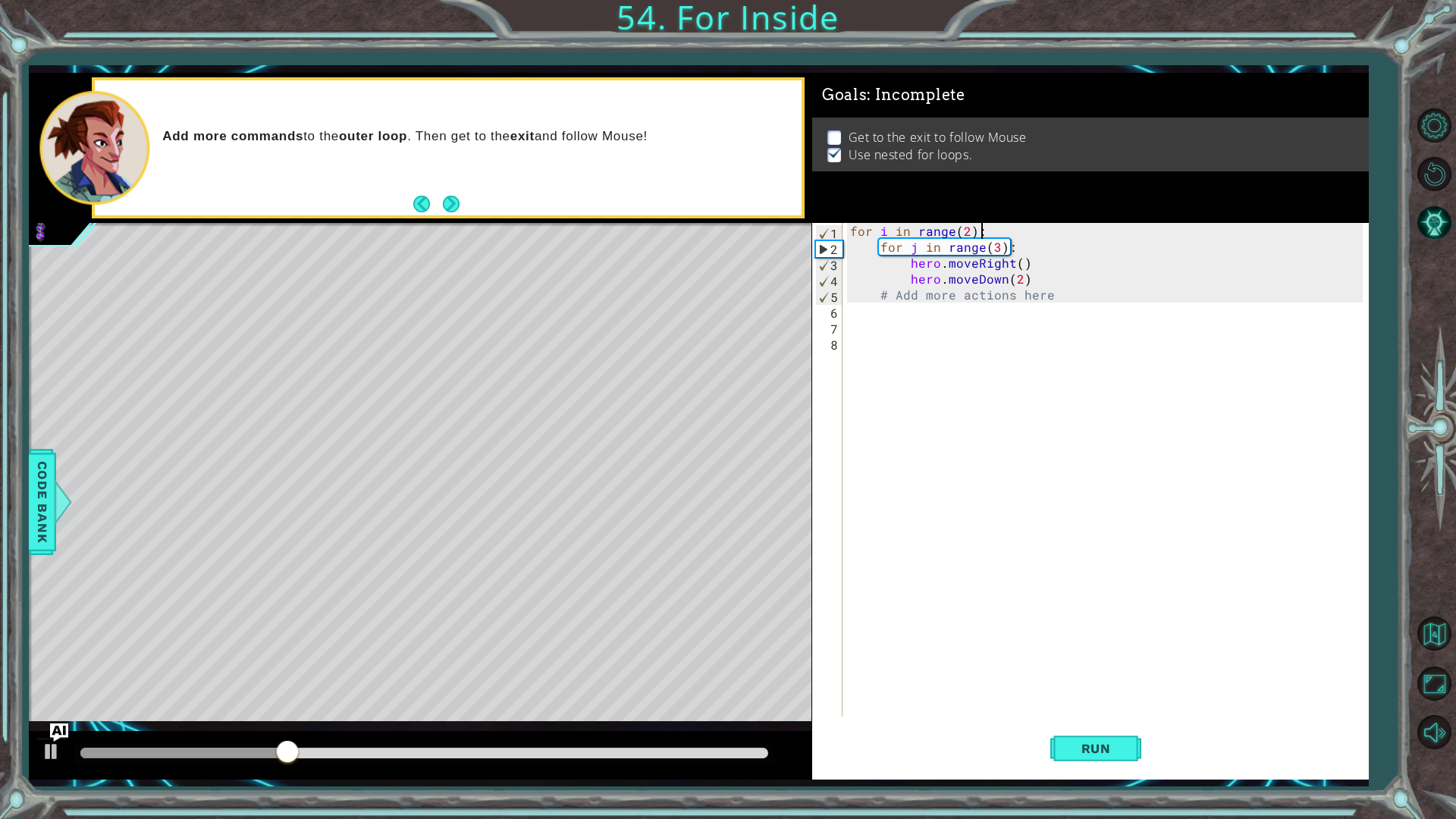
click at [1032, 282] on div "for i in range ( 2 ) : for j in range ( 3 ) : hero . moveRight ( ) hero . moveD…" at bounding box center [1109, 486] width 524 height 526
type textarea "hero.moveDown(2)"
paste textarea "hero.moveUp(2346921384598548543289543890589705432987)"
type textarea "hero.moveUp(2346921384598548543289543890589705432987)"
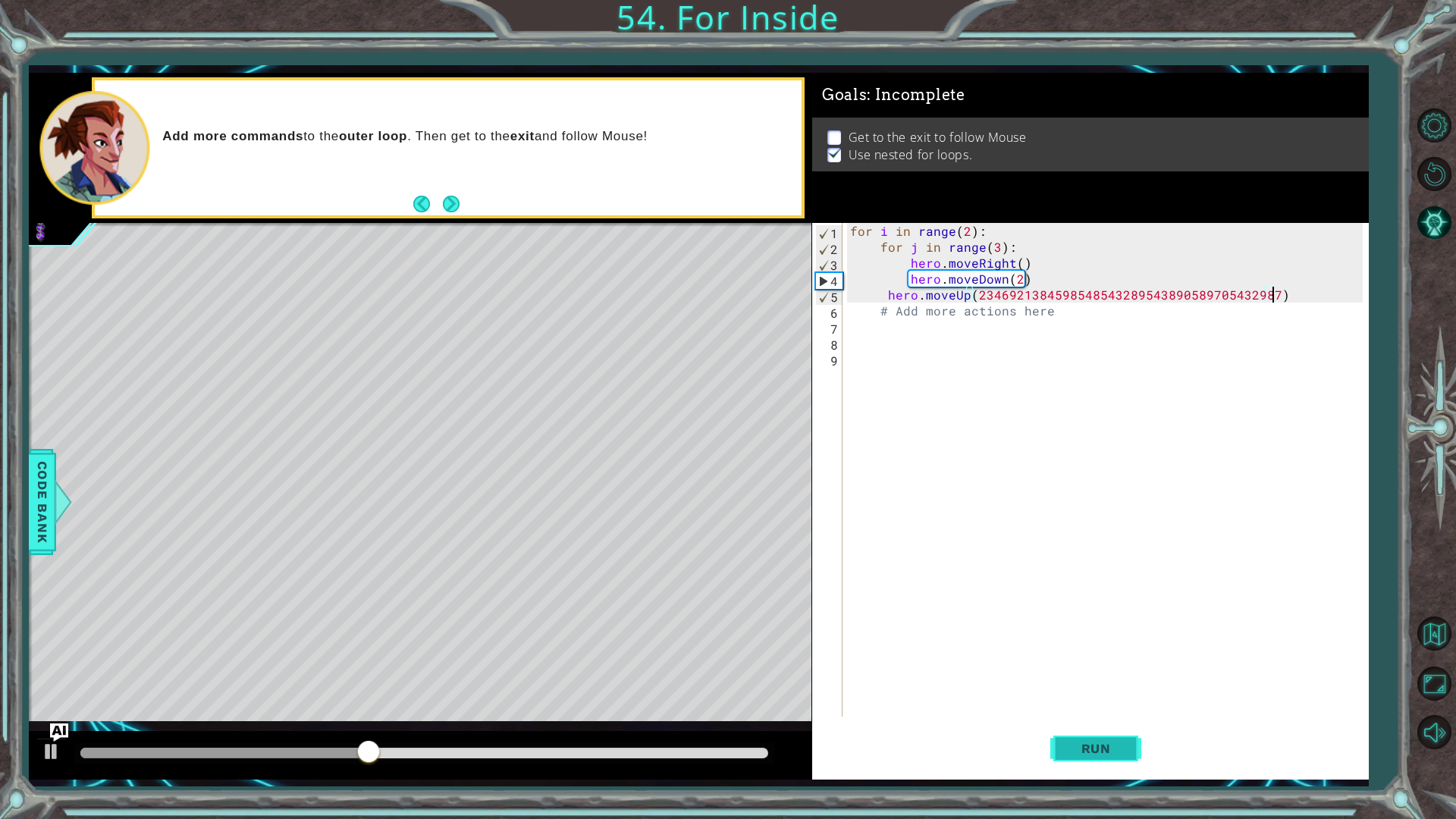
click at [1066, 690] on span "Run" at bounding box center [1097, 749] width 60 height 16
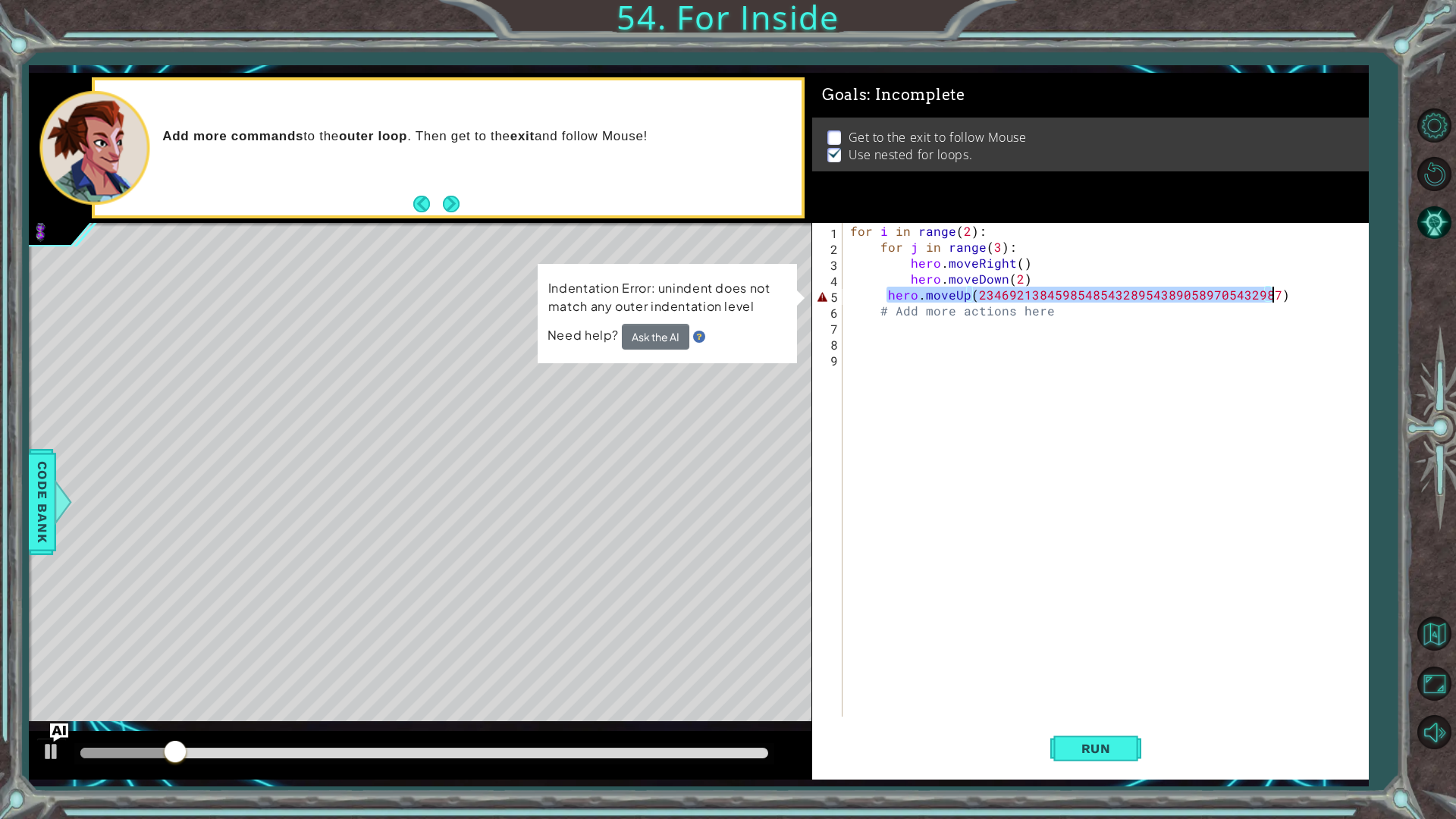
drag, startPoint x: 887, startPoint y: 299, endPoint x: 1339, endPoint y: 303, distance: 452.0
click at [1339, 303] on div "for i in range ( 2 ) : for j in range ( 3 ) : hero . moveRight ( ) hero . moveD…" at bounding box center [1109, 486] width 524 height 526
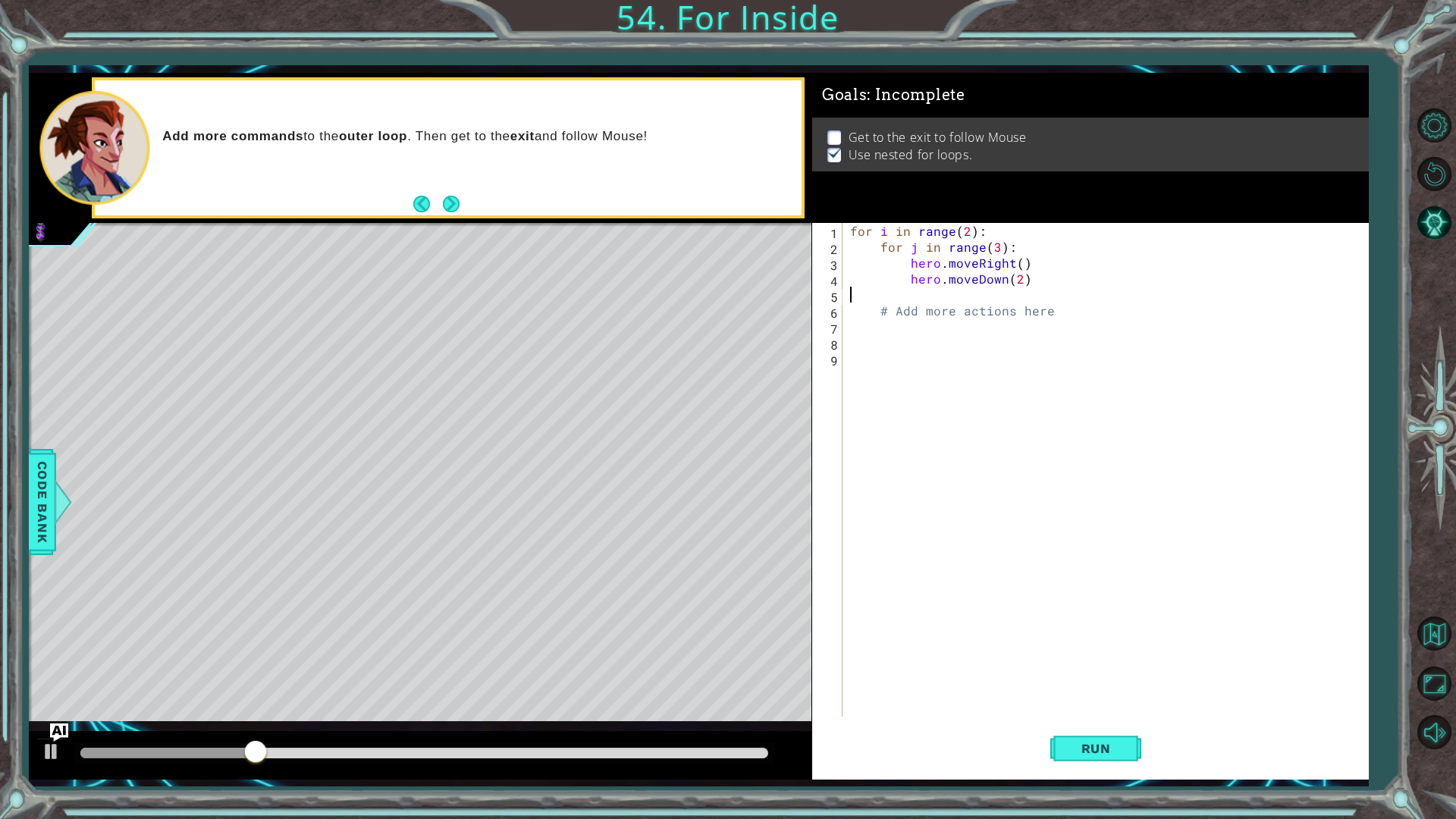
type textarea "hero.moveDown(2)"
click at [905, 355] on div "for i in range ( 2 ) : for j in range ( 3 ) : hero . moveRight ( ) hero . moveD…" at bounding box center [1109, 486] width 524 height 526
click at [906, 546] on div "for i in range ( 2 ) : for j in range ( 3 ) : hero . moveRight ( ) hero . moveD…" at bounding box center [1109, 486] width 524 height 526
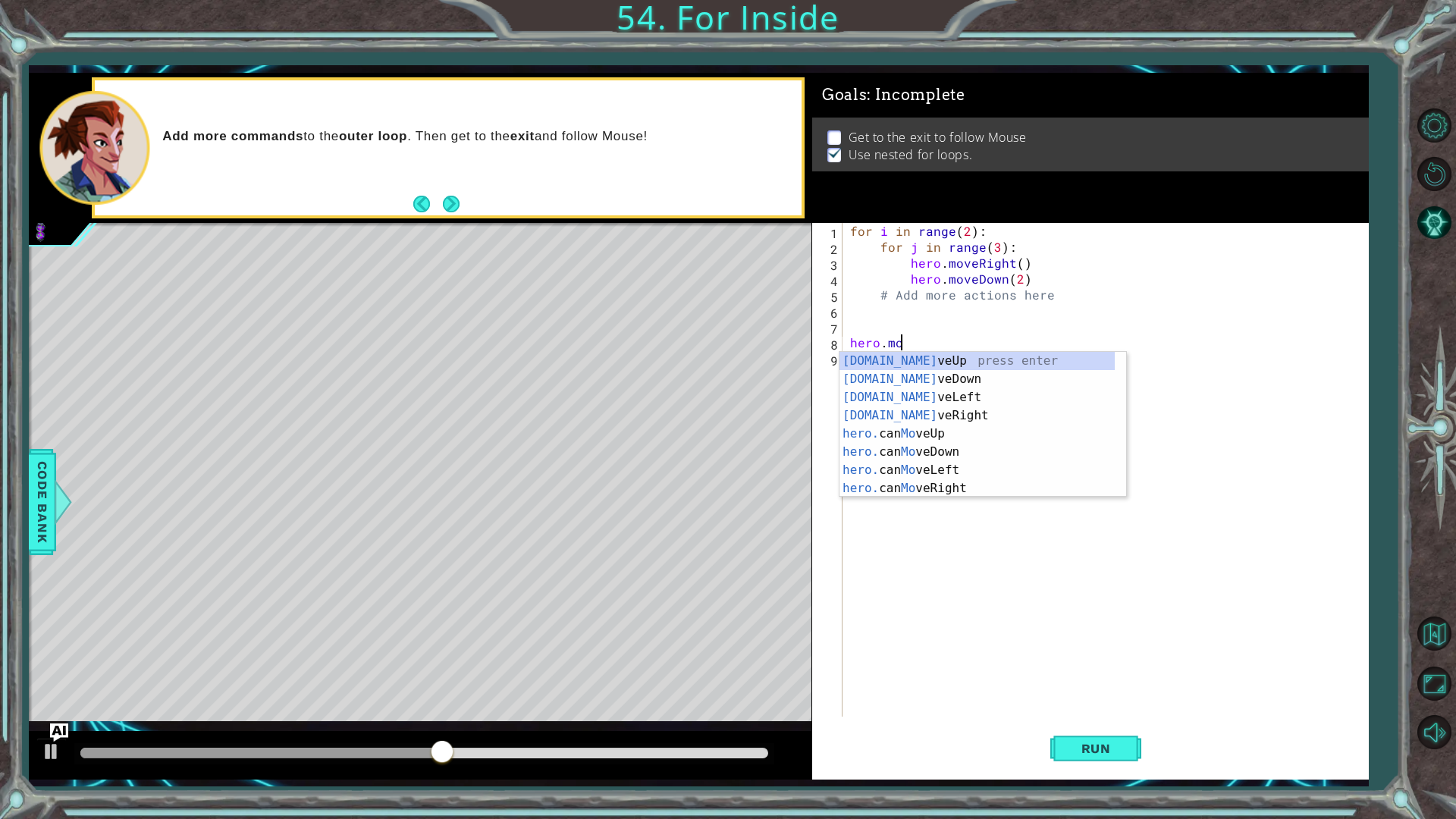
scroll to position [0, 2]
type textarea "h"
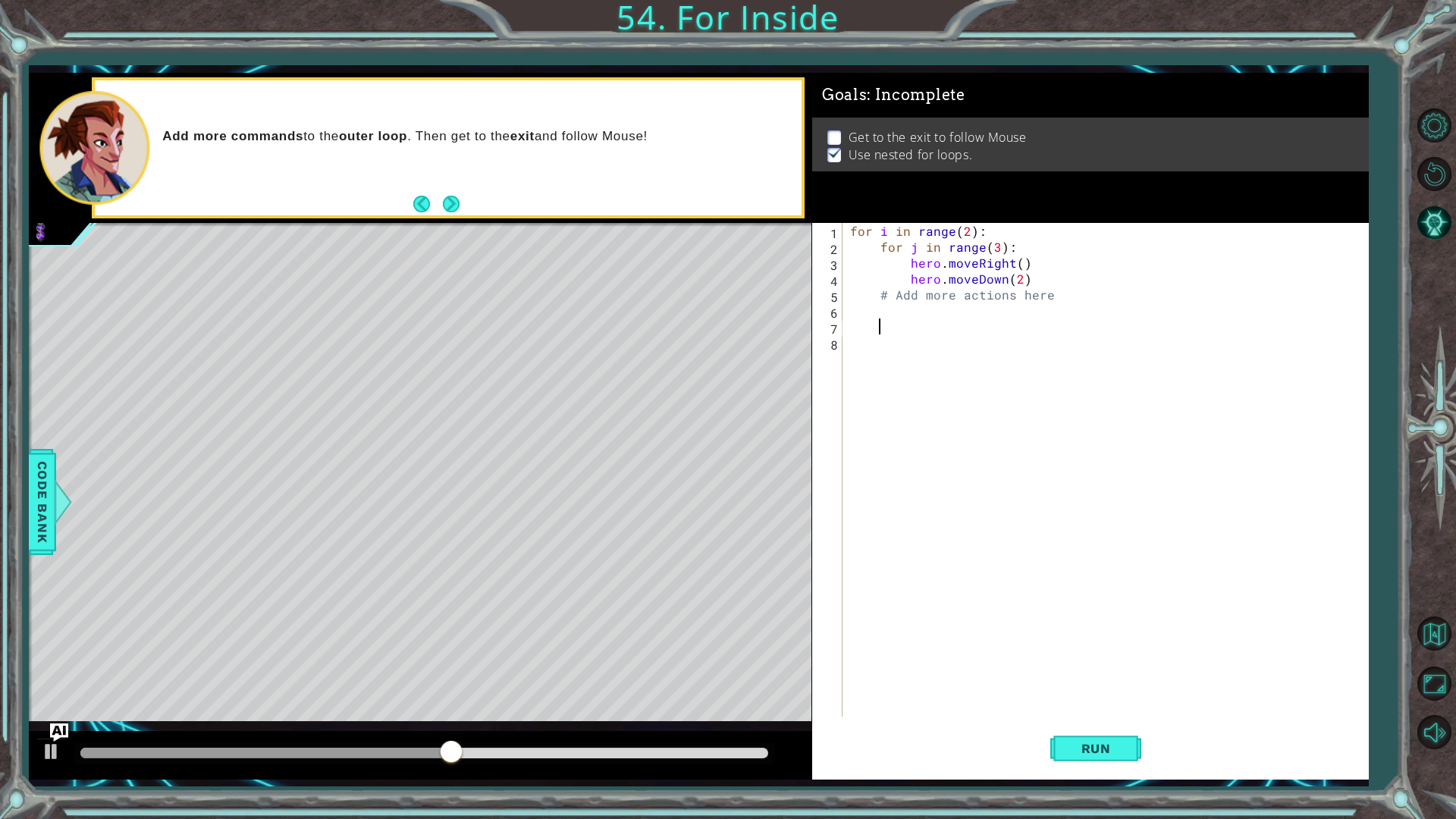
scroll to position [0, 0]
paste textarea "hero.moveUp(2346921384598548543289543890589705432987)"
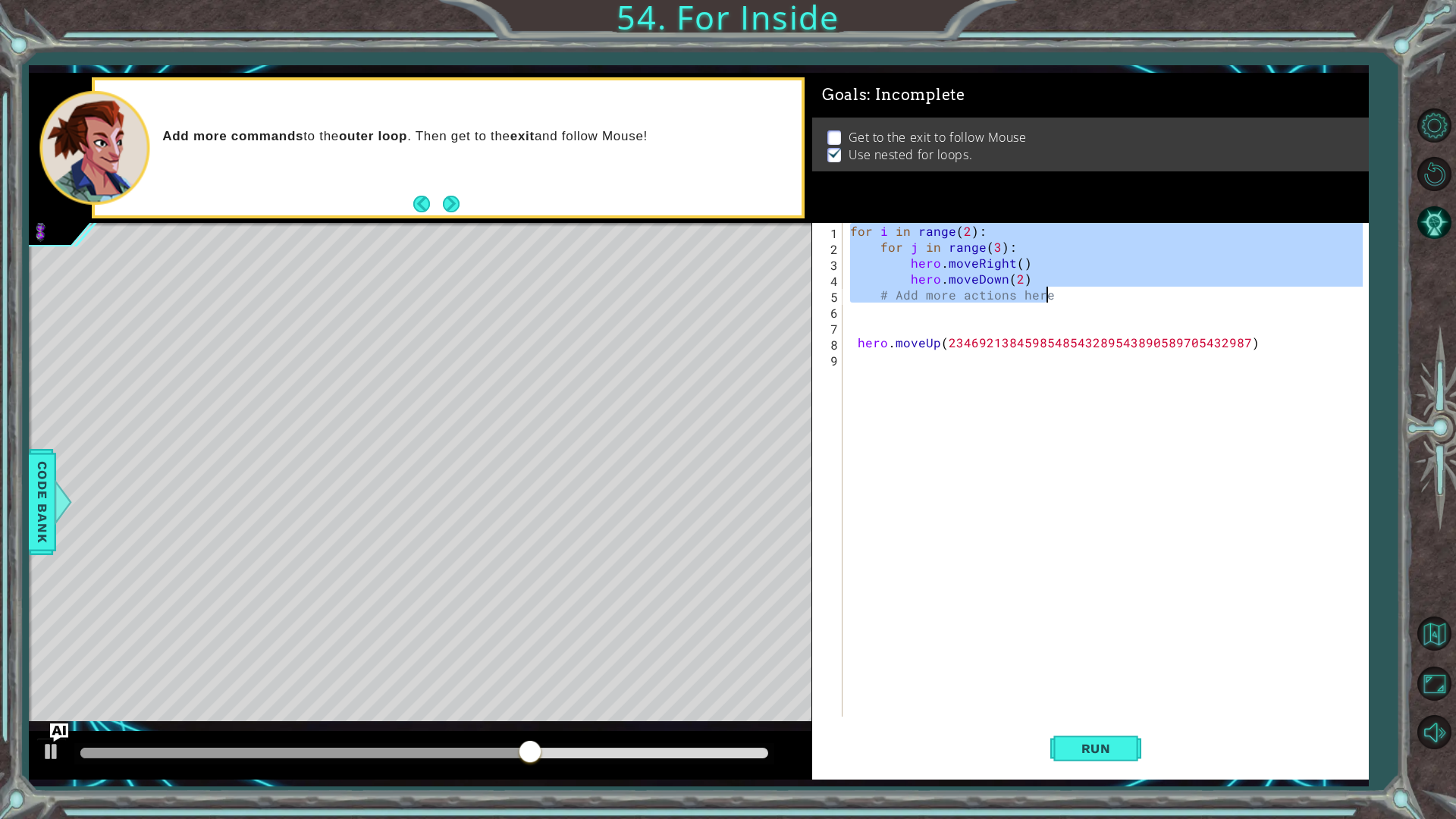
drag, startPoint x: 850, startPoint y: 235, endPoint x: 1083, endPoint y: 293, distance: 240.1
click at [1083, 293] on div "for i in range ( 2 ) : for j in range ( 3 ) : hero . moveRight ( ) hero . moveD…" at bounding box center [1109, 486] width 524 height 526
type textarea "hero.moveDown(2) # Add more actions here"
click at [968, 485] on div "for i in range ( 2 ) : for j in range ( 3 ) : hero . moveRight ( ) hero . moveD…" at bounding box center [1109, 486] width 524 height 526
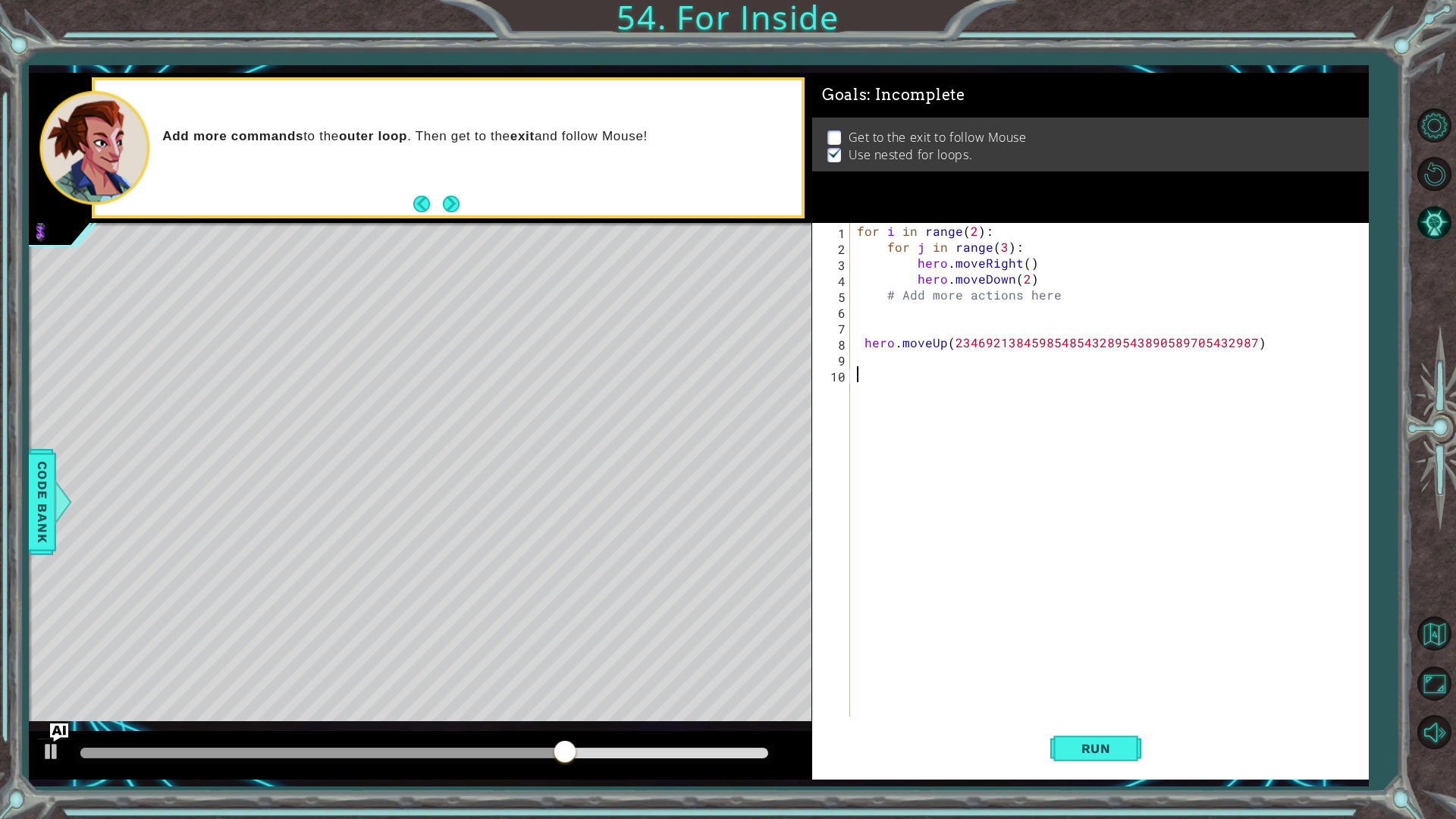
paste textarea "# Add more actions here"
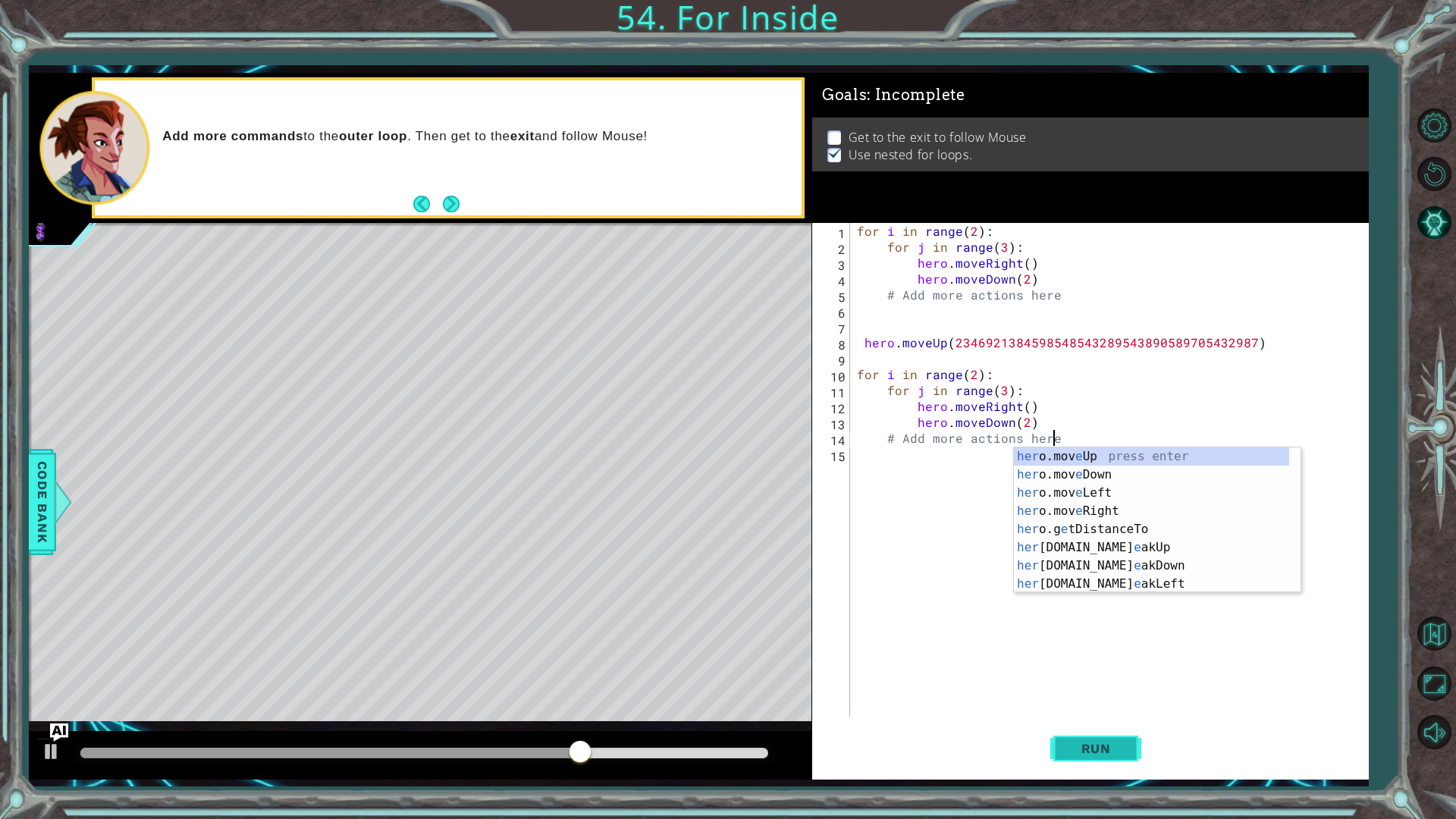
click at [1102, 690] on span "Run" at bounding box center [1097, 749] width 60 height 16
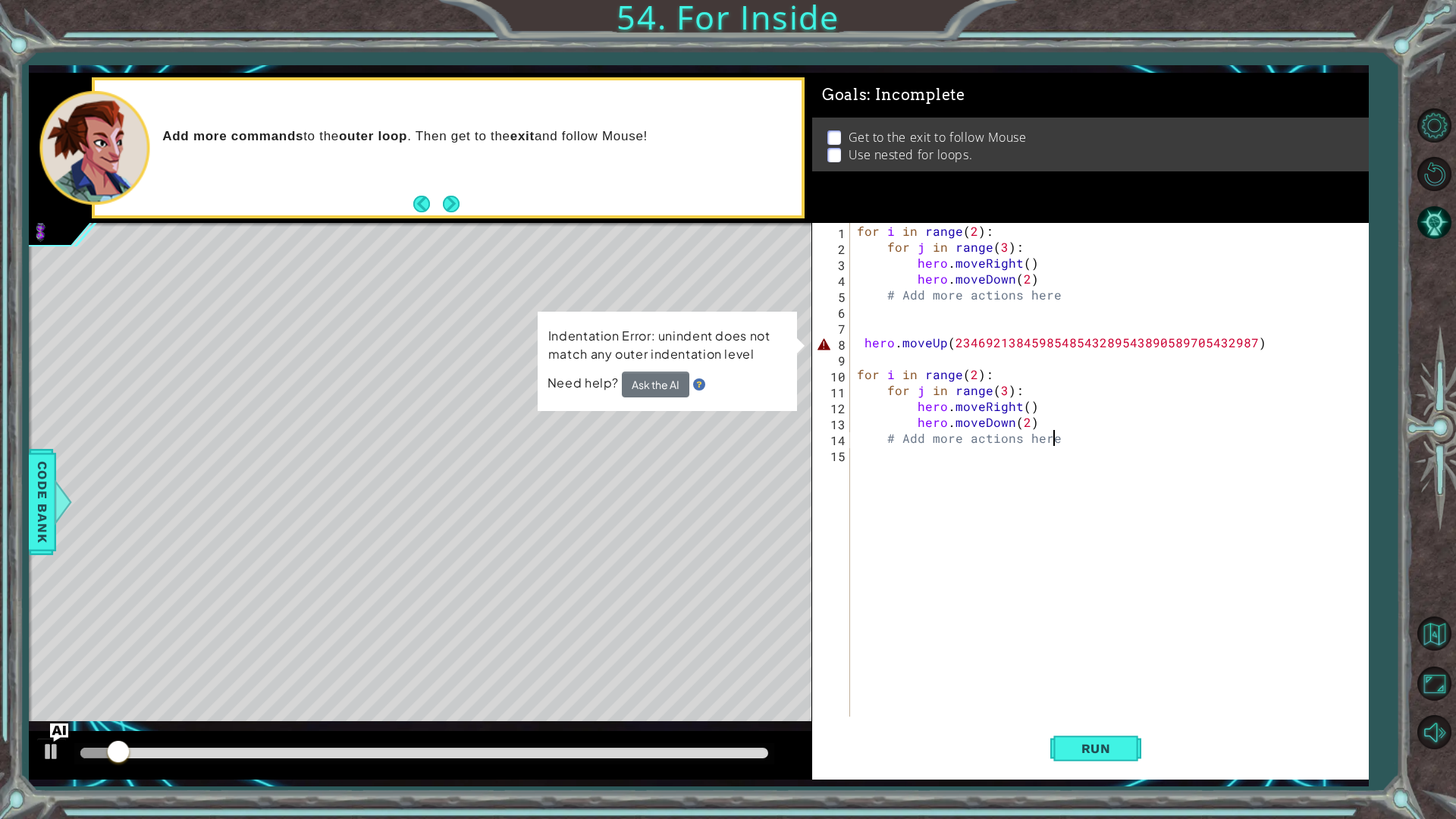
click at [866, 342] on div "for i in range ( 2 ) : for j in range ( 3 ) : hero . moveRight ( ) hero . moveD…" at bounding box center [1112, 486] width 517 height 526
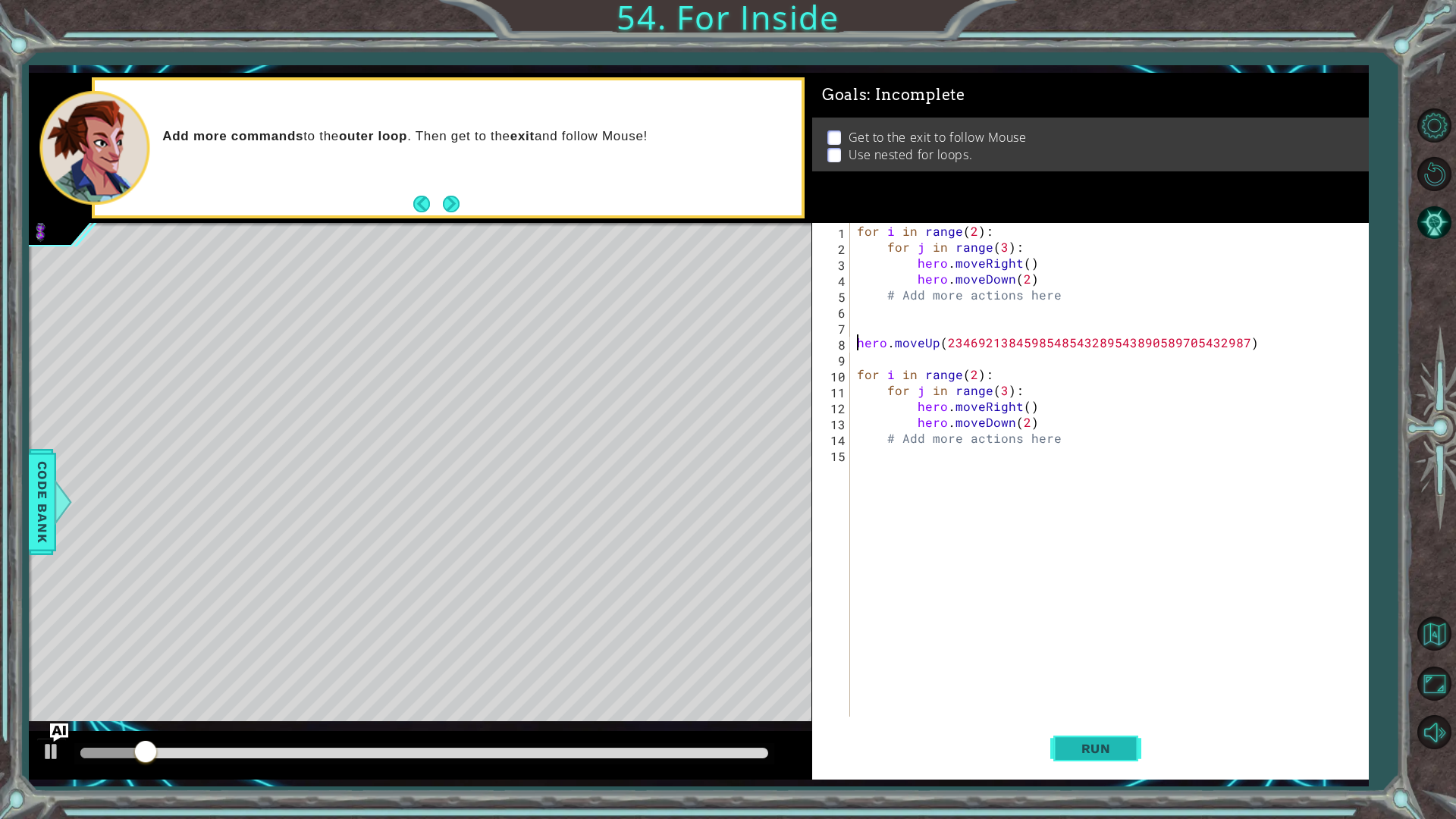
click at [1100, 690] on button "Run" at bounding box center [1096, 748] width 91 height 56
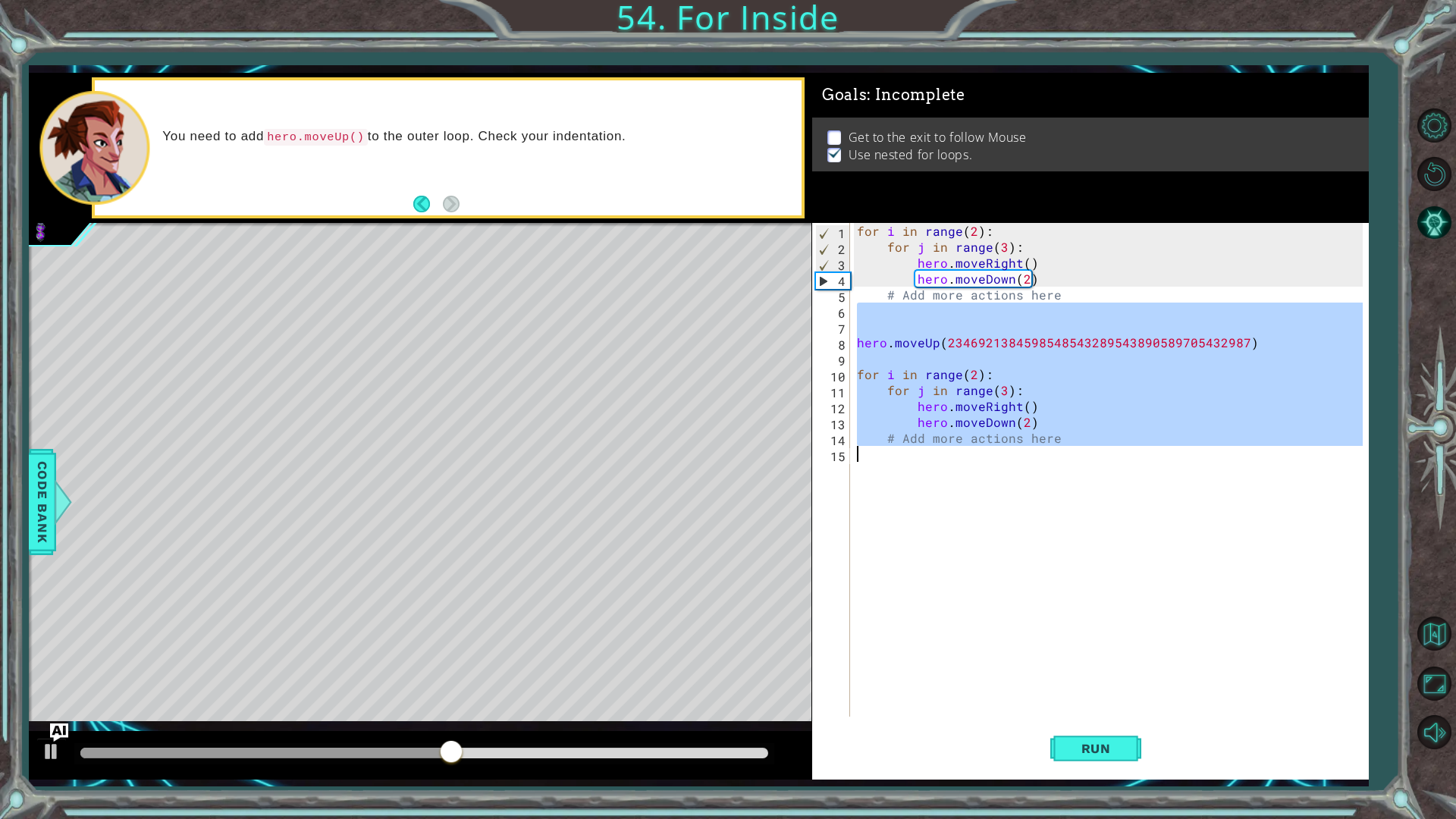
drag, startPoint x: 860, startPoint y: 307, endPoint x: 1236, endPoint y: 510, distance: 427.3
click at [1236, 510] on div "for i in range ( 2 ) : for j in range ( 3 ) : hero . moveRight ( ) hero . moveD…" at bounding box center [1112, 486] width 517 height 526
type textarea "# Add more actions here"
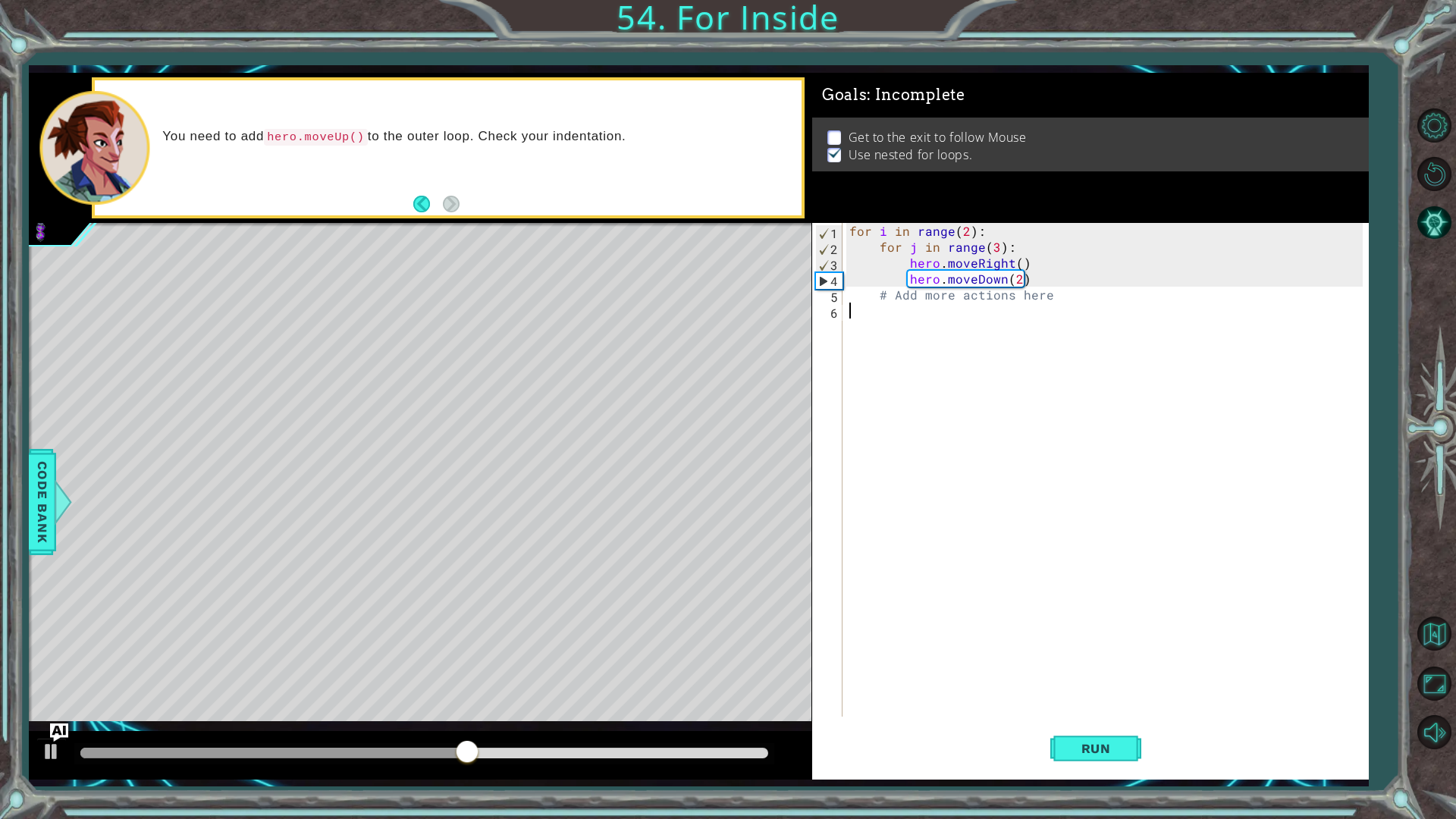
type textarea "# Add more actions here"
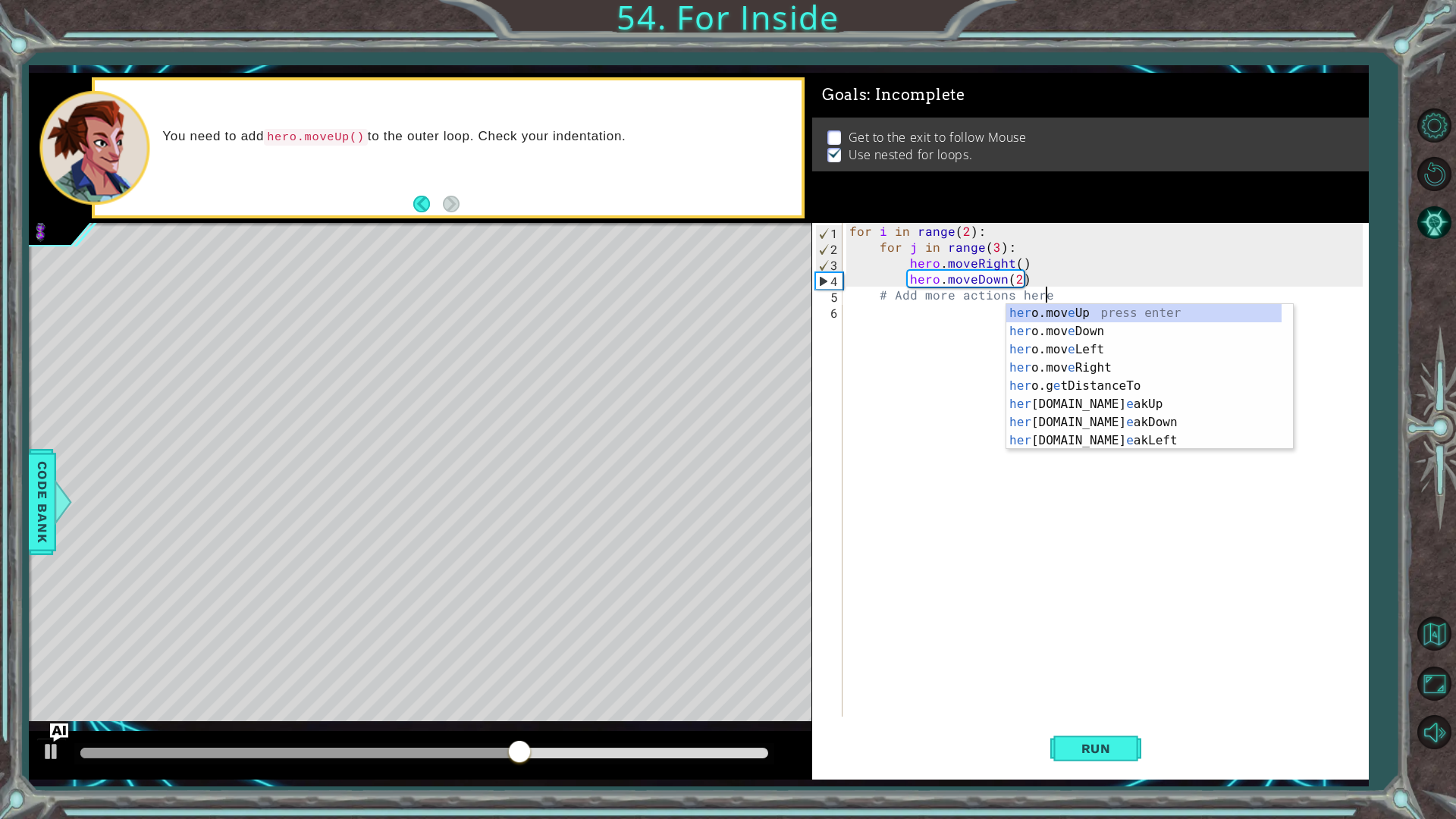
click at [1316, 690] on div "Run" at bounding box center [1096, 748] width 557 height 56
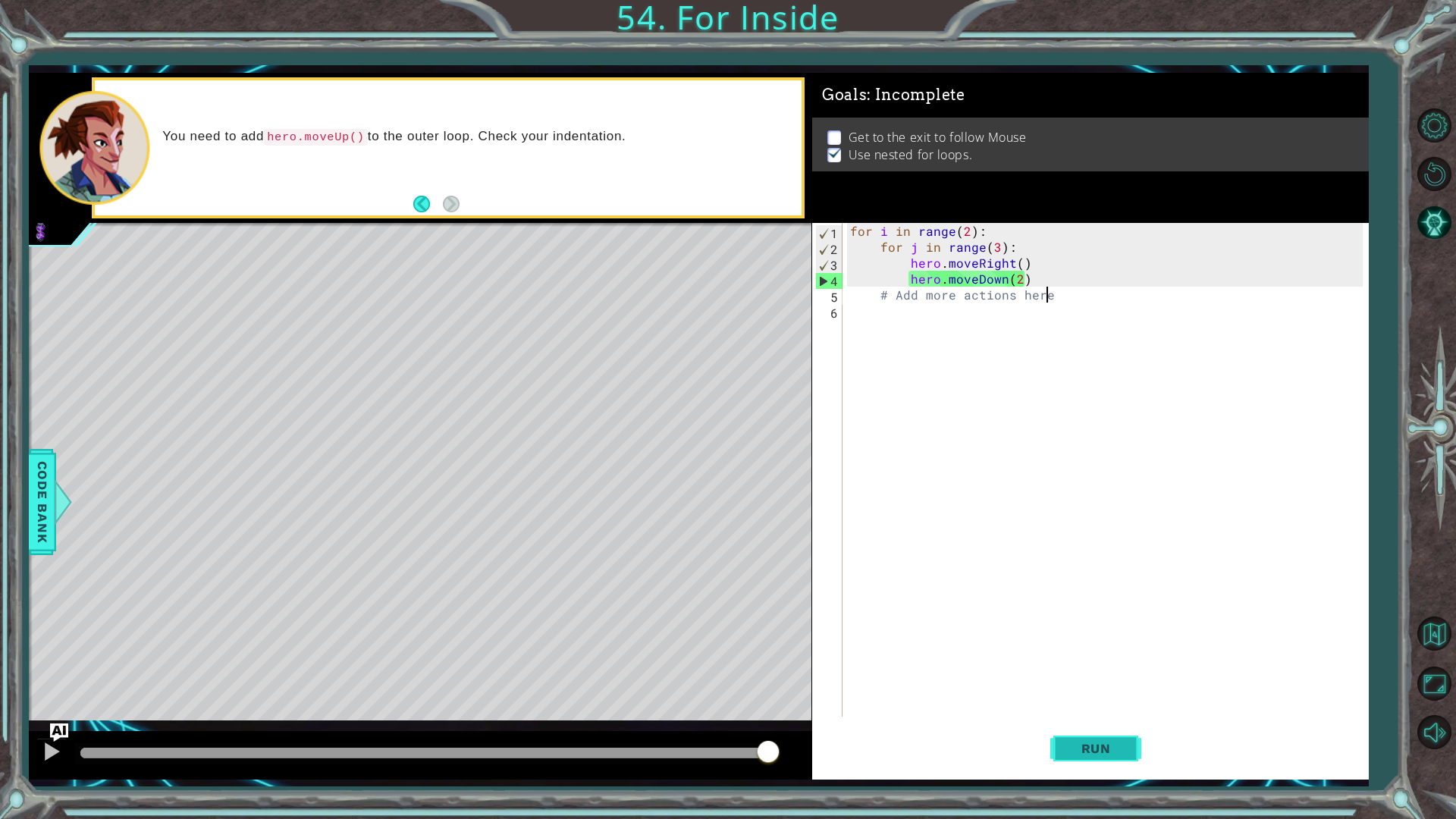
click at [1132, 690] on button "Run" at bounding box center [1096, 748] width 91 height 56
click at [554, 690] on div "methods hero moveUp() moveDown() moveLeft() moveRight() sneakUp() sneakDown() s…" at bounding box center [698, 427] width 1339 height 707
drag, startPoint x: 329, startPoint y: 752, endPoint x: 459, endPoint y: 733, distance: 131.4
click at [459, 690] on div "methods hero moveUp() moveDown() moveLeft() moveRight() sneakUp() sneakDown() s…" at bounding box center [698, 427] width 1339 height 707
click at [31, 540] on div "methods hero moveUp() moveDown() moveLeft() moveRight() sneakUp() sneakDown() s…" at bounding box center [698, 427] width 1339 height 707
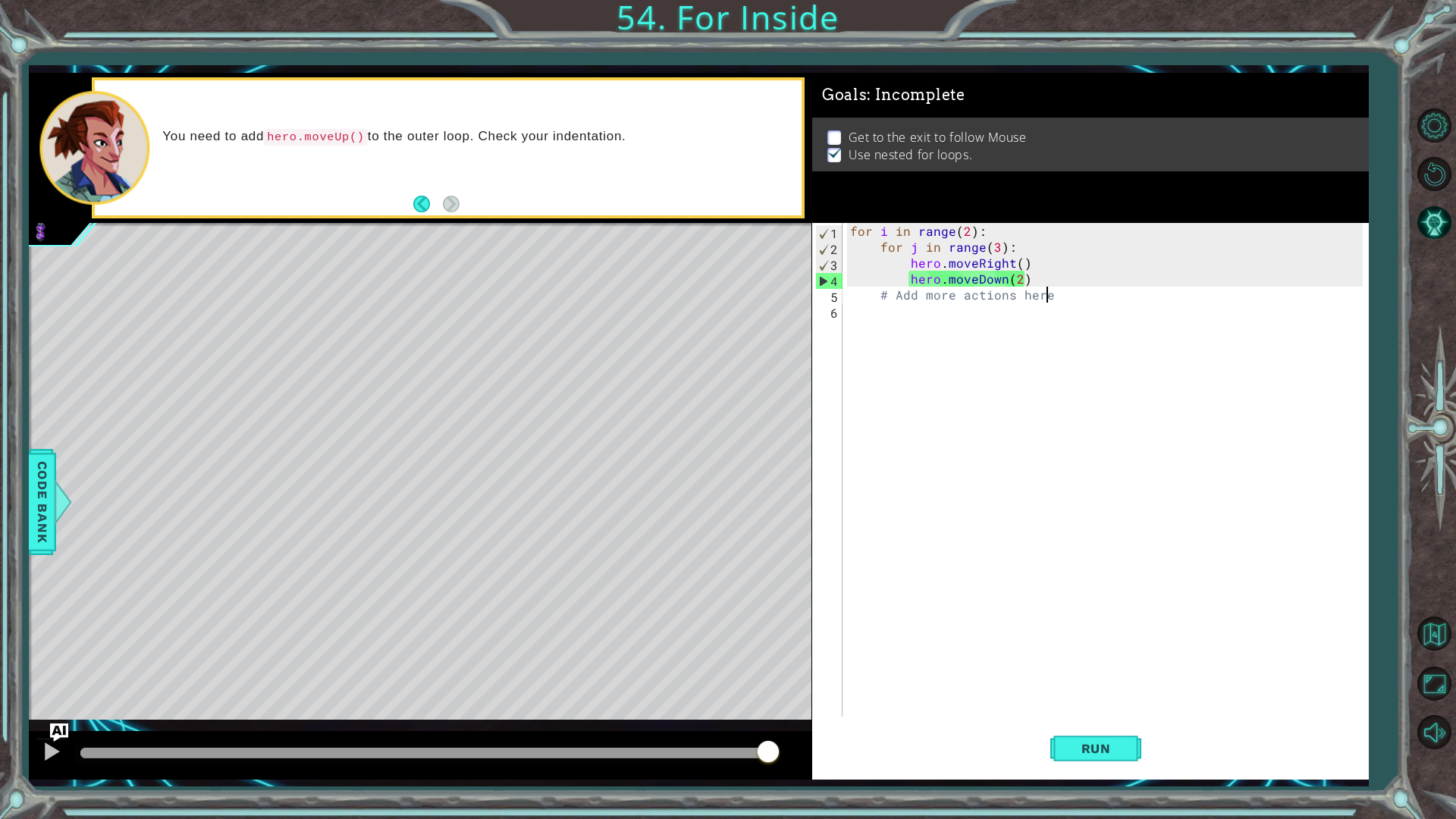
click at [994, 314] on div "for i in range ( 2 ) : for j in range ( 3 ) : hero . moveRight ( ) hero . moveD…" at bounding box center [1109, 486] width 524 height 526
click at [1027, 304] on div "for i in range ( 2 ) : for j in range ( 3 ) : hero . moveRight ( ) hero . moveD…" at bounding box center [1109, 486] width 524 height 526
click at [1053, 302] on div "for i in range ( 2 ) : for j in range ( 3 ) : hero . moveRight ( ) hero . moveD…" at bounding box center [1109, 486] width 524 height 526
type textarea "# Add more actions here"
drag, startPoint x: 1044, startPoint y: 334, endPoint x: 901, endPoint y: 337, distance: 143.0
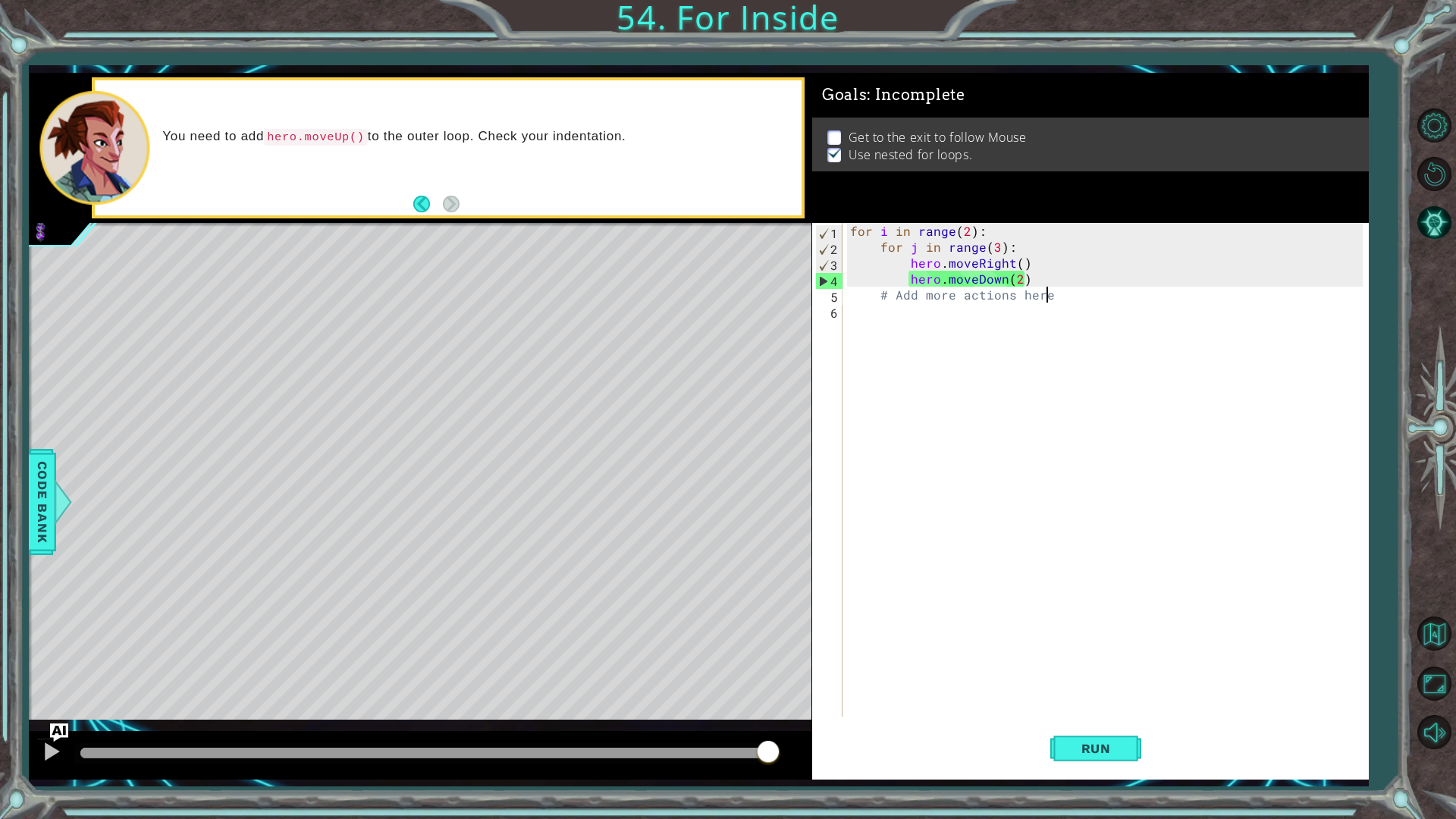
click at [1044, 334] on div "for i in range ( 2 ) : for j in range ( 3 ) : hero . moveRight ( ) hero . moveD…" at bounding box center [1109, 486] width 524 height 526
click at [901, 337] on div "for i in range ( 2 ) : for j in range ( 3 ) : hero . moveRight ( ) hero . moveD…" at bounding box center [1109, 486] width 524 height 526
drag, startPoint x: 901, startPoint y: 386, endPoint x: 1044, endPoint y: 430, distance: 149.6
click at [901, 389] on div "for i in range ( 2 ) : for j in range ( 3 ) : hero . moveRight ( ) hero . moveD…" at bounding box center [1109, 486] width 524 height 526
click at [898, 311] on div "for i in range ( 2 ) : for j in range ( 3 ) : hero . moveRight ( ) hero . moveD…" at bounding box center [1109, 486] width 524 height 526
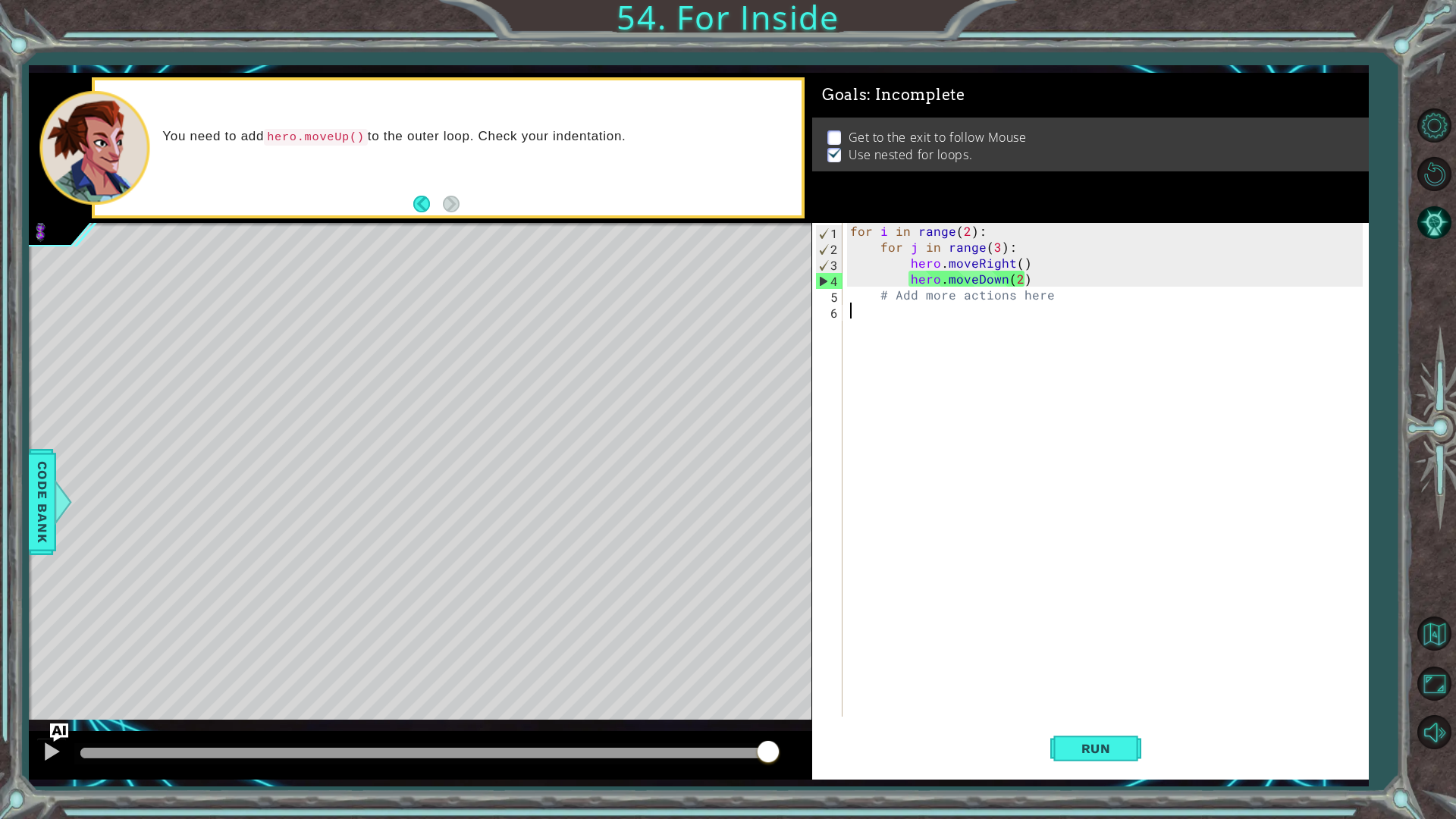
click at [898, 311] on div "for i in range ( 2 ) : for j in range ( 3 ) : hero . moveRight ( ) hero . moveD…" at bounding box center [1109, 486] width 524 height 526
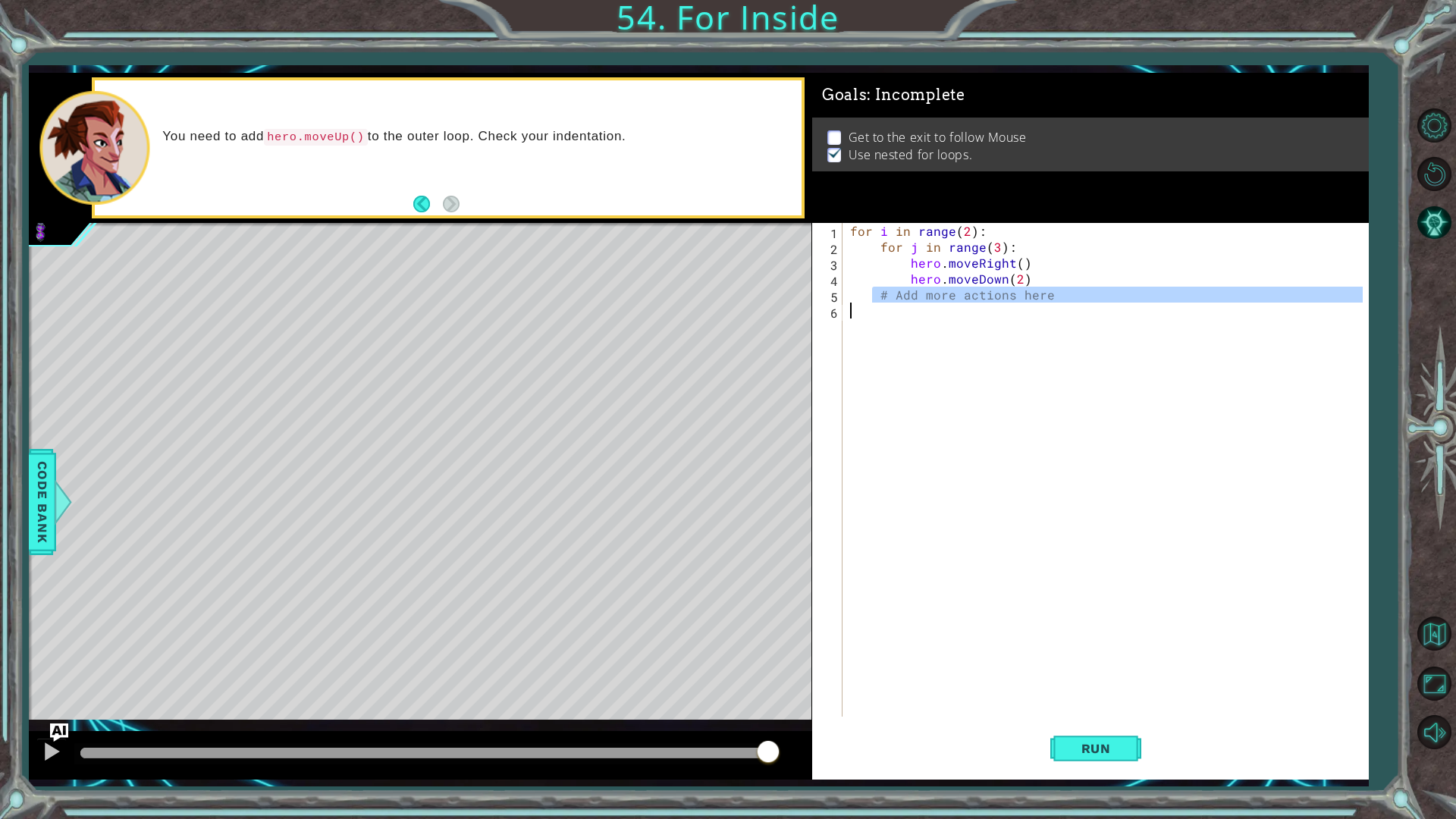
drag, startPoint x: 883, startPoint y: 298, endPoint x: 1100, endPoint y: 303, distance: 217.1
click at [1100, 303] on div "for i in range ( 2 ) : for j in range ( 3 ) : hero . moveRight ( ) hero . moveD…" at bounding box center [1109, 486] width 524 height 526
type textarea "# Add more actions here"
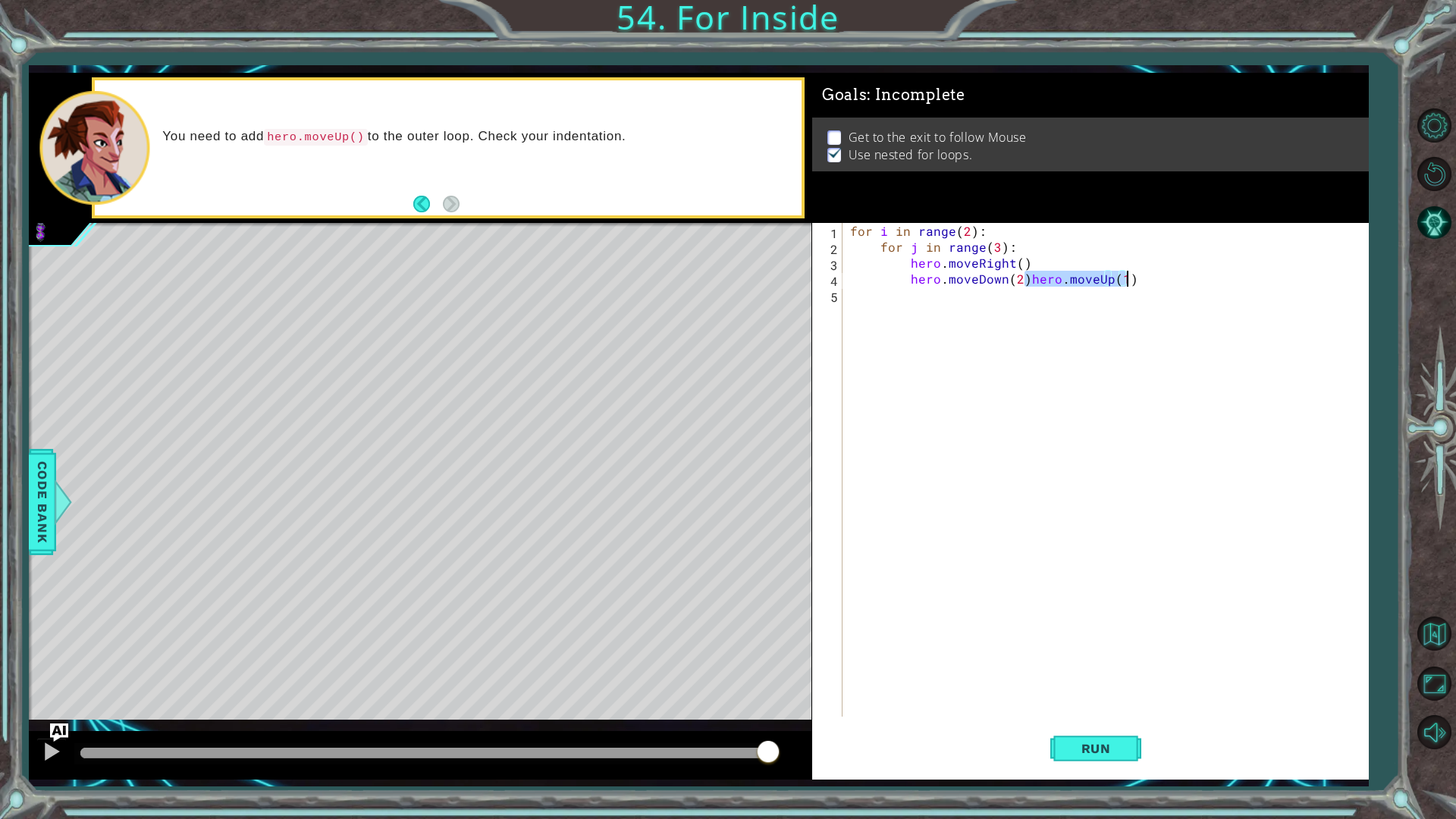
drag, startPoint x: 1025, startPoint y: 285, endPoint x: 1171, endPoint y: 284, distance: 146.0
click at [1171, 284] on div "for i in range ( 2 ) : for j in range ( 3 ) : hero . moveRight ( ) hero . moveD…" at bounding box center [1109, 486] width 524 height 526
type textarea "hero.moveDown(2)"
type textarea "F"
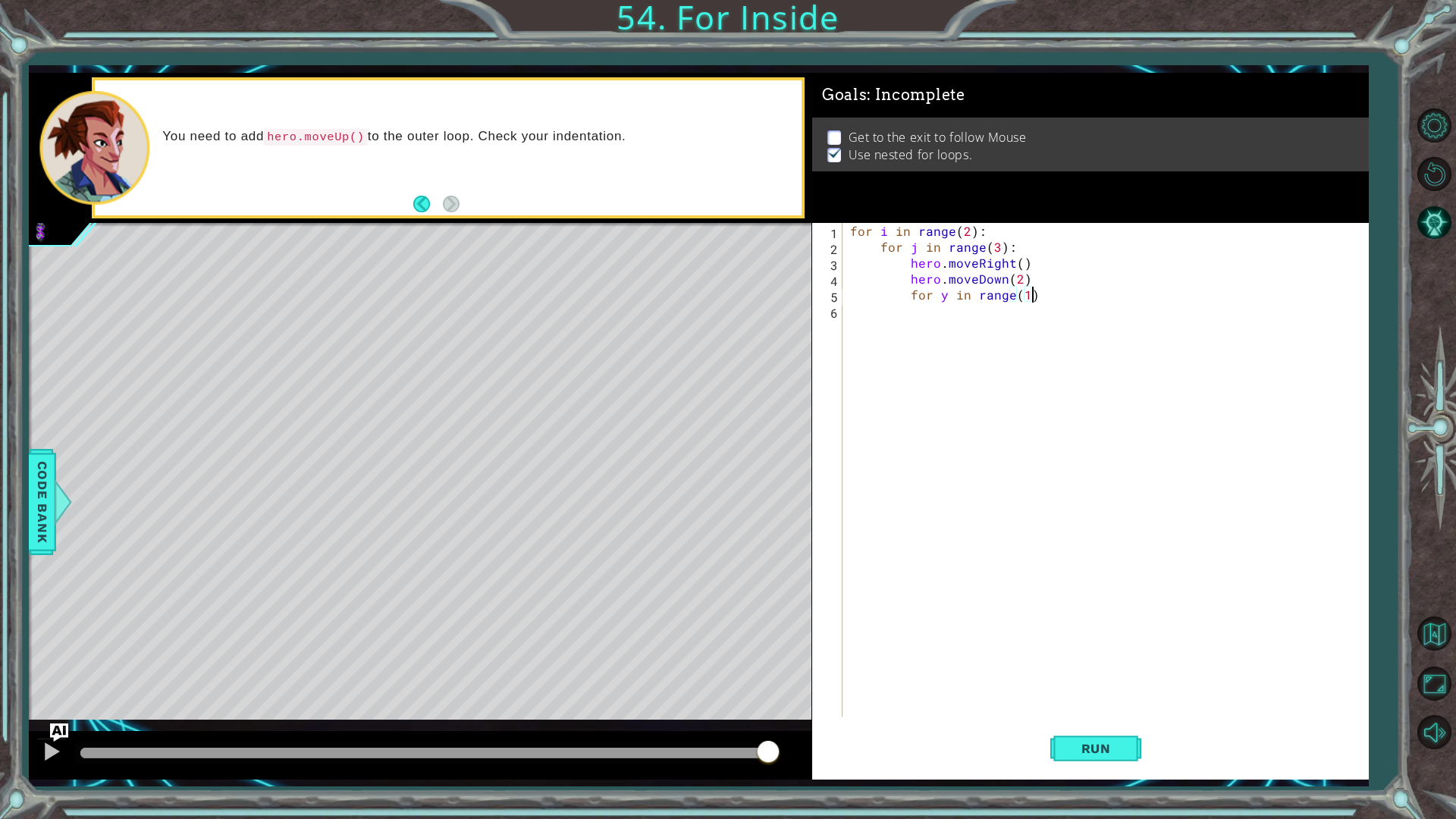
type textarea "for y in range(1):"
click at [1058, 735] on button "Run" at bounding box center [1096, 748] width 91 height 56
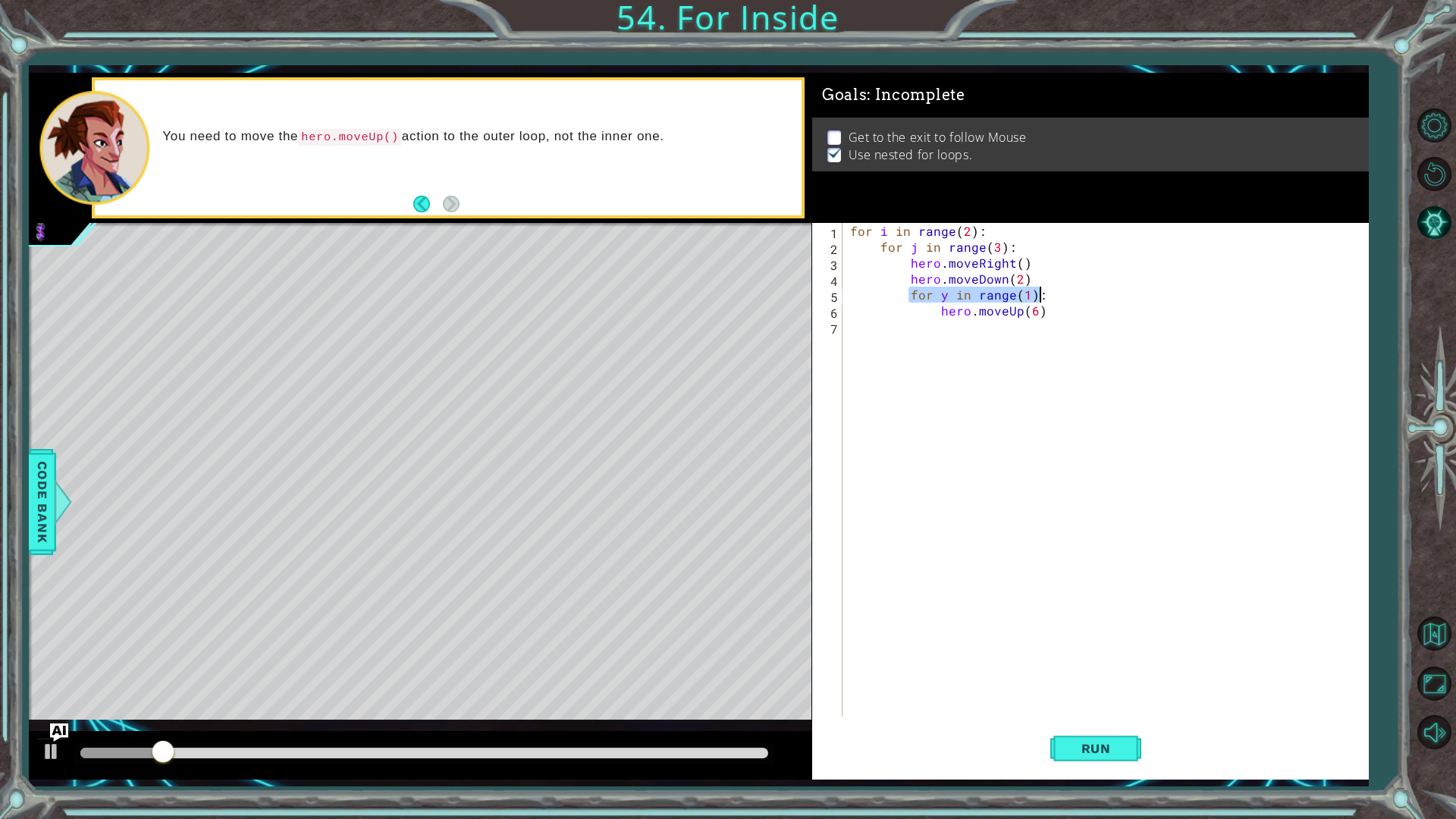
drag, startPoint x: 907, startPoint y: 296, endPoint x: 1051, endPoint y: 293, distance: 144.0
click at [1051, 293] on div "for i in range ( 2 ) : for j in range ( 3 ) : hero . moveRight ( ) hero . moveD…" at bounding box center [1109, 486] width 524 height 526
type textarea "for y in range(1):"
drag, startPoint x: 938, startPoint y: 296, endPoint x: 1062, endPoint y: 296, distance: 124.0
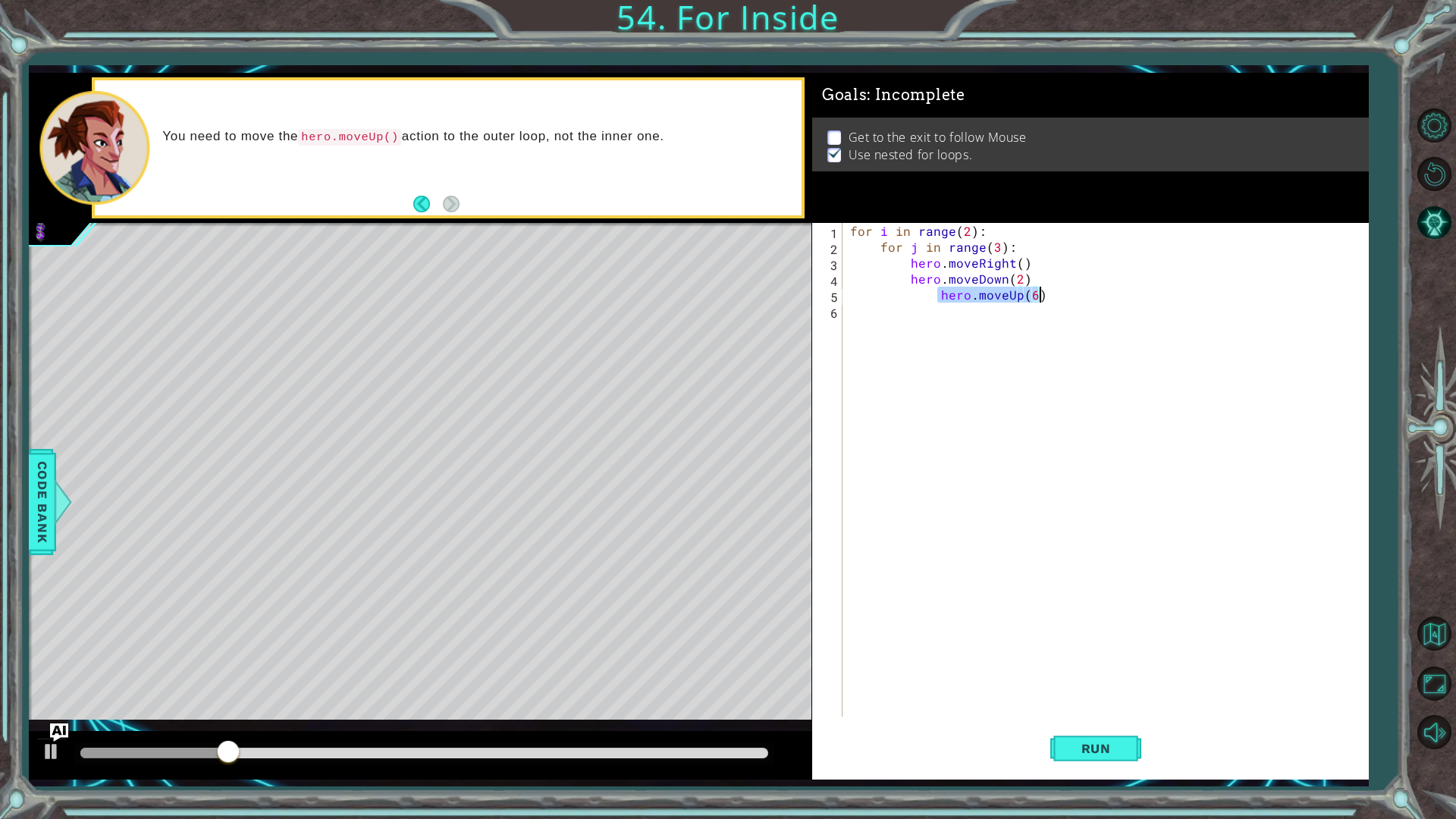
click at [1062, 296] on div "for i in range ( 2 ) : for j in range ( 3 ) : hero . moveRight ( ) hero . moveD…" at bounding box center [1109, 486] width 524 height 526
type textarea "hero.moveUp(6)"
click at [992, 233] on div "for i in range ( 2 ) : for j in range ( 3 ) : hero . moveRight ( ) hero . moveD…" at bounding box center [1109, 486] width 524 height 526
type textarea "for i in range(2):"
click at [1001, 227] on div "for i in range ( 2 ) : for j in range ( 3 ) : hero . moveRight ( ) hero . moveD…" at bounding box center [1109, 486] width 524 height 526
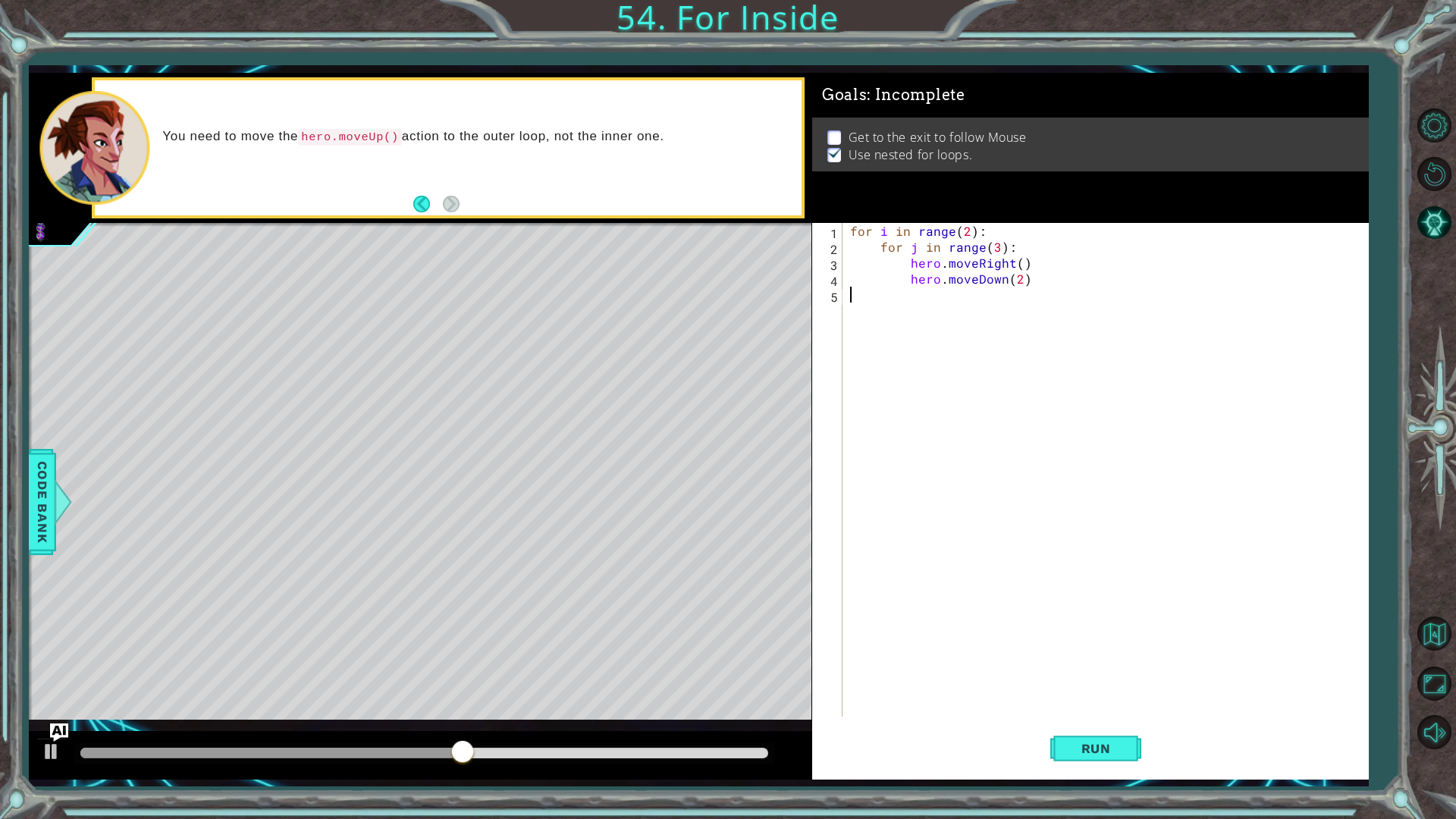
click at [935, 323] on div "for i in range ( 2 ) : for j in range ( 3 ) : hero . moveRight ( ) hero . moveD…" at bounding box center [1109, 486] width 524 height 526
click at [1010, 228] on div "for i in range ( 2 ) : for j in range ( 3 ) : hero . moveRight ( ) hero . moveD…" at bounding box center [1109, 486] width 524 height 526
type textarea "for i in range(2):"
click at [1424, 223] on button "AI Hint" at bounding box center [1434, 222] width 44 height 44
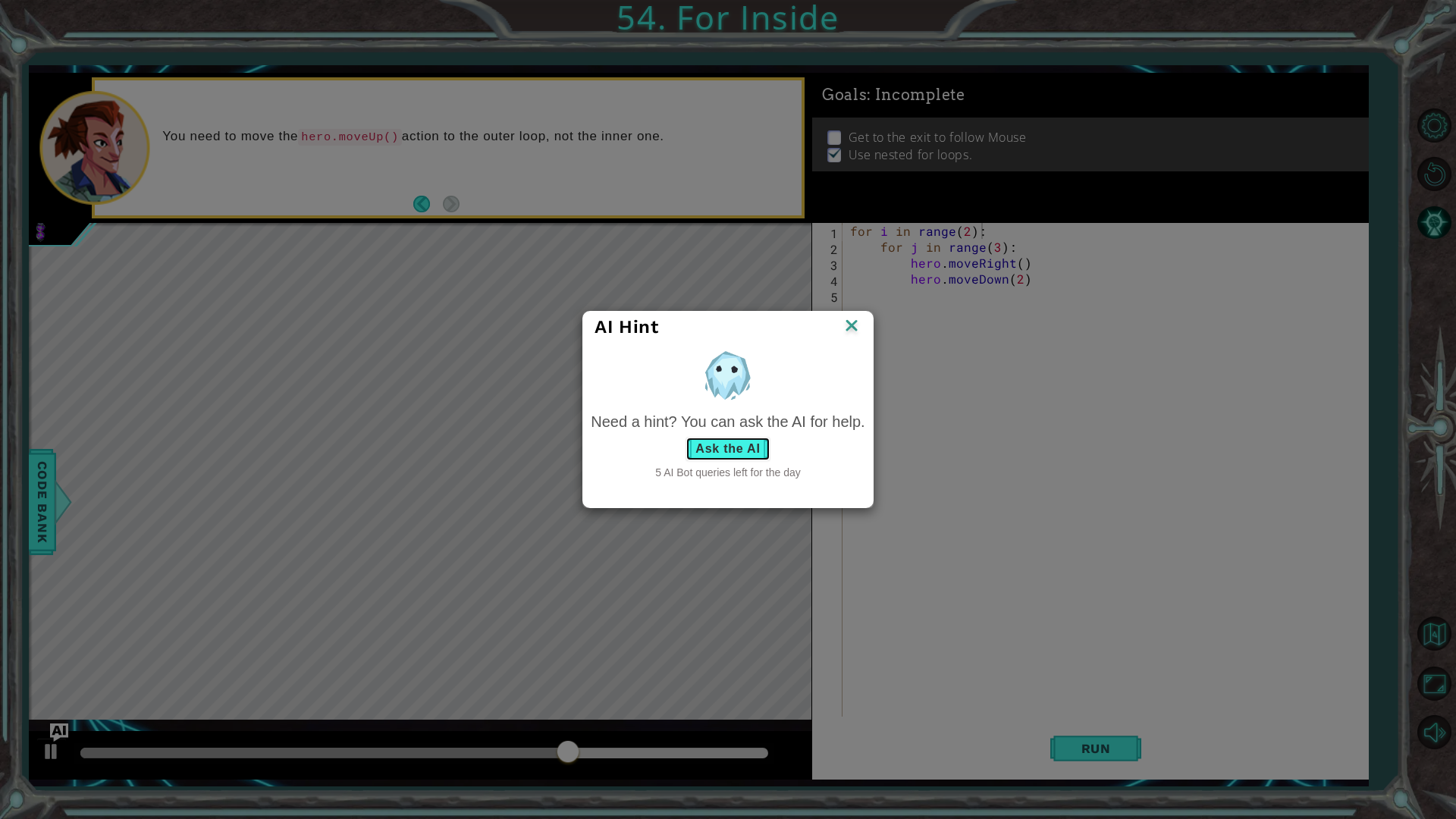
click at [739, 447] on button "Ask the AI" at bounding box center [728, 449] width 84 height 24
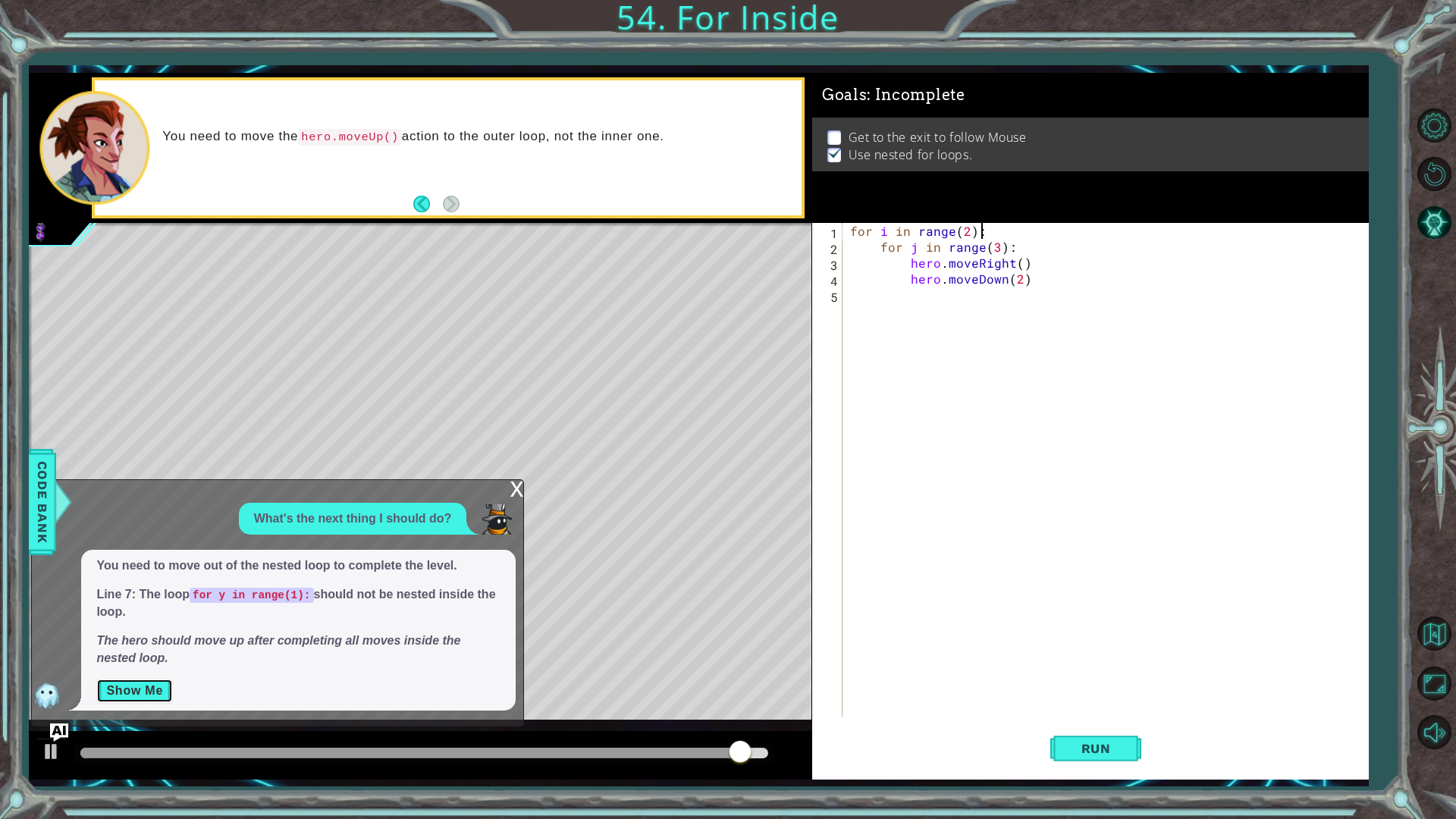
click at [147, 690] on button "Show Me" at bounding box center [134, 690] width 77 height 24
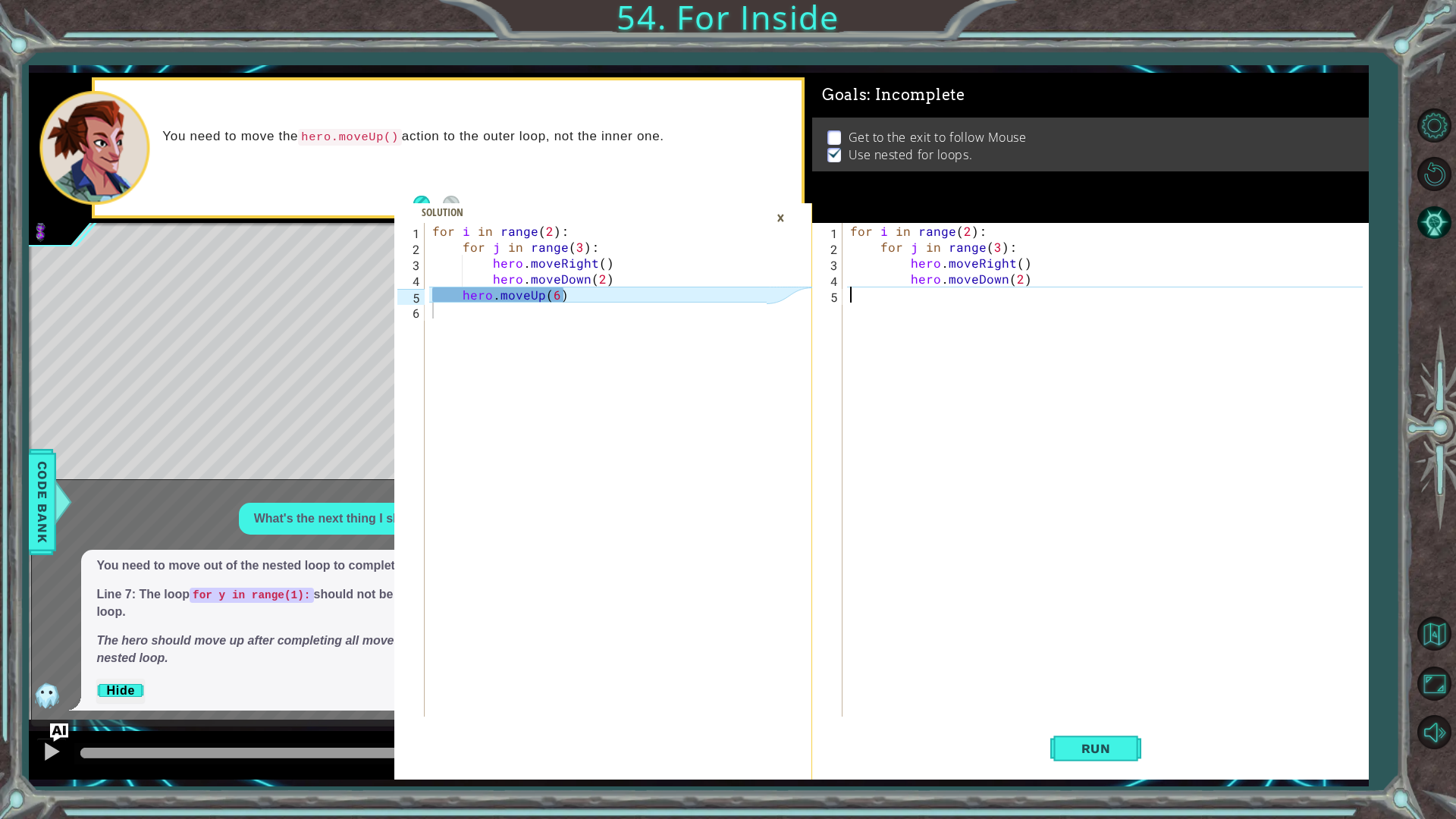
click at [950, 314] on div "for i in range ( 2 ) : for j in range ( 3 ) : hero . moveRight ( ) hero . moveD…" at bounding box center [1109, 486] width 524 height 526
click at [875, 289] on div "for i in range ( 2 ) : for j in range ( 3 ) : hero . moveRight ( ) hero . moveD…" at bounding box center [1109, 486] width 524 height 526
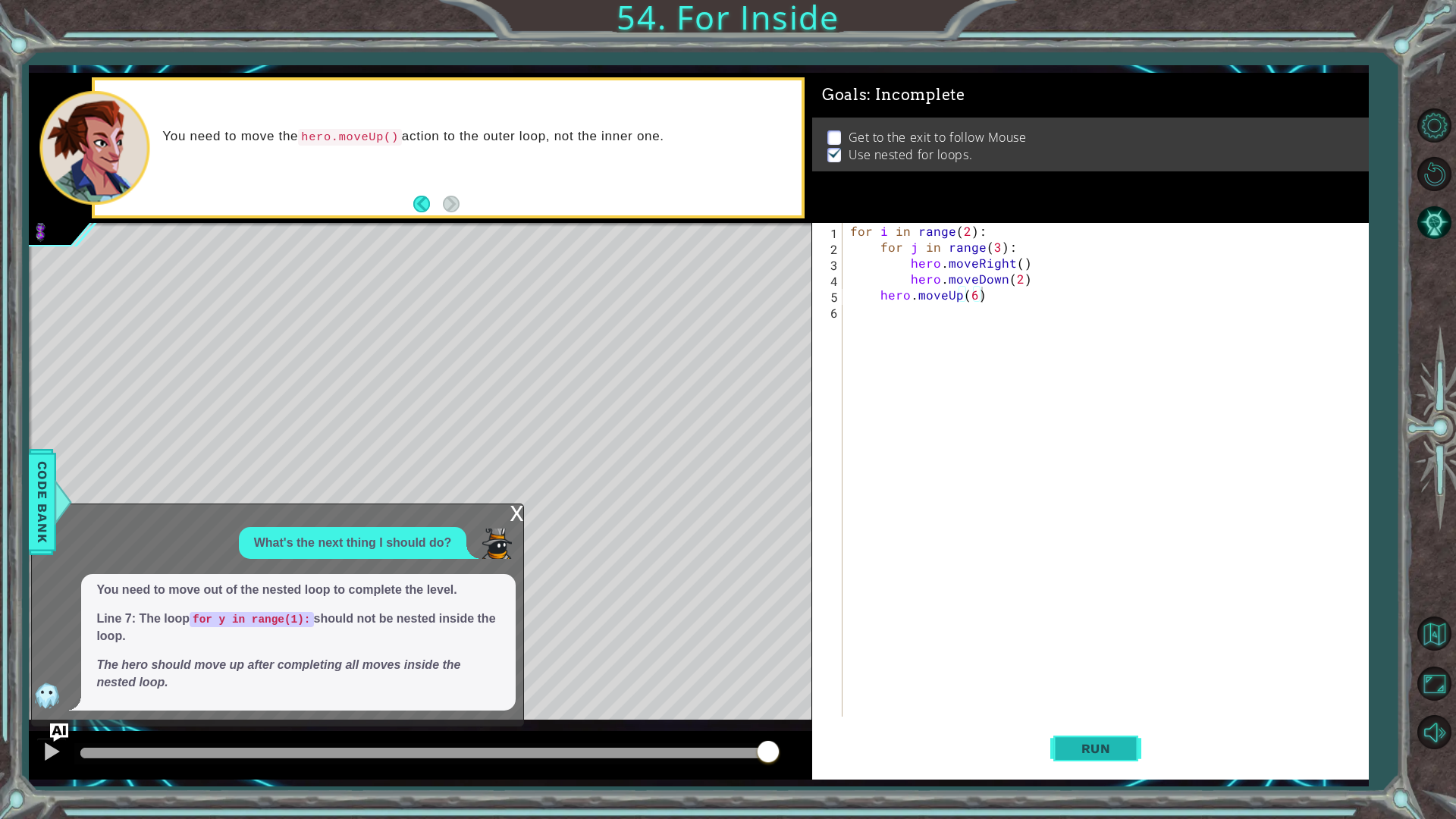
click at [1096, 754] on span "Run" at bounding box center [1097, 749] width 60 height 16
click at [677, 746] on div at bounding box center [421, 756] width 783 height 49
drag, startPoint x: 658, startPoint y: 757, endPoint x: 598, endPoint y: 735, distance: 63.9
click at [598, 735] on div at bounding box center [421, 756] width 783 height 49
click at [512, 512] on div "x" at bounding box center [516, 512] width 14 height 16
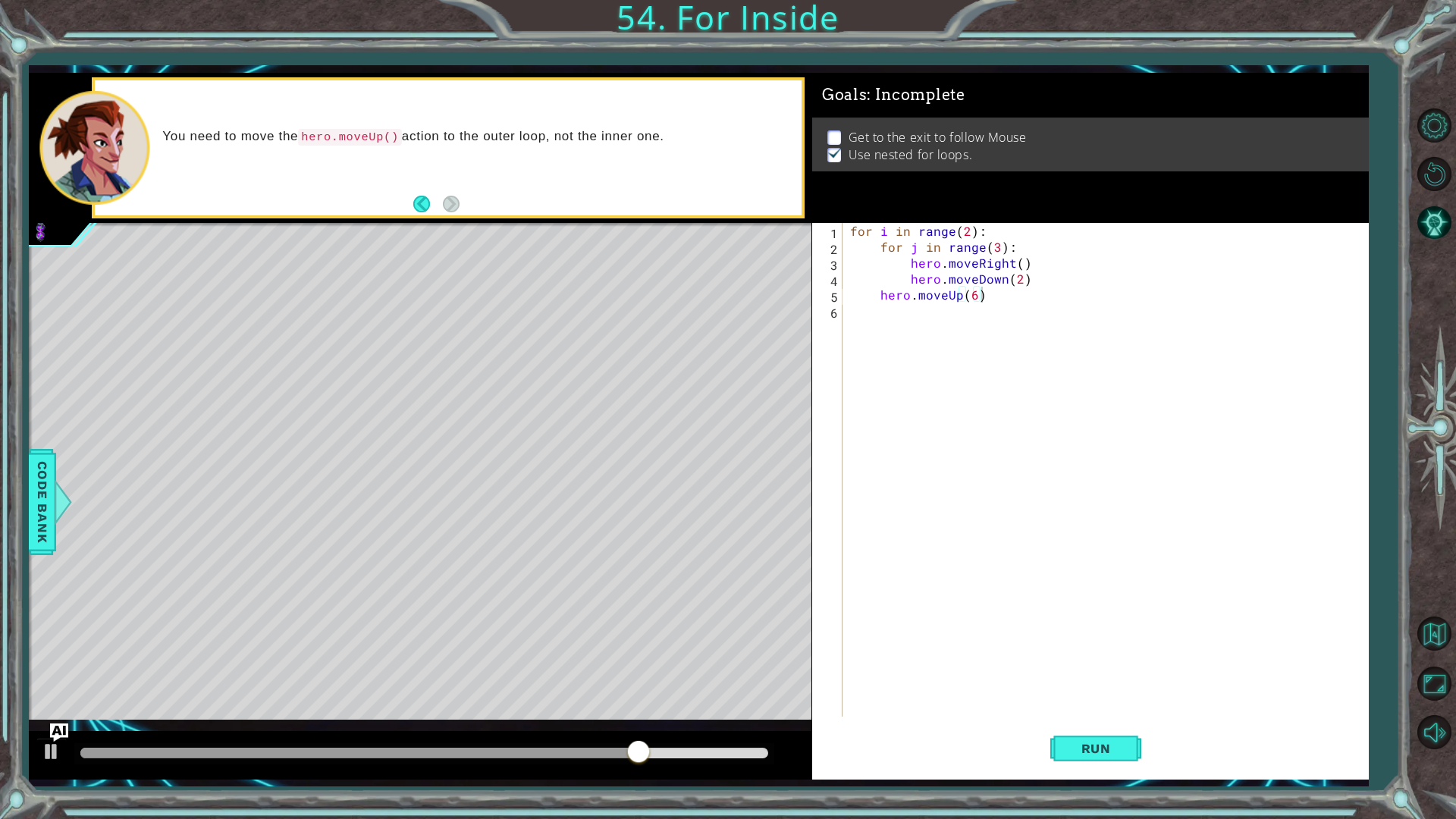
drag, startPoint x: 415, startPoint y: 759, endPoint x: 379, endPoint y: 760, distance: 36.0
click at [380, 760] on div at bounding box center [424, 754] width 699 height 21
drag, startPoint x: 375, startPoint y: 745, endPoint x: 339, endPoint y: 755, distance: 37.4
click at [339, 755] on div at bounding box center [424, 754] width 699 height 21
drag, startPoint x: 339, startPoint y: 755, endPoint x: 11, endPoint y: 697, distance: 333.1
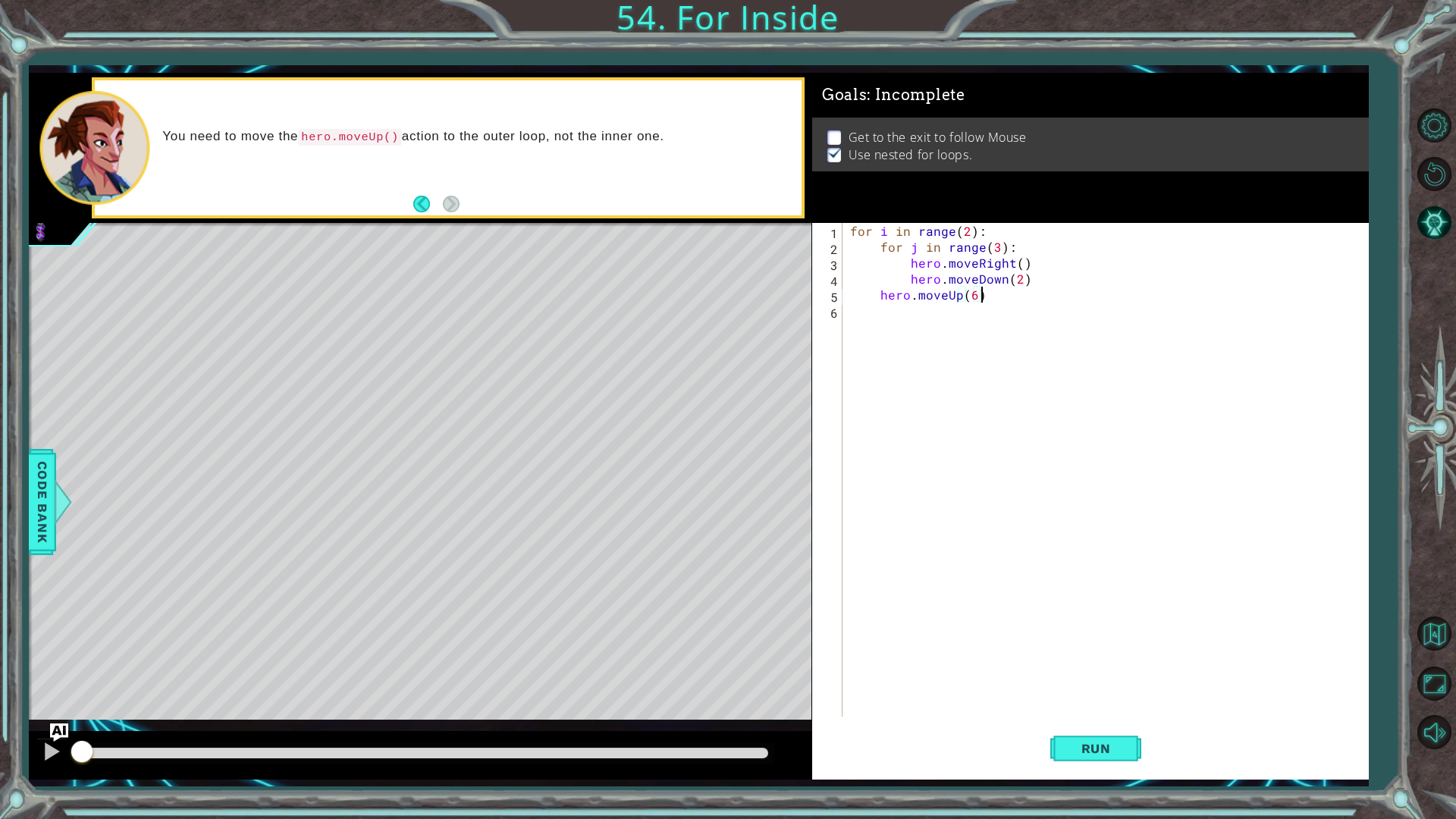
click at [6, 697] on div "1 2 3 4 5 6 for i in range ( 2 ) : for j in range ( 3 ) : hero . moveRight ( ) …" at bounding box center [728, 409] width 1456 height 819
click at [872, 302] on div "for i in range ( 2 ) : for j in range ( 3 ) : hero . moveRight ( ) hero . moveD…" at bounding box center [1109, 486] width 524 height 526
type textarea "hero.moveUp(6)"
click at [885, 297] on div "for i in range ( 2 ) : for j in range ( 3 ) : hero . moveRight ( ) hero . moveD…" at bounding box center [1109, 486] width 524 height 526
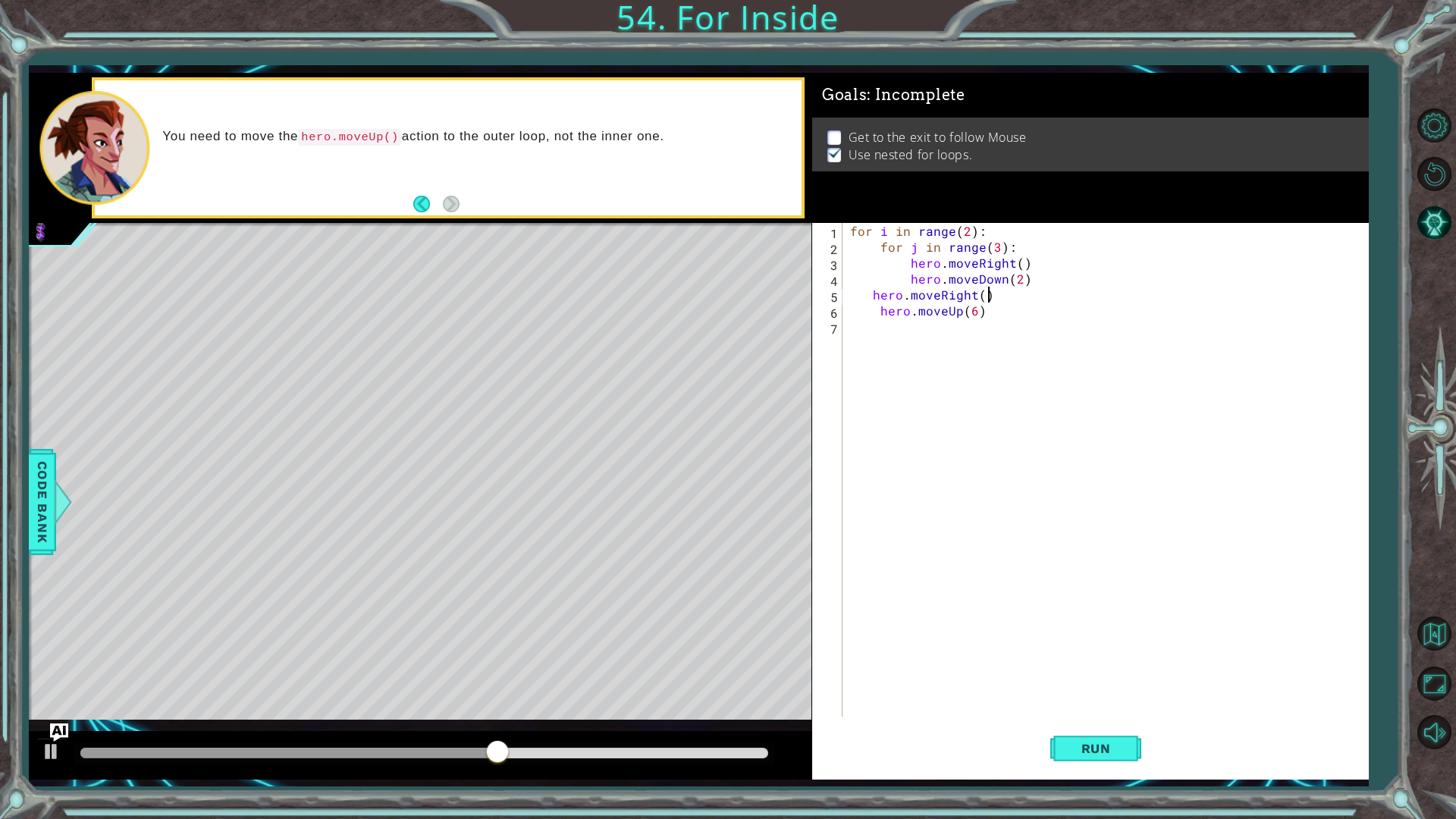
scroll to position [0, 8]
click at [872, 293] on div "for i in range ( 2 ) : for j in range ( 3 ) : hero . moveRight ( ) hero . moveD…" at bounding box center [1109, 486] width 524 height 526
type textarea "hero.moveRight()"
click at [1109, 742] on span "Run" at bounding box center [1097, 749] width 60 height 16
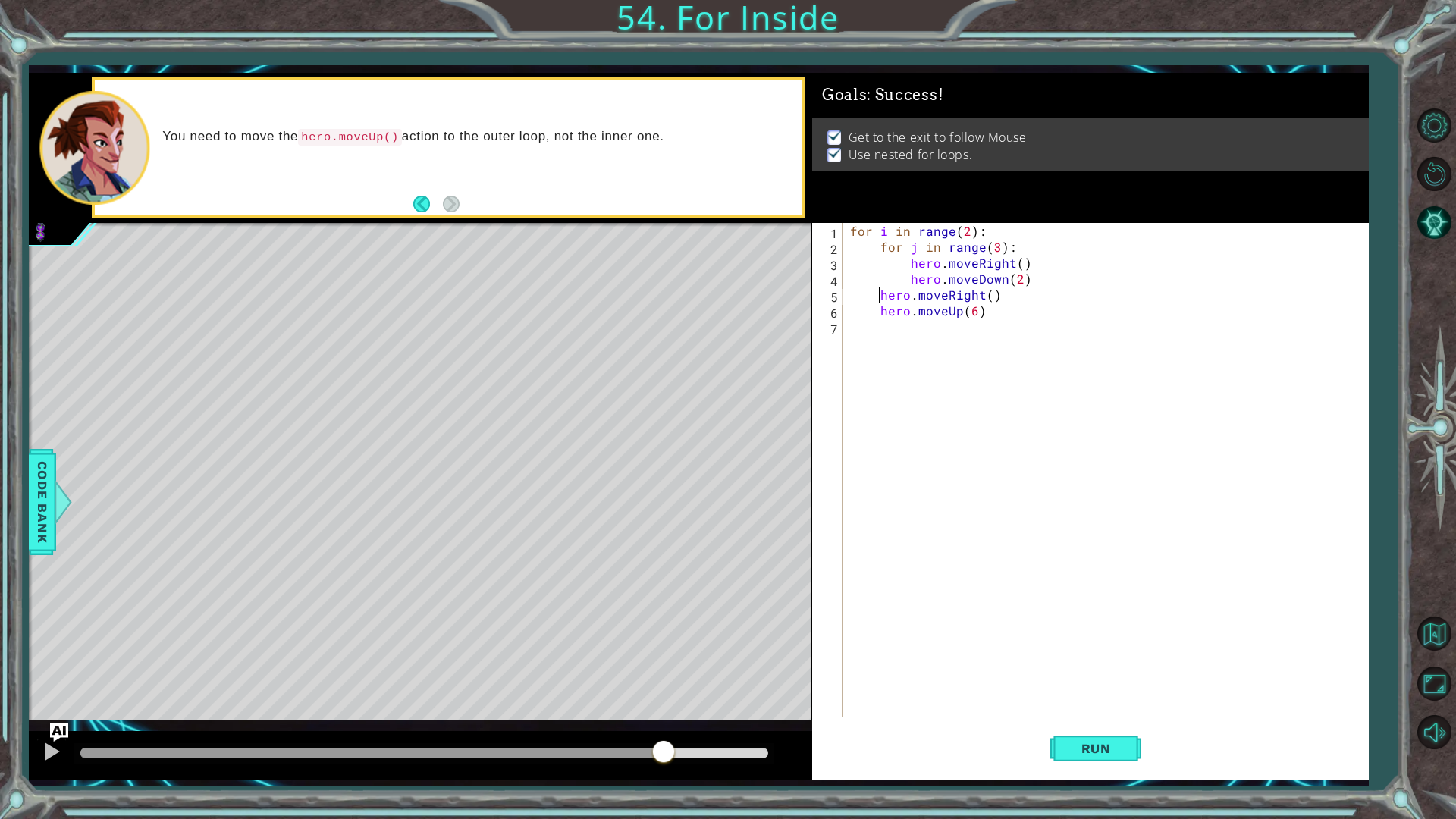
drag, startPoint x: 663, startPoint y: 756, endPoint x: 876, endPoint y: 766, distance: 213.2
click at [873, 766] on div "1 2 3 4 5 6 for i in range ( 2 ) : for j in range ( 3 ) : hero . moveRight ( ) …" at bounding box center [698, 427] width 1339 height 707
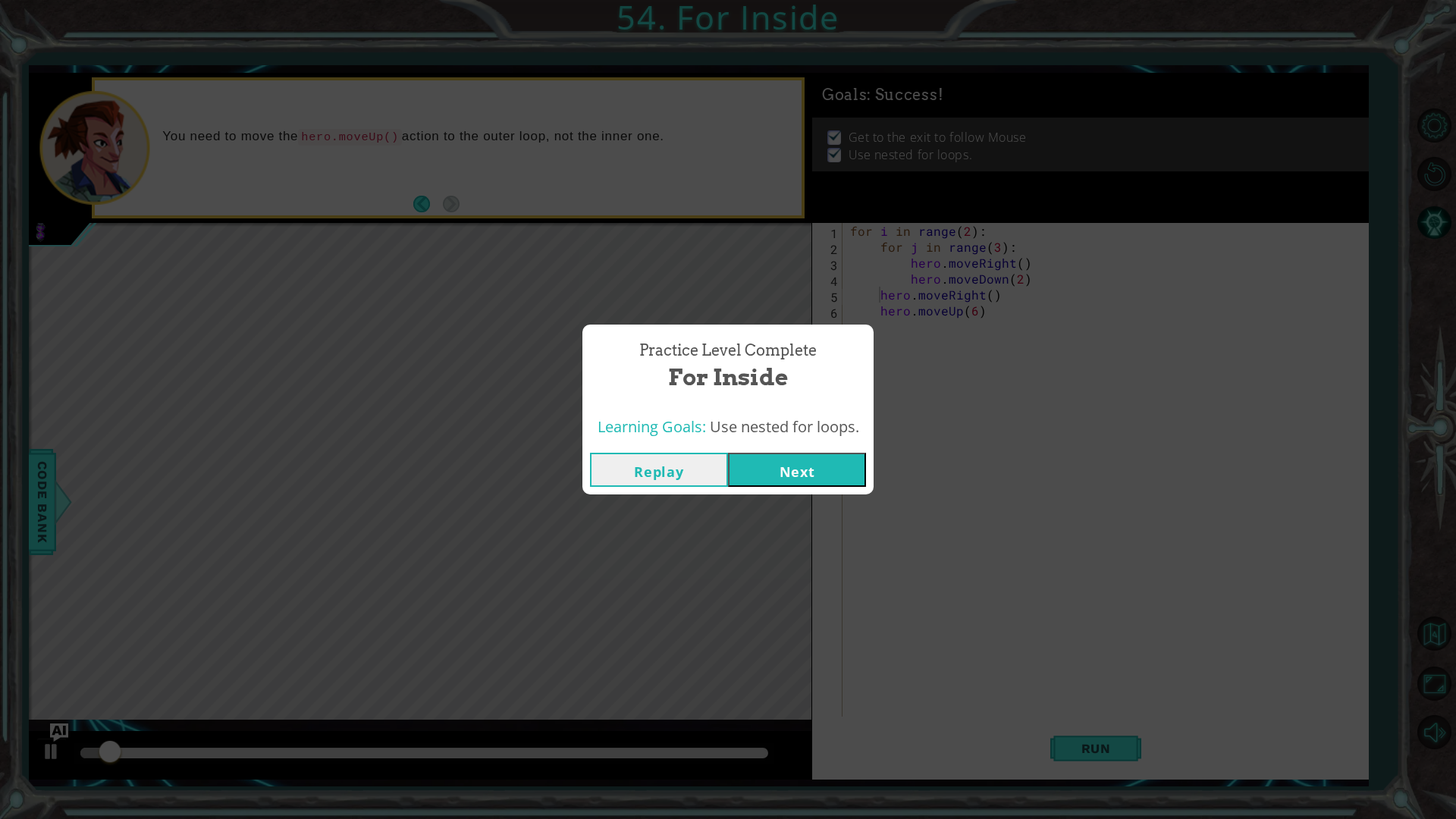
click at [742, 471] on button "Next" at bounding box center [798, 469] width 138 height 34
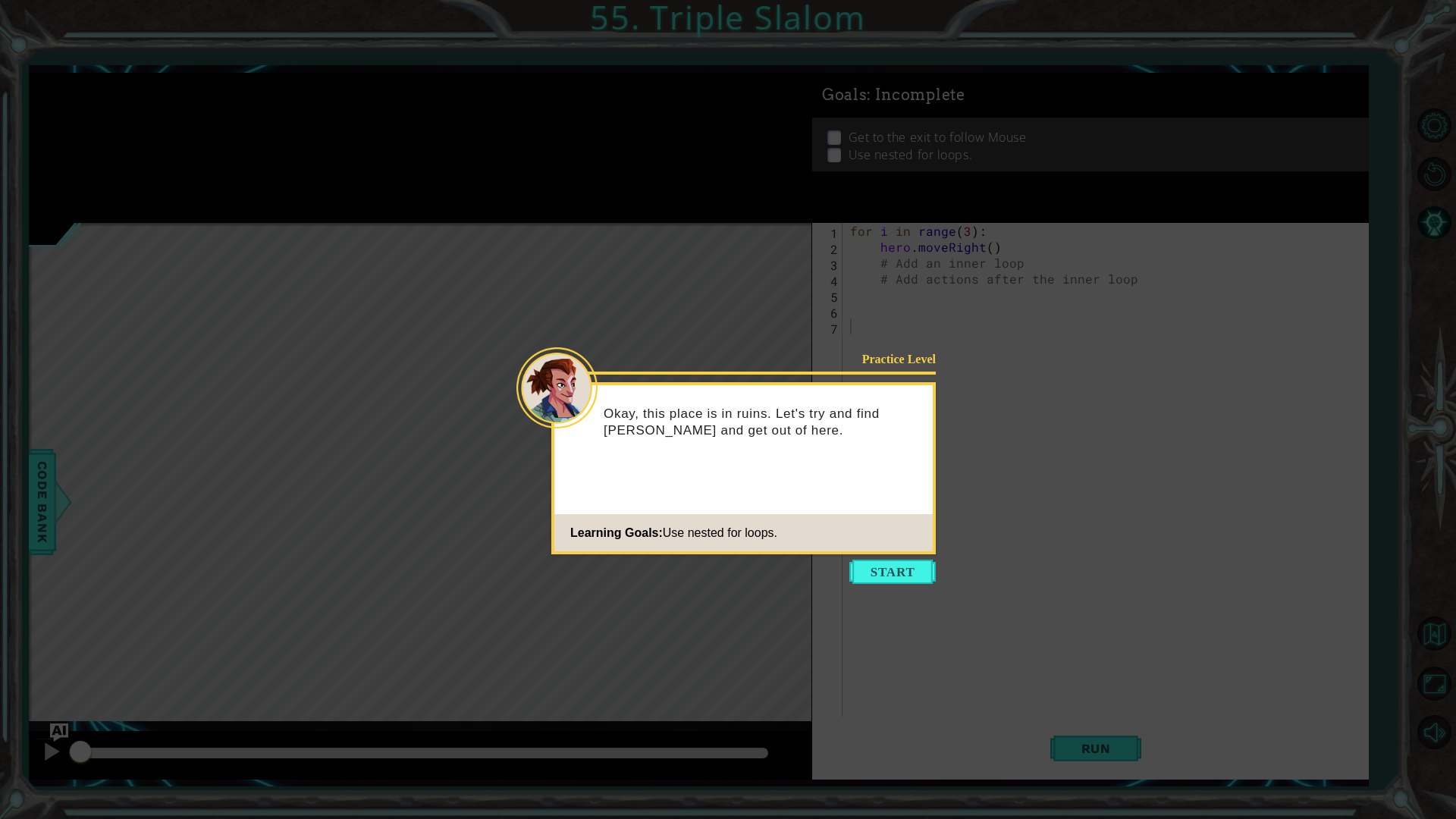
drag, startPoint x: 904, startPoint y: 563, endPoint x: 921, endPoint y: 573, distance: 19.7
click at [921, 573] on button "Start" at bounding box center [892, 572] width 87 height 24
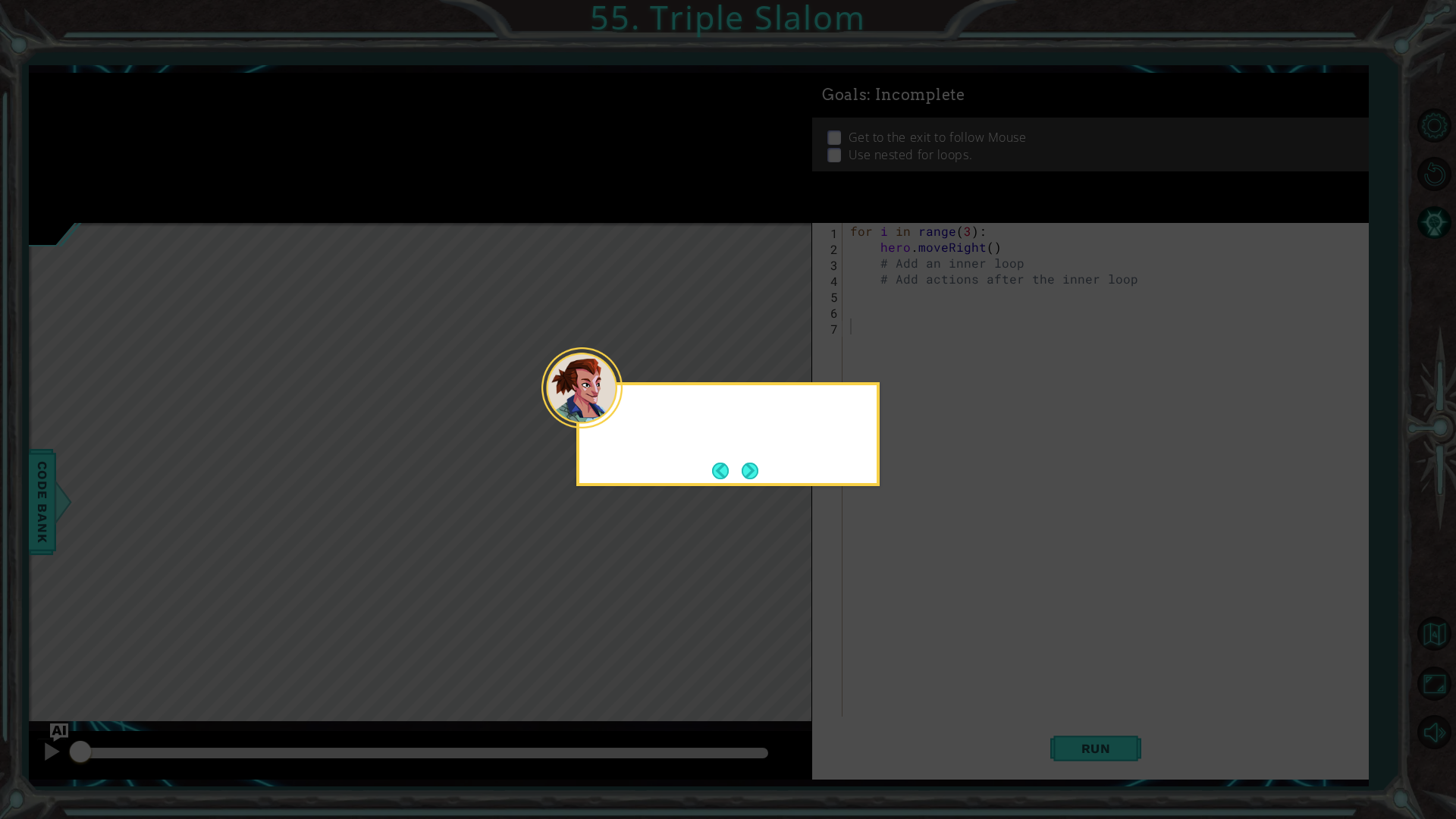
click at [921, 573] on icon at bounding box center [728, 409] width 1456 height 819
click at [746, 463] on button "Next" at bounding box center [750, 470] width 17 height 17
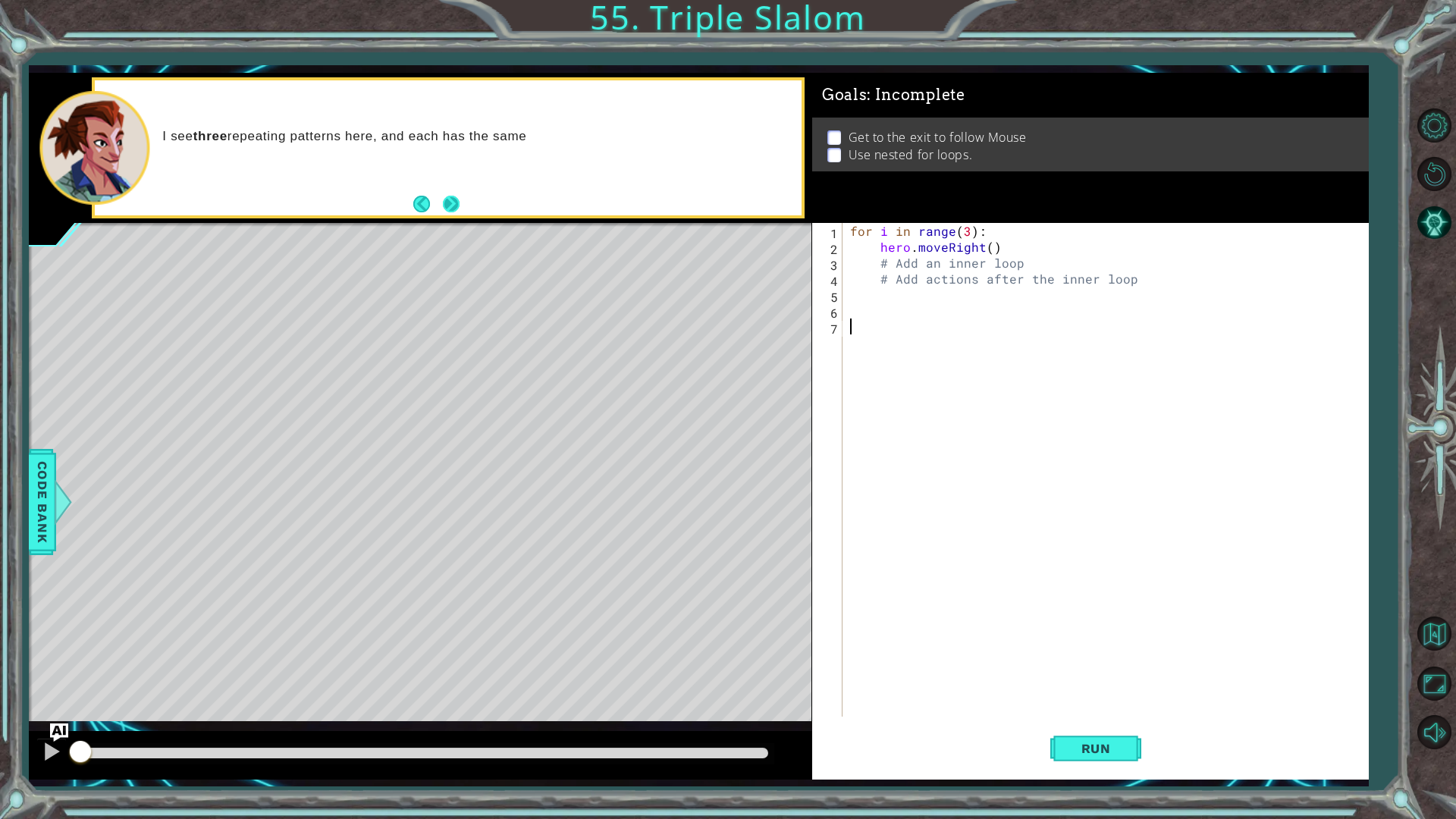
click at [463, 207] on div "I see three repeating patterns here, and each has the same" at bounding box center [448, 148] width 707 height 135
click at [449, 207] on button "Next" at bounding box center [451, 204] width 17 height 17
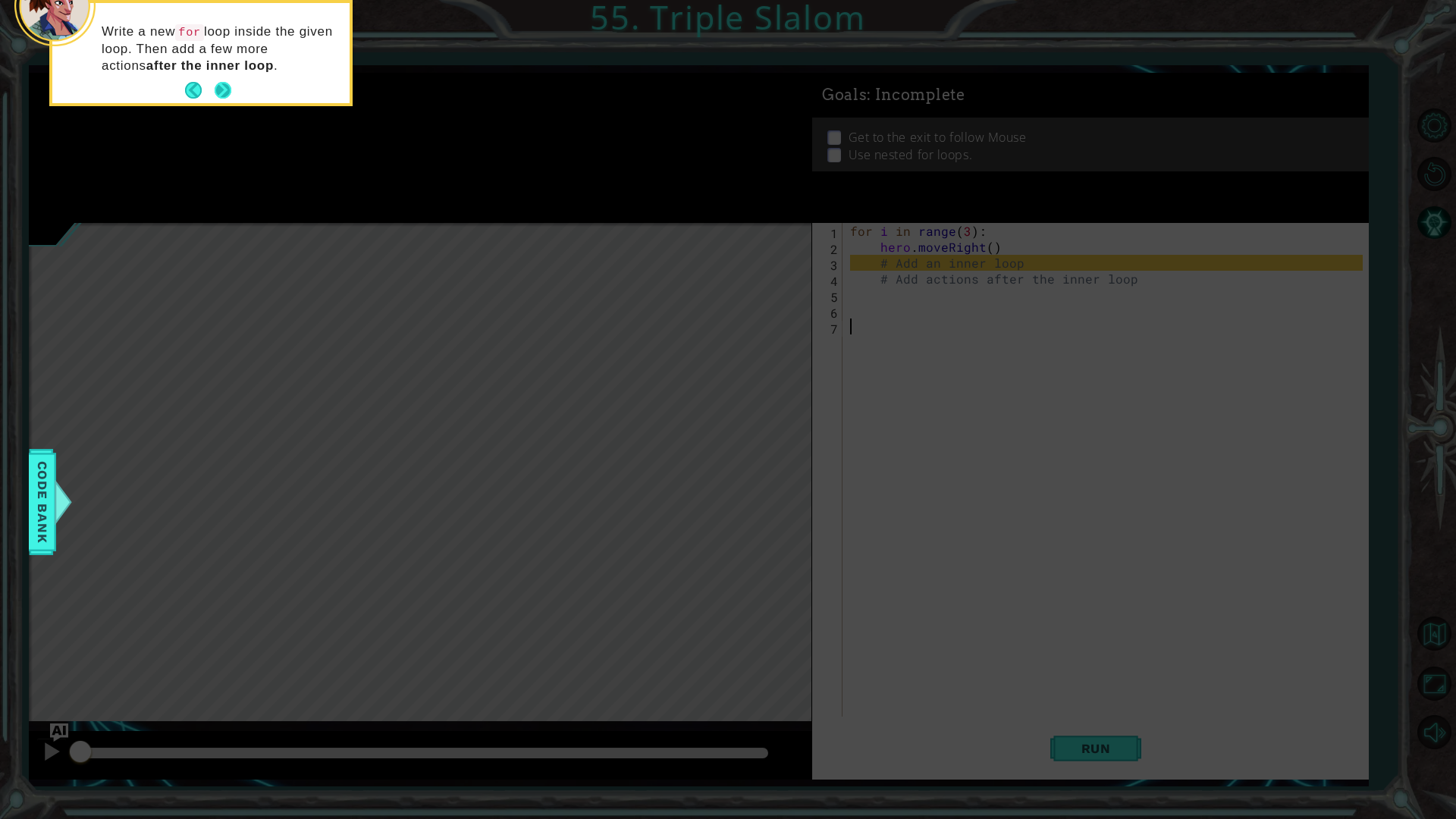
click at [214, 82] on button "Next" at bounding box center [222, 90] width 17 height 17
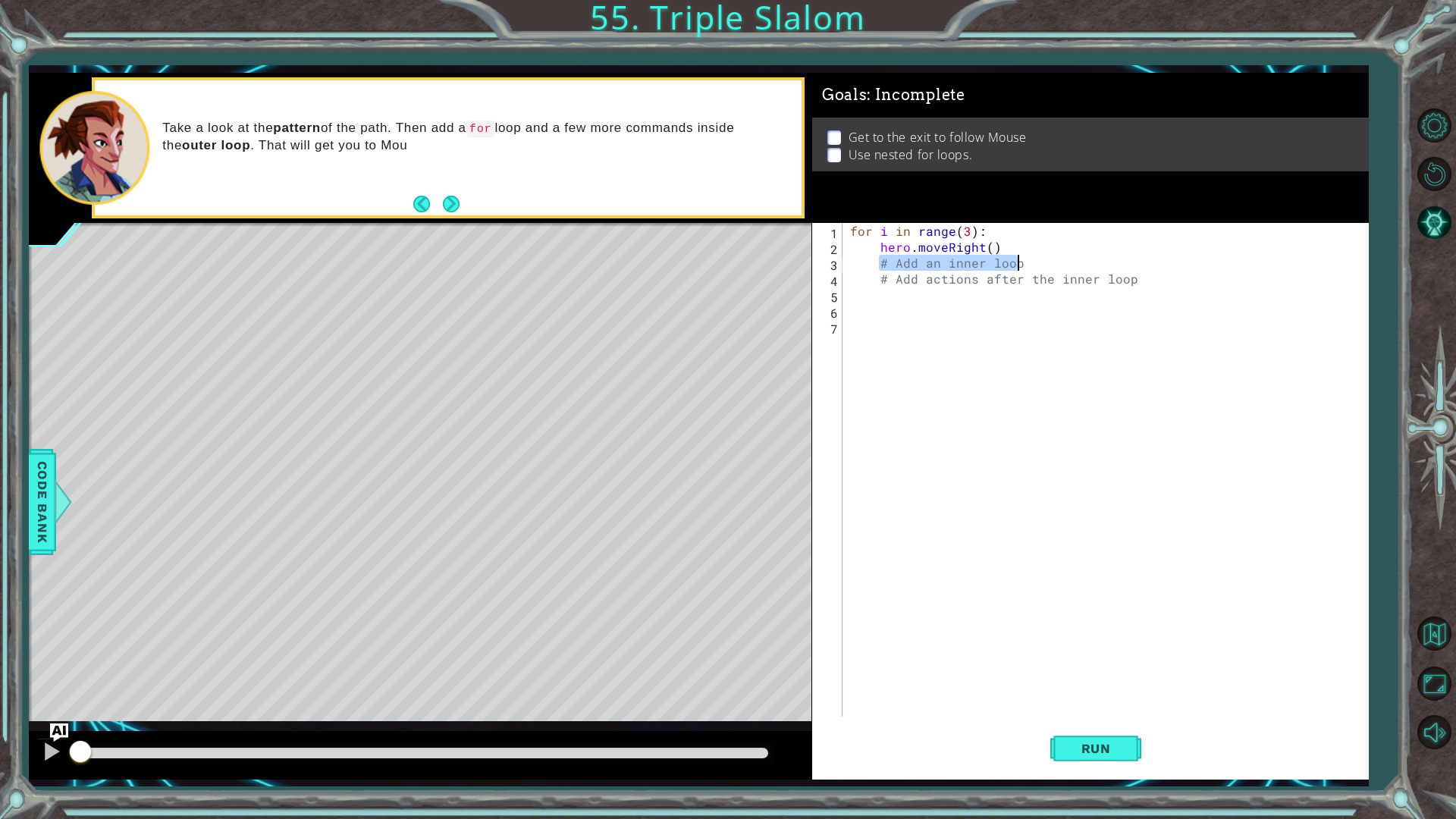
drag, startPoint x: 876, startPoint y: 263, endPoint x: 1030, endPoint y: 266, distance: 154.0
click at [1030, 266] on div "for i in range ( 3 ) : hero . moveRight ( ) # Add an inner loop # Add actions a…" at bounding box center [1109, 486] width 524 height 526
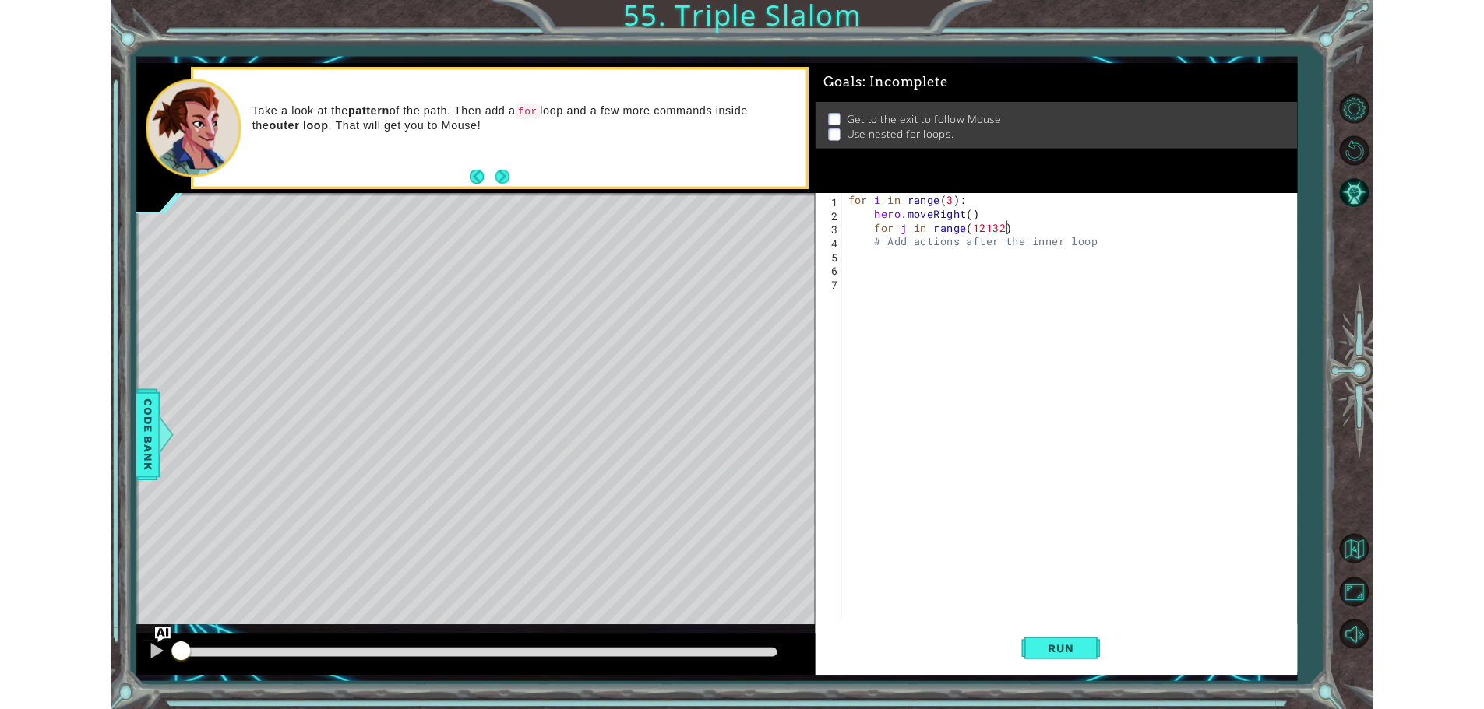
scroll to position [0, 11]
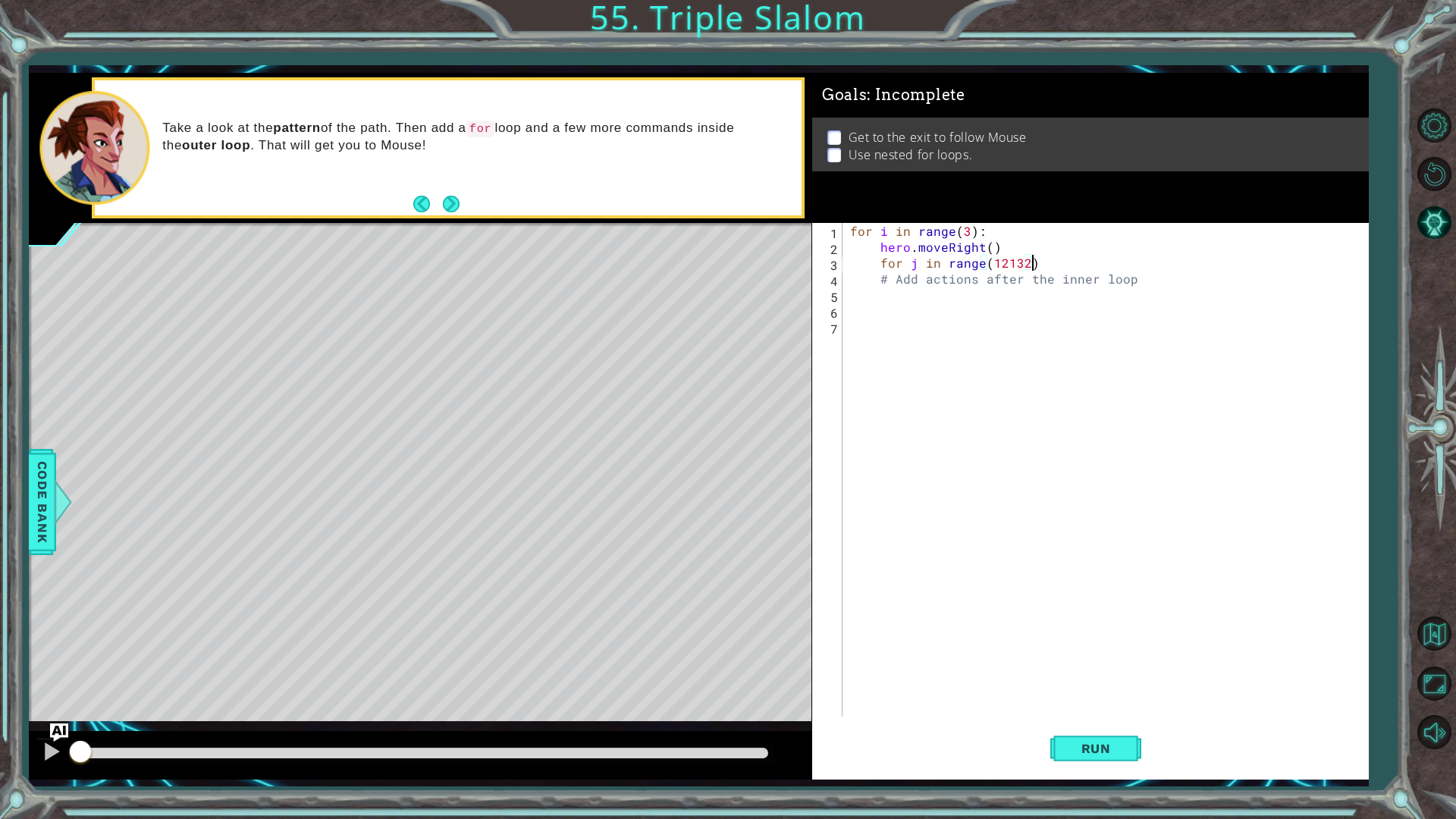
type textarea "for j in range(12132):"
click at [1434, 640] on button "Back to Map" at bounding box center [1434, 633] width 44 height 44
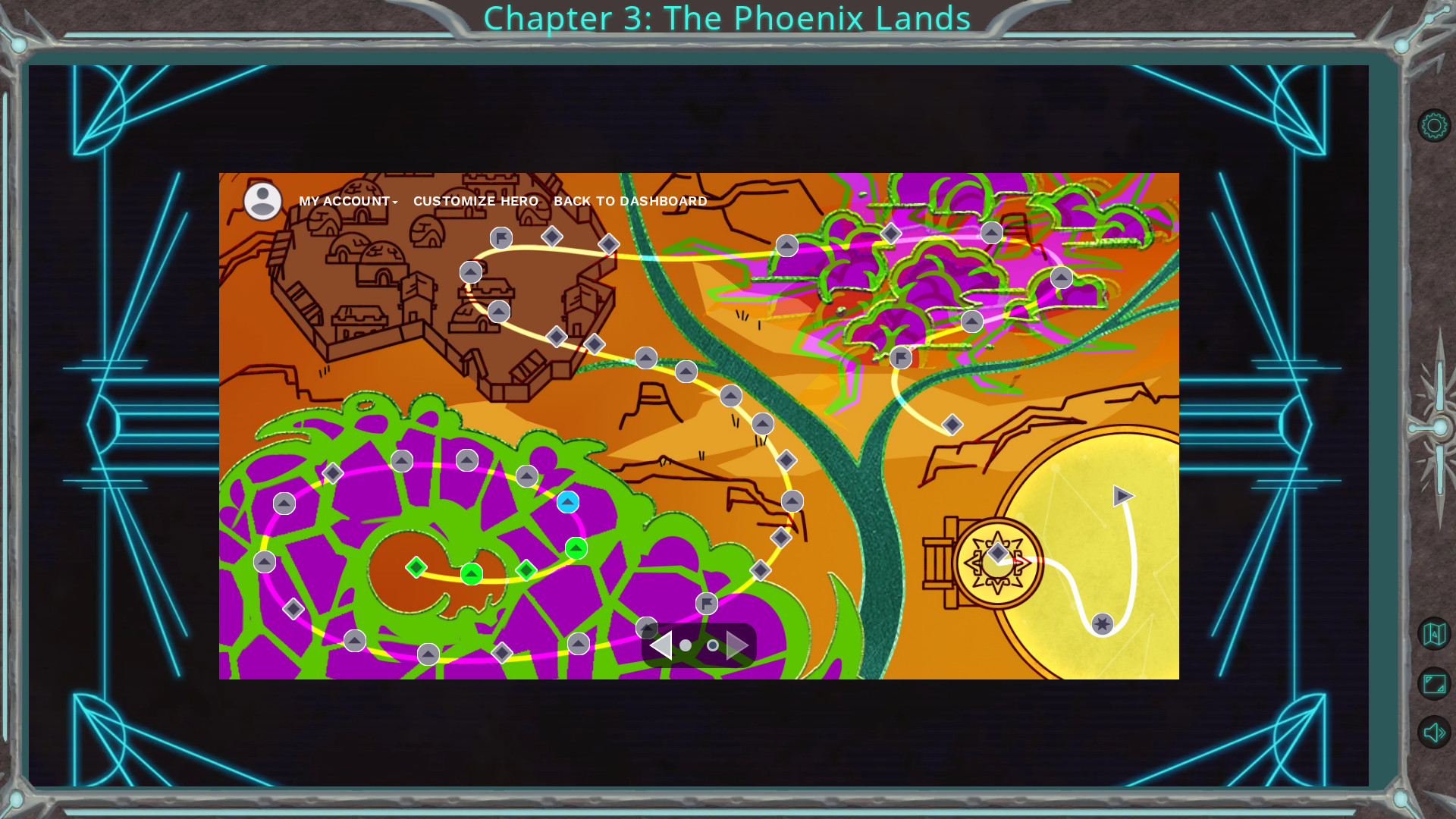
click at [1297, 454] on div "My Account Customize Hero Back to Dashboard" at bounding box center [698, 426] width 1339 height 721
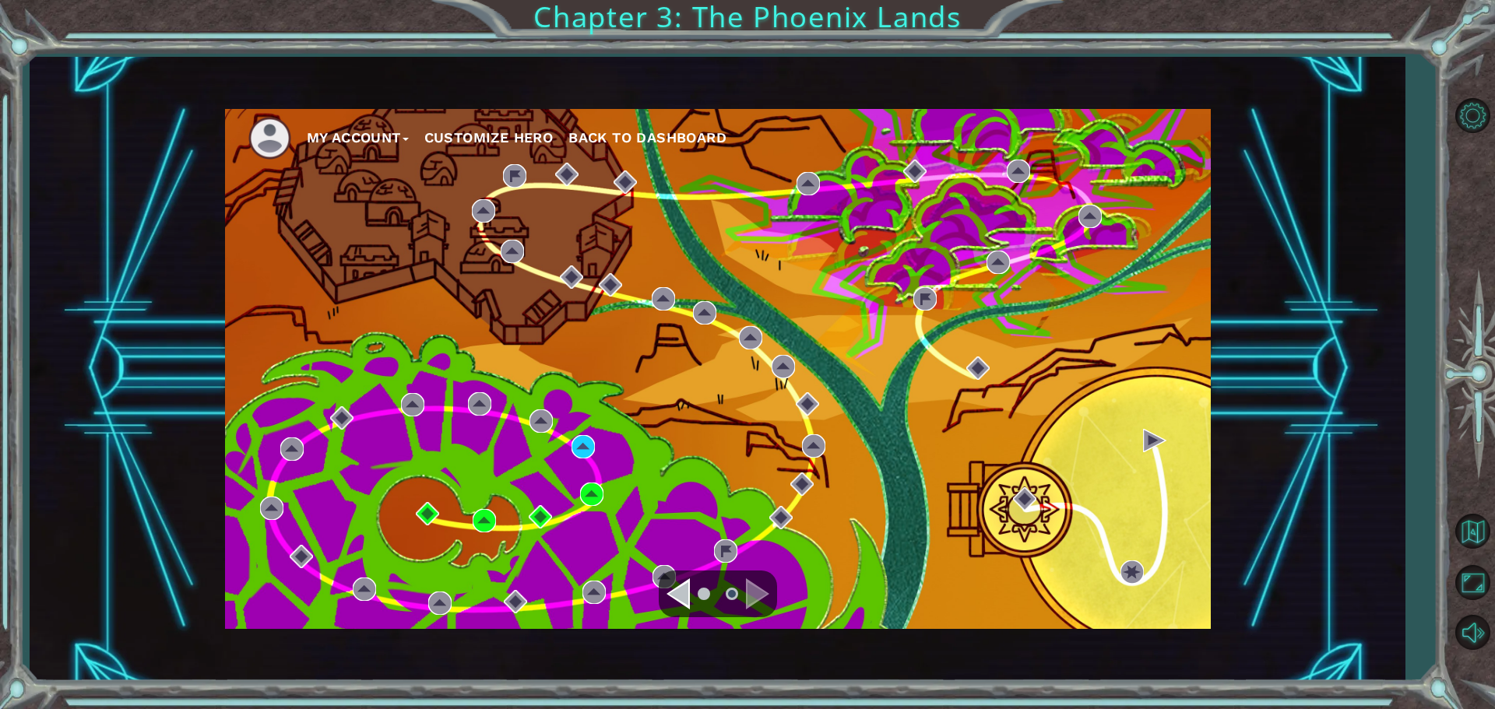
click at [683, 602] on div "Navigate to the previous page" at bounding box center [678, 594] width 23 height 31
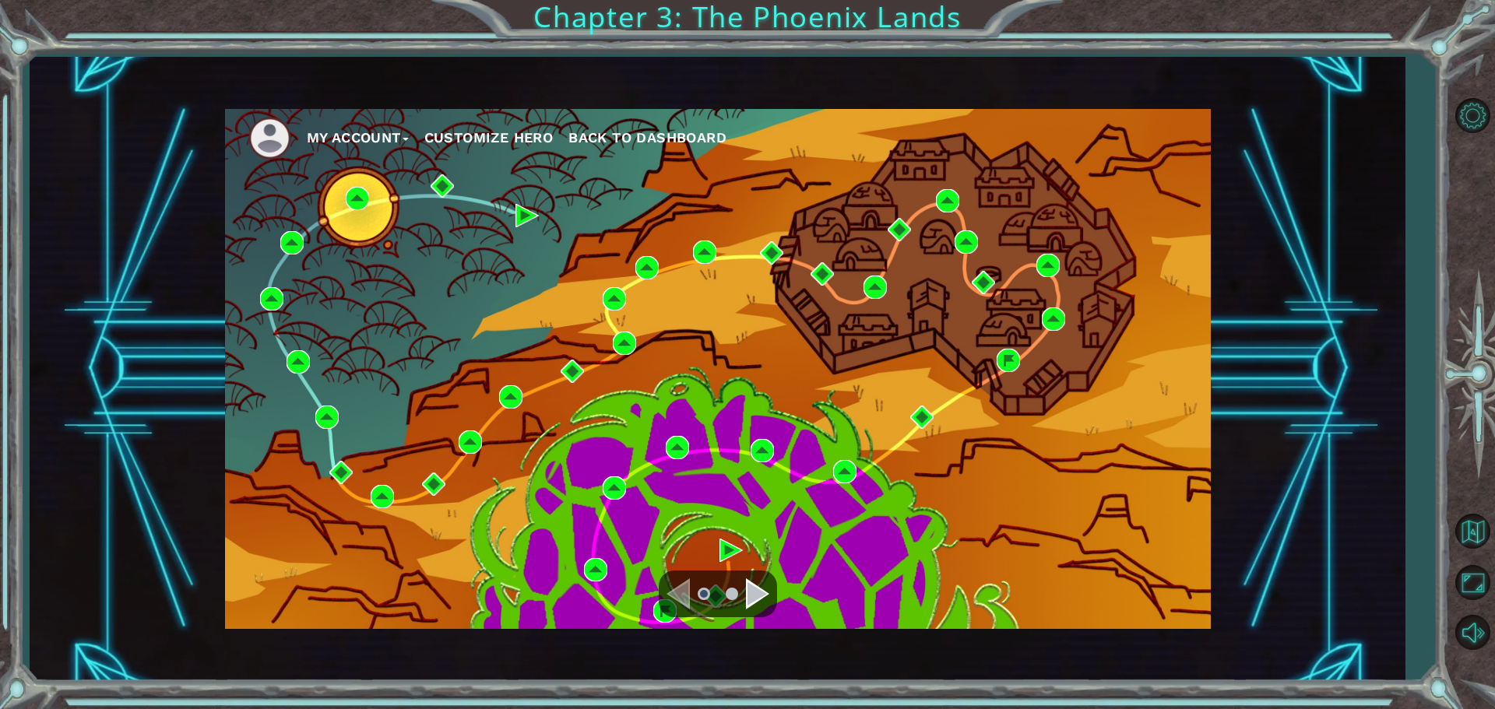
click at [755, 601] on div "Navigate to the next page" at bounding box center [757, 594] width 23 height 31
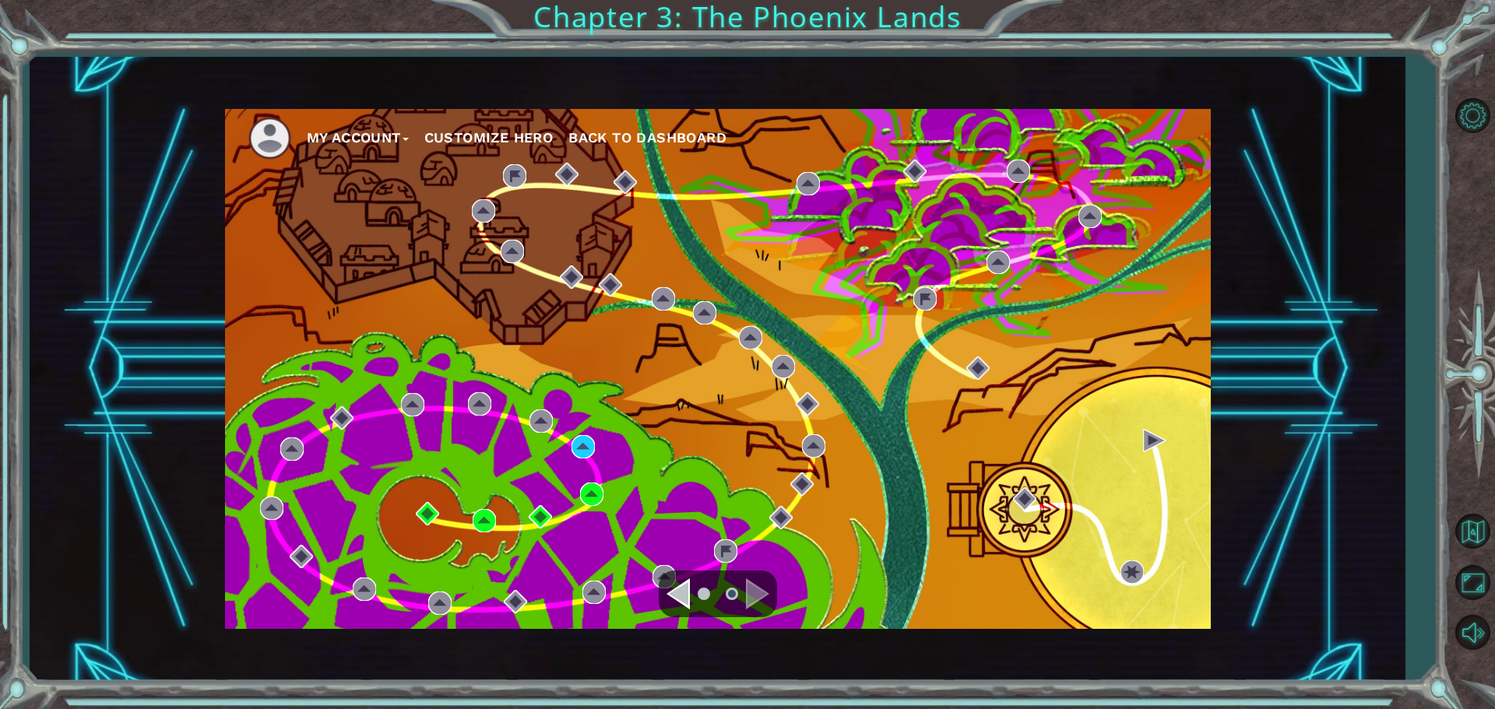
click at [691, 599] on ul at bounding box center [718, 594] width 56 height 31
click at [691, 598] on ul at bounding box center [718, 594] width 56 height 31
click at [680, 598] on div "Navigate to the previous page" at bounding box center [678, 594] width 23 height 31
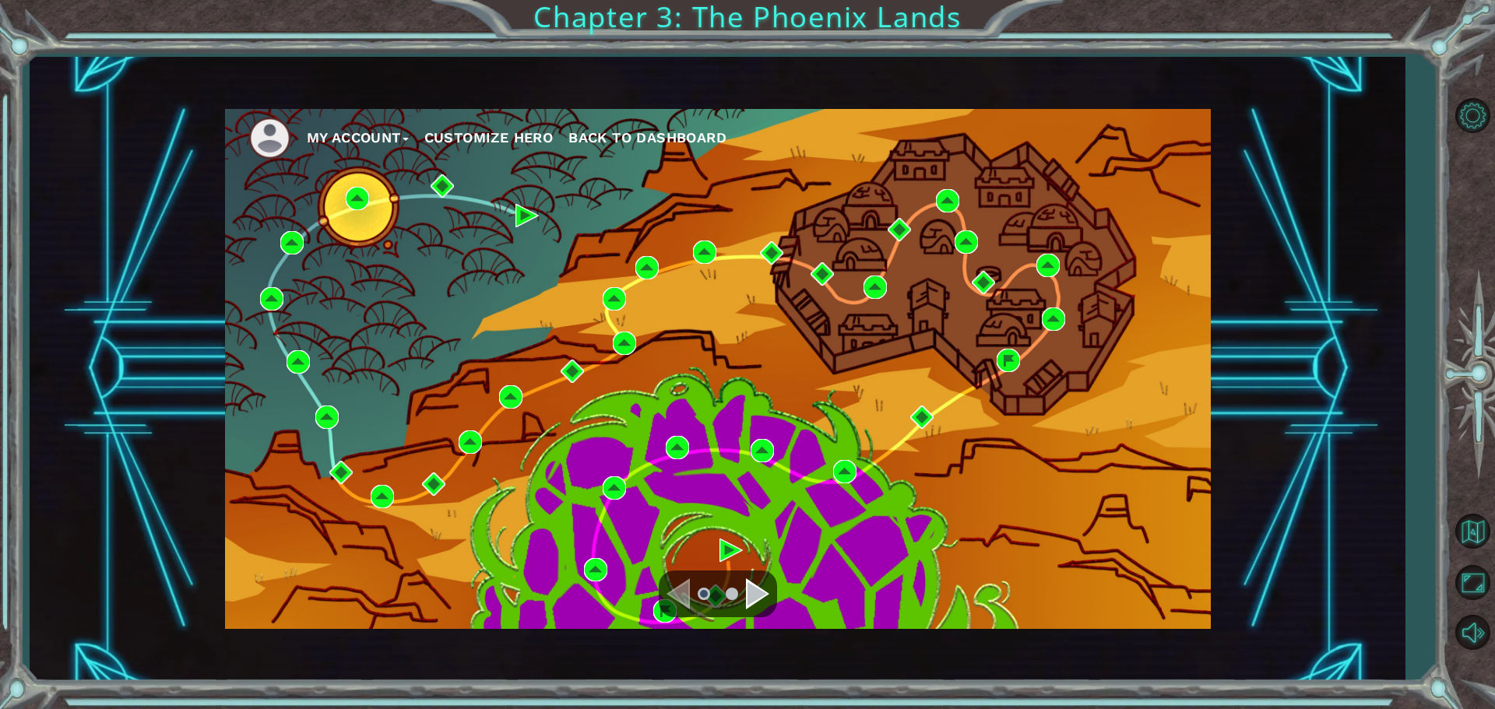
click at [759, 601] on div "Navigate to the next page" at bounding box center [757, 594] width 23 height 31
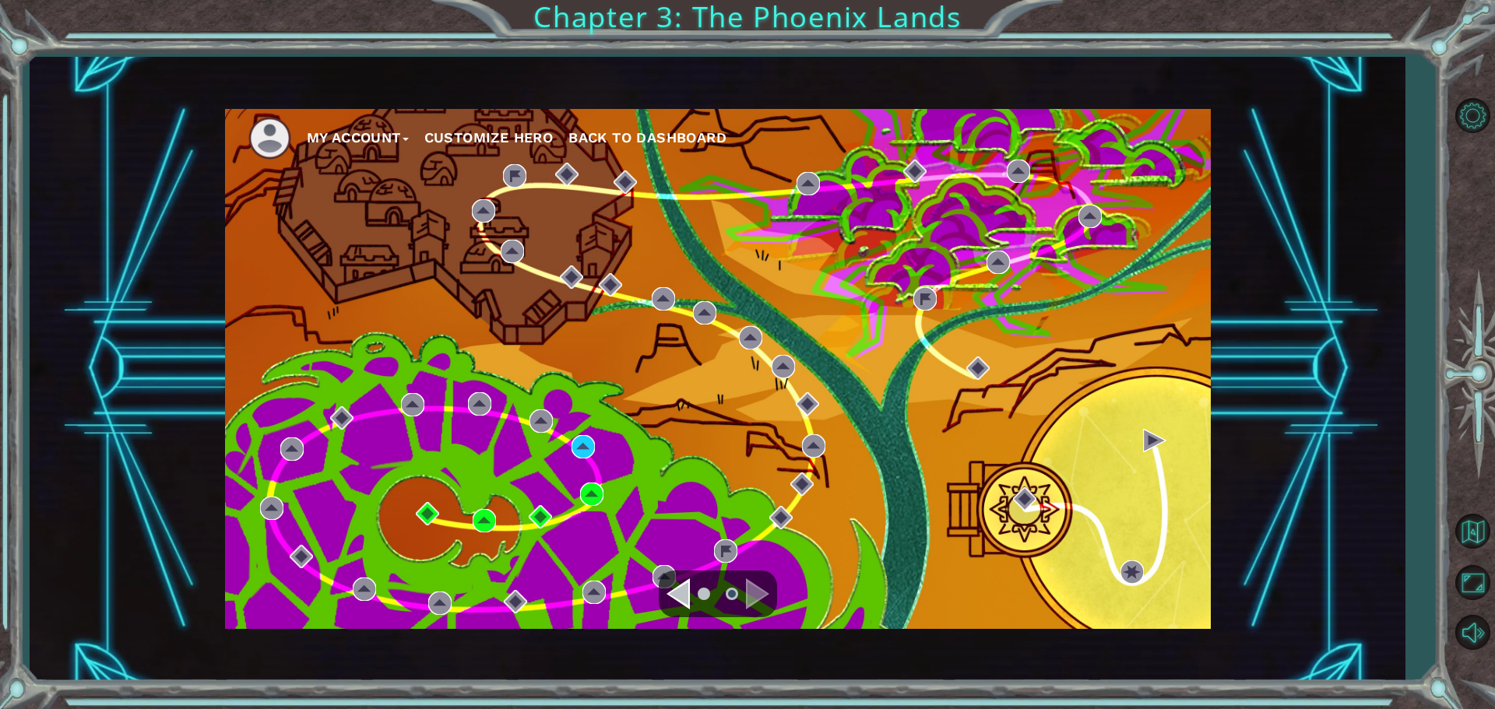
click at [1412, 607] on div "My Account Customize Hero Back to Dashboard Chapter 3: The Phoenix Lands" at bounding box center [747, 354] width 1495 height 709
click at [1343, 531] on div "My Account Customize Hero Back to Dashboard" at bounding box center [717, 369] width 1375 height 625
click at [1276, 343] on div "My Account Customize Hero Back to Dashboard" at bounding box center [717, 369] width 1375 height 625
click at [1323, 357] on div "My Account Customize Hero Back to Dashboard" at bounding box center [717, 369] width 1375 height 625
click at [647, 140] on span "Back to Dashboard" at bounding box center [647, 137] width 158 height 16
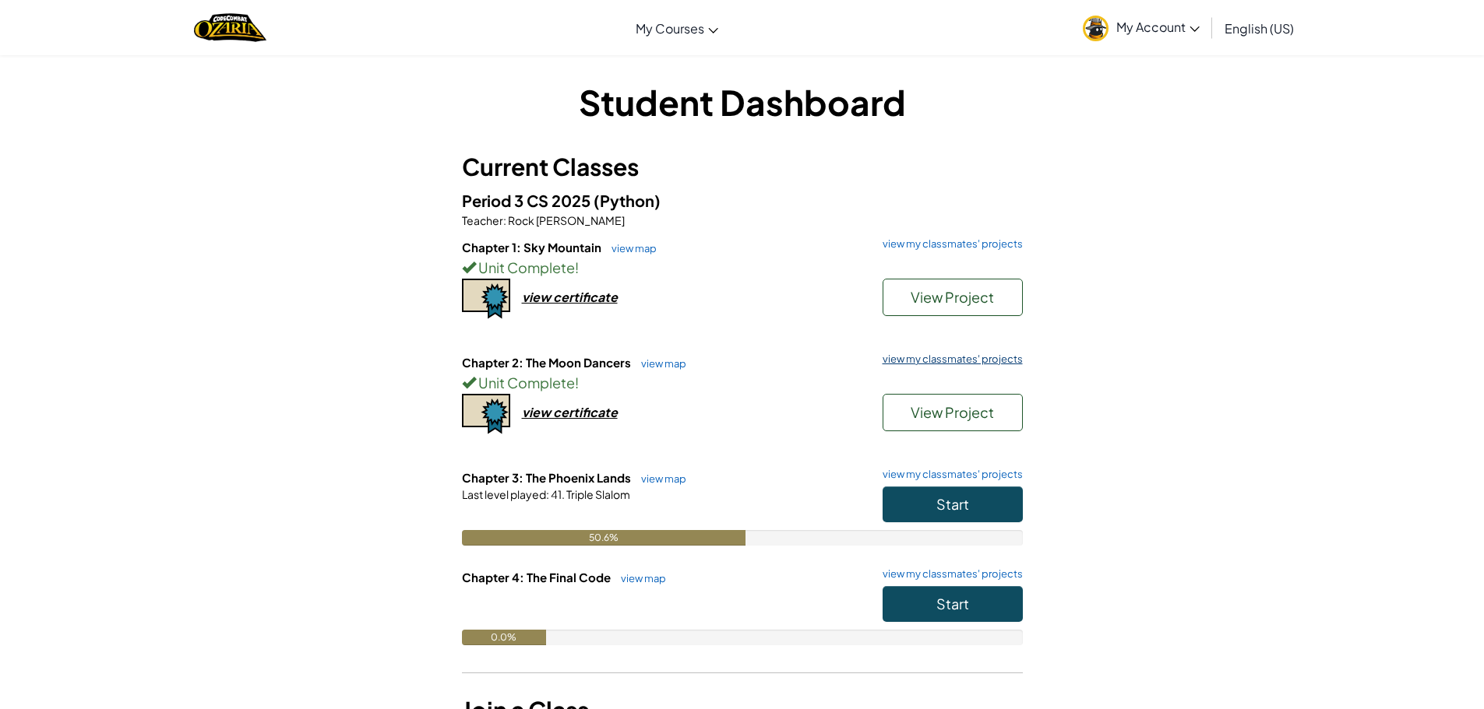
click at [920, 361] on link "view my classmates' projects" at bounding box center [949, 359] width 148 height 10
